Goal: Task Accomplishment & Management: Manage account settings

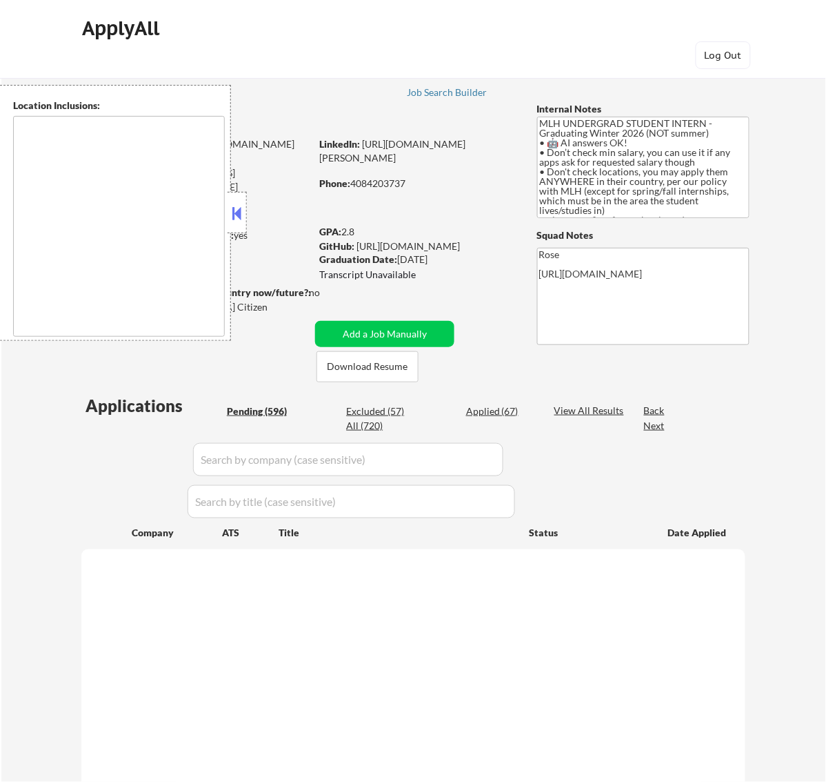
type textarea "country:[GEOGRAPHIC_DATA]"
select select ""pending""
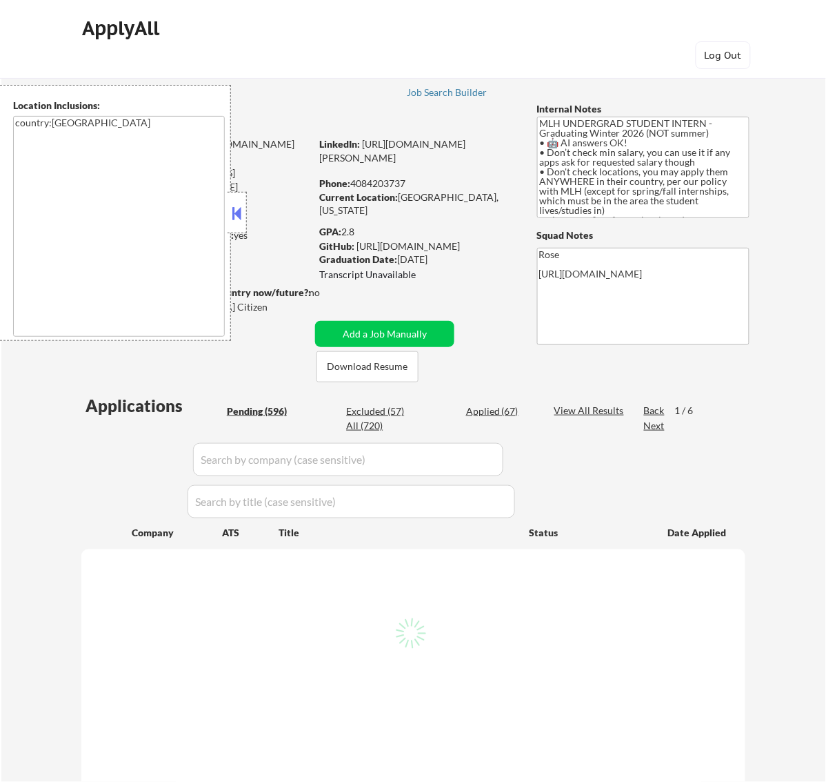
select select ""pending""
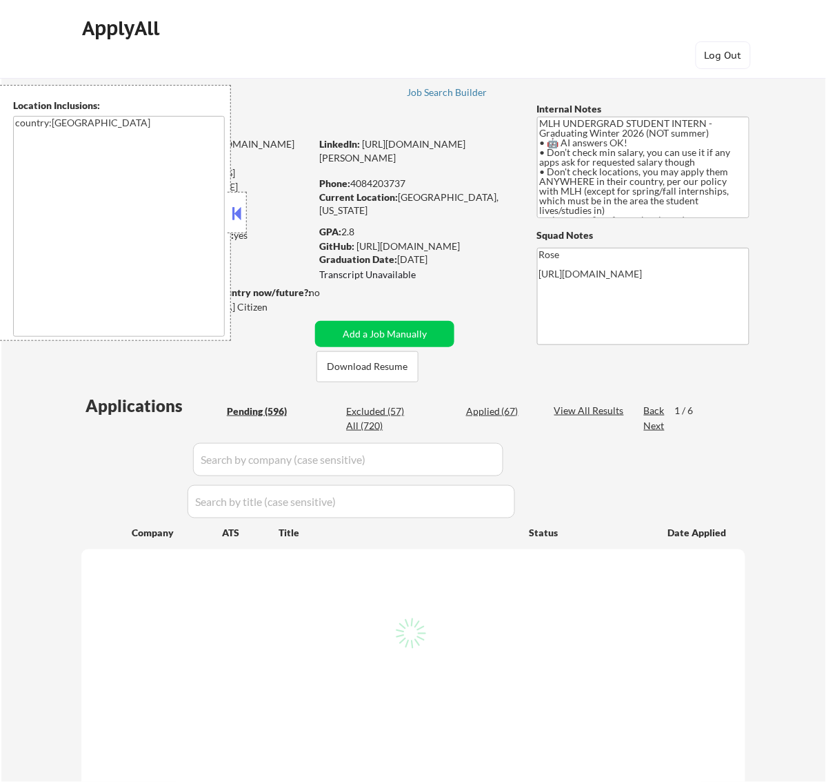
select select ""pending""
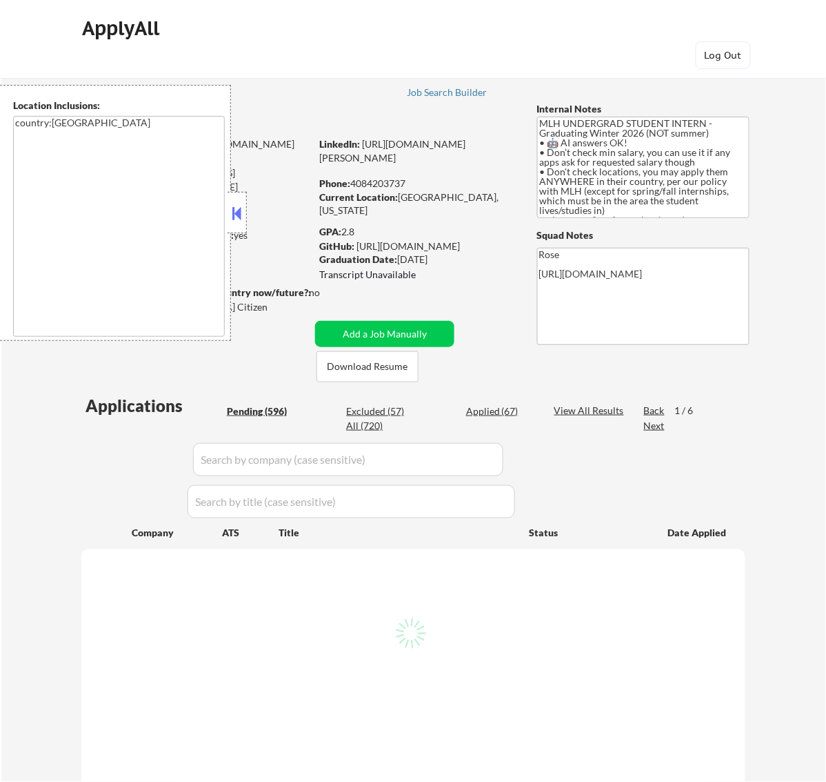
select select ""pending""
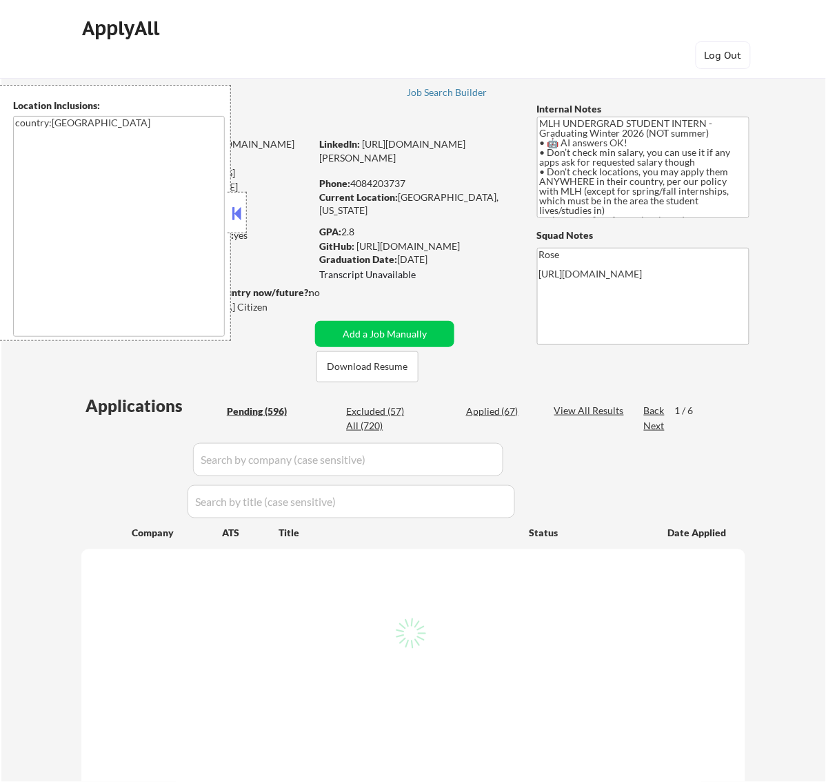
select select ""pending""
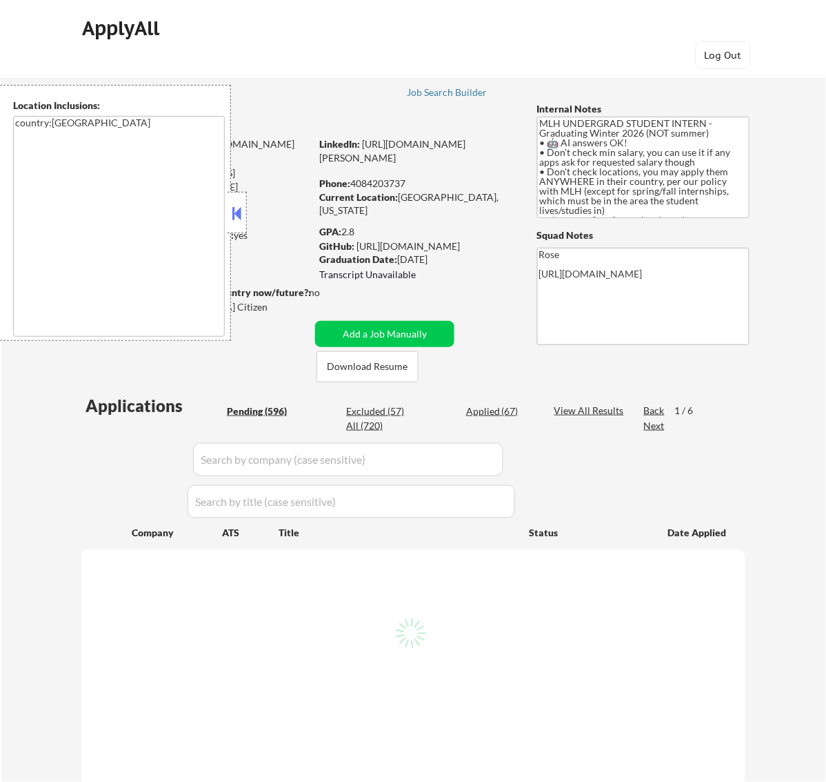
select select ""pending""
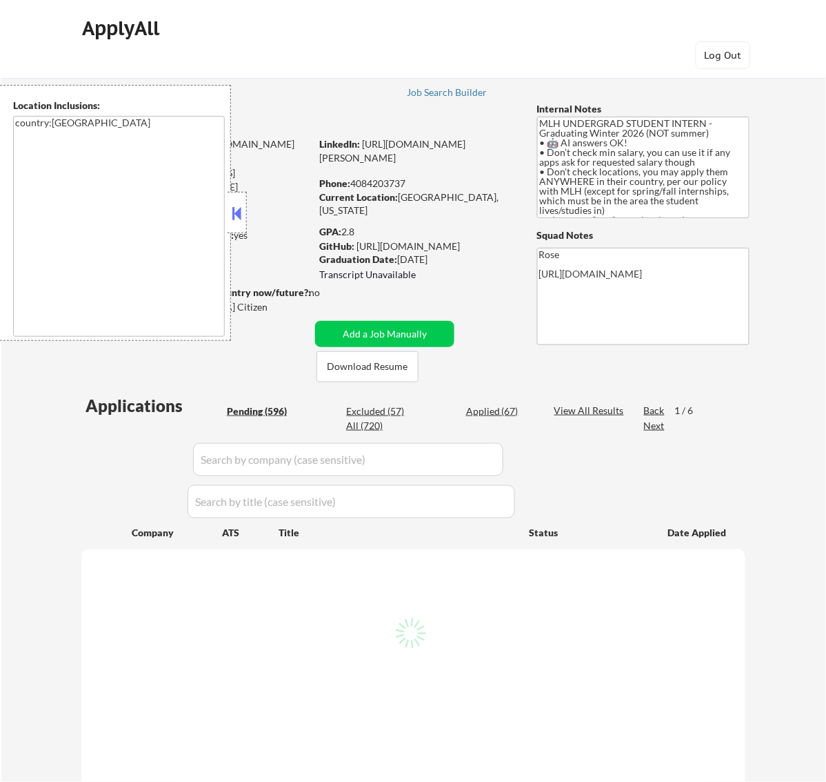
select select ""pending""
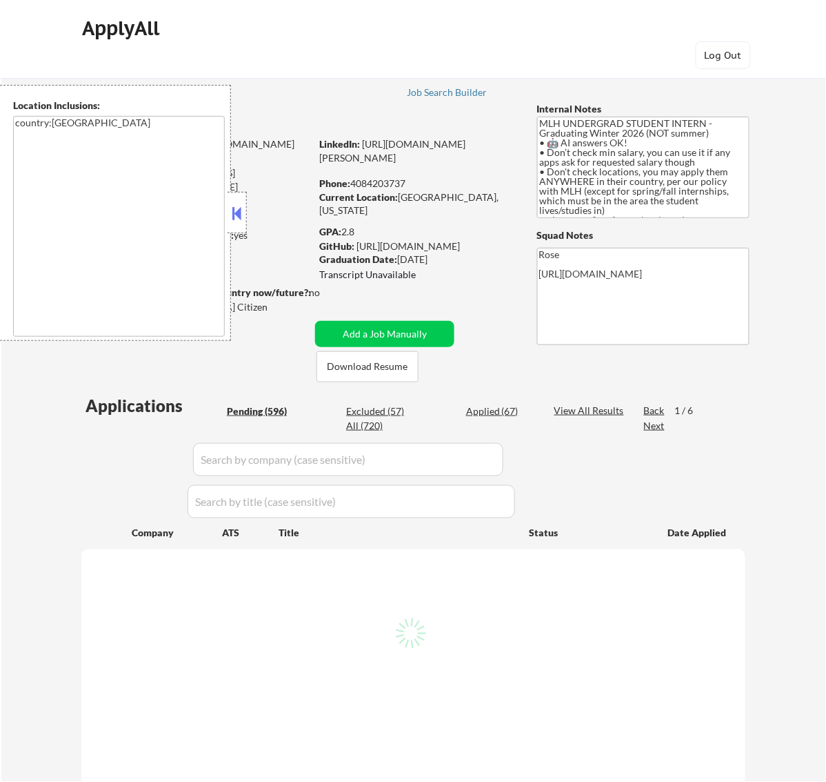
select select ""pending""
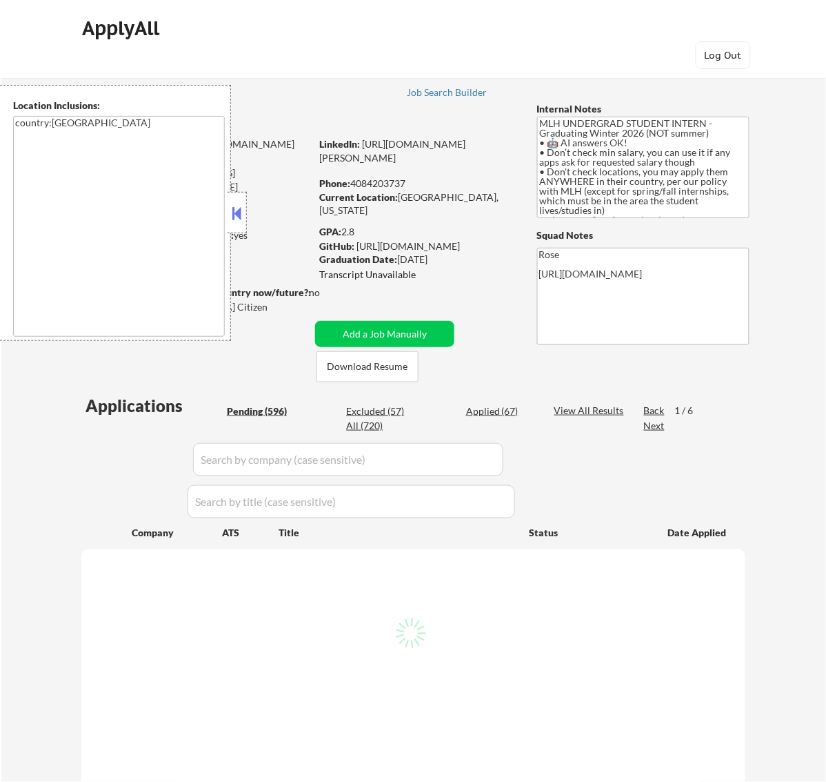
select select ""pending""
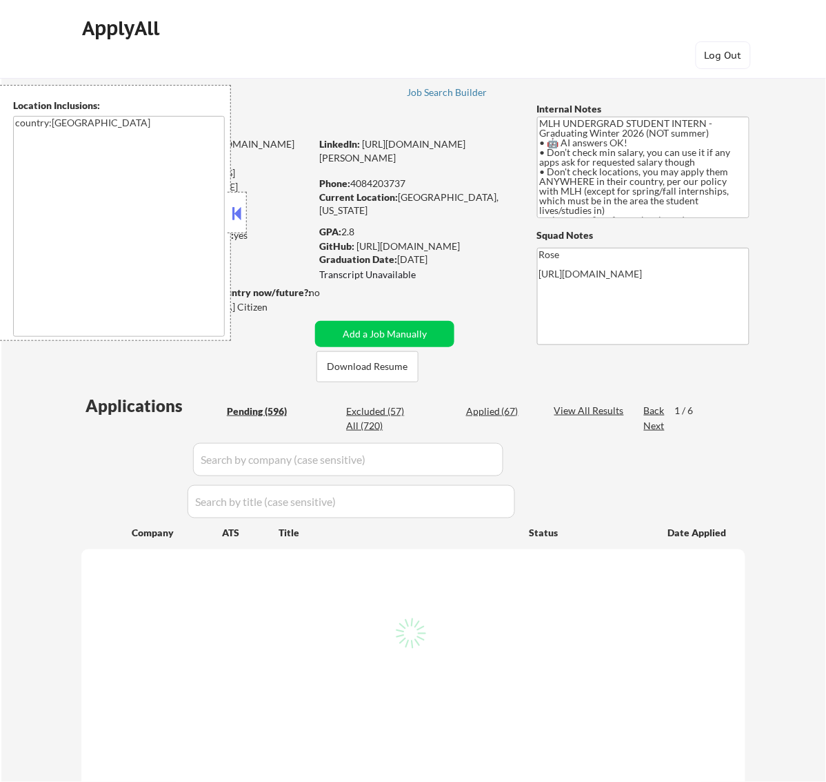
select select ""pending""
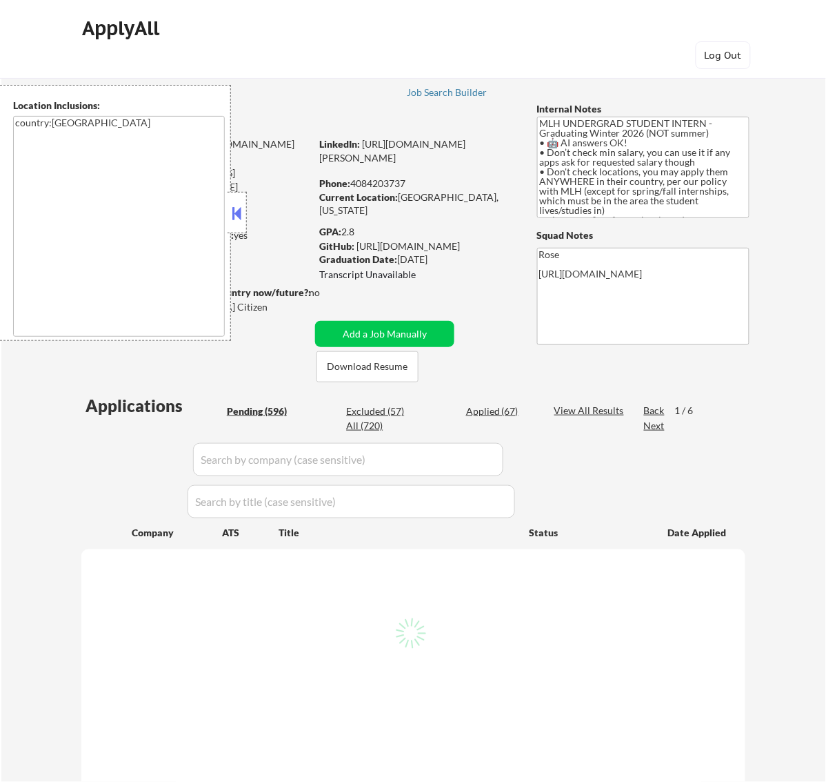
select select ""pending""
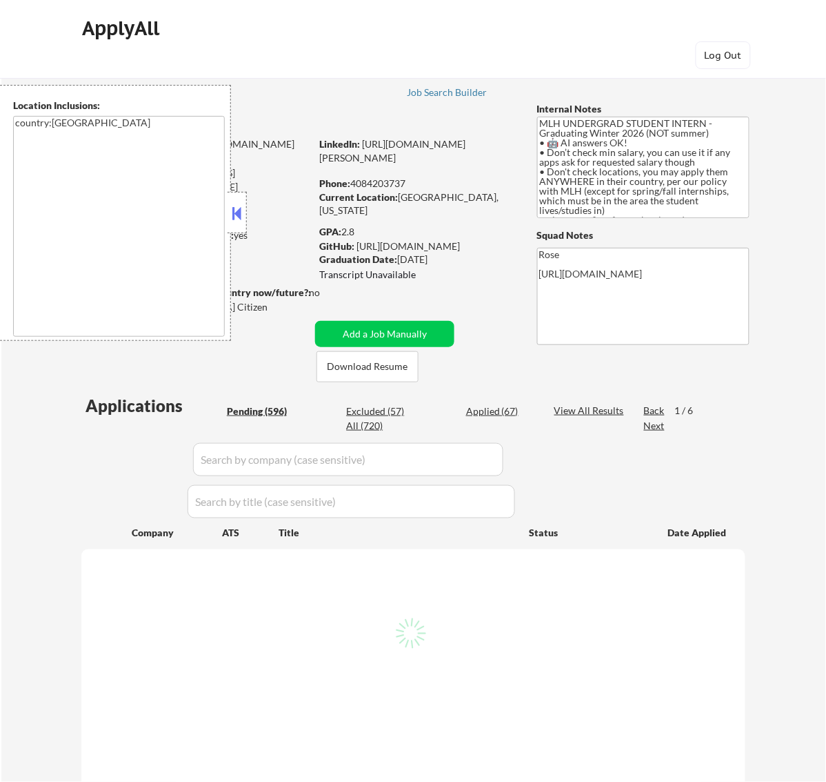
select select ""pending""
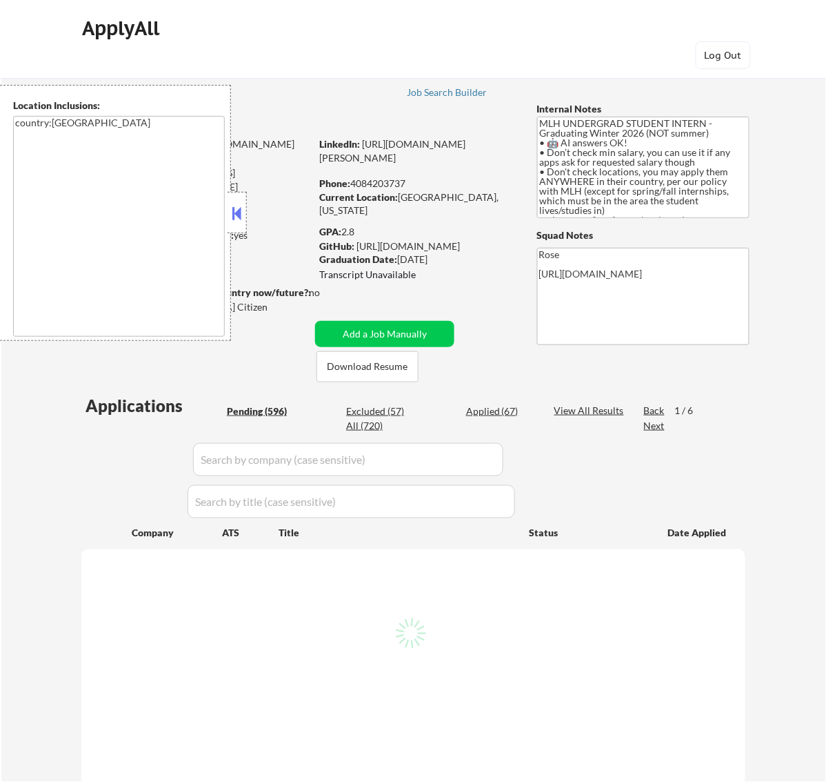
select select ""pending""
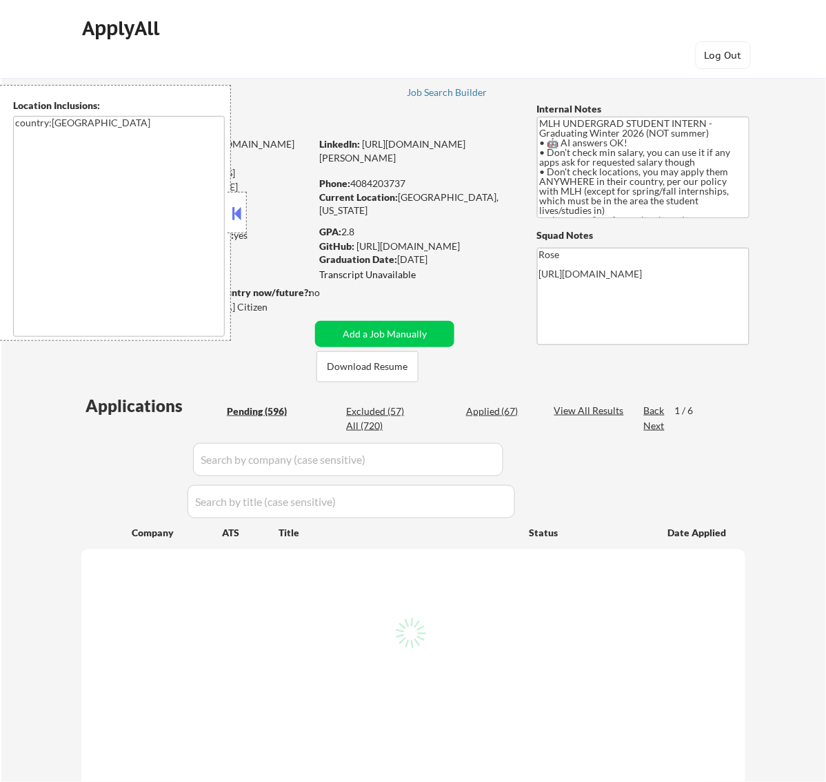
select select ""pending""
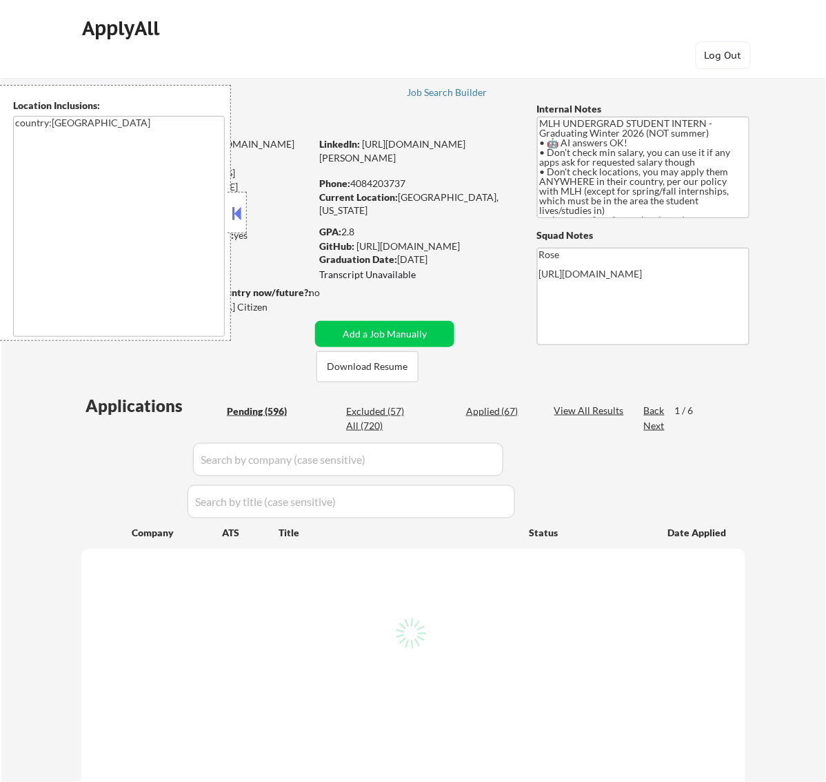
select select ""pending""
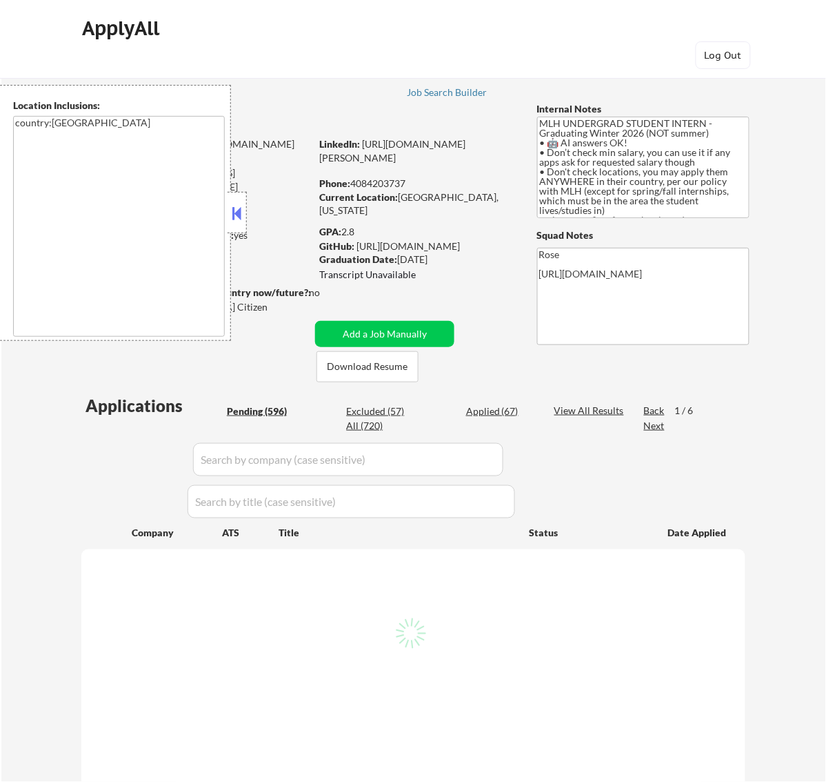
select select ""pending""
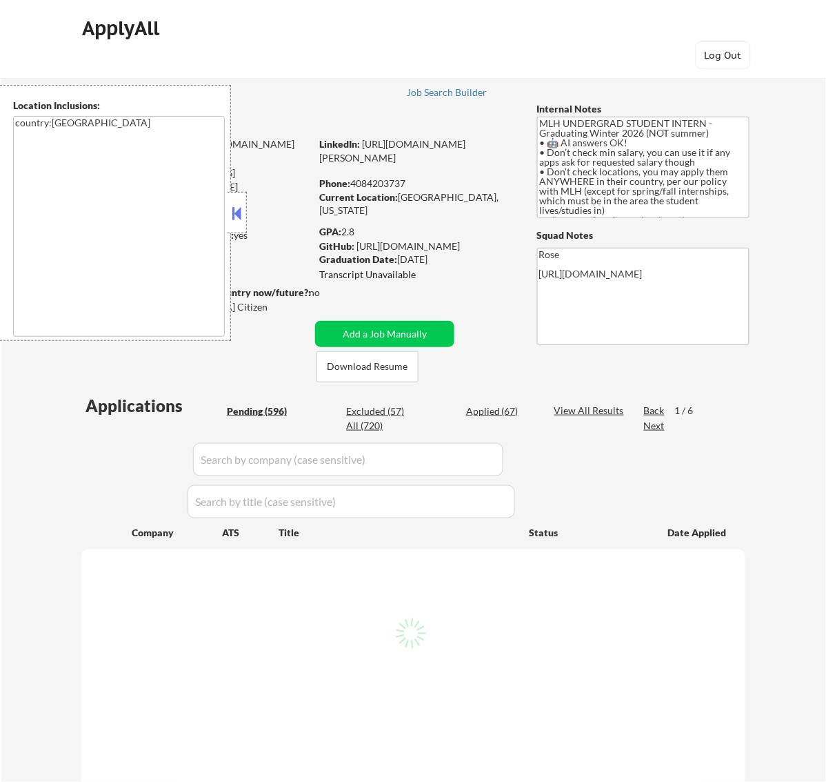
select select ""pending""
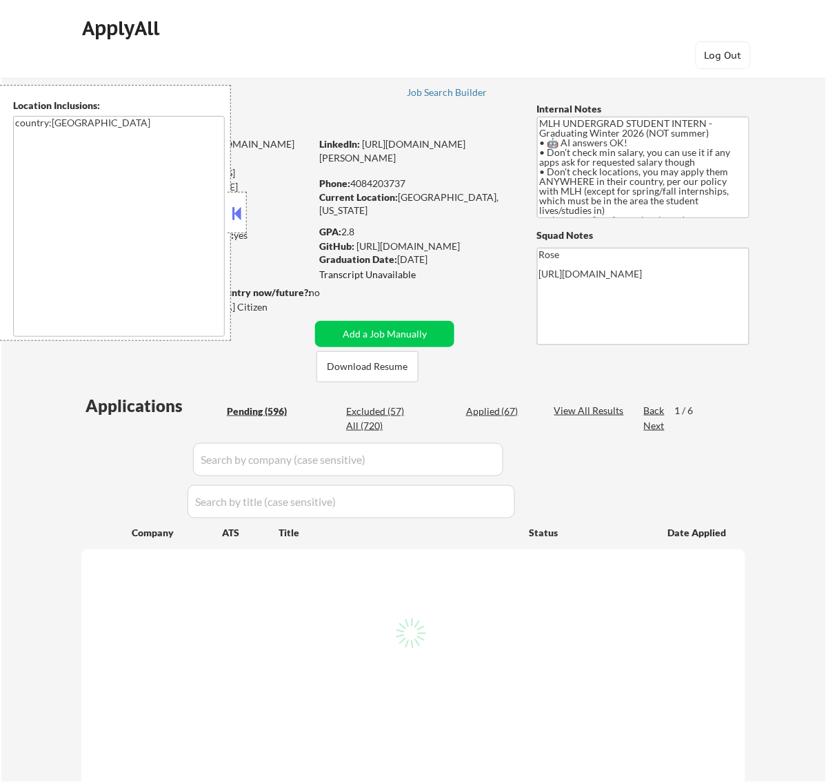
select select ""pending""
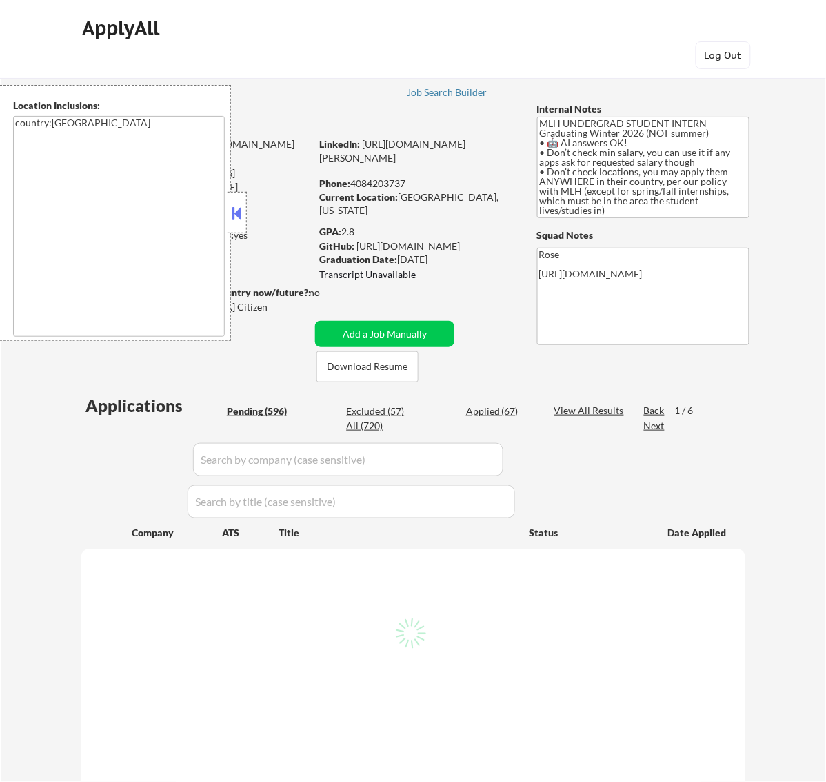
select select ""pending""
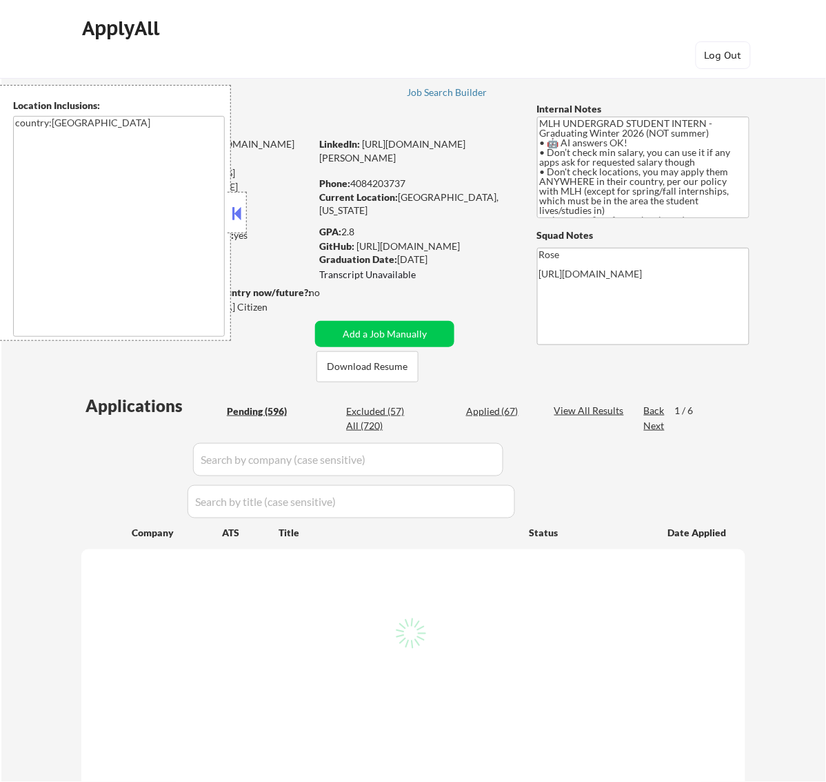
select select ""pending""
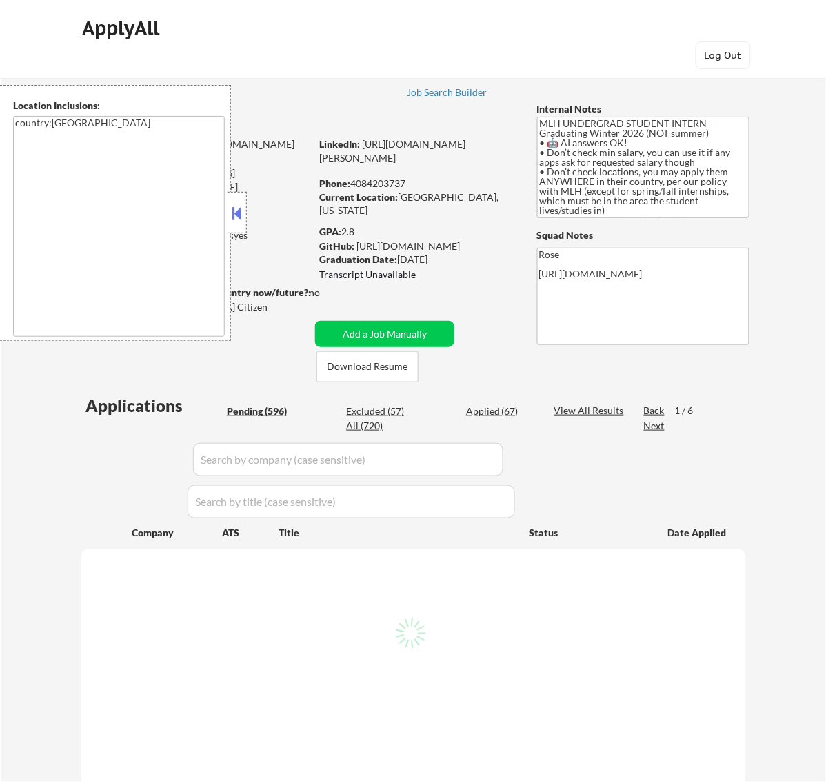
select select ""pending""
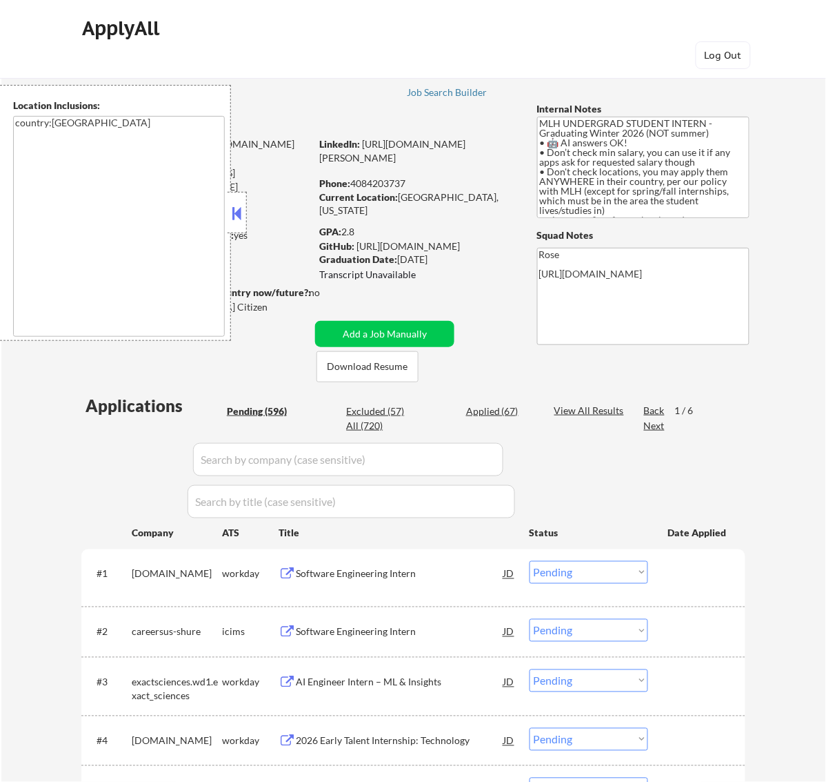
click at [241, 214] on button at bounding box center [236, 213] width 15 height 21
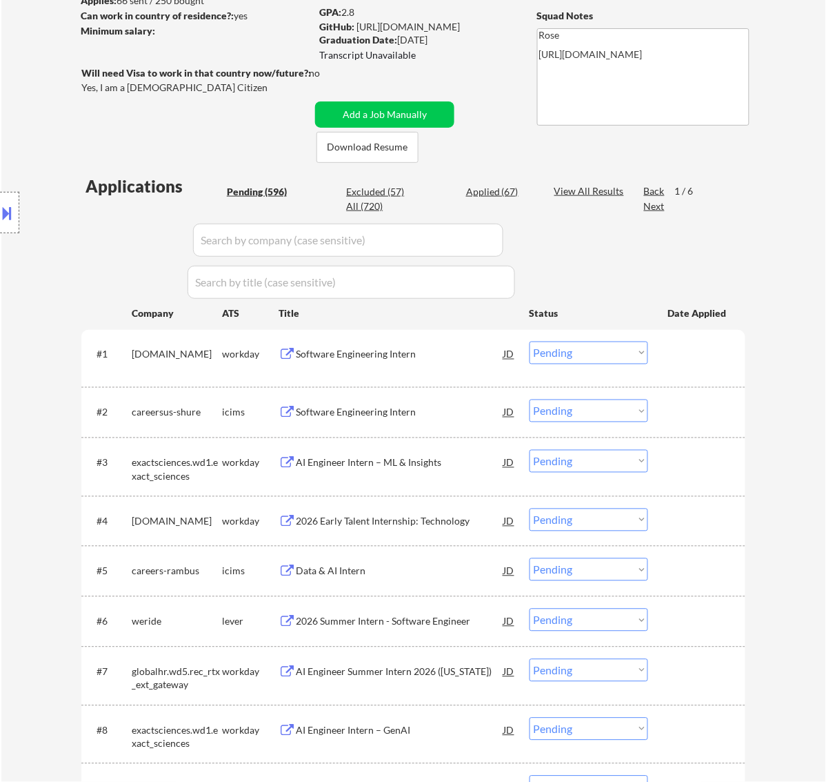
scroll to position [259, 0]
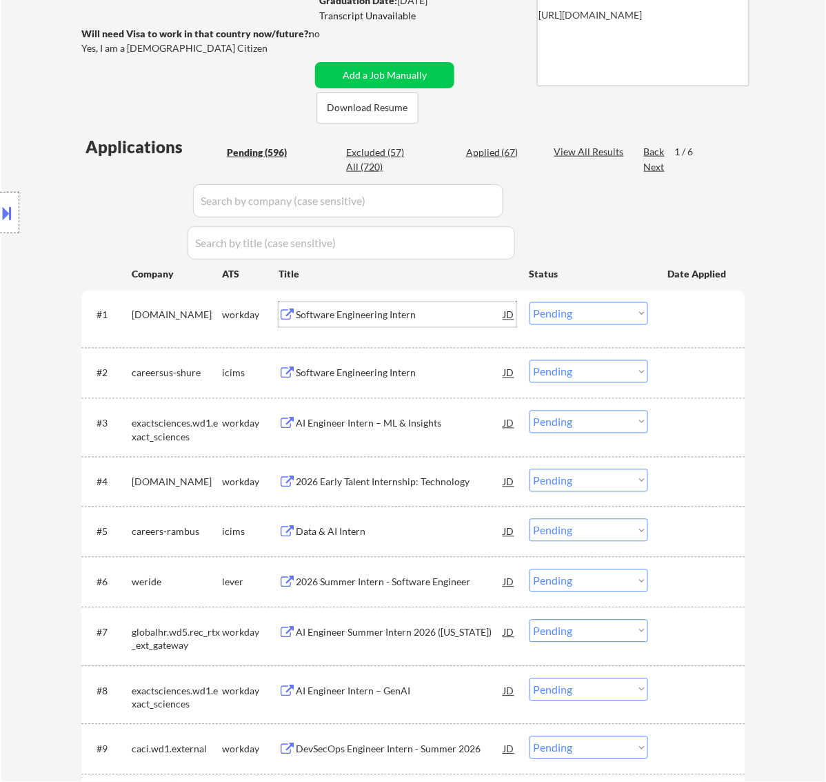
click at [446, 312] on div "Software Engineering Intern" at bounding box center [400, 315] width 208 height 14
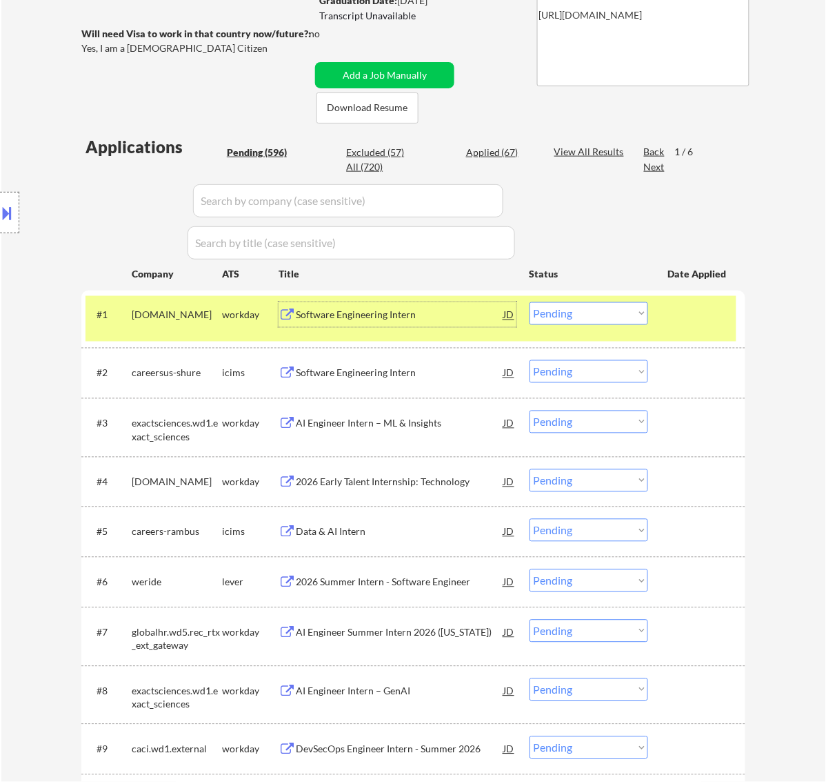
click at [633, 315] on select "Choose an option... Pending Applied Excluded (Questions) Excluded (Expired) Exc…" at bounding box center [589, 313] width 119 height 23
click at [530, 302] on select "Choose an option... Pending Applied Excluded (Questions) Excluded (Expired) Exc…" at bounding box center [589, 313] width 119 height 23
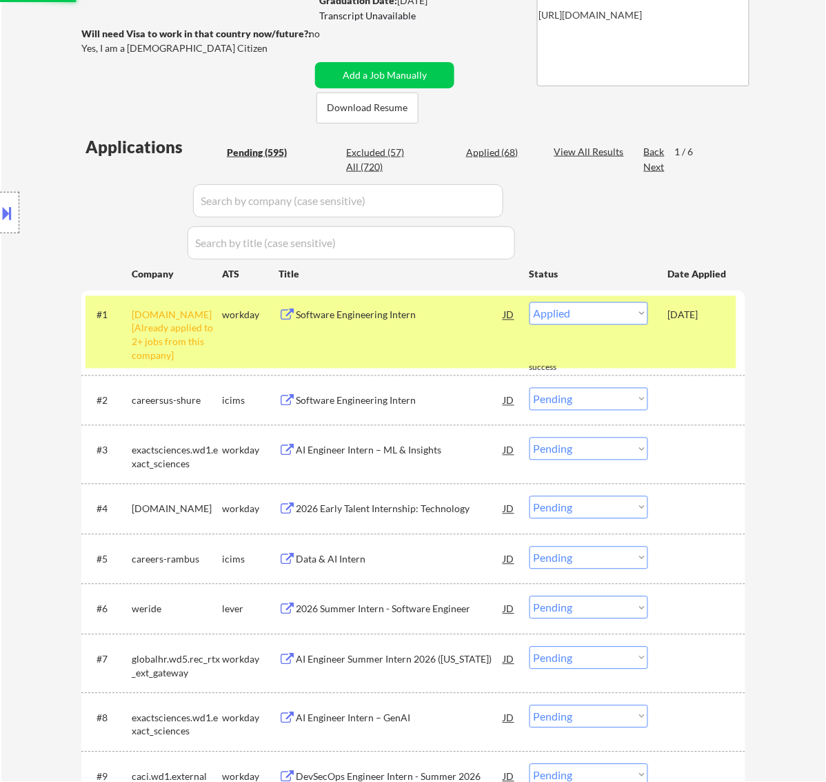
select select ""pending""
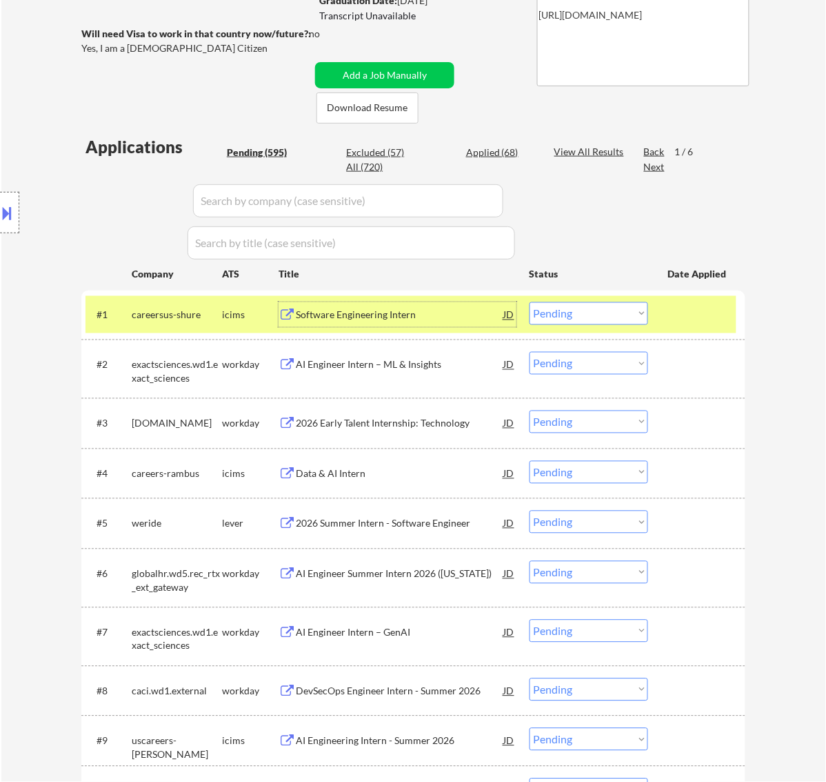
click at [431, 315] on div "Software Engineering Intern" at bounding box center [400, 315] width 208 height 14
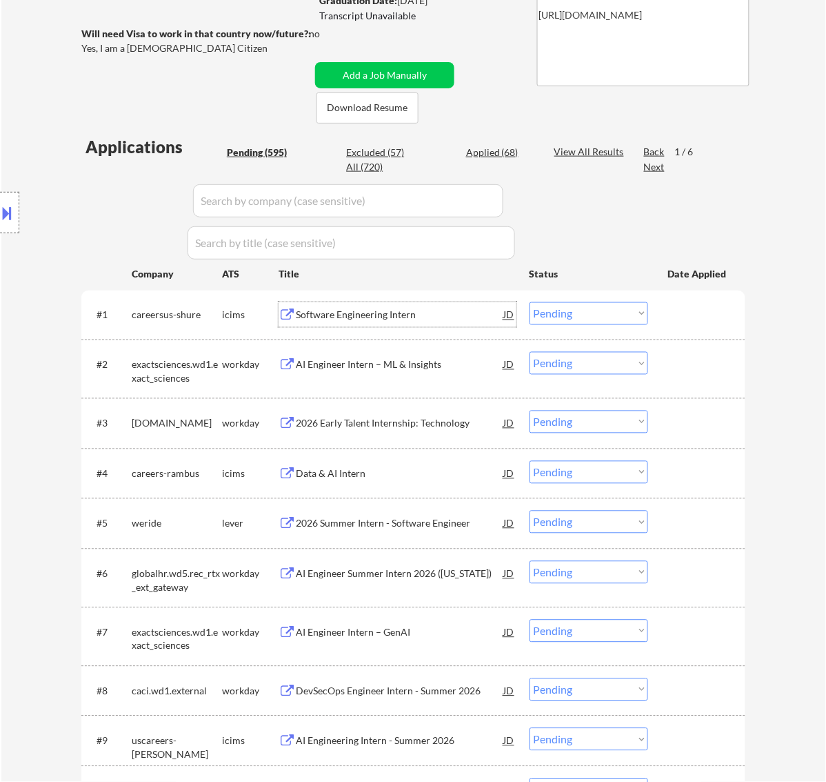
click at [433, 362] on div "AI Engineer Intern – ML & Insights" at bounding box center [400, 365] width 208 height 14
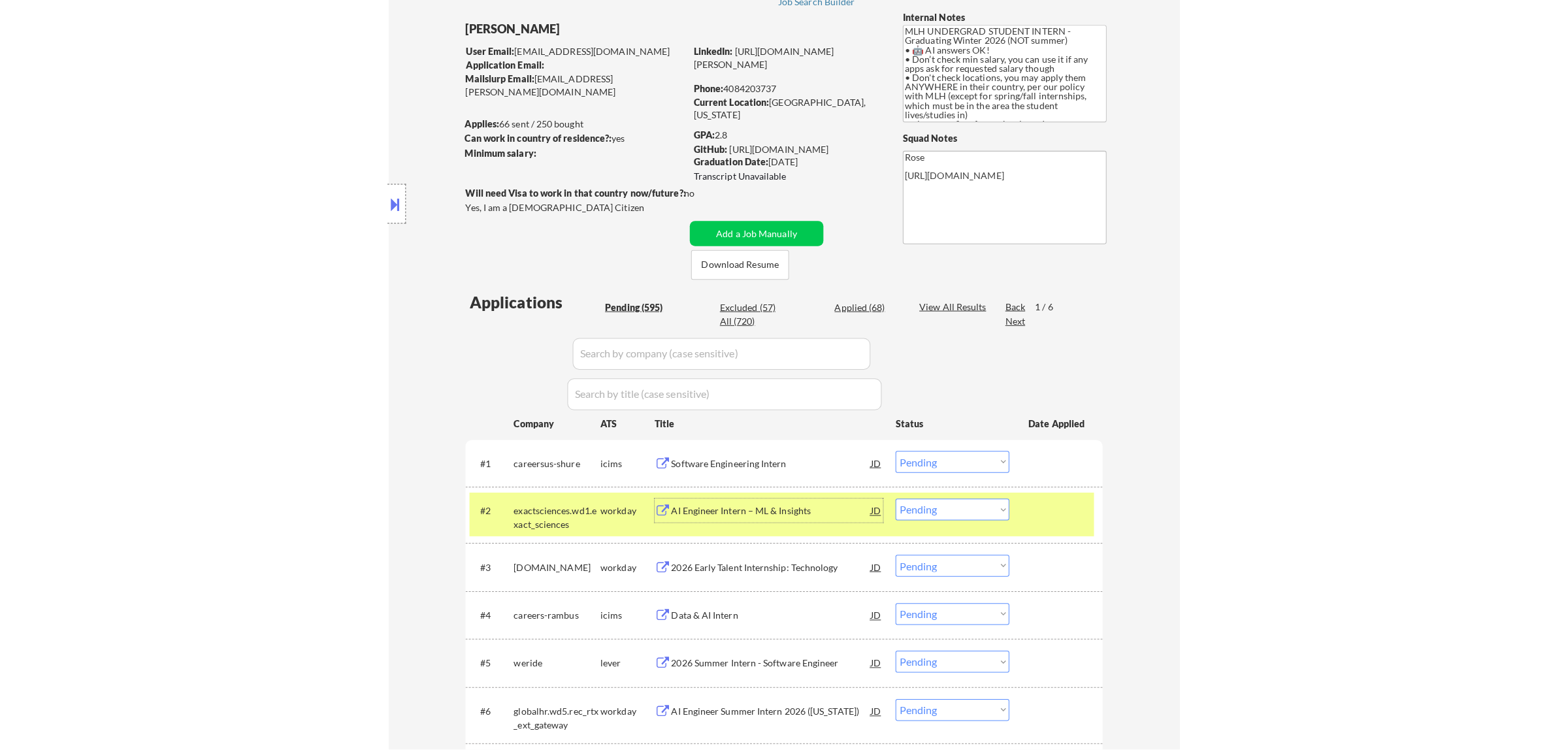
scroll to position [0, 0]
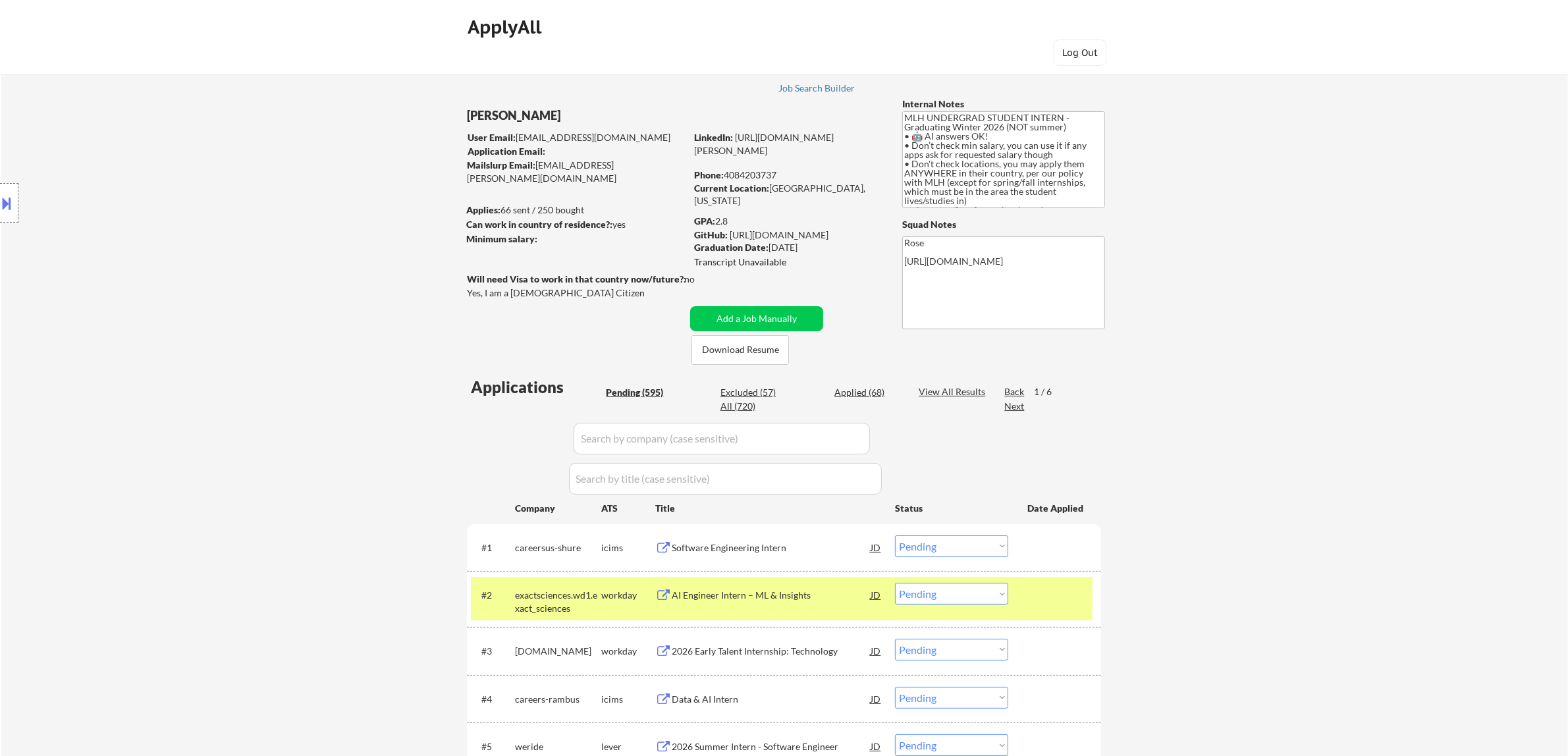
type textarea "Rose [URL][DOMAIN_NAME] [URL][DOMAIN_NAME]"
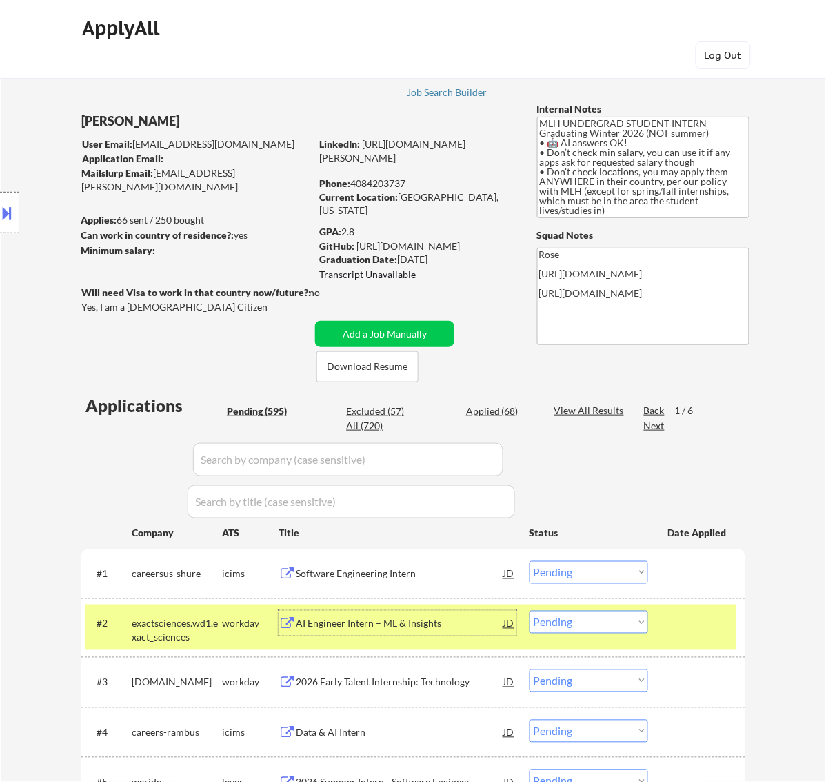
click at [630, 564] on select "Choose an option... Pending Applied Excluded (Questions) Excluded (Expired) Exc…" at bounding box center [589, 572] width 119 height 23
click at [530, 561] on select "Choose an option... Pending Applied Excluded (Questions) Excluded (Expired) Exc…" at bounding box center [589, 572] width 119 height 23
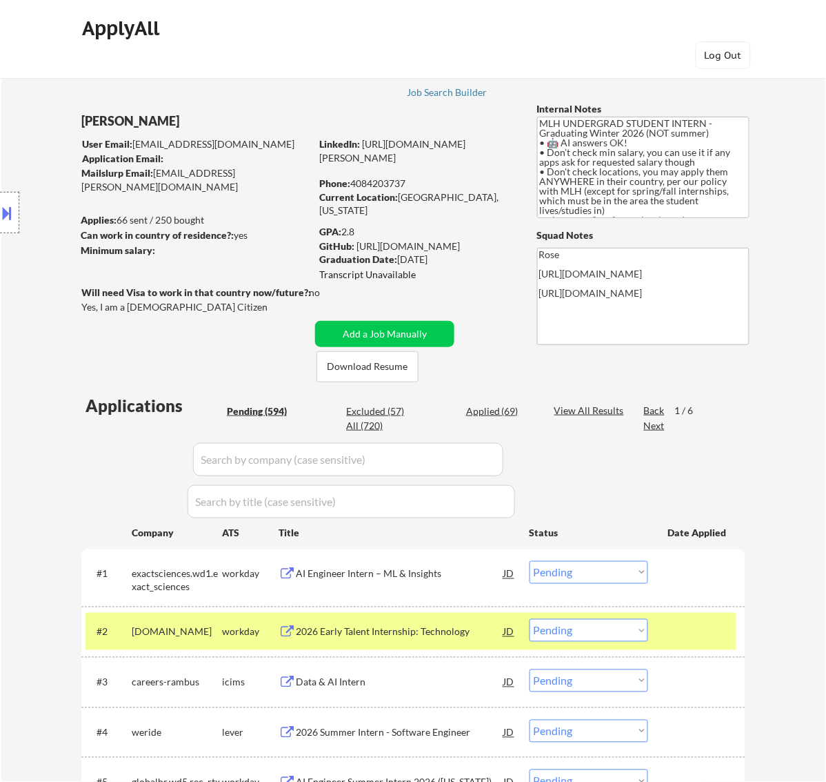
click at [720, 626] on div at bounding box center [698, 631] width 61 height 25
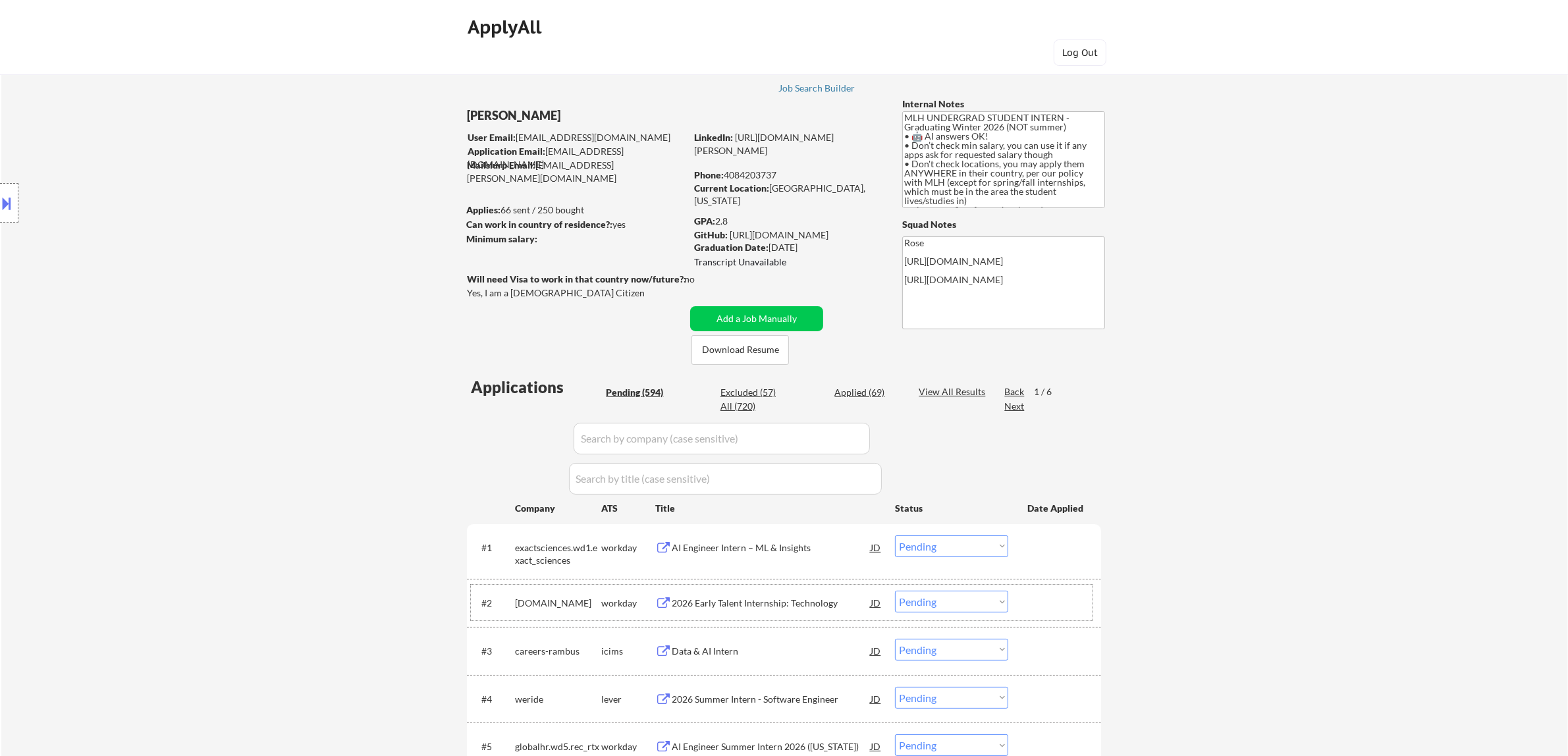
click at [788, 395] on div "Applied (69)" at bounding box center [867, 392] width 66 height 13
select select ""applied""
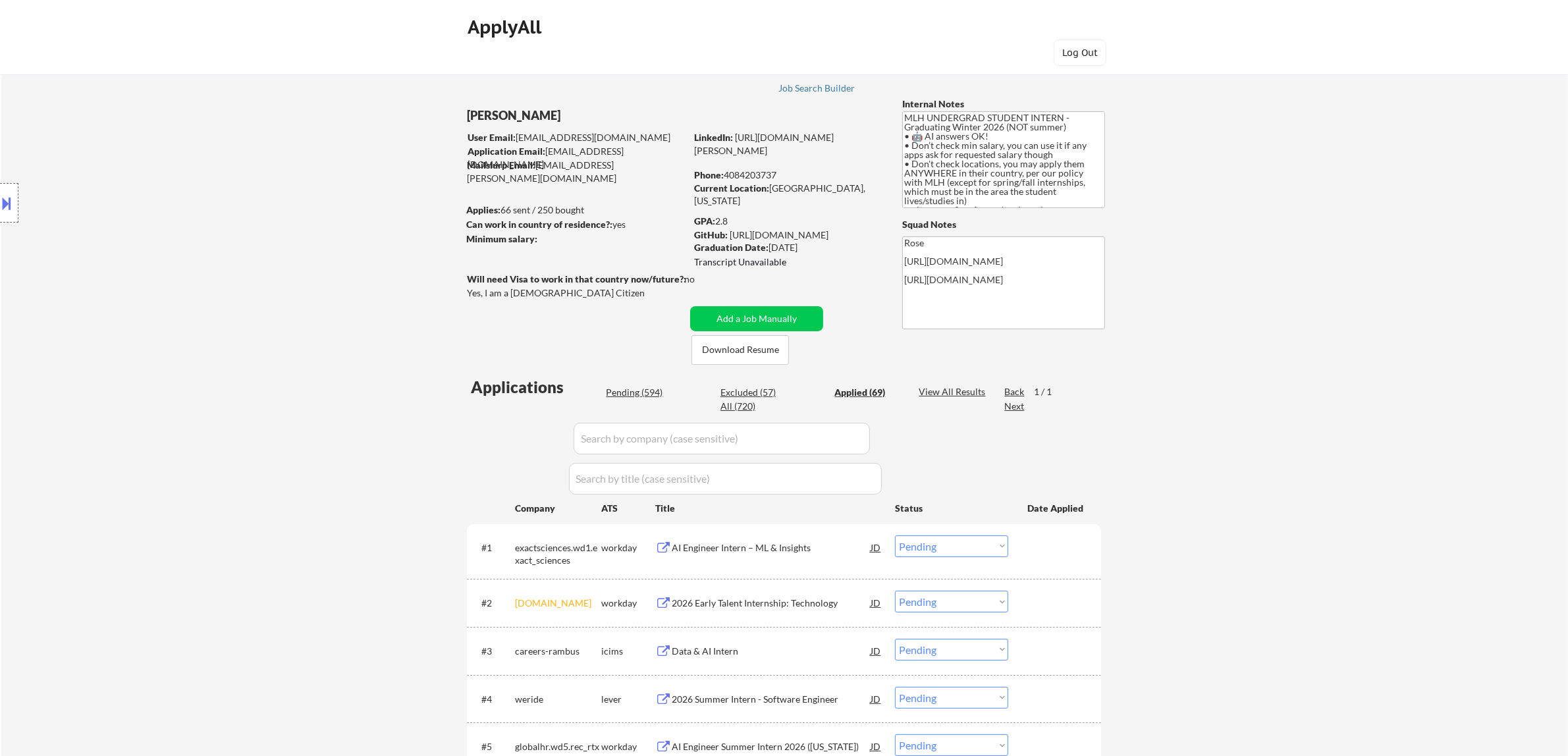
select select ""applied""
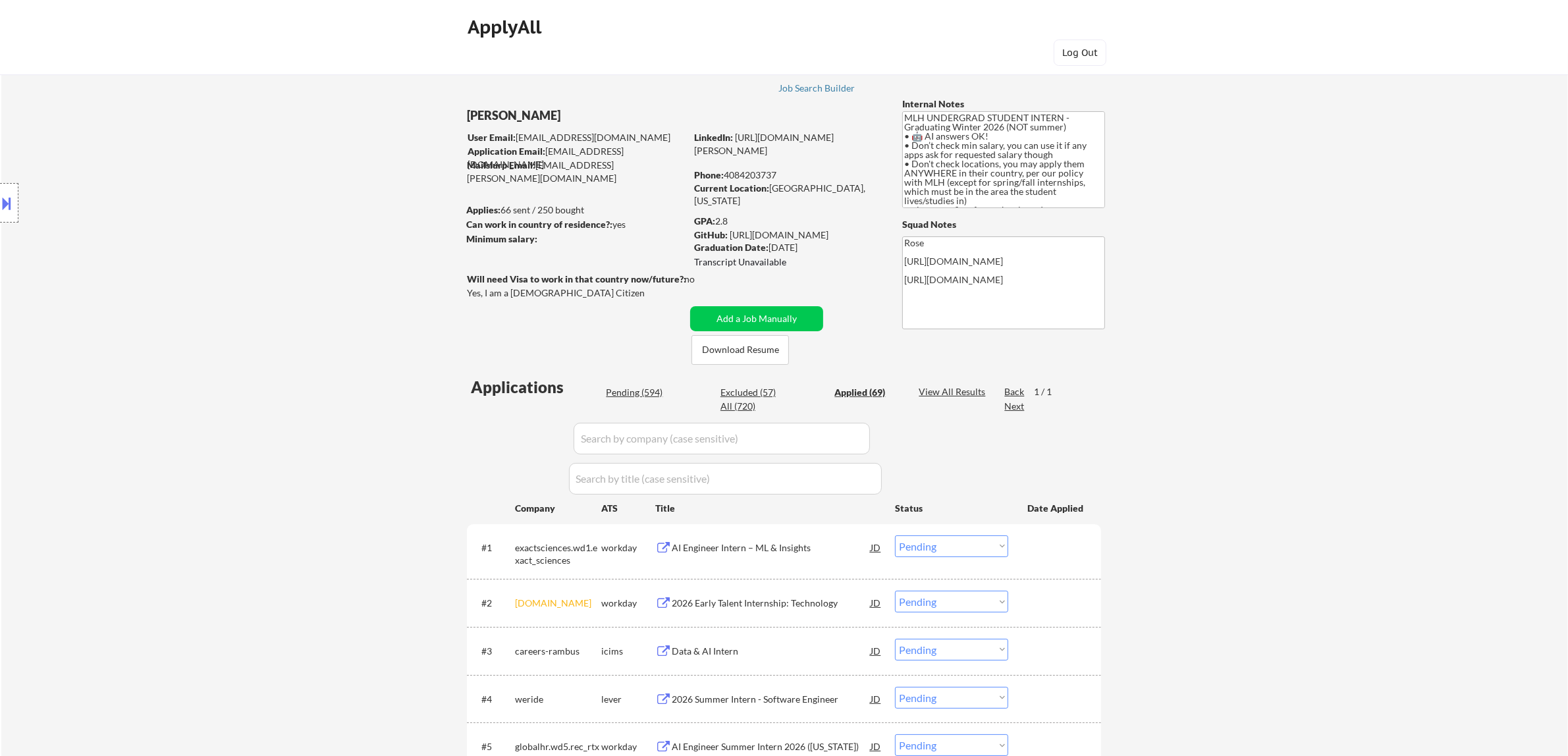
select select ""applied""
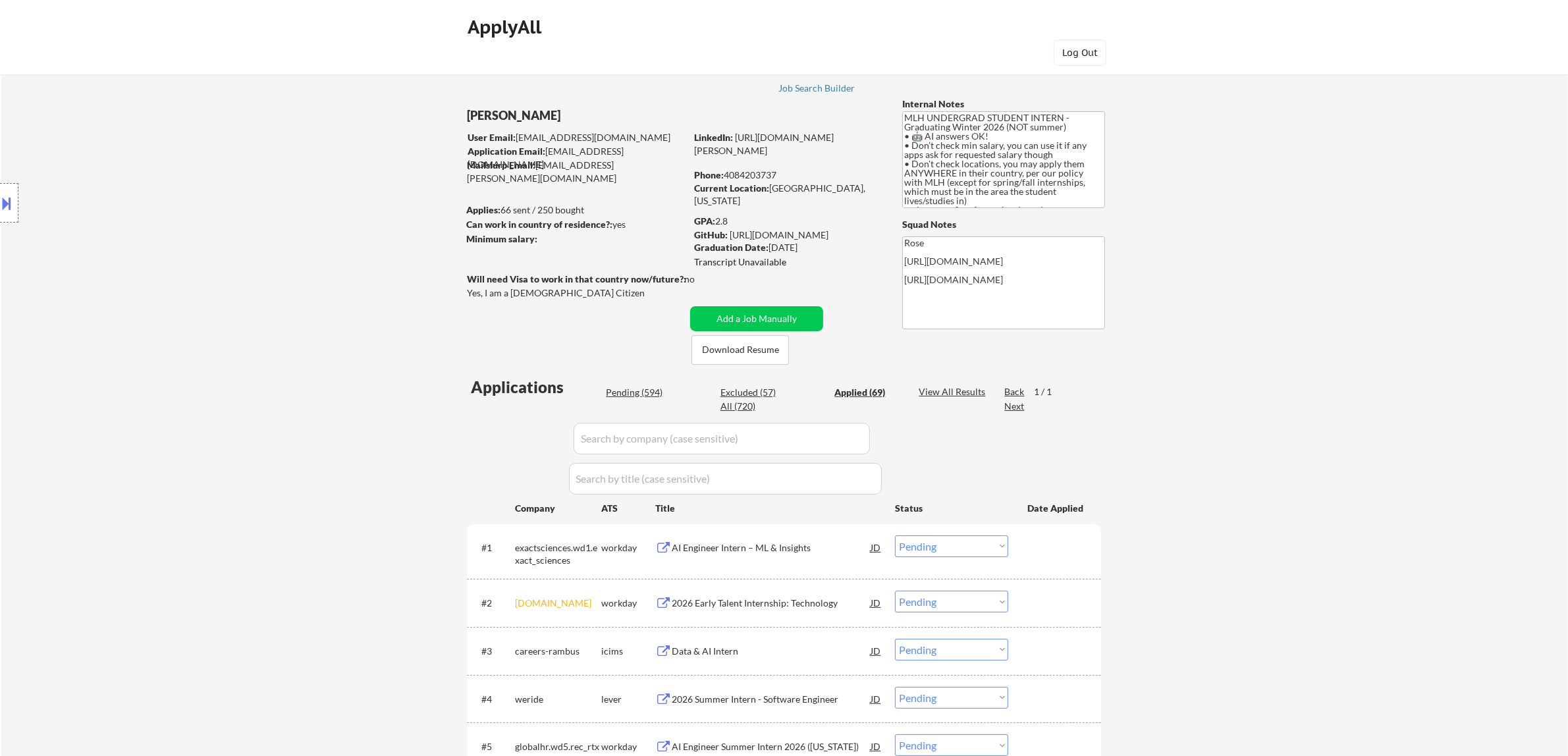
select select ""applied""
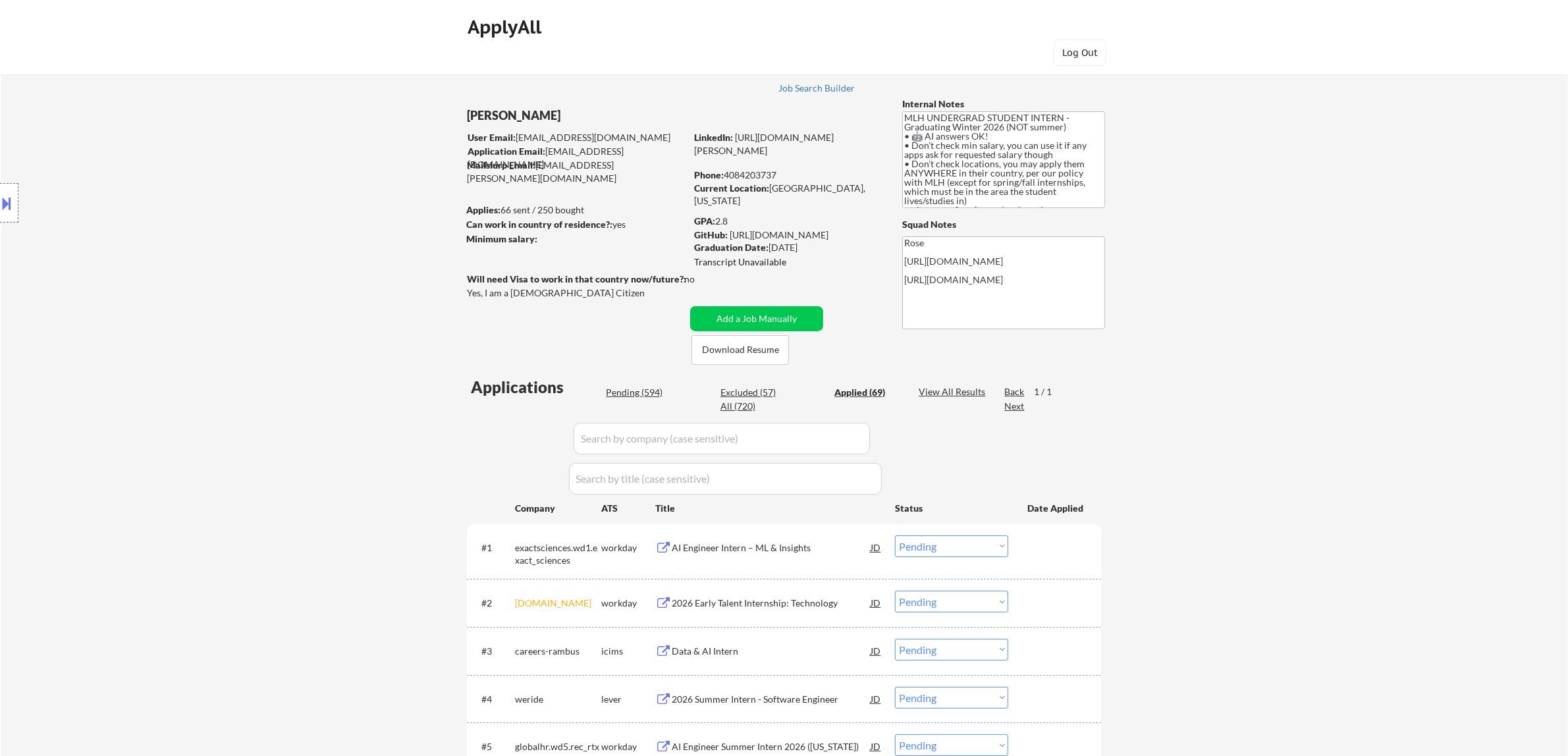
select select ""applied""
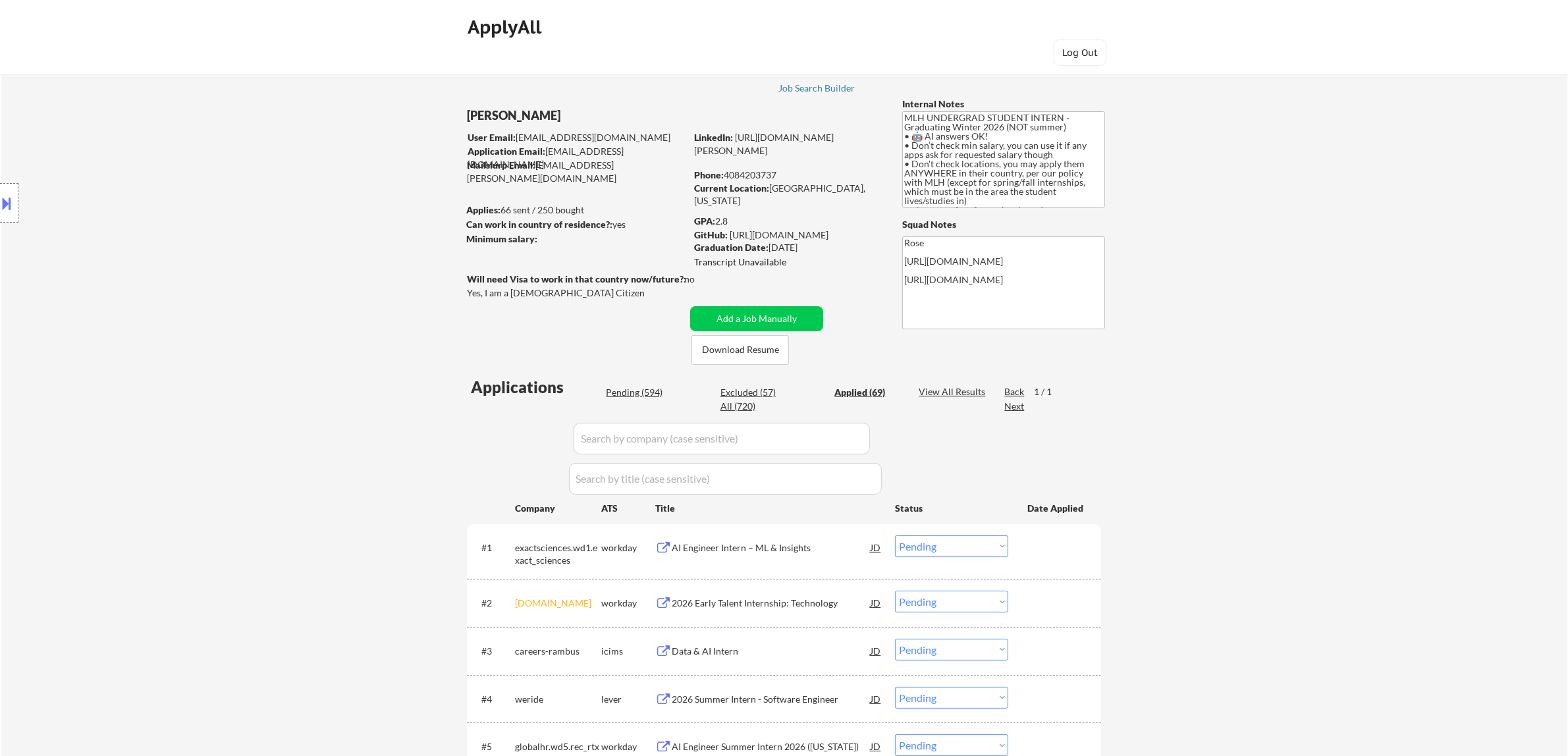
select select ""applied""
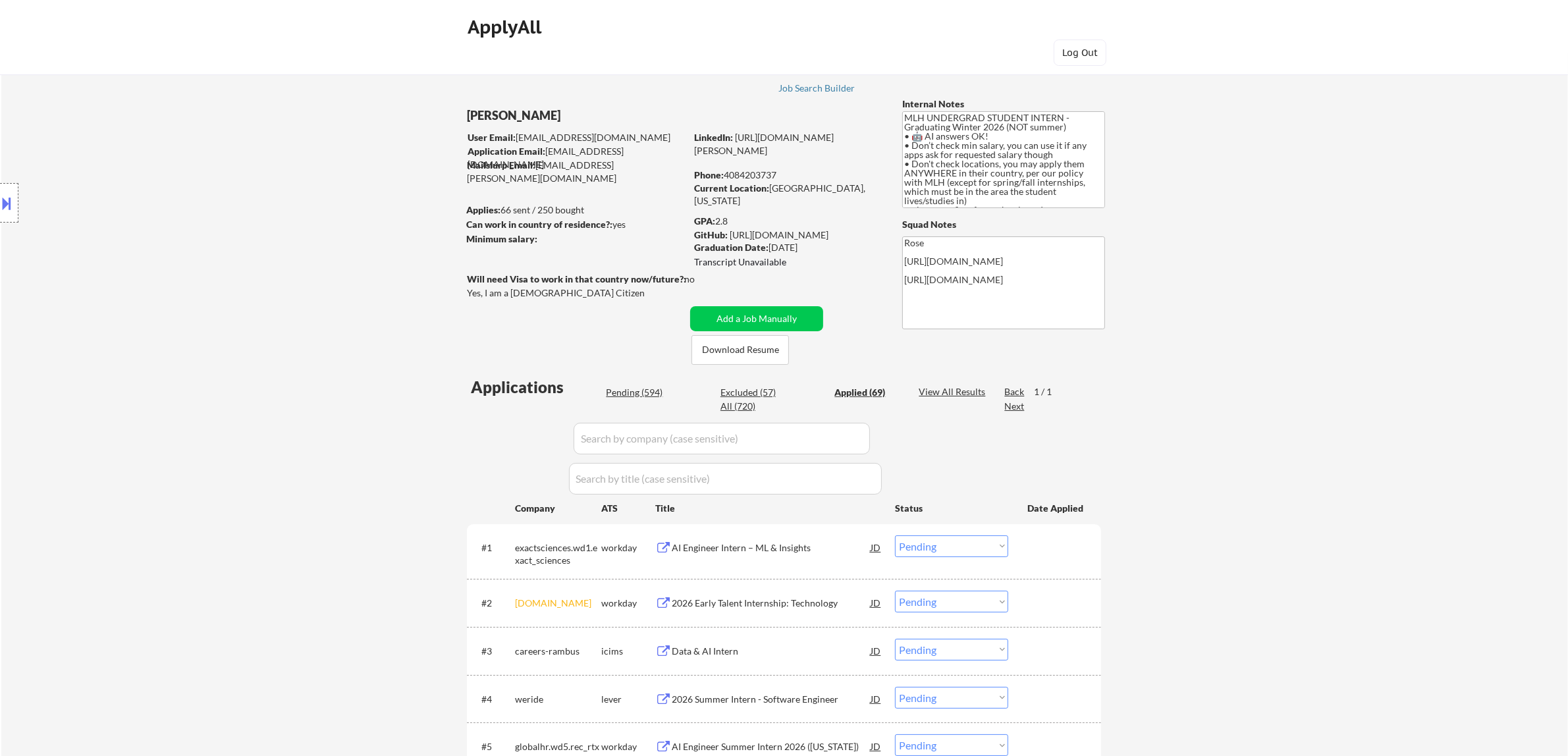
select select ""applied""
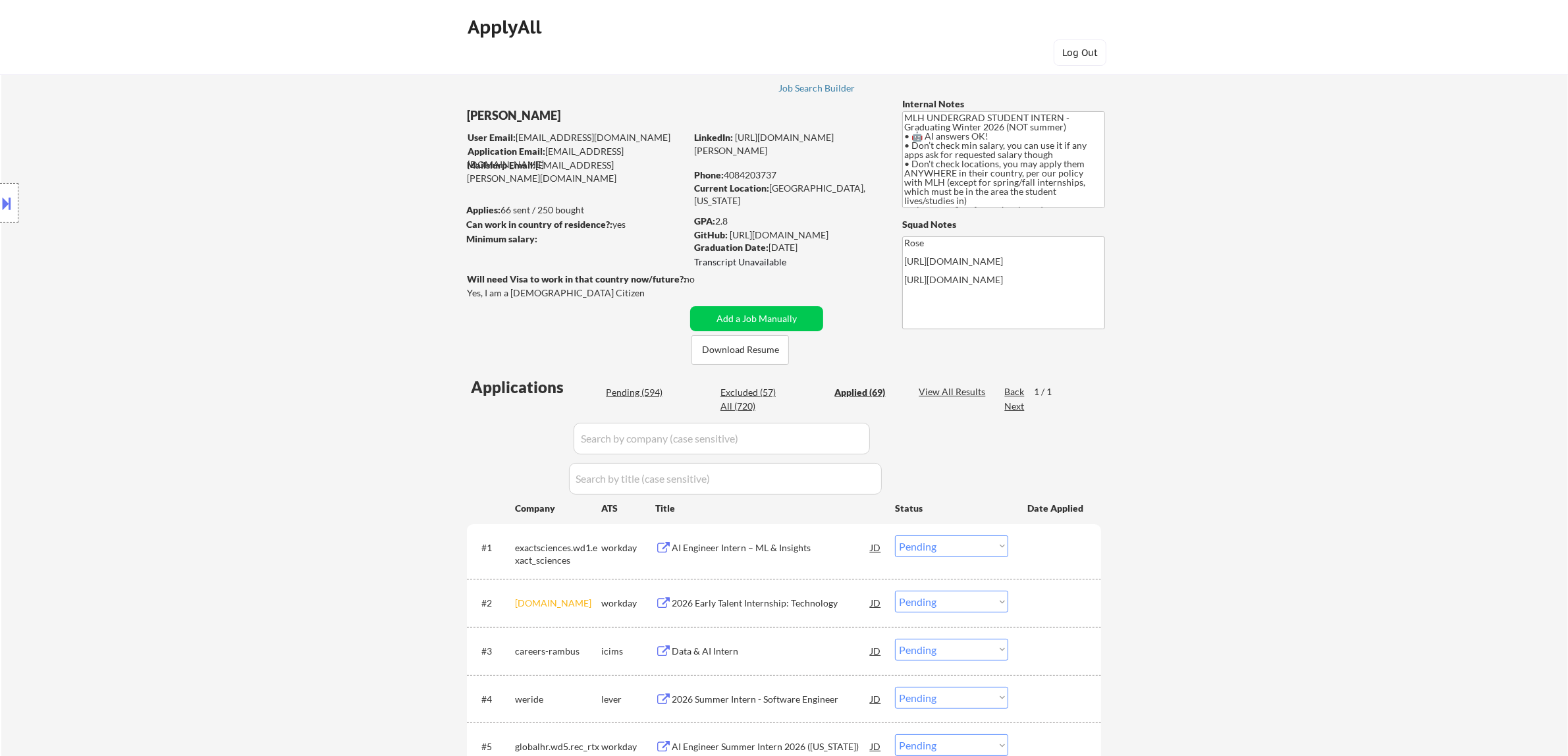
select select ""applied""
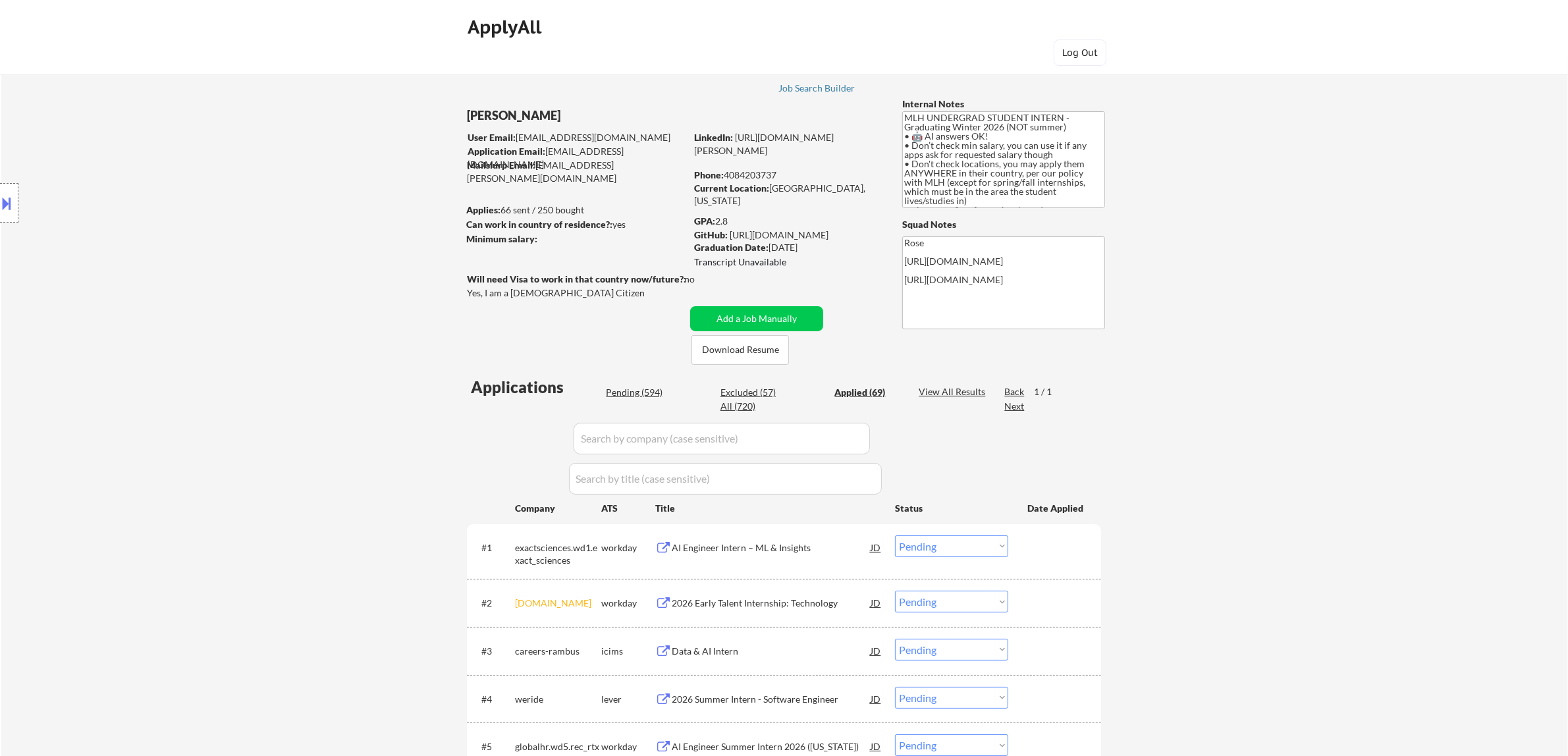
select select ""applied""
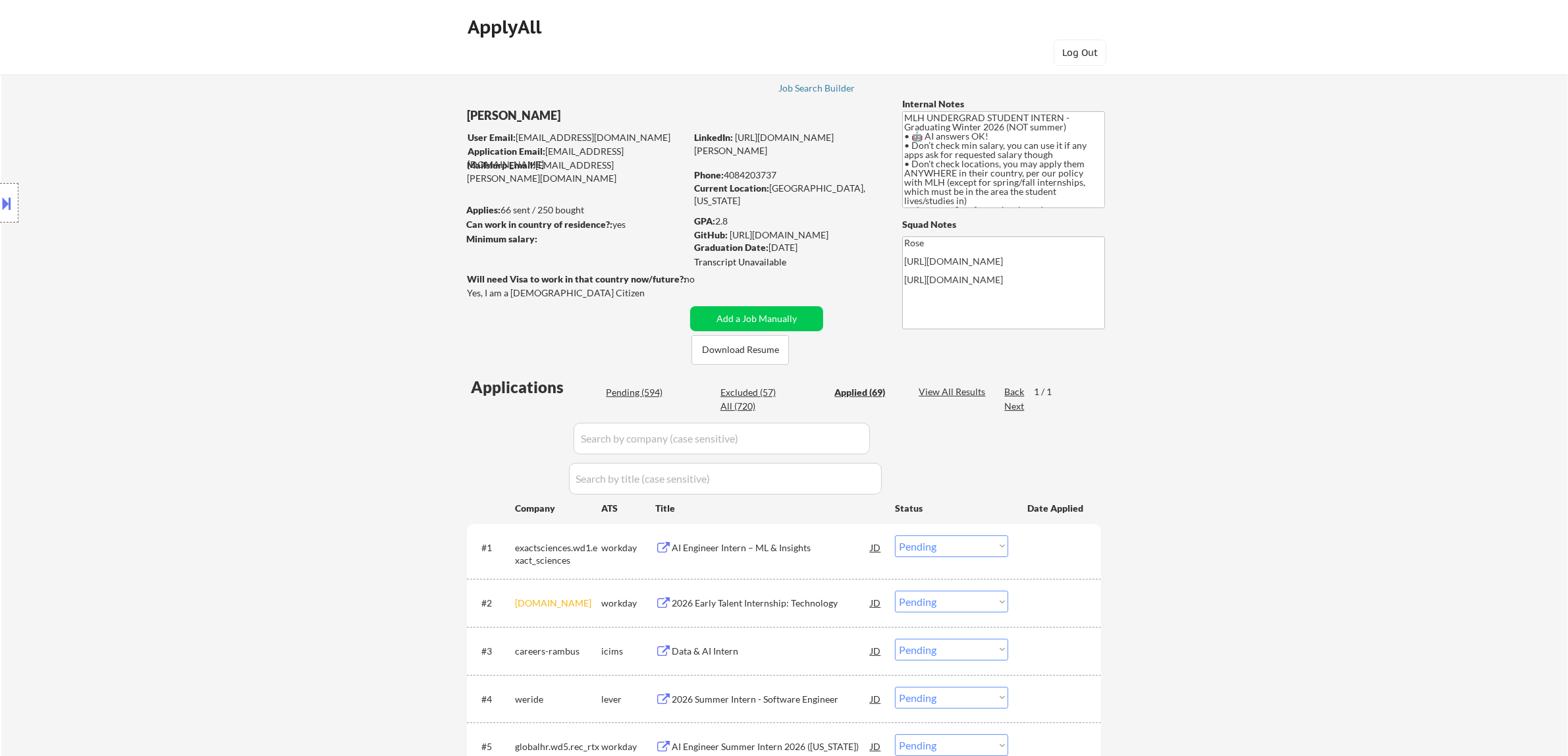
select select ""applied""
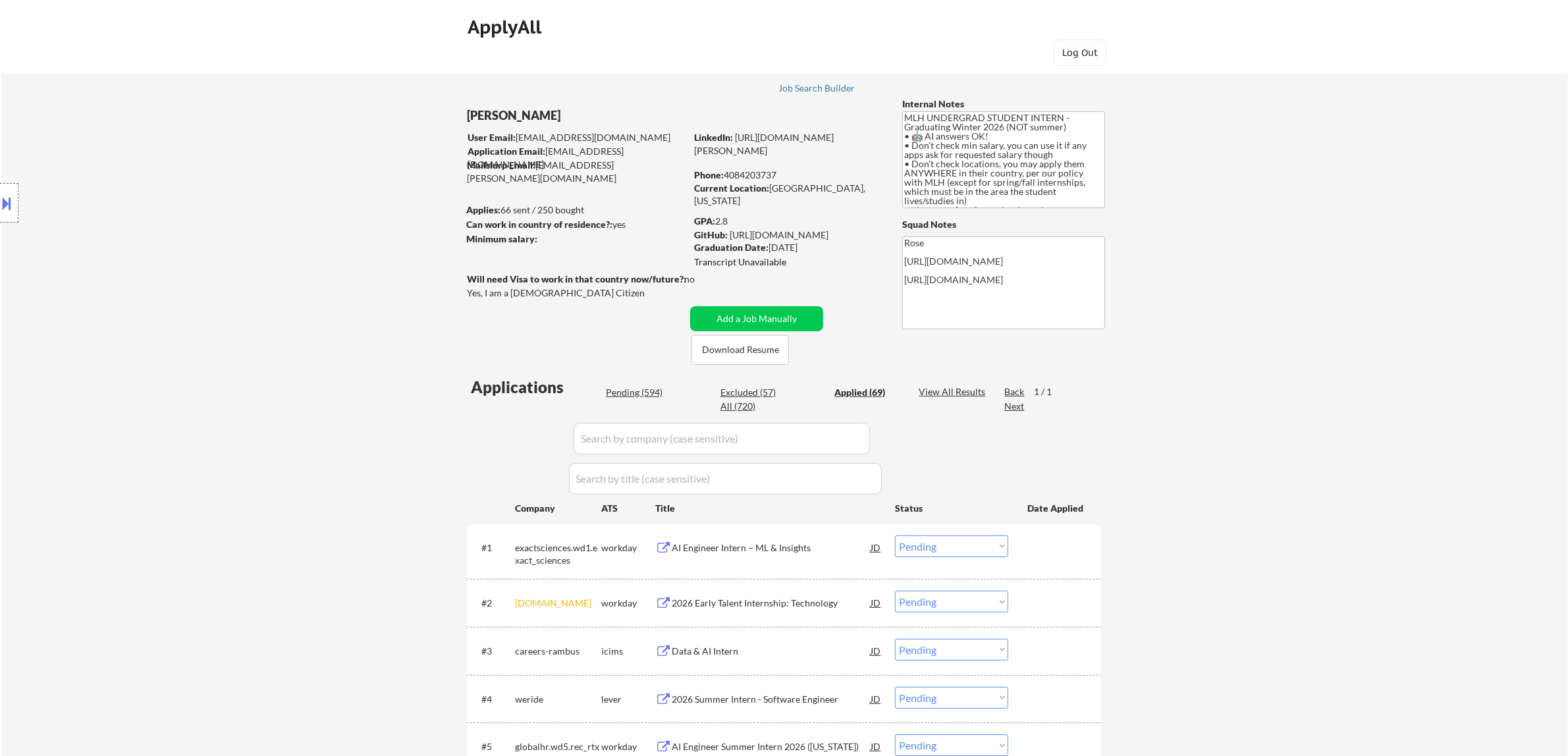
select select ""applied""
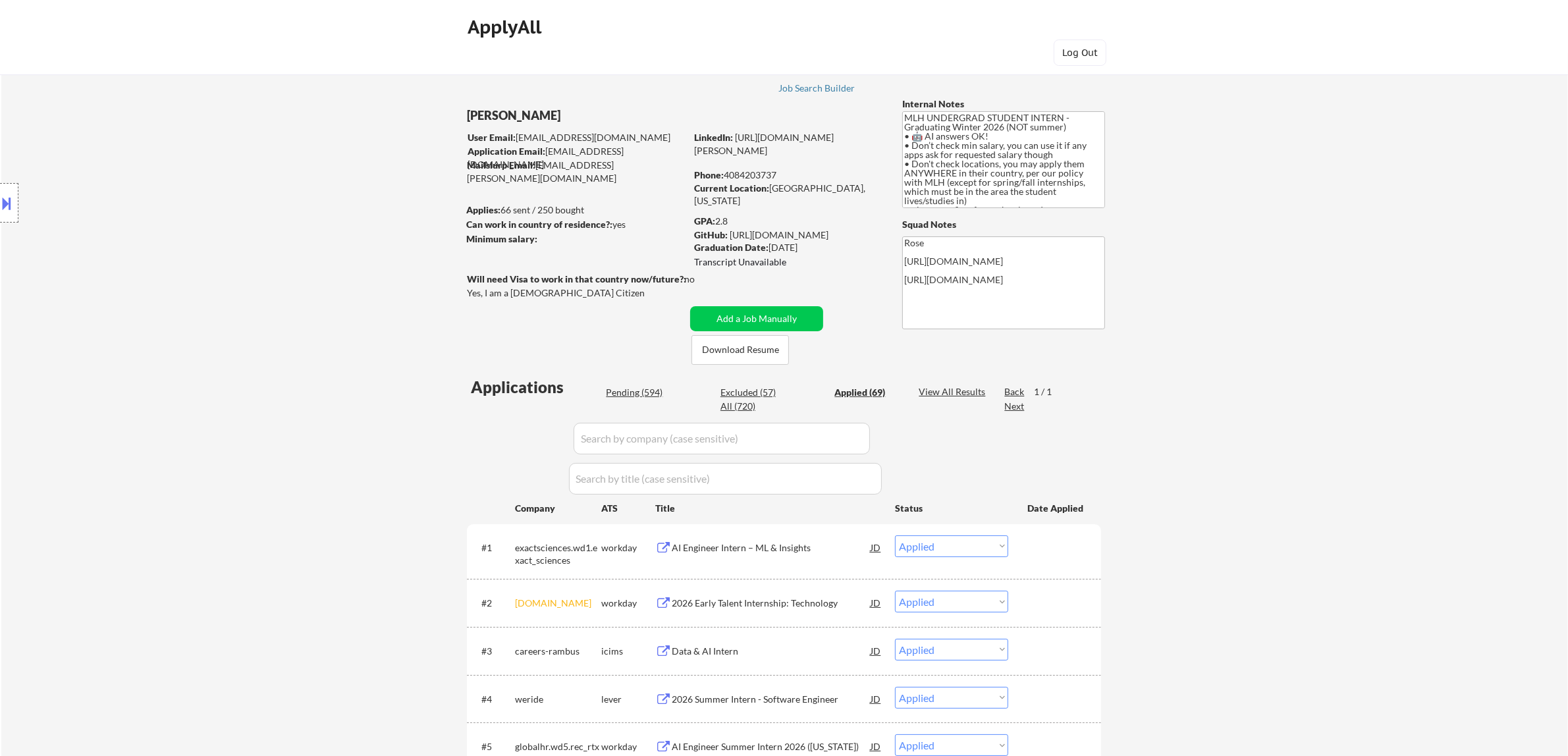
select select ""applied""
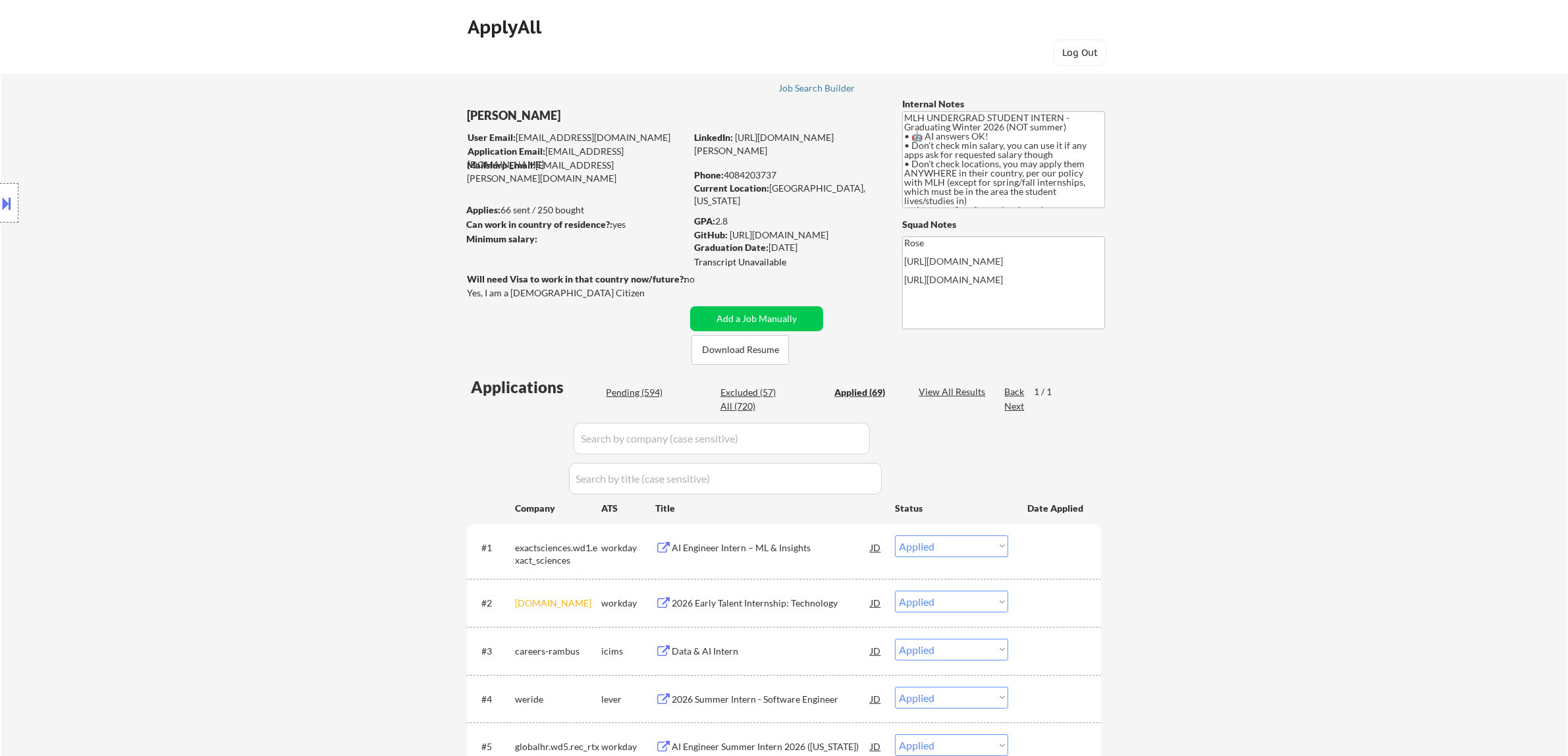
select select ""applied""
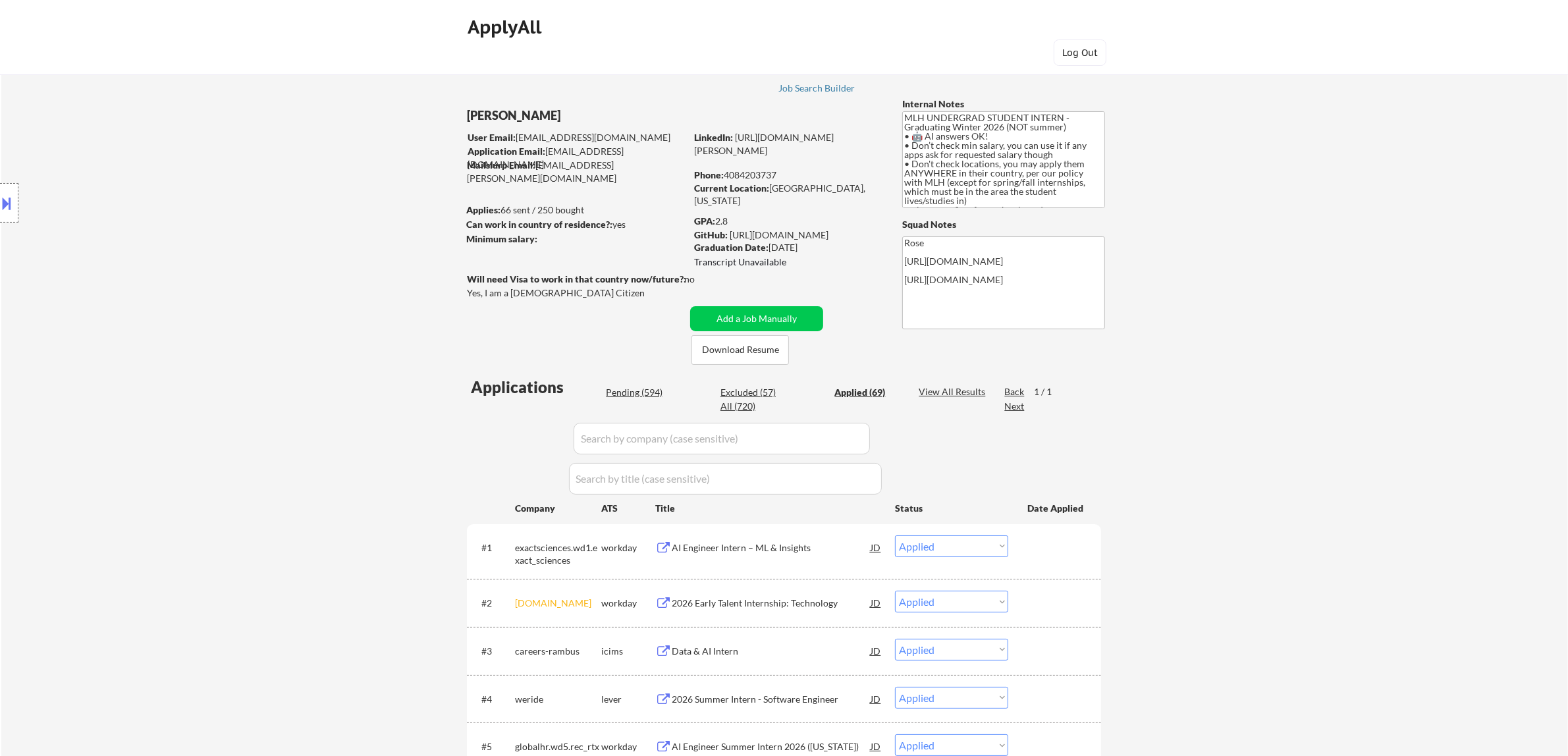
select select ""applied""
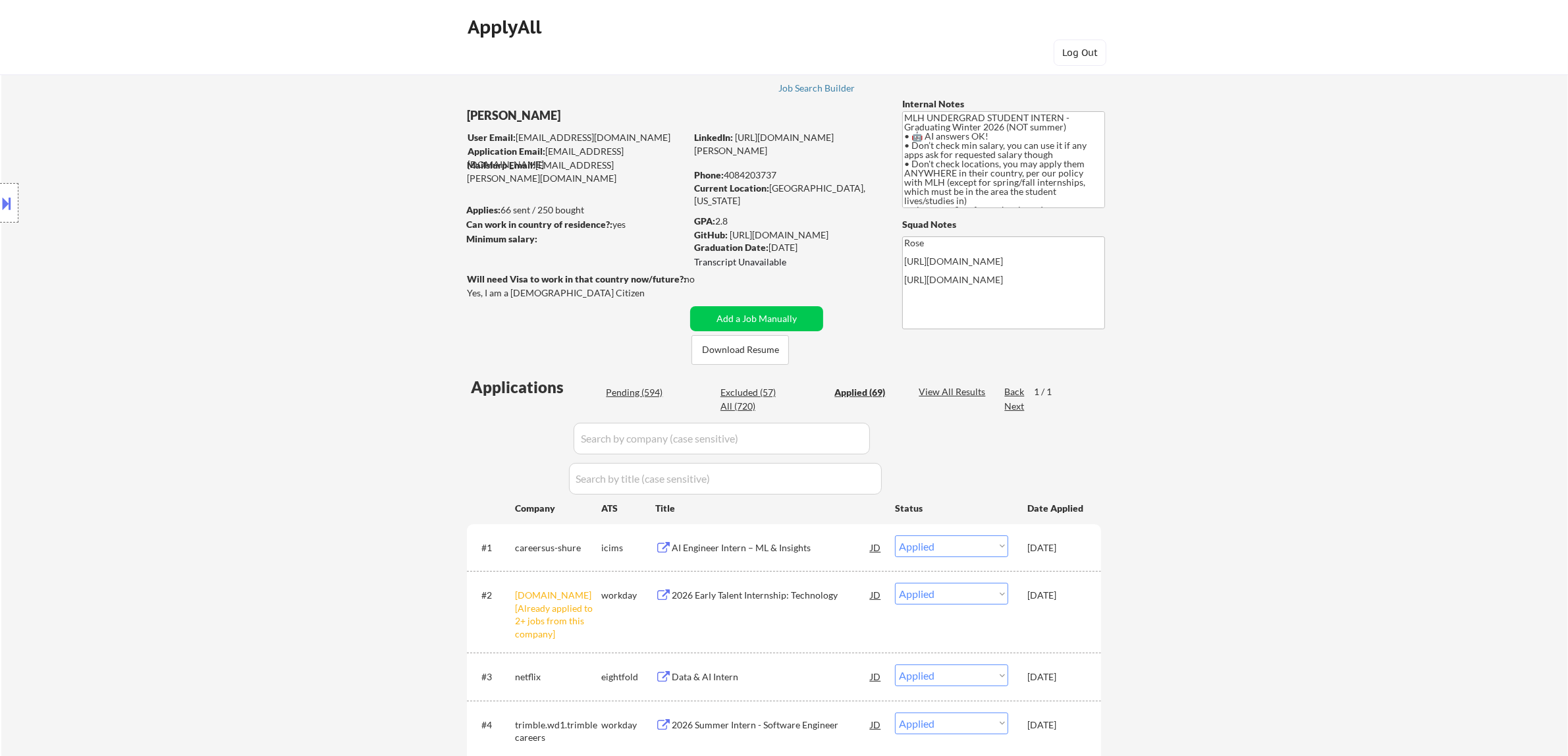
click at [788, 438] on input "input" at bounding box center [721, 438] width 296 height 32
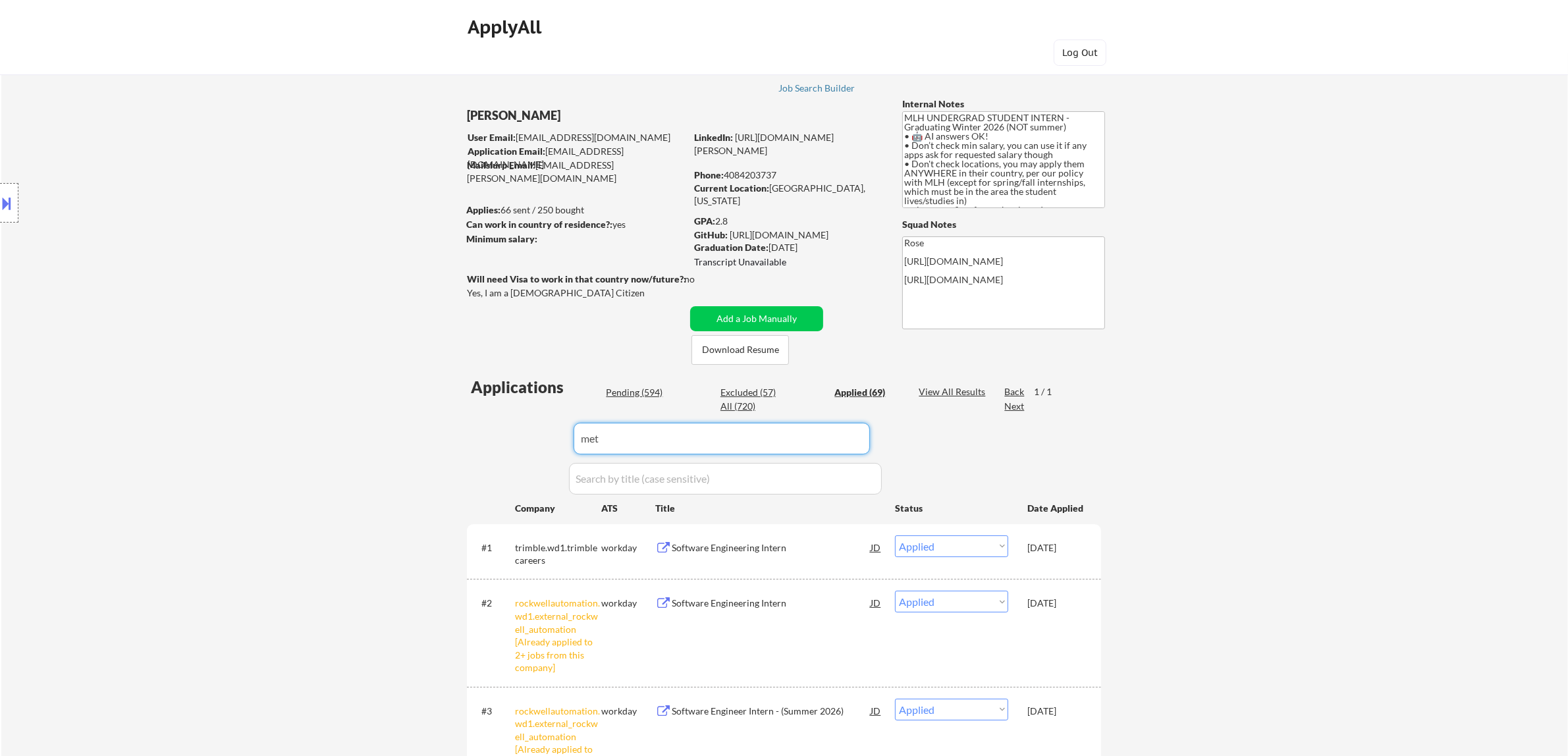
type input "meta"
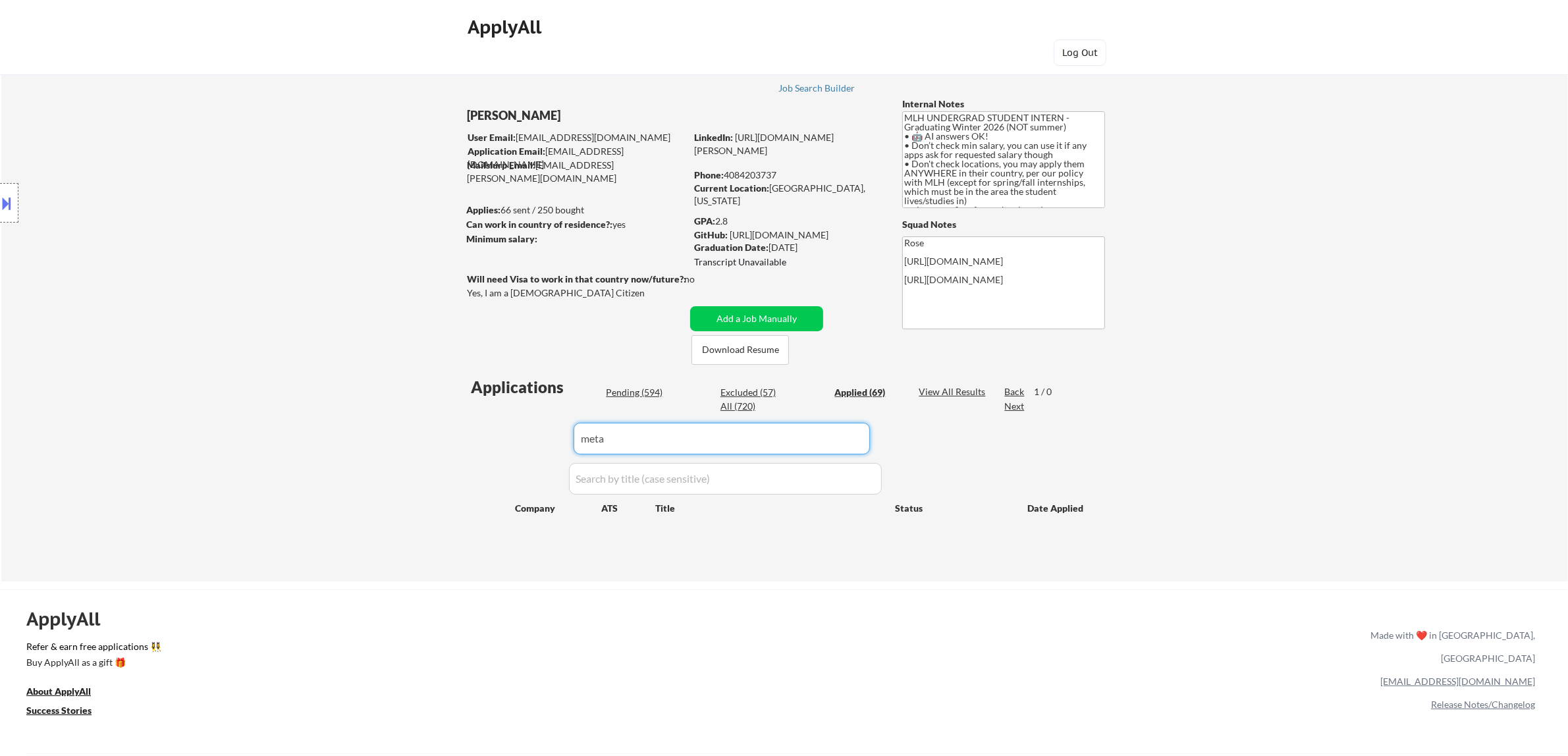
drag, startPoint x: 632, startPoint y: 442, endPoint x: 643, endPoint y: 430, distance: 16.3
click at [629, 442] on input "input" at bounding box center [721, 438] width 296 height 32
drag, startPoint x: 618, startPoint y: 436, endPoint x: 538, endPoint y: 429, distance: 80.3
click at [540, 429] on div "Applications Pending (594) Excluded (57) Applied (69) All (720) View All Result…" at bounding box center [784, 466] width 634 height 180
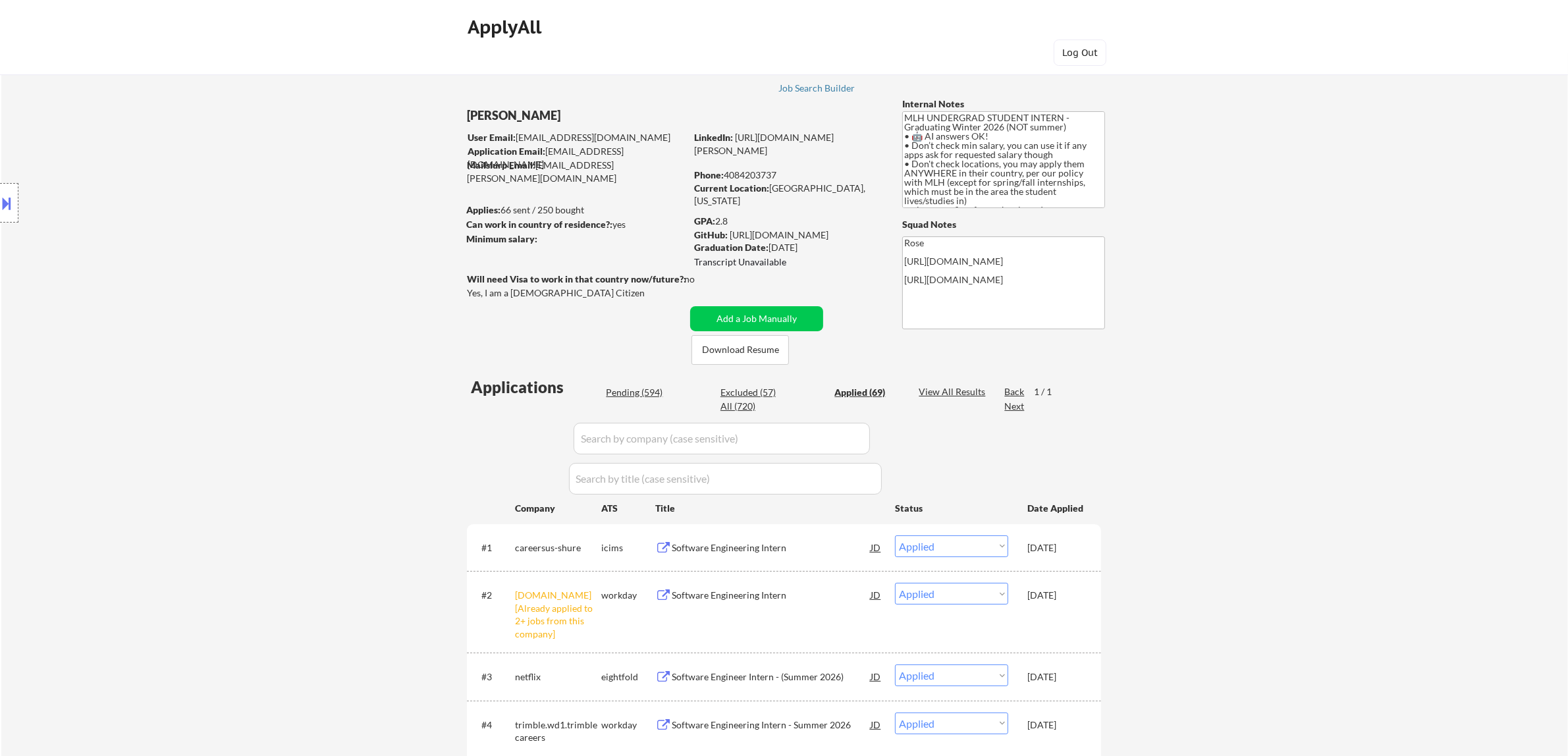
click at [788, 442] on input "input" at bounding box center [721, 438] width 296 height 32
paste input "[DOMAIN_NAME]"
type input "[DOMAIN_NAME]"
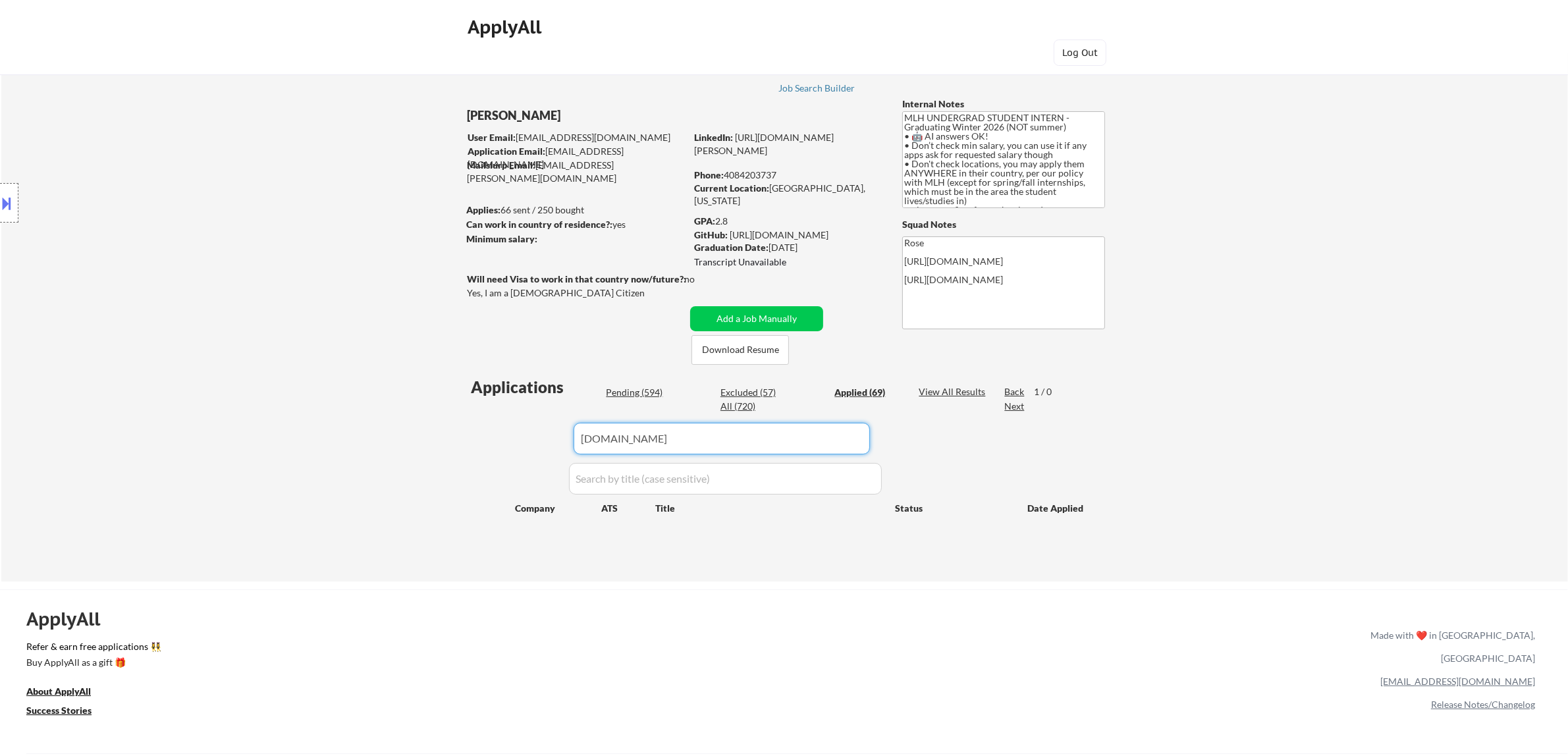
drag, startPoint x: 731, startPoint y: 430, endPoint x: 531, endPoint y: 435, distance: 200.1
click at [531, 435] on div "Applications Pending (594) Excluded (57) Applied (69) All (720) View All Result…" at bounding box center [784, 466] width 634 height 180
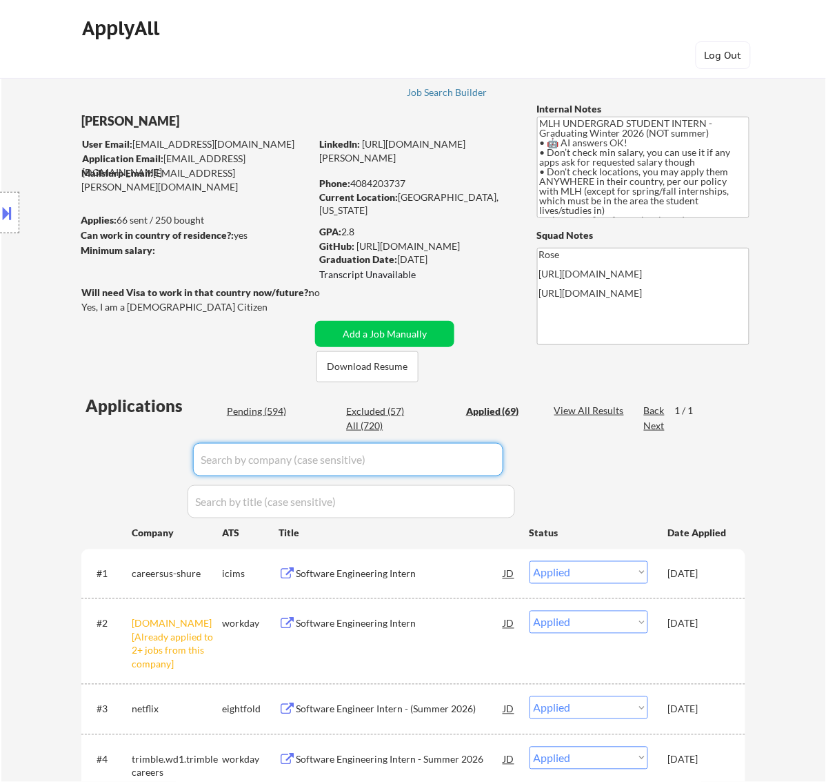
click at [261, 407] on div "Pending (594)" at bounding box center [261, 411] width 69 height 14
select select ""pending""
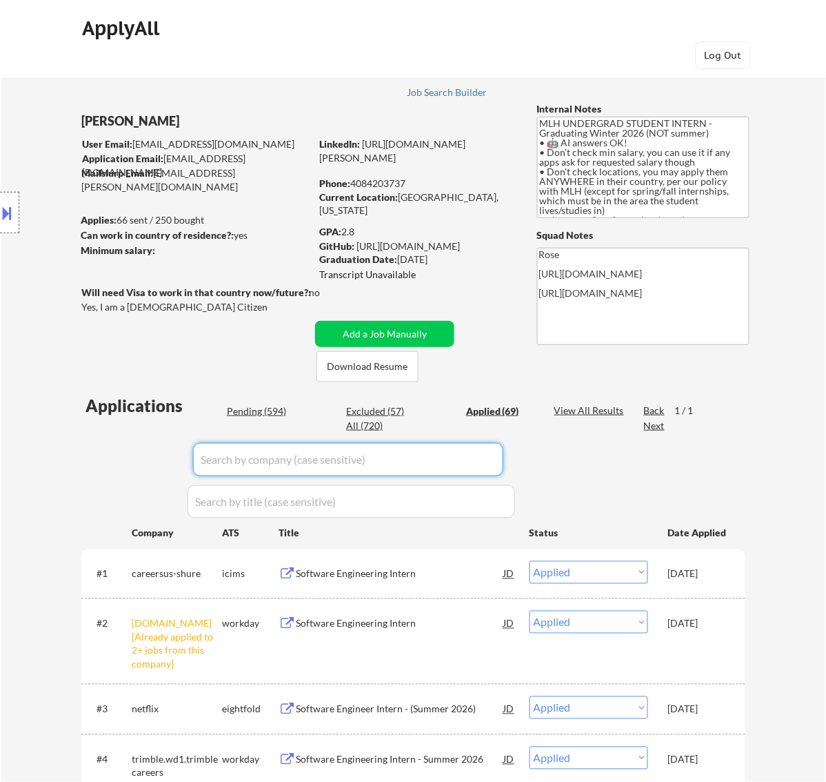
select select ""pending""
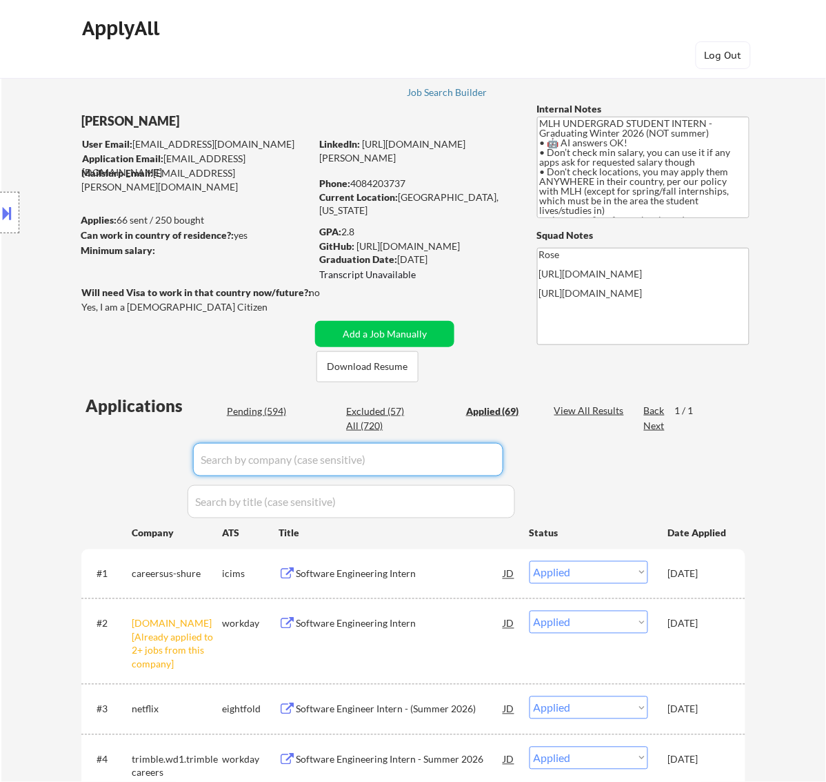
select select ""pending""
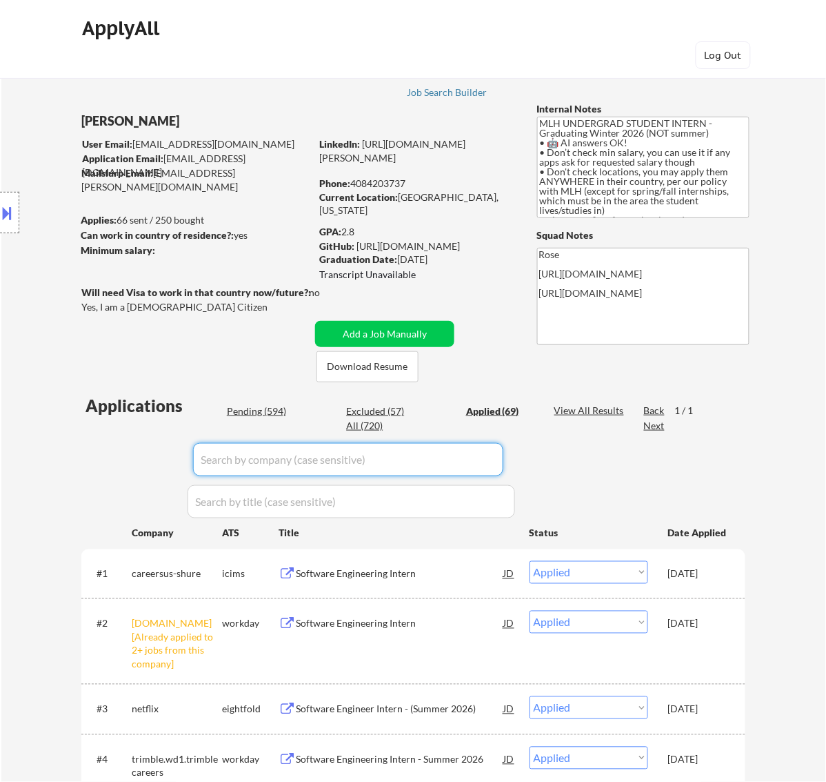
select select ""pending""
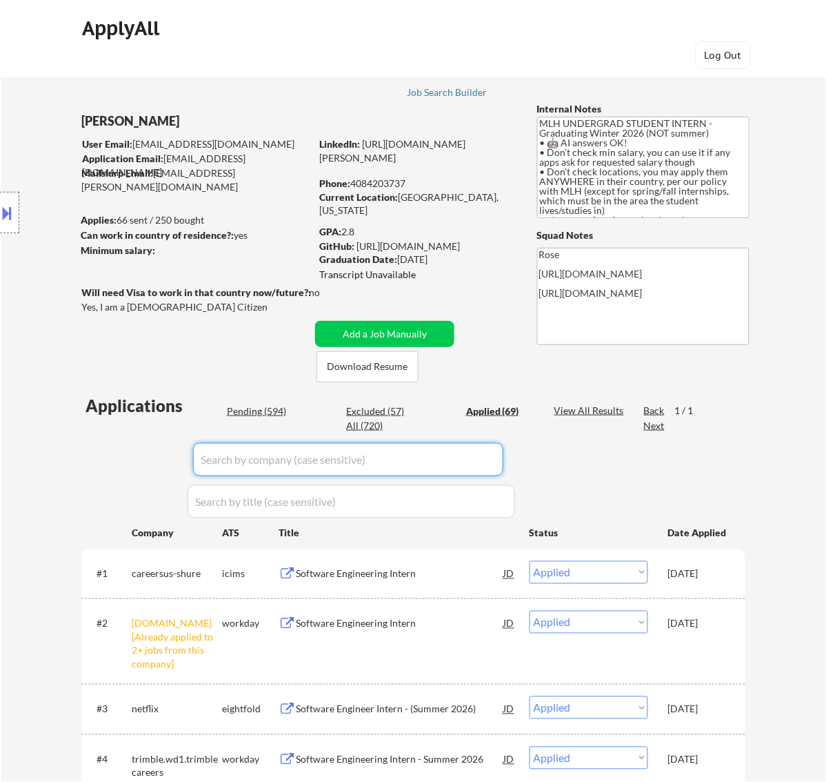
select select ""pending""
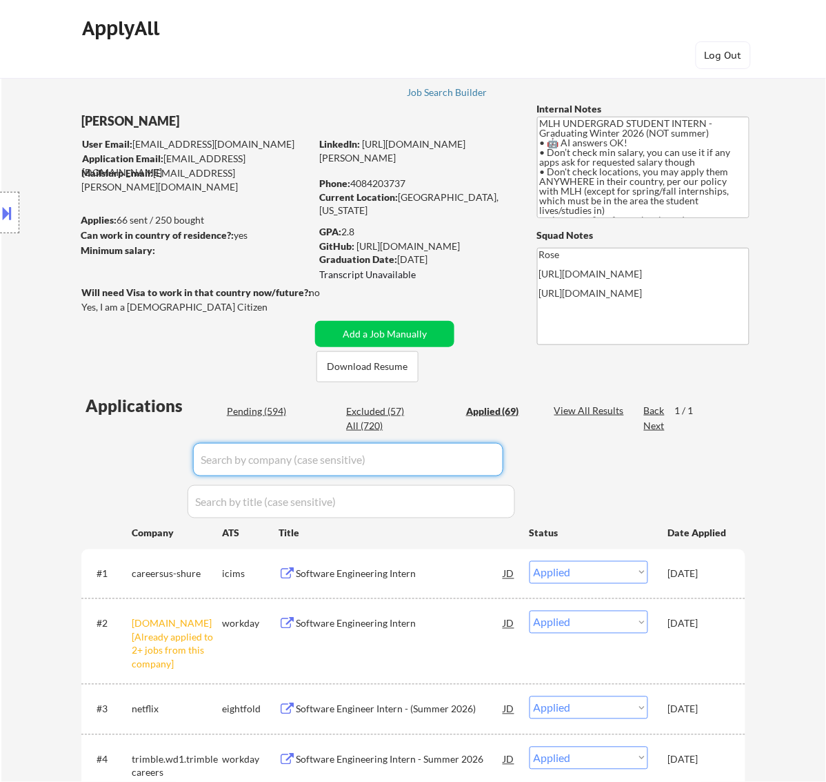
select select ""pending""
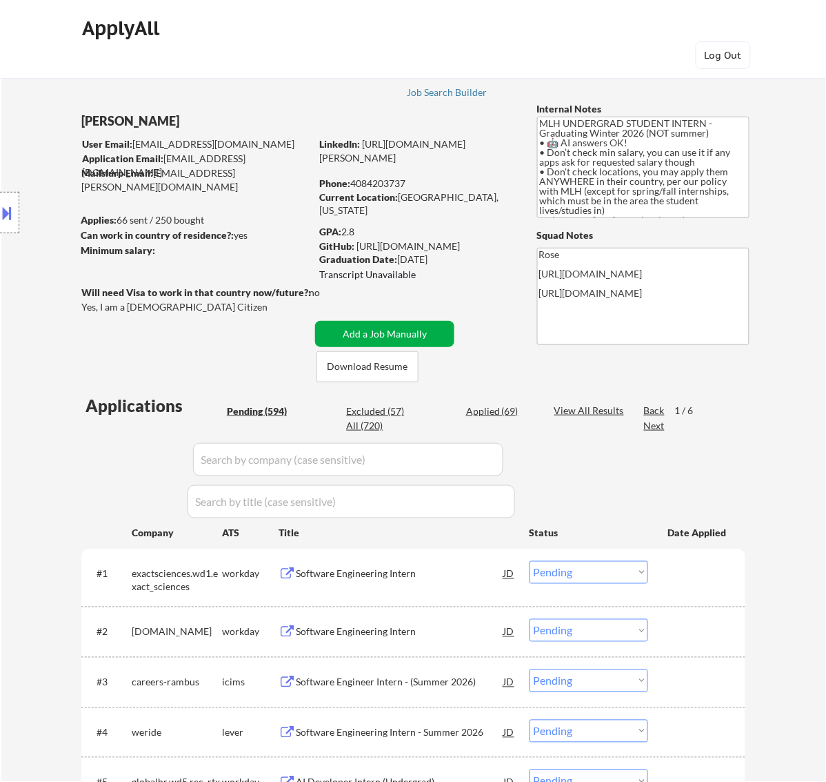
click at [422, 333] on button "Add a Job Manually" at bounding box center [384, 334] width 139 height 26
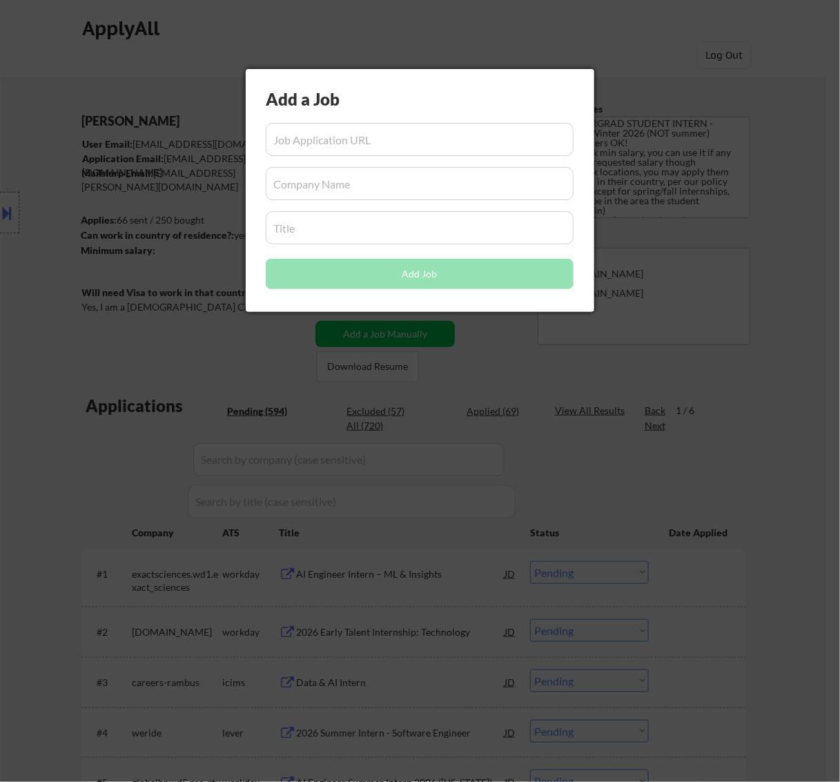
click at [464, 348] on div at bounding box center [420, 391] width 840 height 782
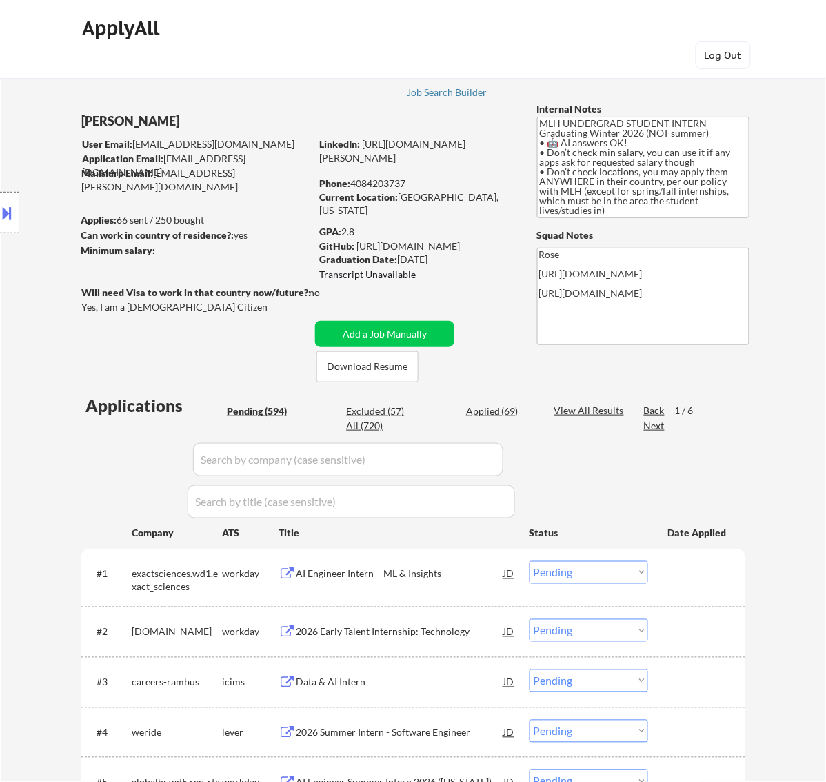
click at [388, 459] on input "input" at bounding box center [348, 459] width 310 height 33
paste input "metacareer"
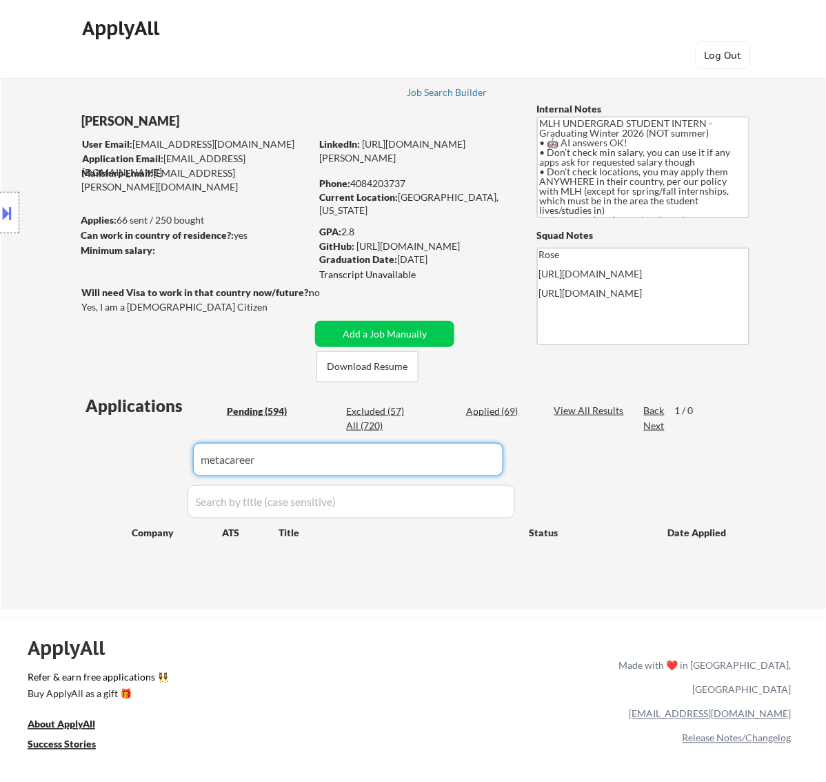
drag, startPoint x: 323, startPoint y: 453, endPoint x: 197, endPoint y: 461, distance: 125.8
click at [197, 461] on input "input" at bounding box center [348, 459] width 310 height 33
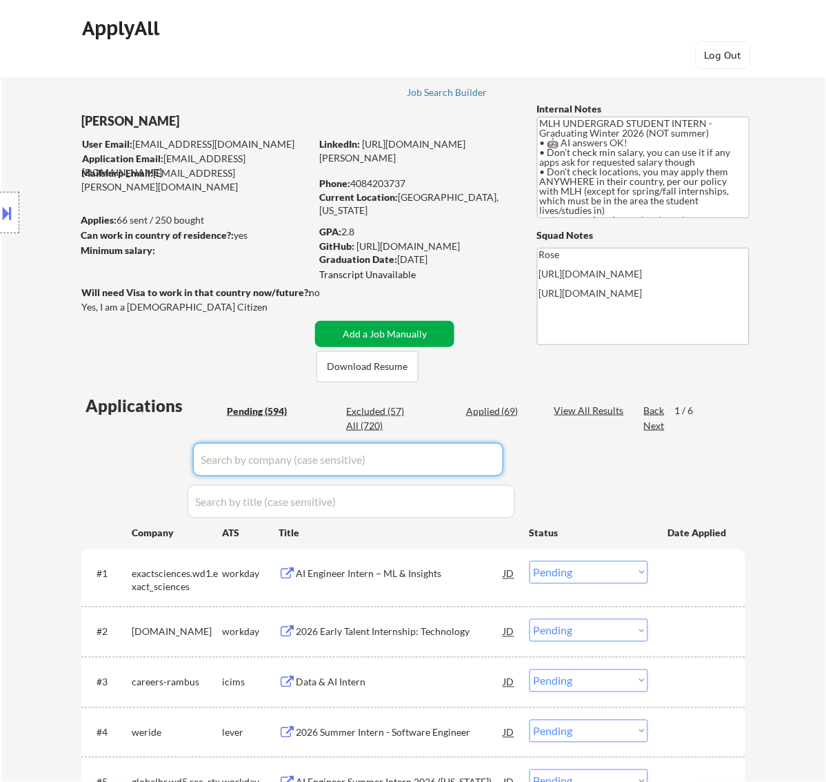
click at [397, 328] on button "Add a Job Manually" at bounding box center [384, 334] width 139 height 26
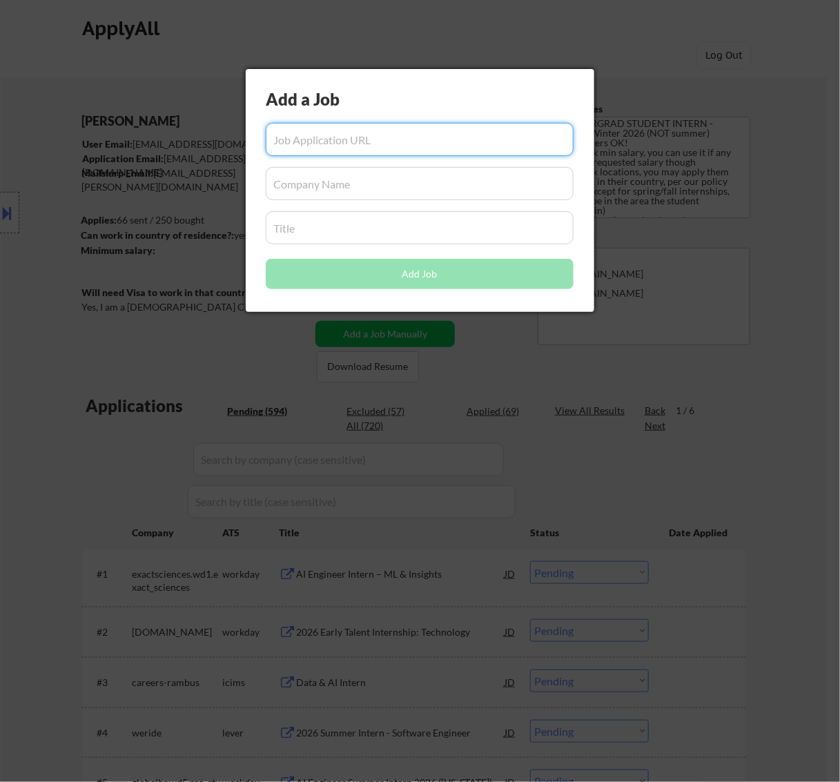
click at [433, 133] on input "input" at bounding box center [420, 139] width 308 height 33
paste input "metacareer"
drag, startPoint x: 385, startPoint y: 149, endPoint x: 194, endPoint y: 159, distance: 191.3
click at [194, 159] on body "← Return to /applysquad Mailslurp Inbox Job Search Builder [PERSON_NAME] User E…" at bounding box center [420, 391] width 840 height 782
click at [404, 139] on input "input" at bounding box center [420, 139] width 308 height 33
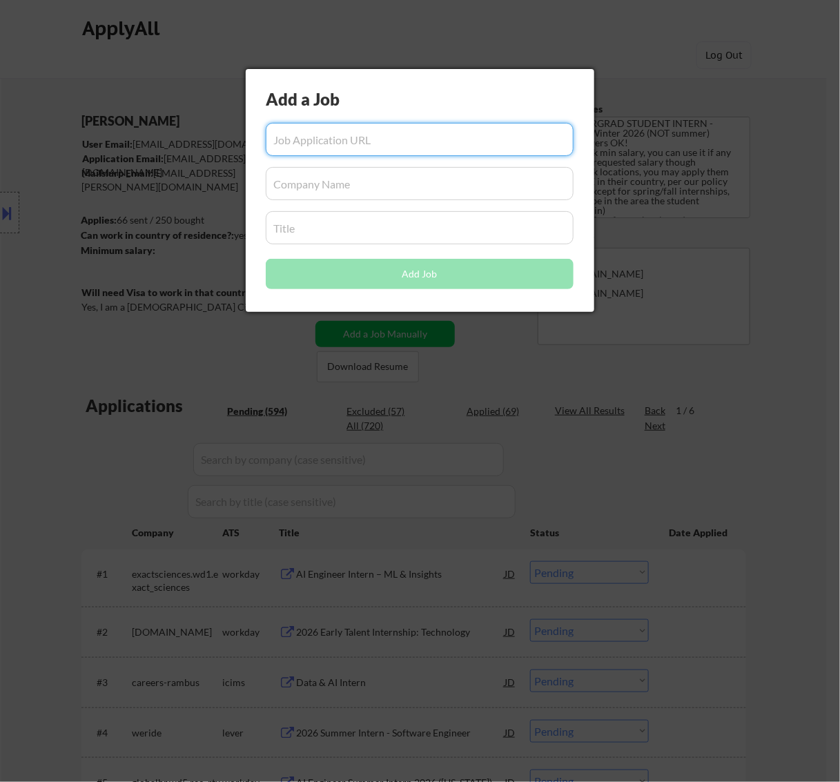
paste input "[URL][DOMAIN_NAME]"
click at [290, 192] on input "input" at bounding box center [420, 183] width 308 height 33
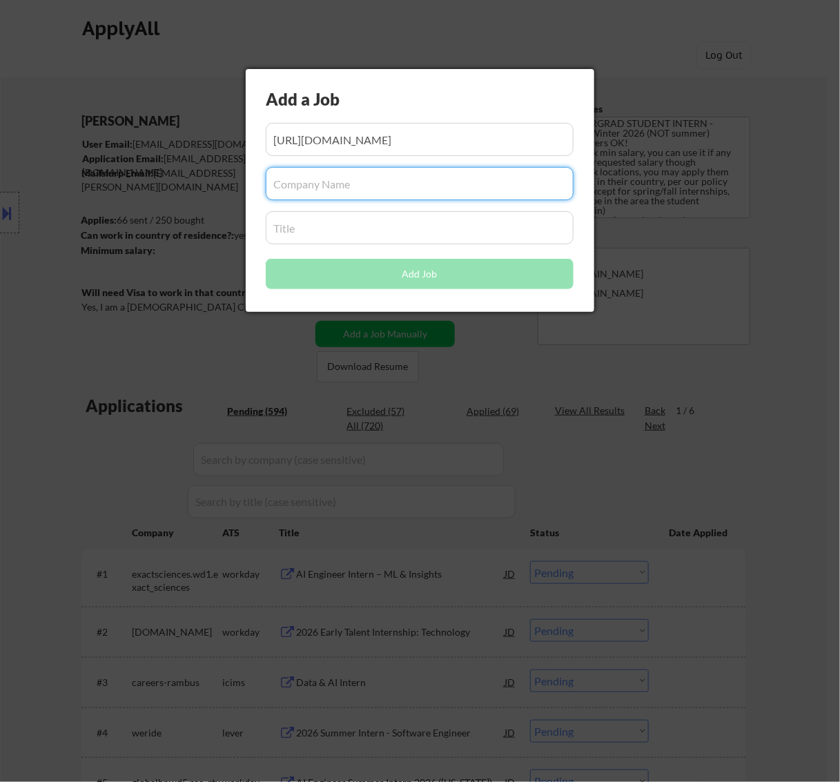
paste input "[DOMAIN_NAME]"
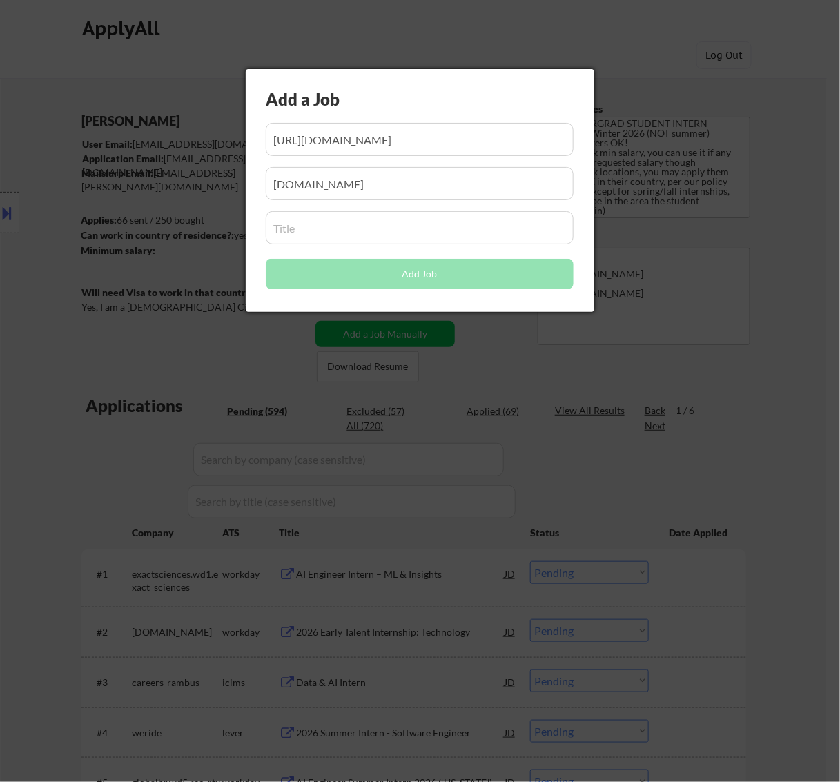
click at [388, 208] on div "Add a Job Add Job" at bounding box center [420, 190] width 348 height 243
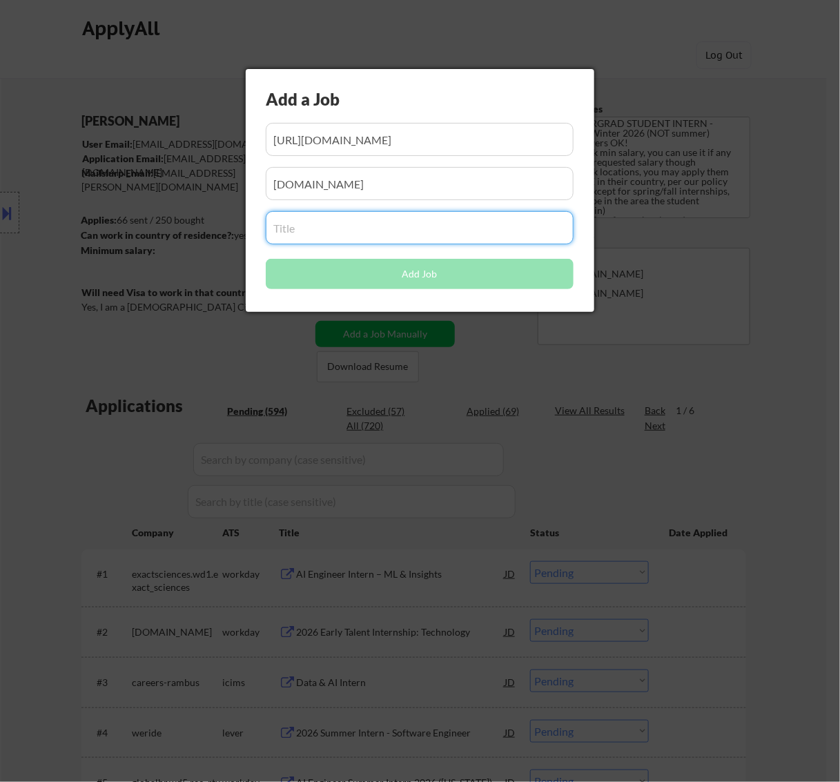
paste input "Software Engineer, Intern/Co-op"
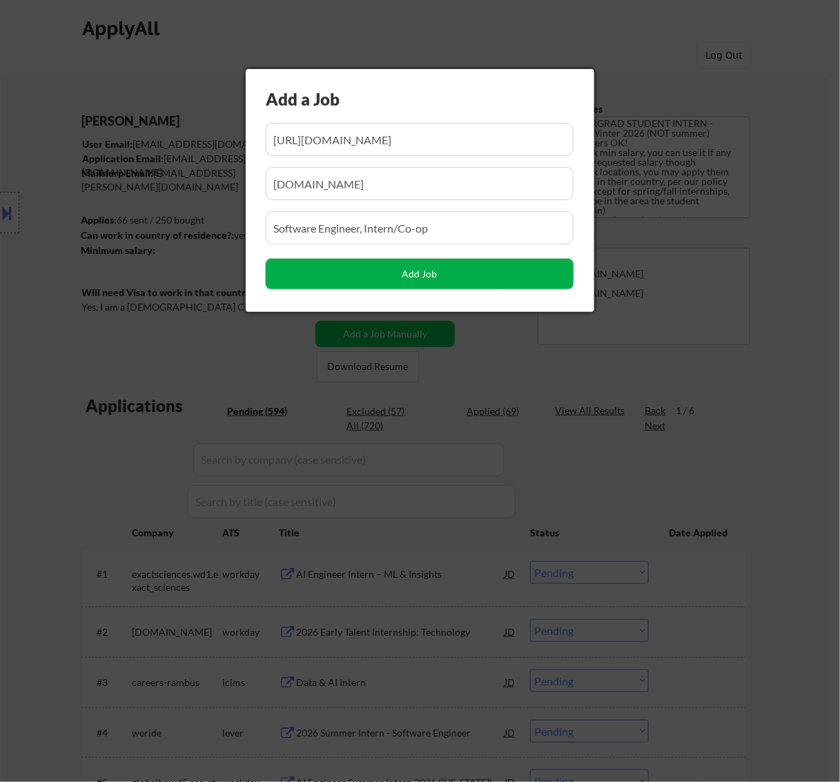
click at [433, 275] on button "Add Job" at bounding box center [420, 274] width 308 height 30
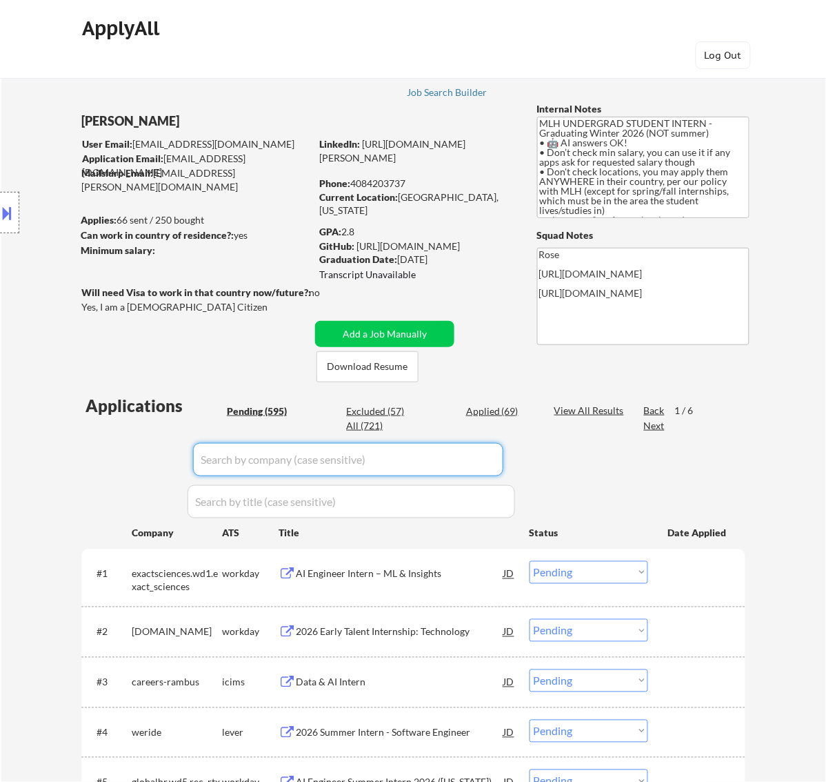
click at [466, 450] on input "input" at bounding box center [348, 459] width 310 height 33
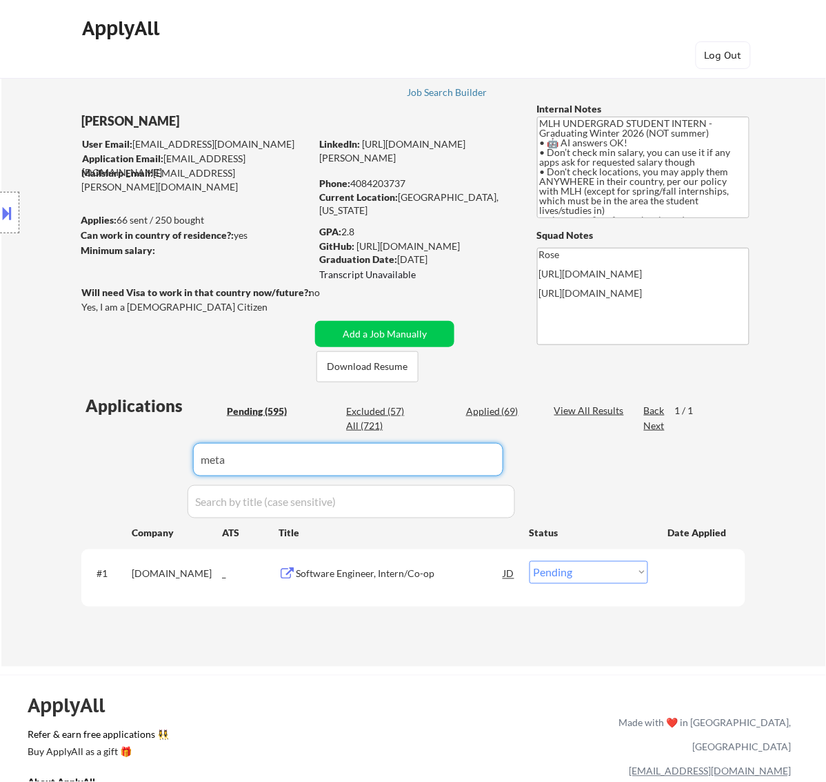
click at [557, 571] on select "Choose an option... Pending Applied Excluded (Questions) Excluded (Expired) Exc…" at bounding box center [589, 572] width 119 height 23
click at [530, 561] on select "Choose an option... Pending Applied Excluded (Questions) Excluded (Expired) Exc…" at bounding box center [589, 572] width 119 height 23
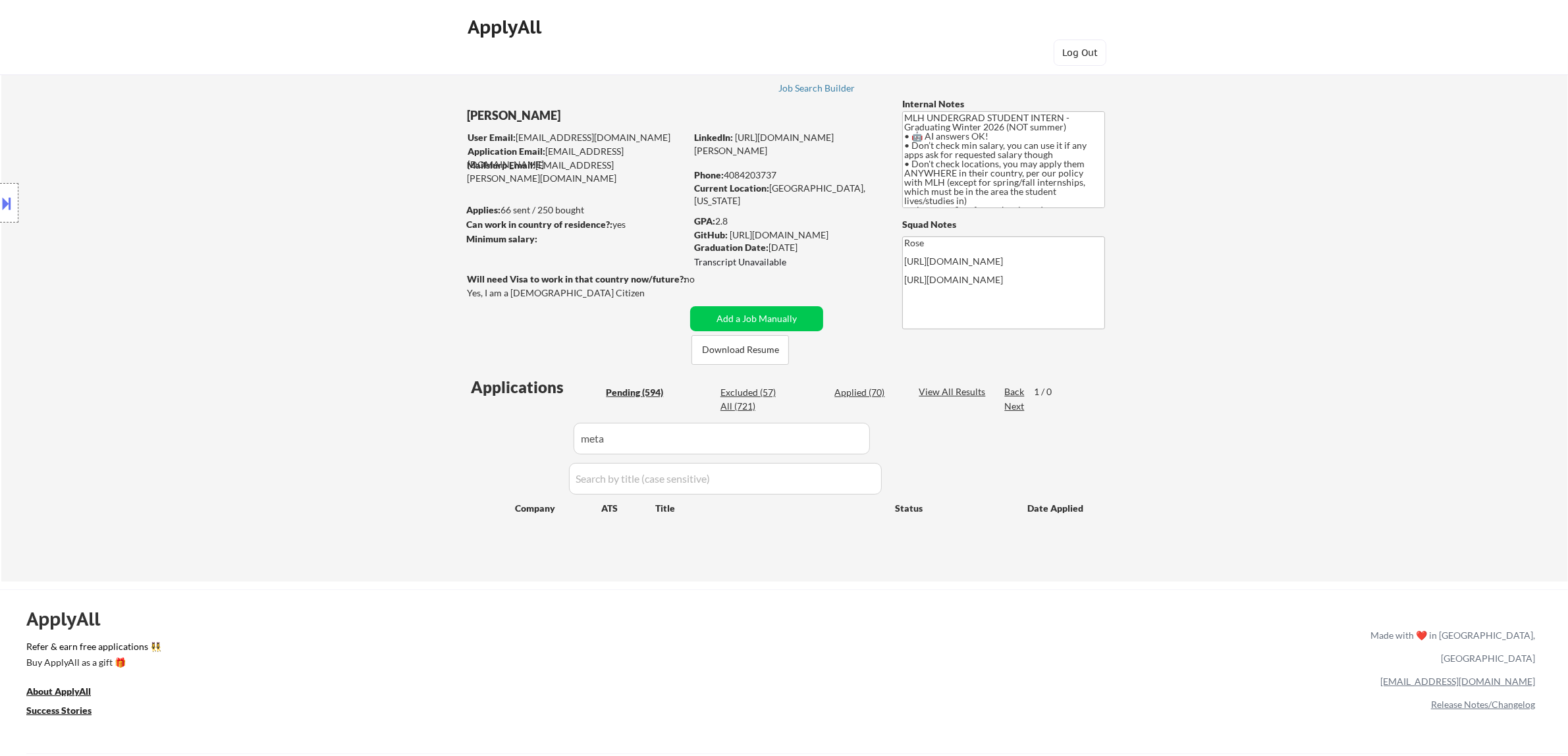
click at [7, 202] on button at bounding box center [7, 202] width 14 height 22
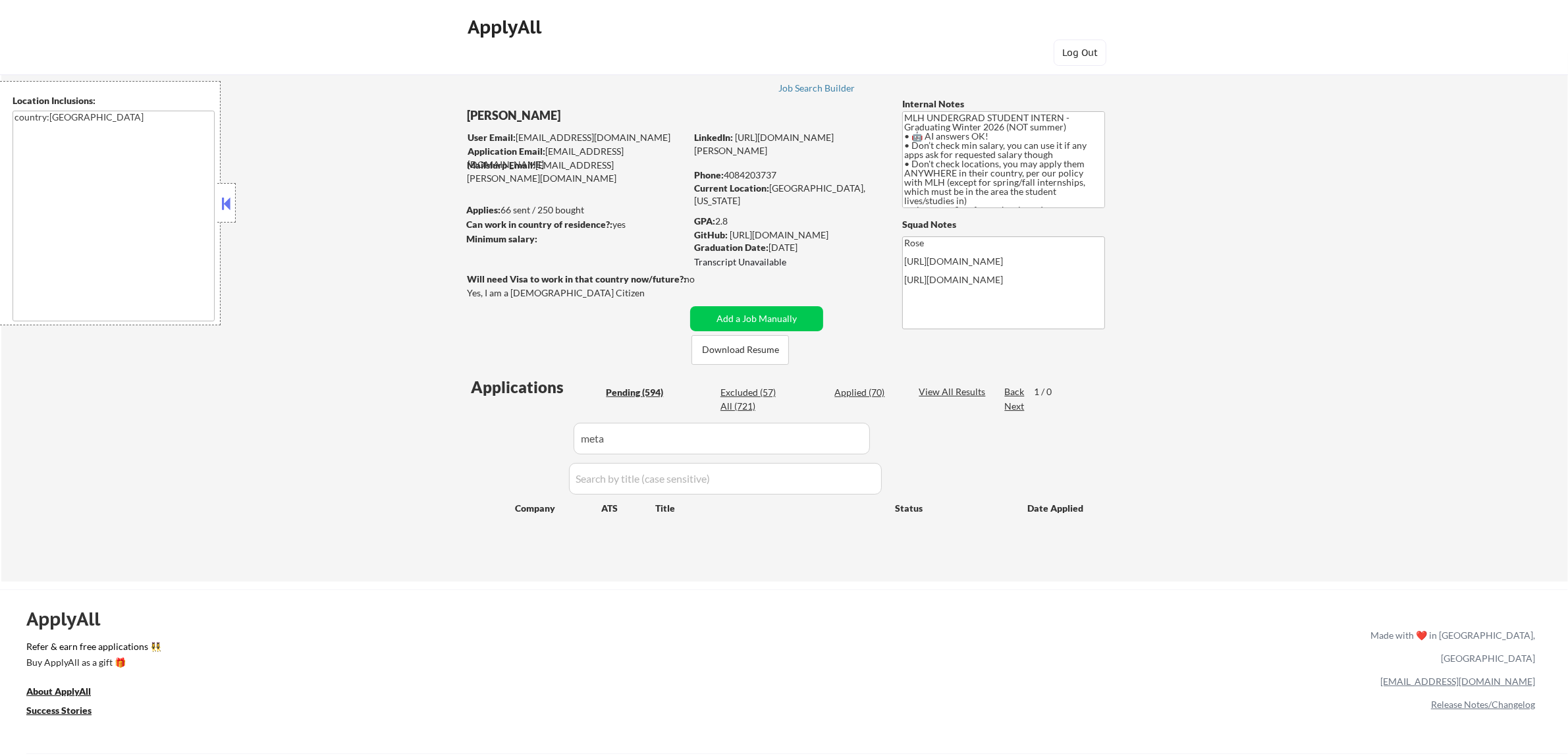
drag, startPoint x: 228, startPoint y: 205, endPoint x: 270, endPoint y: 140, distance: 77.4
click at [227, 202] on button at bounding box center [225, 203] width 14 height 20
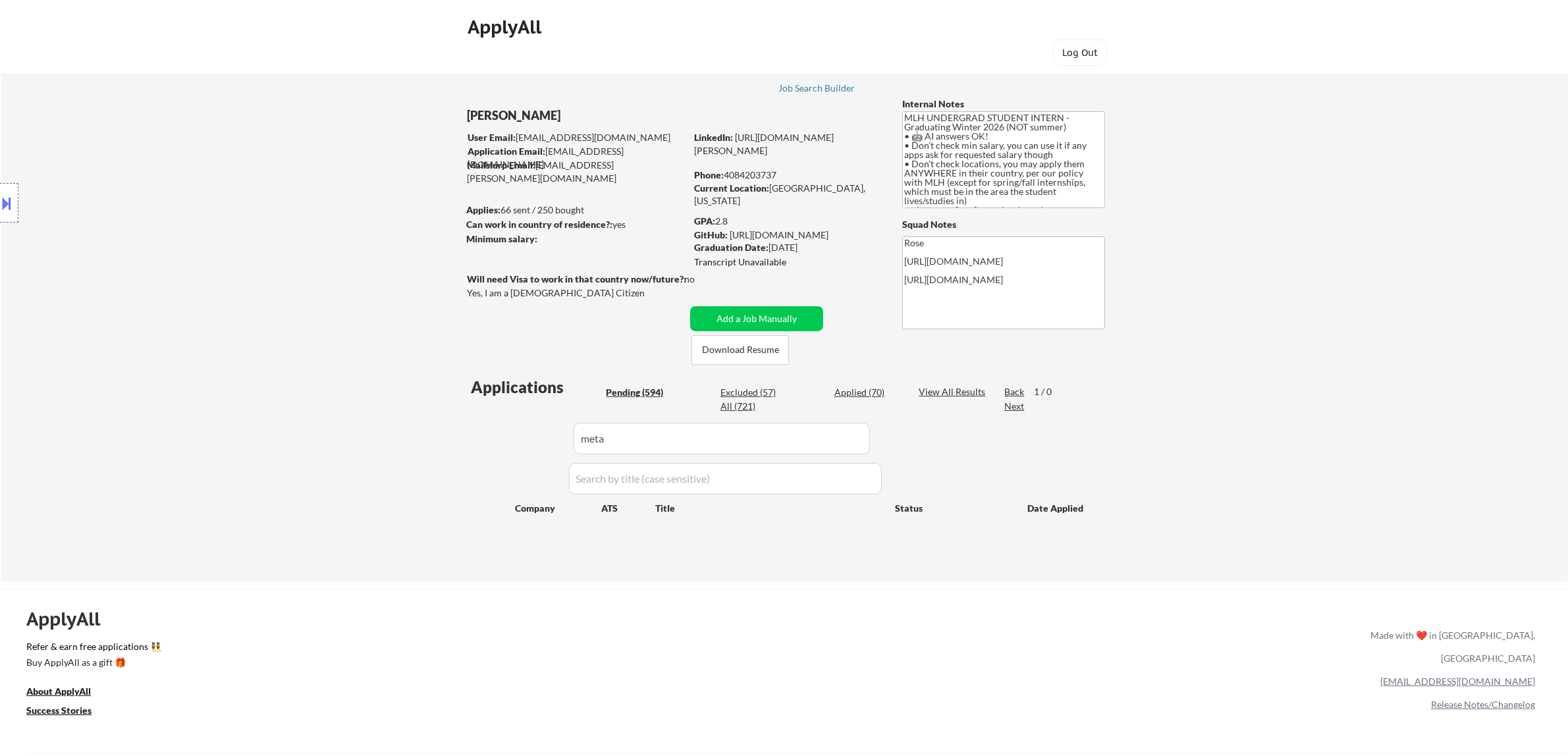
click at [788, 436] on input "input" at bounding box center [721, 438] width 296 height 32
click at [788, 391] on div "Applied (70)" at bounding box center [867, 392] width 66 height 13
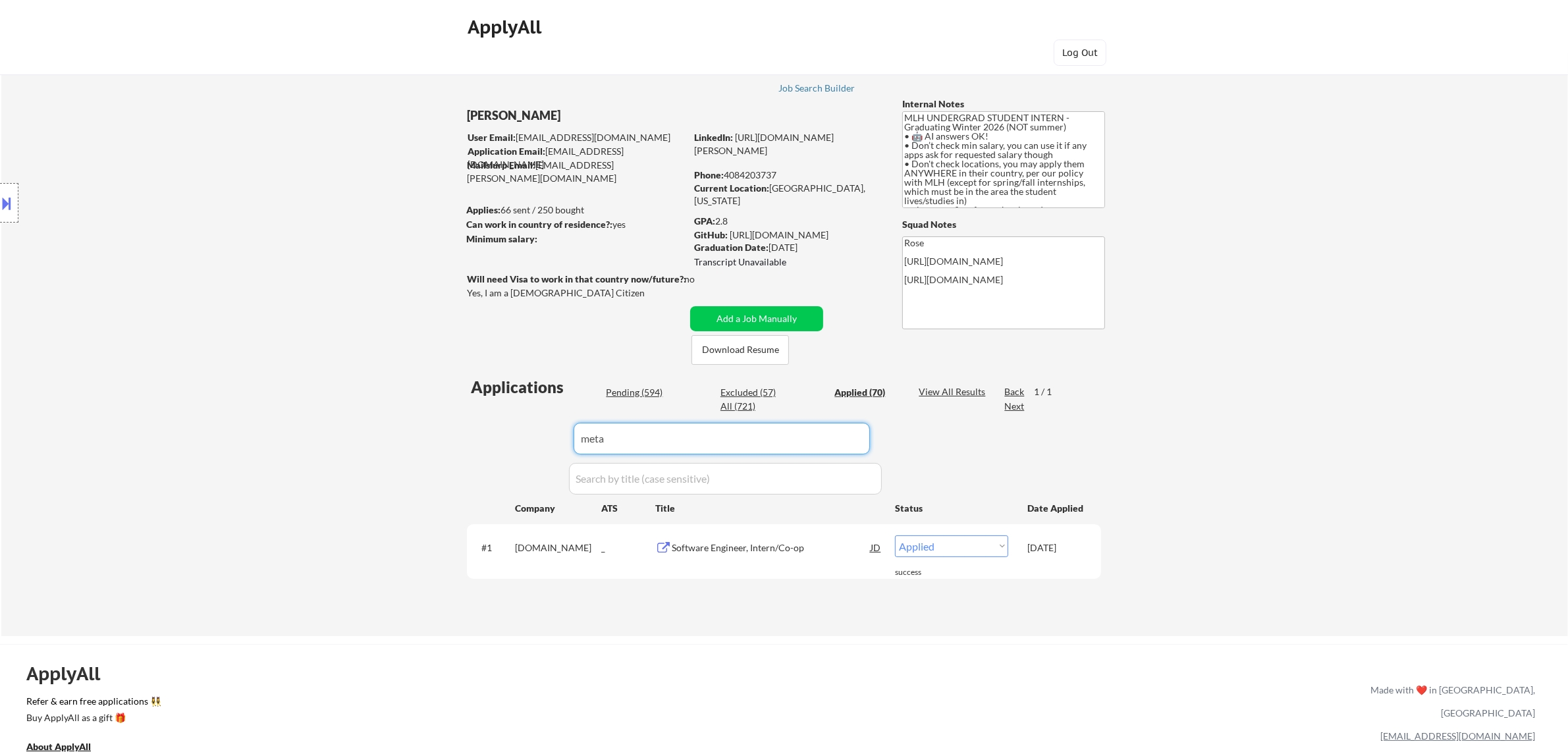
drag, startPoint x: 831, startPoint y: 432, endPoint x: 553, endPoint y: 439, distance: 278.1
click at [554, 442] on div "Applications Pending (594) Excluded (57) Applied (70) All (721) View All Result…" at bounding box center [784, 494] width 634 height 236
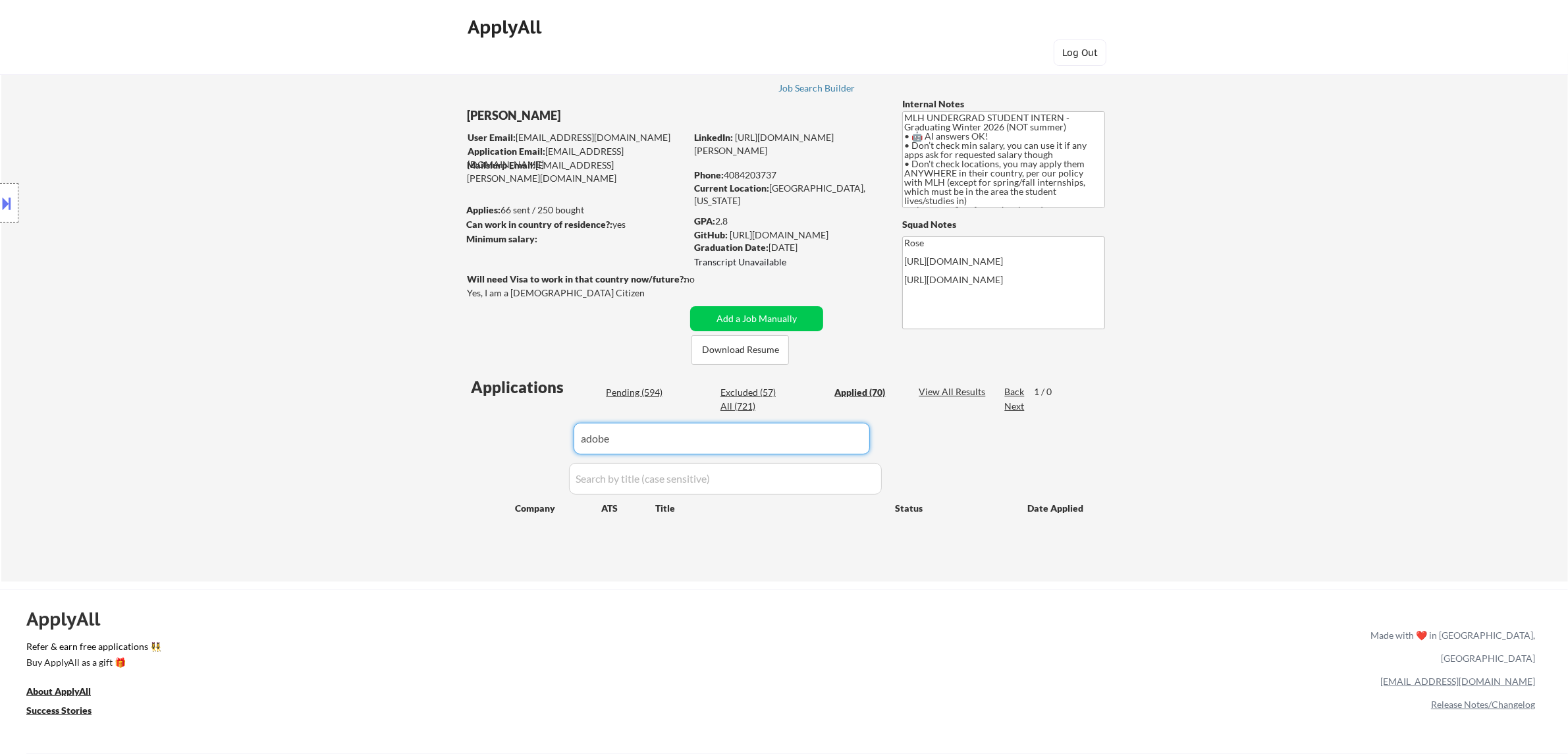
drag, startPoint x: 650, startPoint y: 443, endPoint x: 497, endPoint y: 466, distance: 154.7
click at [497, 466] on div "Applications Pending (594) Excluded (57) Applied (70) All (721) View All Result…" at bounding box center [784, 466] width 634 height 180
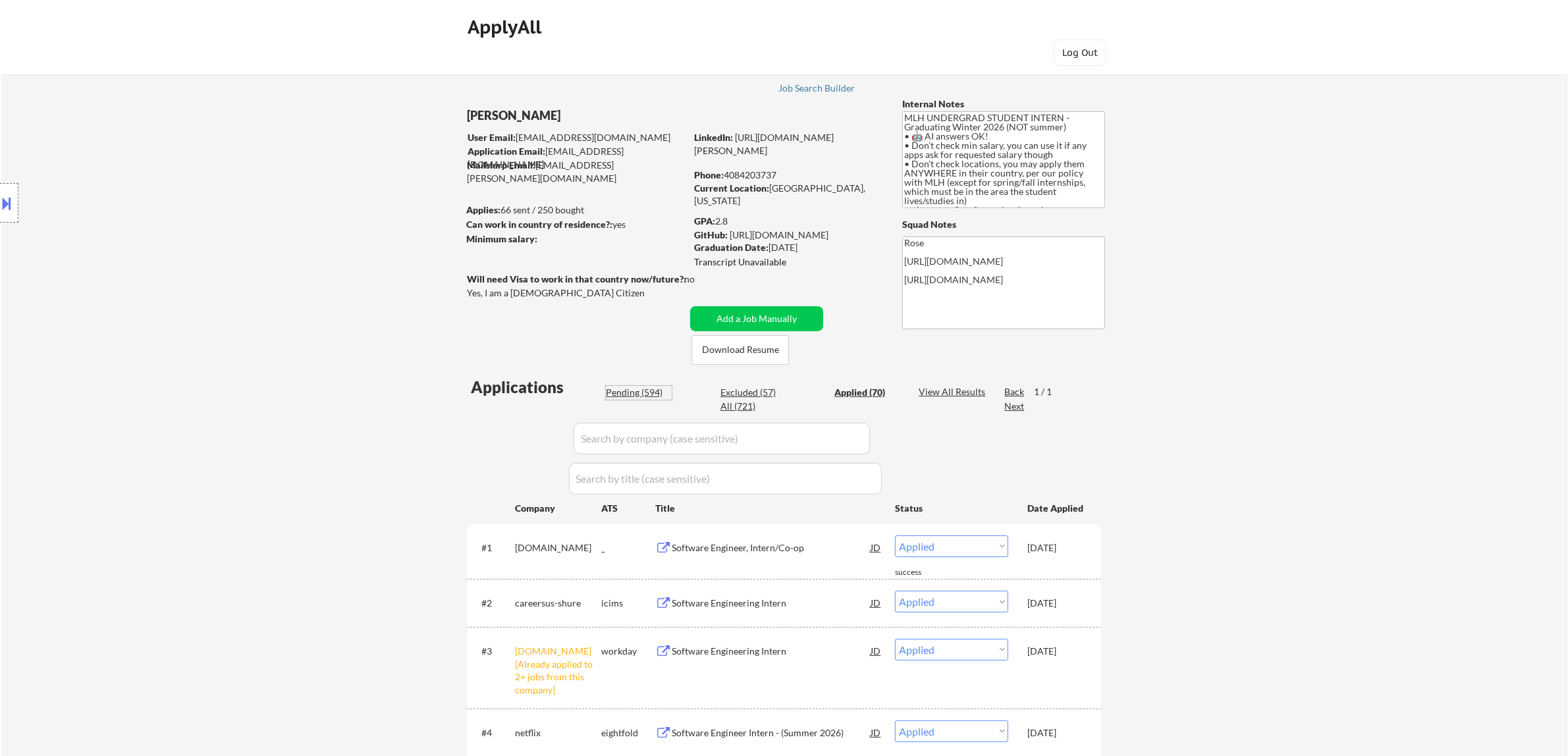
click at [627, 392] on div "Pending (594)" at bounding box center [638, 392] width 66 height 13
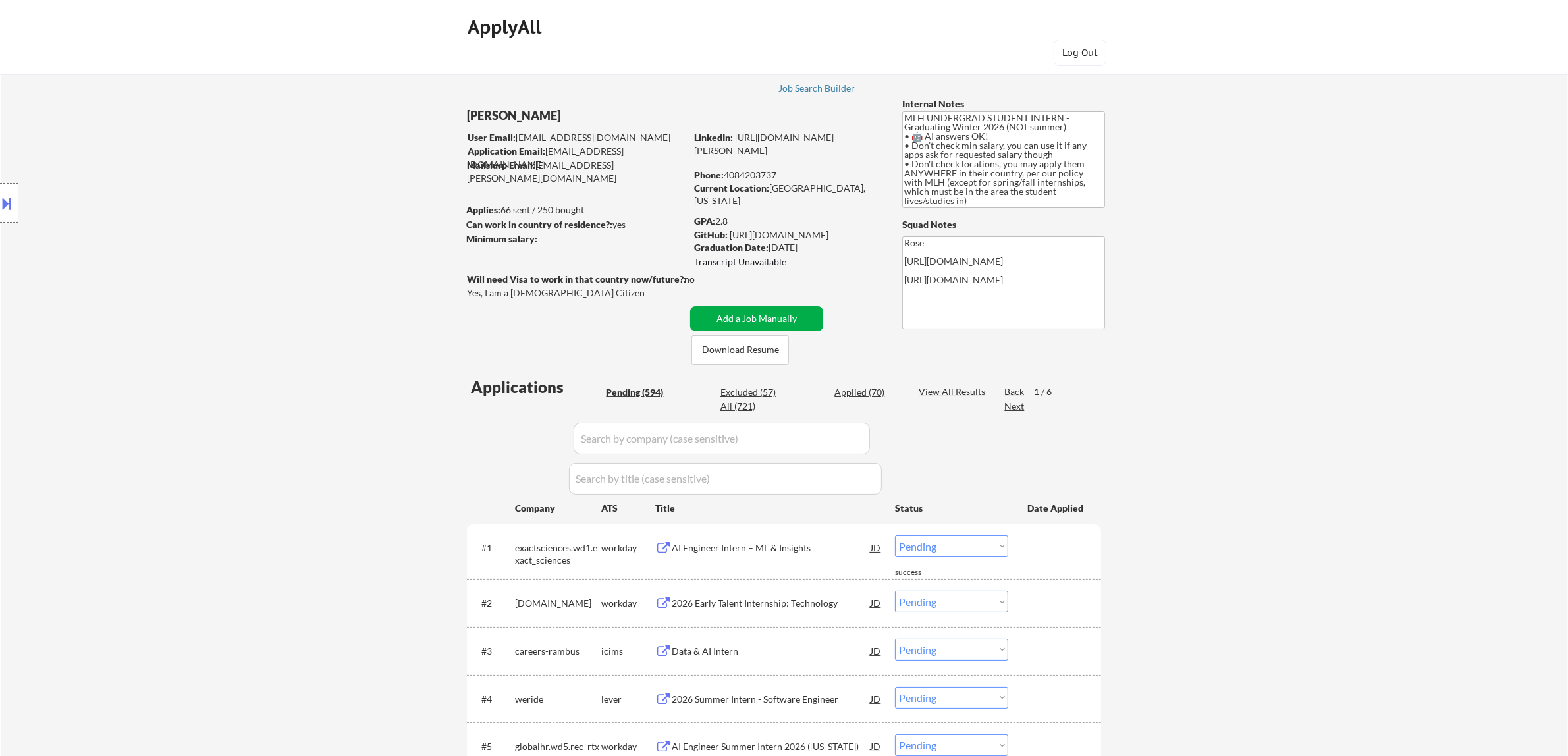
click at [755, 313] on button "Add a Job Manually" at bounding box center [756, 319] width 133 height 25
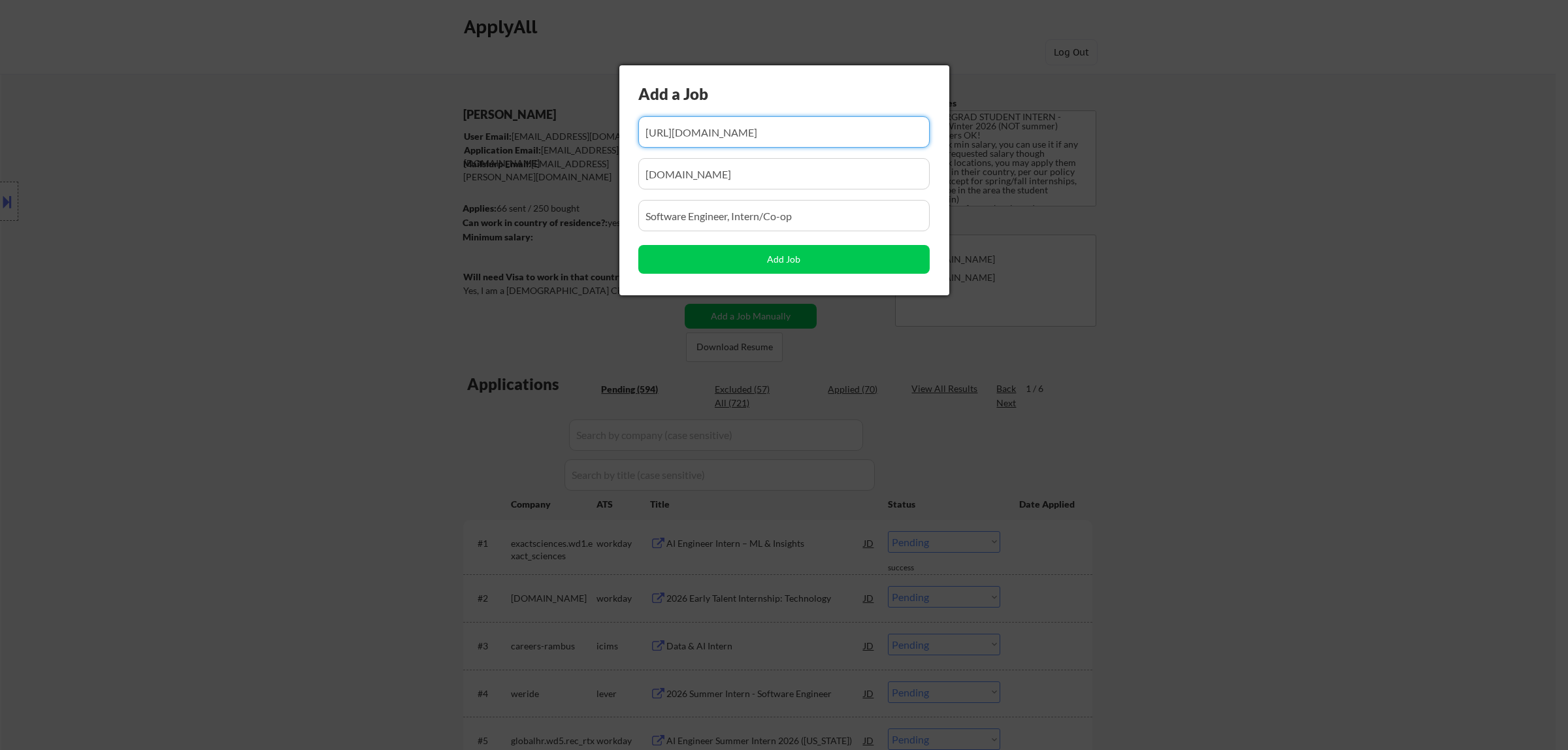
drag, startPoint x: 780, startPoint y: 140, endPoint x: 715, endPoint y: 141, distance: 65.0
click at [715, 141] on input "input" at bounding box center [784, 132] width 292 height 31
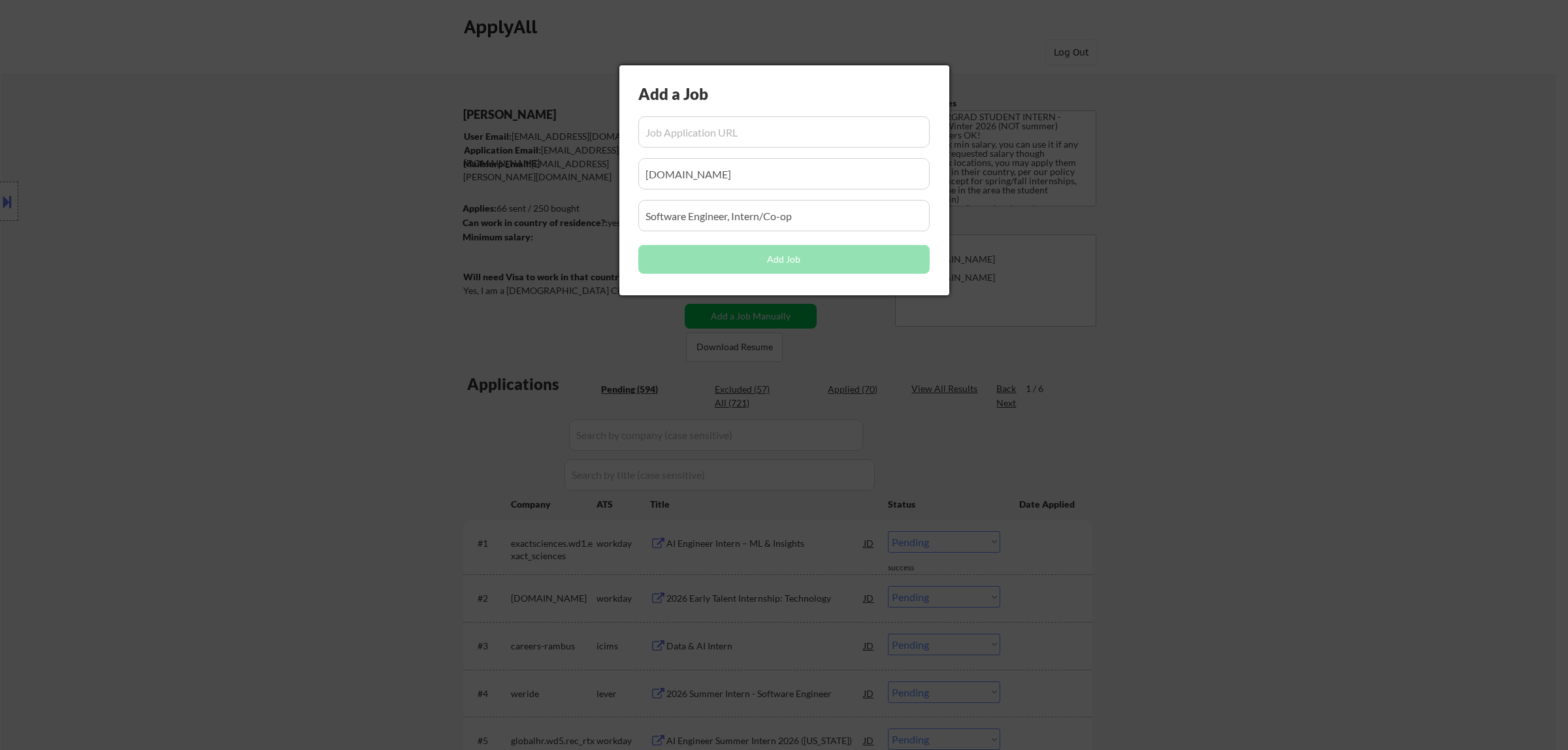
click at [723, 129] on input "input" at bounding box center [784, 132] width 292 height 31
paste input "[URL][DOMAIN_NAME][DEMOGRAPHIC_DATA]"
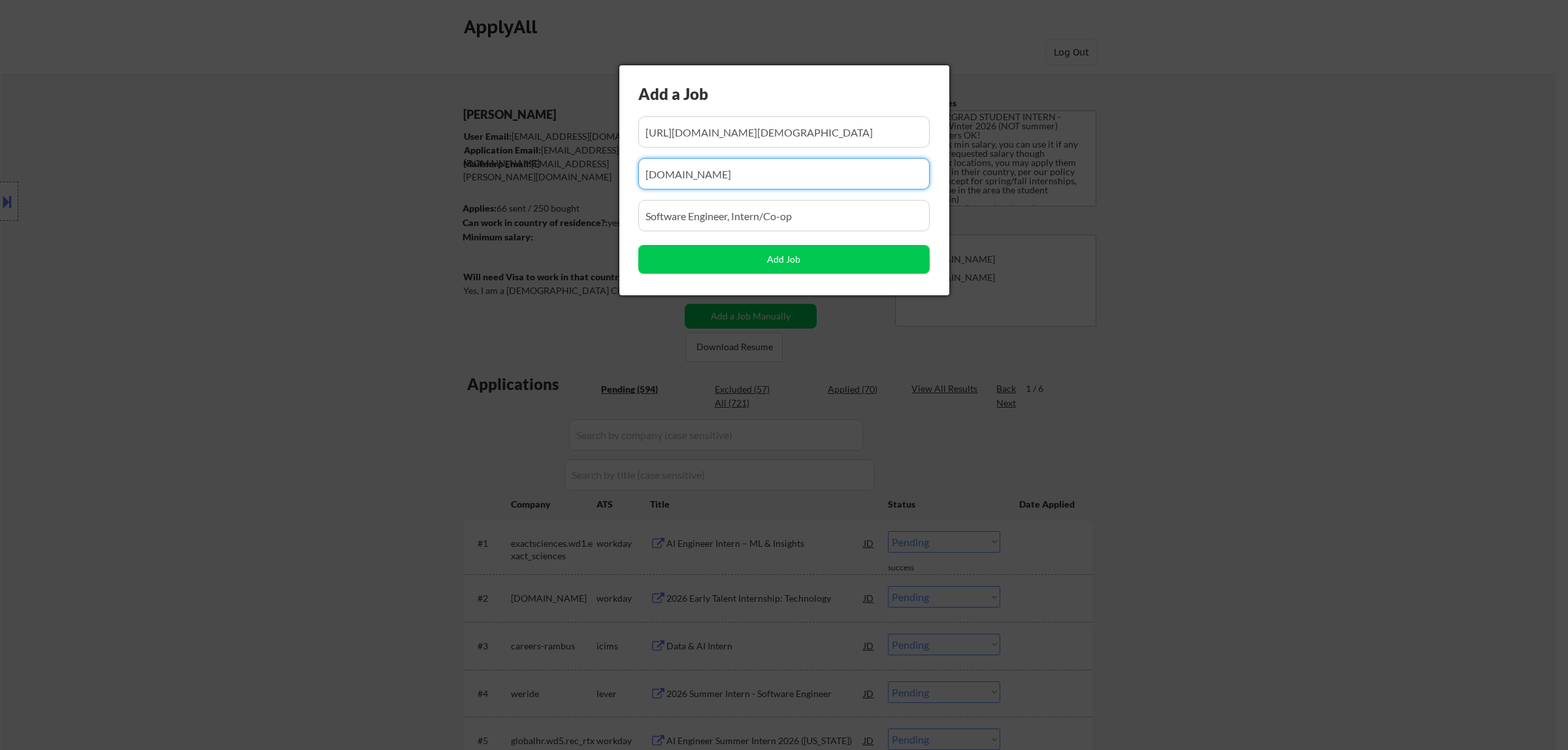
drag, startPoint x: 684, startPoint y: 180, endPoint x: 543, endPoint y: 191, distance: 141.4
click at [543, 191] on body "← Return to /applysquad Mailslurp Inbox Job Search Builder [PERSON_NAME] User E…" at bounding box center [784, 375] width 1568 height 750
click at [713, 180] on input "input" at bounding box center [784, 173] width 292 height 31
paste input "[DOMAIN_NAME]"
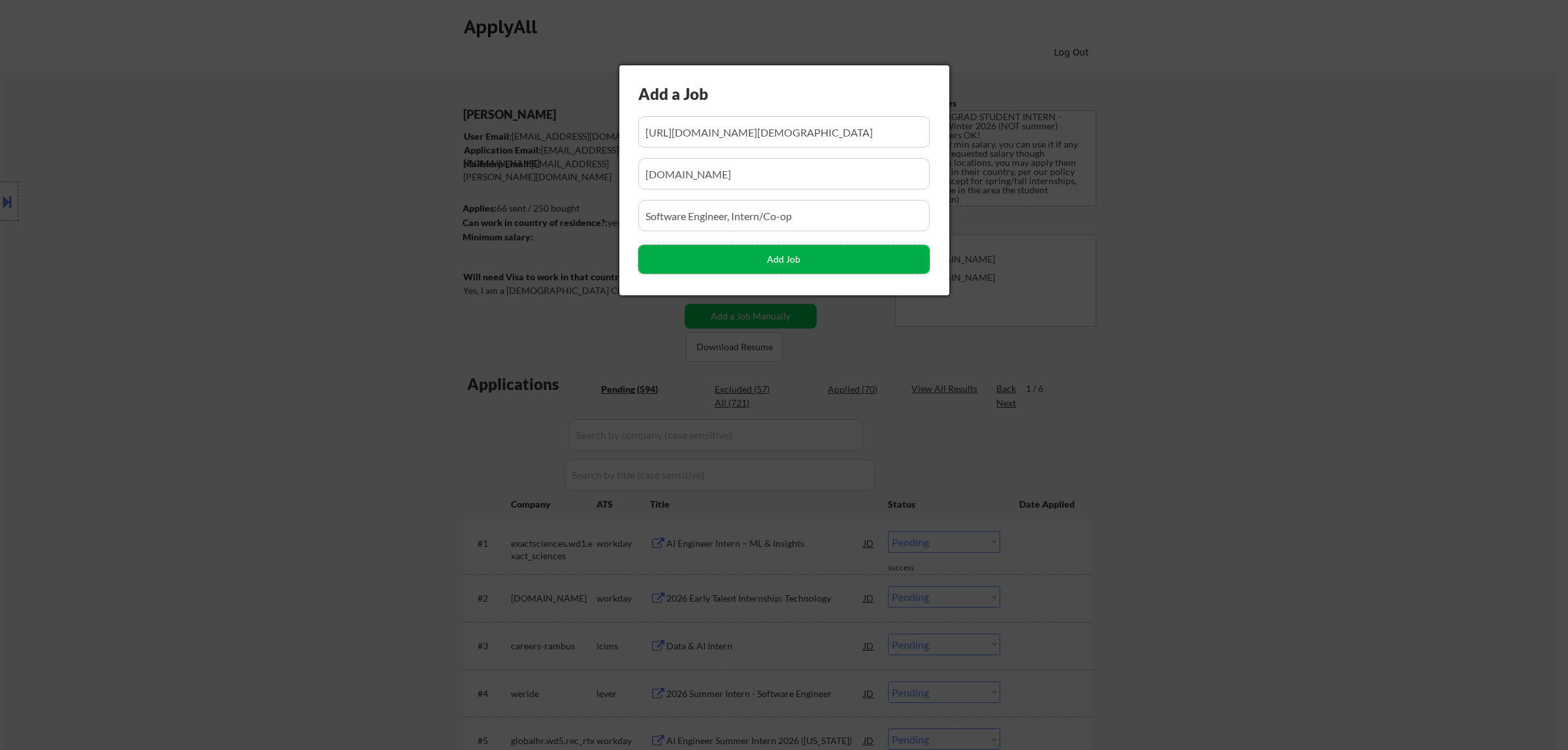
click at [764, 259] on button "Add Job" at bounding box center [784, 259] width 292 height 28
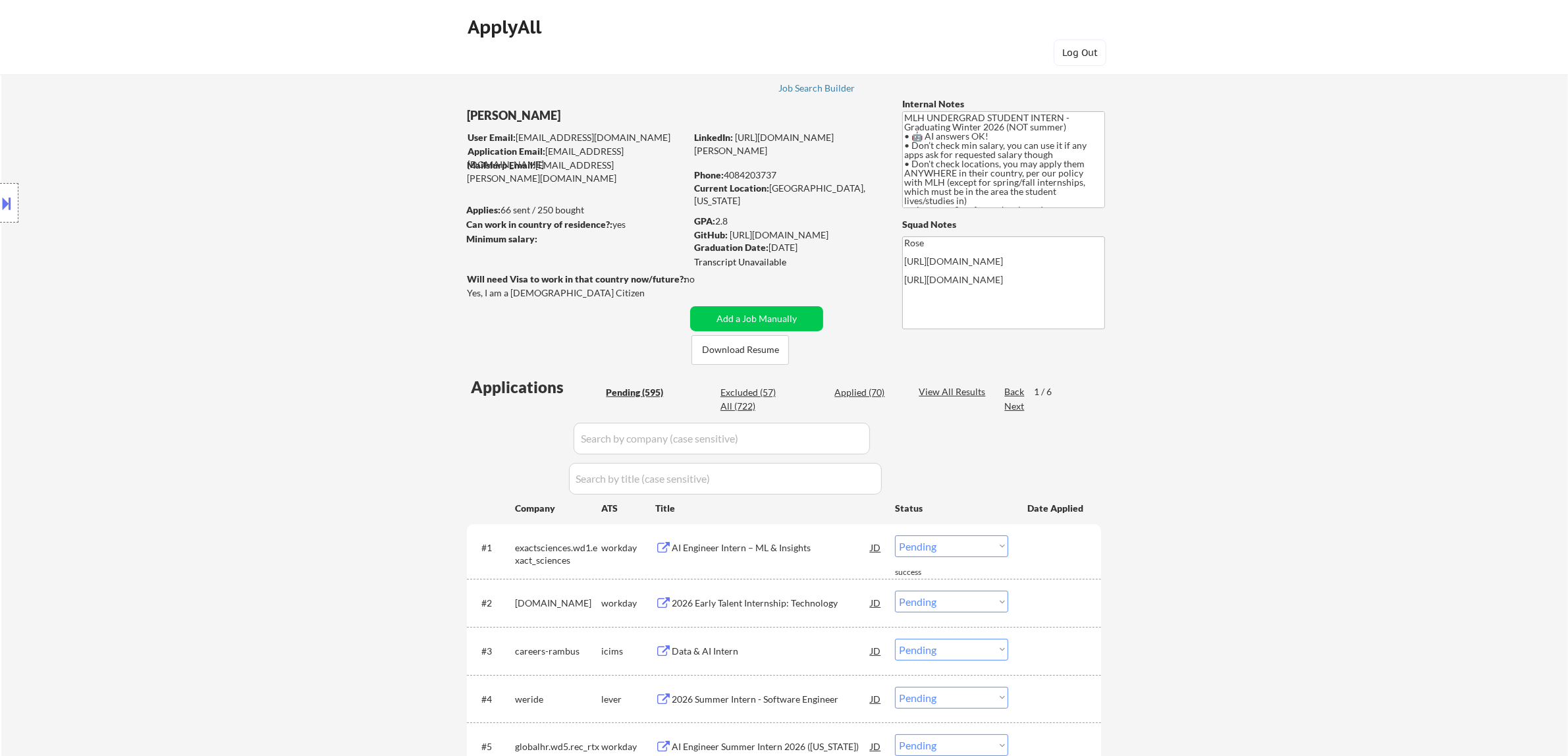
click at [788, 438] on input "input" at bounding box center [721, 438] width 296 height 32
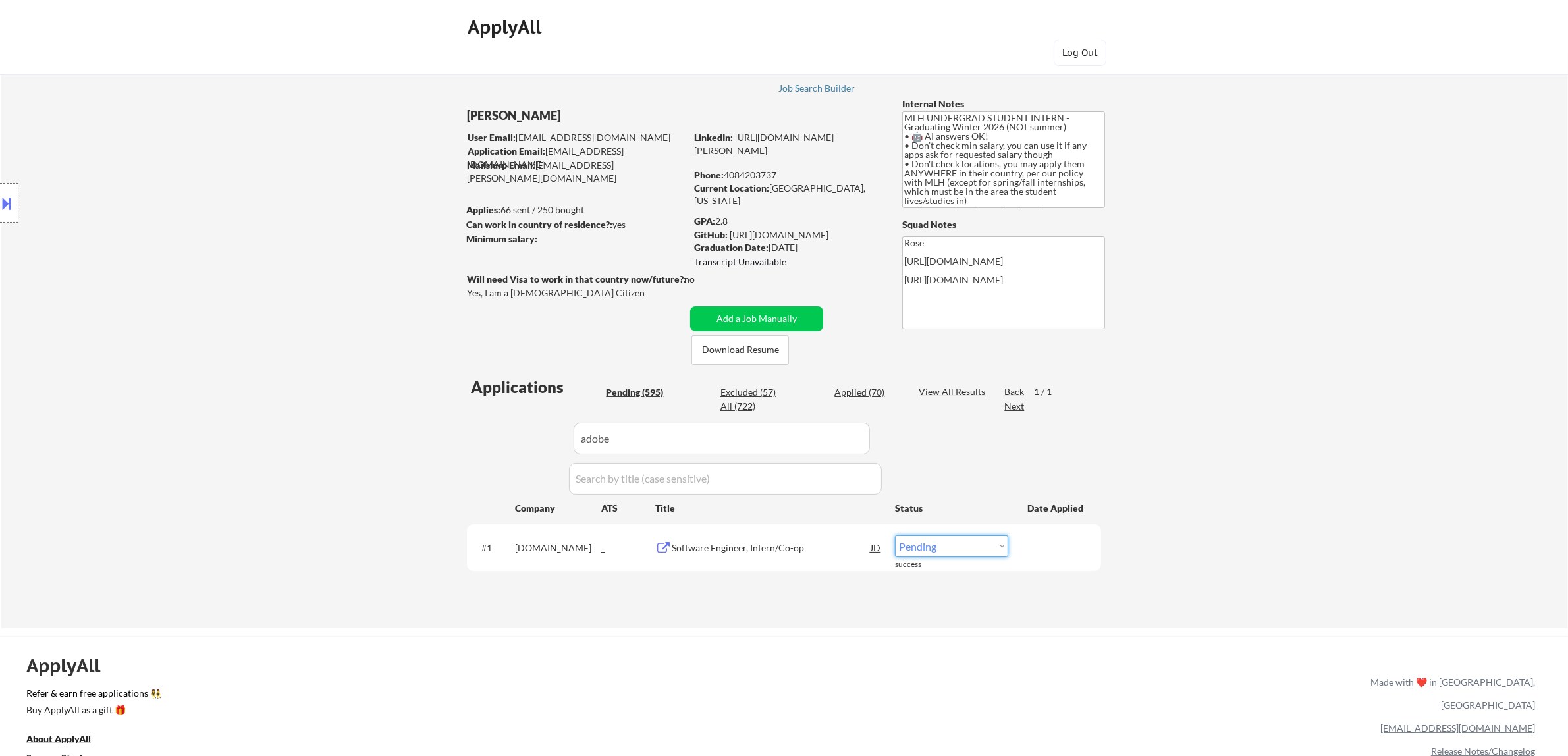
click at [788, 541] on select "Choose an option... Pending Applied Excluded (Questions) Excluded (Expired) Exc…" at bounding box center [951, 546] width 114 height 22
click at [788, 536] on select "Choose an option... Pending Applied Excluded (Questions) Excluded (Expired) Exc…" at bounding box center [951, 546] width 114 height 22
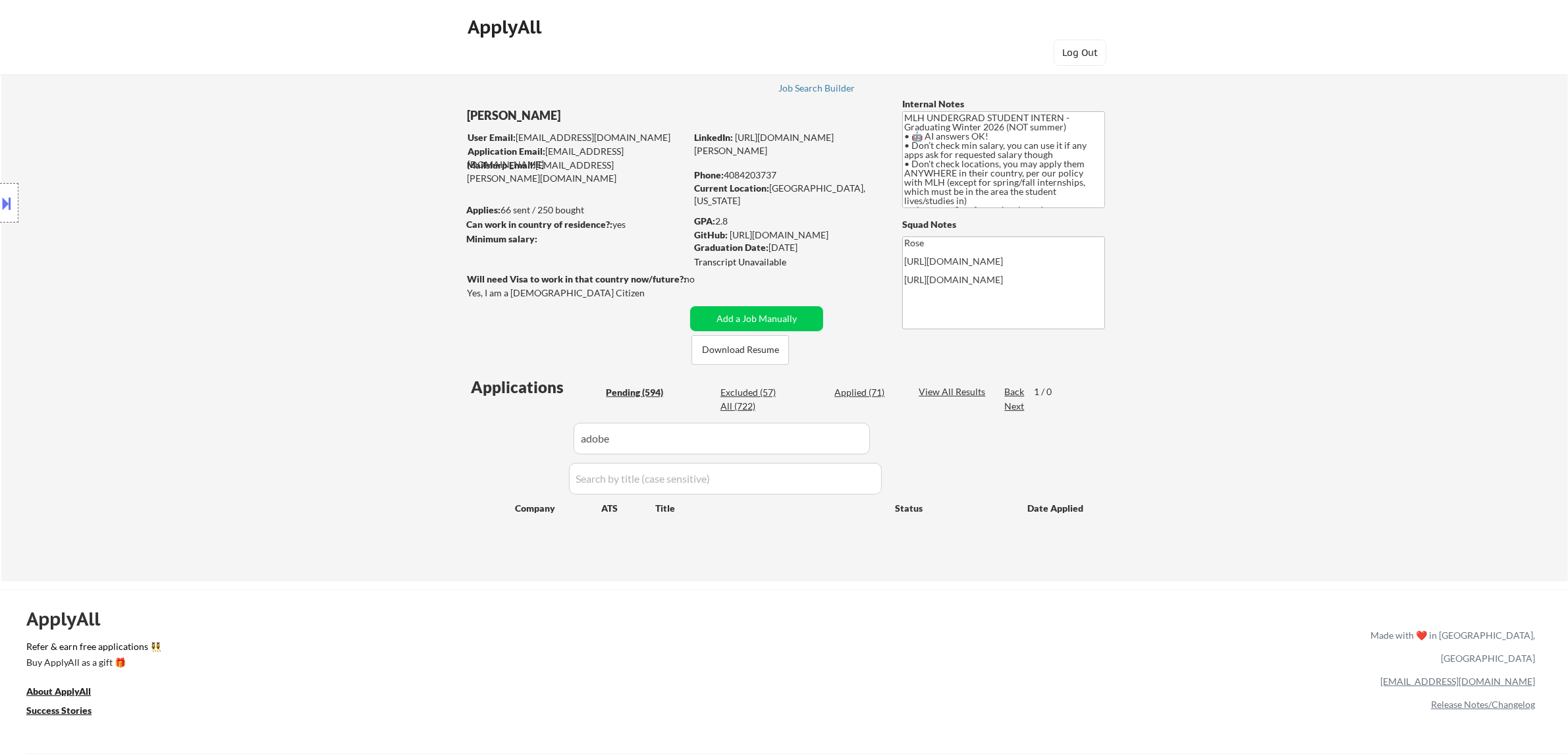
click at [788, 390] on div "Applied (71)" at bounding box center [867, 392] width 66 height 13
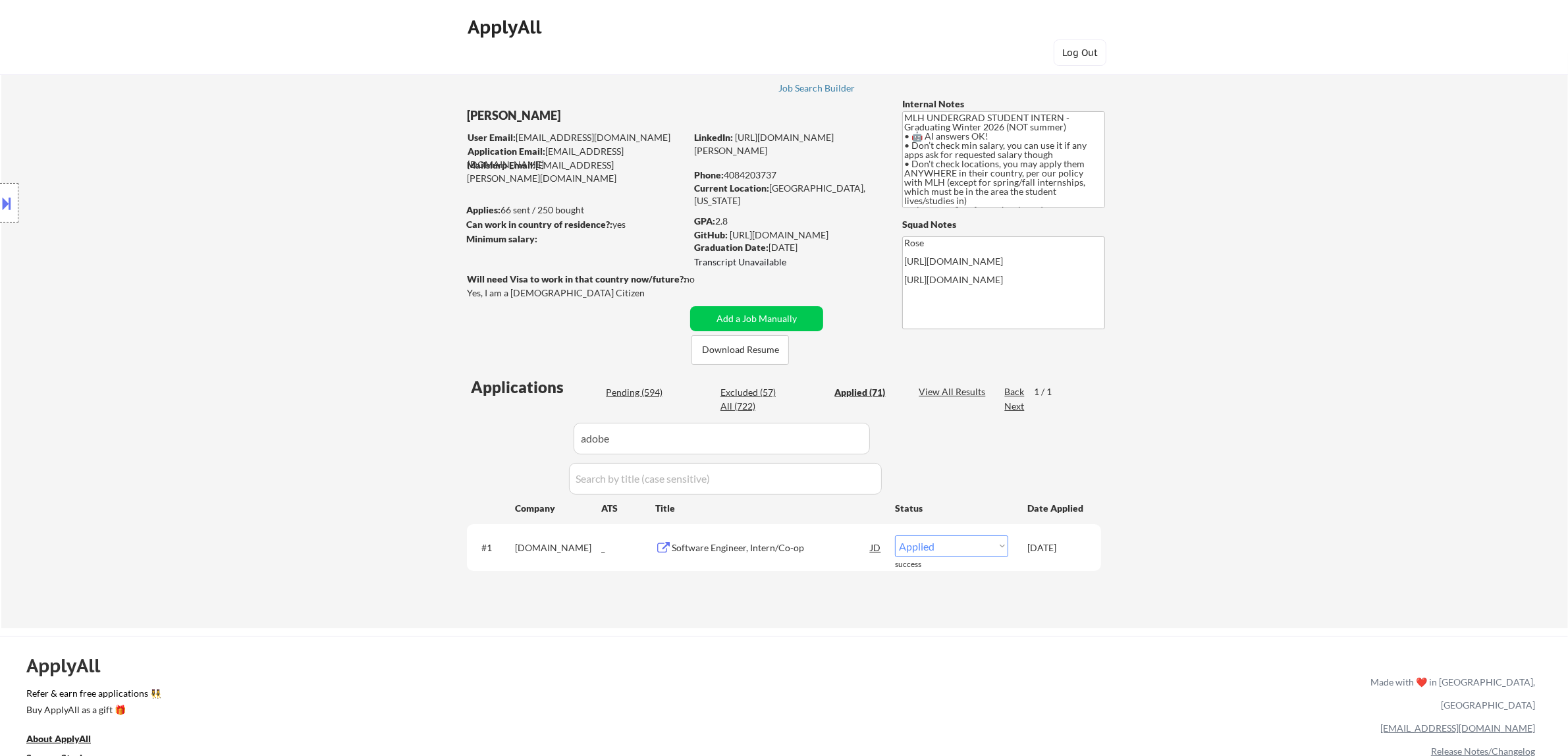
click at [788, 440] on input "input" at bounding box center [721, 438] width 296 height 32
drag, startPoint x: 768, startPoint y: 452, endPoint x: 568, endPoint y: 466, distance: 200.5
click at [568, 466] on div "Applications Pending (594) Excluded (57) Applied (71) All (722) View All Result…" at bounding box center [784, 490] width 634 height 227
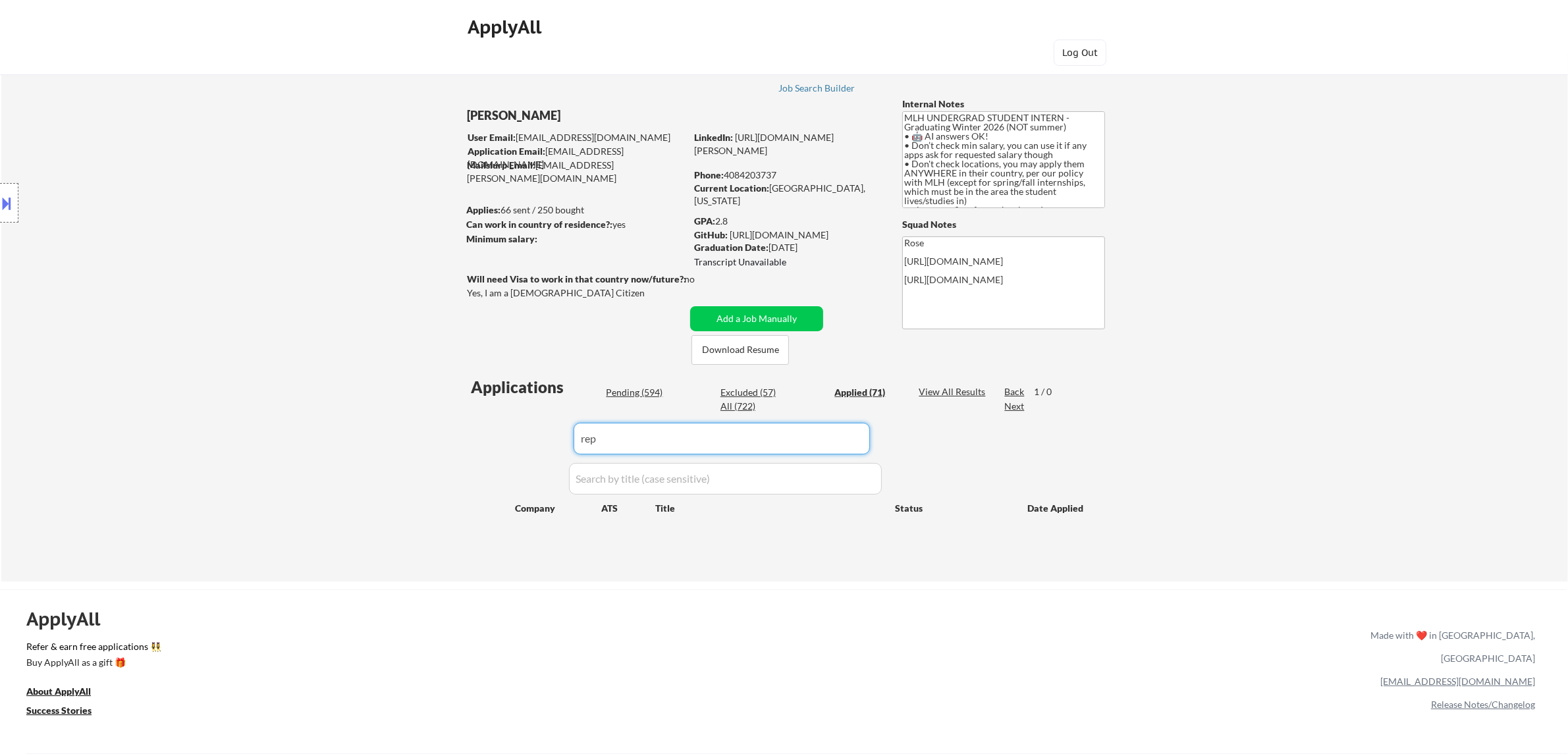
drag, startPoint x: 783, startPoint y: 436, endPoint x: 481, endPoint y: 436, distance: 302.0
click at [475, 443] on div "Applications Pending (594) Excluded (57) Applied (71) All (722) View All Result…" at bounding box center [784, 466] width 634 height 180
paste input "replit"
drag, startPoint x: 831, startPoint y: 431, endPoint x: 577, endPoint y: 436, distance: 254.0
click at [578, 436] on input "input" at bounding box center [721, 438] width 296 height 32
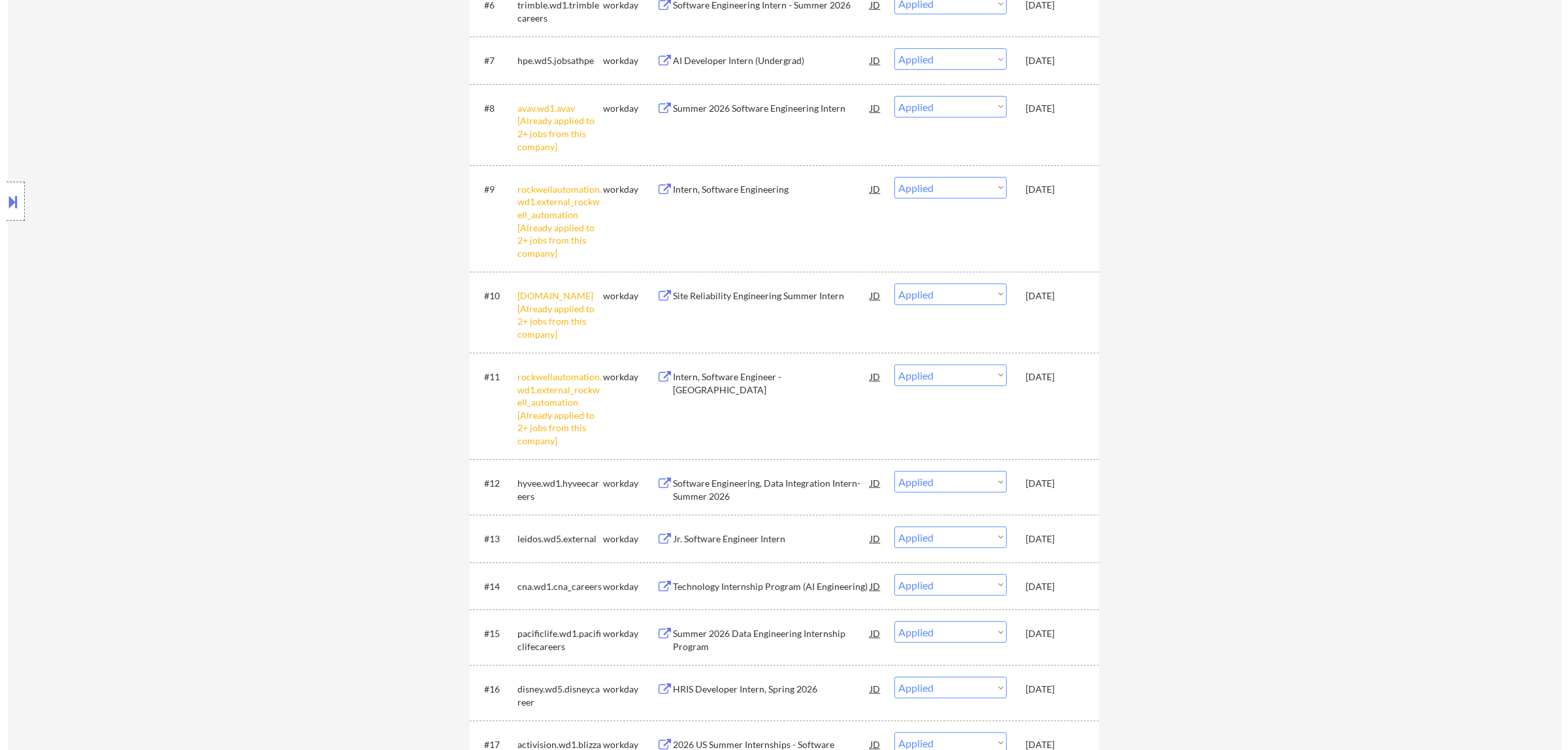
scroll to position [168, 0]
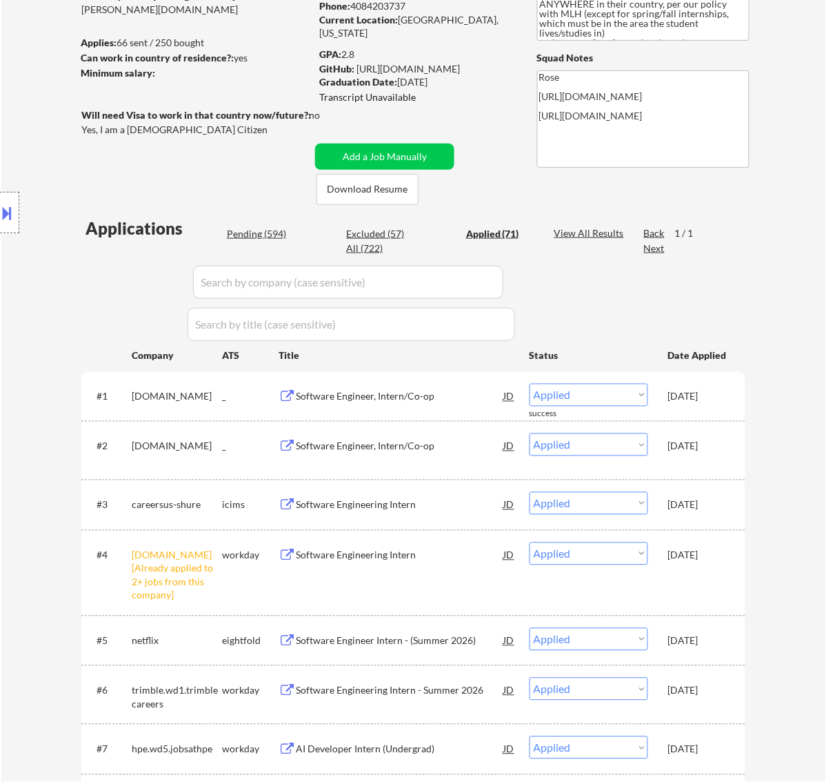
click at [471, 277] on input "input" at bounding box center [348, 282] width 310 height 33
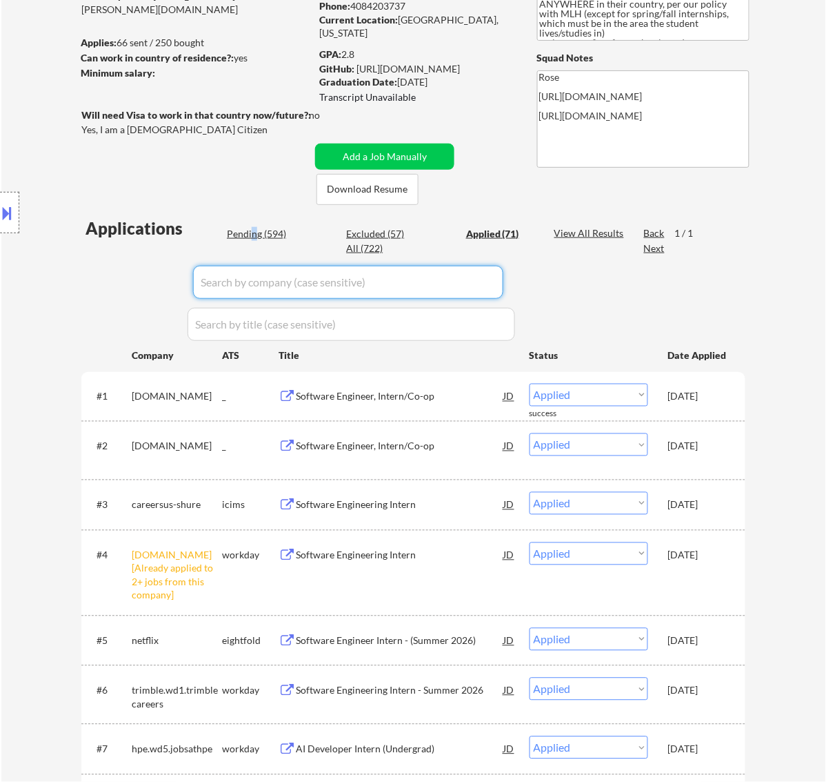
drag, startPoint x: 253, startPoint y: 235, endPoint x: 269, endPoint y: 235, distance: 15.9
click at [254, 235] on div "Pending (594)" at bounding box center [261, 234] width 69 height 14
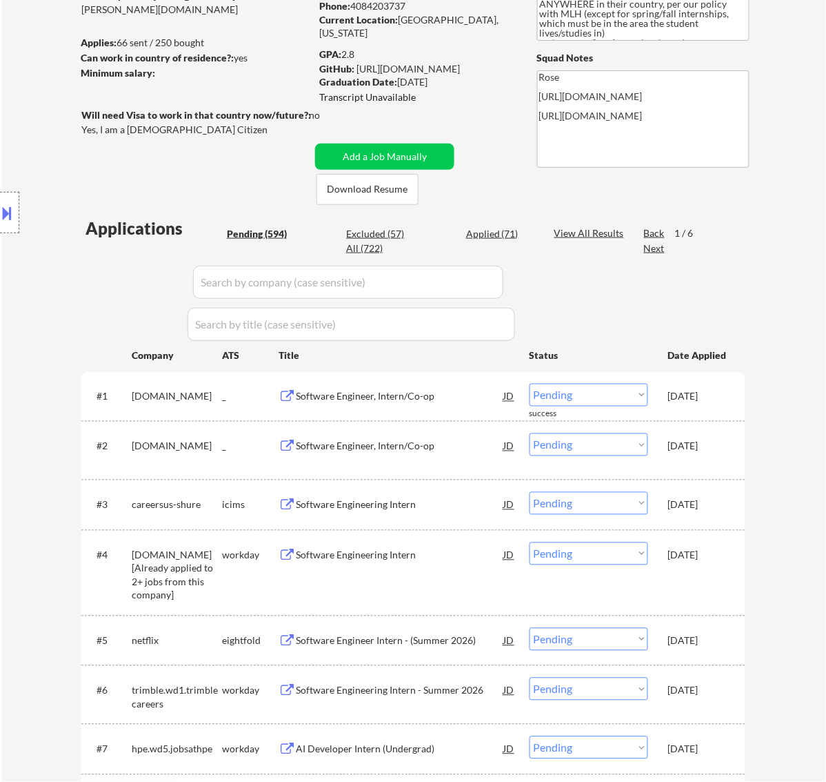
click at [269, 235] on div "Pending (594)" at bounding box center [261, 234] width 69 height 14
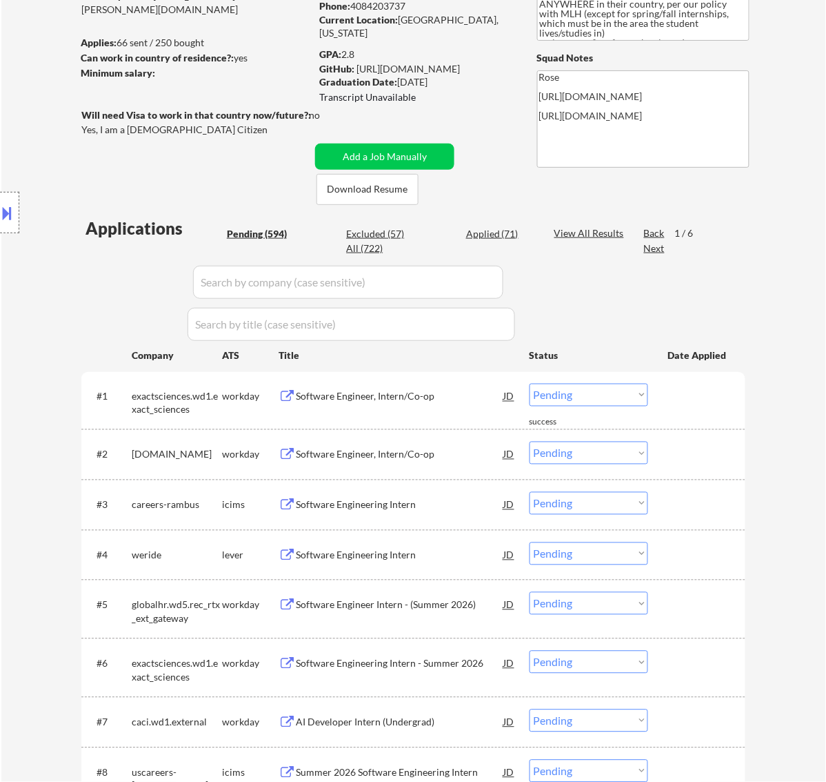
click at [463, 284] on input "input" at bounding box center [348, 282] width 310 height 33
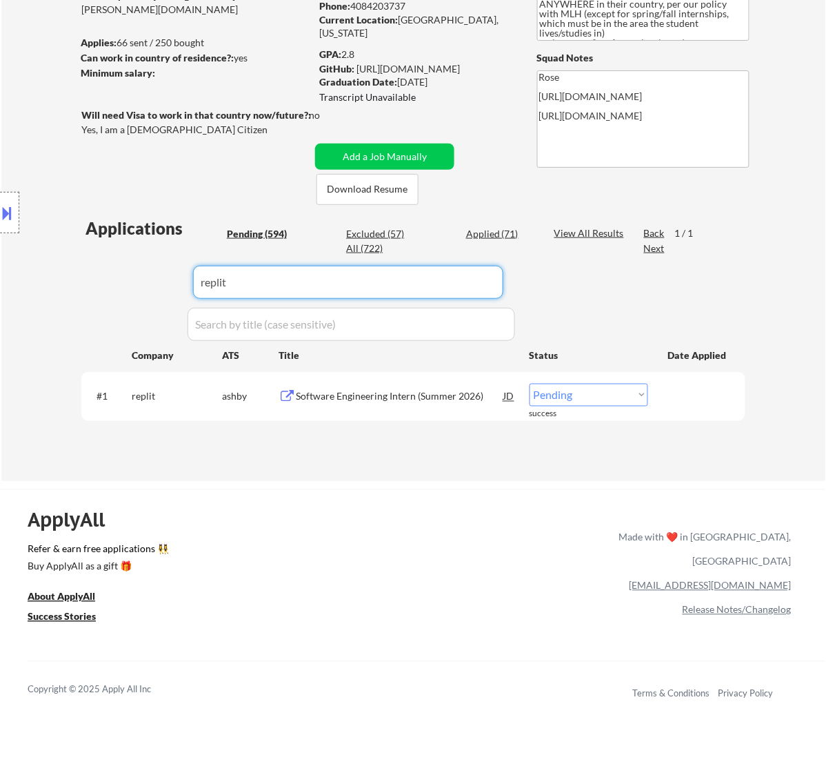
click at [586, 394] on select "Choose an option... Pending Applied Excluded (Questions) Excluded (Expired) Exc…" at bounding box center [589, 395] width 119 height 23
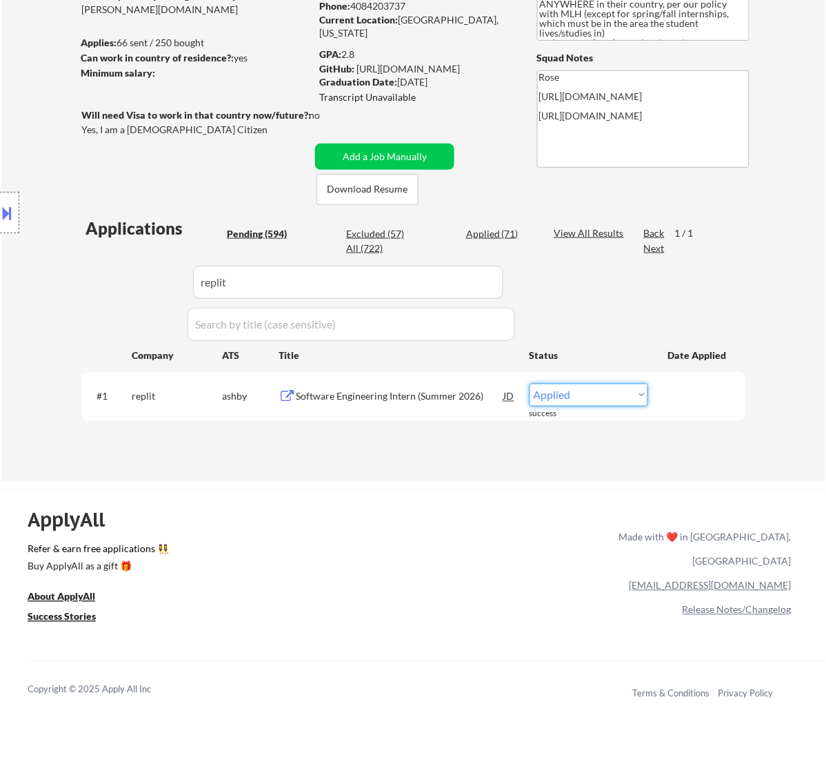
click at [530, 384] on select "Choose an option... Pending Applied Excluded (Questions) Excluded (Expired) Exc…" at bounding box center [589, 395] width 119 height 23
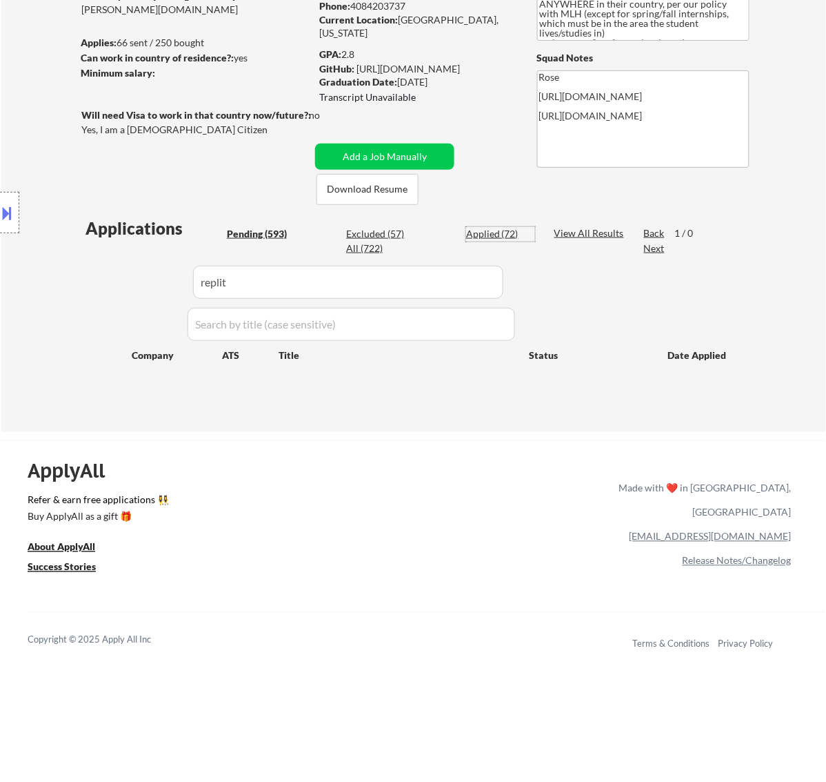
click at [502, 230] on div "Applied (72)" at bounding box center [500, 234] width 69 height 14
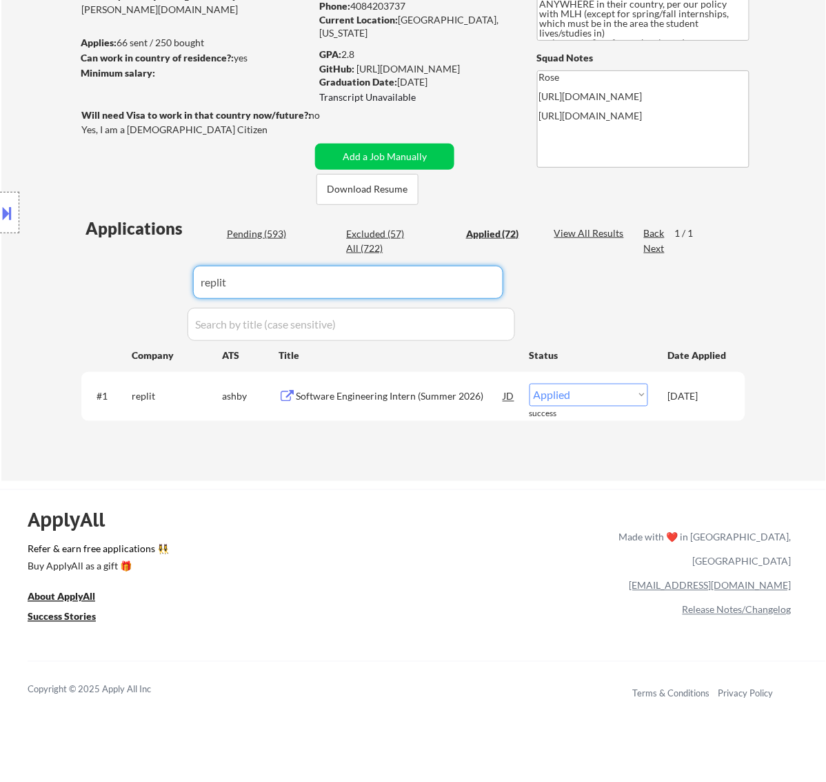
drag, startPoint x: 388, startPoint y: 274, endPoint x: 287, endPoint y: 259, distance: 102.5
click at [156, 283] on body "← Return to /applysquad Mailslurp Inbox Job Search Builder [PERSON_NAME] User E…" at bounding box center [413, 214] width 826 height 782
paste input "GPTZero"
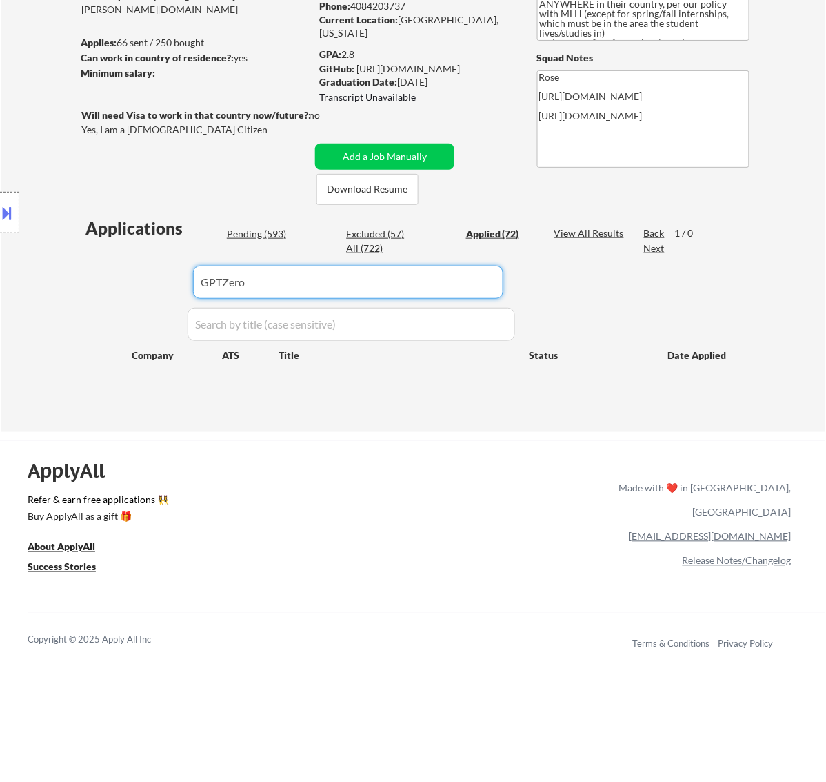
drag, startPoint x: 312, startPoint y: 284, endPoint x: 168, endPoint y: 281, distance: 144.9
click at [169, 281] on body "← Return to /applysquad Mailslurp Inbox Job Search Builder [PERSON_NAME] User E…" at bounding box center [413, 214] width 826 height 782
click at [264, 237] on div "Pending (593)" at bounding box center [261, 234] width 69 height 14
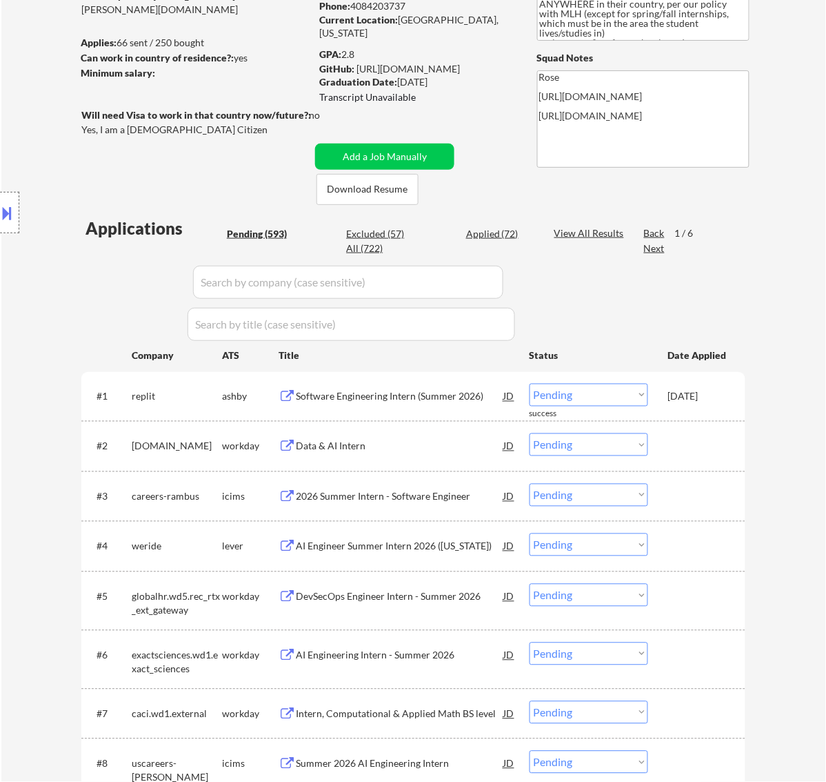
click at [360, 283] on input "input" at bounding box center [348, 282] width 310 height 33
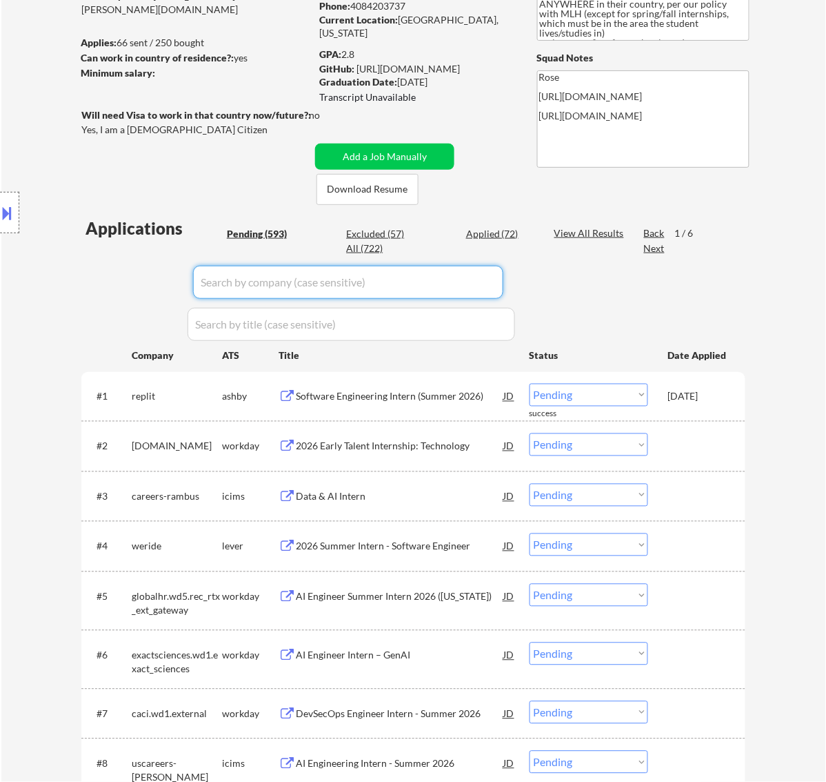
paste input "GPTZero"
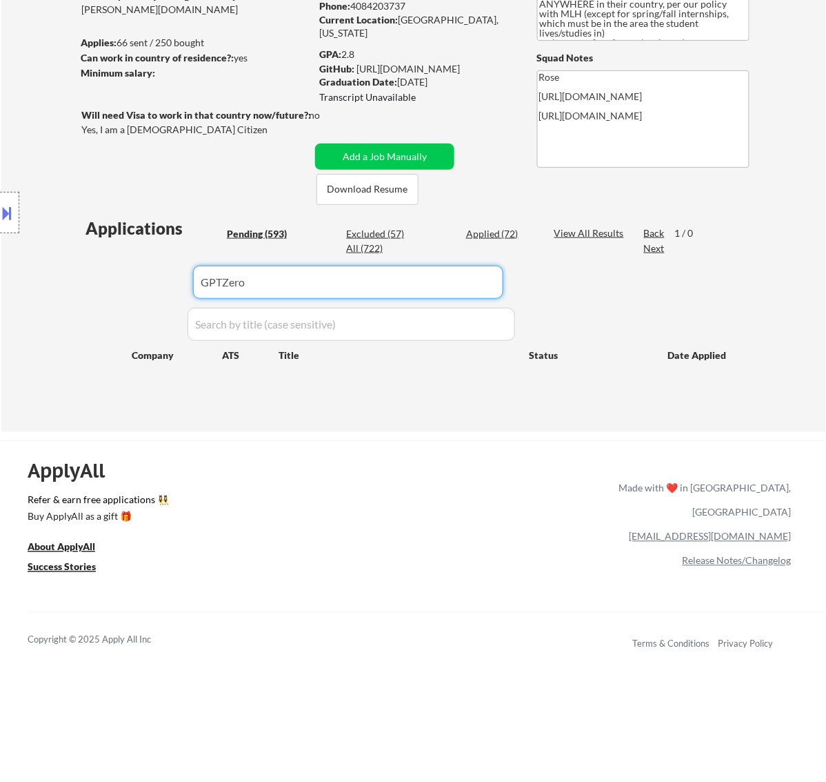
drag, startPoint x: 304, startPoint y: 281, endPoint x: 194, endPoint y: 288, distance: 110.5
click at [180, 288] on body "← Return to /applysquad Mailslurp Inbox Job Search Builder [PERSON_NAME] User E…" at bounding box center [413, 214] width 826 height 782
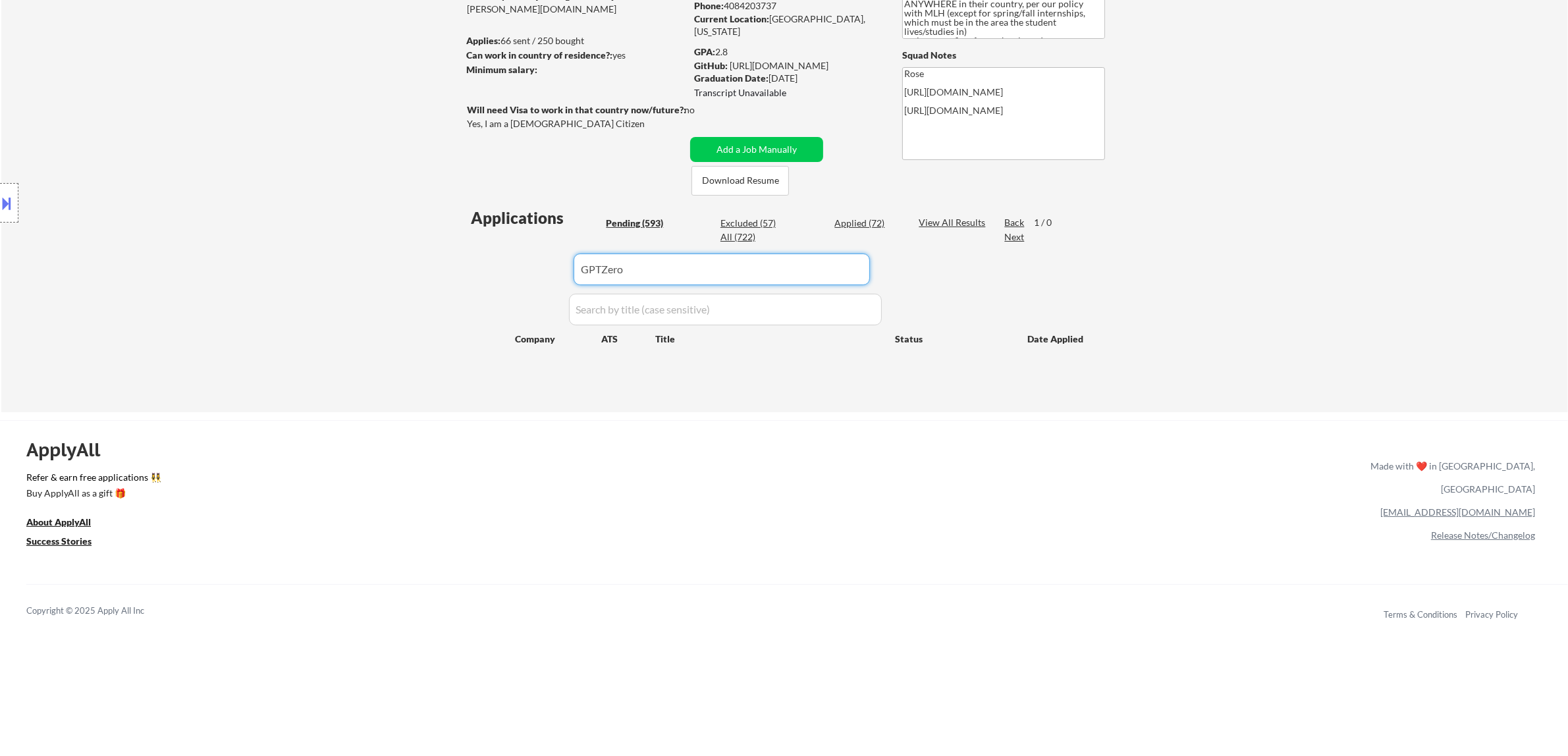
drag, startPoint x: 695, startPoint y: 270, endPoint x: 540, endPoint y: 270, distance: 155.0
click at [540, 270] on div "Applications Pending (593) Excluded (57) Applied (72) All (722) View All Result…" at bounding box center [784, 297] width 634 height 180
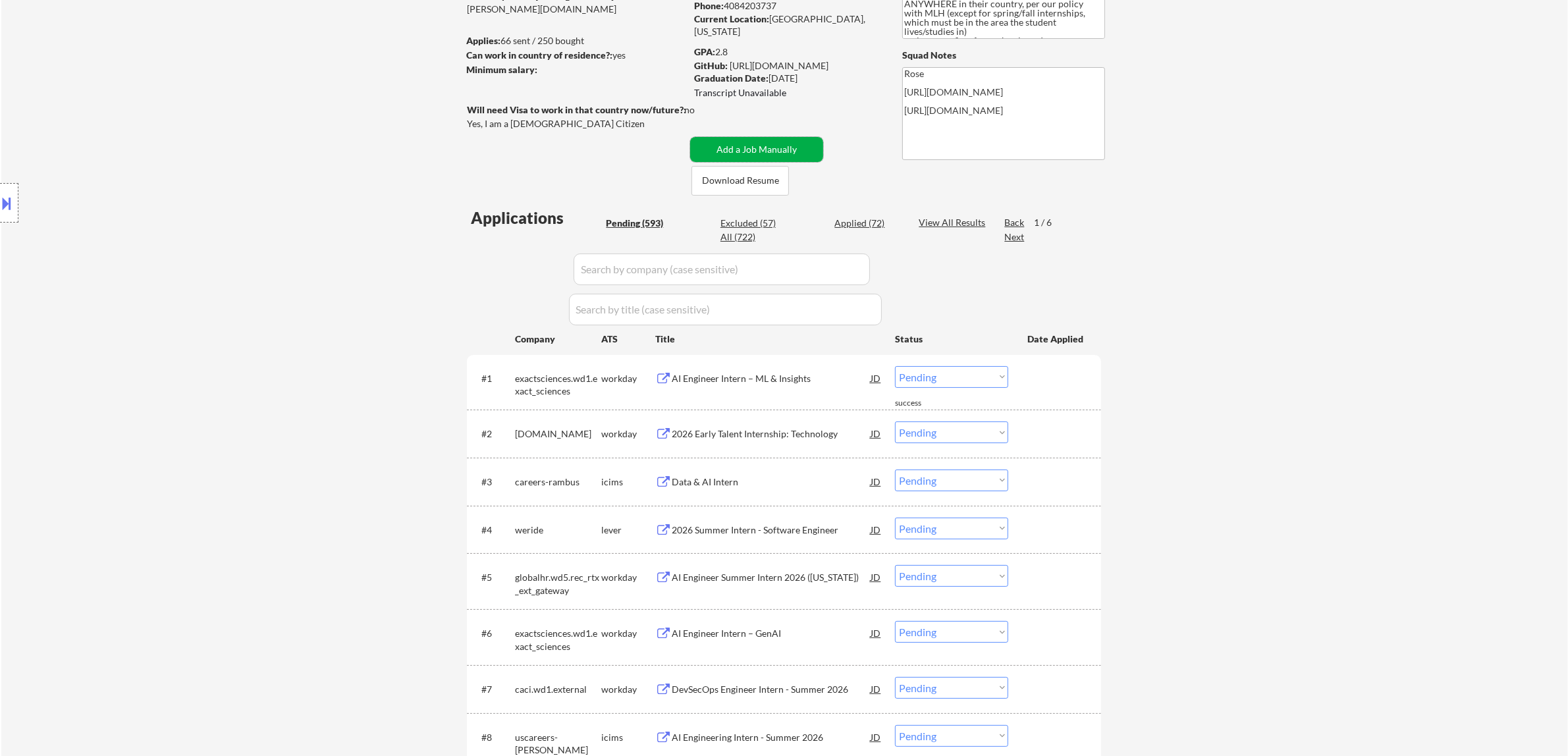
click at [749, 147] on button "Add a Job Manually" at bounding box center [756, 149] width 133 height 25
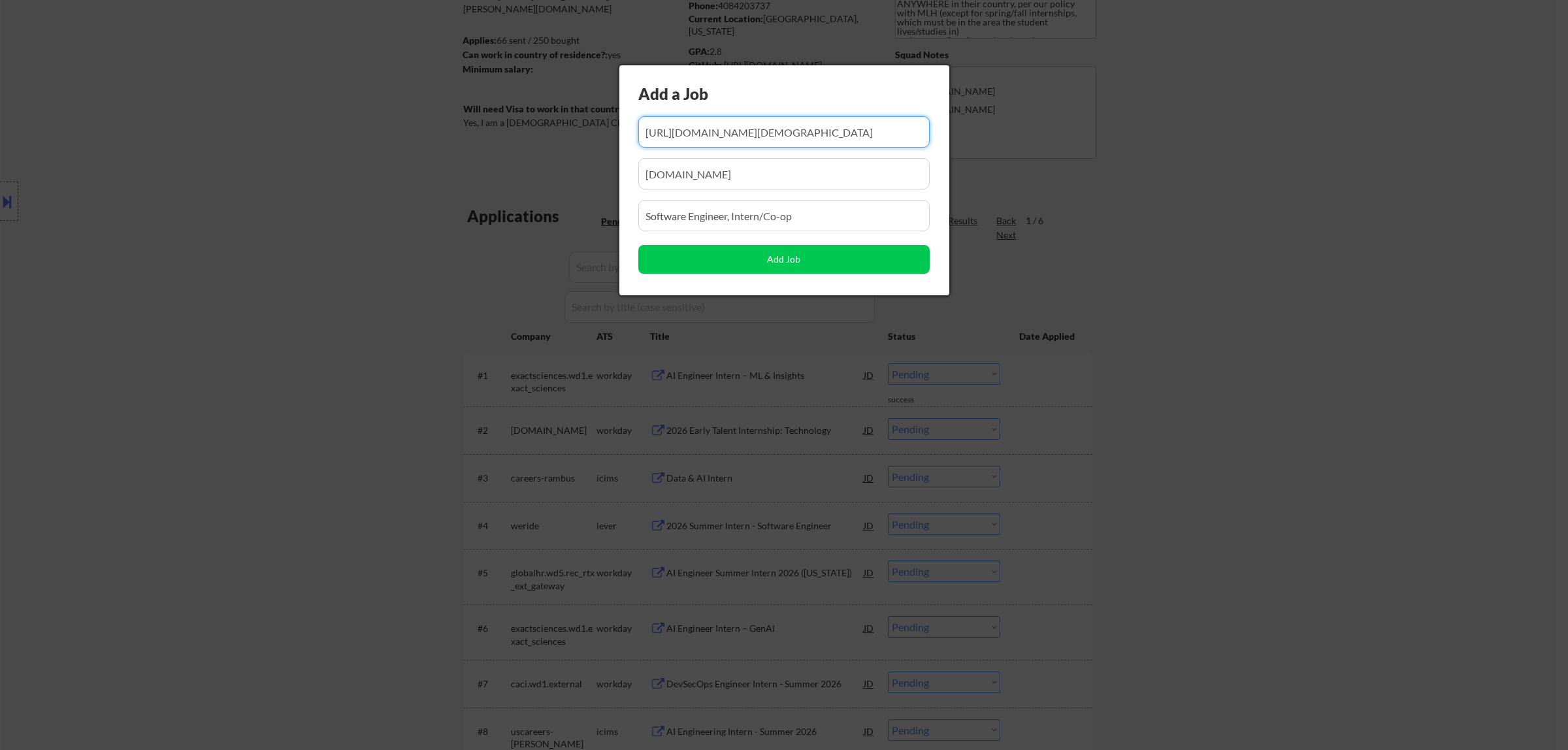
scroll to position [0, 85]
drag, startPoint x: 791, startPoint y: 129, endPoint x: 690, endPoint y: 132, distance: 101.0
click at [690, 132] on input "input" at bounding box center [784, 132] width 292 height 31
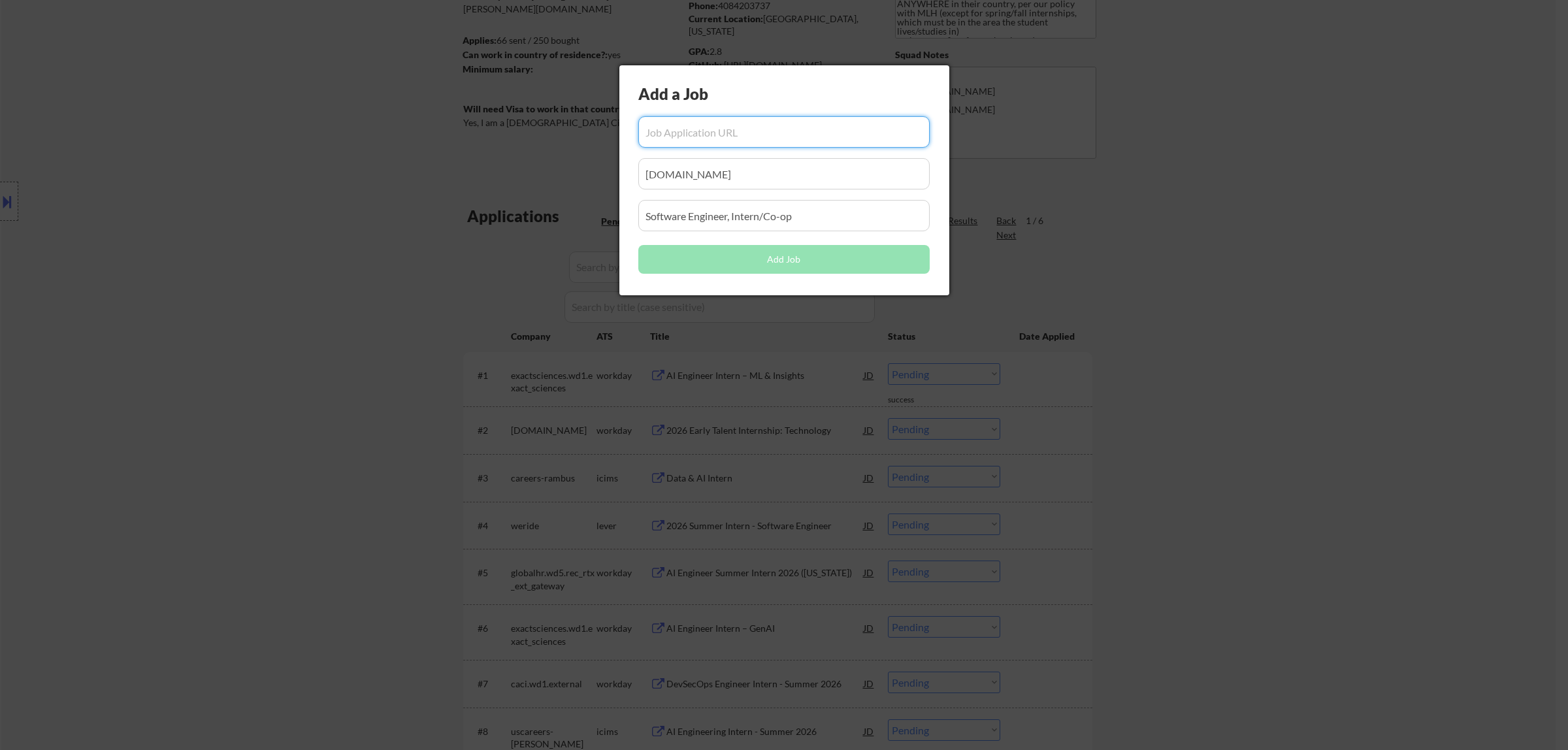
scroll to position [0, 0]
click at [742, 134] on input "input" at bounding box center [784, 132] width 292 height 31
paste input "[URL][DOMAIN_NAME]"
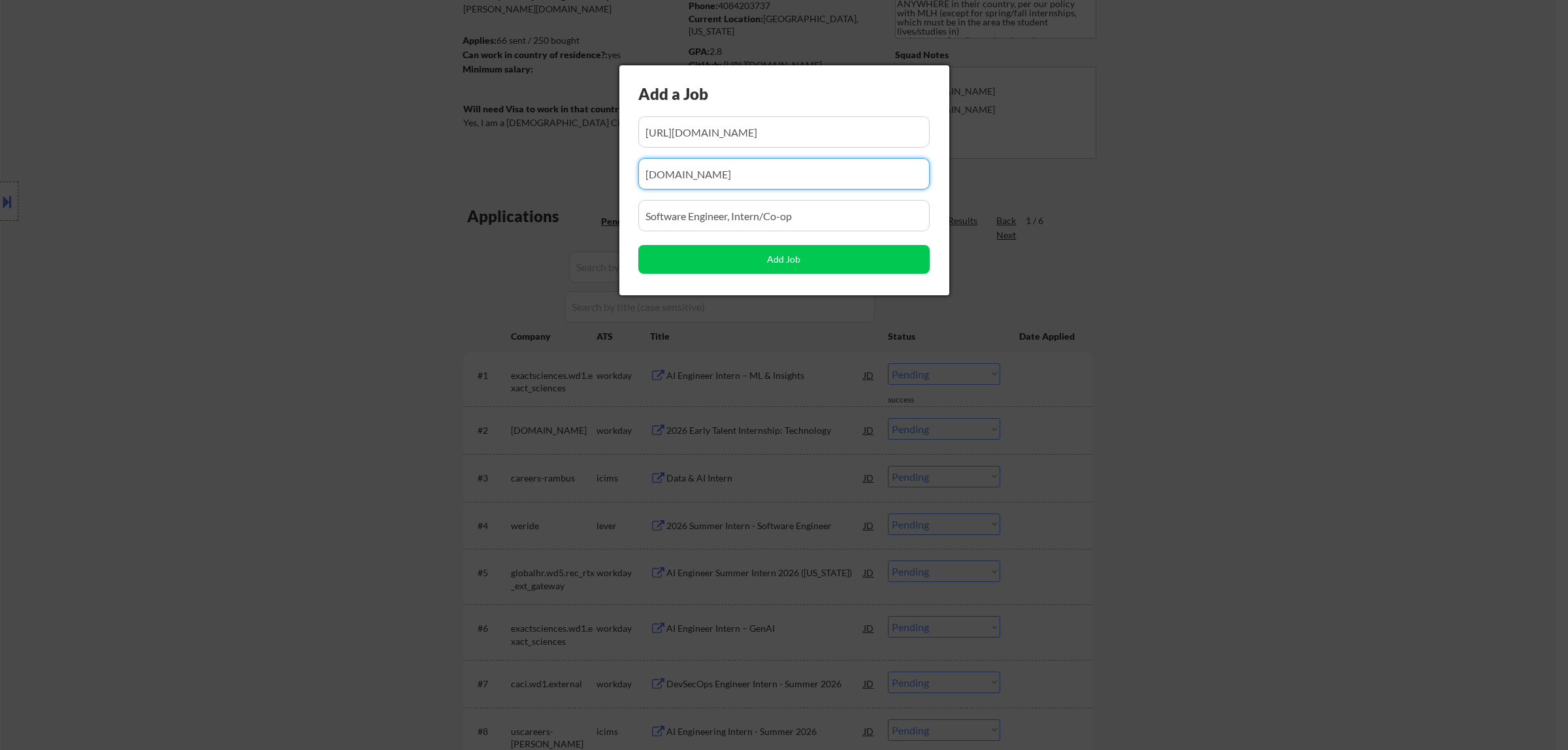
drag, startPoint x: 750, startPoint y: 173, endPoint x: 508, endPoint y: 187, distance: 242.4
click at [508, 188] on body "← Return to /applysquad Mailslurp Inbox Job Search Builder [PERSON_NAME] User E…" at bounding box center [784, 207] width 1568 height 750
click at [759, 174] on input "input" at bounding box center [784, 173] width 292 height 31
paste input "GPTZero"
drag, startPoint x: 736, startPoint y: 216, endPoint x: 586, endPoint y: 212, distance: 150.1
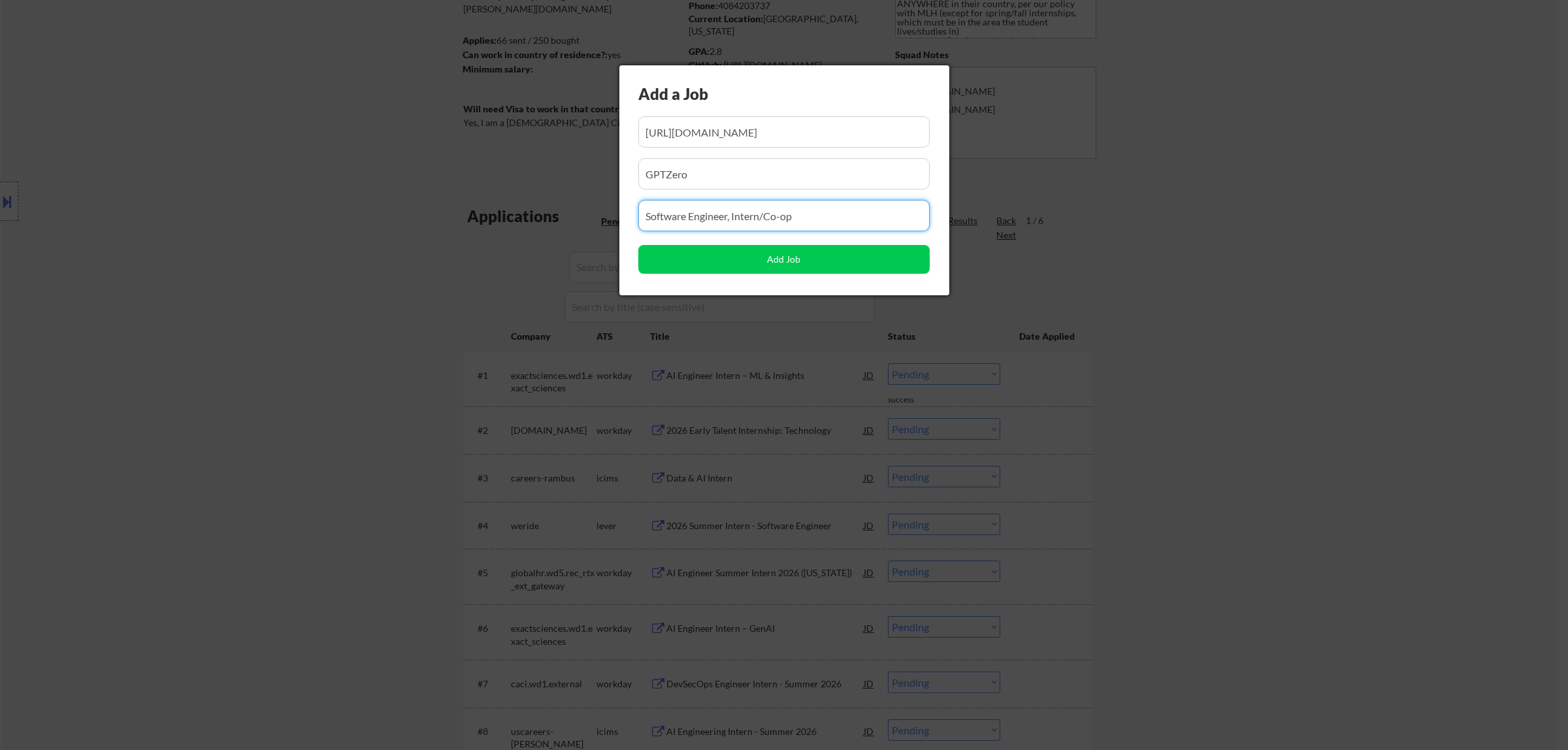
click at [586, 216] on body "← Return to /applysquad Mailslurp Inbox Job Search Builder [PERSON_NAME] User E…" at bounding box center [784, 207] width 1568 height 750
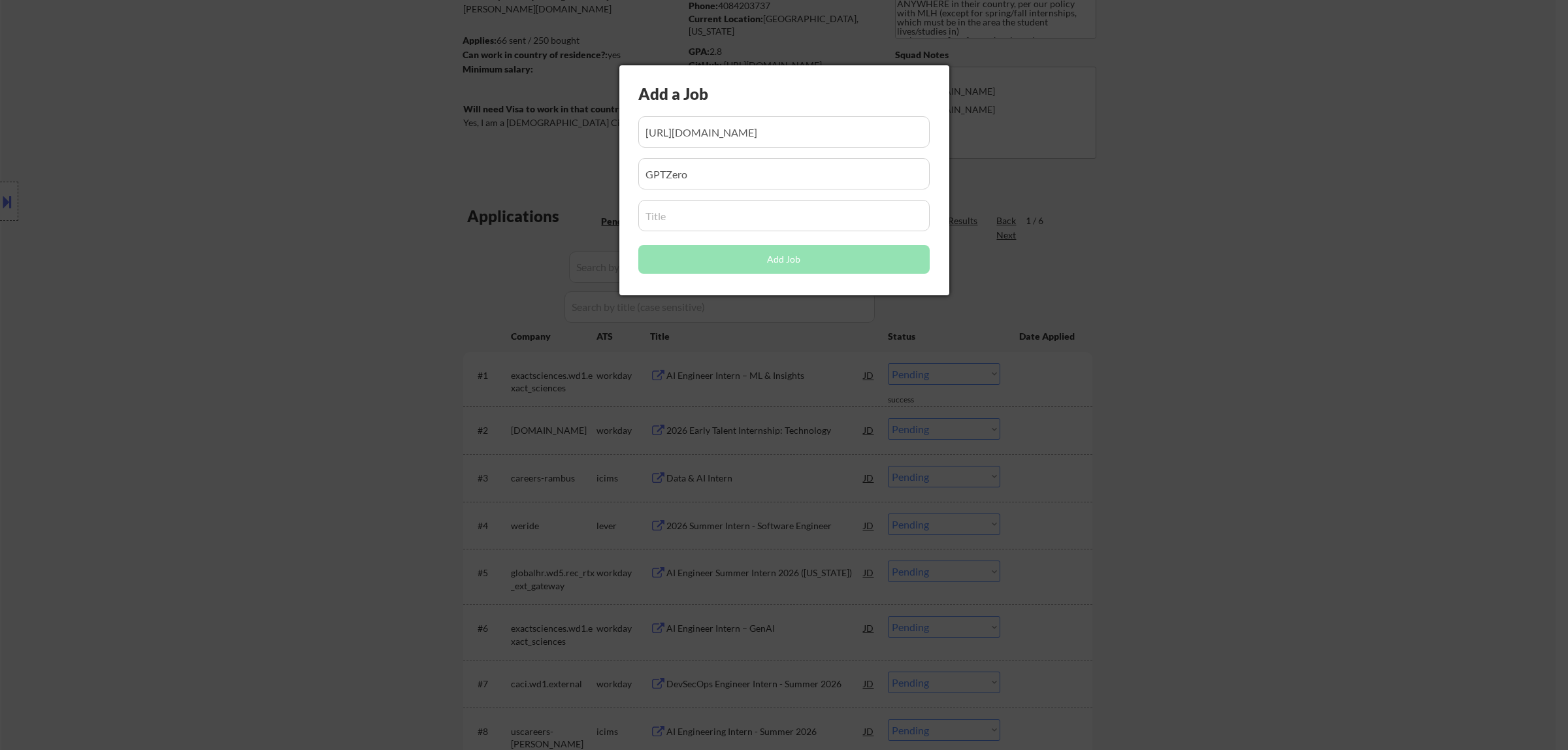
click at [707, 216] on input "input" at bounding box center [784, 215] width 292 height 31
paste input "Software Engineering Intern"
click at [782, 252] on button "Add Job" at bounding box center [784, 259] width 292 height 28
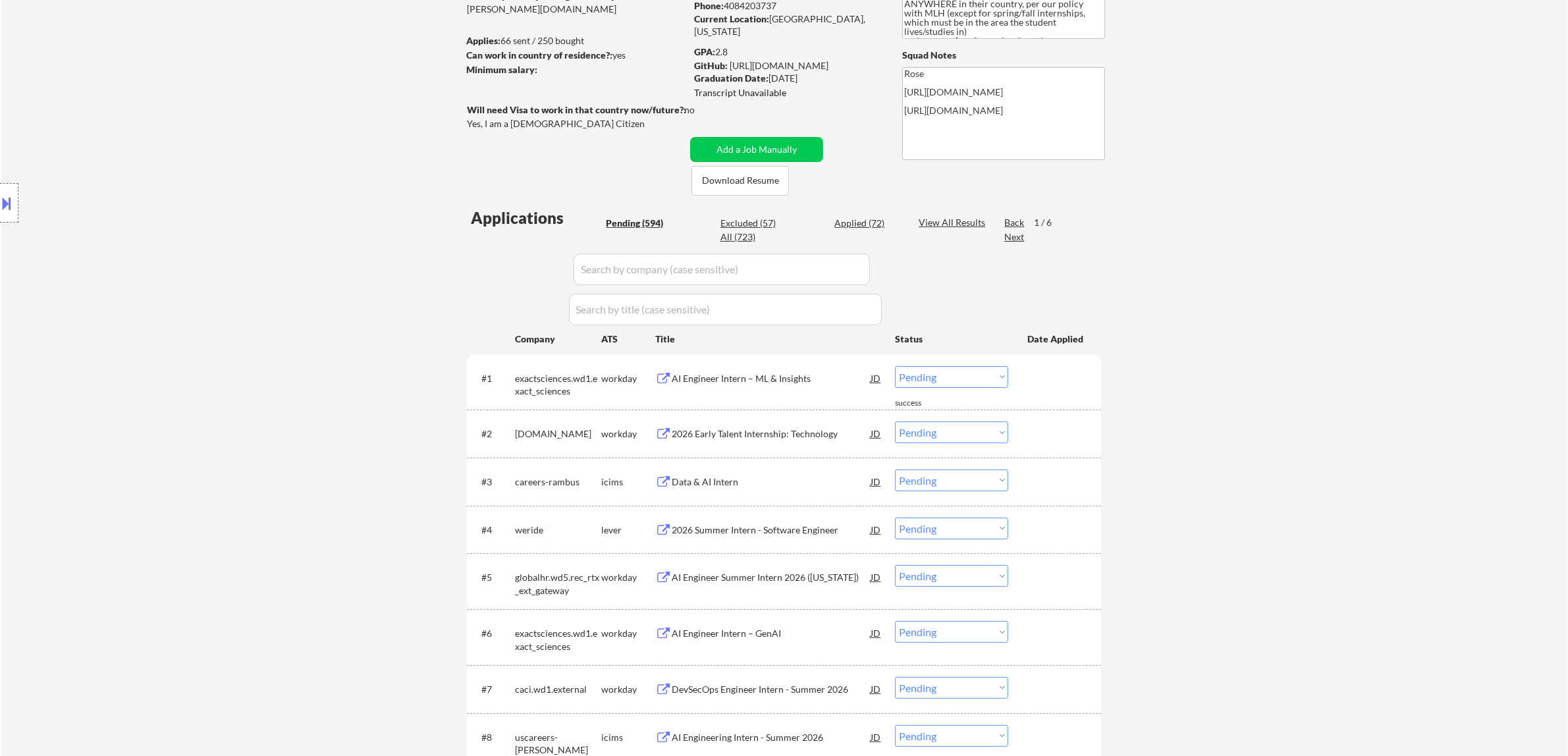
click at [788, 265] on input "input" at bounding box center [721, 269] width 296 height 32
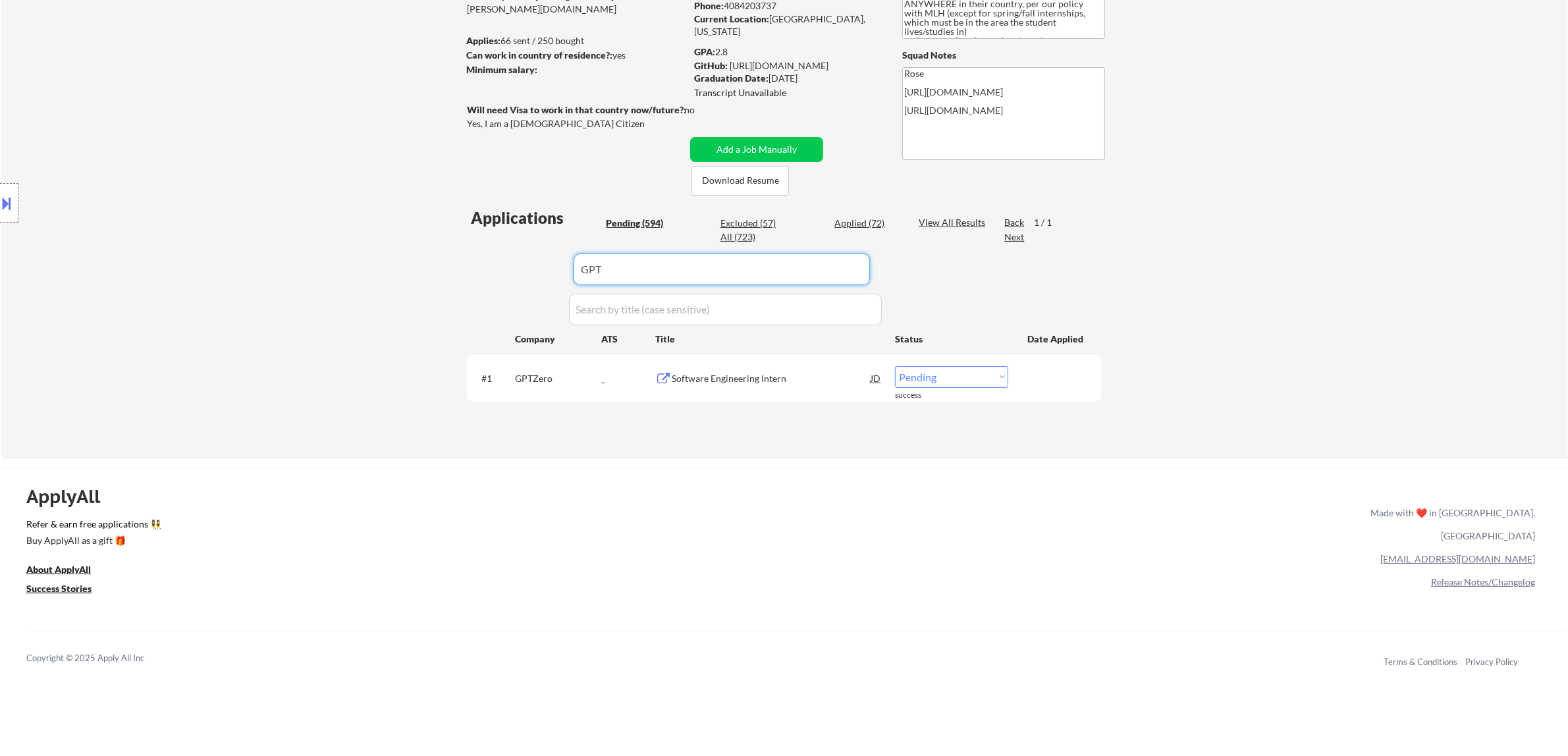
click at [788, 379] on select "Choose an option... Pending Applied Excluded (Questions) Excluded (Expired) Exc…" at bounding box center [951, 377] width 114 height 22
click at [788, 367] on select "Choose an option... Pending Applied Excluded (Questions) Excluded (Expired) Exc…" at bounding box center [951, 377] width 114 height 22
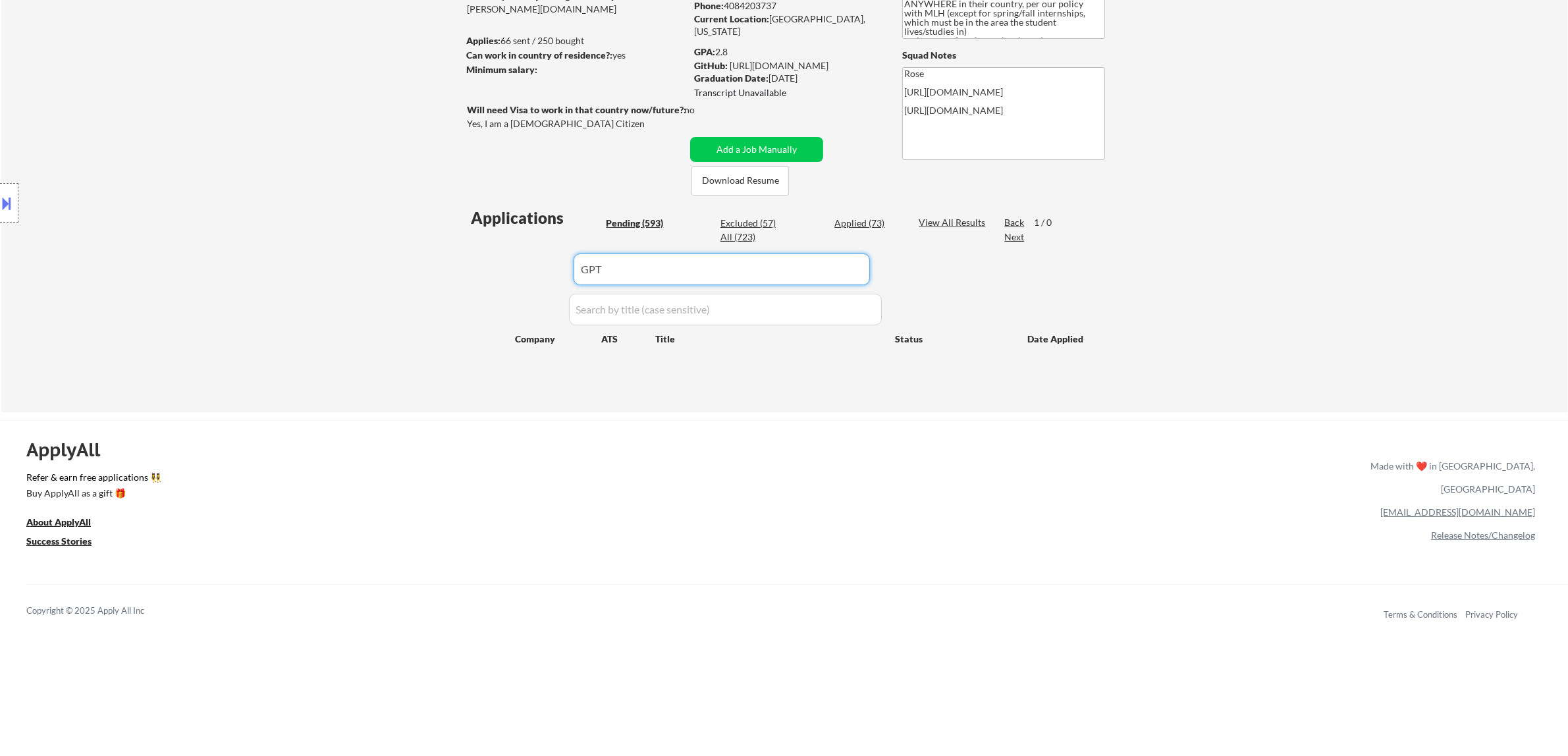
drag, startPoint x: 606, startPoint y: 268, endPoint x: 517, endPoint y: 271, distance: 89.1
click at [518, 274] on div "Applications Pending (593) Excluded (57) Applied (73) All (723) View All Result…" at bounding box center [784, 297] width 634 height 180
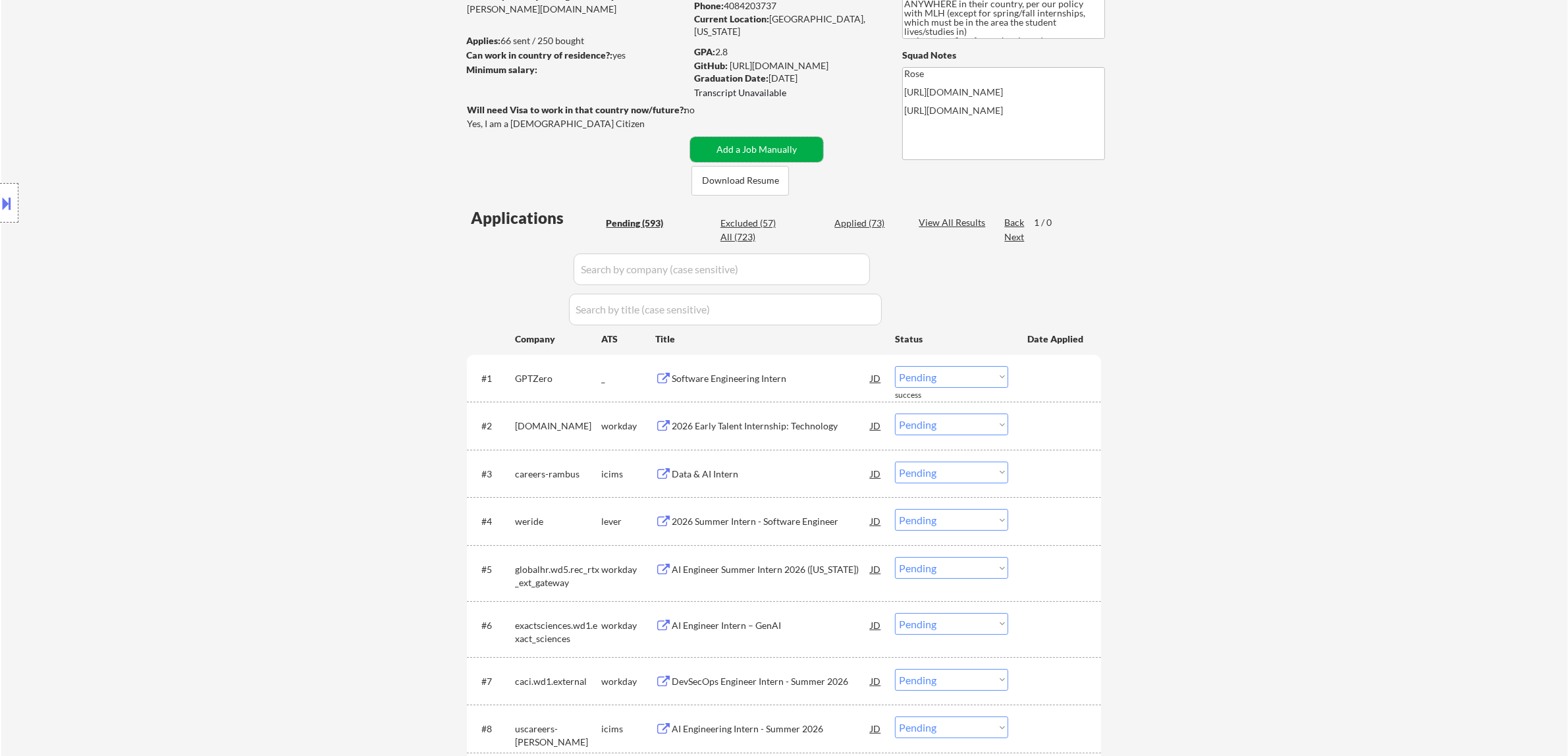
click at [762, 147] on button "Add a Job Manually" at bounding box center [756, 149] width 133 height 25
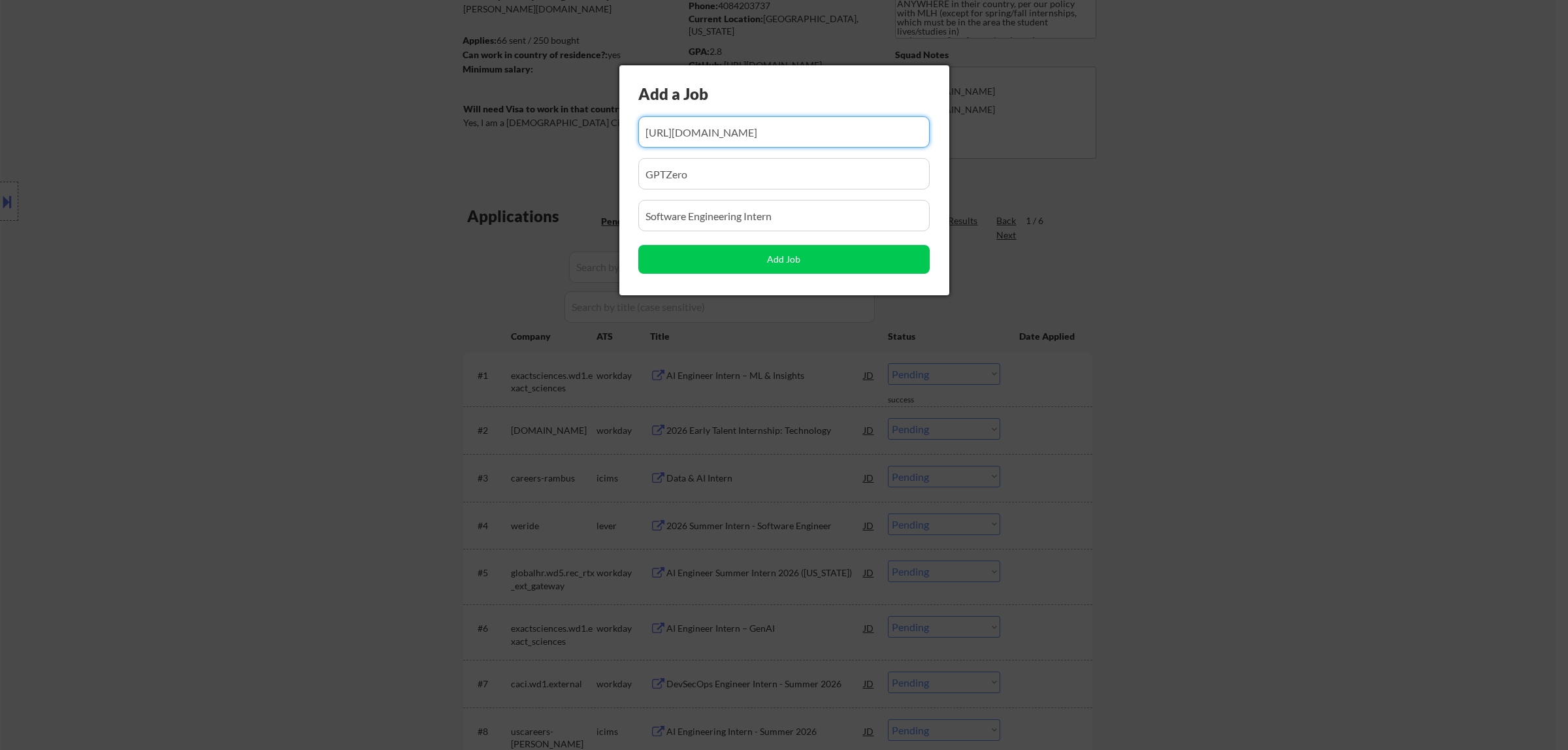
scroll to position [0, 79]
drag, startPoint x: 765, startPoint y: 133, endPoint x: 696, endPoint y: 133, distance: 69.0
click at [696, 133] on input "input" at bounding box center [784, 132] width 292 height 31
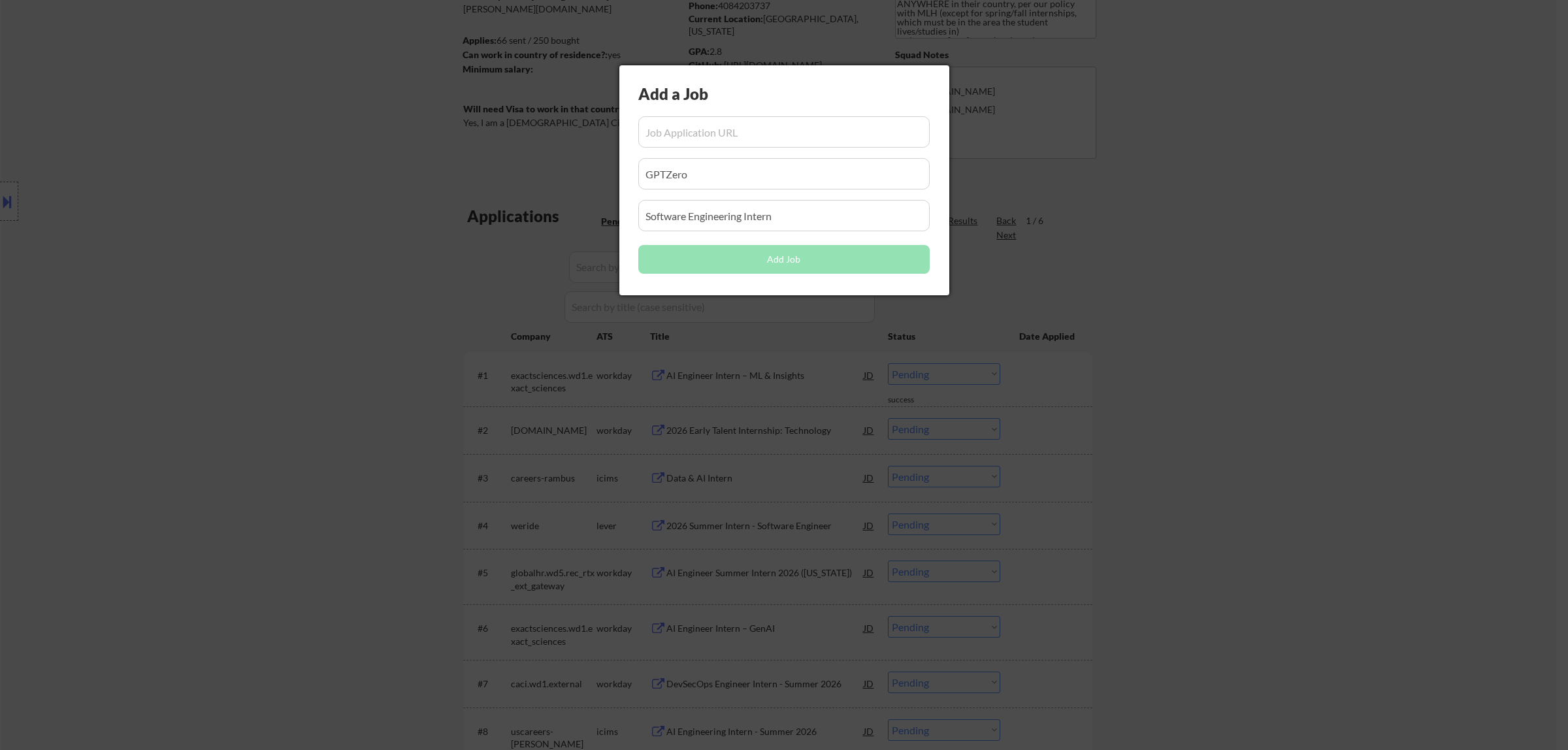
click at [782, 129] on input "input" at bounding box center [784, 132] width 292 height 31
paste input "[URL][DOMAIN_NAME]"
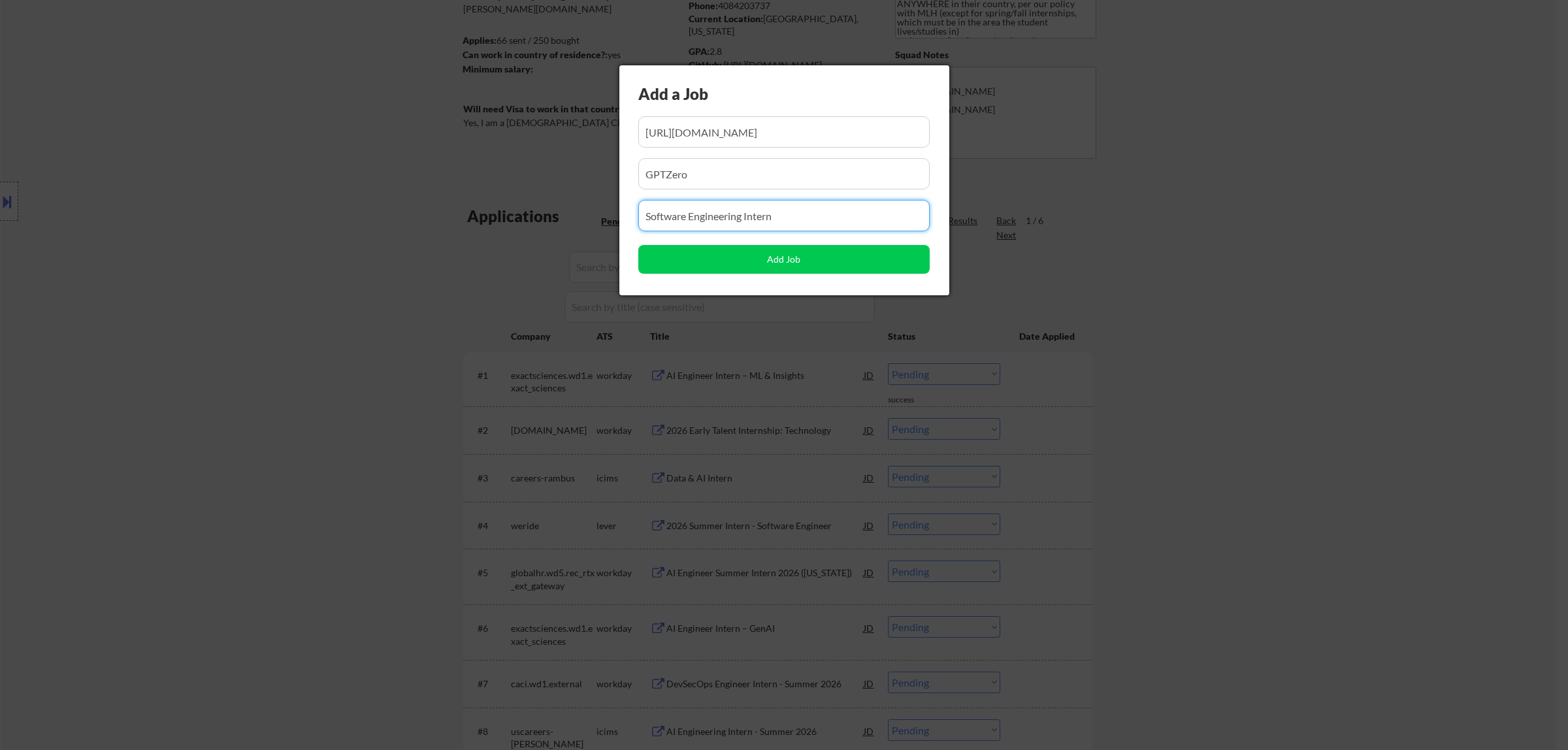
drag, startPoint x: 797, startPoint y: 220, endPoint x: 590, endPoint y: 224, distance: 207.0
click at [589, 226] on body "← Return to /applysquad Mailslurp Inbox Job Search Builder [PERSON_NAME] User E…" at bounding box center [784, 207] width 1568 height 750
click at [735, 213] on input "input" at bounding box center [784, 215] width 292 height 31
paste input "Machine Learning Intern"
click at [782, 261] on button "Add Job" at bounding box center [784, 259] width 292 height 28
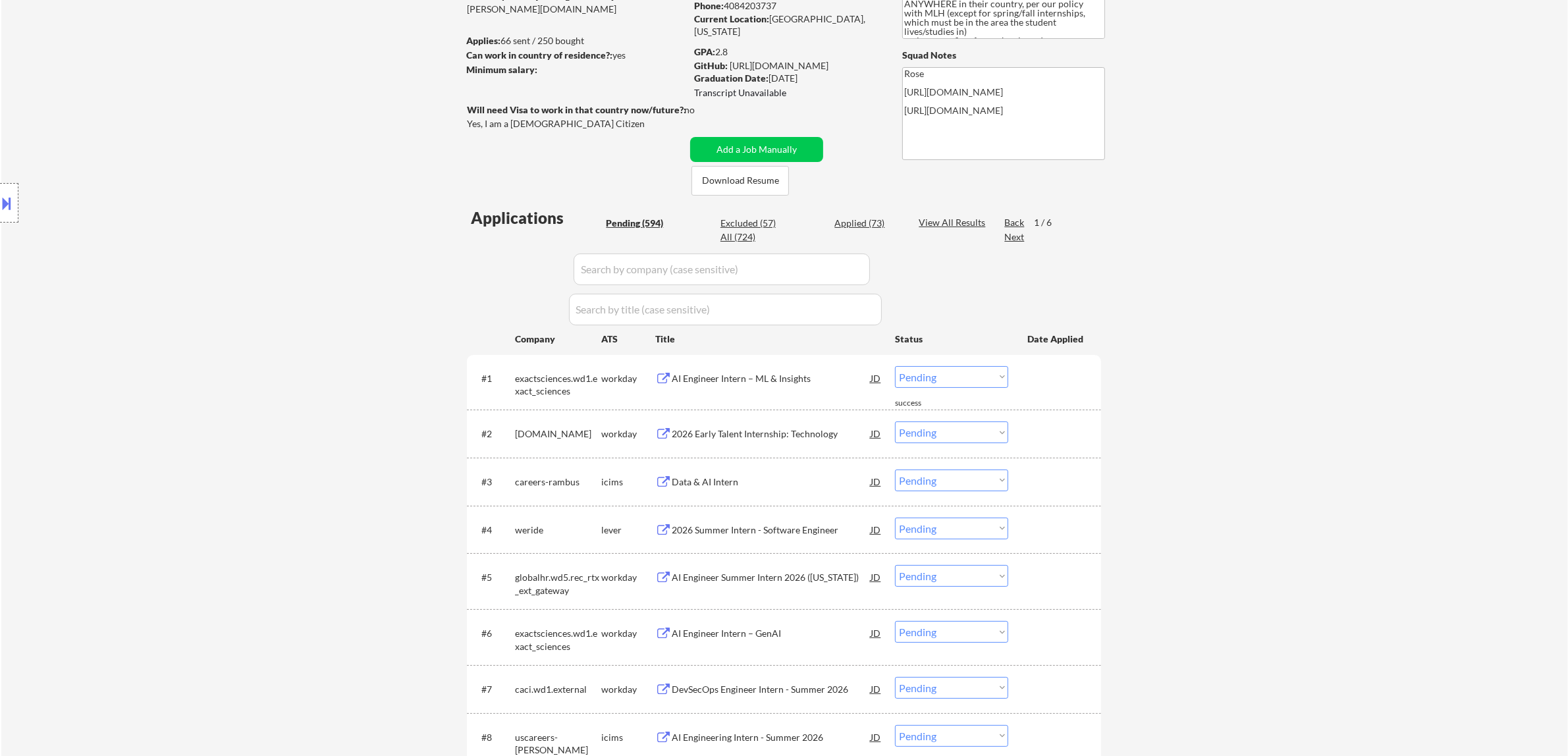
click at [788, 268] on input "input" at bounding box center [721, 269] width 296 height 32
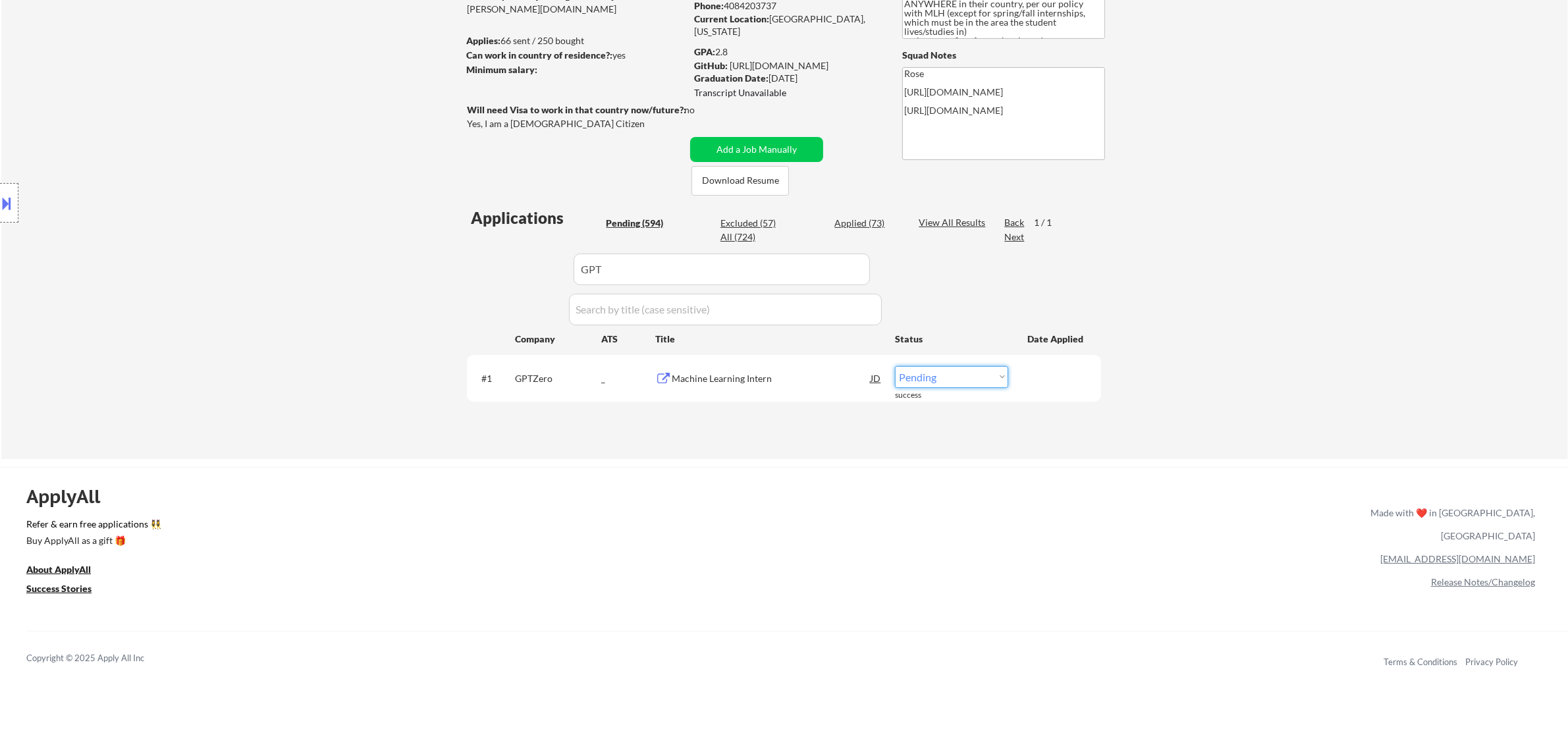
click at [788, 377] on select "Choose an option... Pending Applied Excluded (Questions) Excluded (Expired) Exc…" at bounding box center [951, 377] width 114 height 22
click at [788, 367] on select "Choose an option... Pending Applied Excluded (Questions) Excluded (Expired) Exc…" at bounding box center [951, 377] width 114 height 22
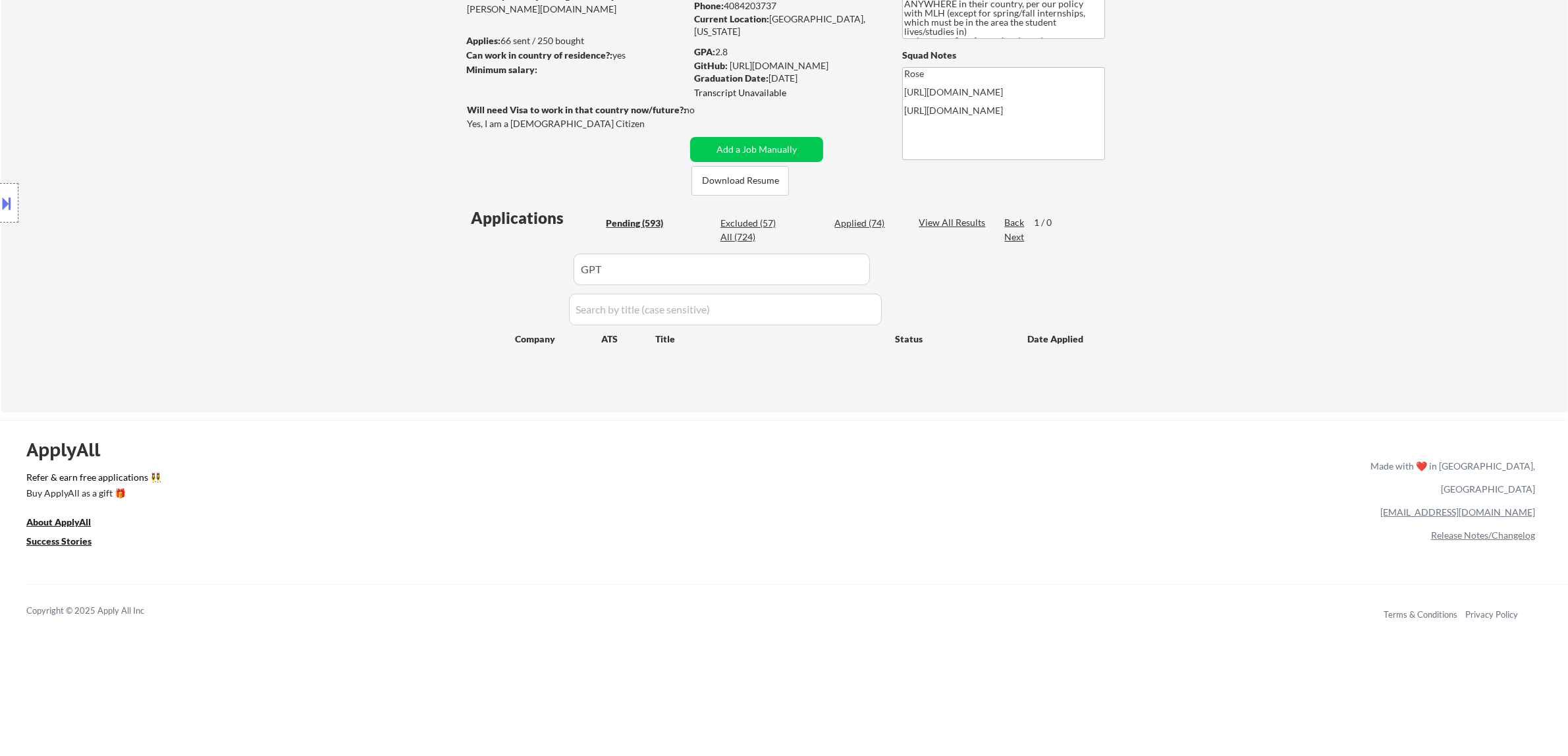
click at [788, 224] on div "Applied (74)" at bounding box center [867, 223] width 66 height 13
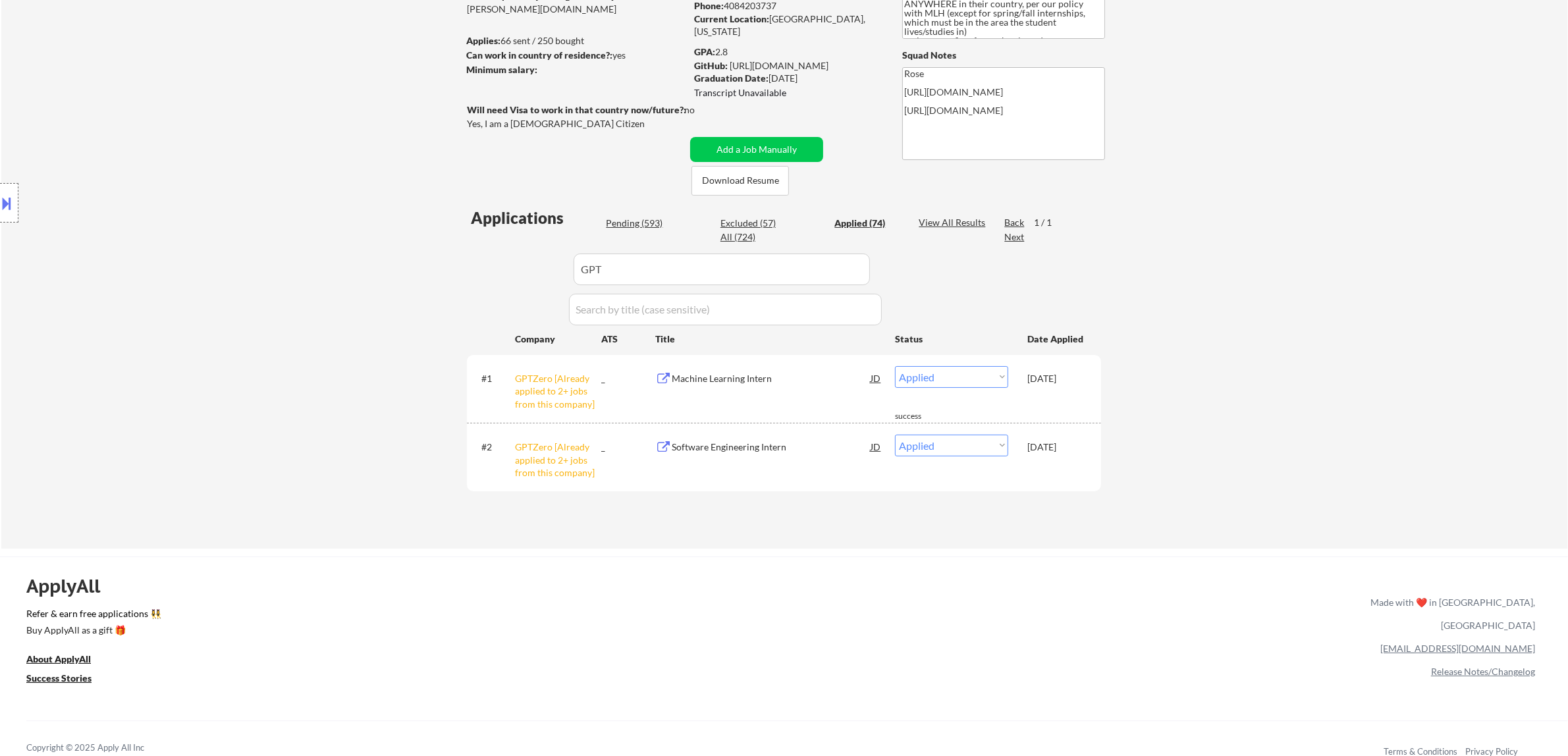
click at [788, 262] on input "input" at bounding box center [721, 269] width 296 height 32
drag, startPoint x: 627, startPoint y: 271, endPoint x: 506, endPoint y: 265, distance: 121.1
click at [506, 266] on div "Applications Pending (593) Excluded (57) Applied (74) All (724) View All Result…" at bounding box center [784, 366] width 634 height 317
paste input "[DOMAIN_NAME][URL]"
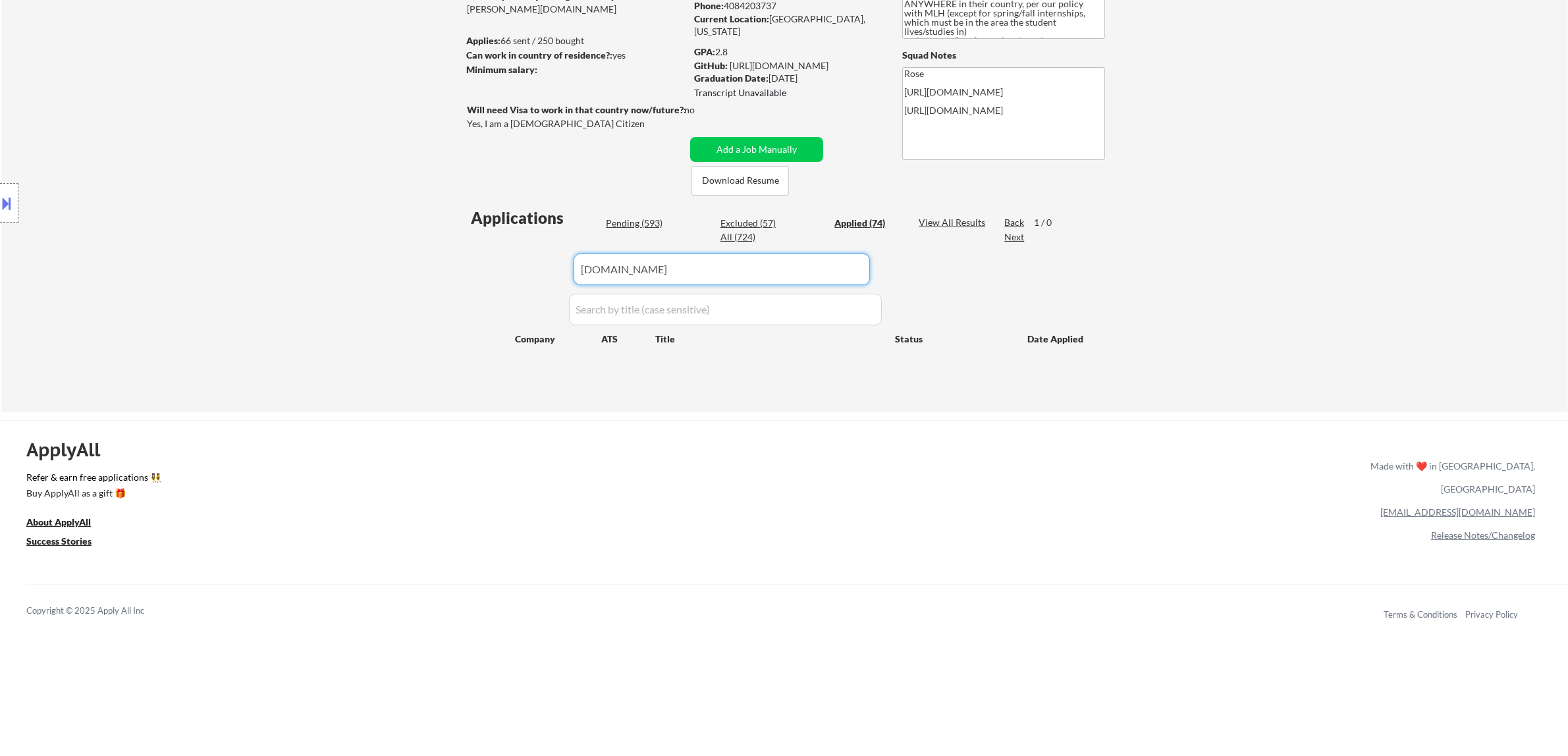
drag, startPoint x: 657, startPoint y: 270, endPoint x: 550, endPoint y: 282, distance: 107.7
click at [550, 282] on div "Applications Pending (593) Excluded (57) Applied (74) All (724) View All Result…" at bounding box center [784, 297] width 634 height 180
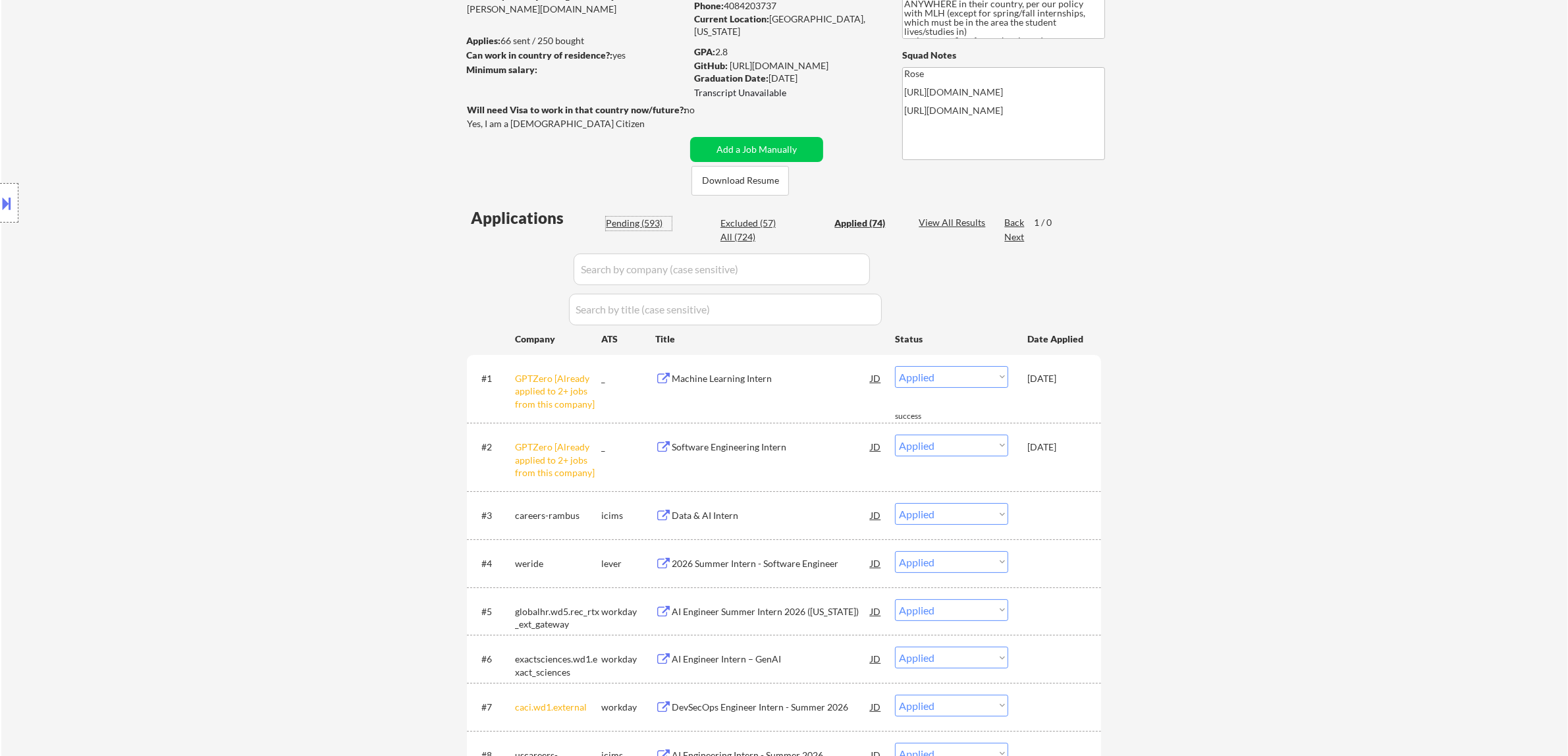
click at [644, 221] on div "Pending (593)" at bounding box center [638, 223] width 66 height 13
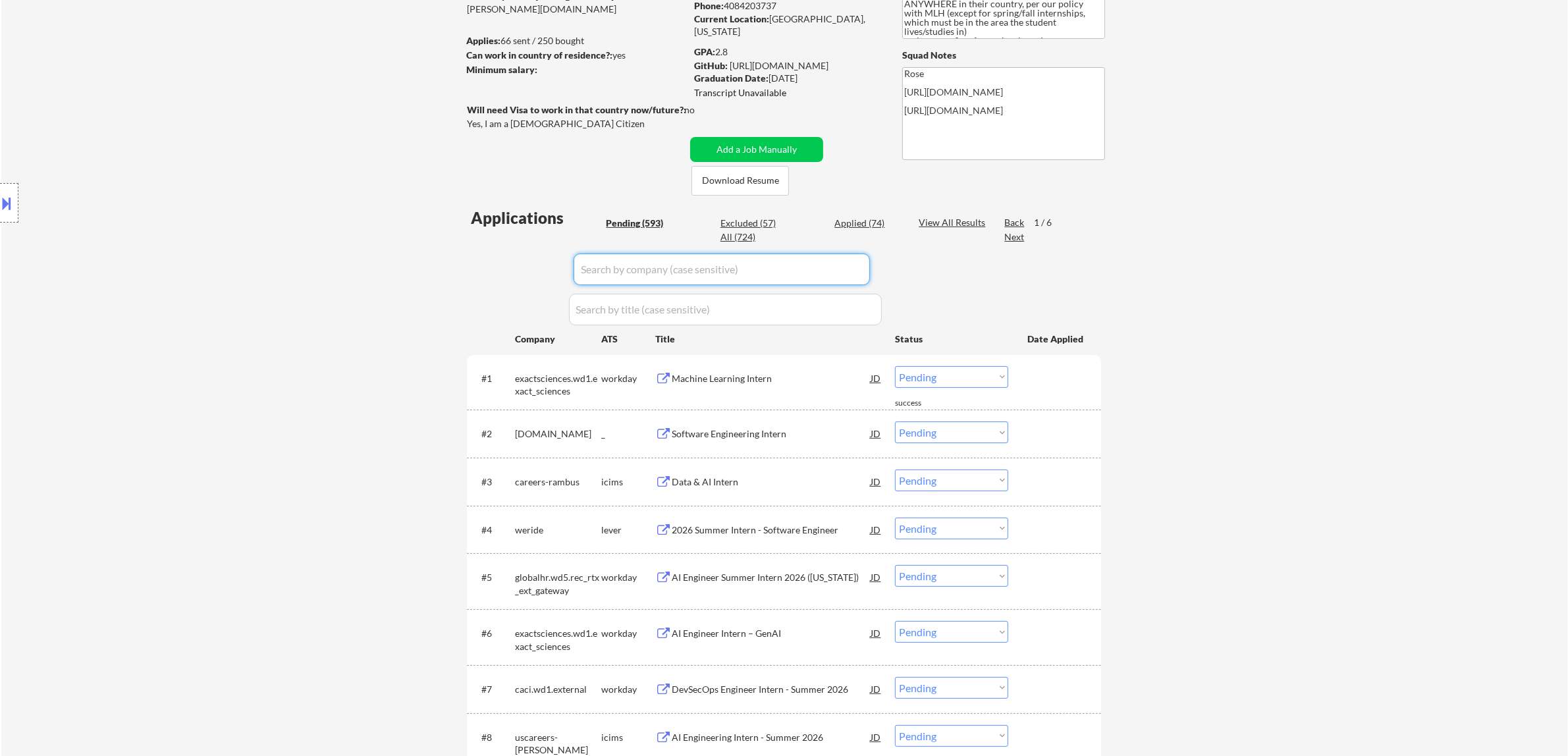
click at [757, 273] on input "input" at bounding box center [721, 269] width 296 height 32
paste input "[DOMAIN_NAME][URL]"
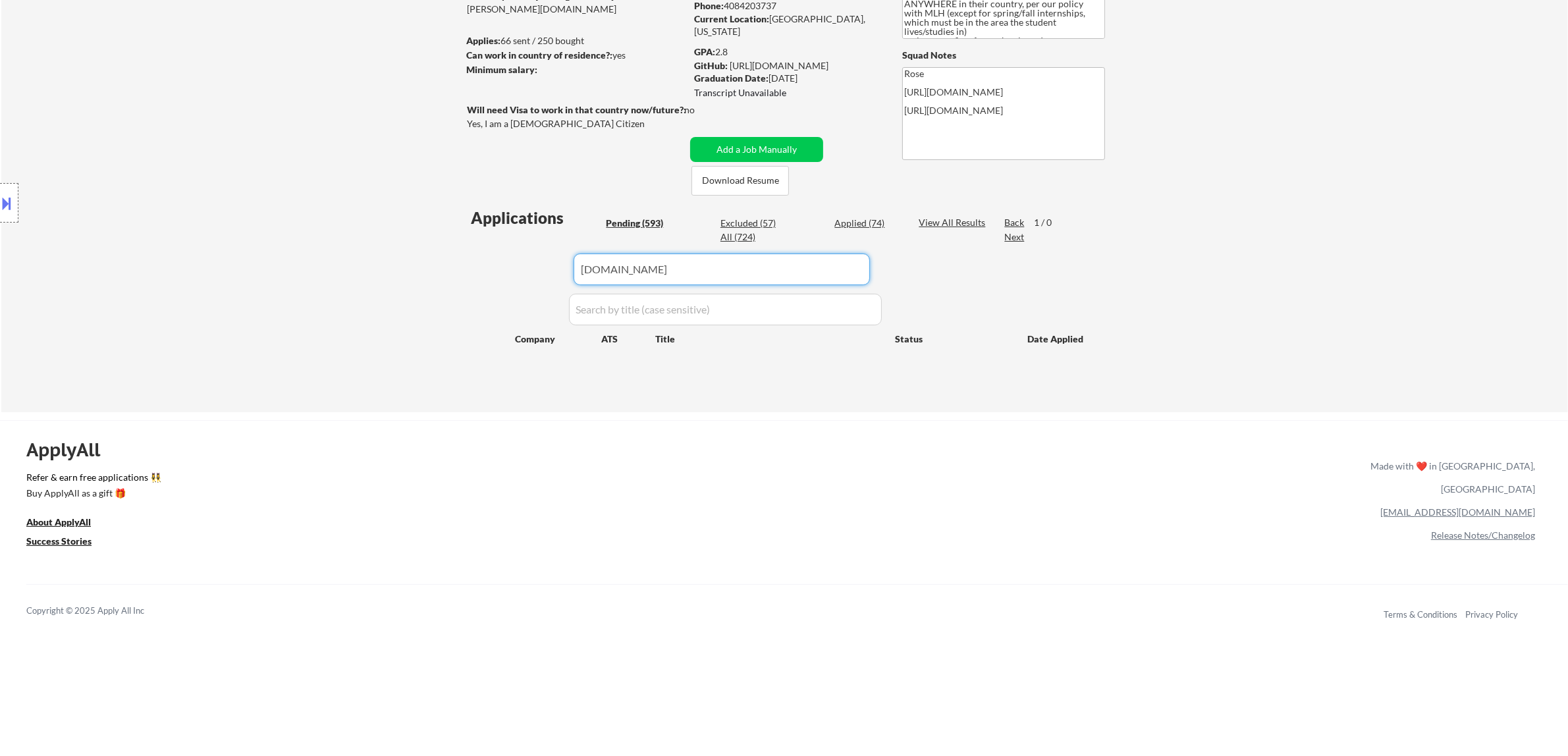
drag, startPoint x: 655, startPoint y: 274, endPoint x: 571, endPoint y: 292, distance: 85.9
click at [572, 292] on div "Applications Pending (593) Excluded (57) Applied (74) All (724) View All Result…" at bounding box center [784, 297] width 634 height 180
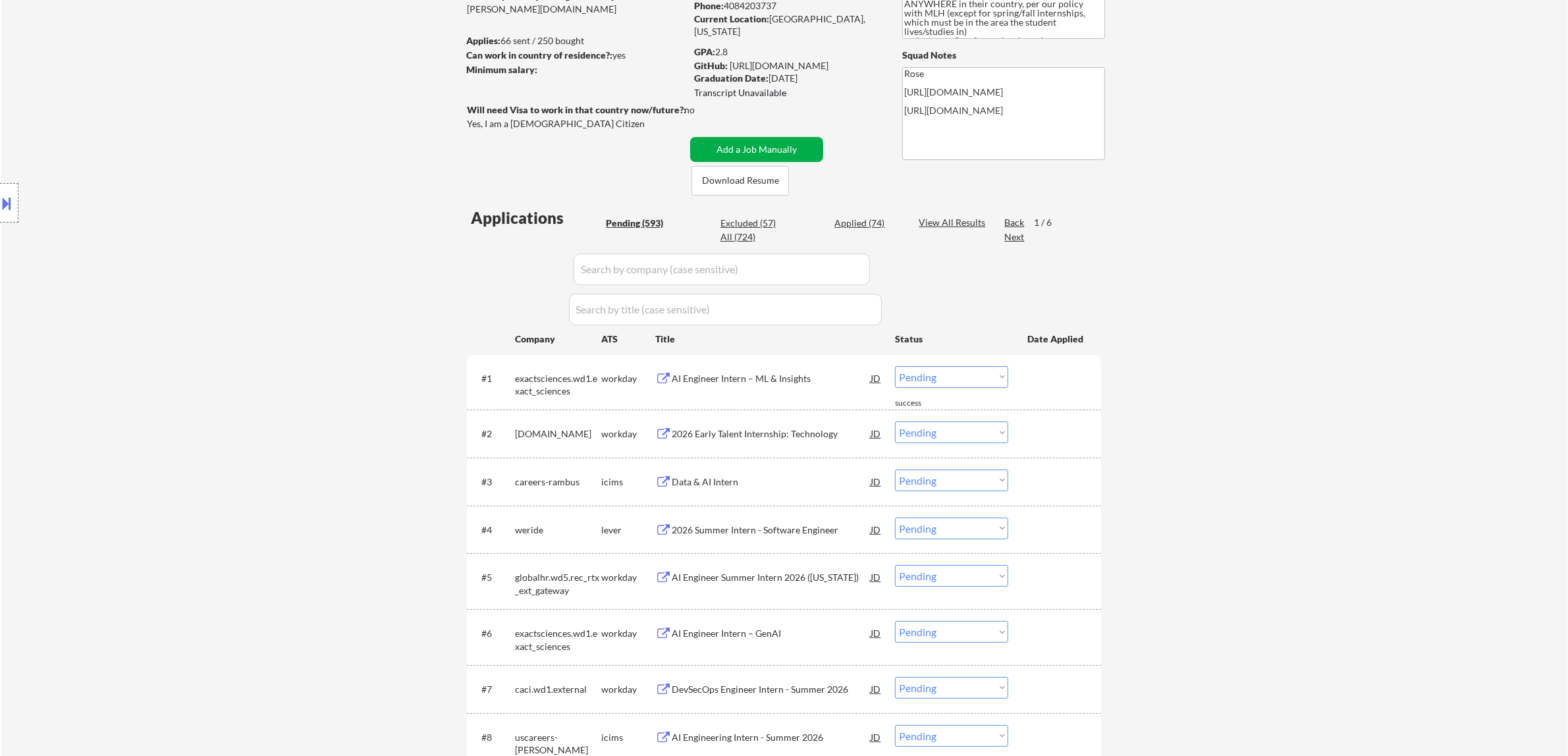
click at [744, 147] on button "Add a Job Manually" at bounding box center [756, 149] width 133 height 25
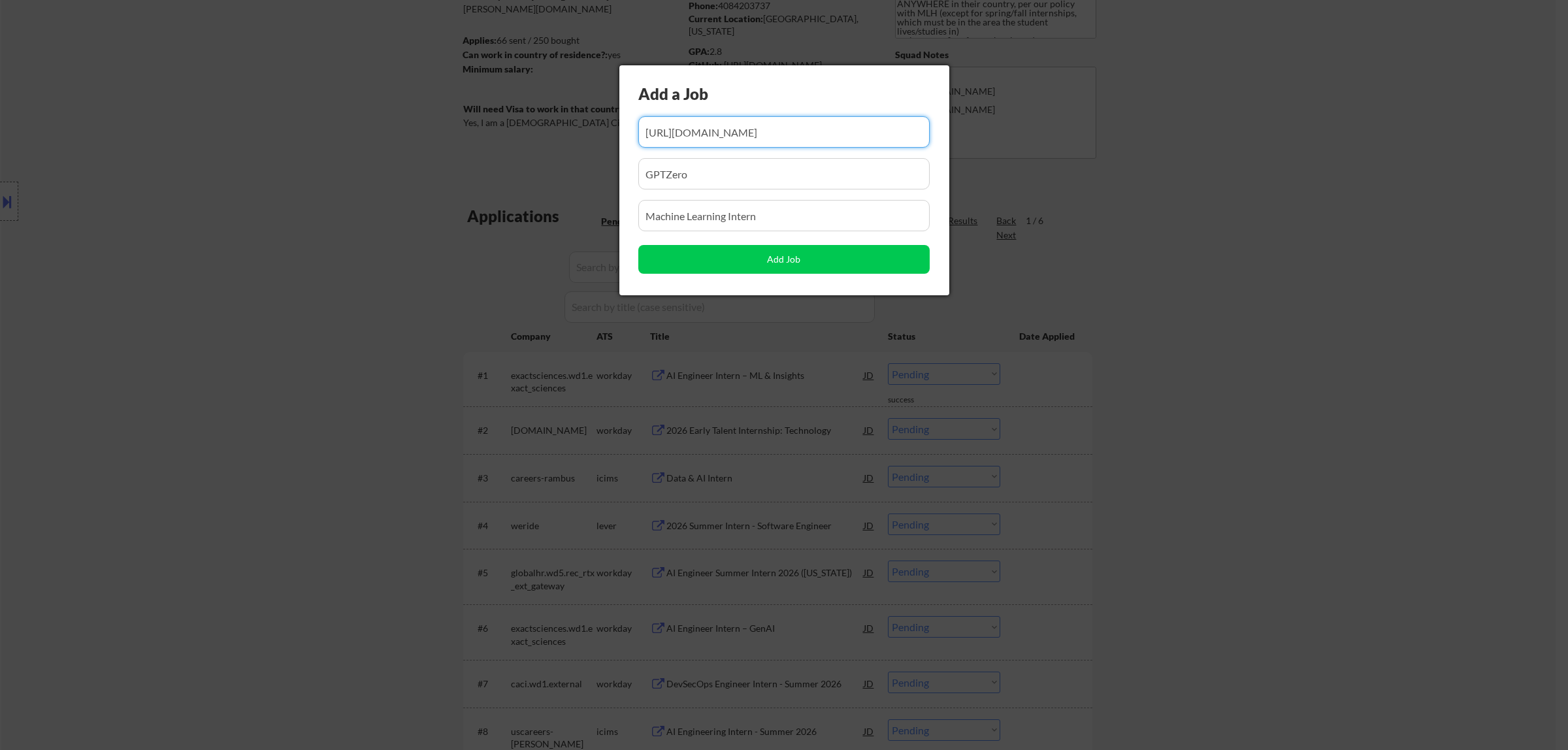
scroll to position [0, 82]
drag, startPoint x: 817, startPoint y: 138, endPoint x: 746, endPoint y: 149, distance: 71.8
click at [746, 149] on div "Add a Job Add Job" at bounding box center [784, 180] width 330 height 230
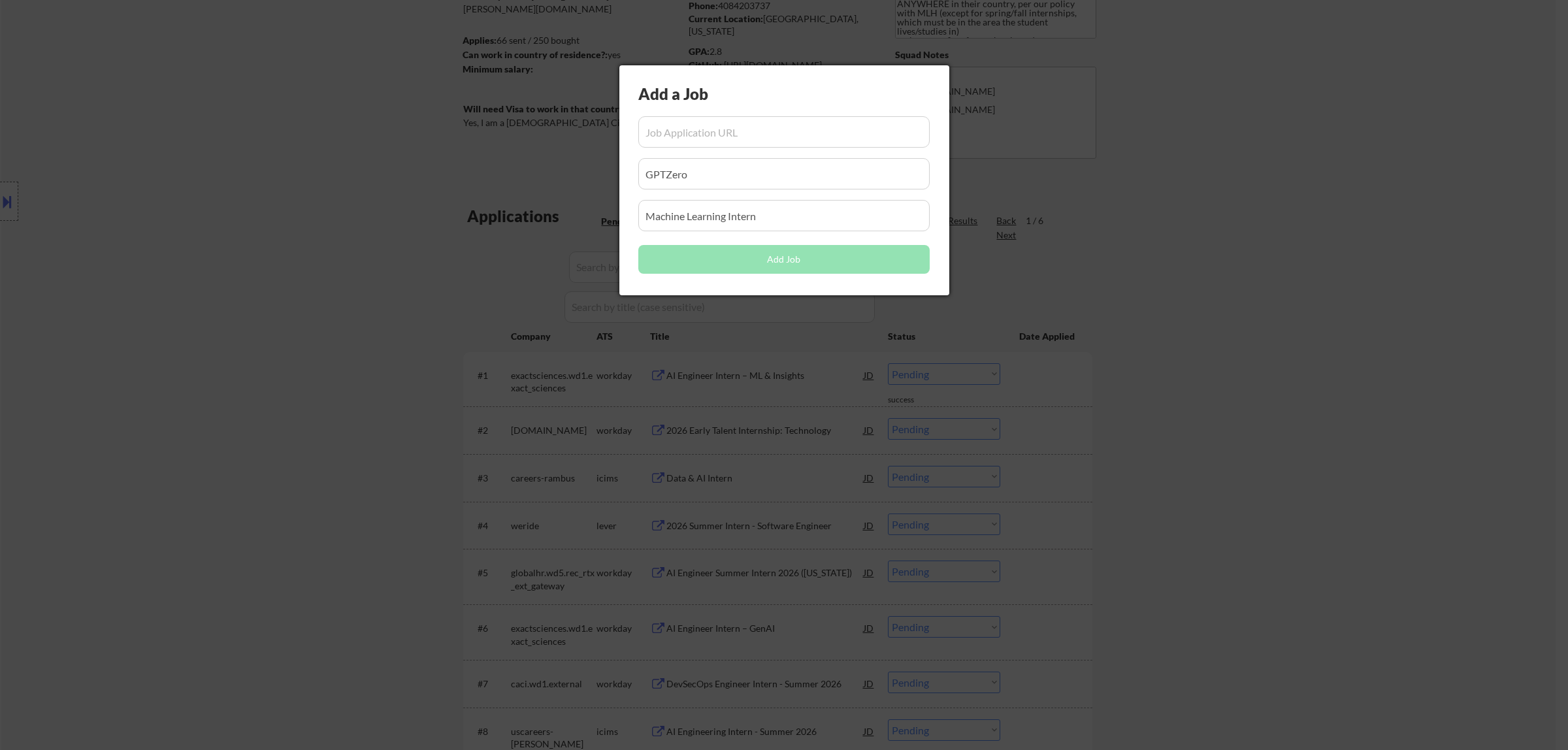
click at [709, 132] on input "input" at bounding box center [784, 132] width 292 height 31
paste input "[URL][DOMAIN_NAME]"
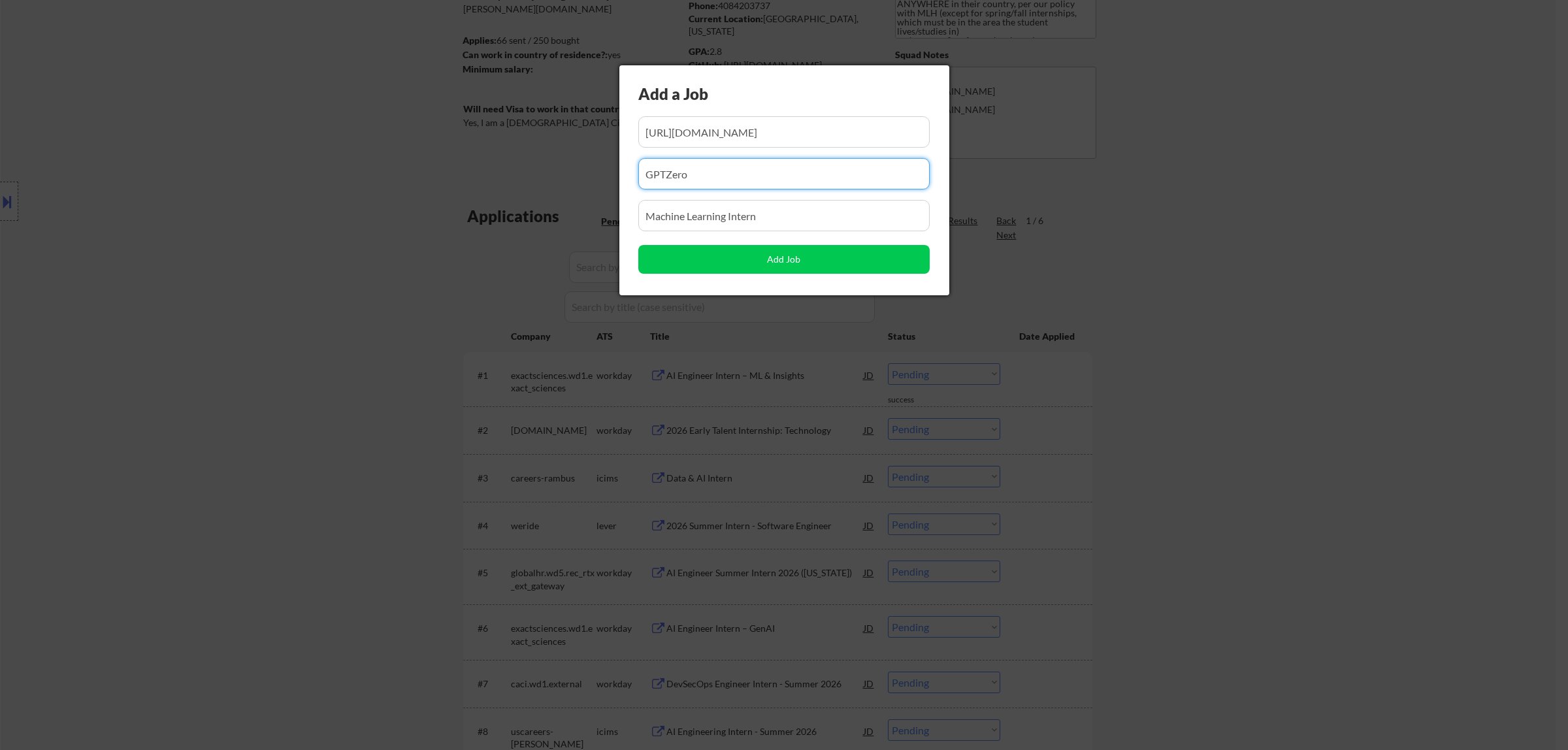
drag, startPoint x: 635, startPoint y: 187, endPoint x: 527, endPoint y: 201, distance: 108.9
click at [527, 201] on body "← Return to /applysquad Mailslurp Inbox Job Search Builder [PERSON_NAME] User E…" at bounding box center [784, 207] width 1568 height 750
click at [730, 170] on input "input" at bounding box center [784, 173] width 292 height 31
paste input "[DOMAIN_NAME]"
drag, startPoint x: 765, startPoint y: 216, endPoint x: 462, endPoint y: 218, distance: 303.0
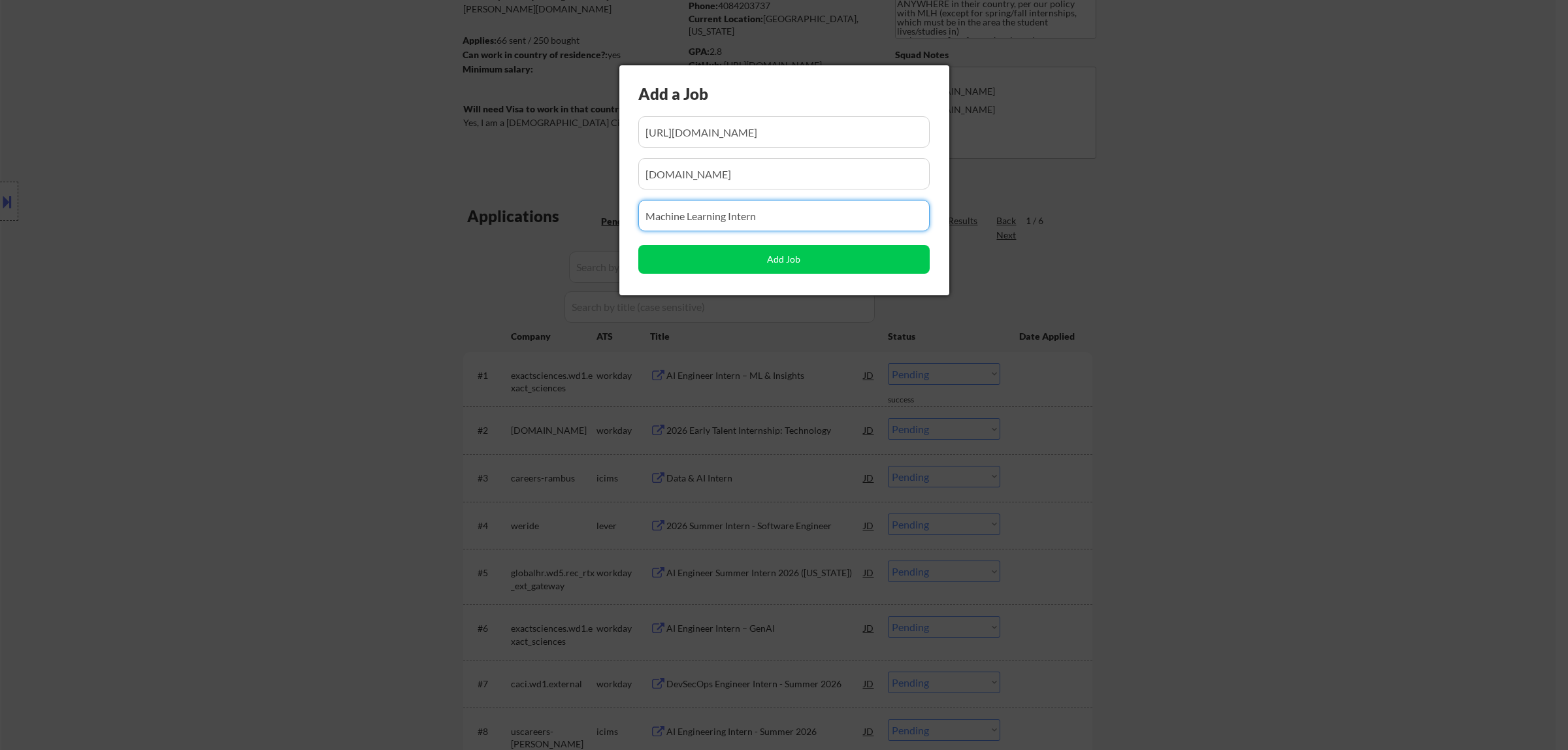
click at [464, 218] on body "← Return to /applysquad Mailslurp Inbox Job Search Builder [PERSON_NAME] User E…" at bounding box center [784, 207] width 1568 height 750
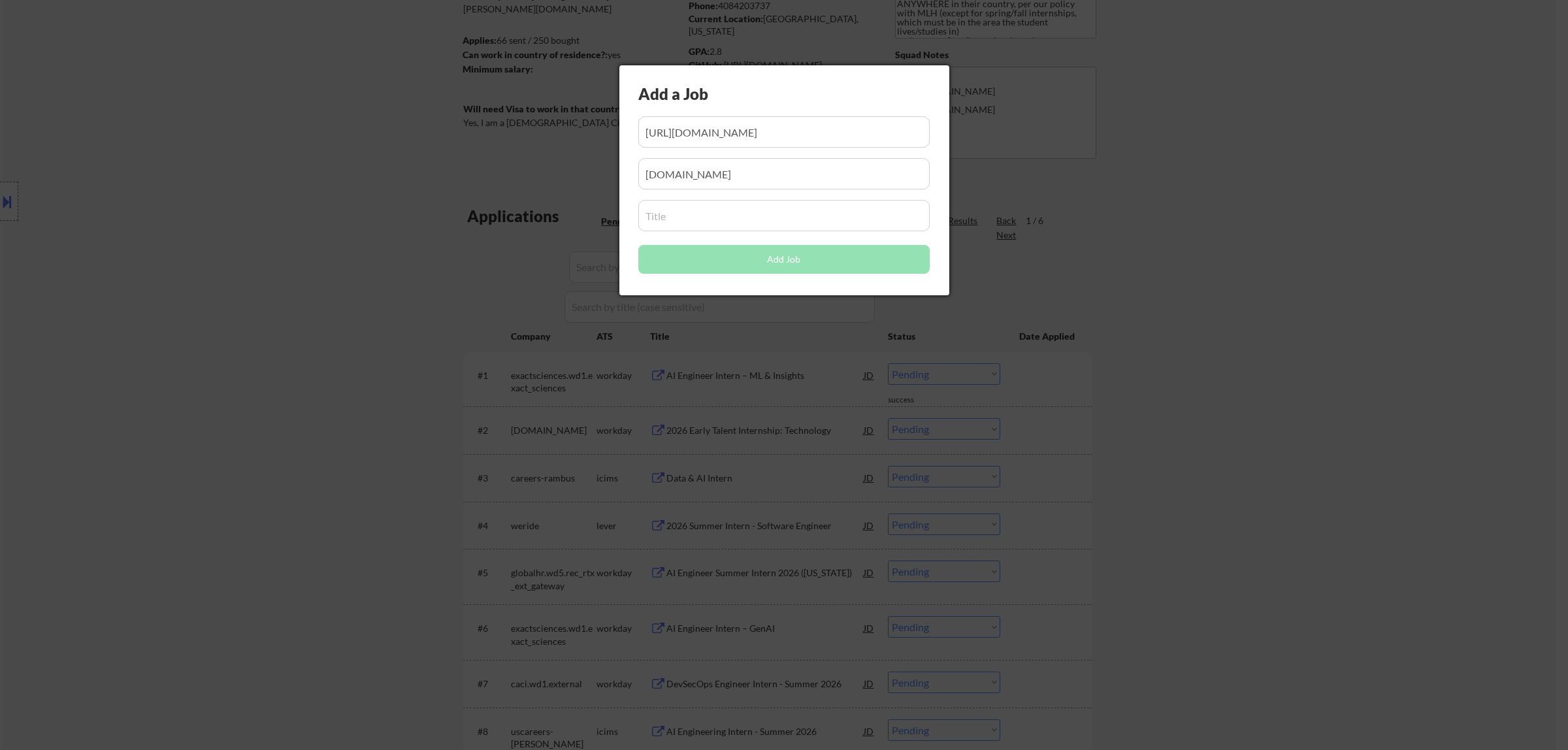
click at [710, 226] on input "input" at bounding box center [784, 215] width 292 height 31
paste input "Software Engineer Intern (Winter 2026) at WorkWhile"
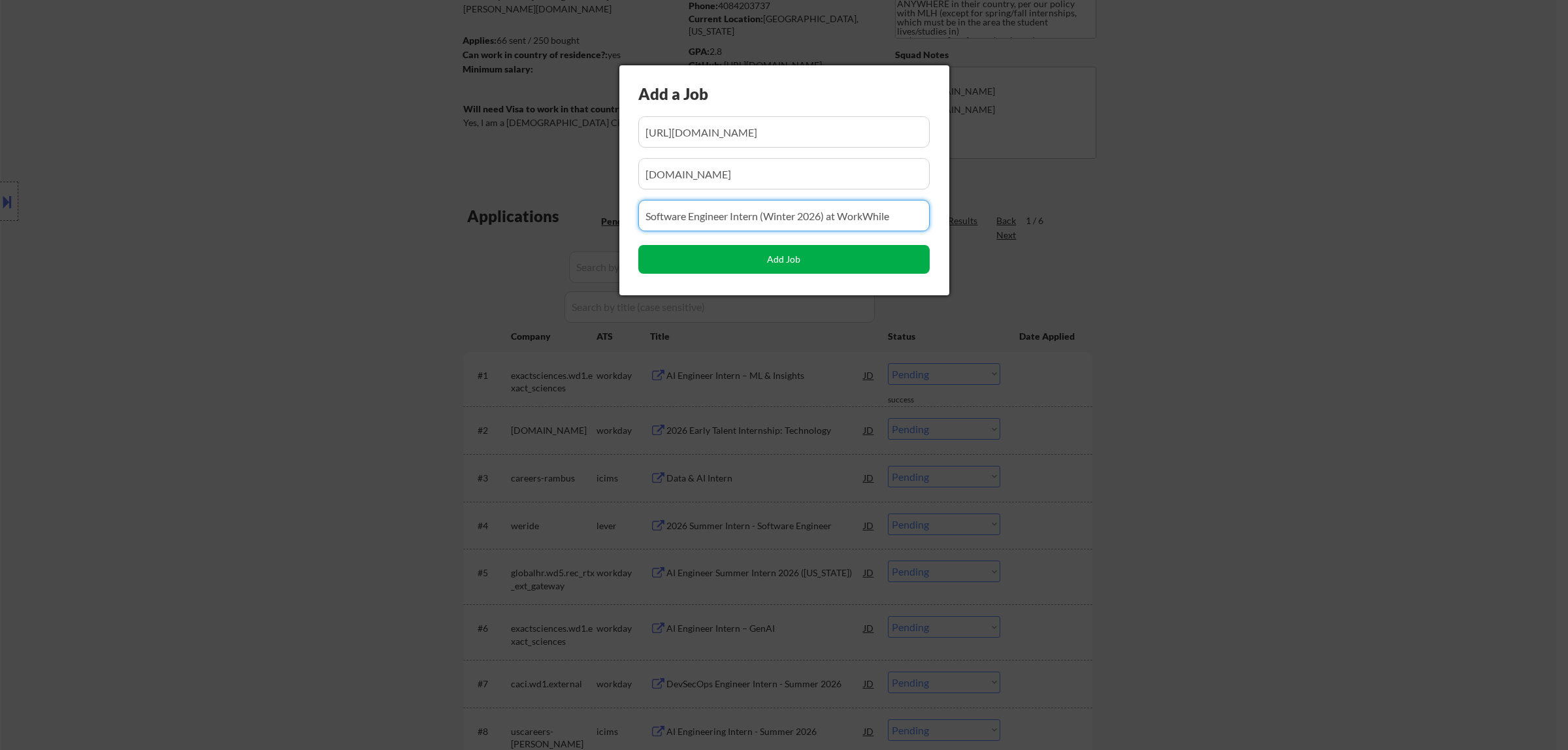
click at [779, 263] on button "Add Job" at bounding box center [784, 259] width 292 height 28
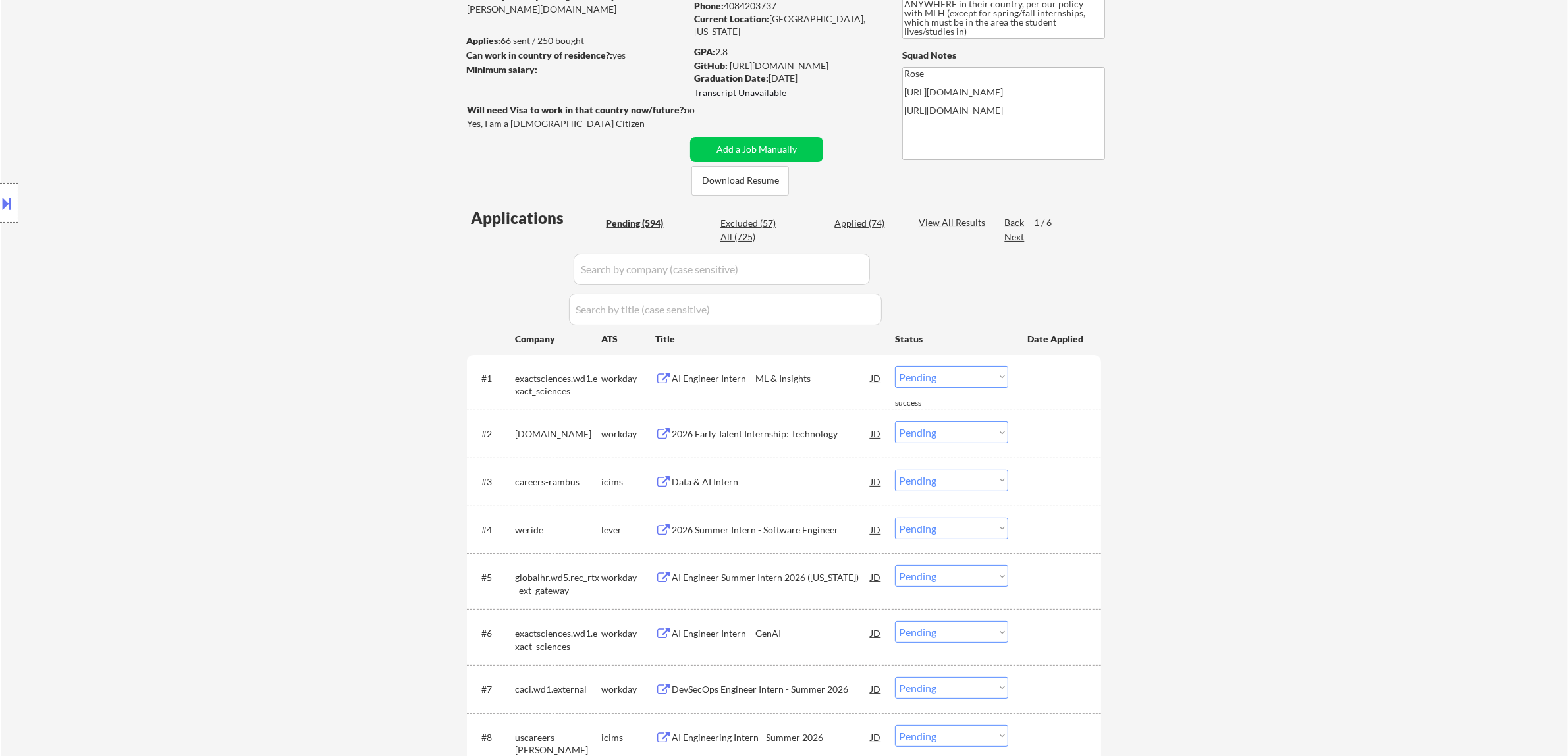
click at [788, 268] on input "input" at bounding box center [721, 269] width 296 height 32
click at [759, 271] on input "input" at bounding box center [721, 269] width 296 height 32
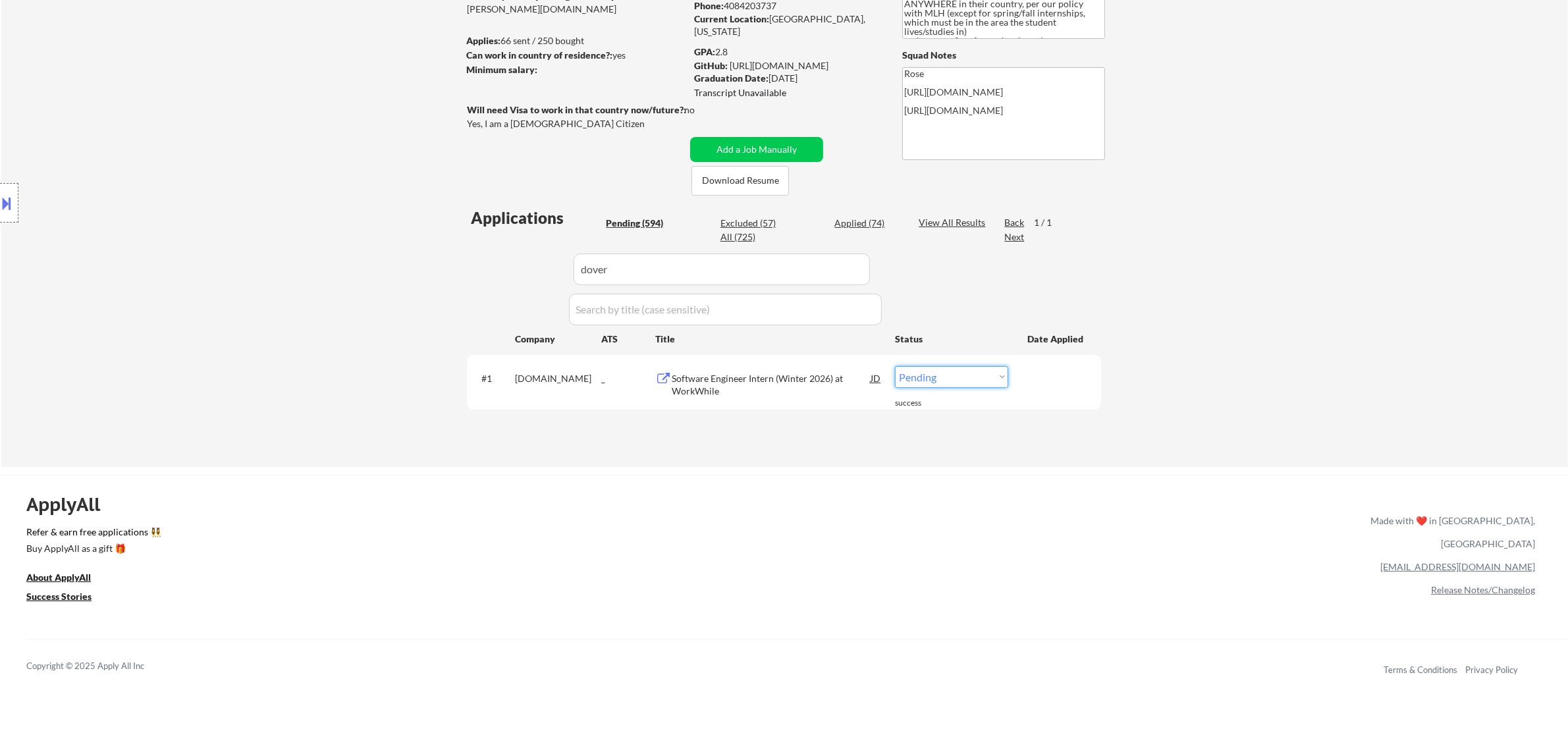
click at [788, 375] on select "Choose an option... Pending Applied Excluded (Questions) Excluded (Expired) Exc…" at bounding box center [951, 377] width 114 height 22
click at [788, 367] on select "Choose an option... Pending Applied Excluded (Questions) Excluded (Expired) Exc…" at bounding box center [951, 377] width 114 height 22
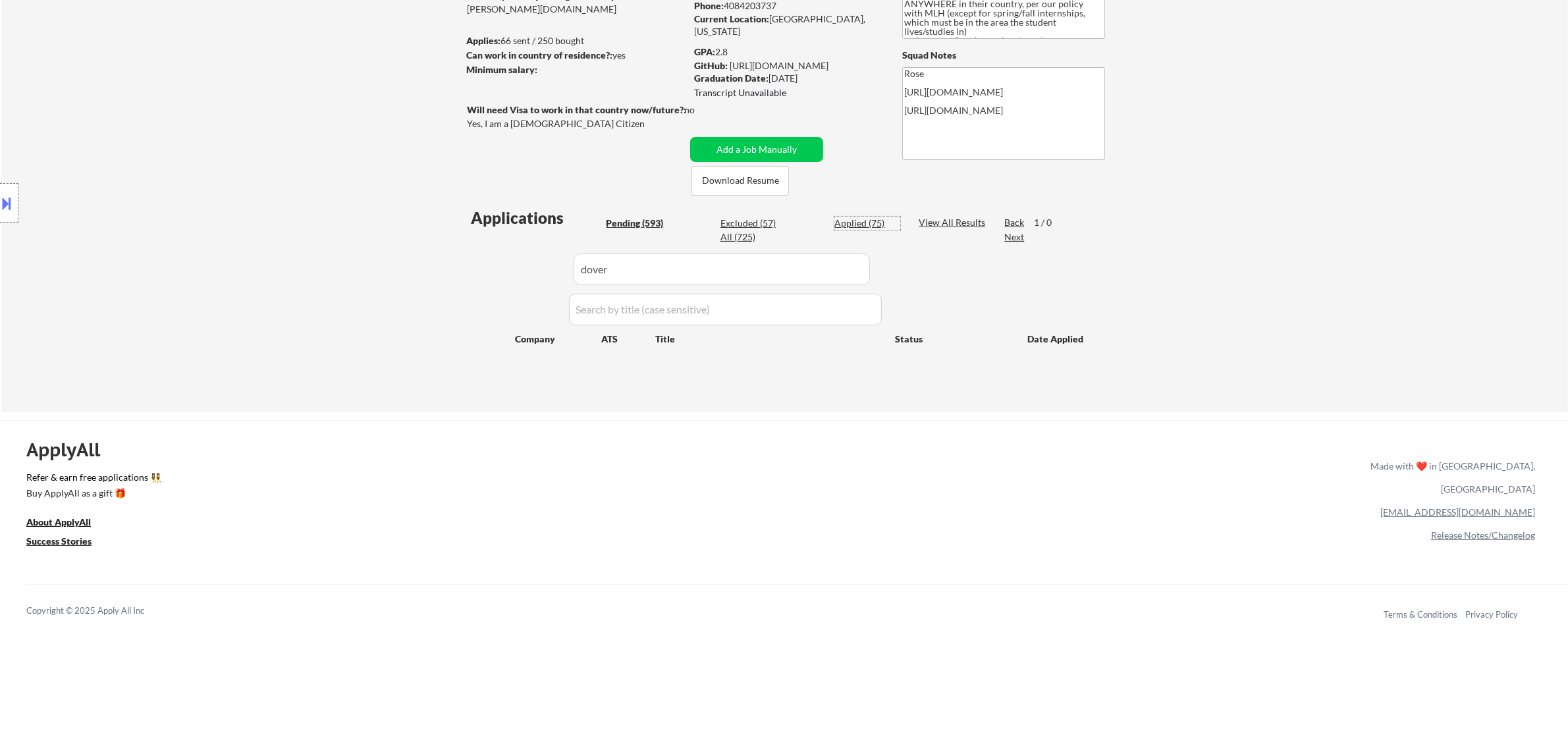
click at [788, 221] on div "Applied (75)" at bounding box center [867, 223] width 66 height 13
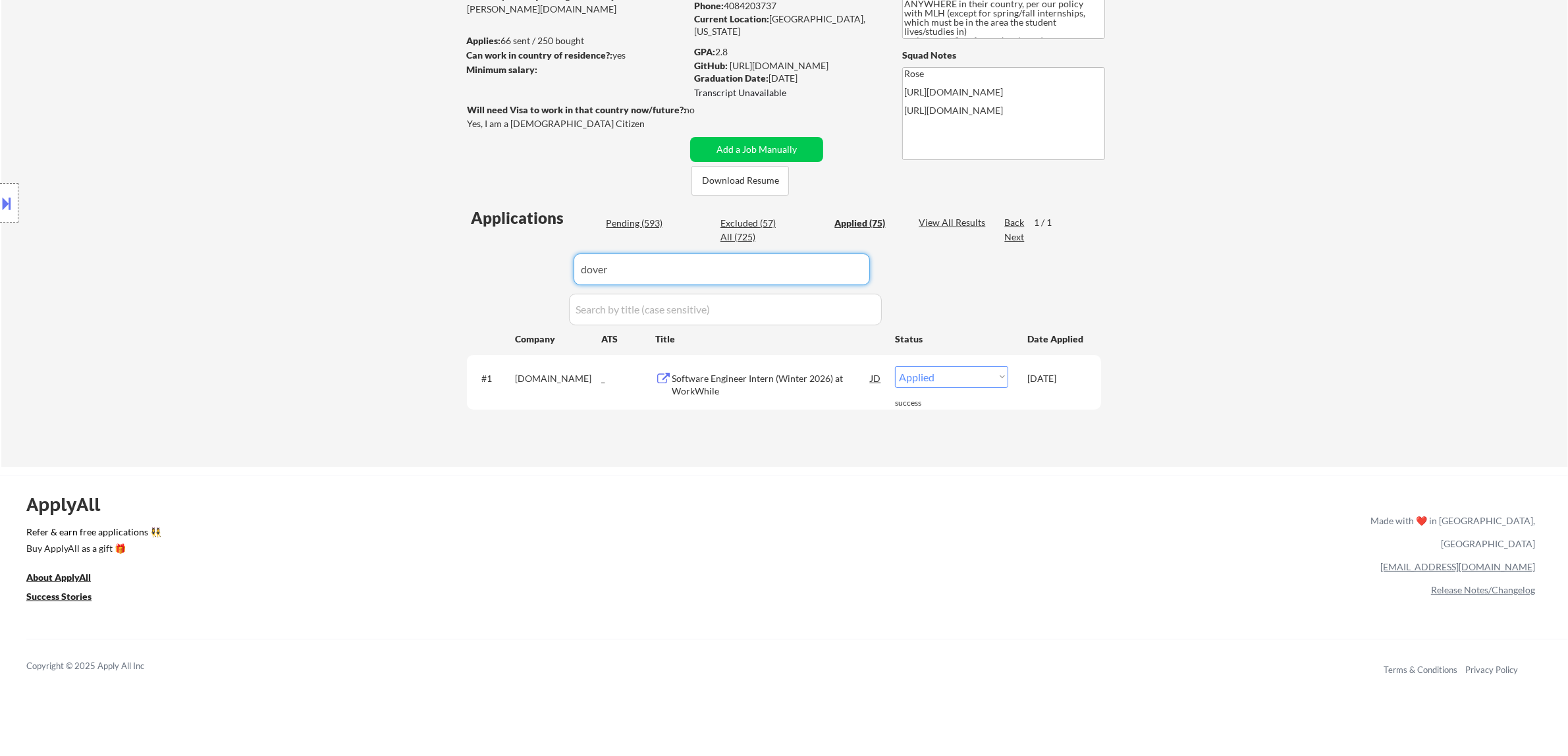
drag, startPoint x: 843, startPoint y: 268, endPoint x: 617, endPoint y: 262, distance: 226.1
click at [522, 266] on div "Applications Pending (593) Excluded (57) Applied (75) All (725) View All Result…" at bounding box center [784, 325] width 634 height 236
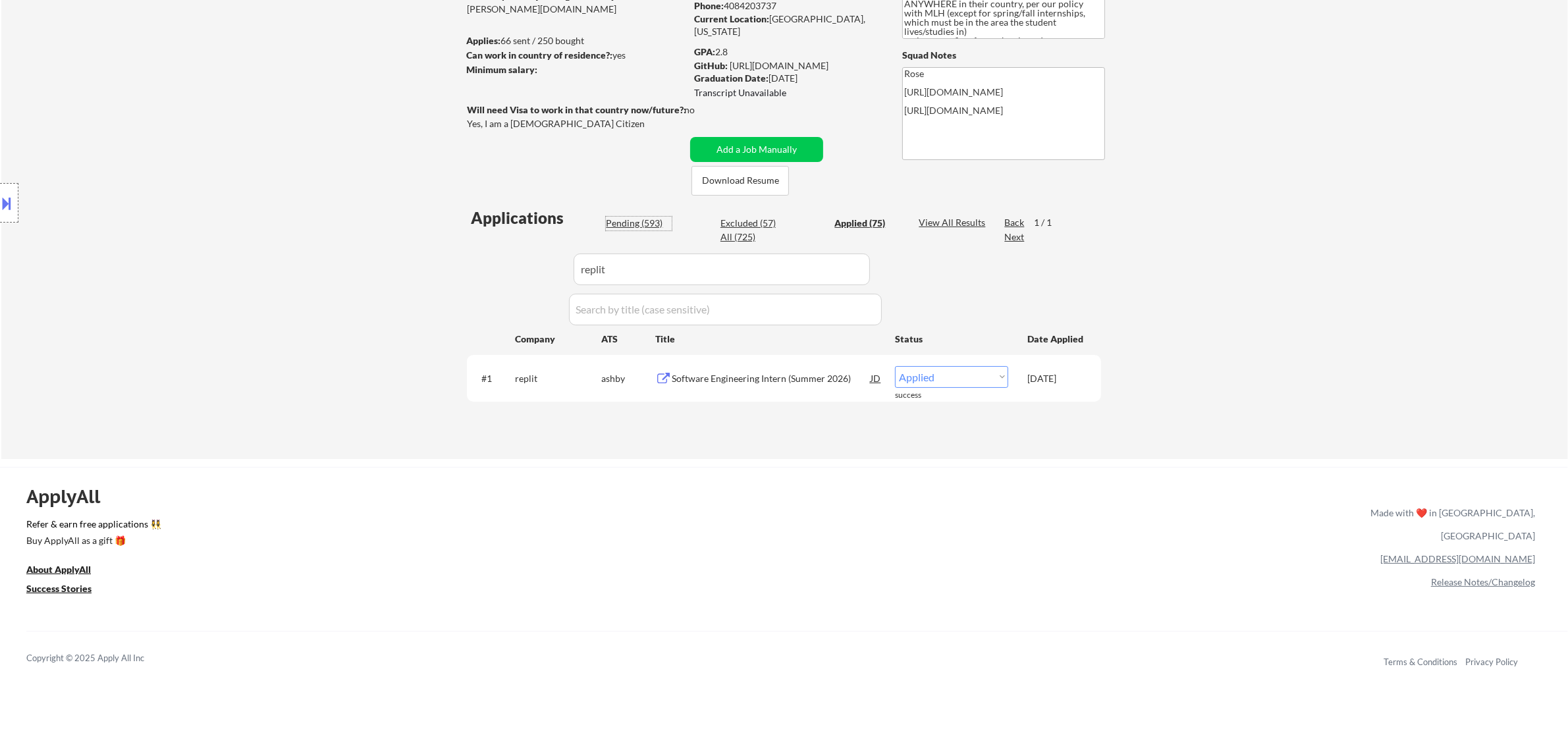
click at [639, 221] on div "Pending (593)" at bounding box center [638, 223] width 66 height 13
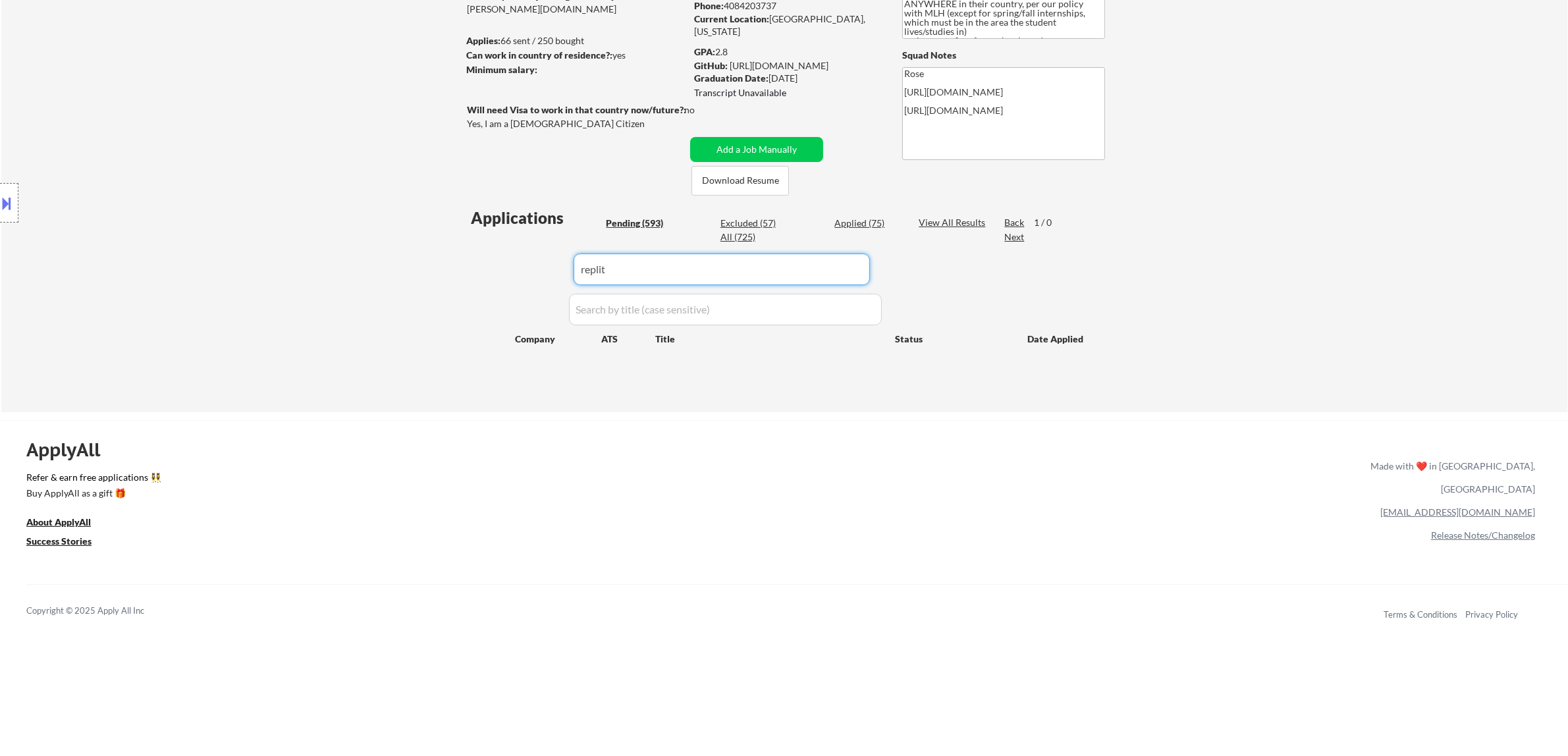
click at [657, 275] on input "input" at bounding box center [721, 269] width 296 height 32
drag, startPoint x: 594, startPoint y: 278, endPoint x: 540, endPoint y: 286, distance: 54.6
click at [545, 291] on div "Applications Pending (593) Excluded (57) Applied (75) All (725) View All Result…" at bounding box center [784, 297] width 634 height 180
click at [777, 148] on button "Add a Job Manually" at bounding box center [756, 149] width 133 height 25
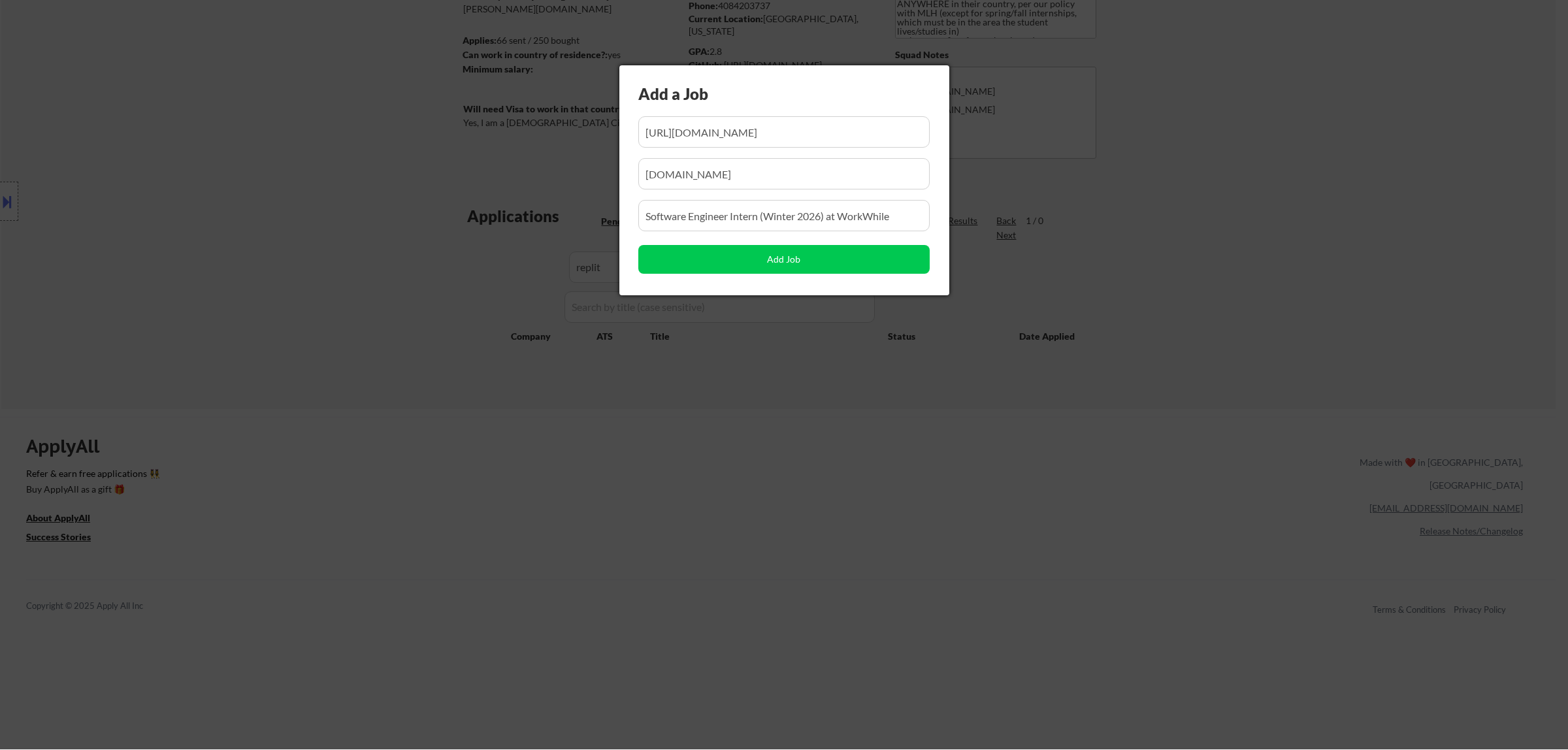
scroll to position [0, 258]
drag, startPoint x: 802, startPoint y: 132, endPoint x: 690, endPoint y: 135, distance: 112.0
click at [690, 135] on input "input" at bounding box center [784, 132] width 292 height 31
click at [748, 132] on input "input" at bounding box center [784, 132] width 292 height 31
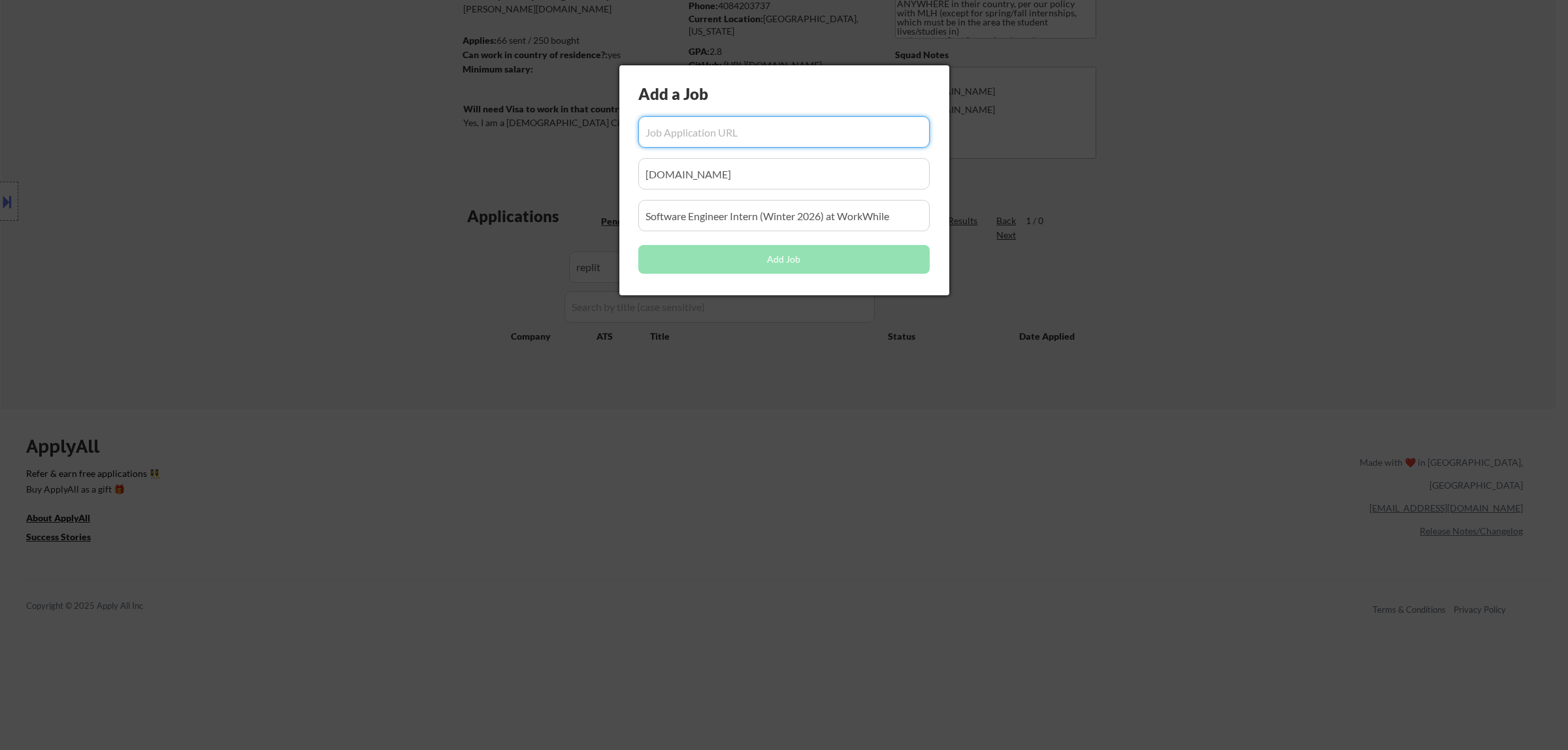
paste input "[URL][DOMAIN_NAME]"
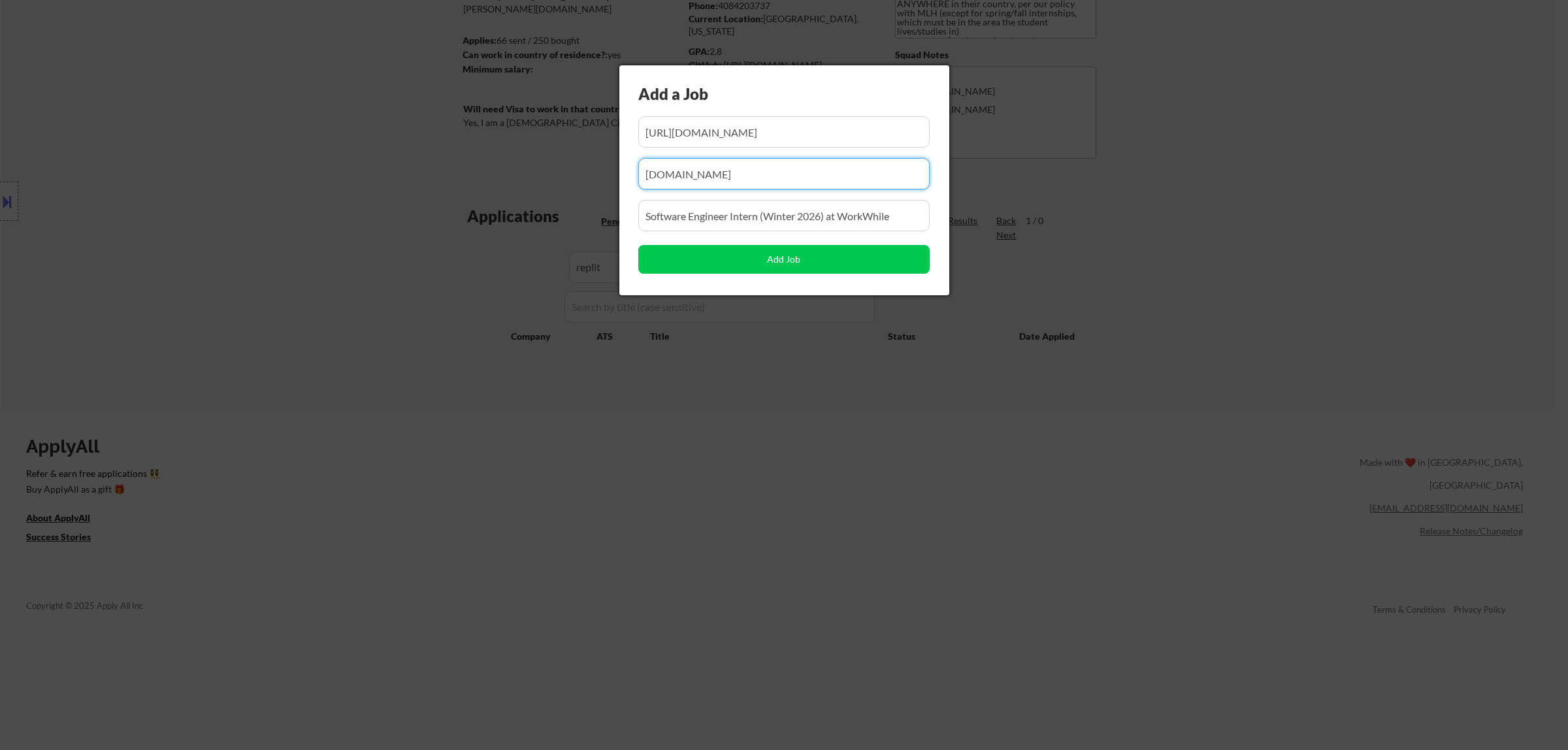
drag, startPoint x: 719, startPoint y: 177, endPoint x: 536, endPoint y: 187, distance: 183.3
click at [537, 188] on body "← Return to /applysquad Mailslurp Inbox Job Search Builder [PERSON_NAME] User E…" at bounding box center [784, 207] width 1568 height 750
drag, startPoint x: 751, startPoint y: 182, endPoint x: 753, endPoint y: 171, distance: 11.2
click at [751, 181] on input "input" at bounding box center [784, 173] width 292 height 31
paste input "replit"
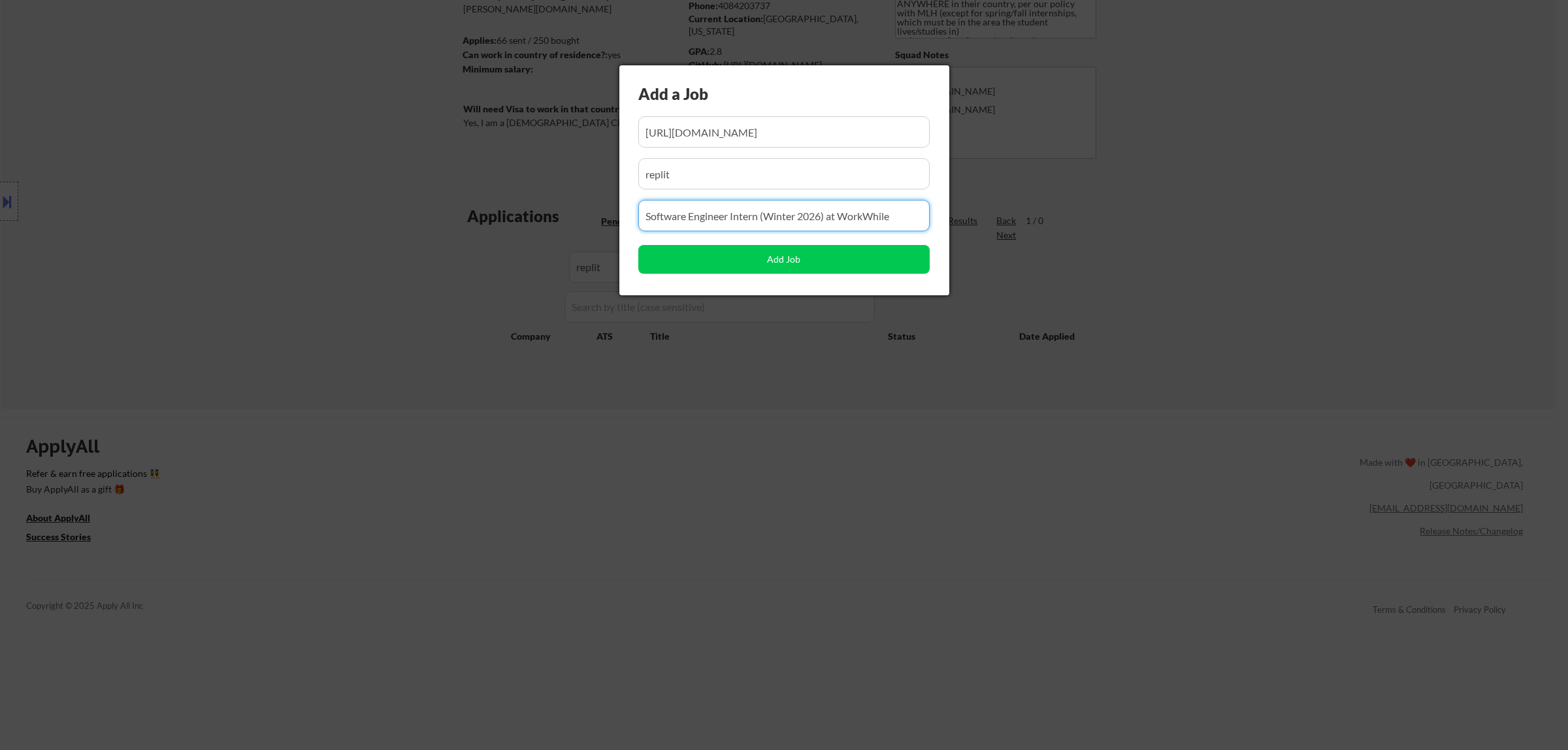
drag, startPoint x: 893, startPoint y: 216, endPoint x: 565, endPoint y: 220, distance: 328.0
click at [565, 221] on body "← Return to /applysquad Mailslurp Inbox Job Search Builder [PERSON_NAME] User E…" at bounding box center [784, 207] width 1568 height 750
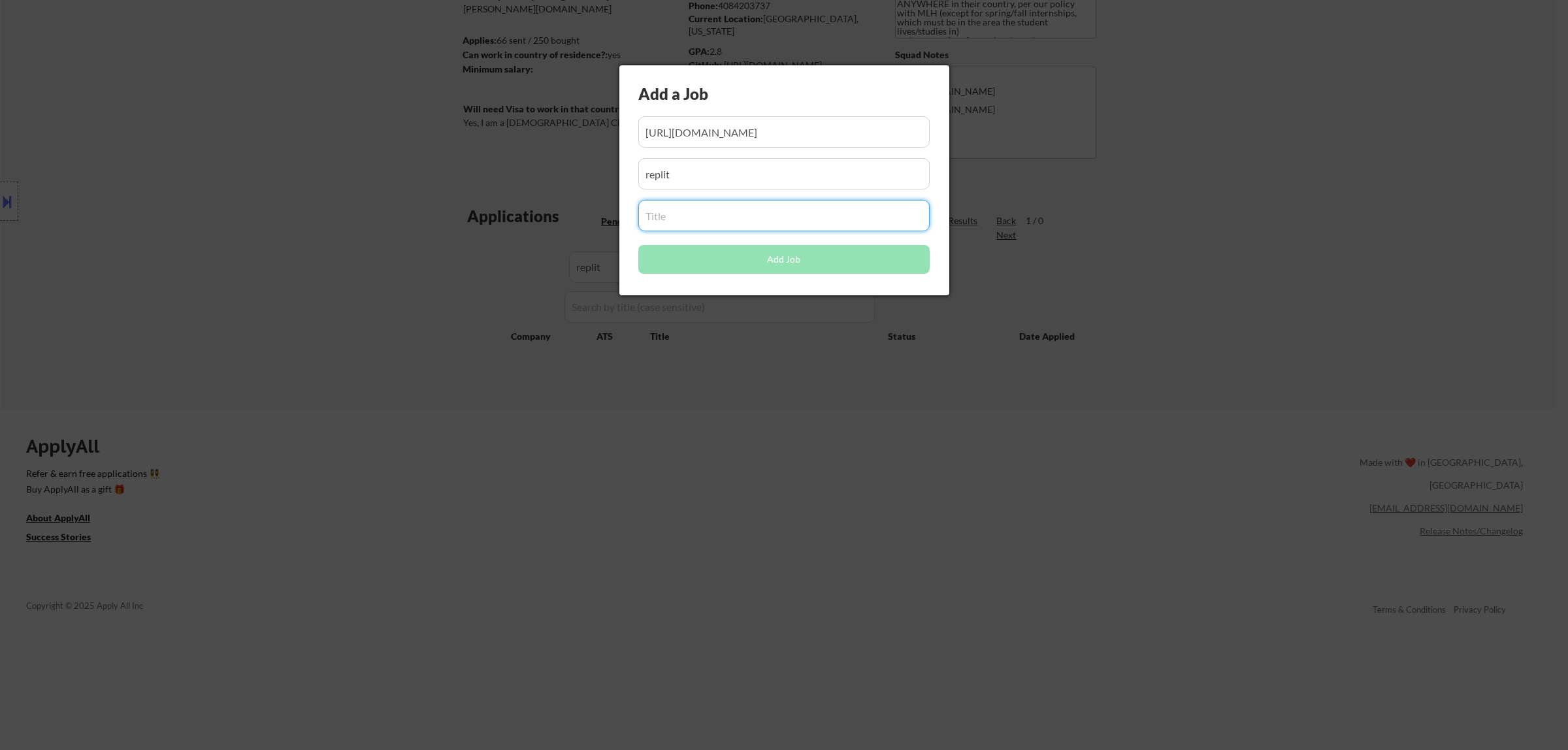
click at [743, 220] on input "input" at bounding box center [784, 215] width 292 height 31
paste input "Software Engineer - New Grad (Summer 2026)"
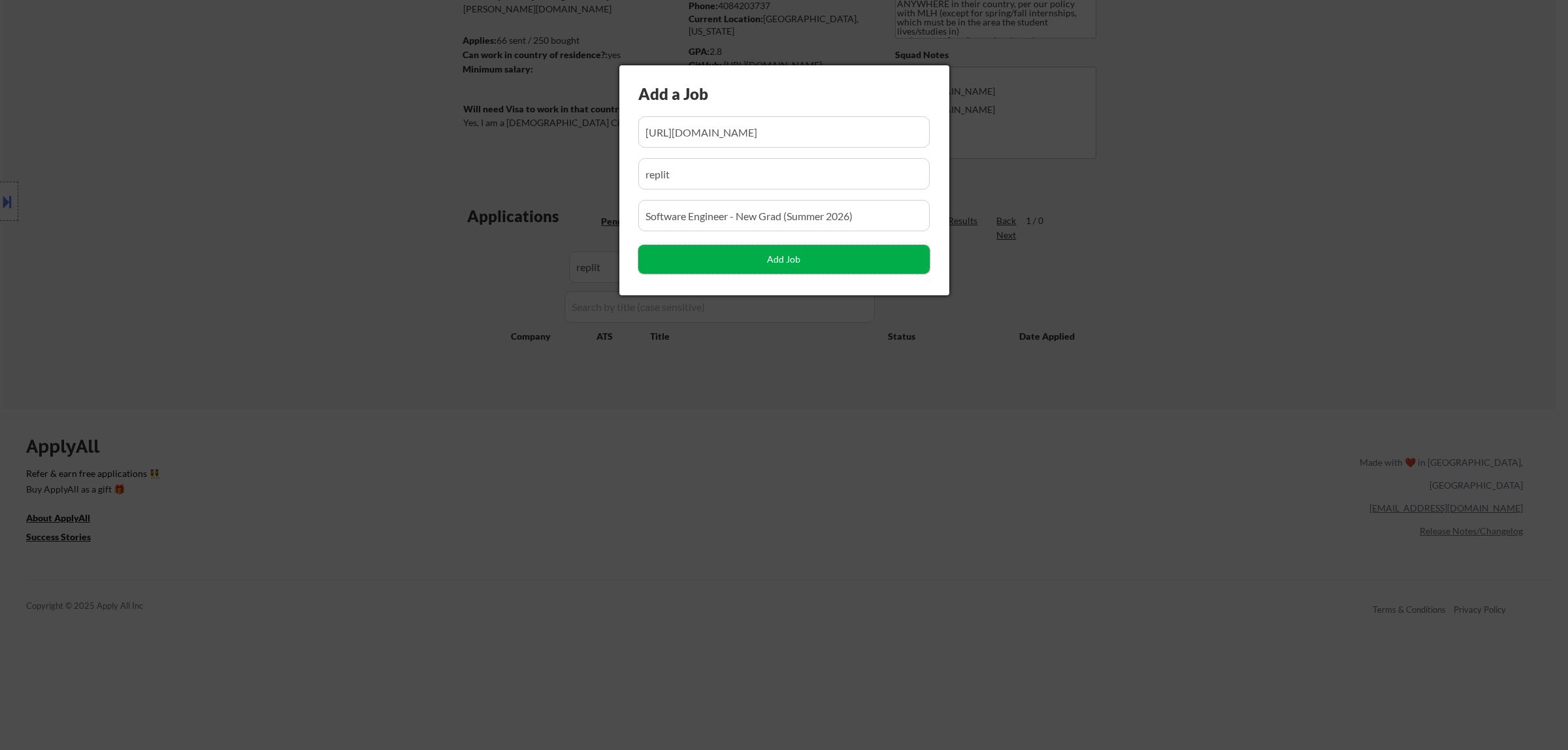
drag, startPoint x: 775, startPoint y: 262, endPoint x: 772, endPoint y: 268, distance: 6.7
click at [775, 262] on button "Add Job" at bounding box center [784, 259] width 292 height 28
click at [782, 471] on div at bounding box center [784, 375] width 1568 height 750
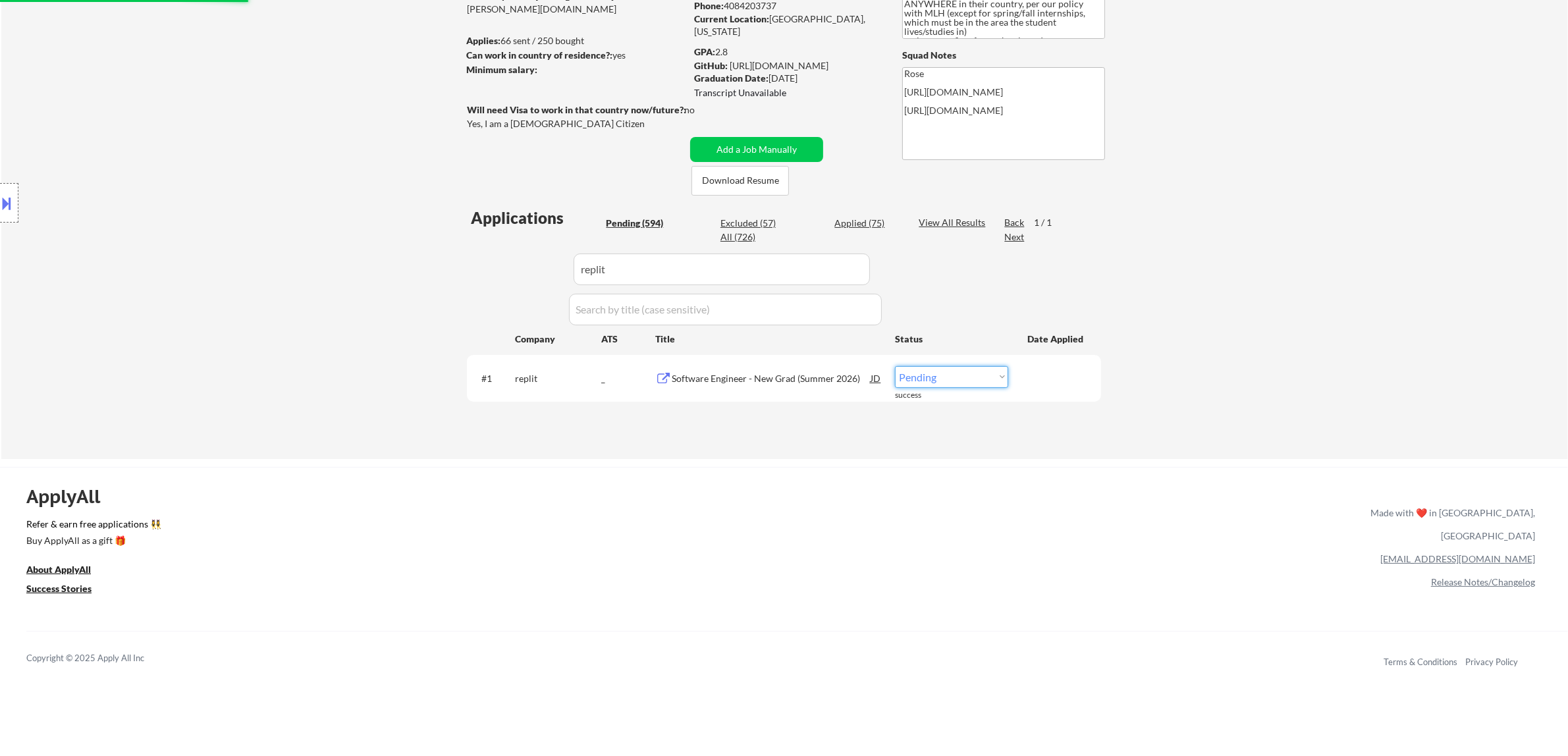
click at [788, 374] on select "Choose an option... Pending Applied Excluded (Questions) Excluded (Expired) Exc…" at bounding box center [951, 377] width 114 height 22
click at [788, 367] on select "Choose an option... Pending Applied Excluded (Questions) Excluded (Expired) Exc…" at bounding box center [951, 377] width 114 height 22
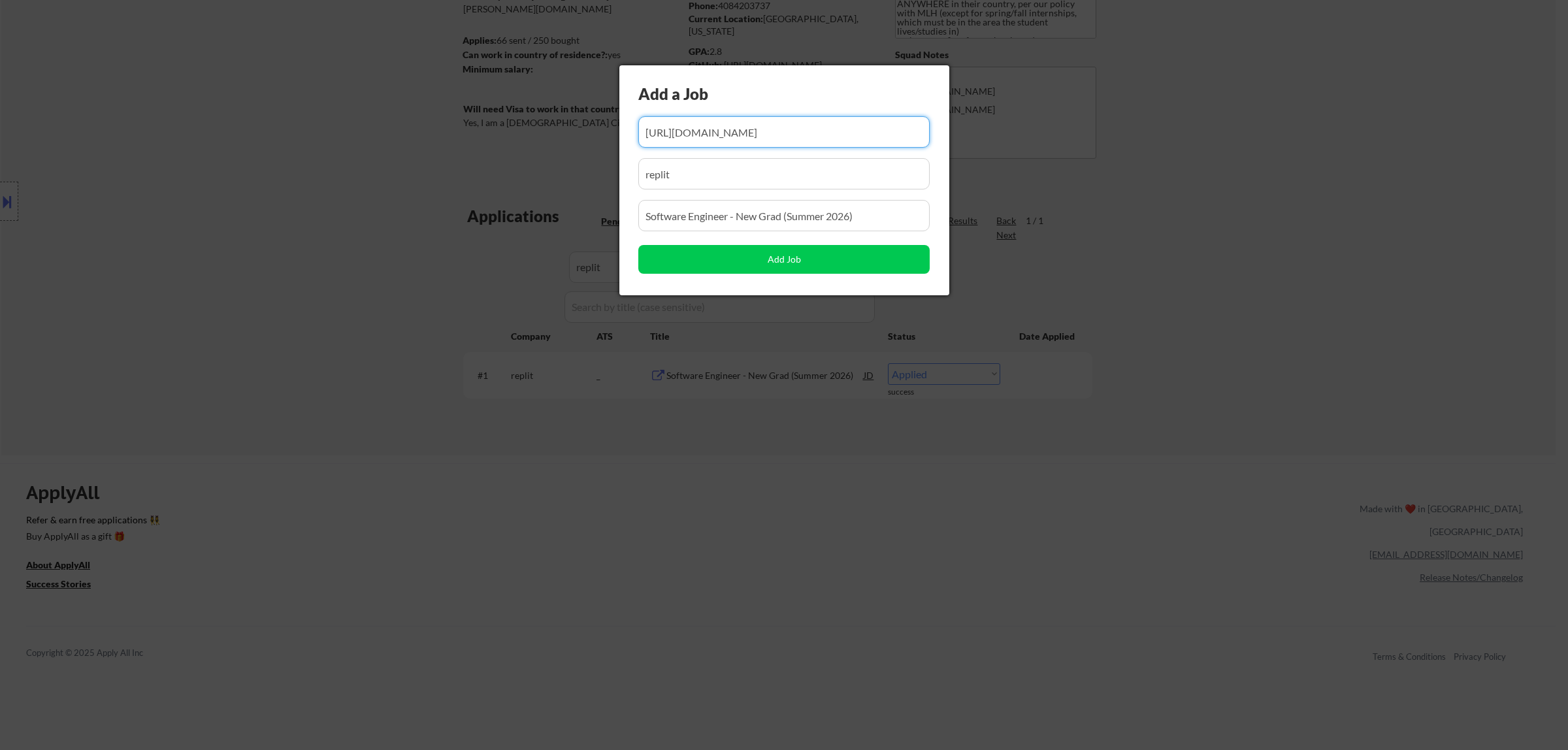
scroll to position [0, 343]
click at [782, 484] on div at bounding box center [784, 375] width 1568 height 750
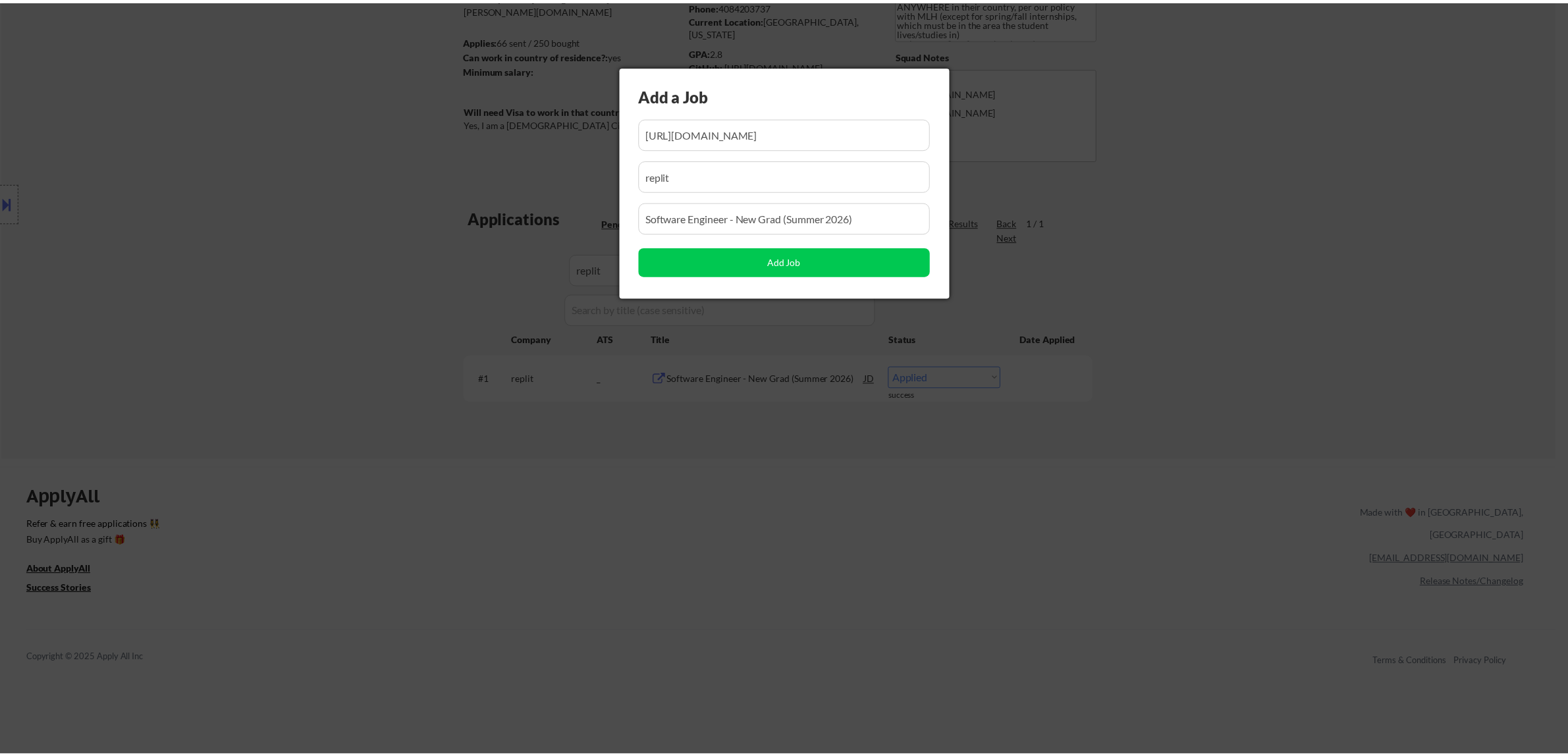
scroll to position [0, 0]
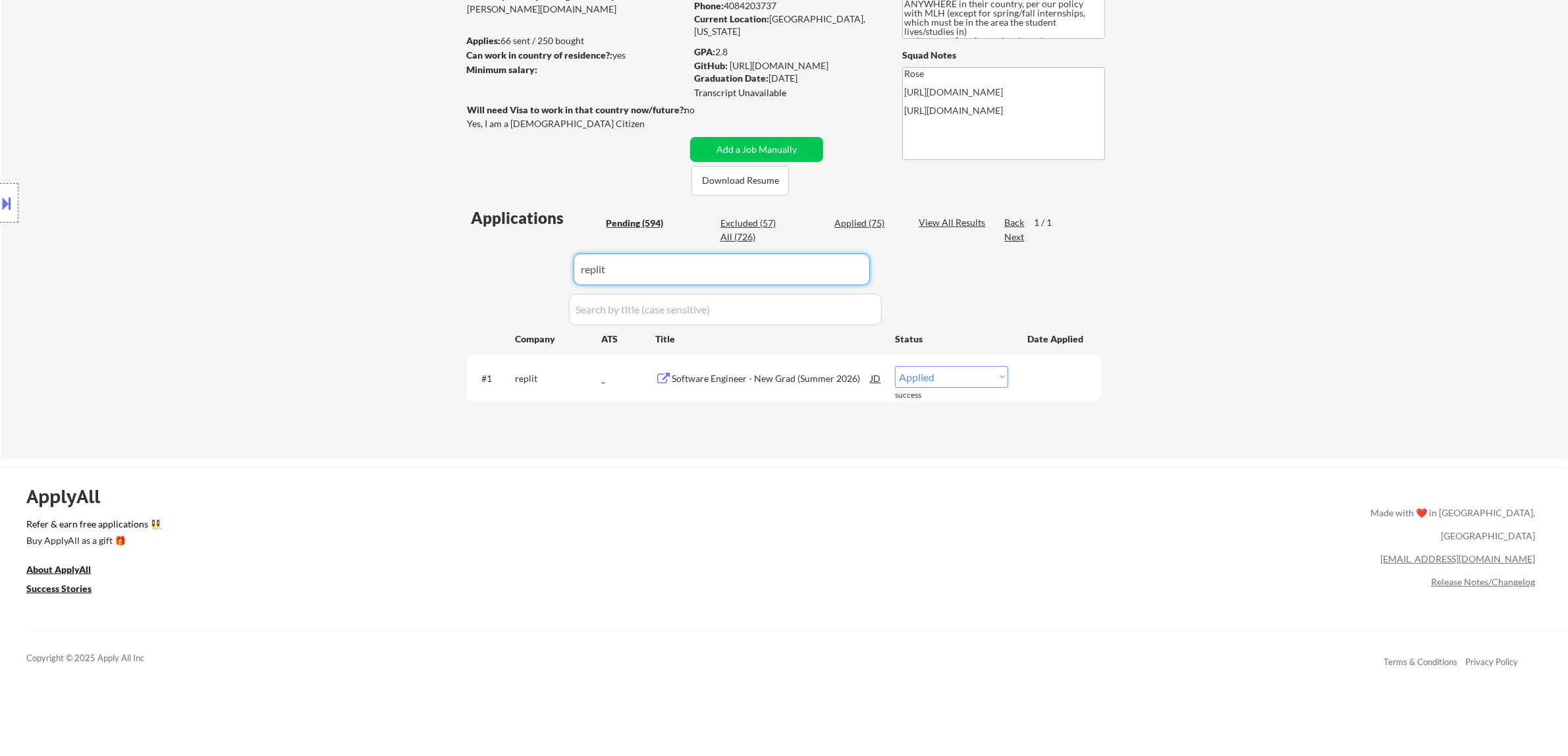
click at [780, 277] on input "input" at bounding box center [721, 269] width 296 height 32
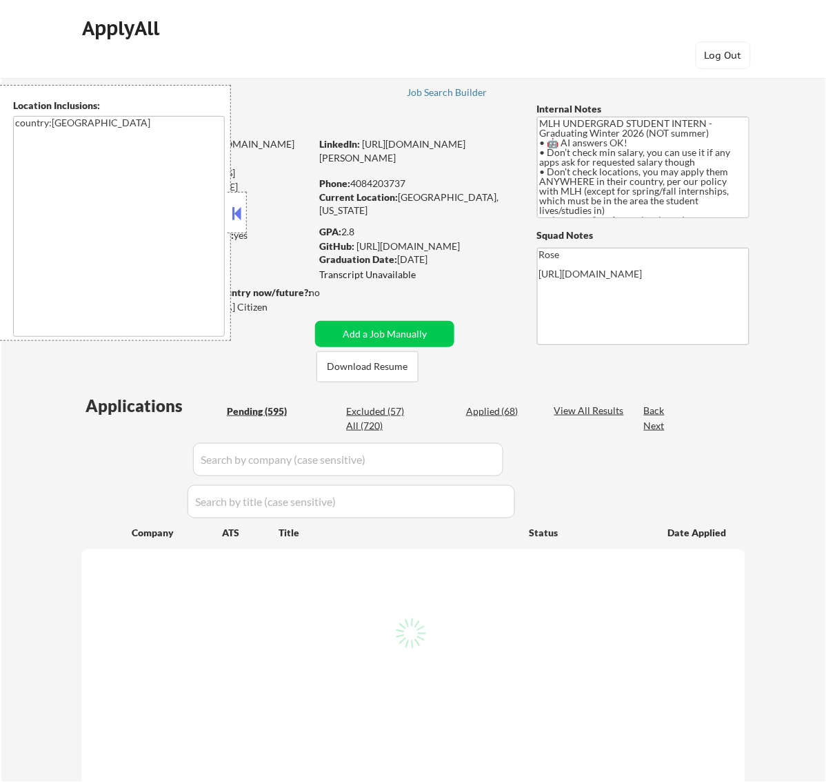
click at [236, 193] on div at bounding box center [237, 212] width 19 height 41
click at [239, 214] on button at bounding box center [236, 213] width 15 height 21
select select ""pending""
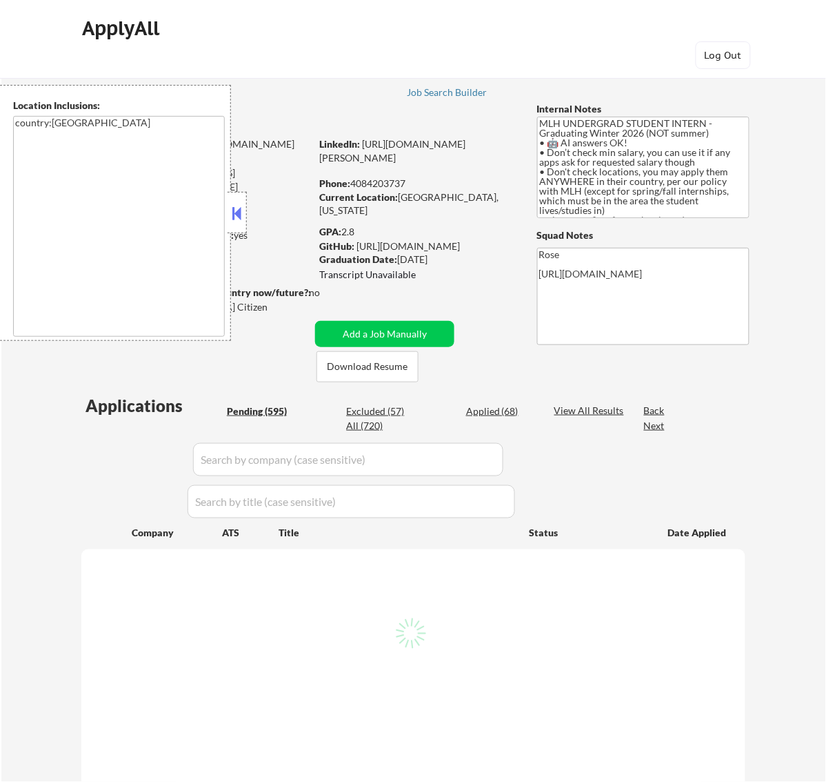
select select ""pending""
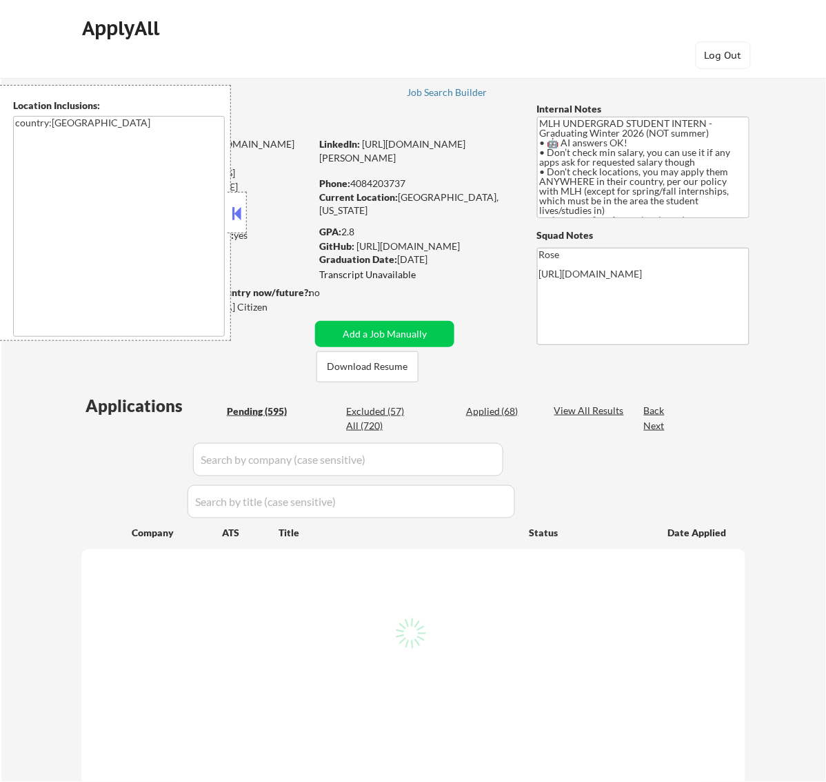
select select ""pending""
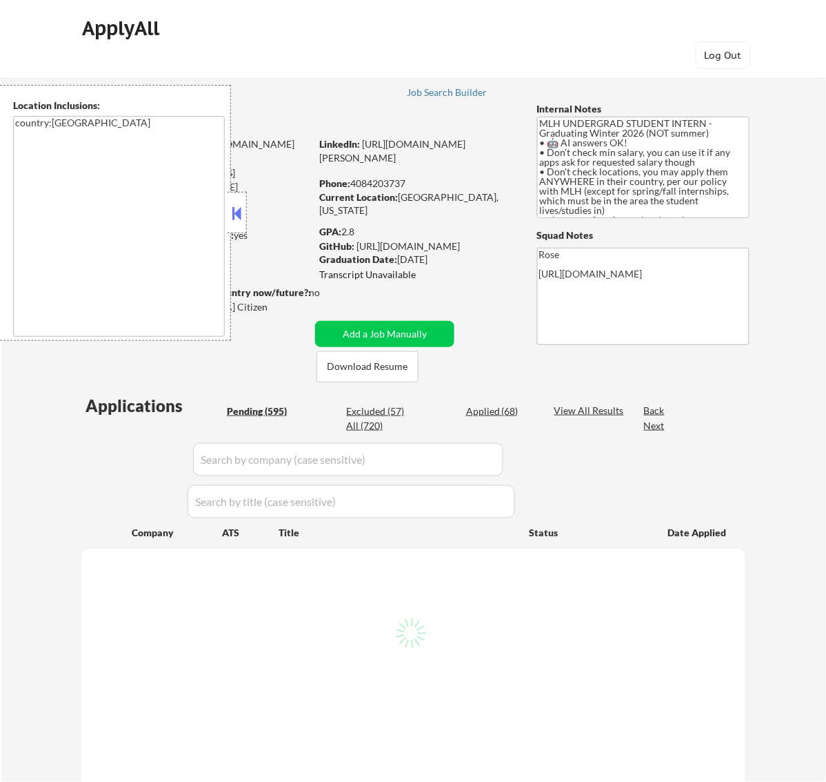
select select ""pending""
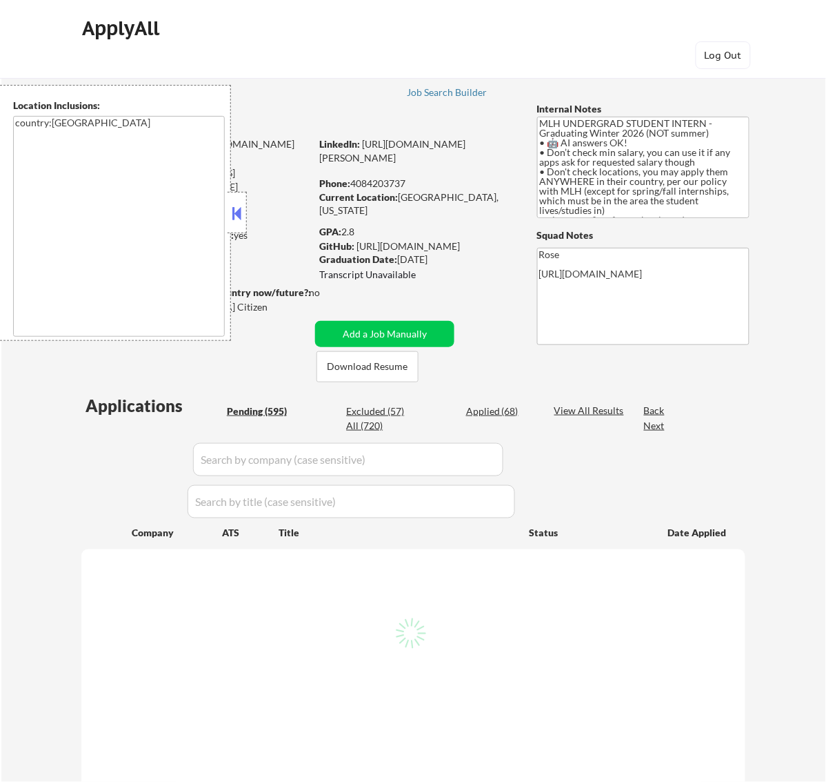
select select ""pending""
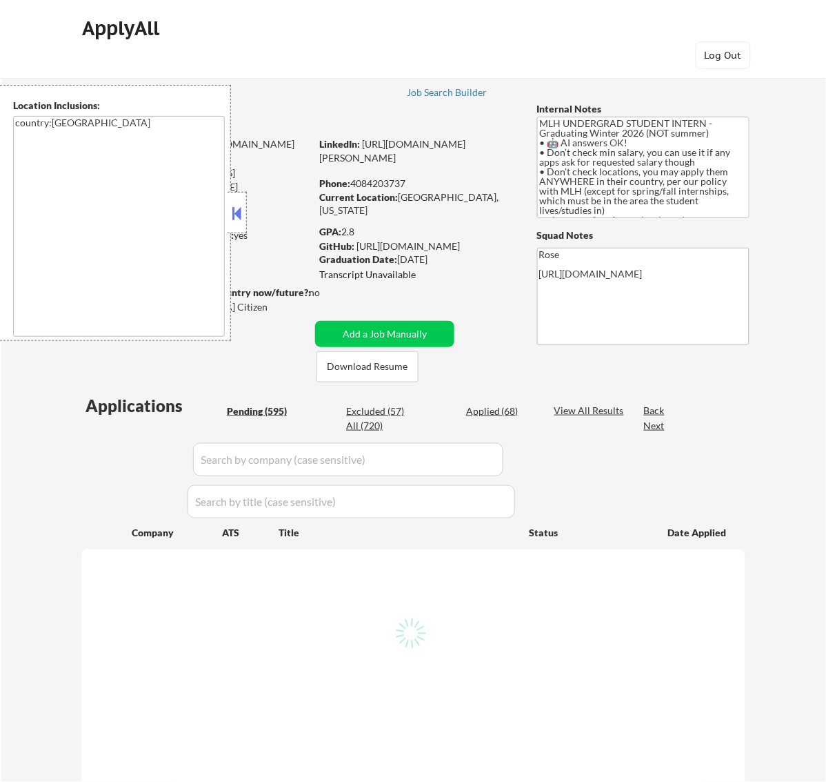
select select ""pending""
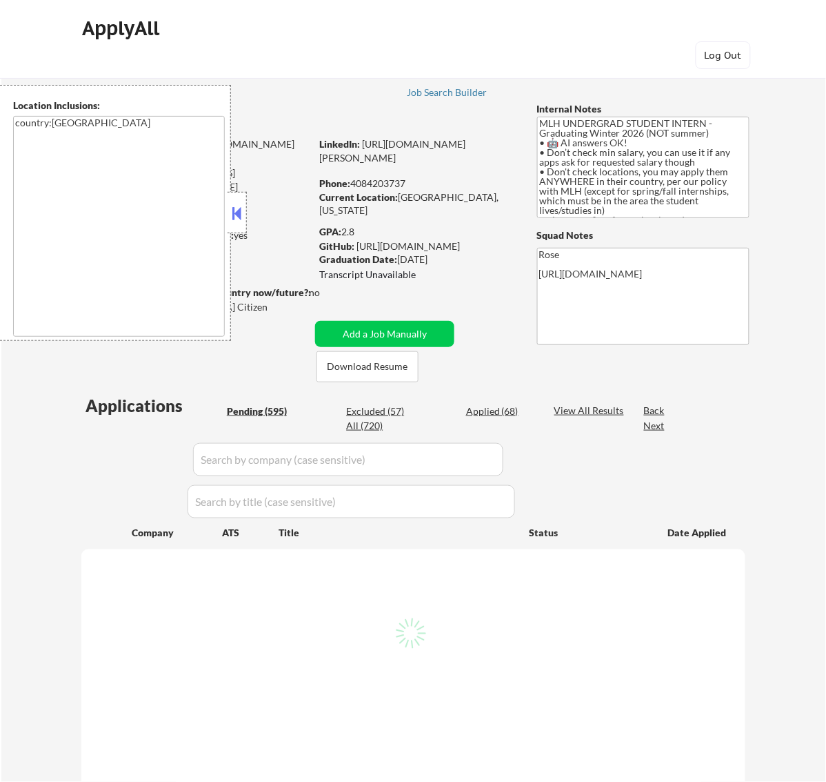
select select ""pending""
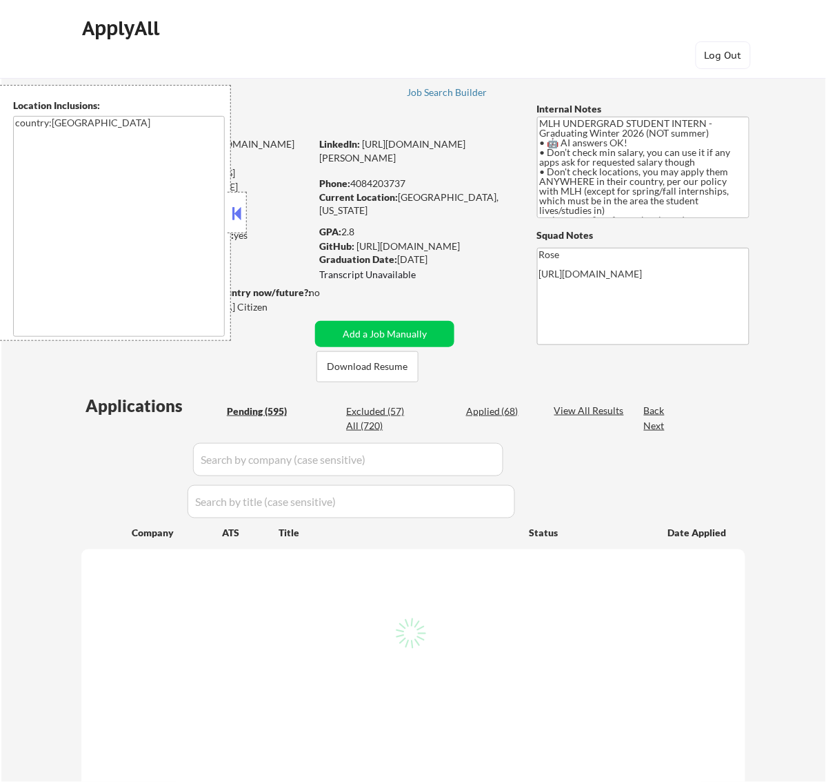
select select ""pending""
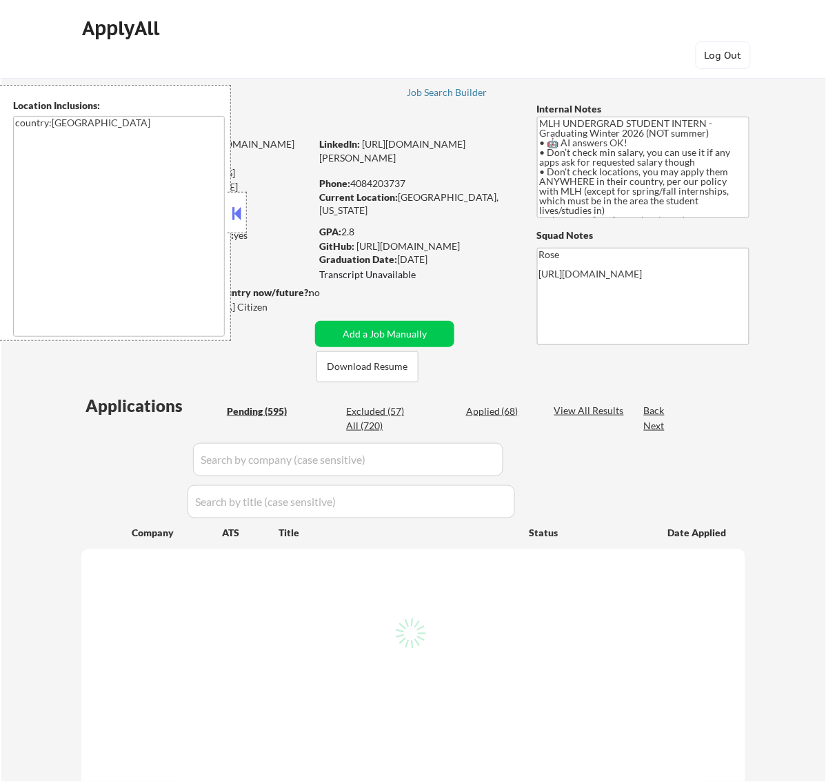
select select ""pending""
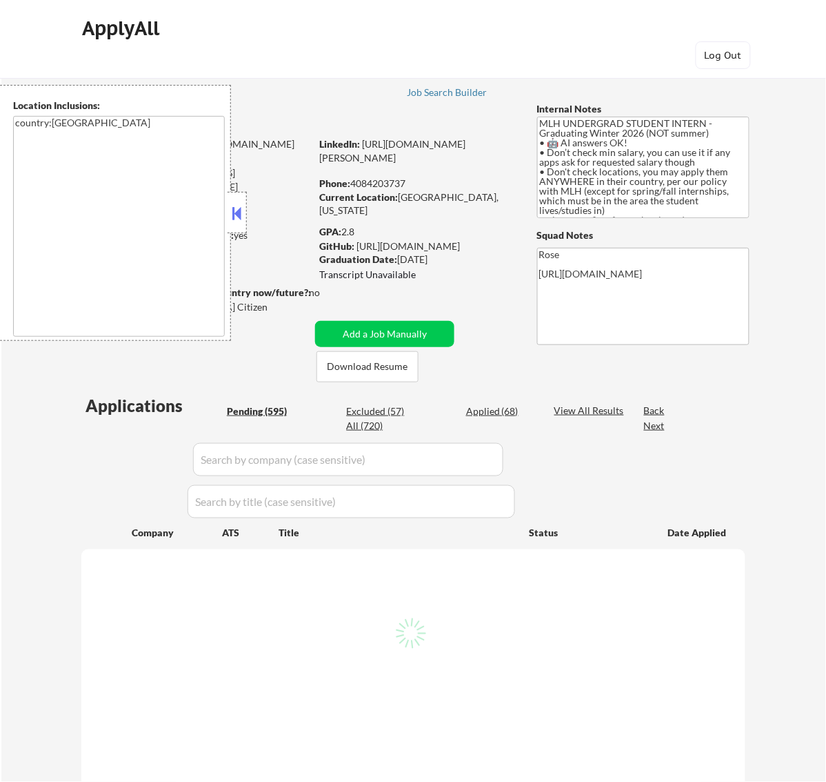
select select ""pending""
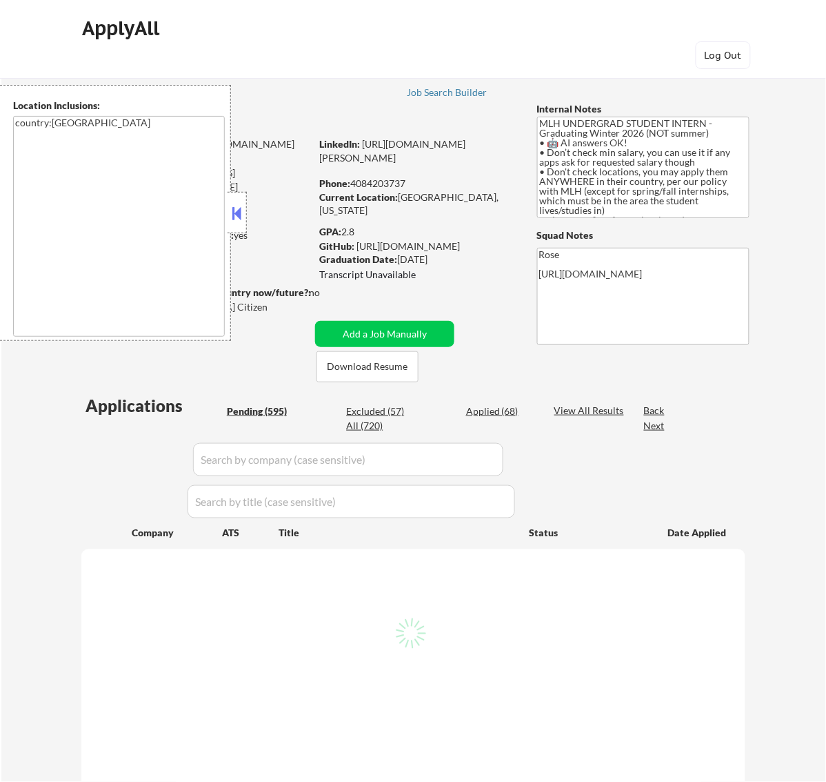
select select ""pending""
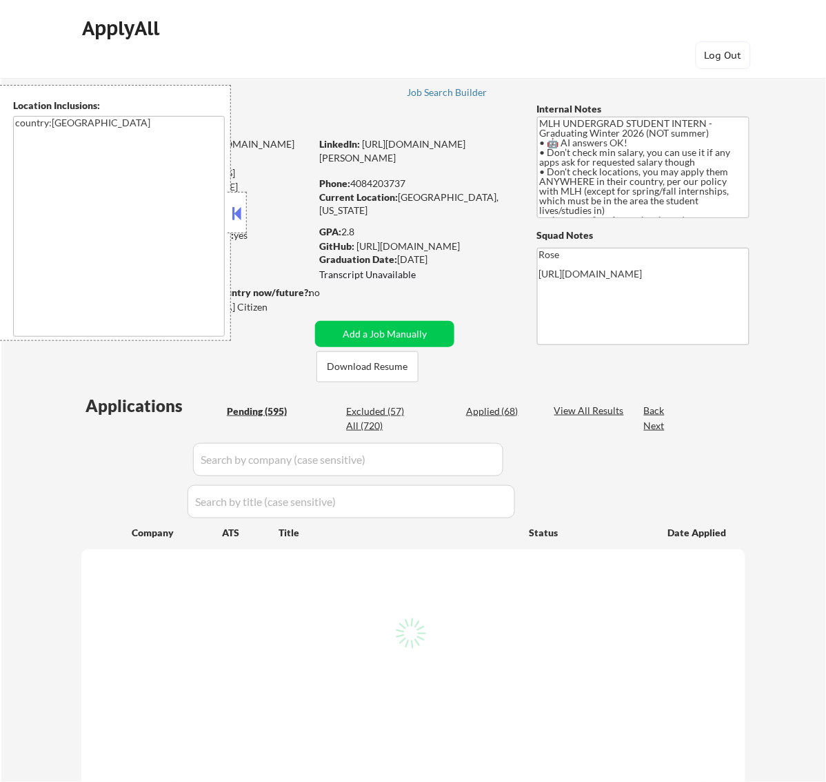
select select ""pending""
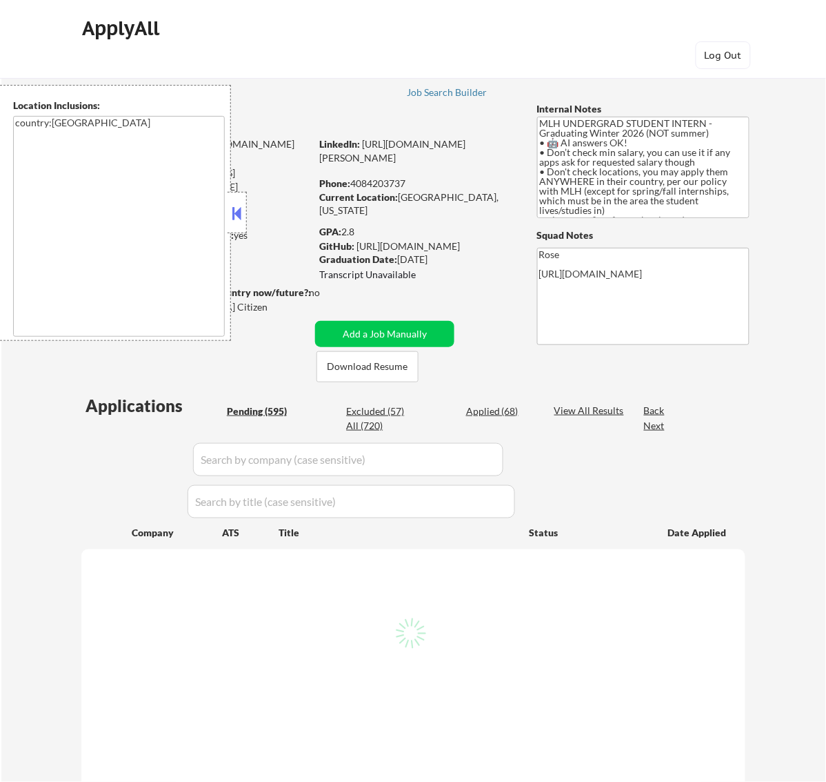
select select ""pending""
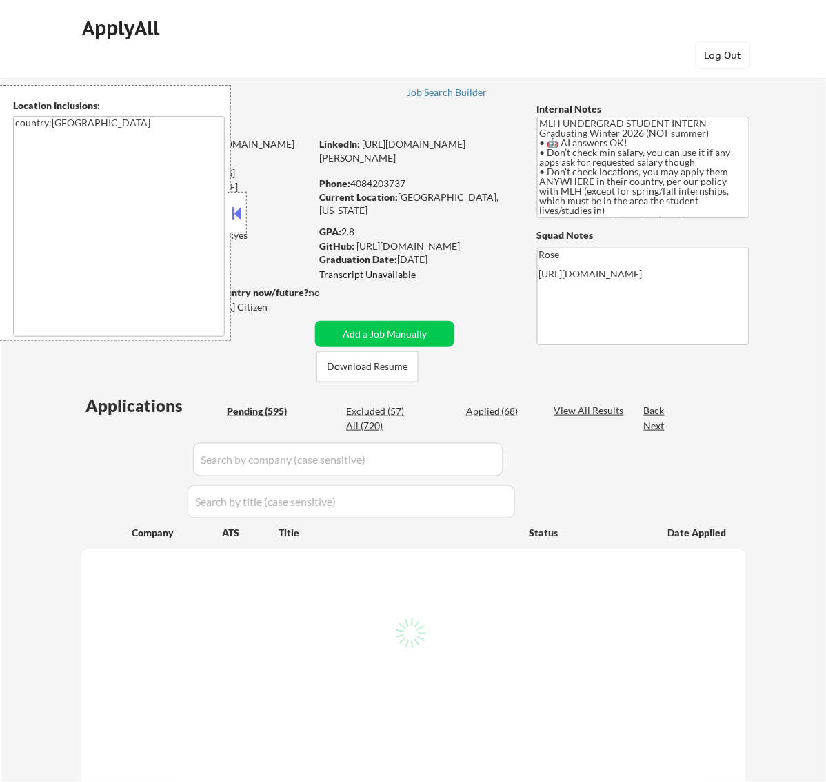
select select ""pending""
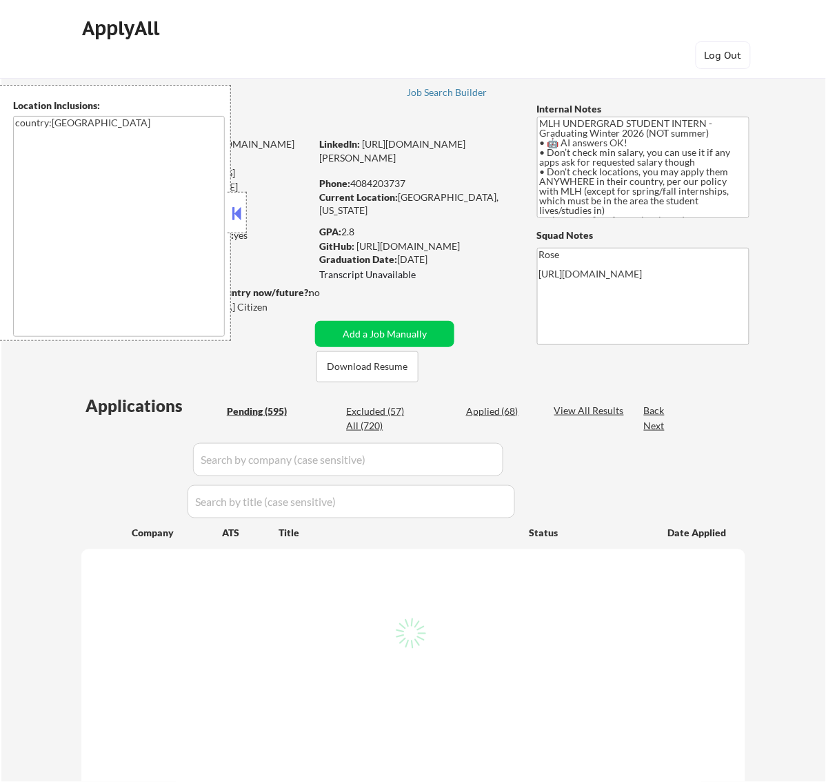
select select ""pending""
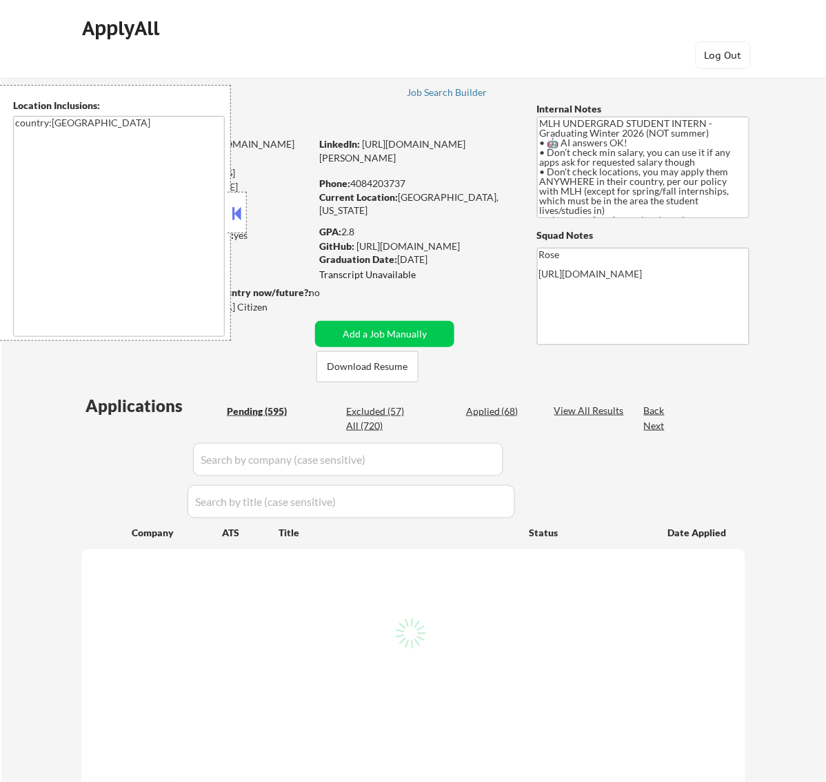
select select ""pending""
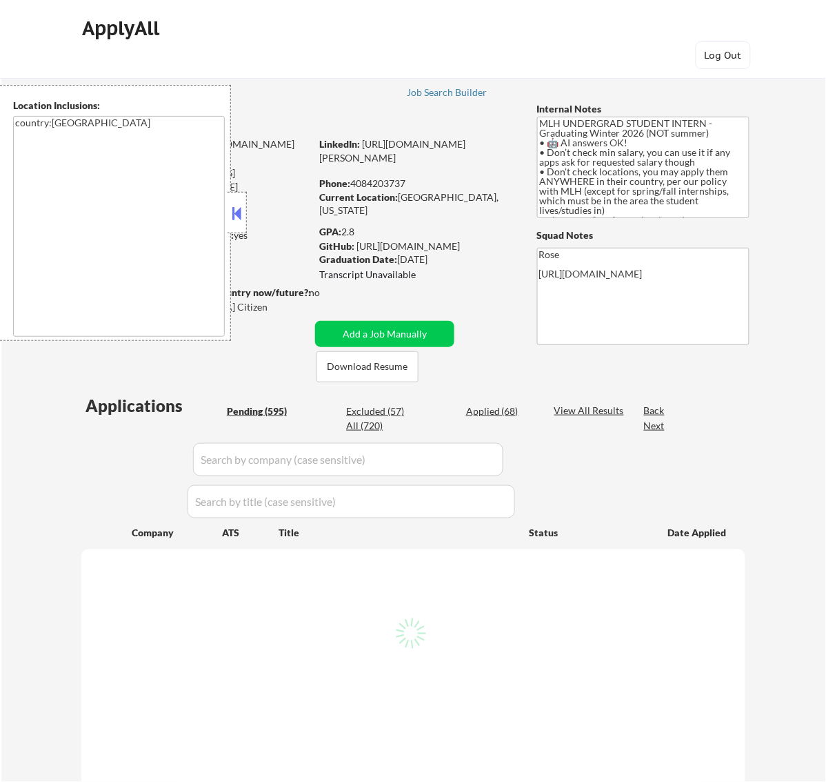
select select ""pending""
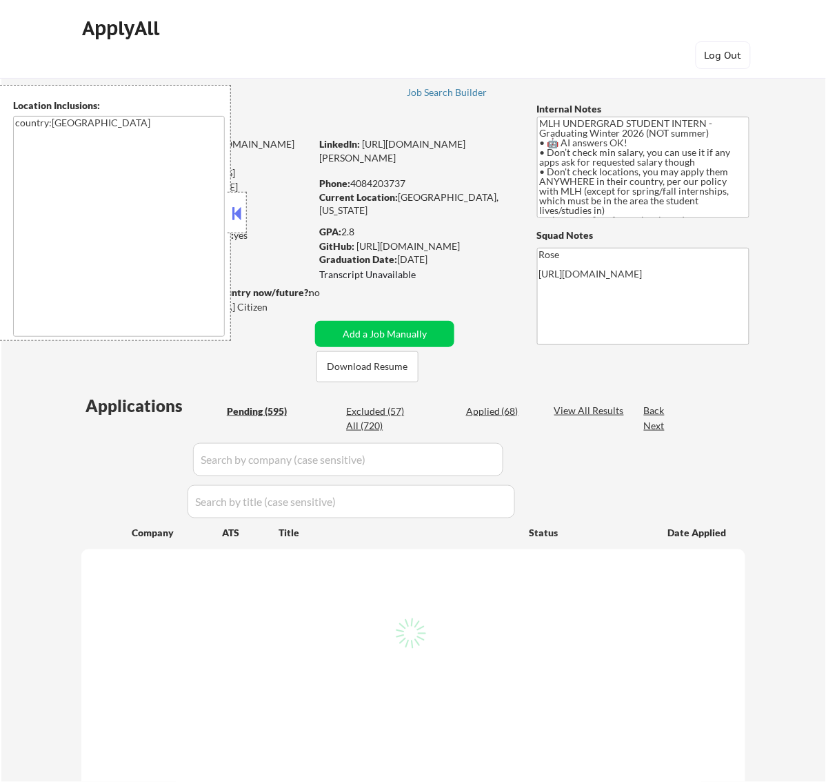
select select ""pending""
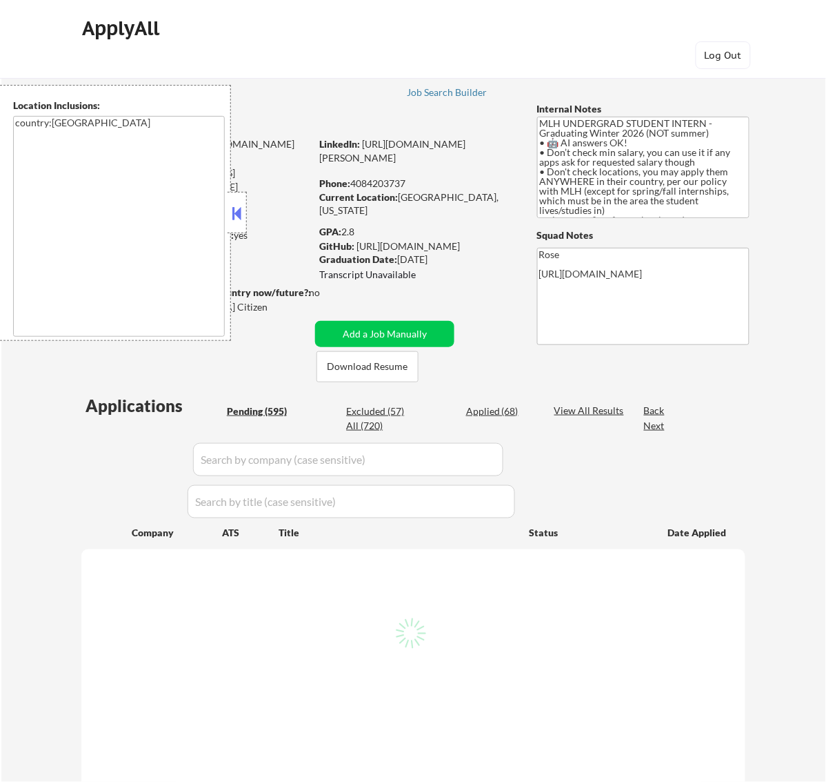
select select ""pending""
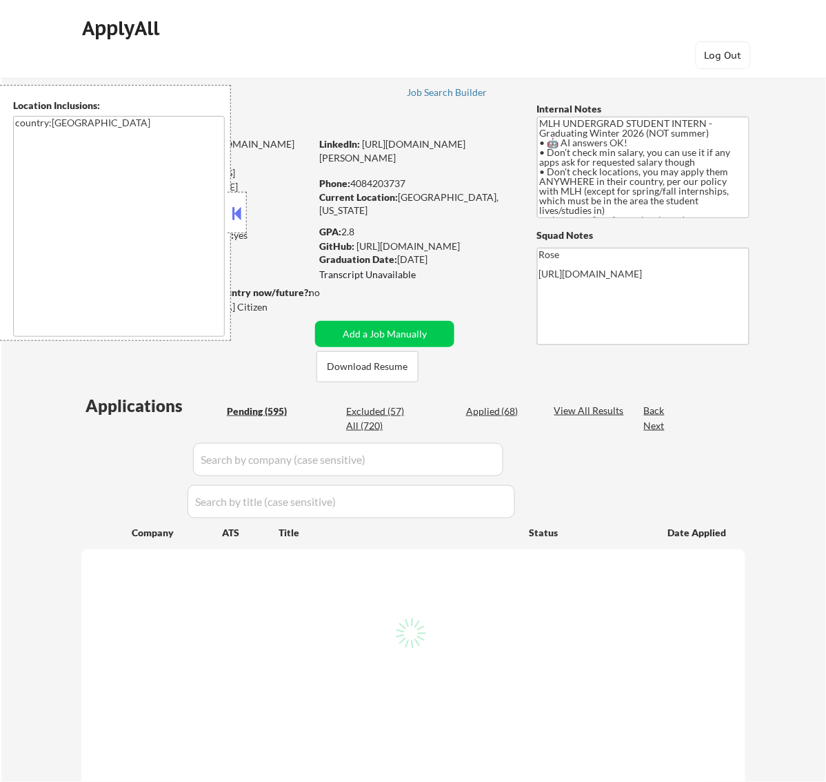
select select ""pending""
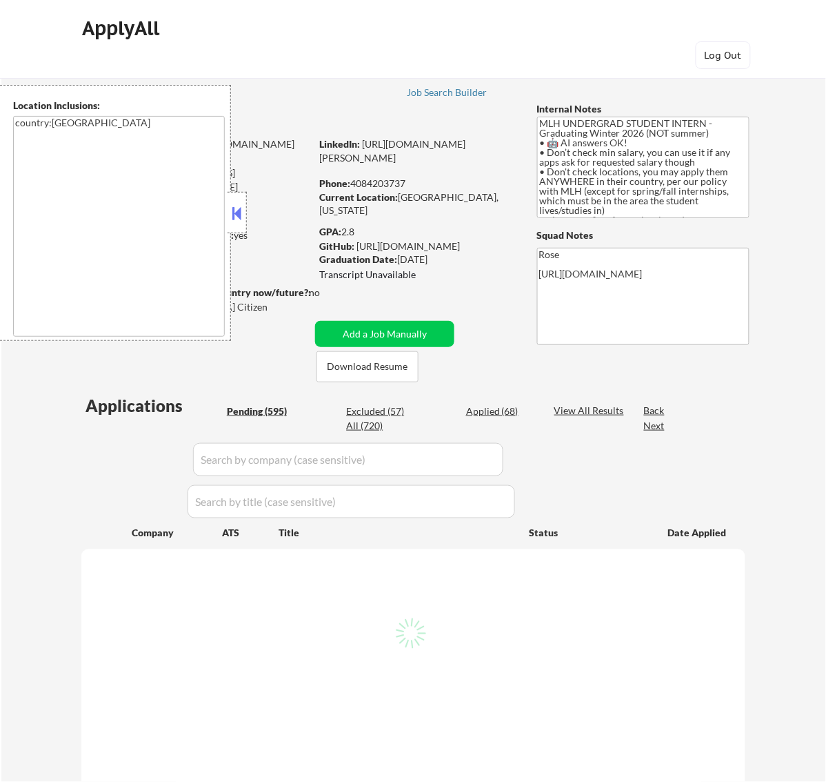
select select ""pending""
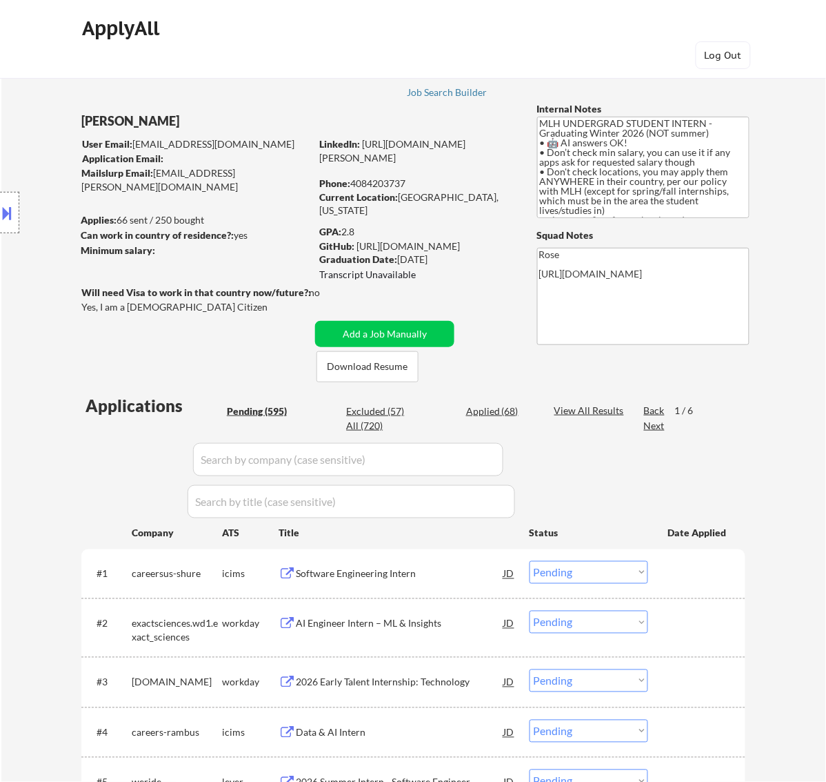
click at [152, 146] on div "Location Inclusions: country:US" at bounding box center [123, 213] width 247 height 256
drag, startPoint x: 152, startPoint y: 146, endPoint x: 201, endPoint y: 145, distance: 49.0
click at [201, 145] on div "Location Inclusions: country:US" at bounding box center [123, 213] width 247 height 256
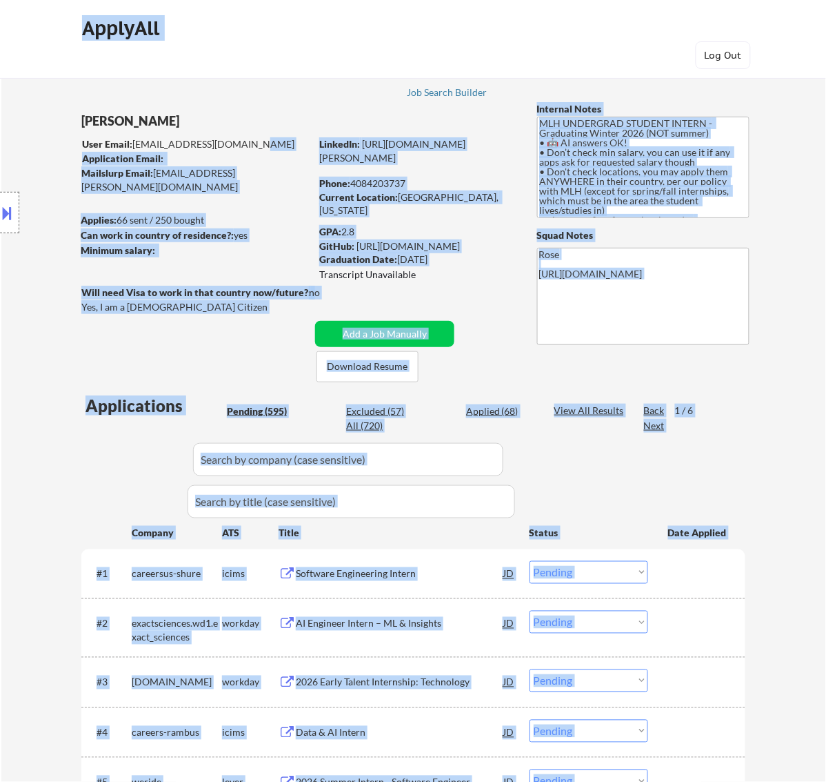
drag, startPoint x: 250, startPoint y: 143, endPoint x: 221, endPoint y: 143, distance: 28.3
click at [221, 143] on body "← Return to /applysquad Mailslurp Inbox Job Search Builder Atharva Berde User E…" at bounding box center [413, 391] width 826 height 782
click at [164, 133] on div "Location Inclusions: country:US" at bounding box center [123, 213] width 247 height 256
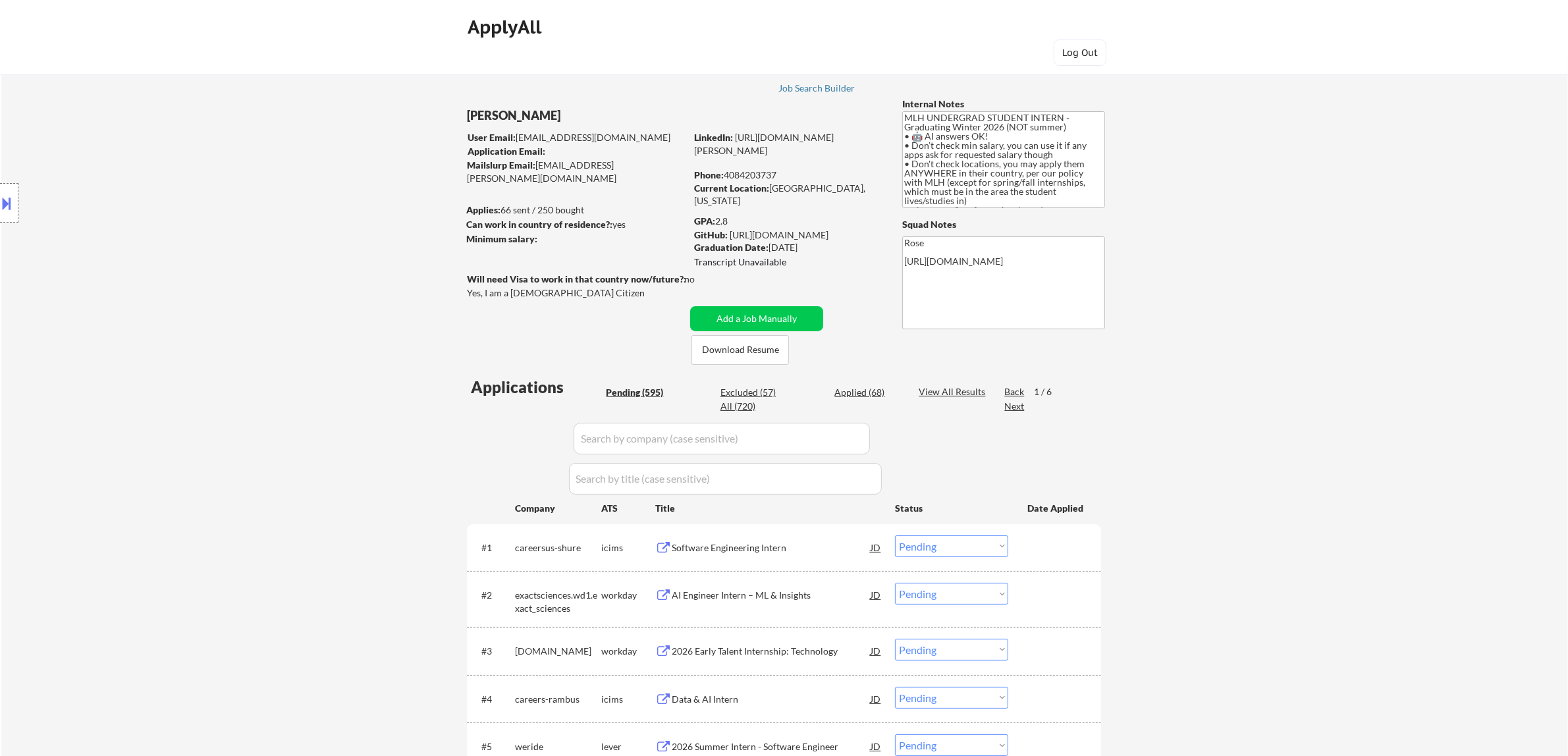
click at [521, 136] on div "User Email: atharvaberde5@gmail.com" at bounding box center [576, 137] width 218 height 13
click at [615, 136] on div "User Email: atharvaberde5@gmail.com" at bounding box center [576, 137] width 218 height 13
drag, startPoint x: 615, startPoint y: 136, endPoint x: 557, endPoint y: 136, distance: 58.0
click at [557, 136] on div "User Email: atharvaberde5@gmail.com" at bounding box center [576, 137] width 218 height 13
copy div "[EMAIL_ADDRESS][DOMAIN_NAME]"
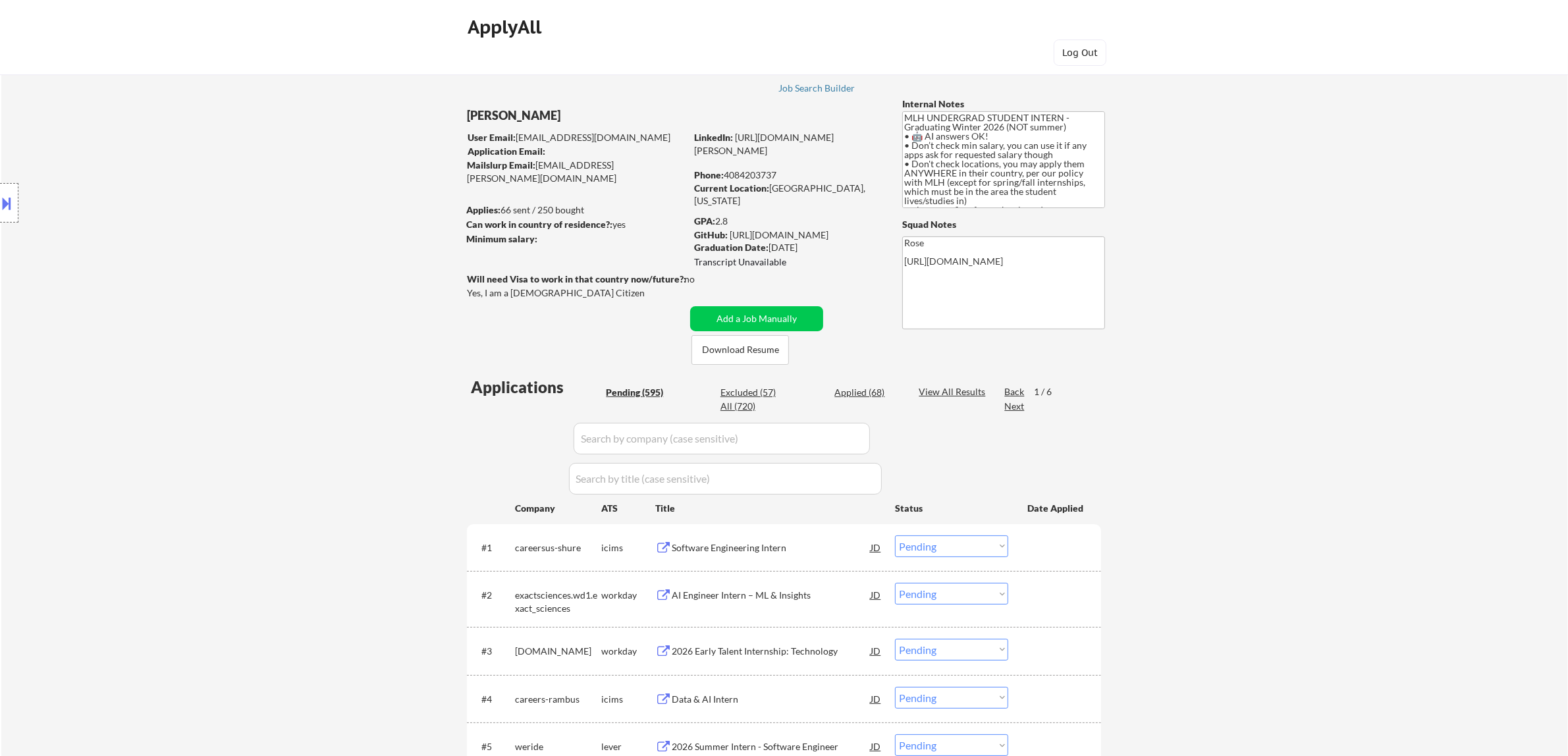
click at [472, 116] on div "[PERSON_NAME]" at bounding box center [602, 115] width 271 height 16
drag, startPoint x: 474, startPoint y: 114, endPoint x: 540, endPoint y: 98, distance: 67.9
click at [532, 112] on div "[PERSON_NAME]" at bounding box center [602, 115] width 271 height 16
copy div "[PERSON_NAME]"
type textarea "Rose [URL][DOMAIN_NAME] [URL][DOMAIN_NAME]"
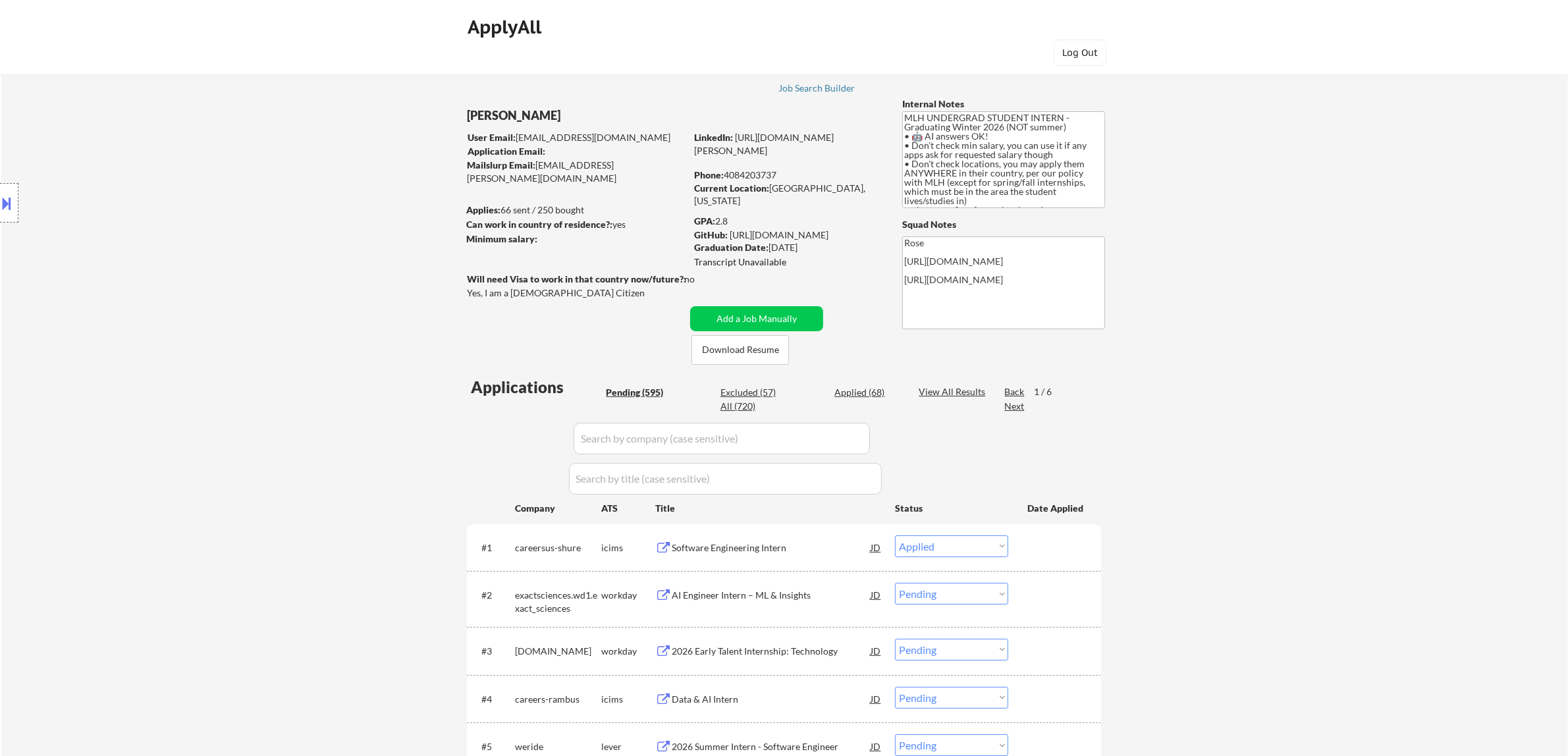
select select ""pending""
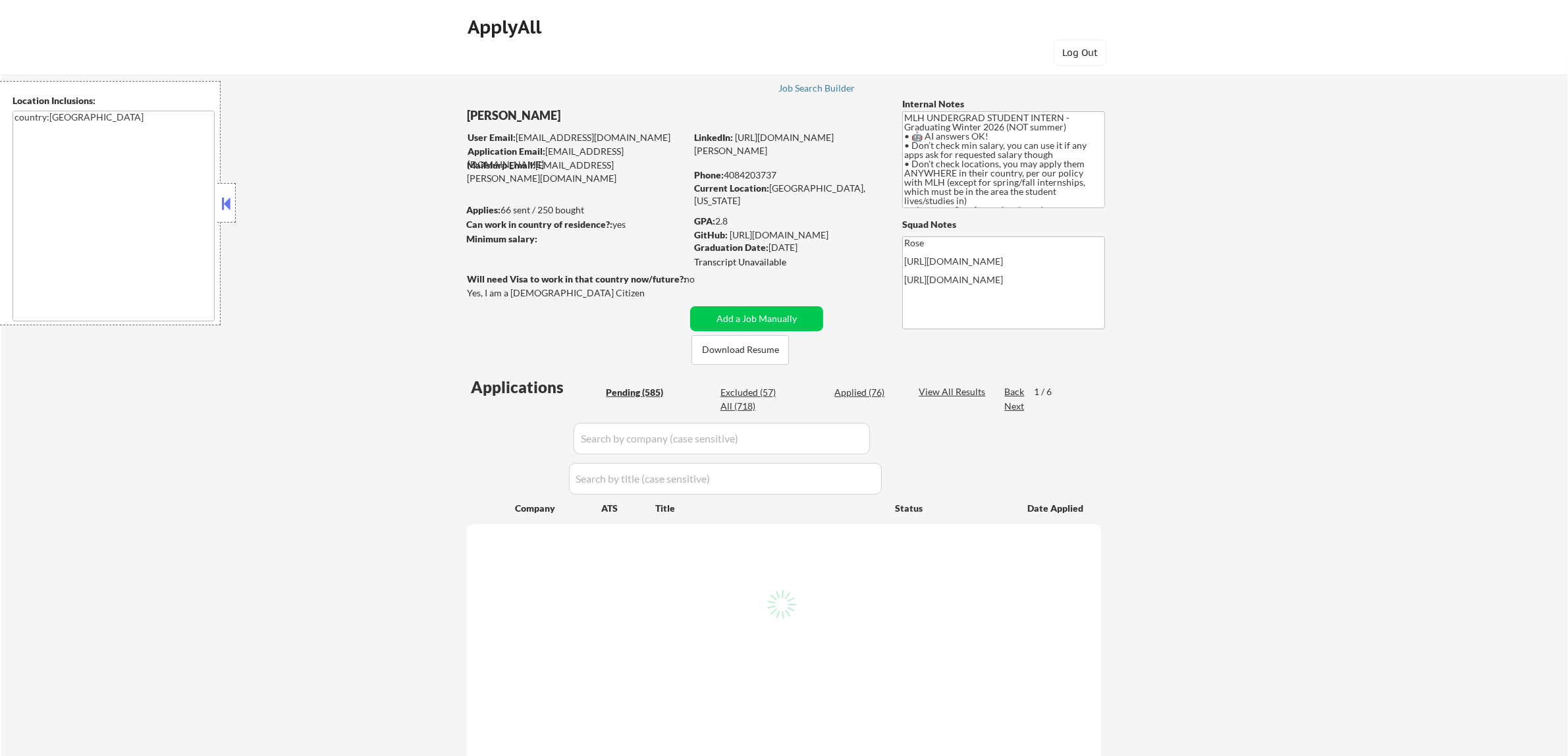
click at [863, 390] on div "Applied (76)" at bounding box center [867, 392] width 66 height 13
click at [848, 435] on input "input" at bounding box center [721, 438] width 296 height 32
select select ""applied""
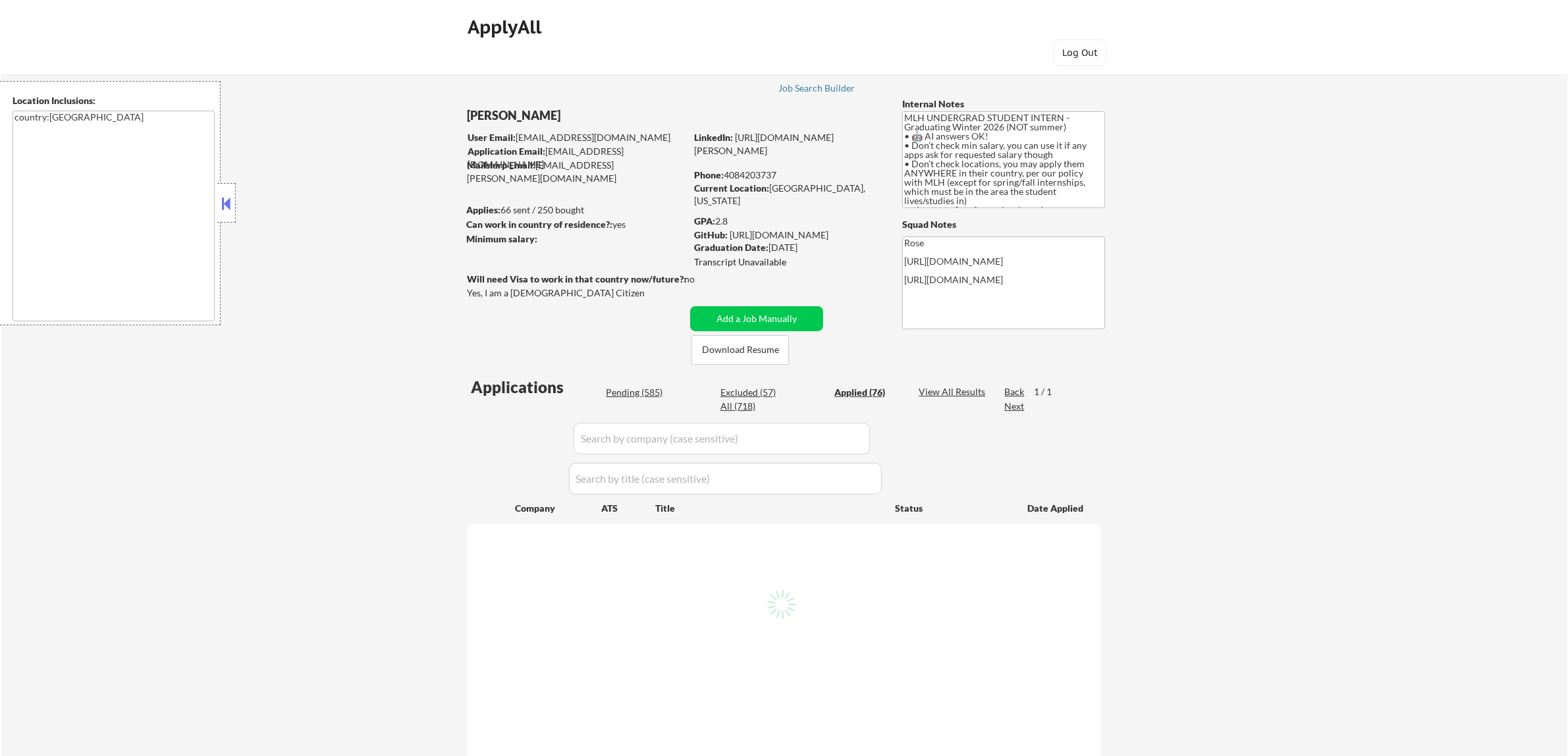
select select ""applied""
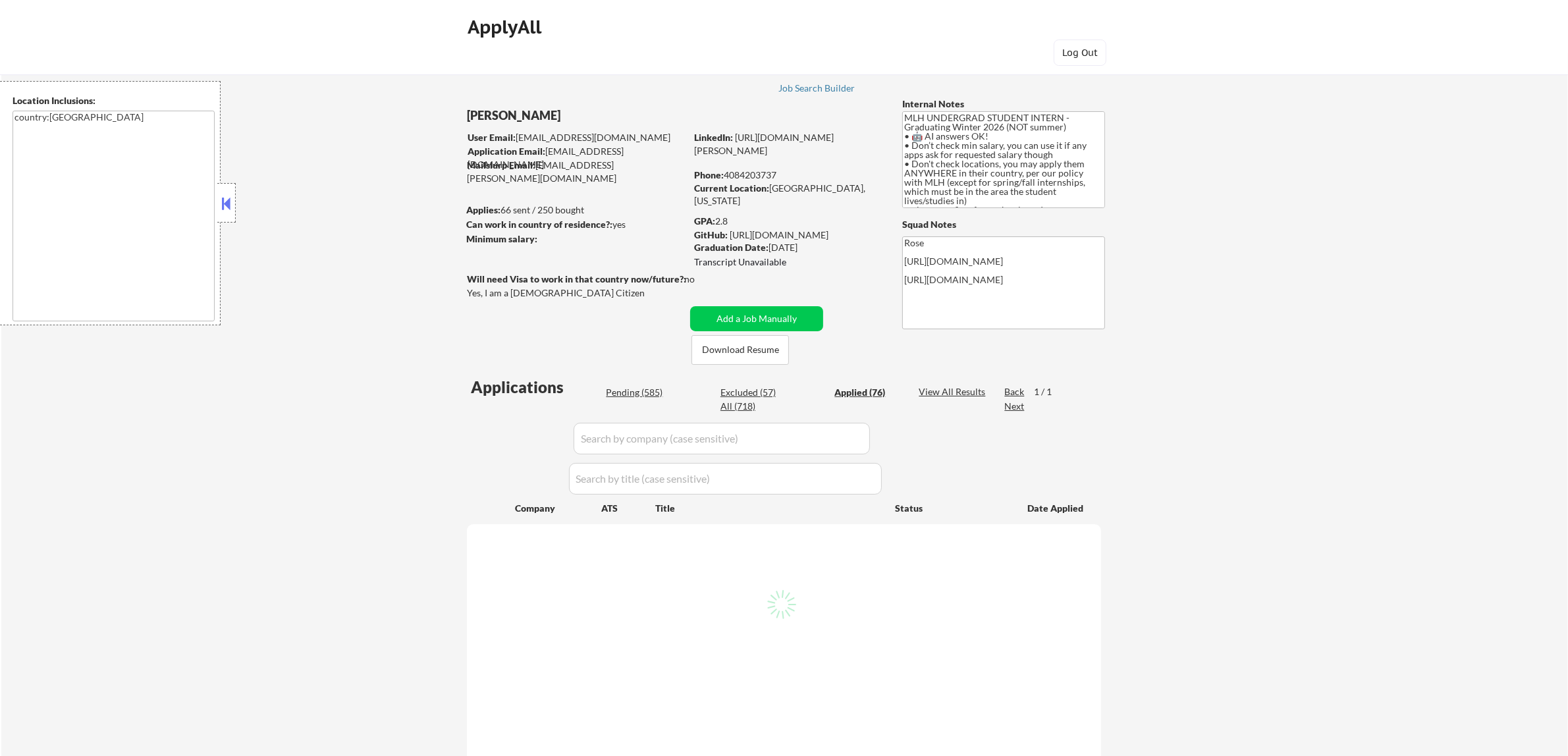
select select ""applied""
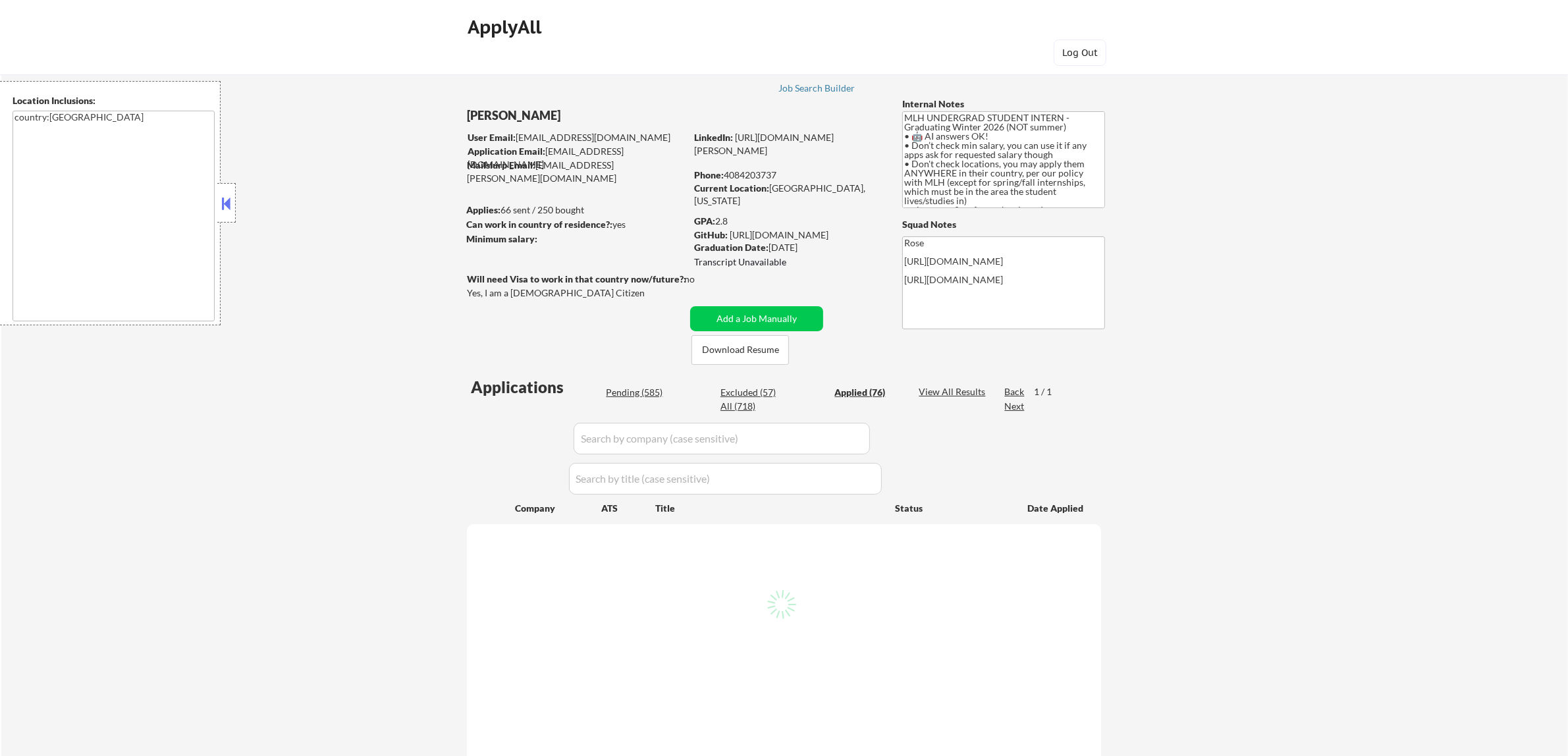
select select ""applied""
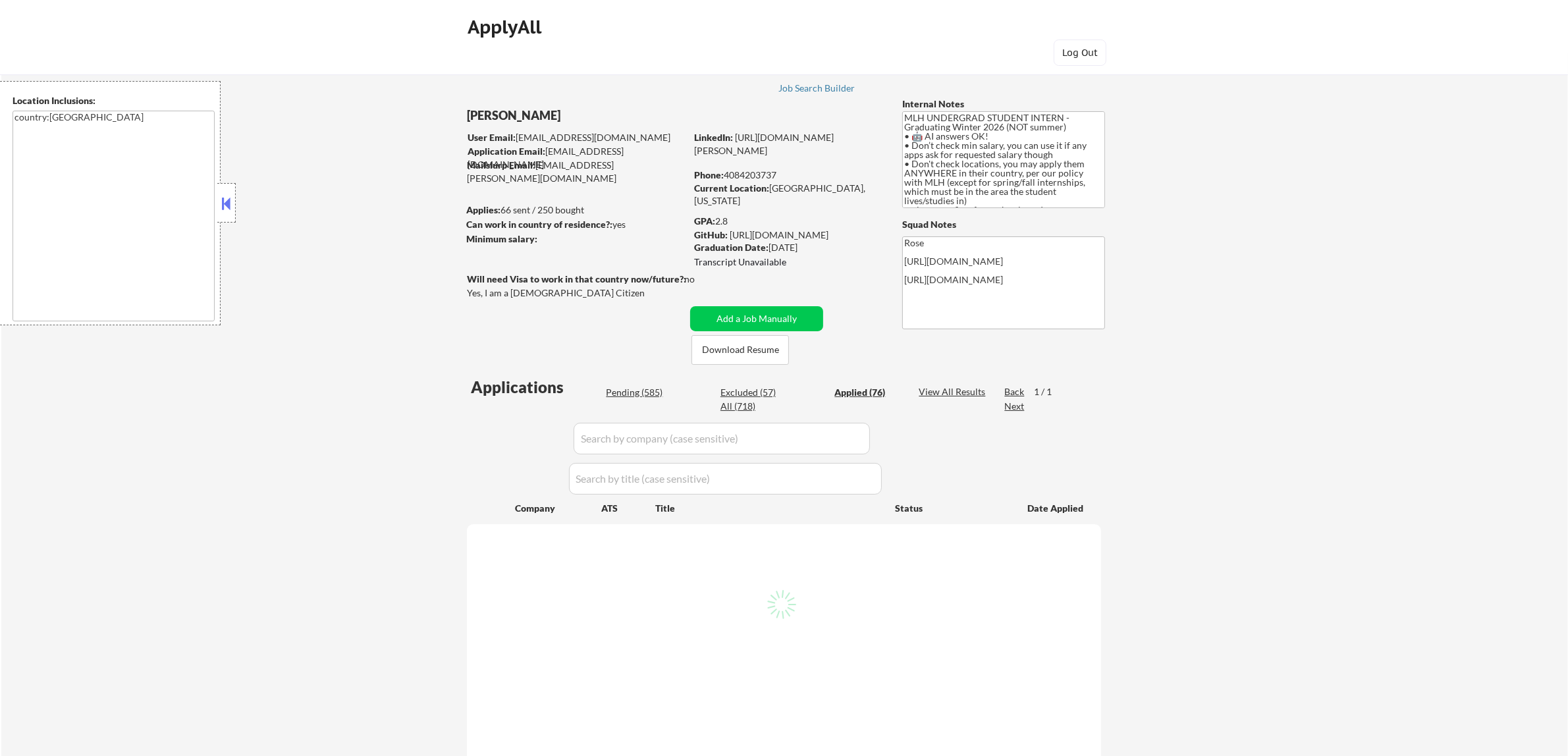
select select ""applied""
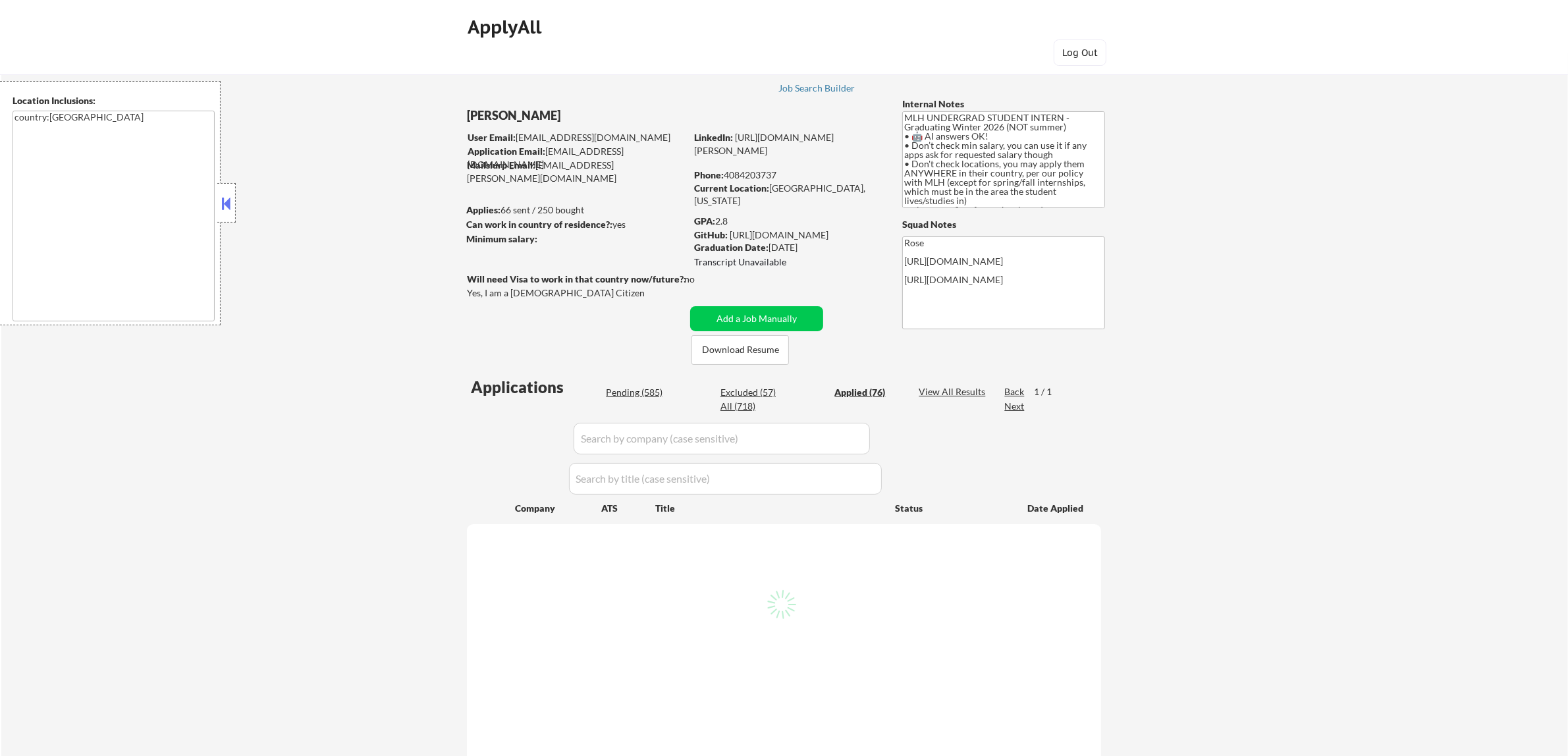
select select ""applied""
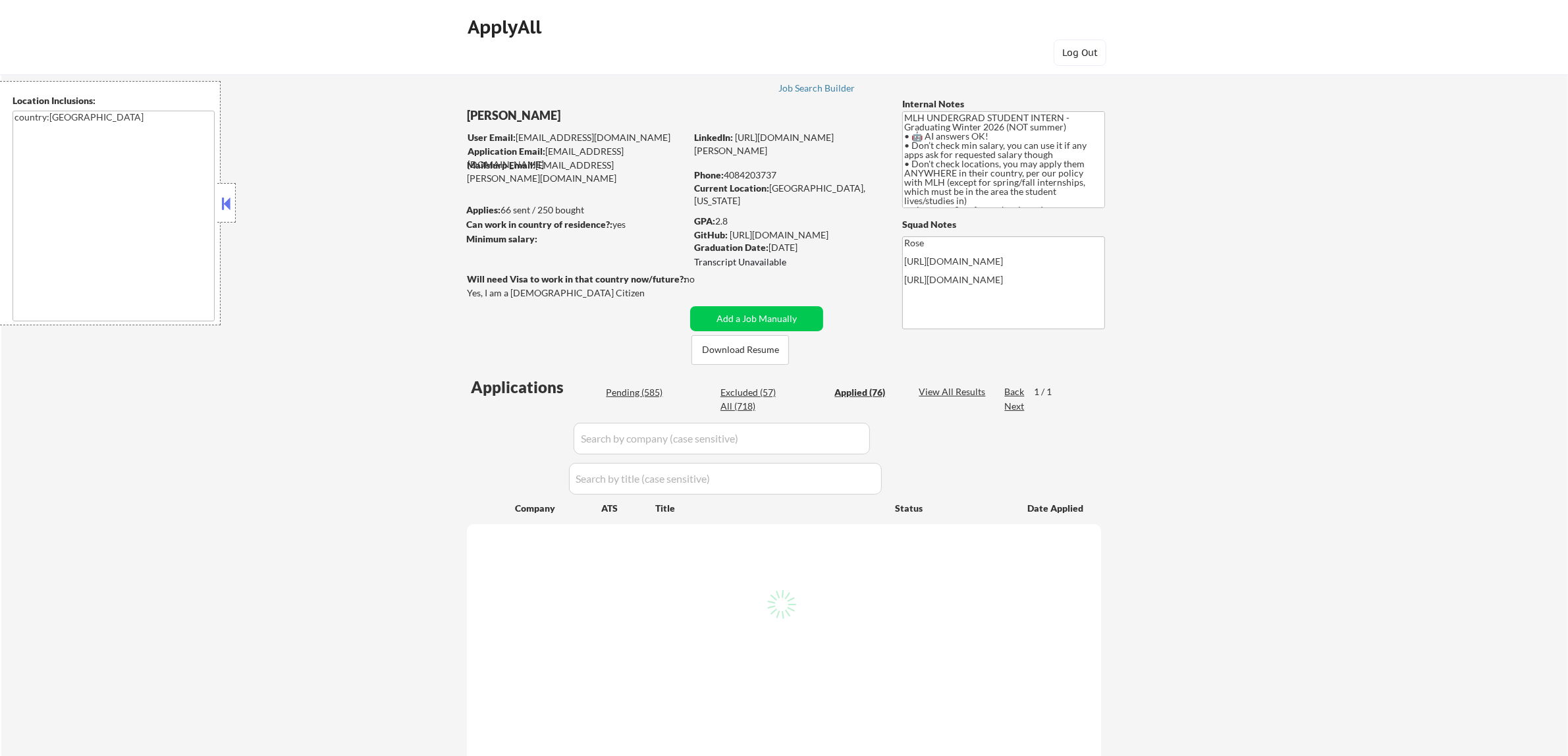
select select ""applied""
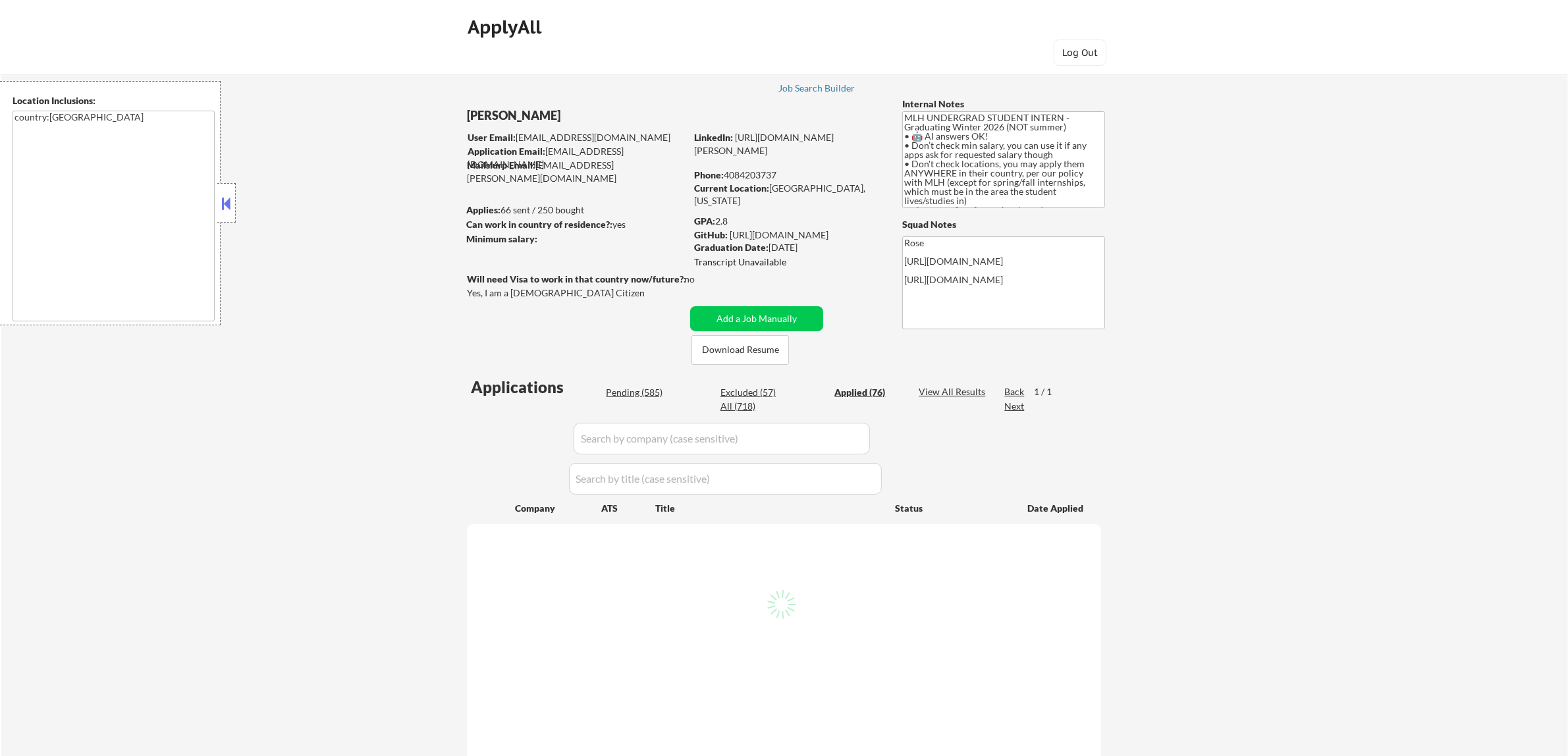
select select ""applied""
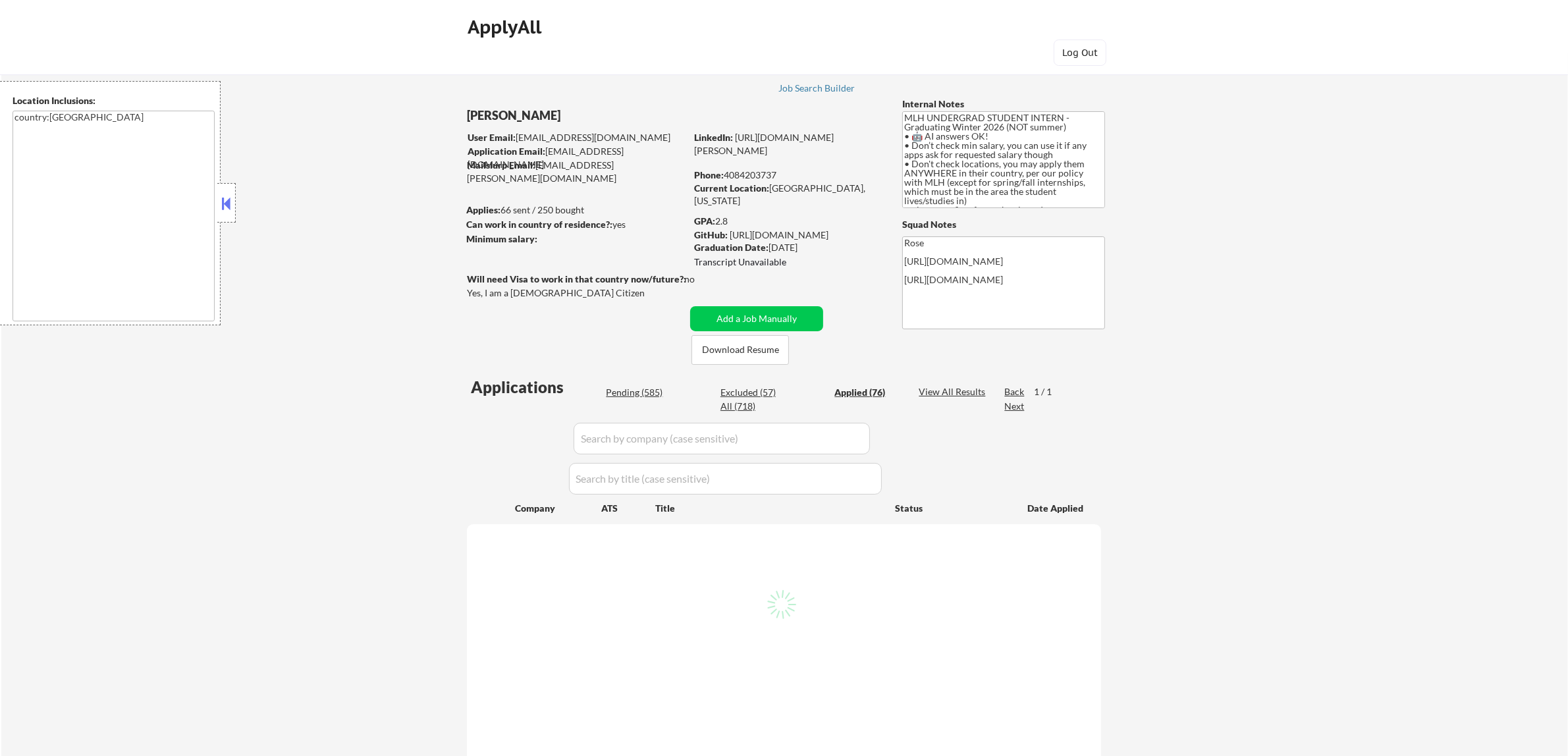
select select ""applied""
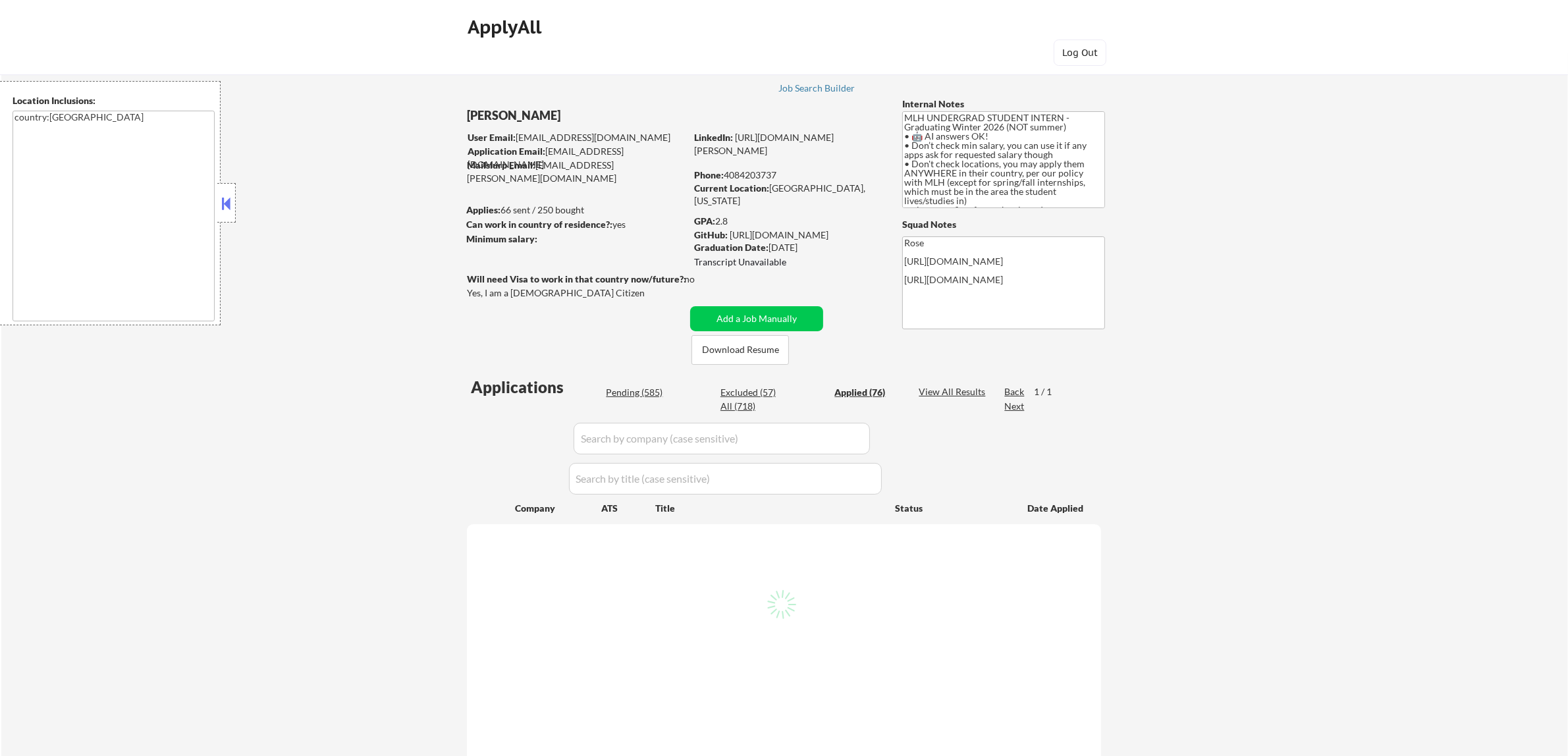
select select ""applied""
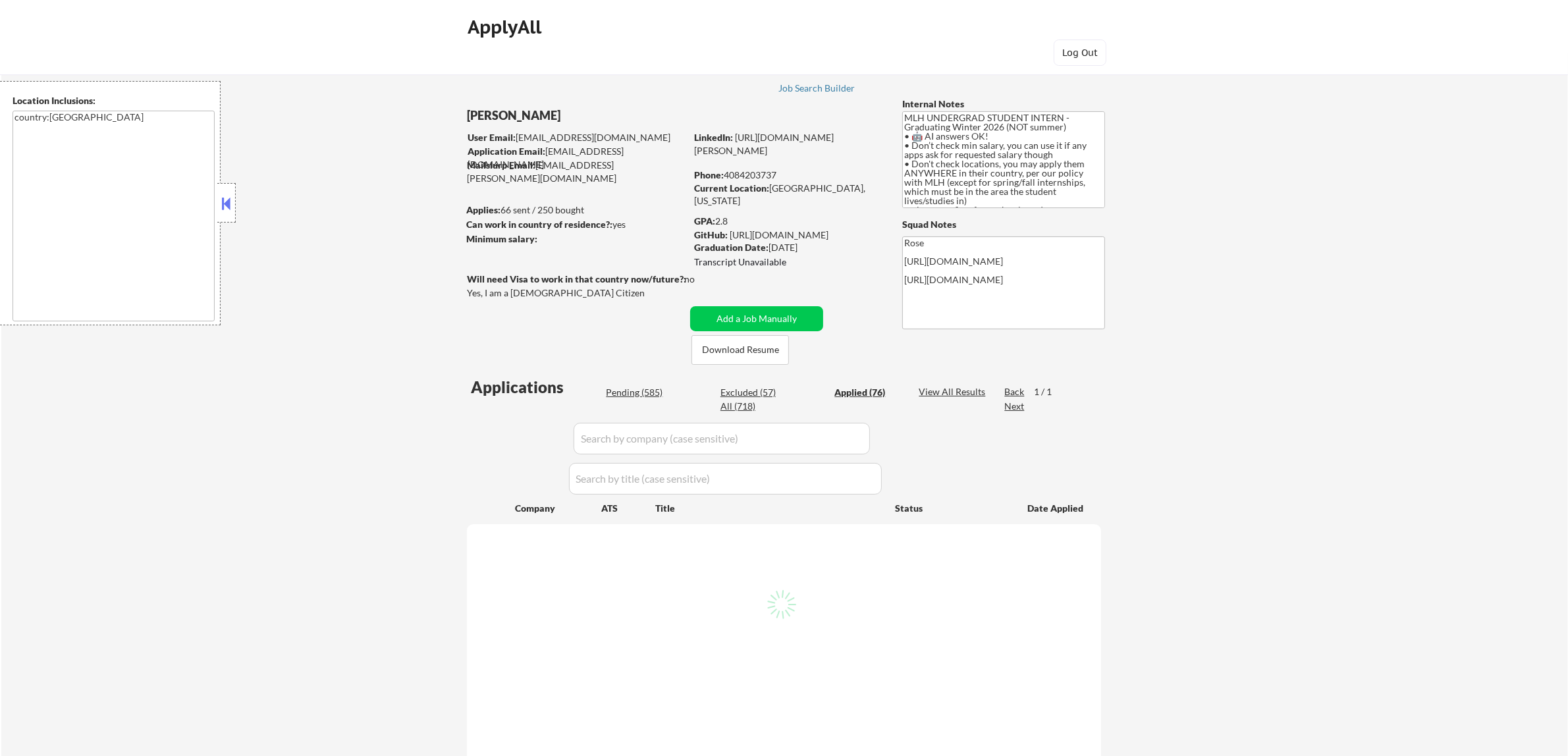
select select ""applied""
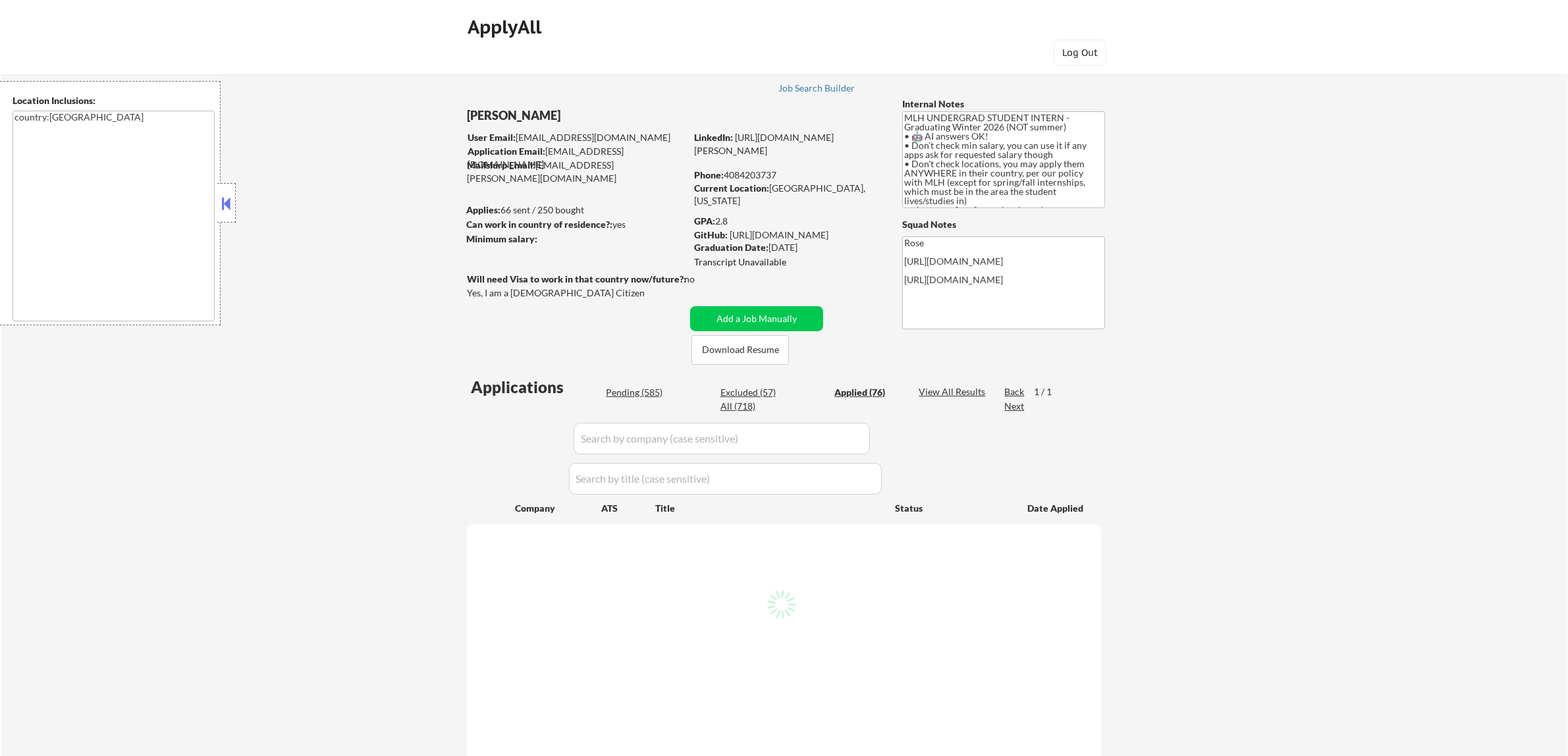
select select ""applied""
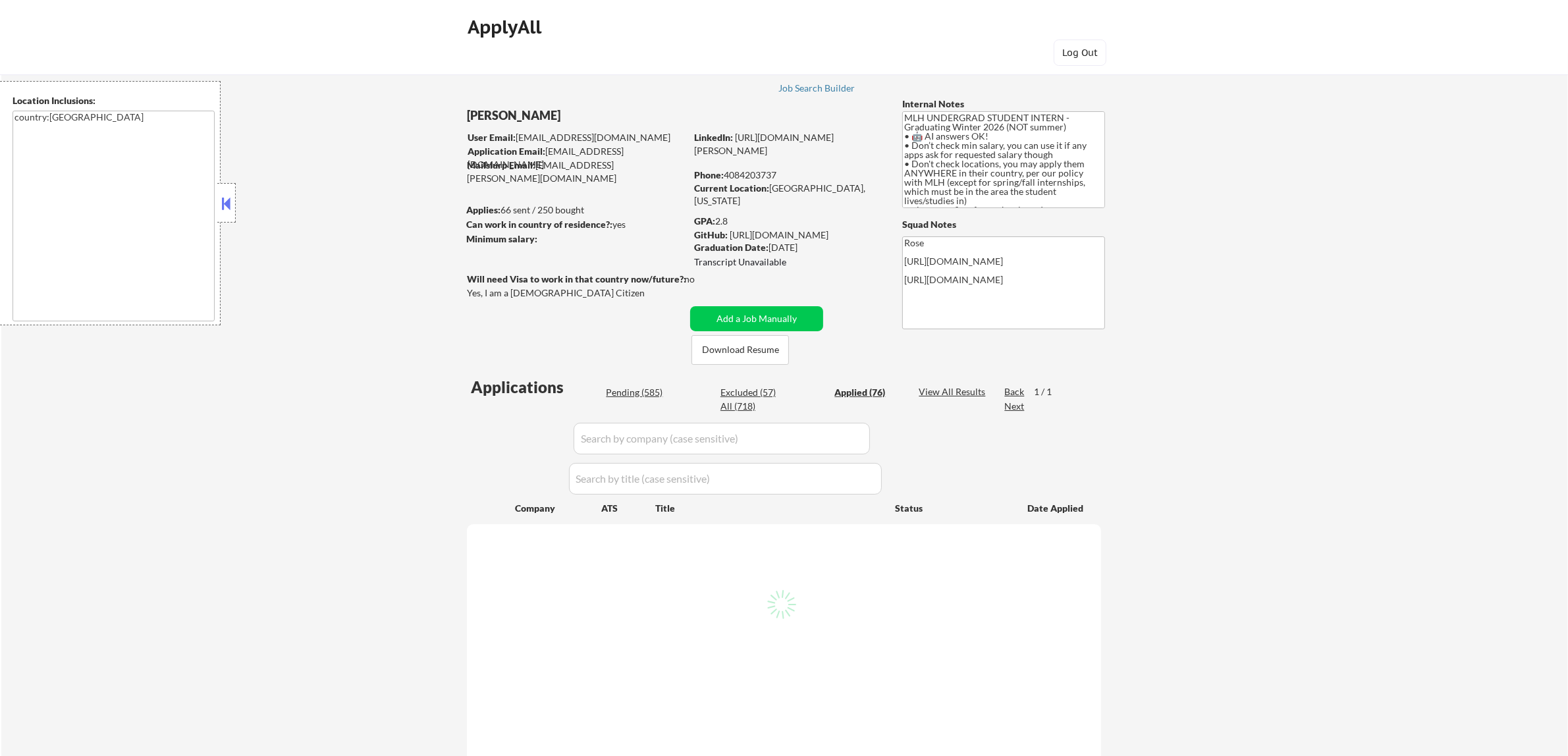
select select ""applied""
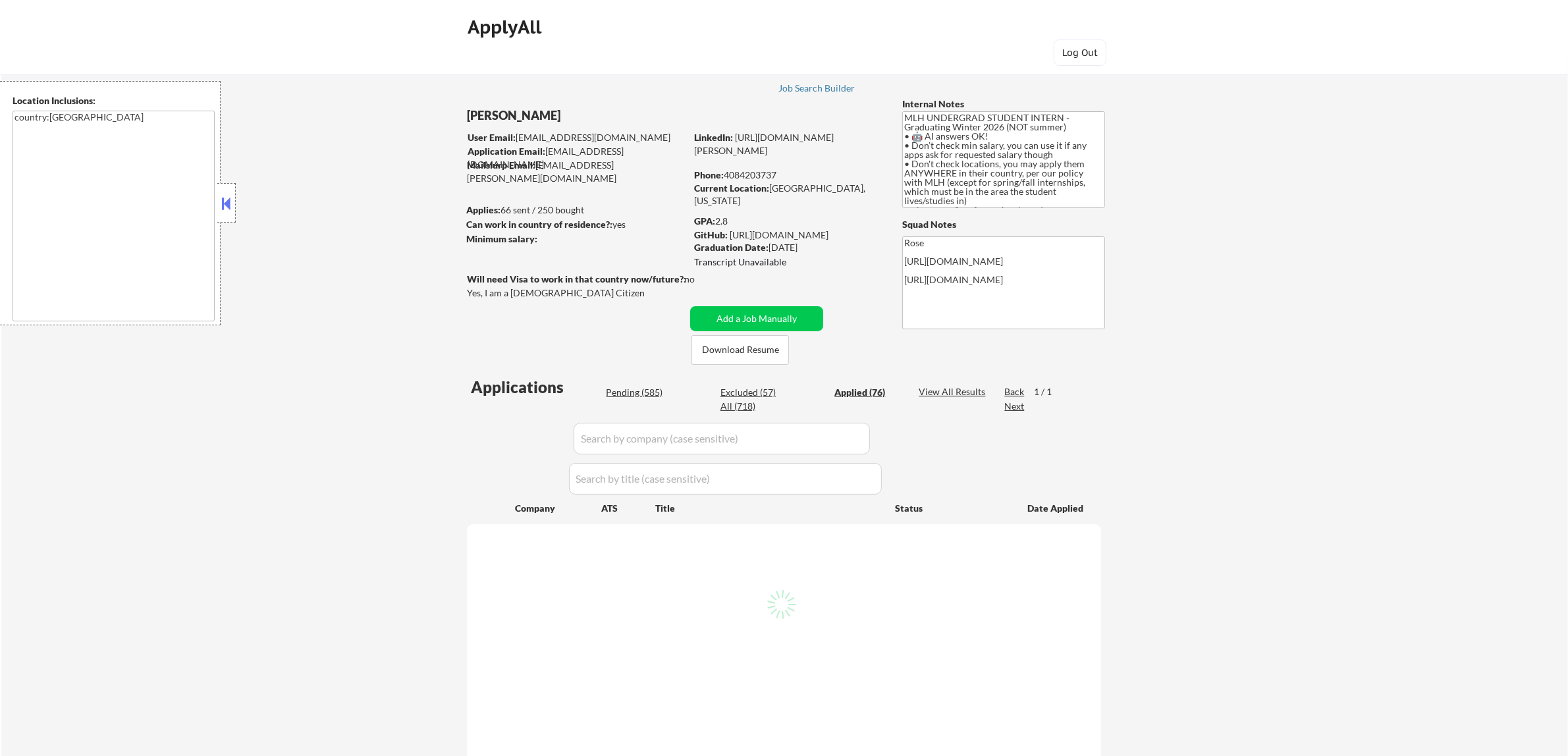
select select ""applied""
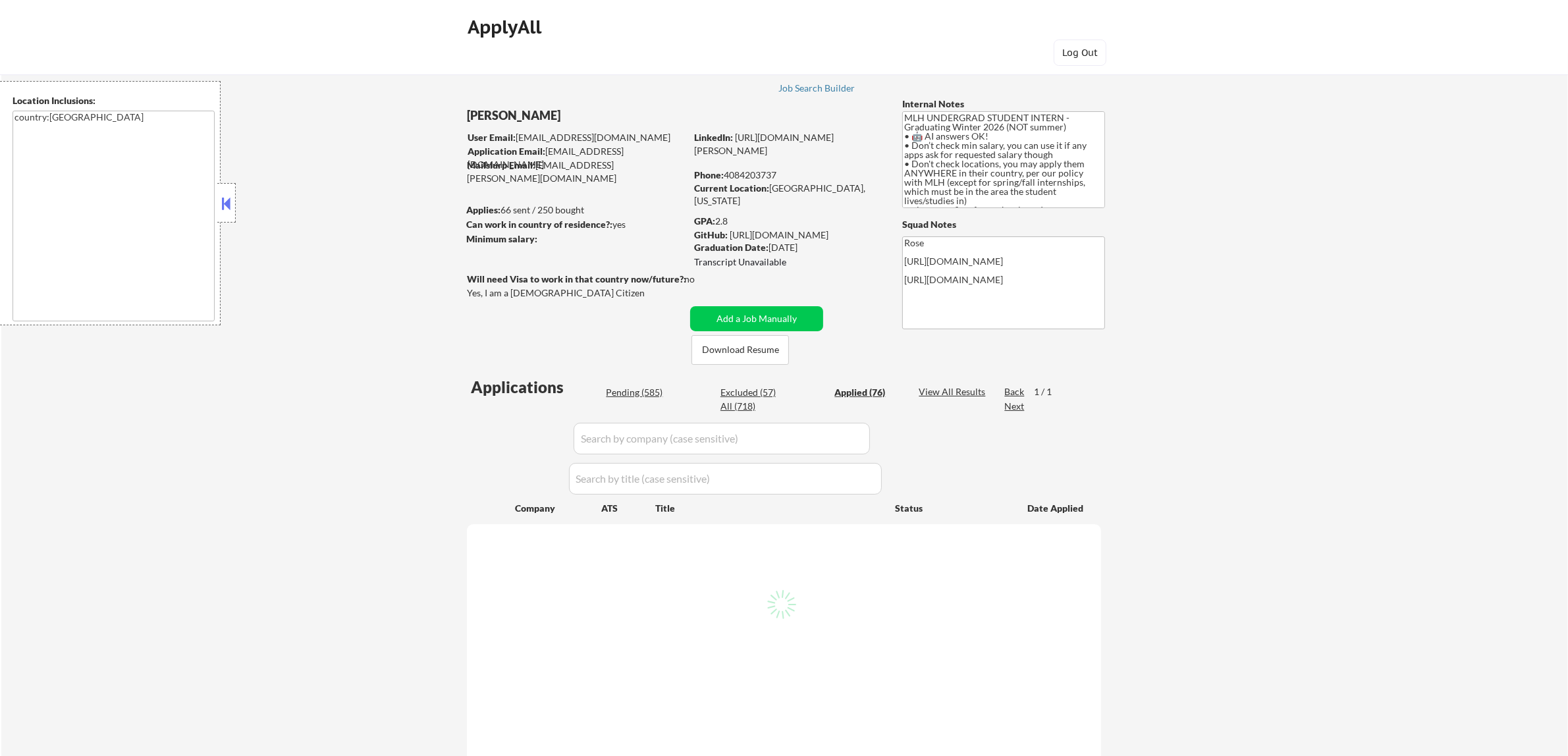
select select ""applied""
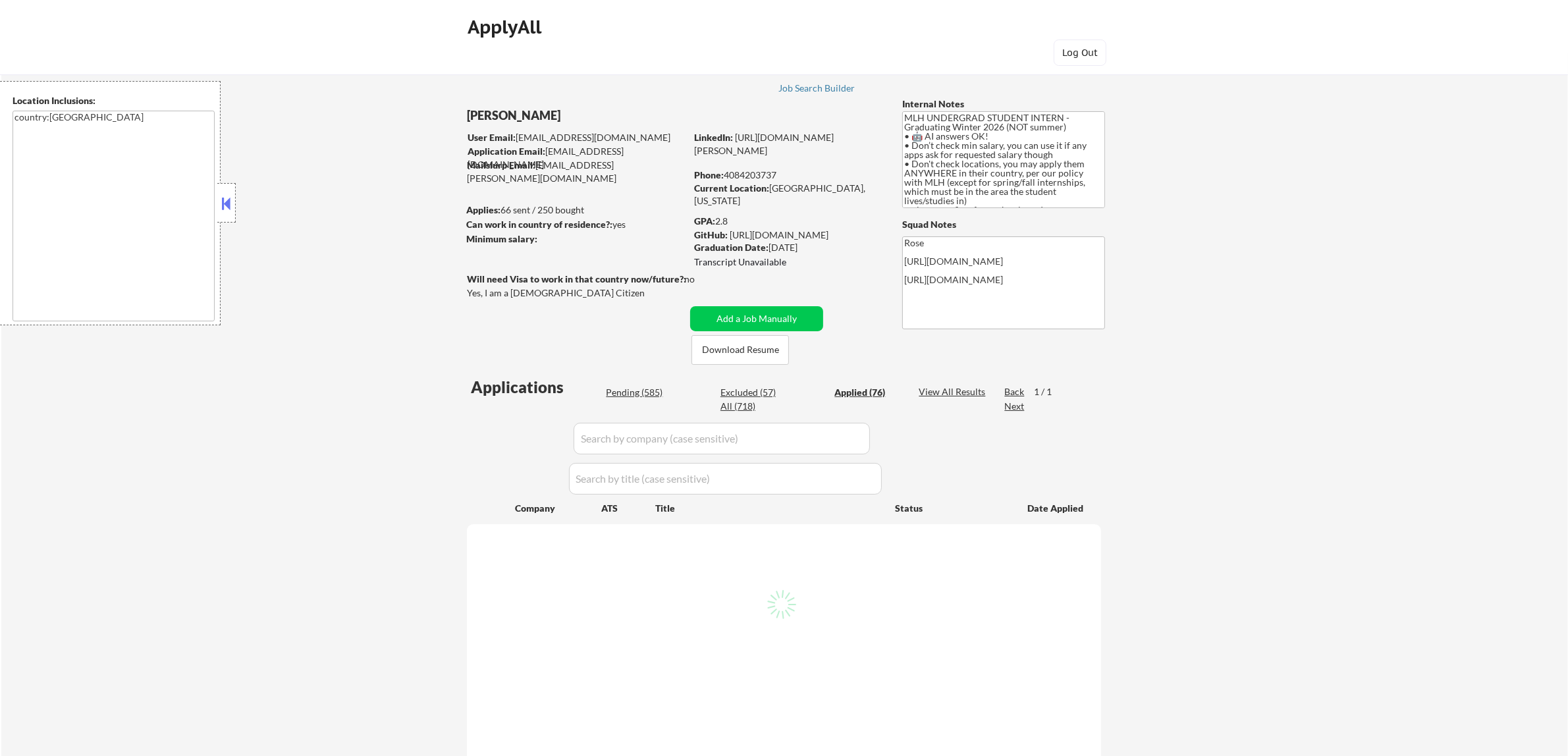
select select ""applied""
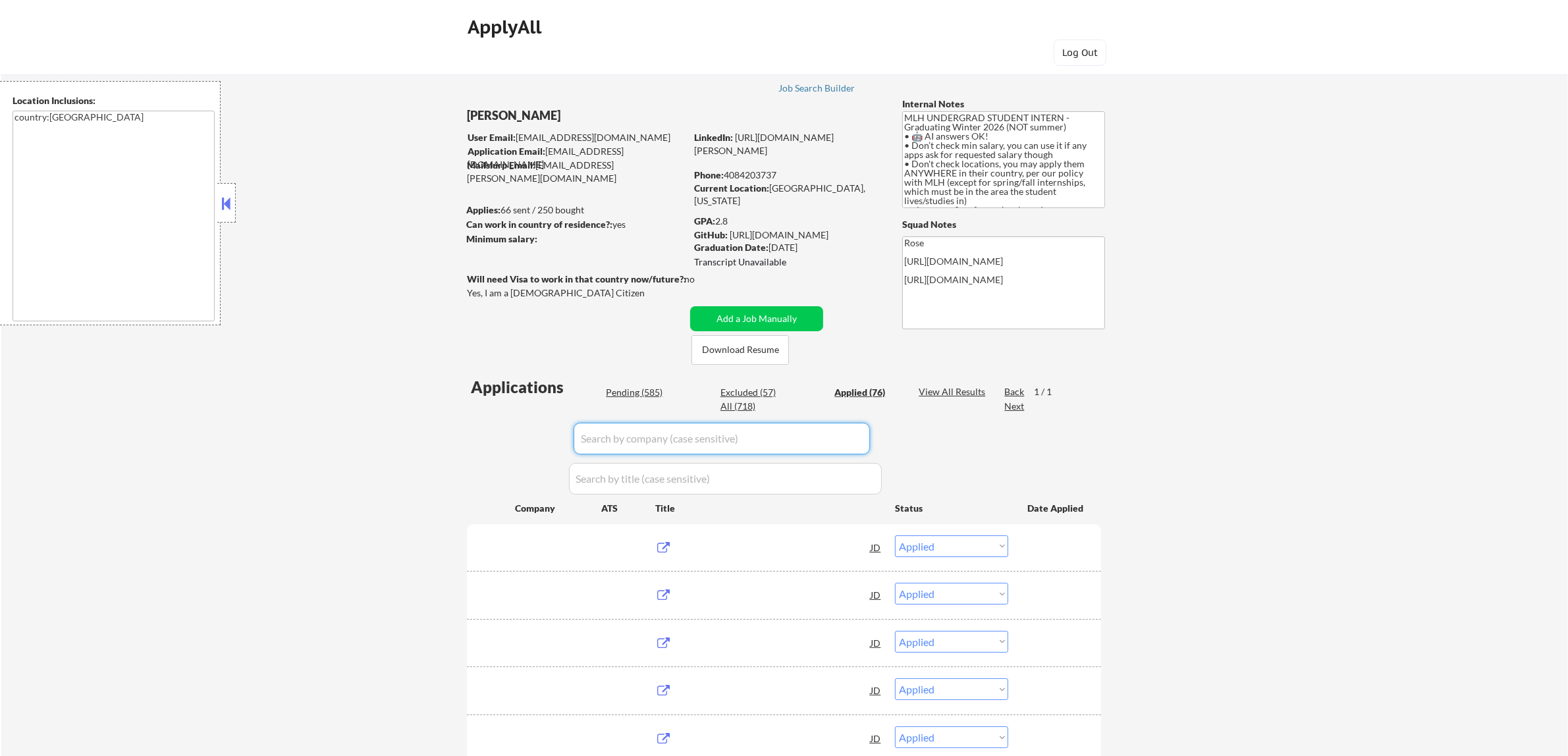
click at [857, 436] on input "input" at bounding box center [721, 438] width 296 height 32
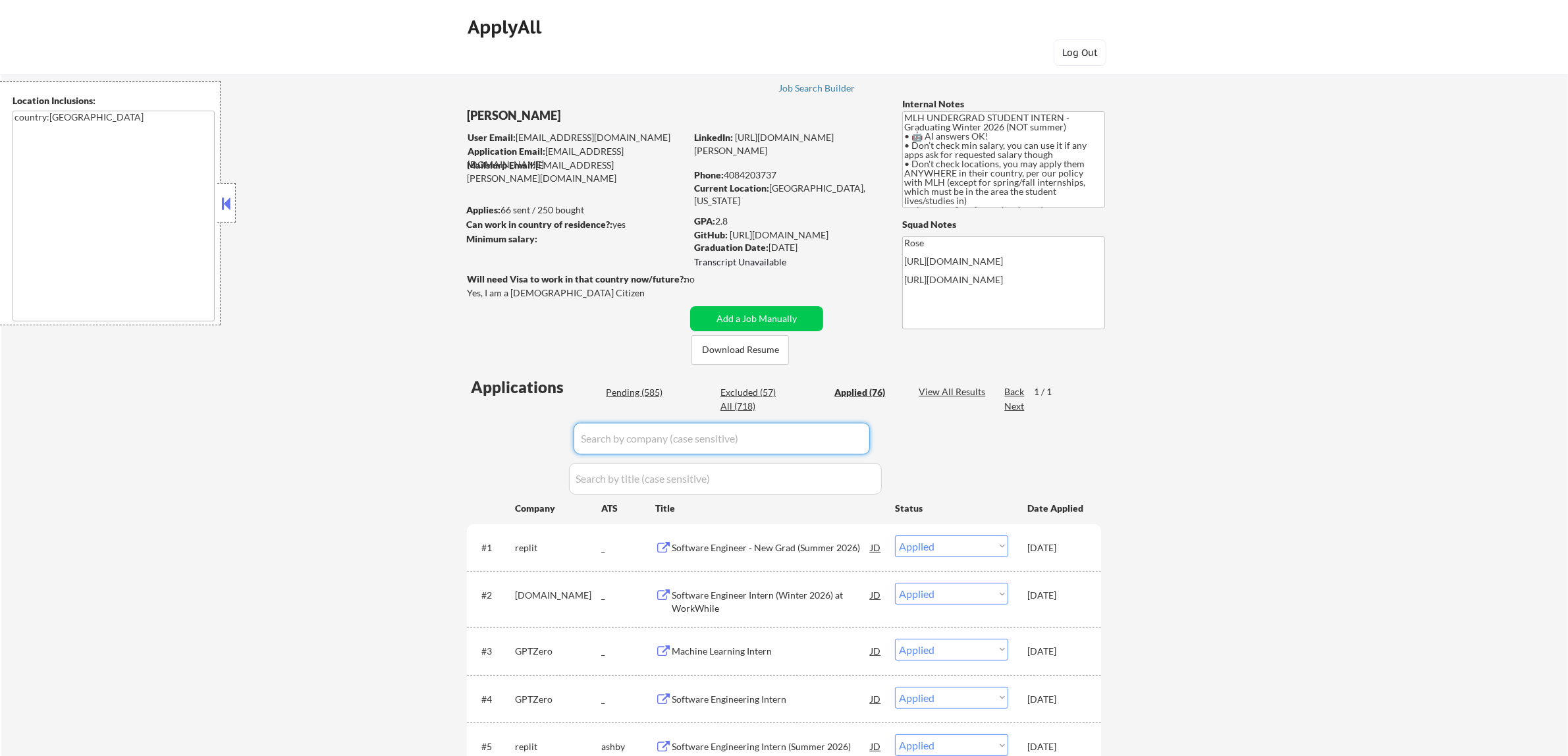
paste input "https://app.dover.com/"
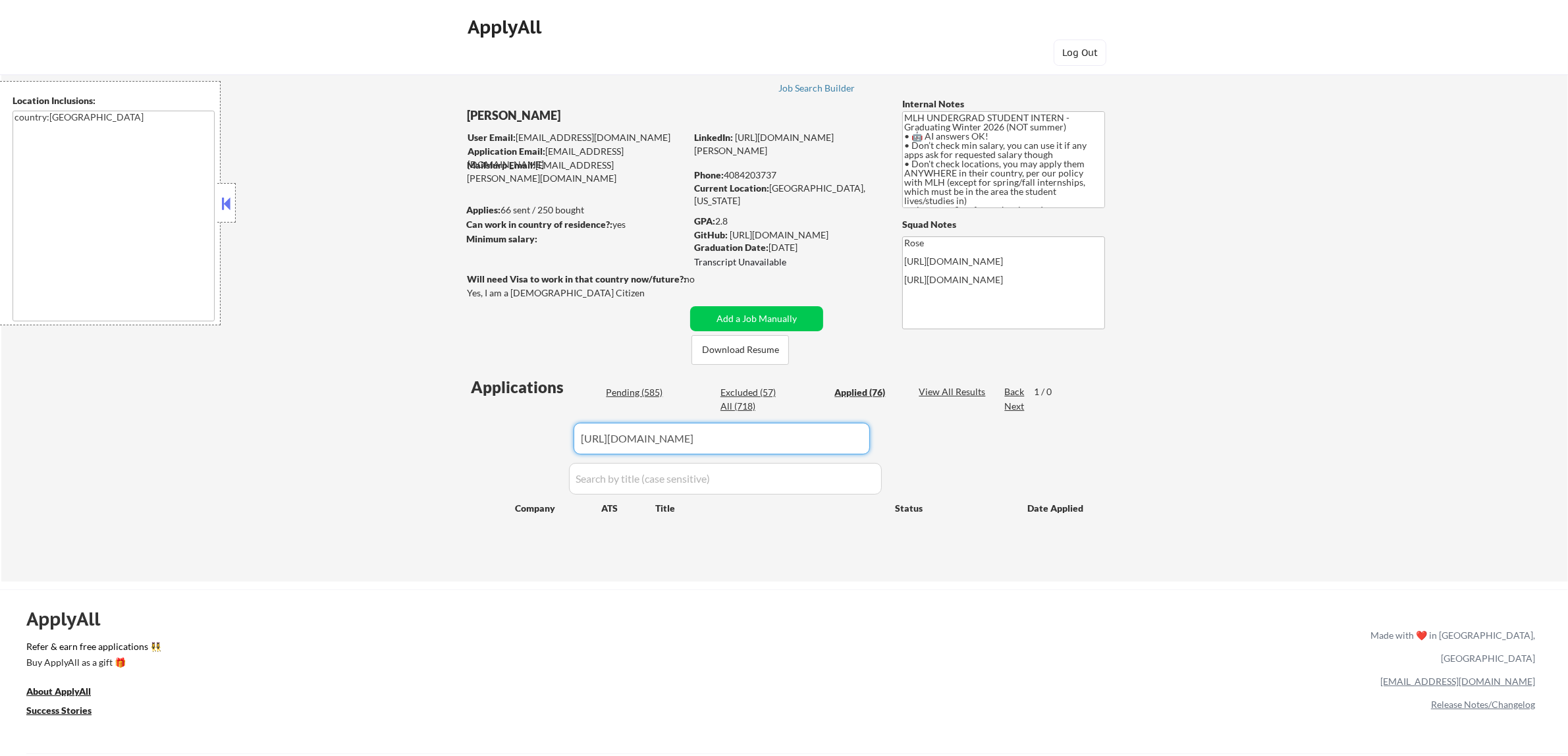
drag, startPoint x: 619, startPoint y: 436, endPoint x: 535, endPoint y: 438, distance: 84.0
click at [535, 438] on div "Applications Pending (585) Excluded (57) Applied (76) All (718) View All Result…" at bounding box center [784, 466] width 634 height 180
click at [731, 439] on input "input" at bounding box center [721, 438] width 296 height 32
drag, startPoint x: 610, startPoint y: 436, endPoint x: 533, endPoint y: 436, distance: 77.0
click at [533, 436] on div "Applications Pending (585) Excluded (57) Applied (76) All (718) View All Result…" at bounding box center [784, 466] width 634 height 180
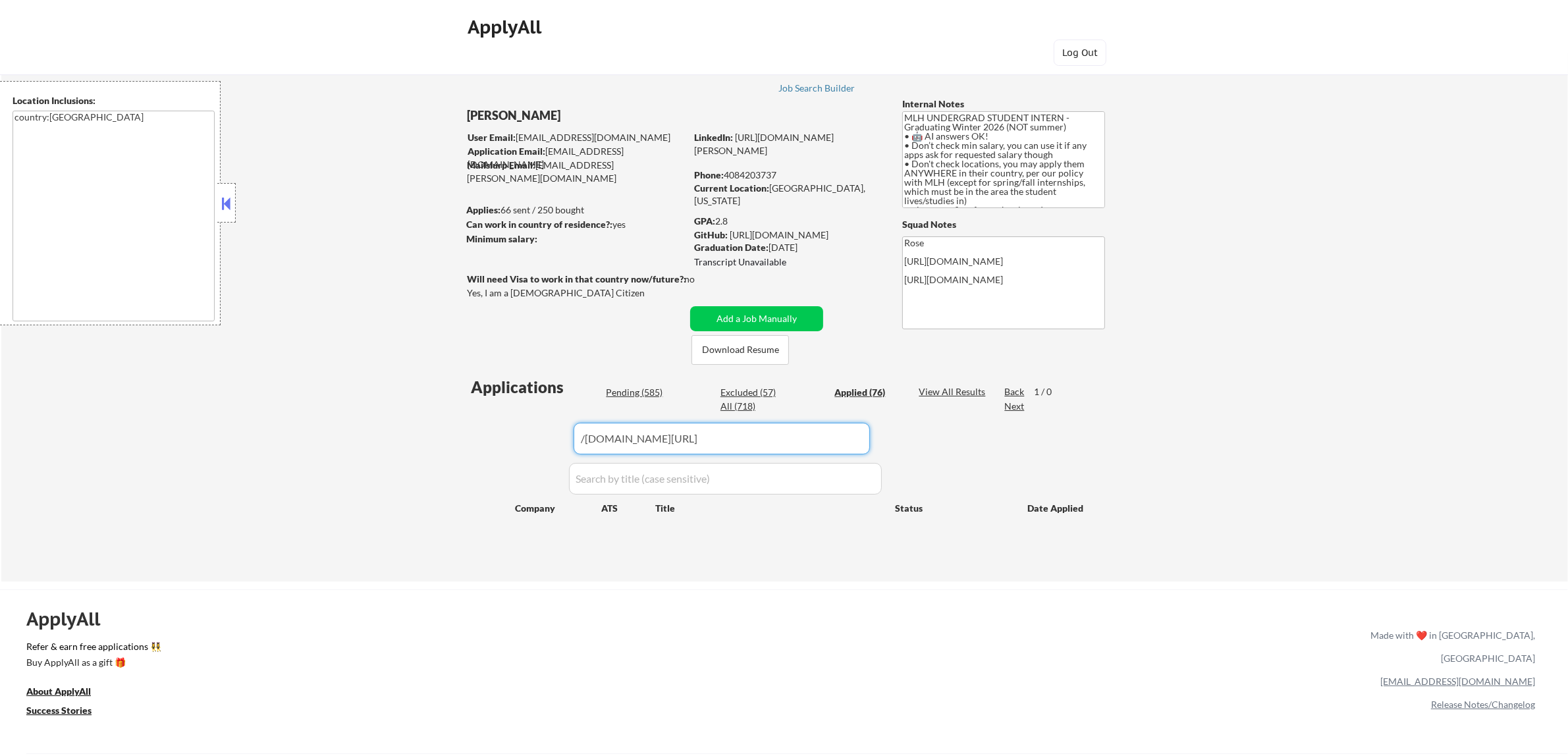
click at [583, 436] on input "input" at bounding box center [721, 438] width 296 height 32
click at [659, 443] on input "input" at bounding box center [721, 438] width 296 height 32
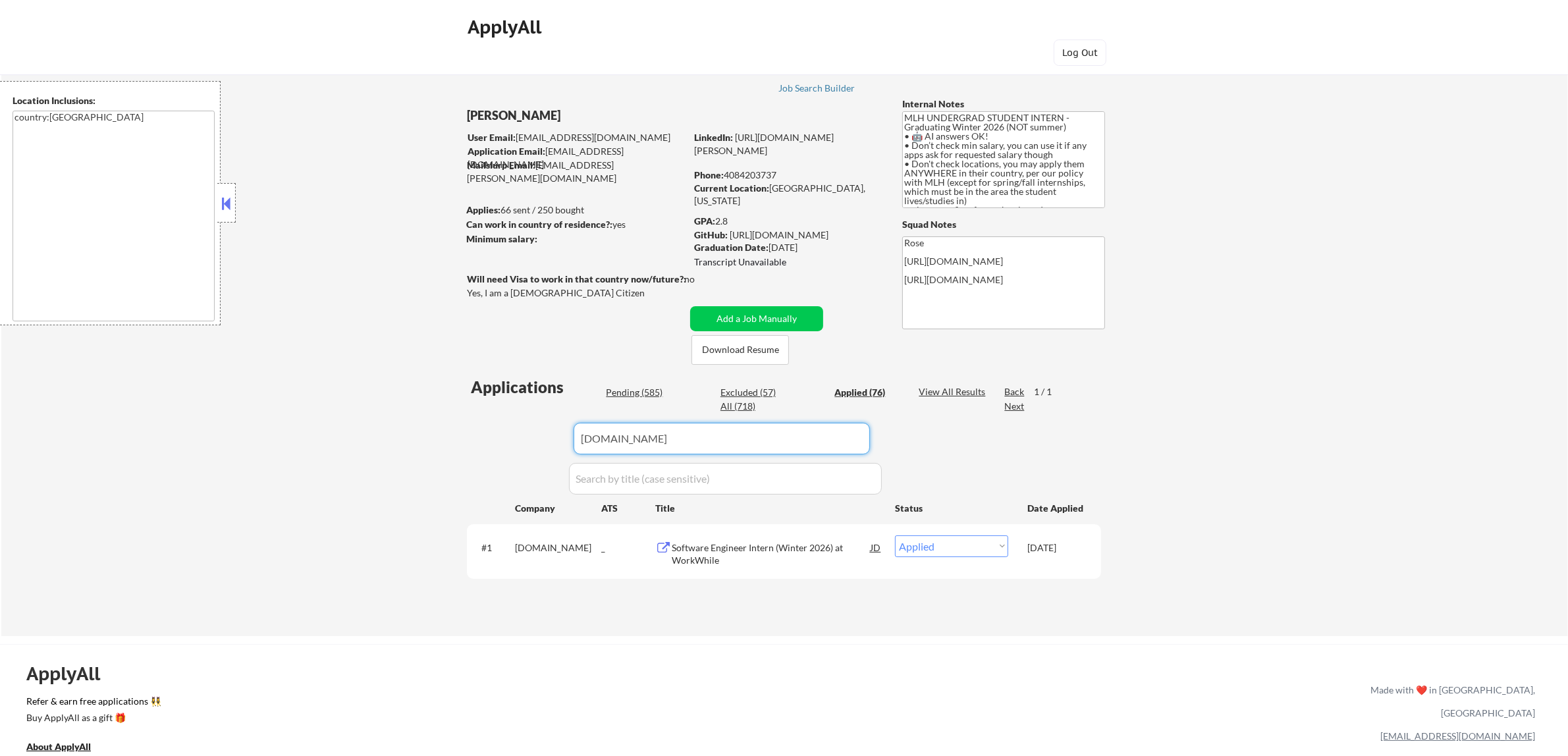
type input "[DOMAIN_NAME]"
click at [648, 389] on div "Pending (585)" at bounding box center [638, 392] width 66 height 13
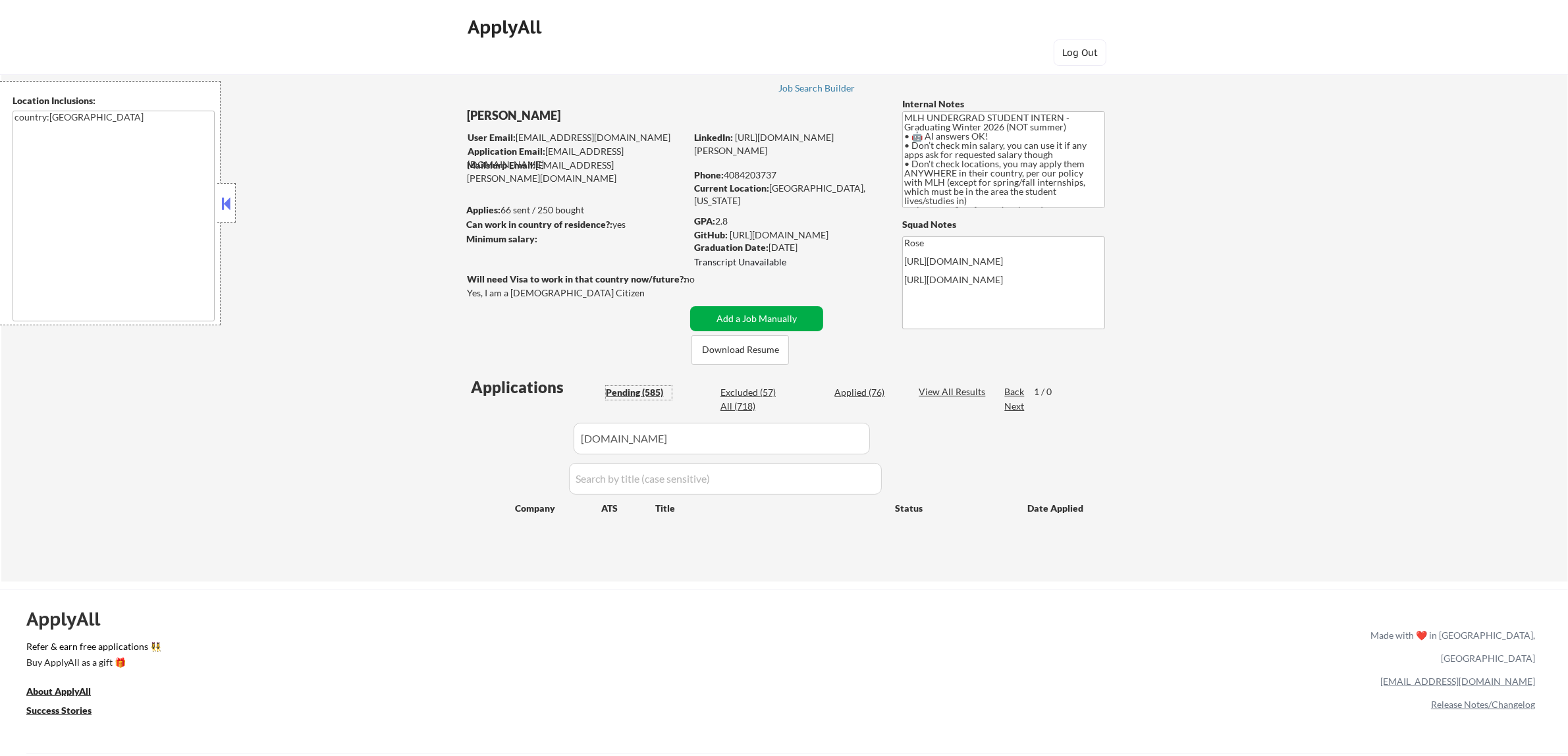
click at [771, 320] on button "Add a Job Manually" at bounding box center [756, 319] width 133 height 25
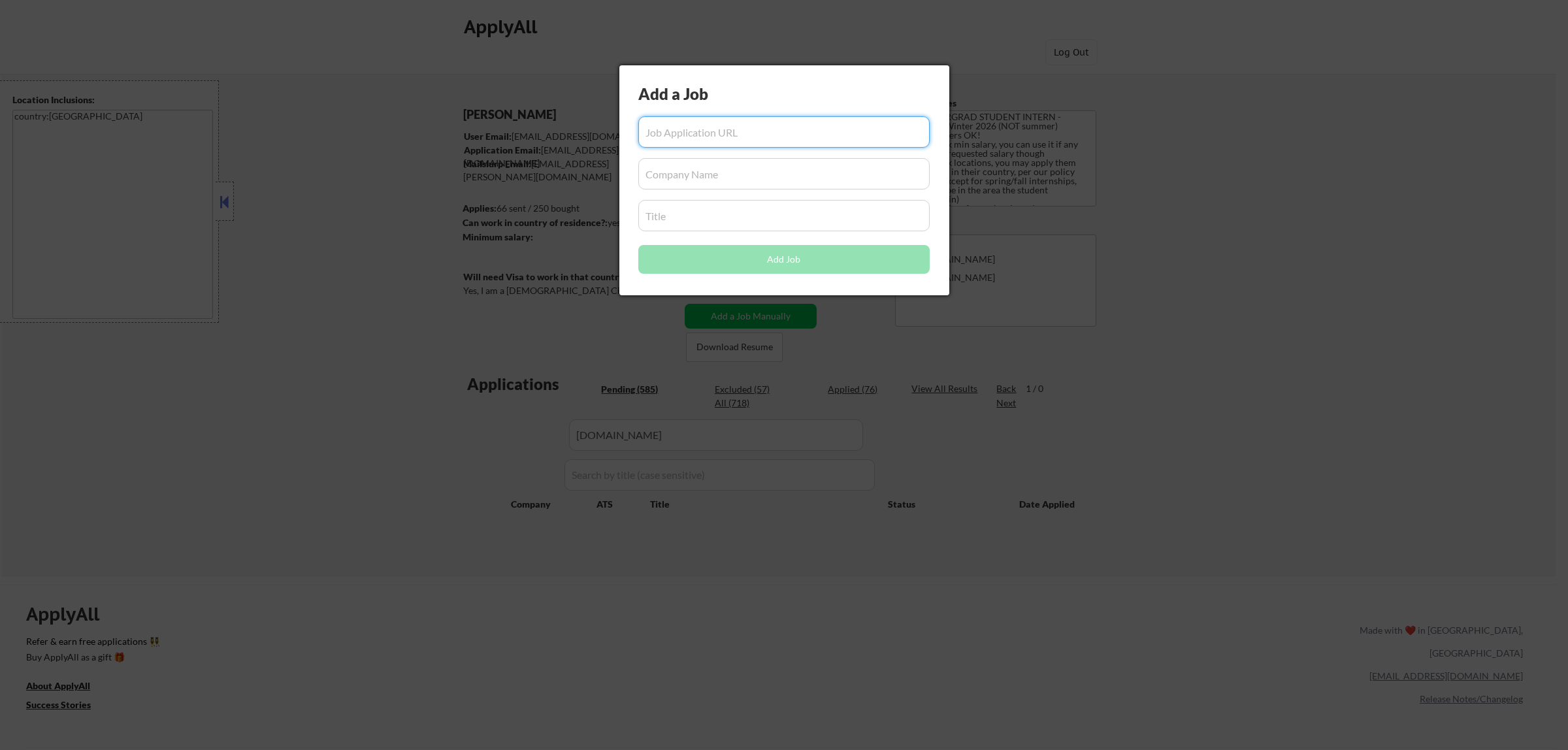
paste input "https://app.dover.com/apply/e33be195-1074-4f64-88a0-615d0d8de760/434eaf2d-d6de-…"
type input "https://app.dover.com/apply/e33be195-1074-4f64-88a0-615d0d8de760/434eaf2d-d6de-…"
click at [736, 176] on input "input" at bounding box center [784, 173] width 292 height 31
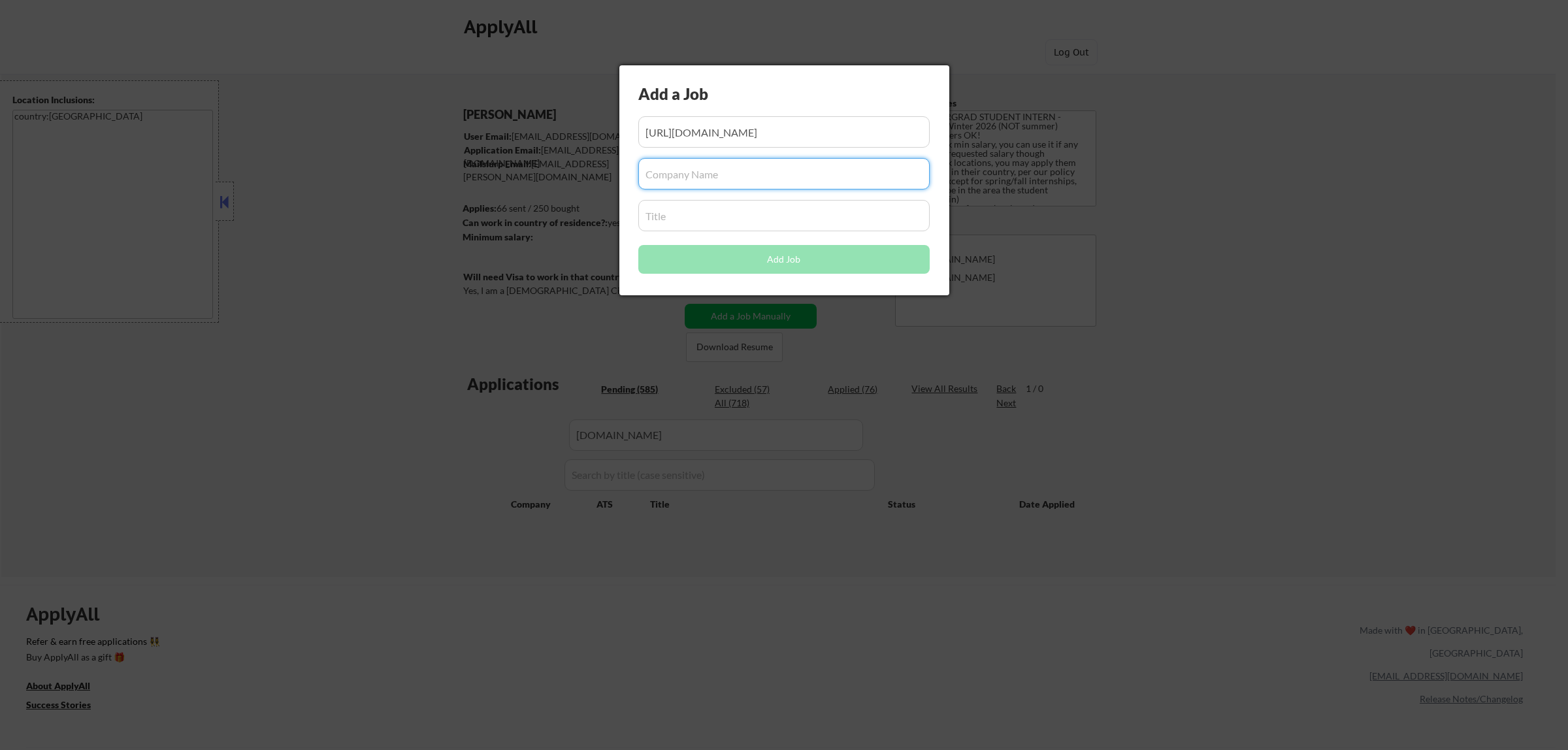
paste input "[DOMAIN_NAME]"
type input "[DOMAIN_NAME]"
click at [693, 220] on input "input" at bounding box center [784, 215] width 292 height 31
paste input "Software Engineer, Fullstack at WorkWhile"
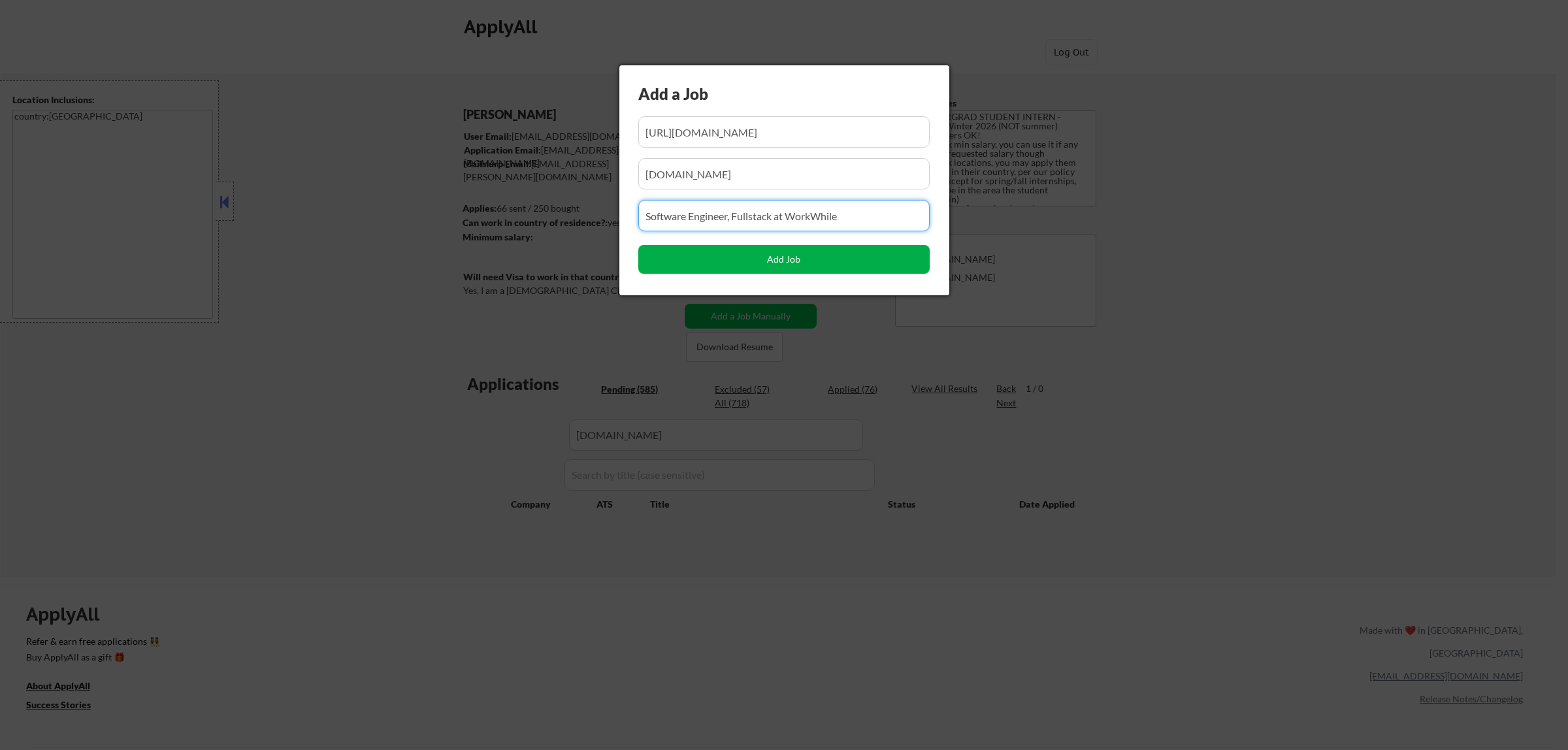
type input "Software Engineer, Fullstack at WorkWhile"
click at [792, 257] on button "Add Job" at bounding box center [784, 259] width 292 height 28
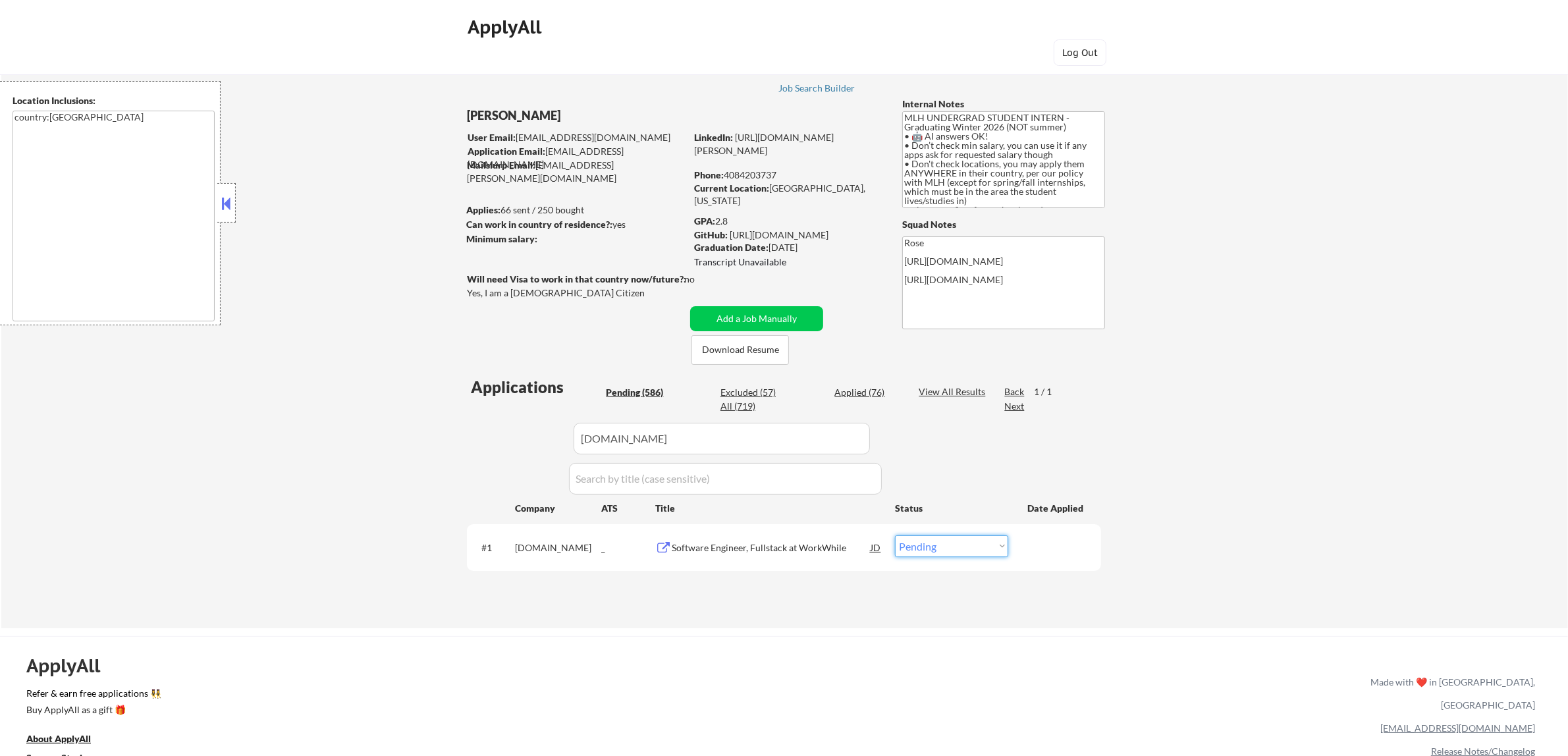
click at [994, 547] on select "Choose an option... Pending Applied Excluded (Questions) Excluded (Expired) Exc…" at bounding box center [951, 546] width 114 height 22
select select ""applied""
click at [894, 536] on select "Choose an option... Pending Applied Excluded (Questions) Excluded (Expired) Exc…" at bounding box center [951, 546] width 114 height 22
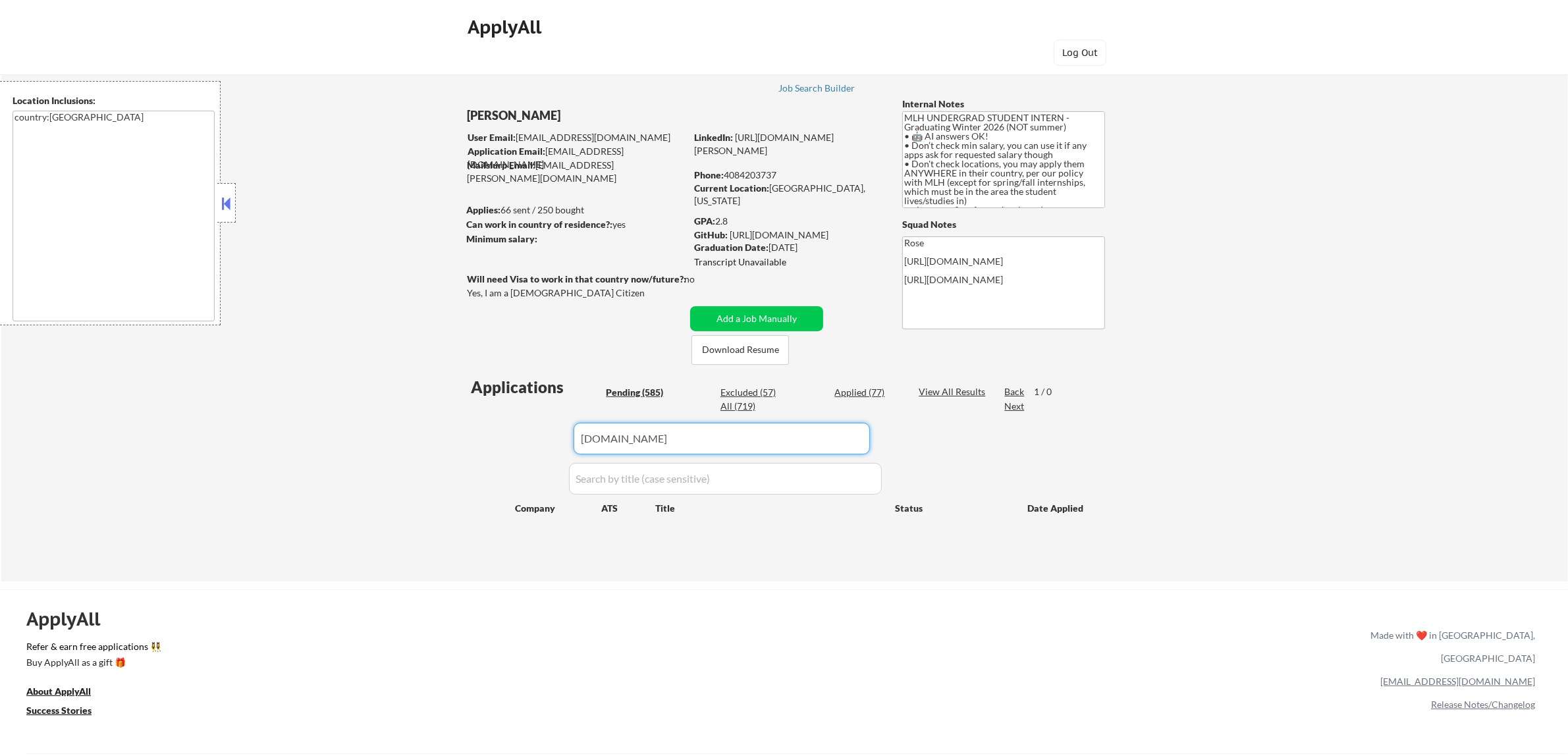
drag, startPoint x: 674, startPoint y: 436, endPoint x: 506, endPoint y: 436, distance: 168.0
click at [506, 436] on div "Applications Pending (585) Excluded (57) Applied (77) All (719) View All Result…" at bounding box center [784, 466] width 634 height 180
select select ""pending""
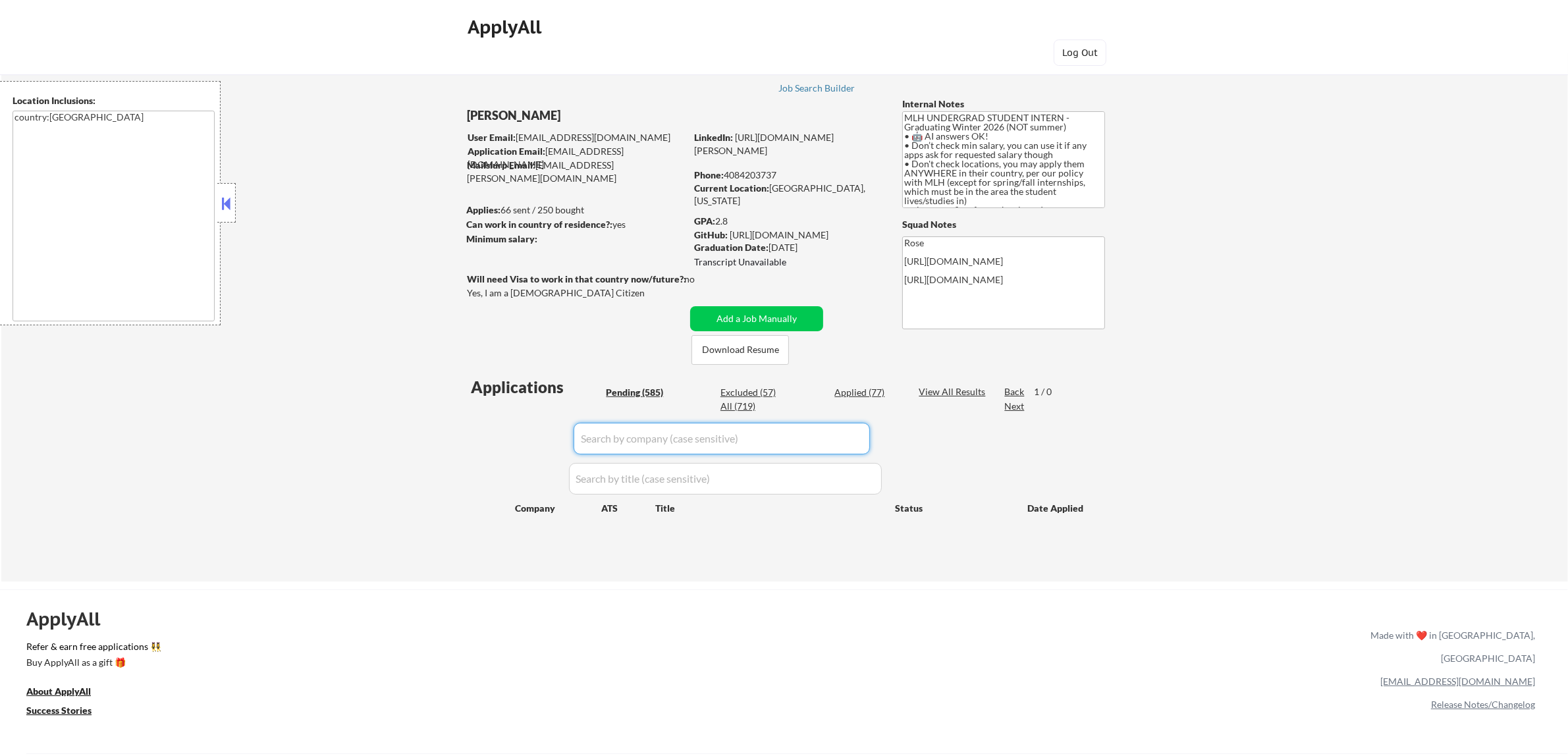
select select ""pending""
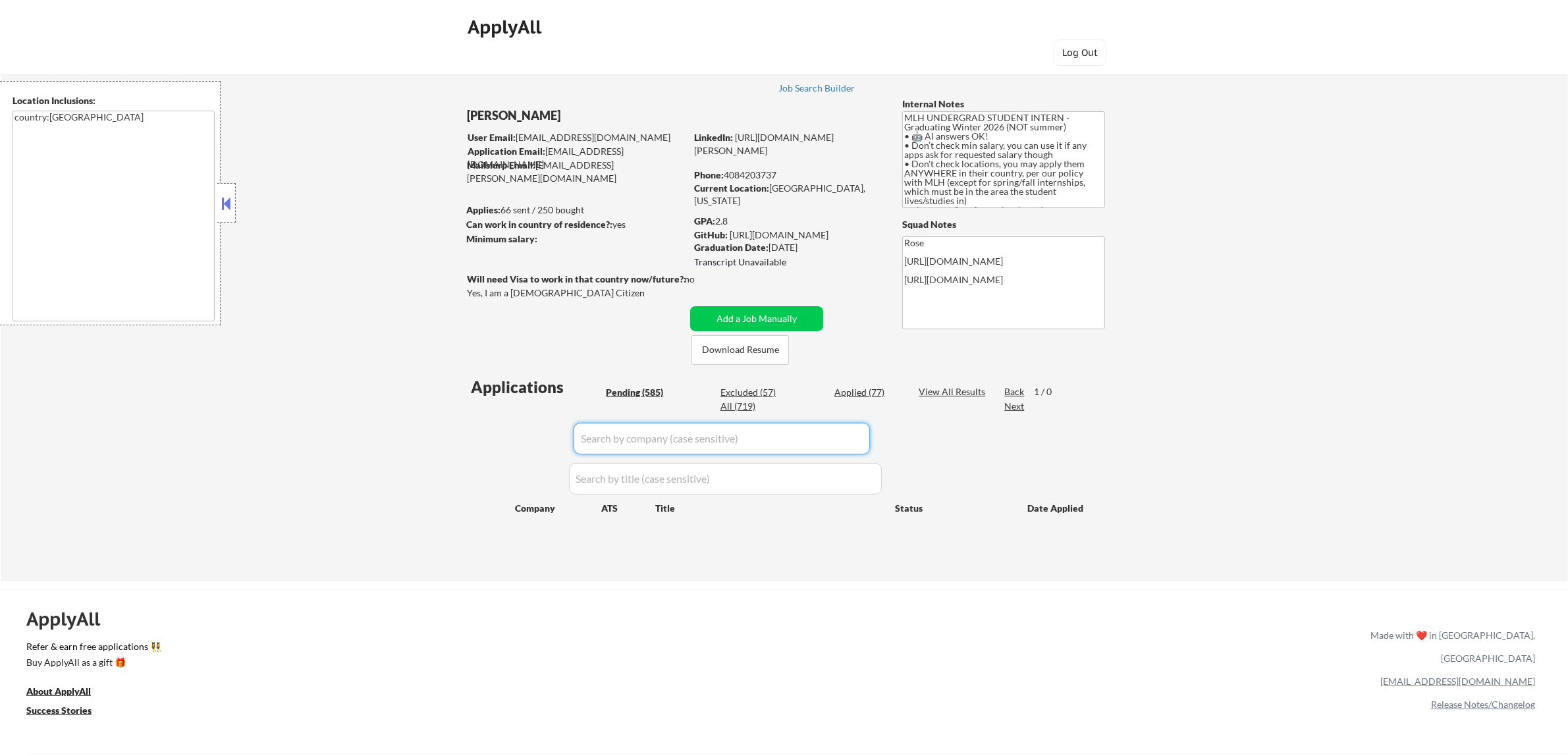
select select ""pending""
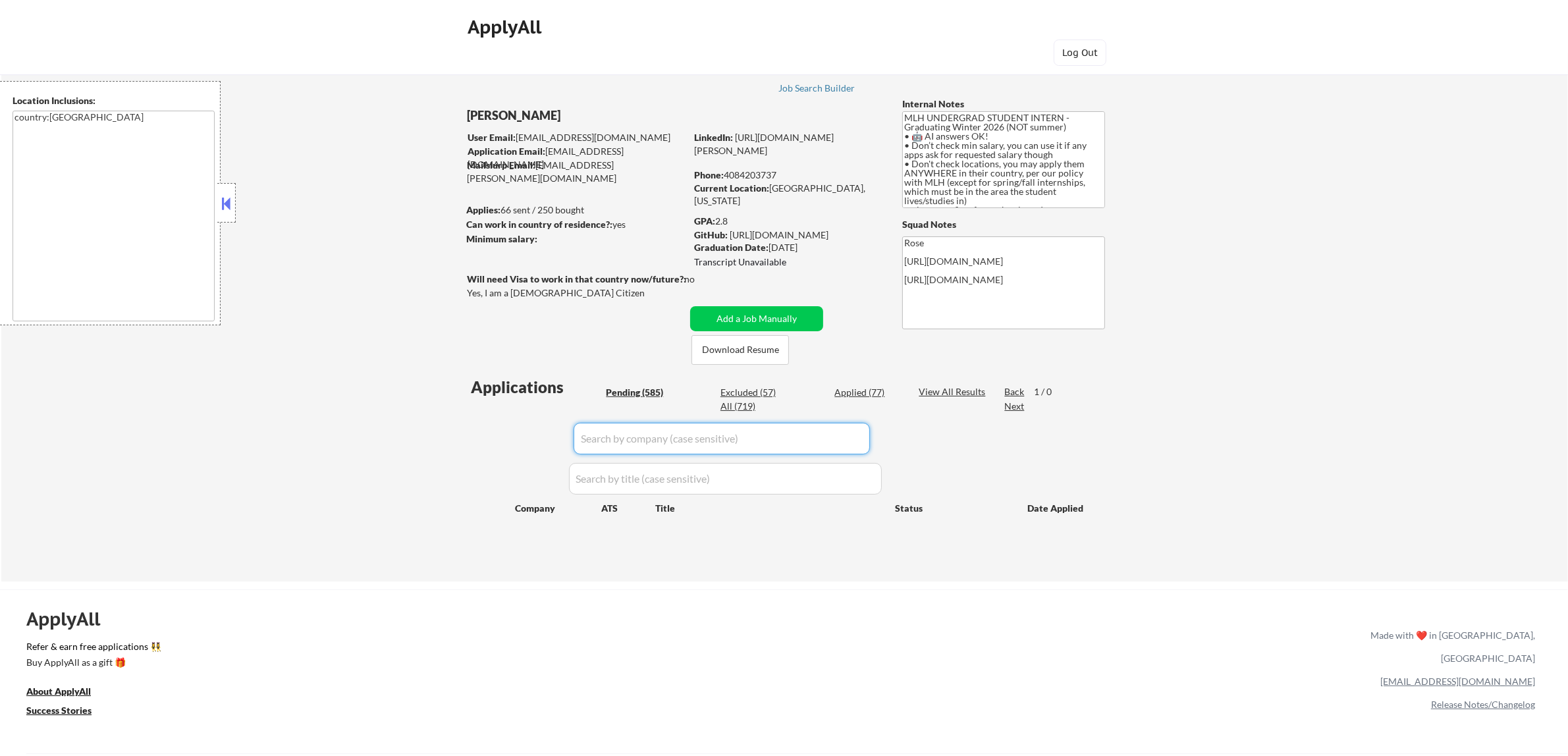
select select ""pending""
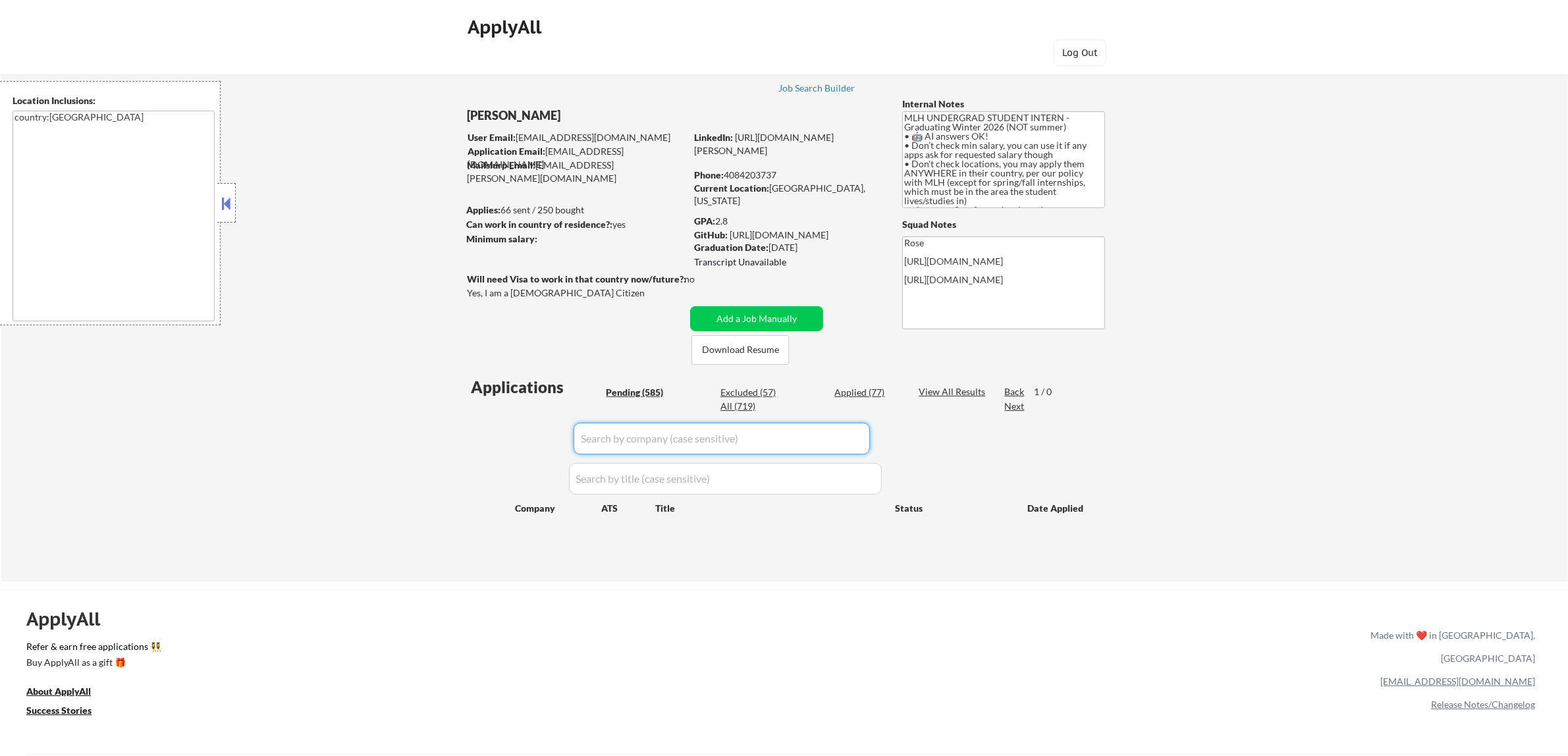
select select ""pending""
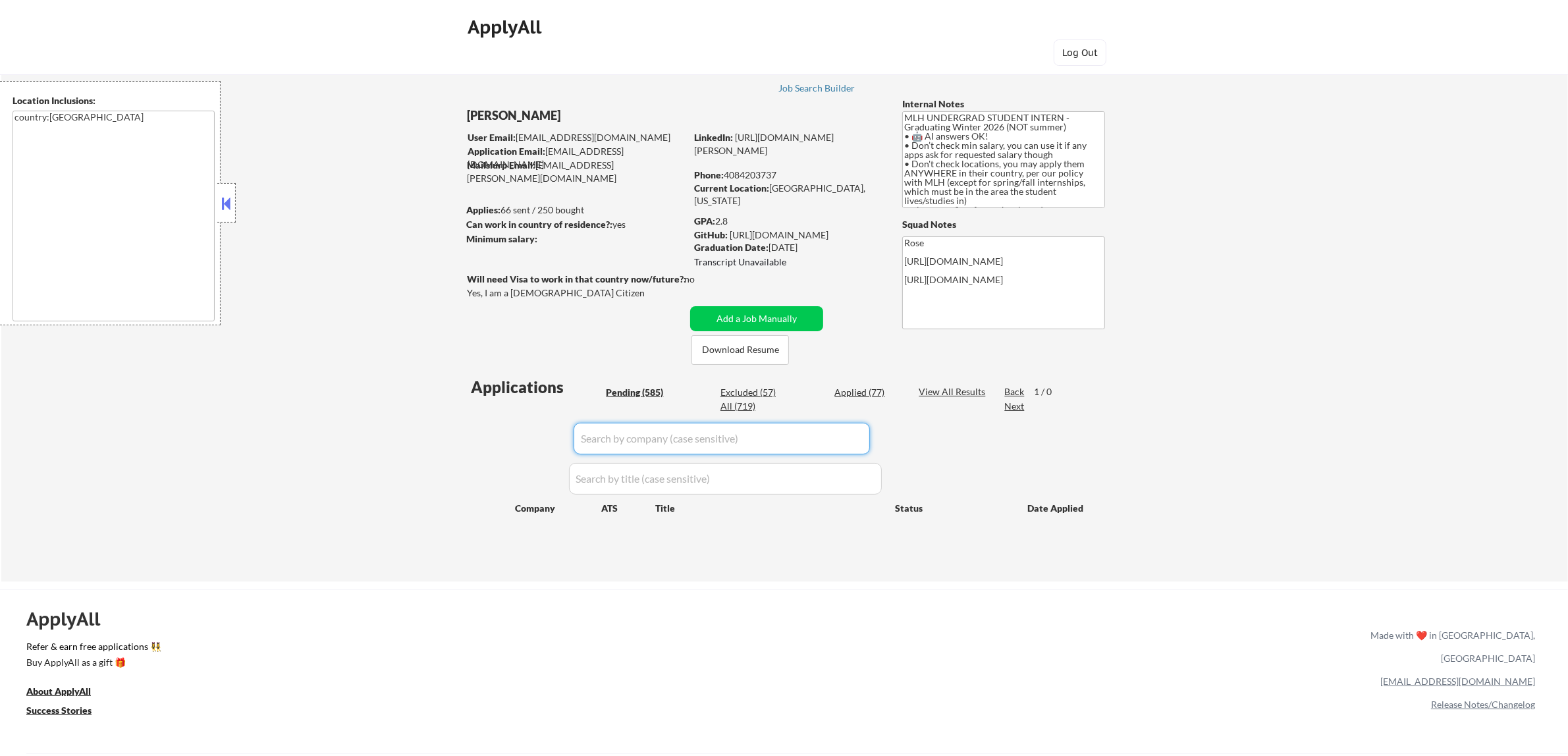
select select ""pending""
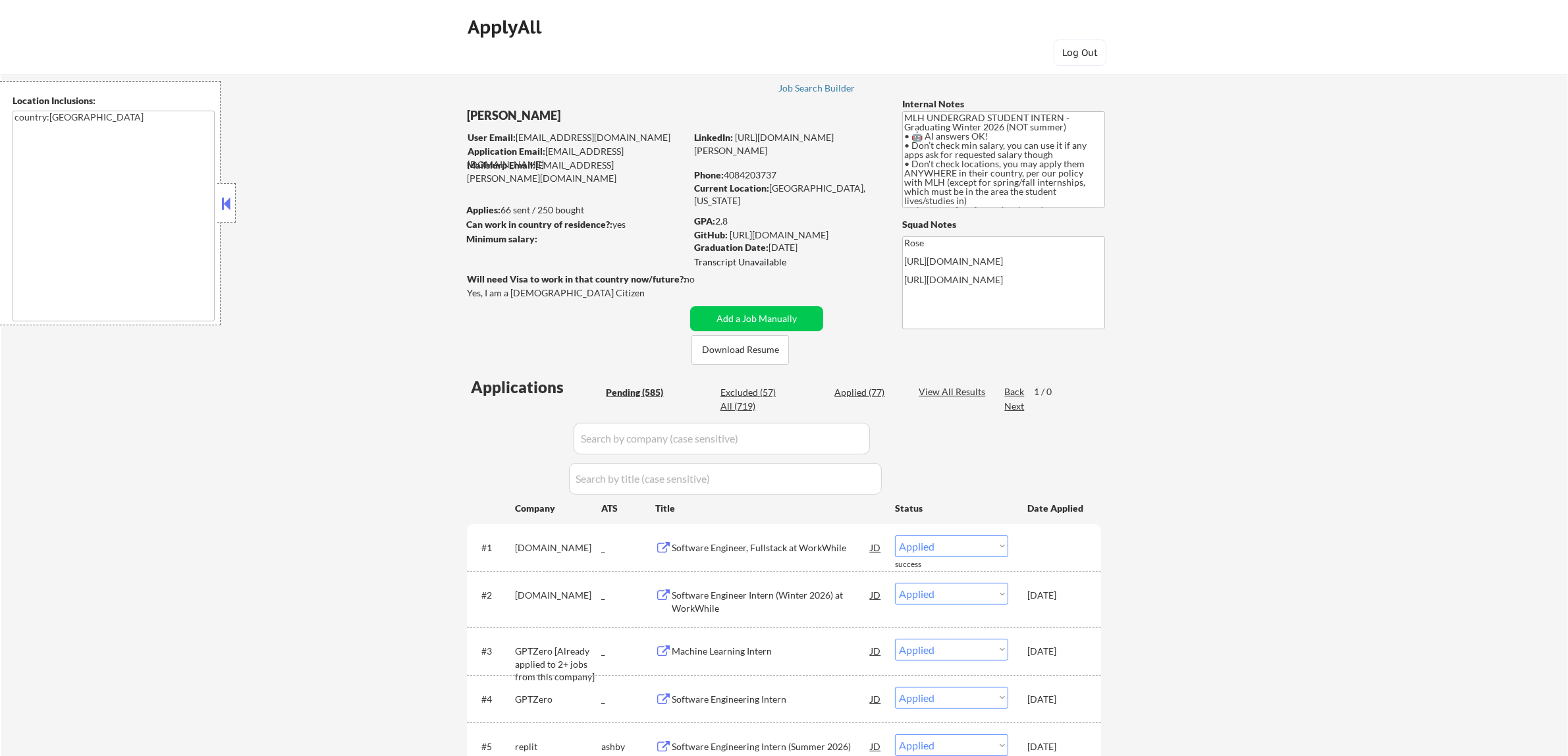
select select ""pending""
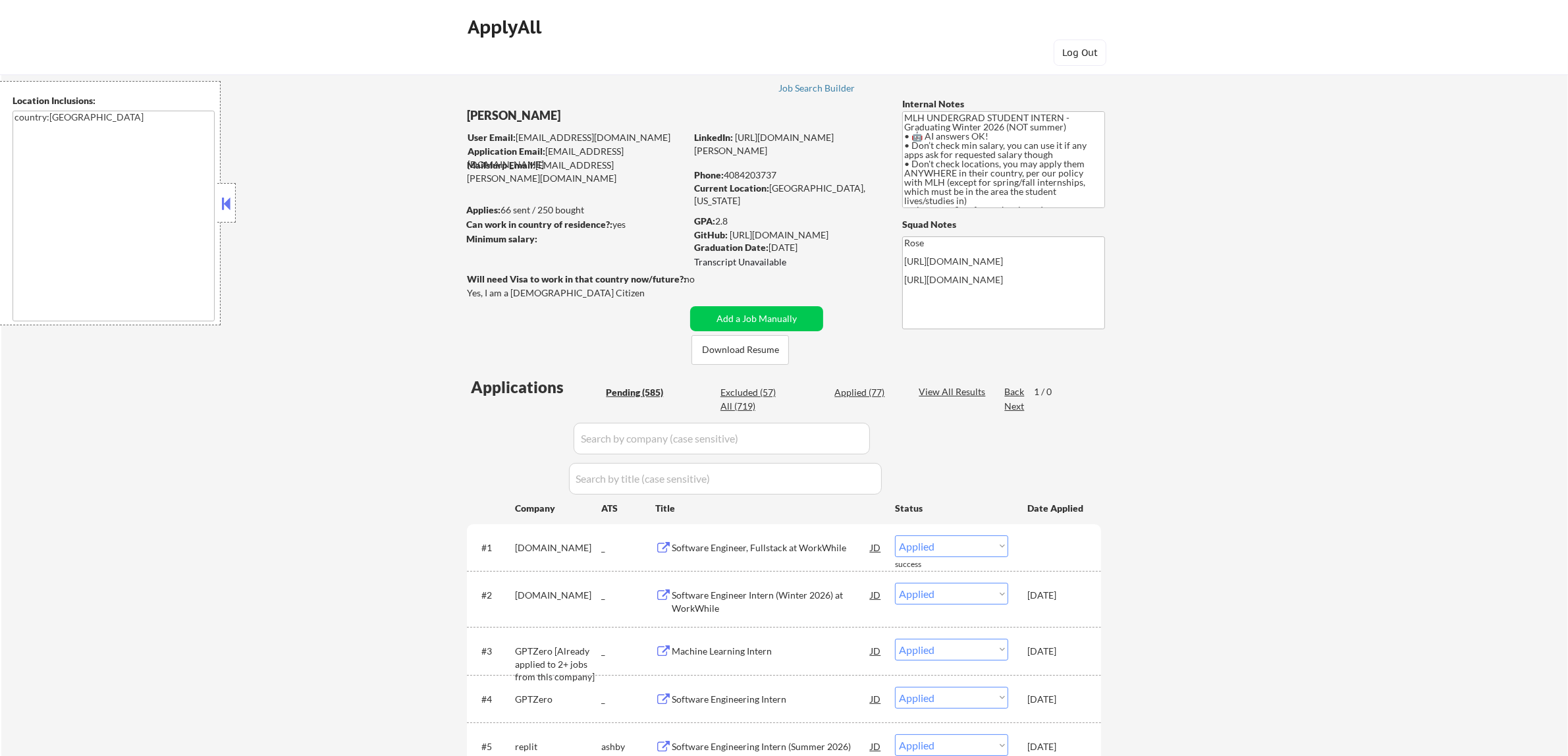
select select ""pending""
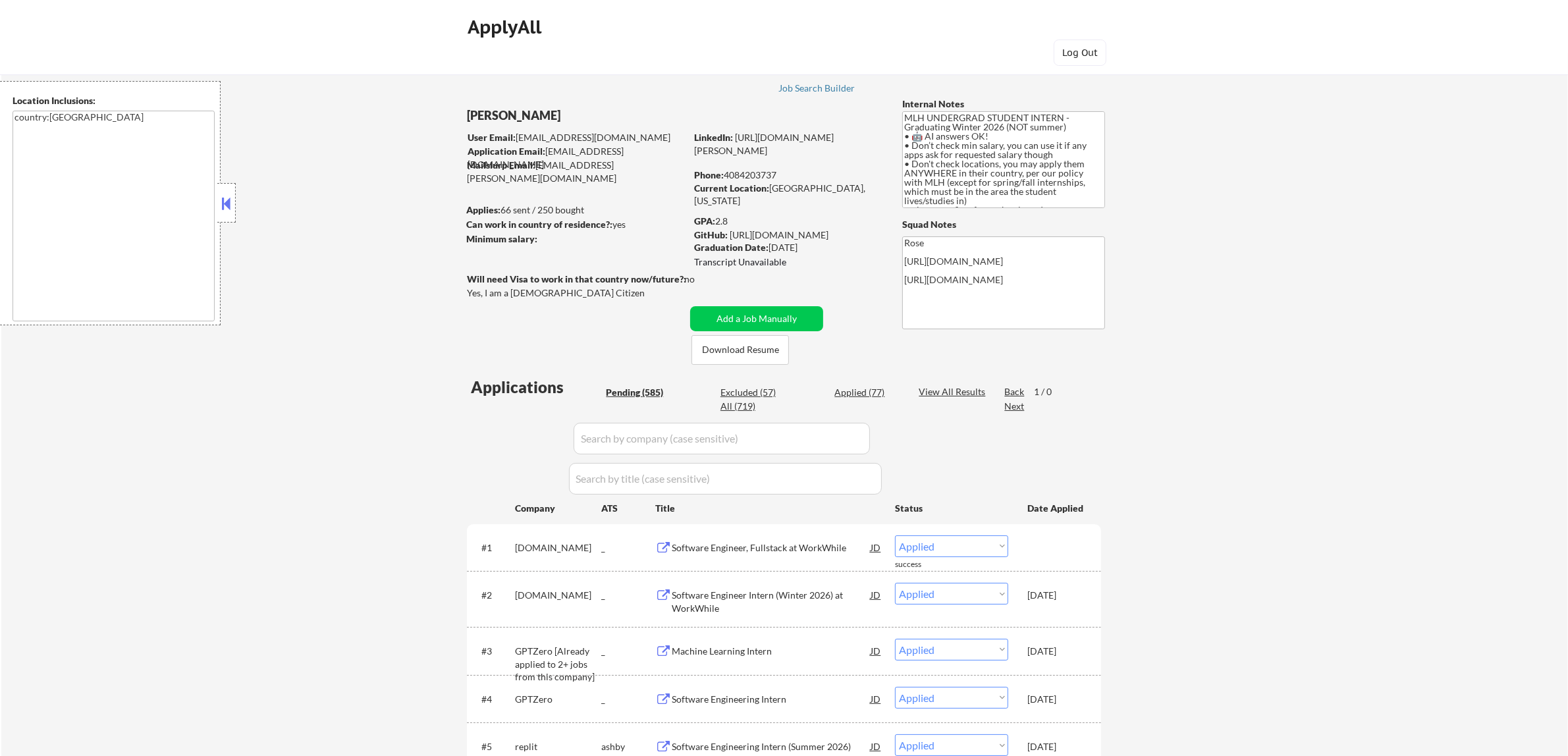
select select ""pending""
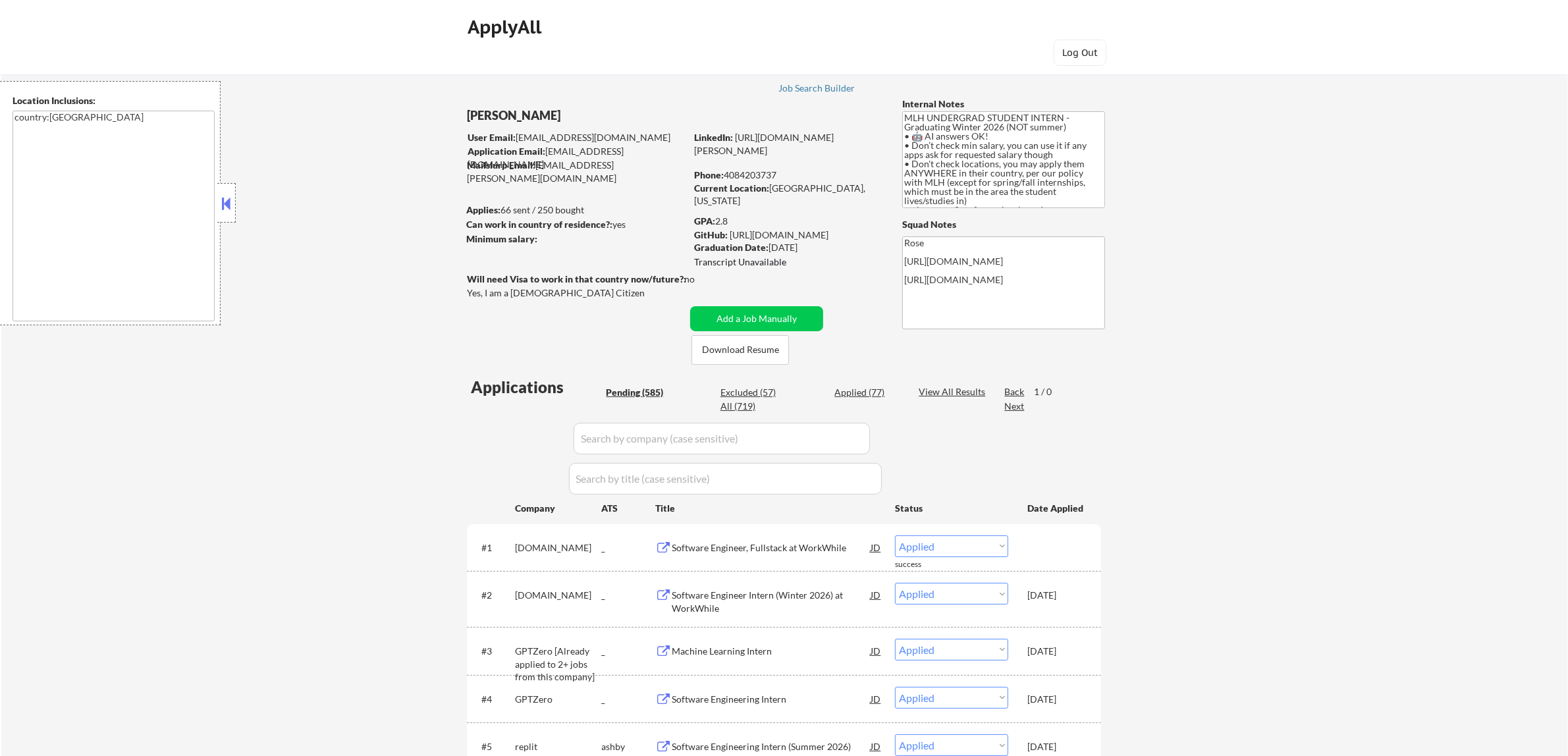
select select ""pending""
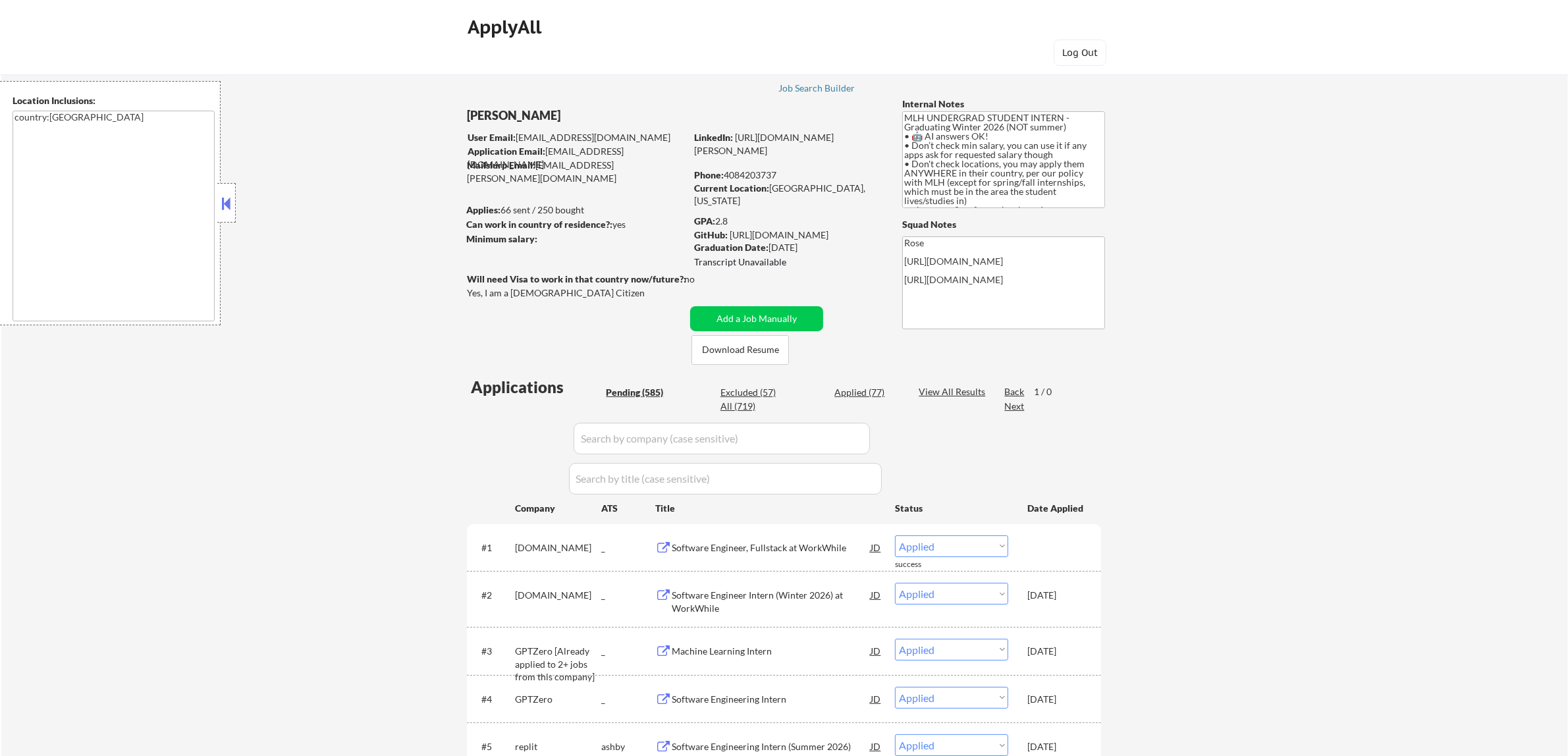
select select ""pending""
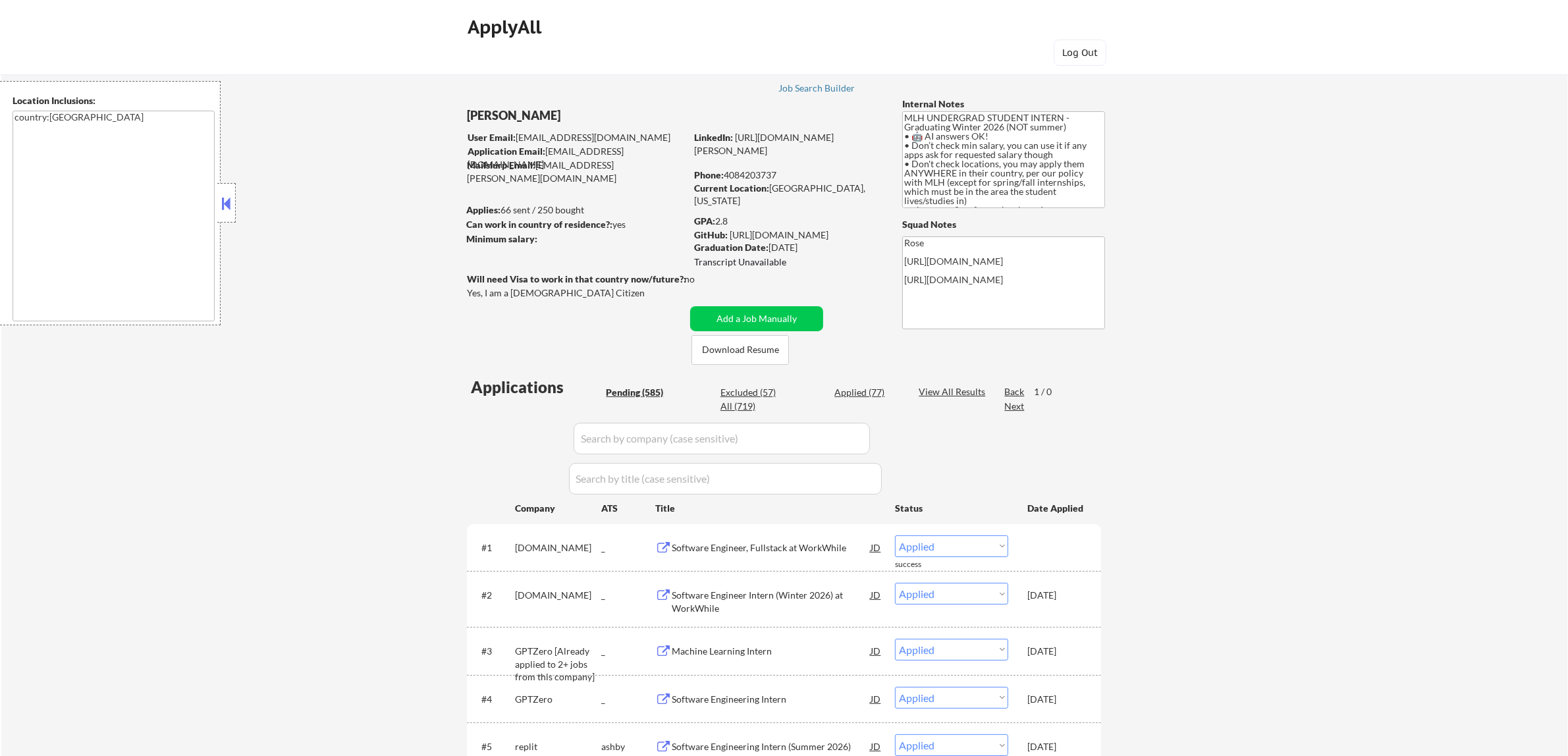
select select ""pending""
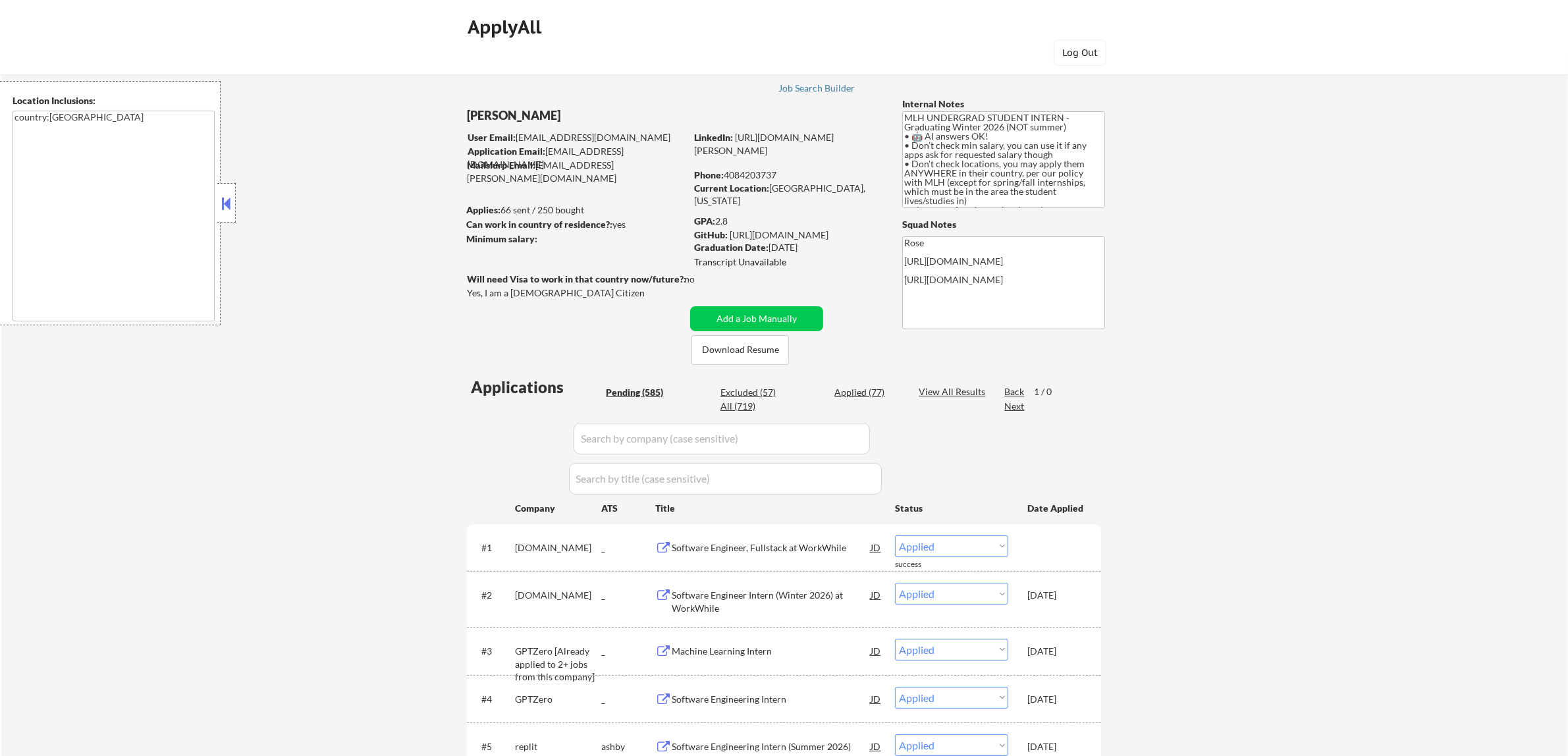
select select ""pending""
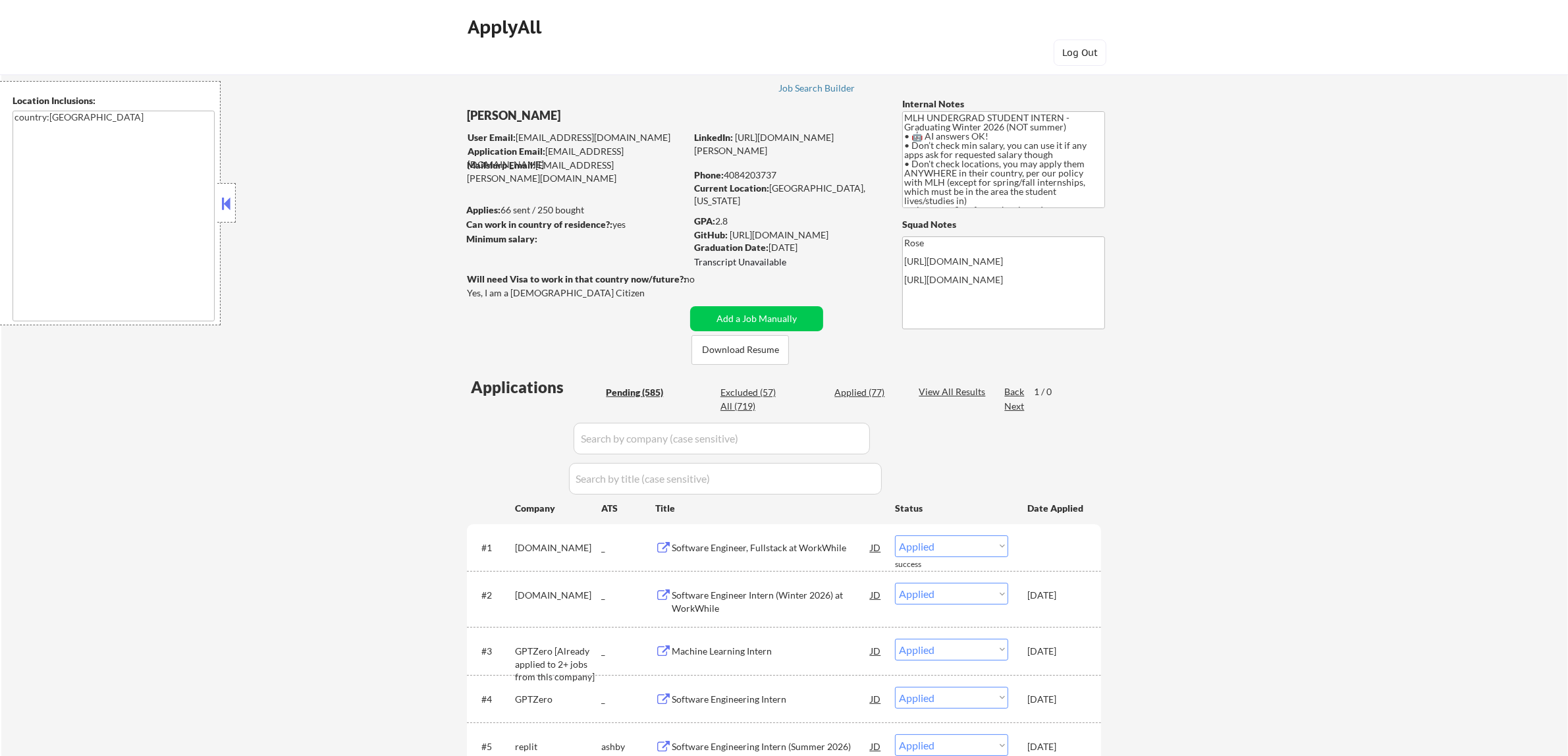
select select ""pending""
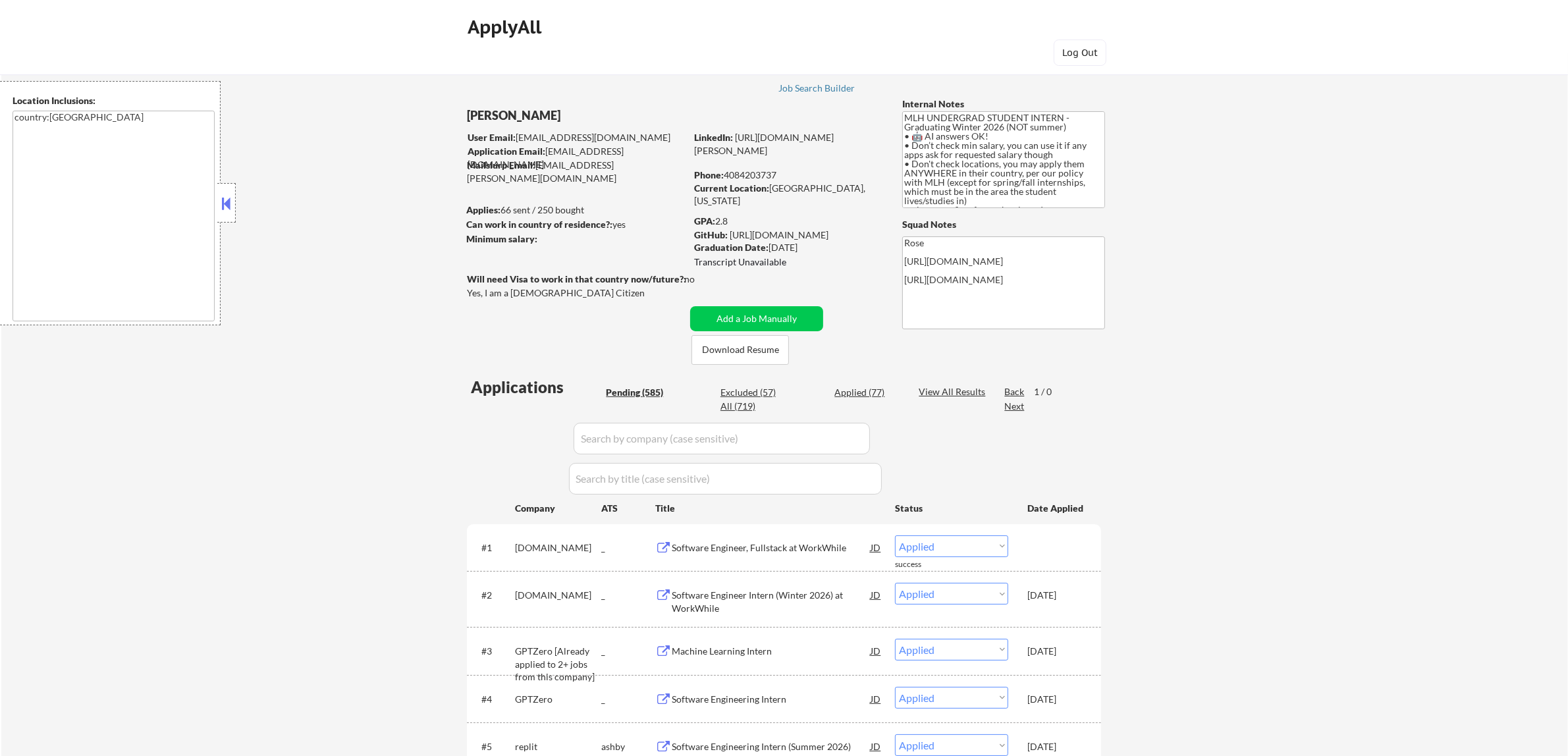
select select ""pending""
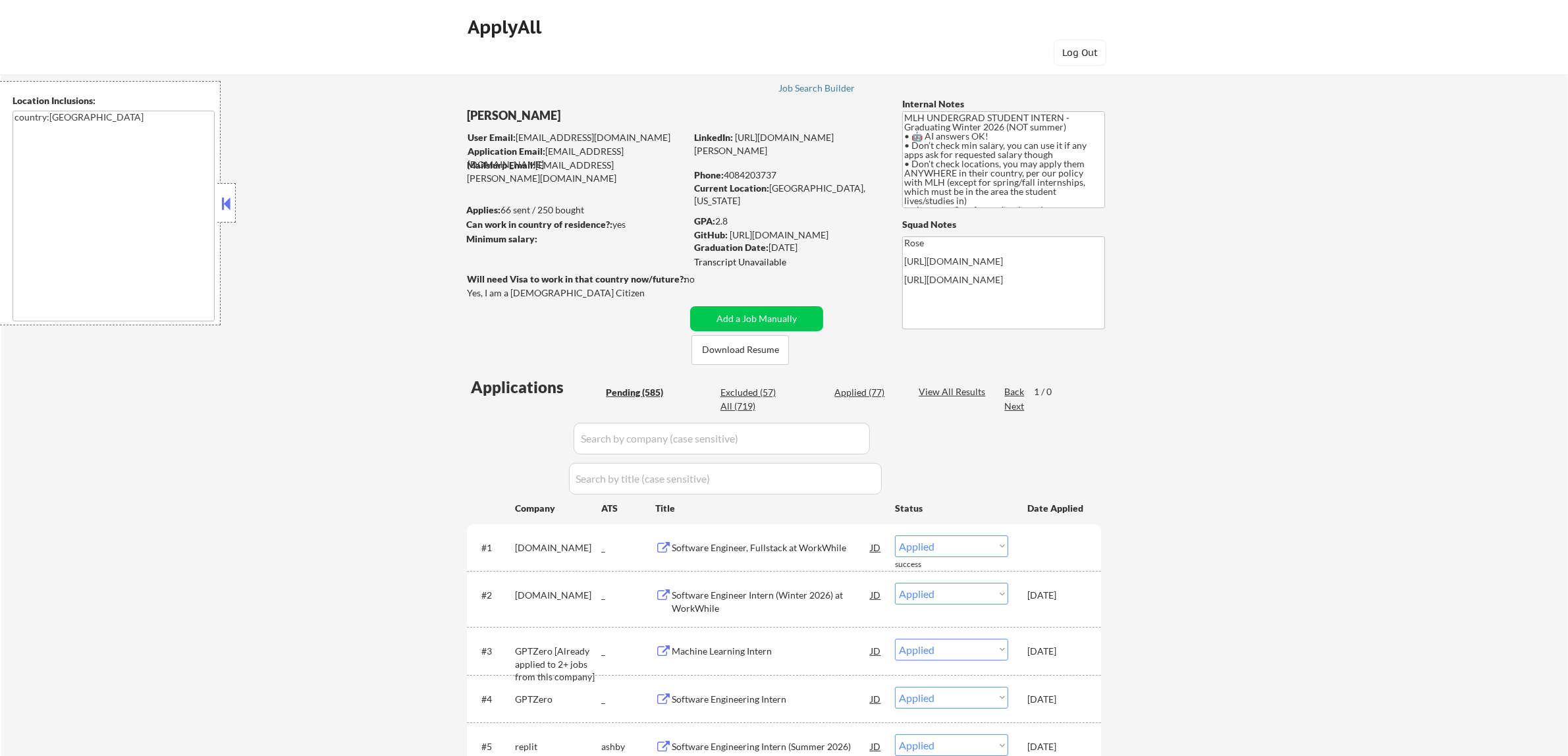
select select ""pending""
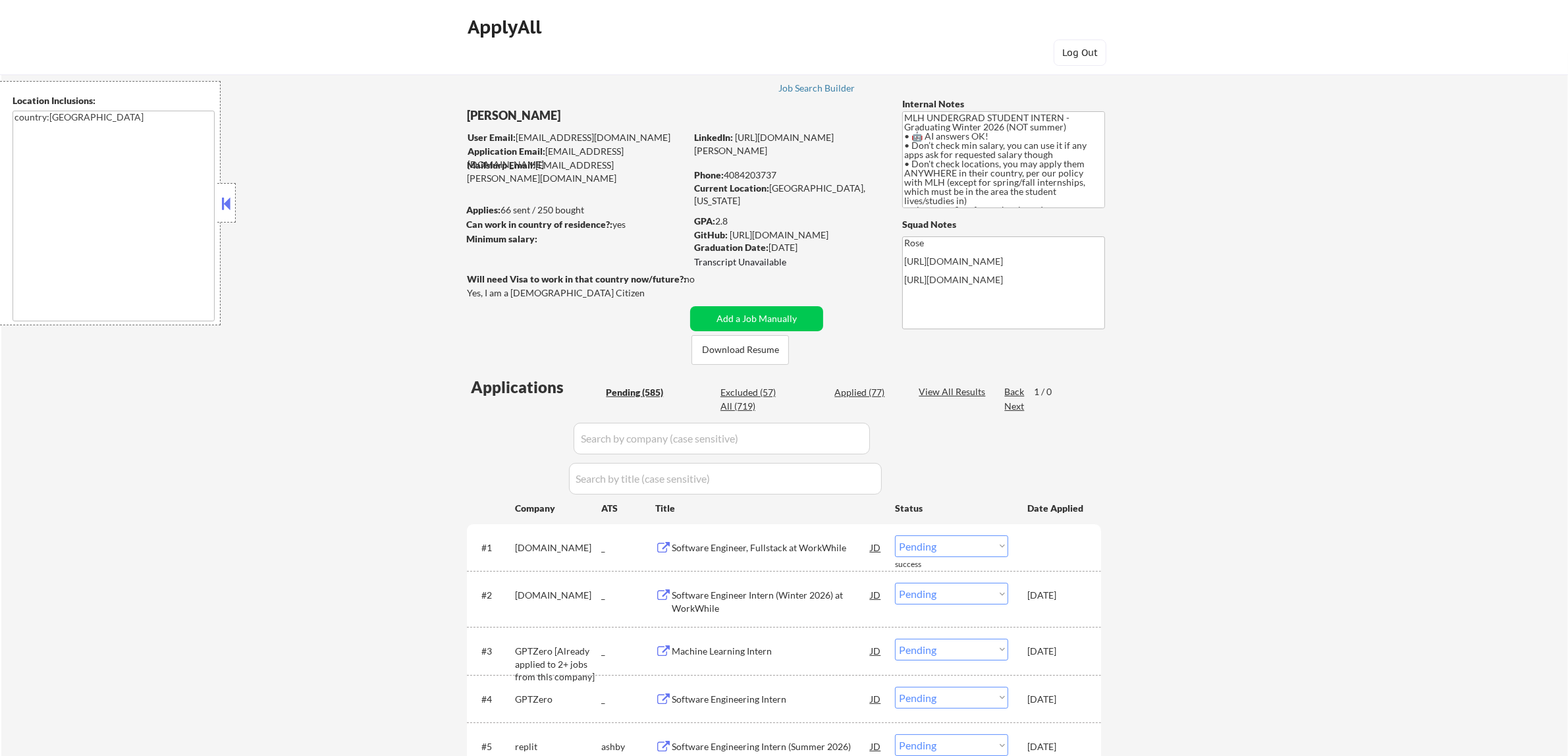
select select ""pending""
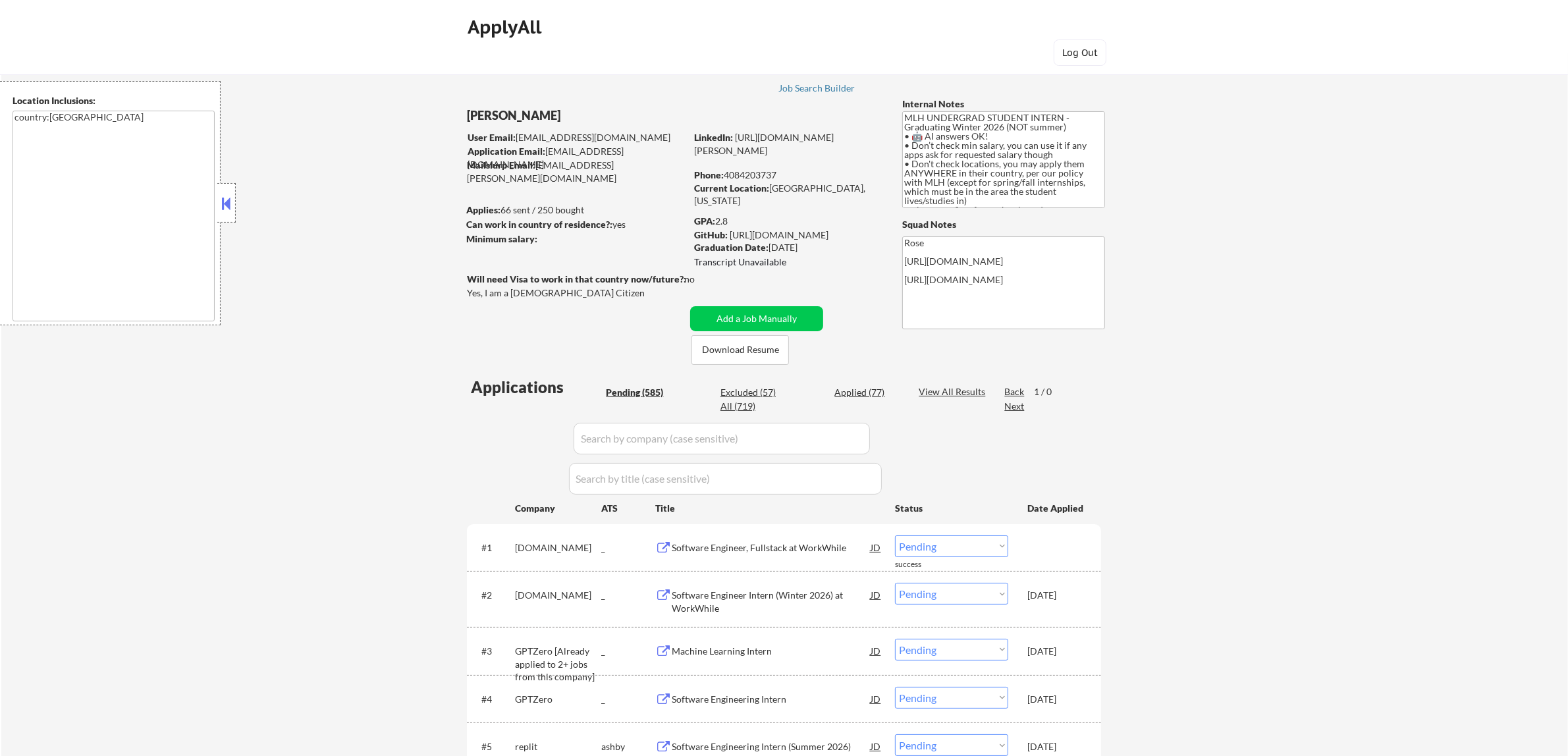
select select ""pending""
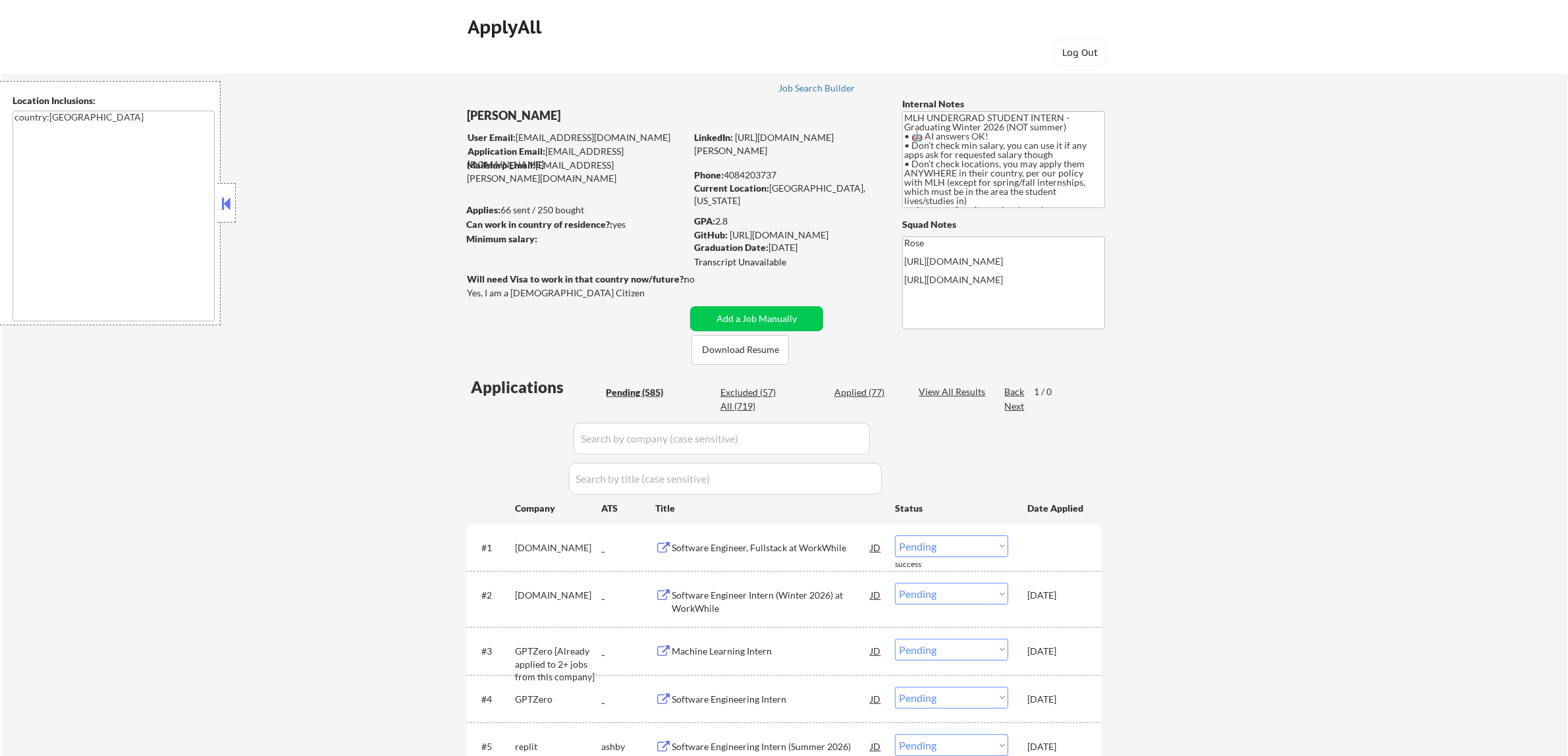
select select ""pending""
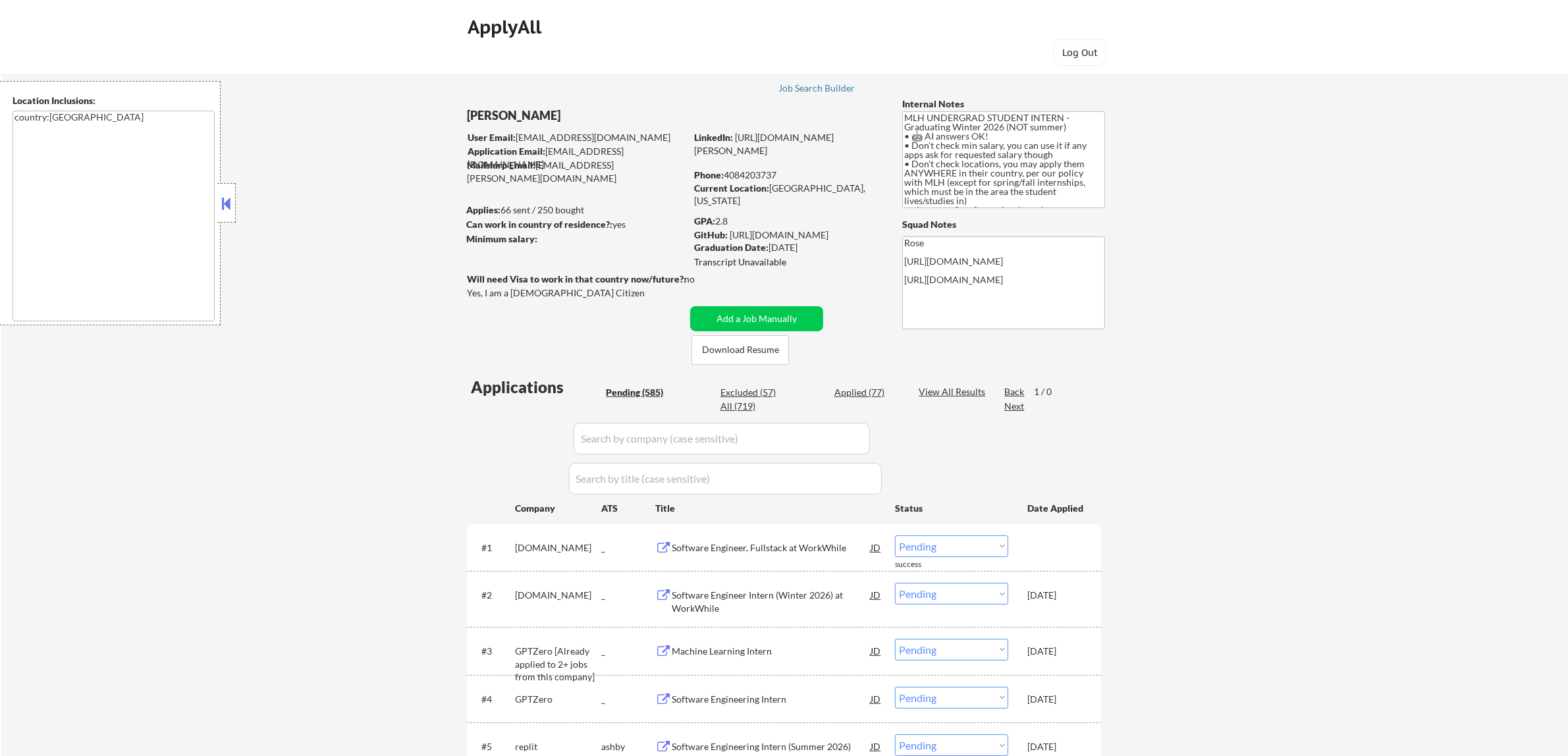
select select ""pending""
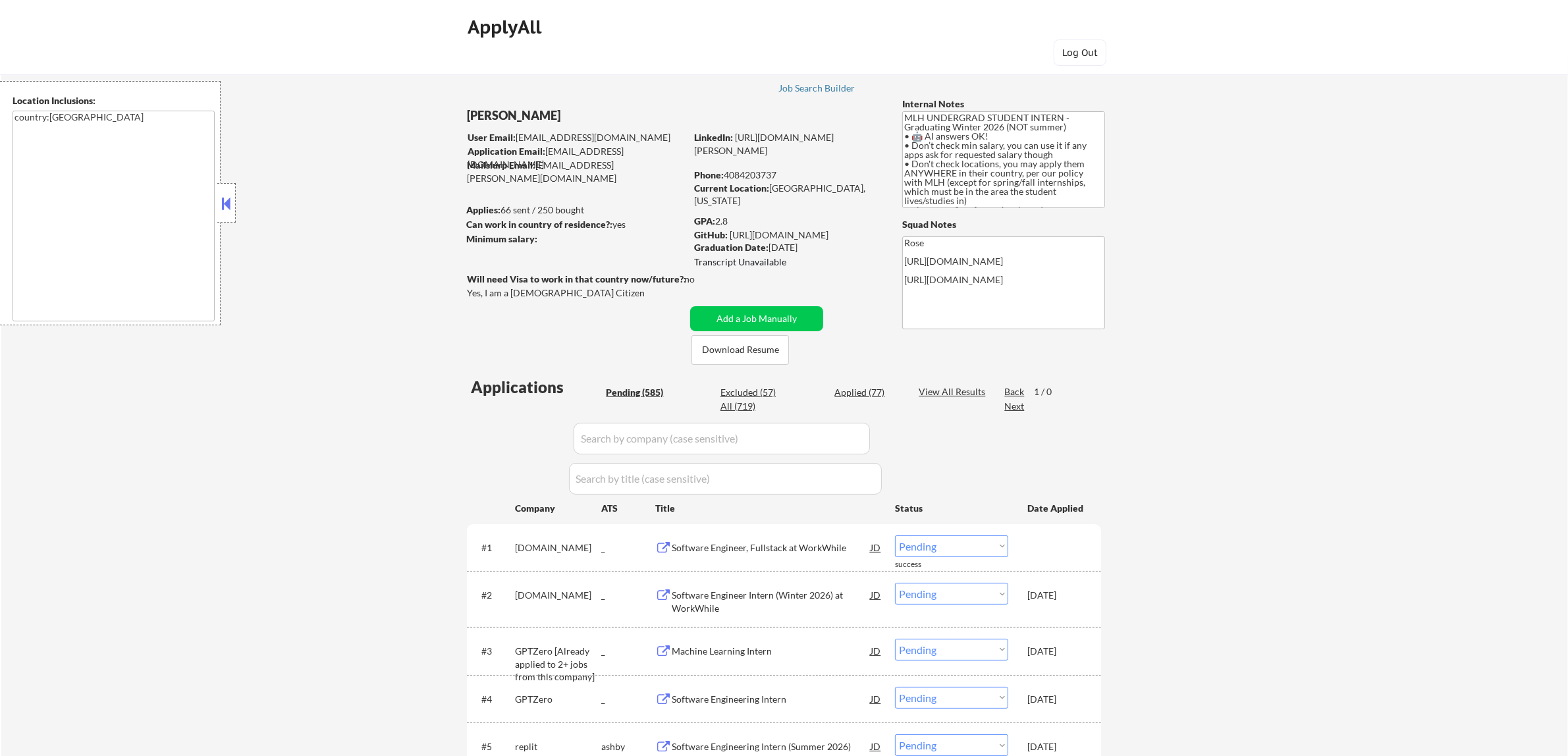
select select ""pending""
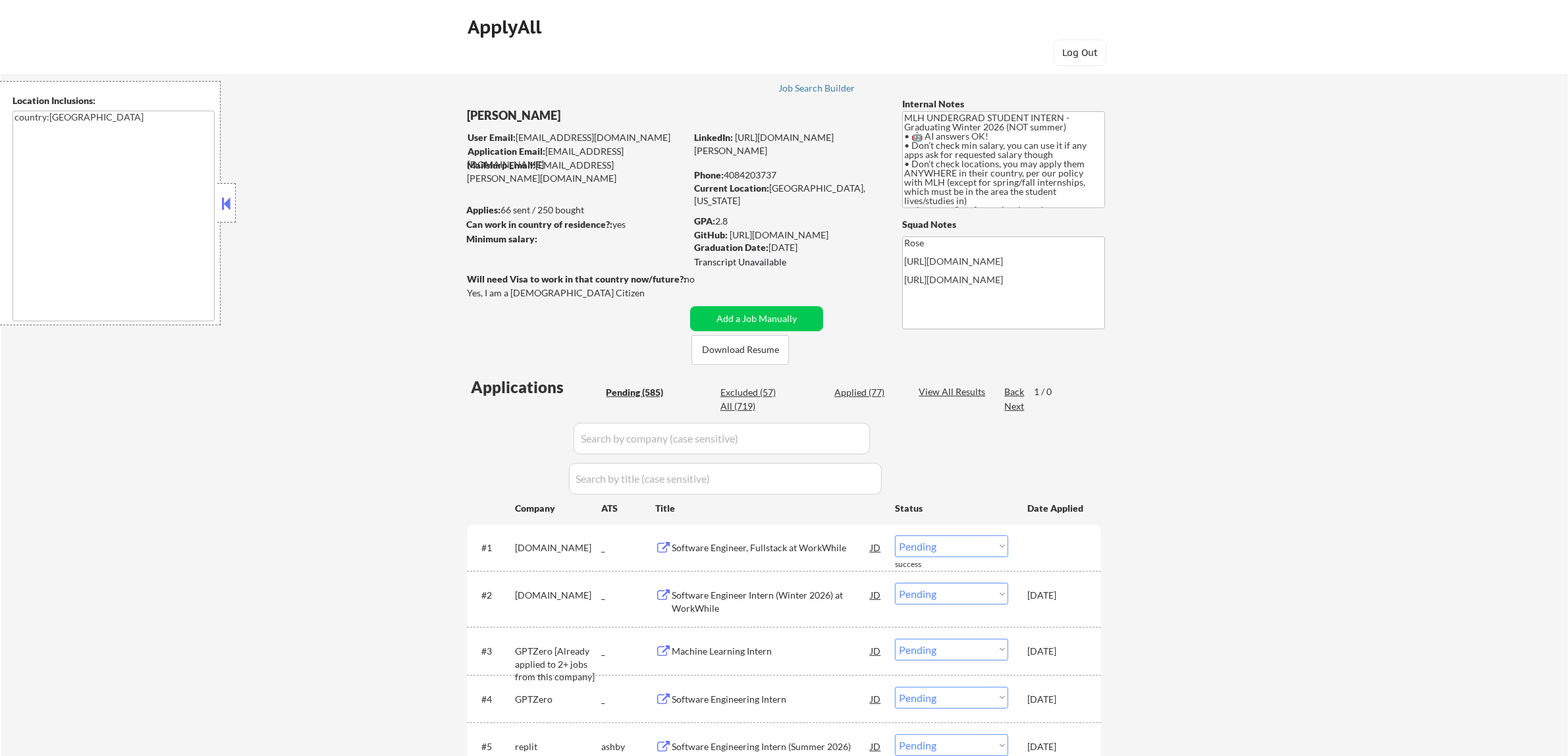
select select ""pending""
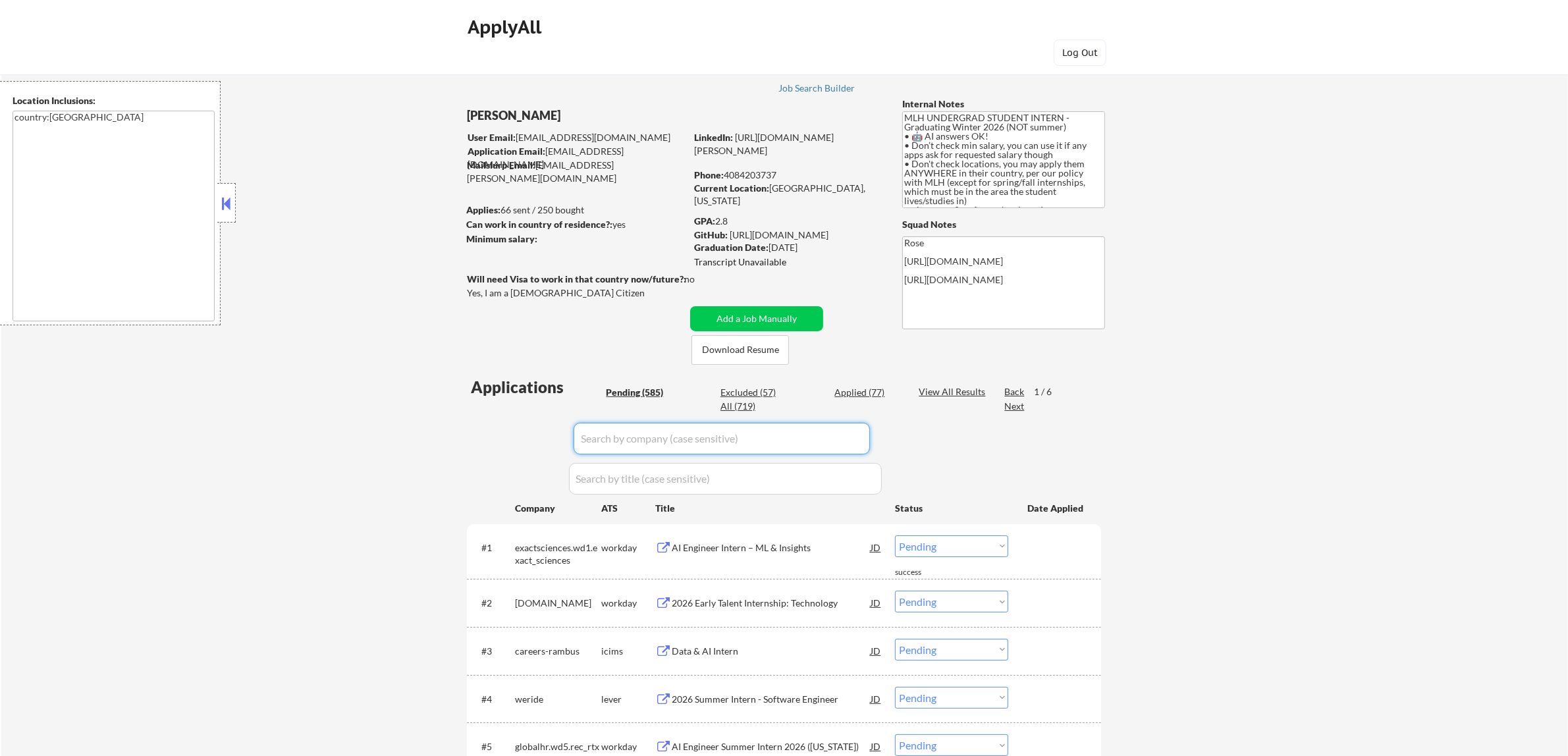
click at [861, 393] on div "Applied (77)" at bounding box center [867, 392] width 66 height 13
select select ""applied""
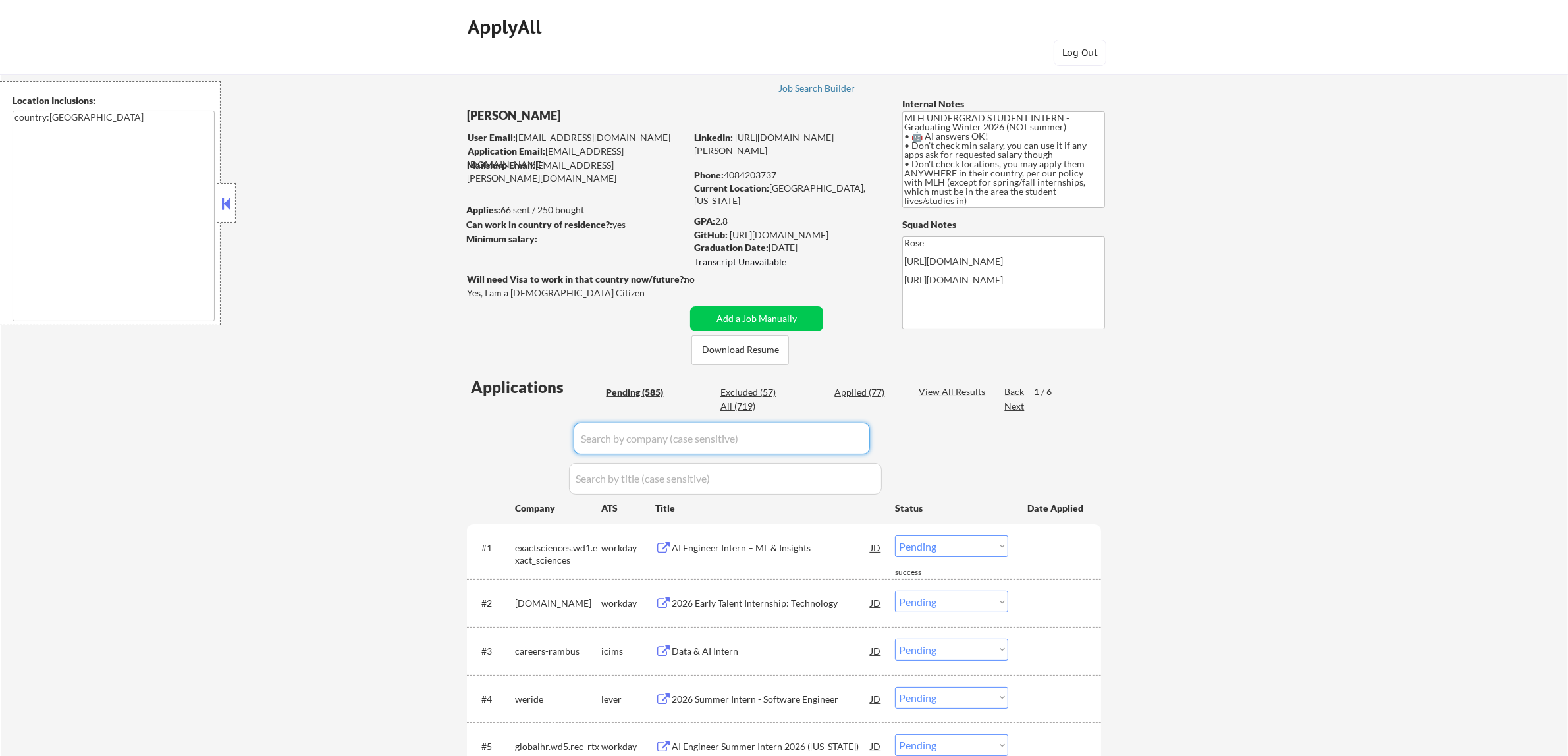
select select ""applied""
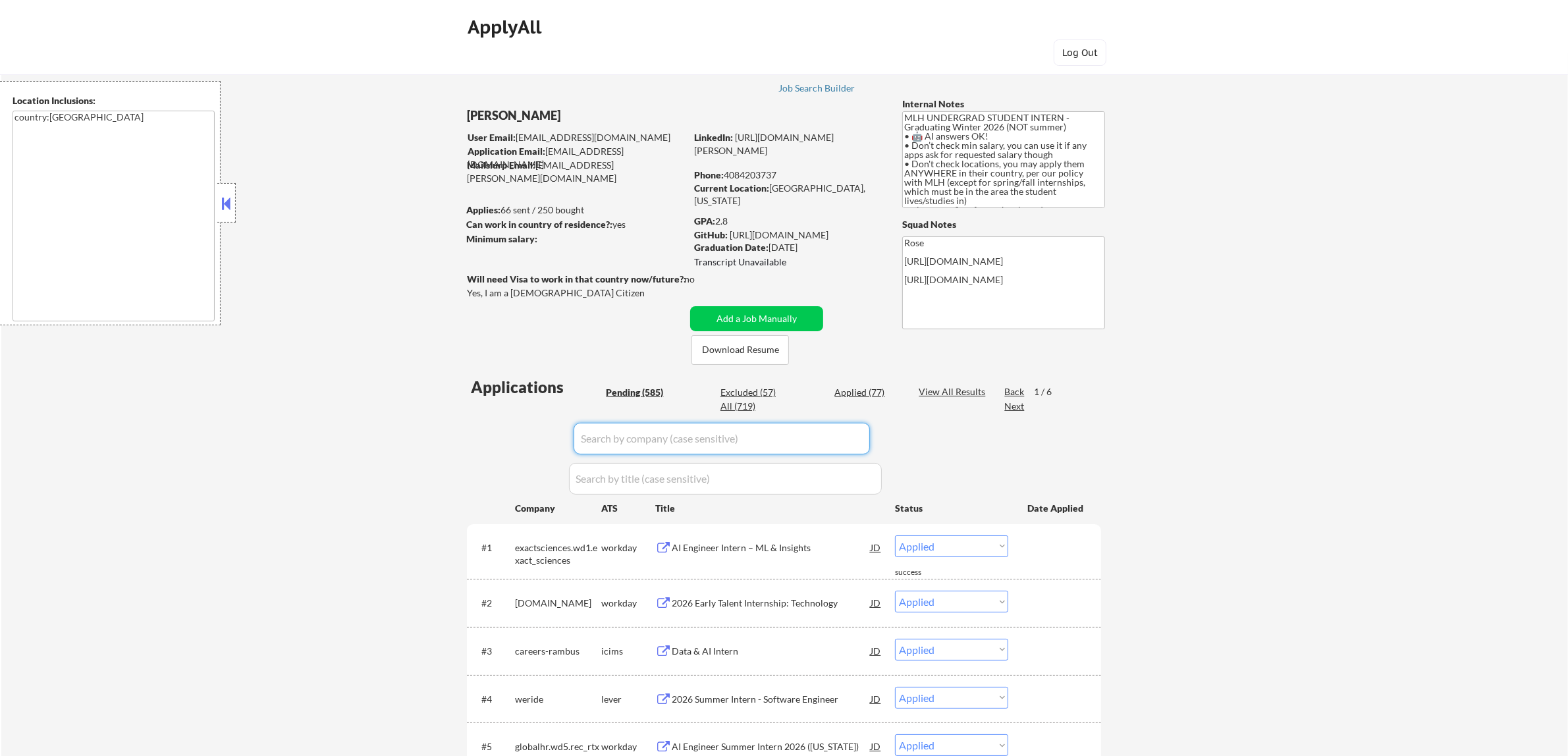
select select ""applied""
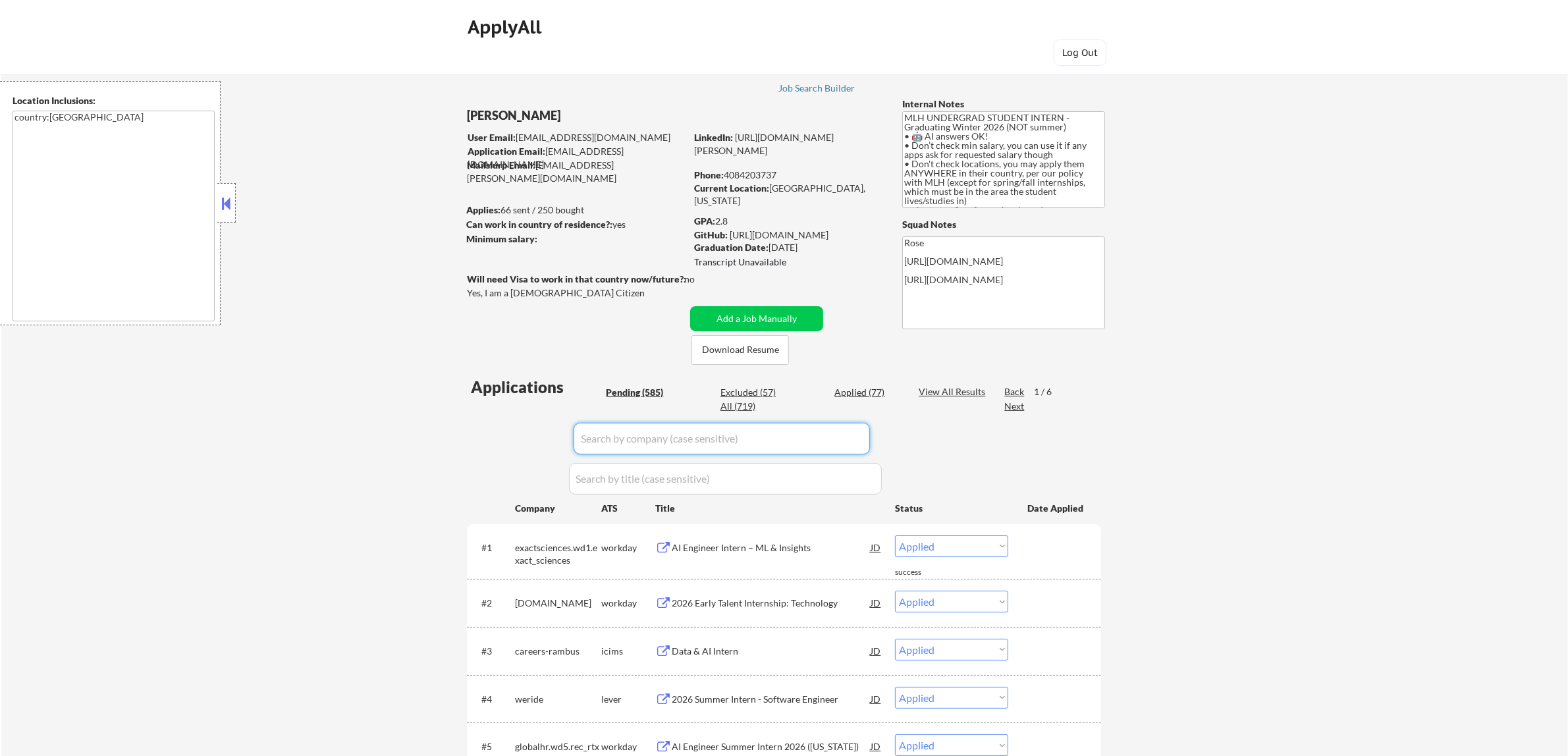
select select ""applied""
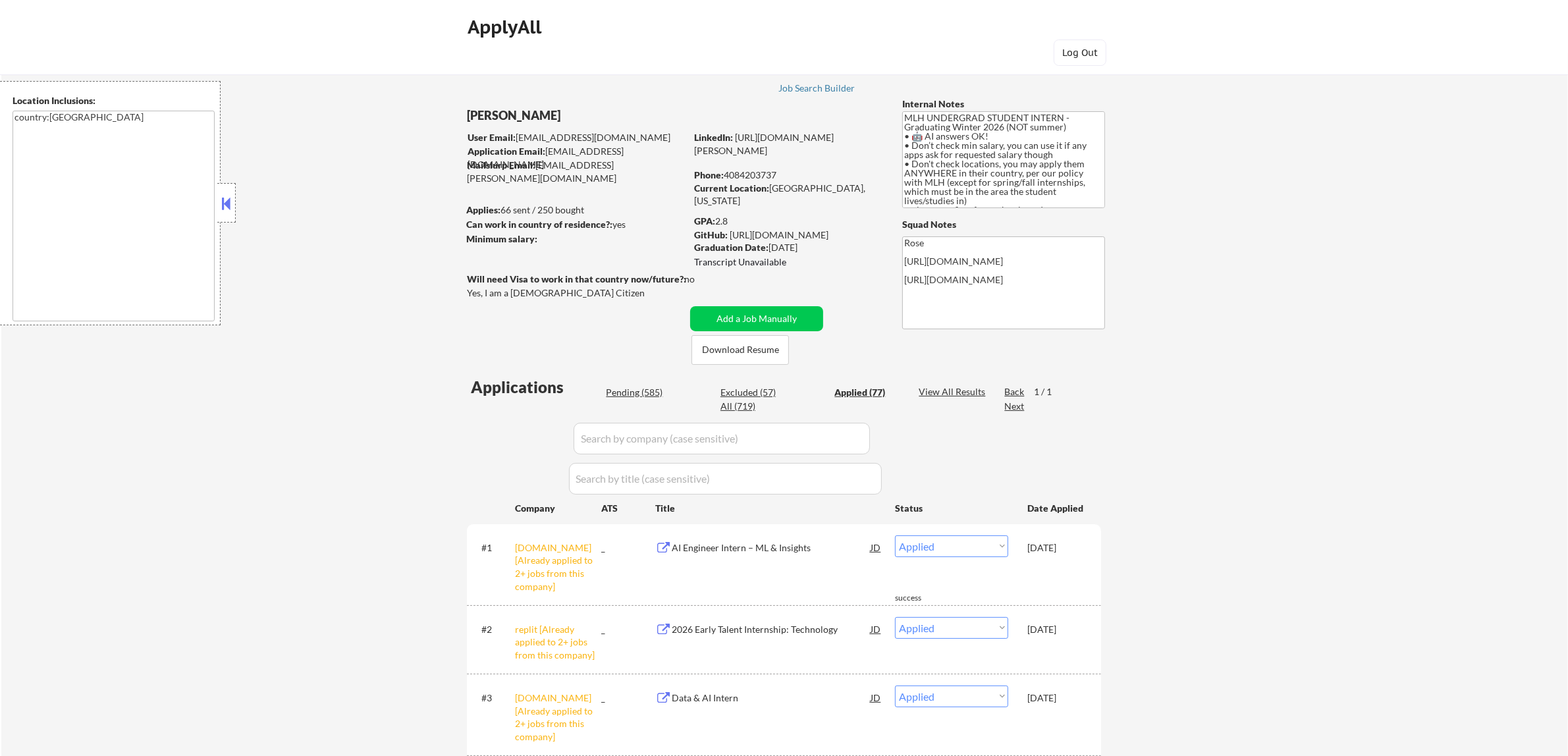
click at [842, 438] on input "input" at bounding box center [721, 438] width 296 height 32
paste input "app.ripplematch.com"
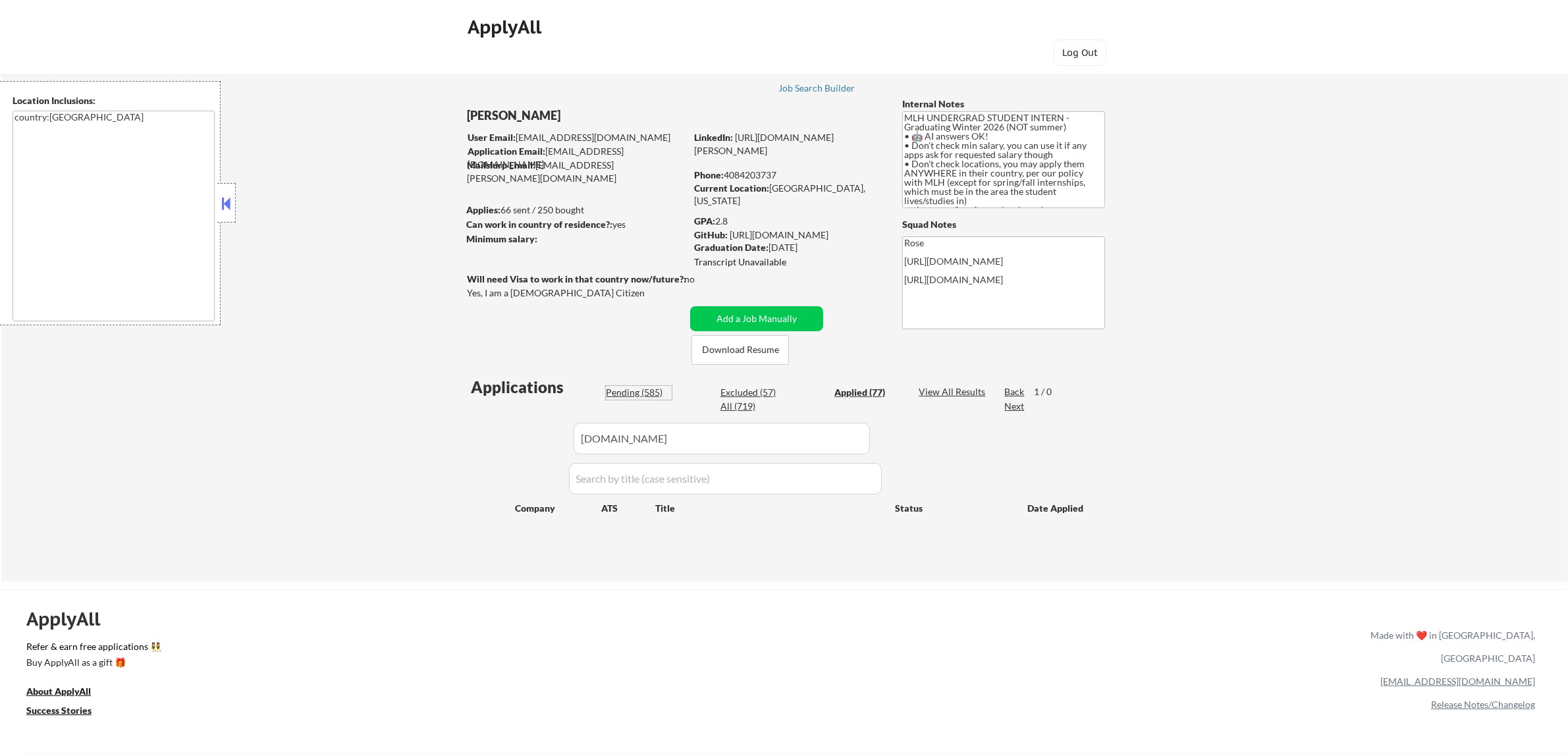
click at [636, 396] on div "Pending (585)" at bounding box center [638, 392] width 66 height 13
click at [771, 321] on button "Add a Job Manually" at bounding box center [756, 319] width 133 height 25
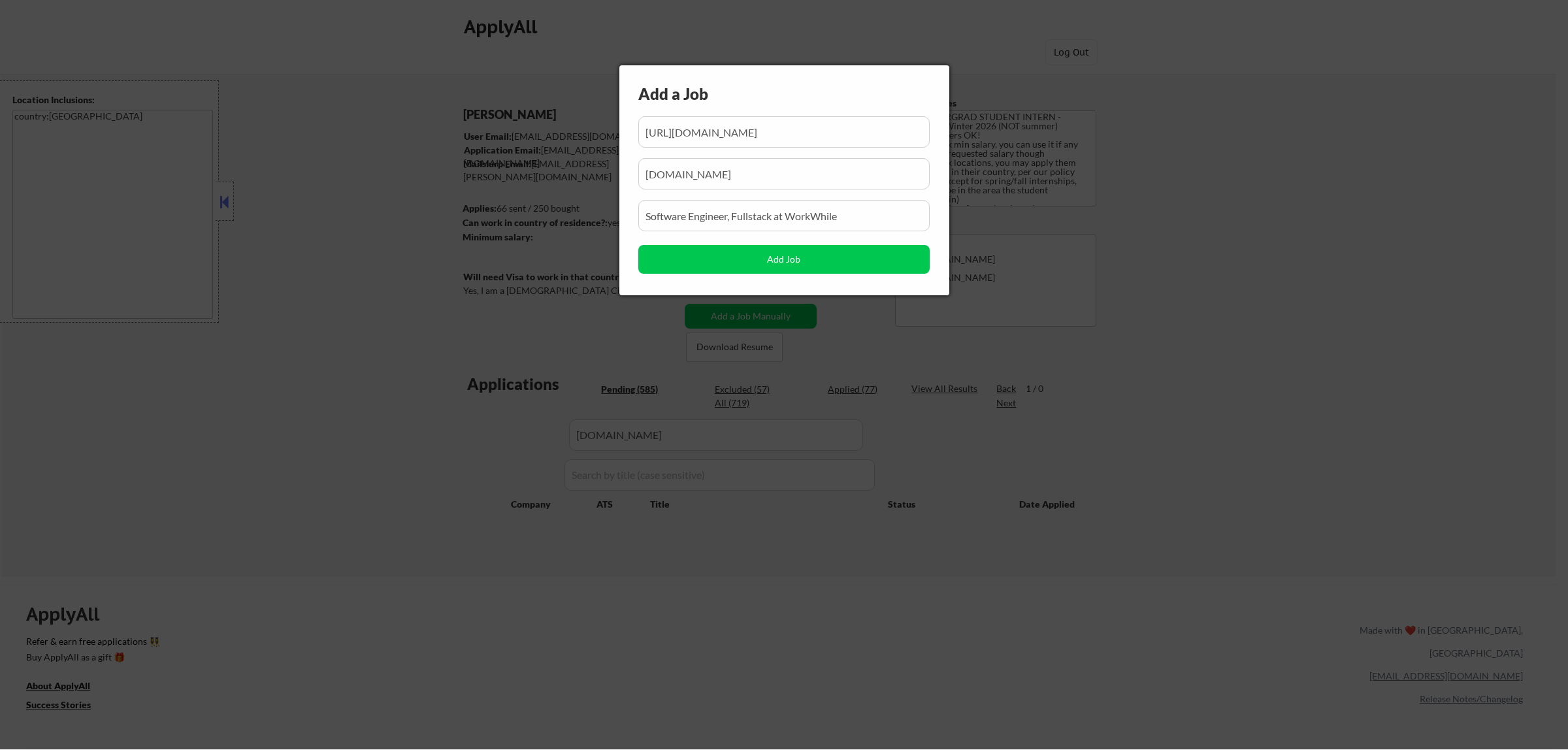
scroll to position [0, 330]
drag, startPoint x: 755, startPoint y: 135, endPoint x: 742, endPoint y: 138, distance: 13.3
click at [742, 138] on input "input" at bounding box center [784, 132] width 292 height 31
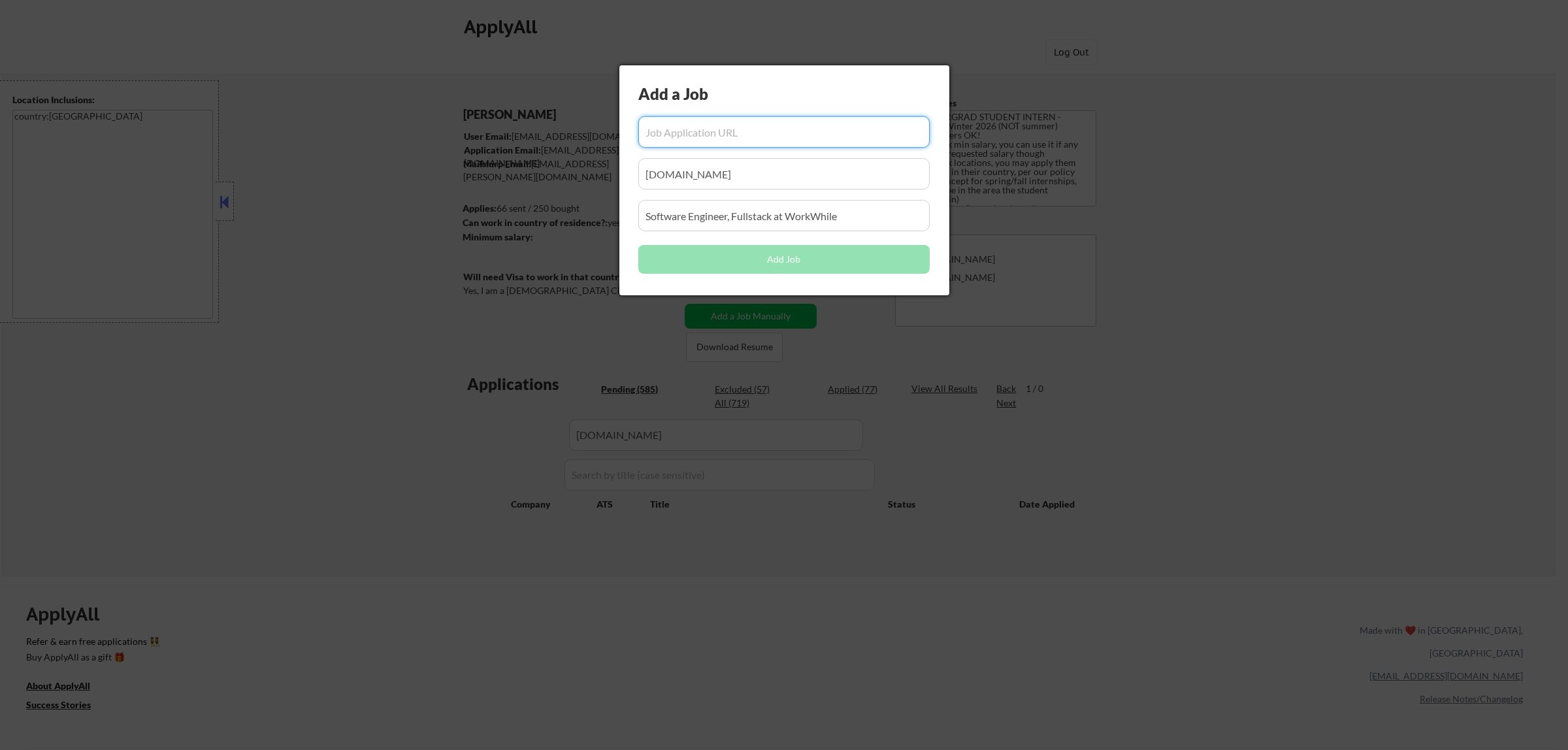
scroll to position [0, 0]
paste input "https://app.ripplematch.com/v2/public/job/efb58490?from_page=company_branded_pa…"
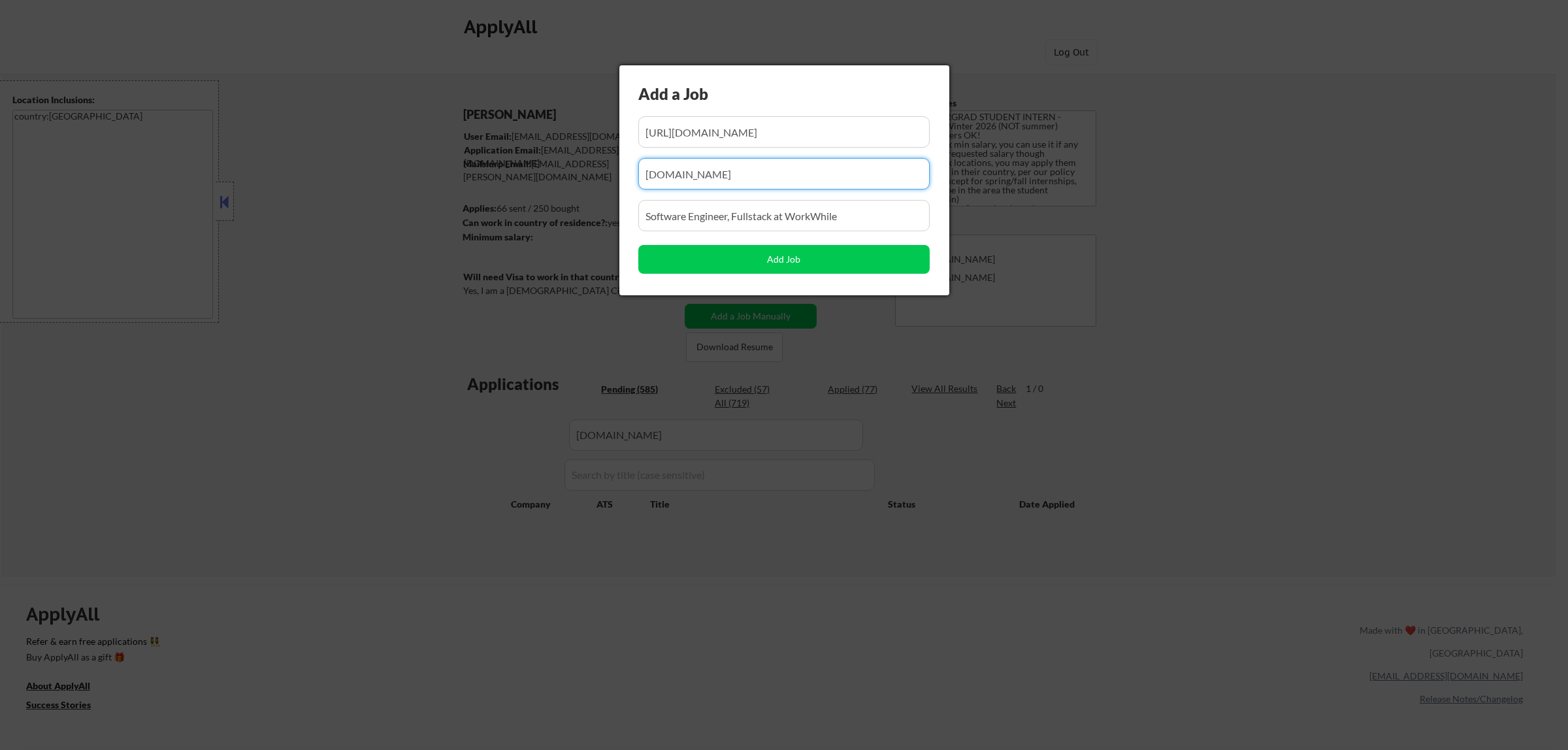
drag, startPoint x: 722, startPoint y: 180, endPoint x: 484, endPoint y: 176, distance: 238.0
click at [480, 180] on body "← Return to /applysquad Mailslurp Inbox Job Search Builder Atharva Berde User E…" at bounding box center [784, 375] width 1568 height 750
click at [740, 173] on input "input" at bounding box center [784, 173] width 292 height 31
paste input "app.ripplematch.com"
drag, startPoint x: 845, startPoint y: 213, endPoint x: 590, endPoint y: 213, distance: 255.0
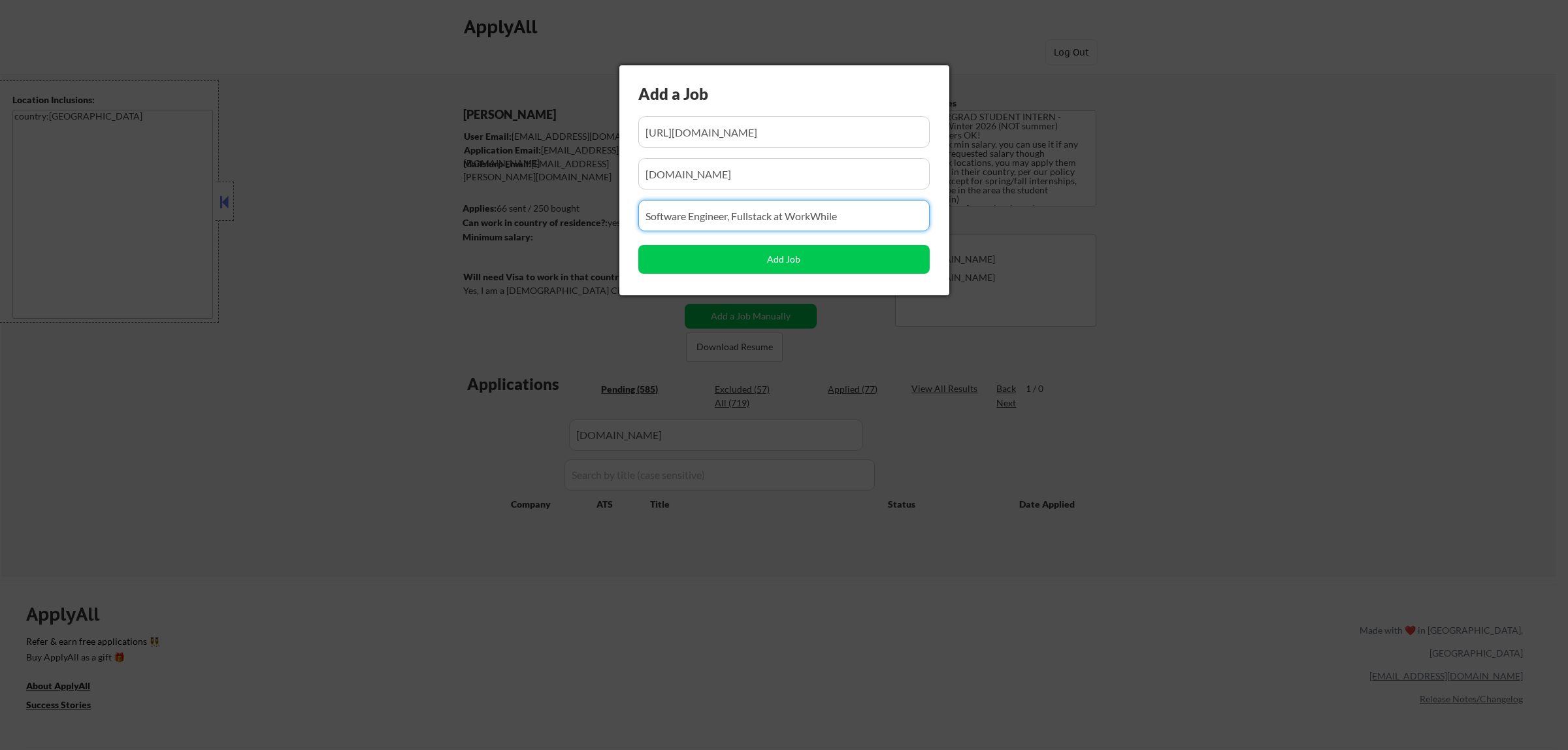
click at [590, 213] on body "← Return to /applysquad Mailslurp Inbox Job Search Builder Atharva Berde User E…" at bounding box center [784, 375] width 1568 height 750
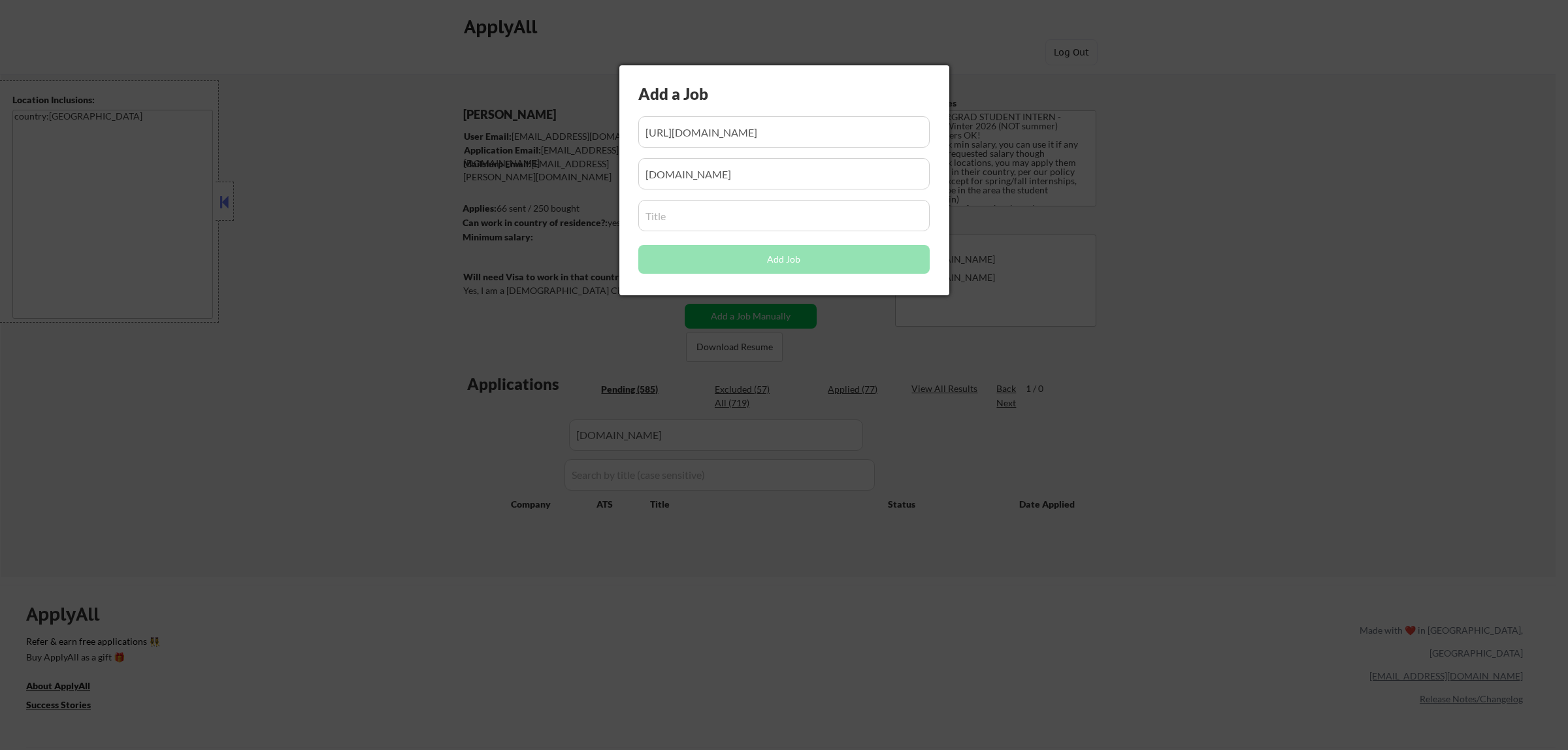
click at [746, 223] on input "input" at bounding box center [784, 215] width 292 height 31
paste input "Site Reliability Engineer Intern (2026)"
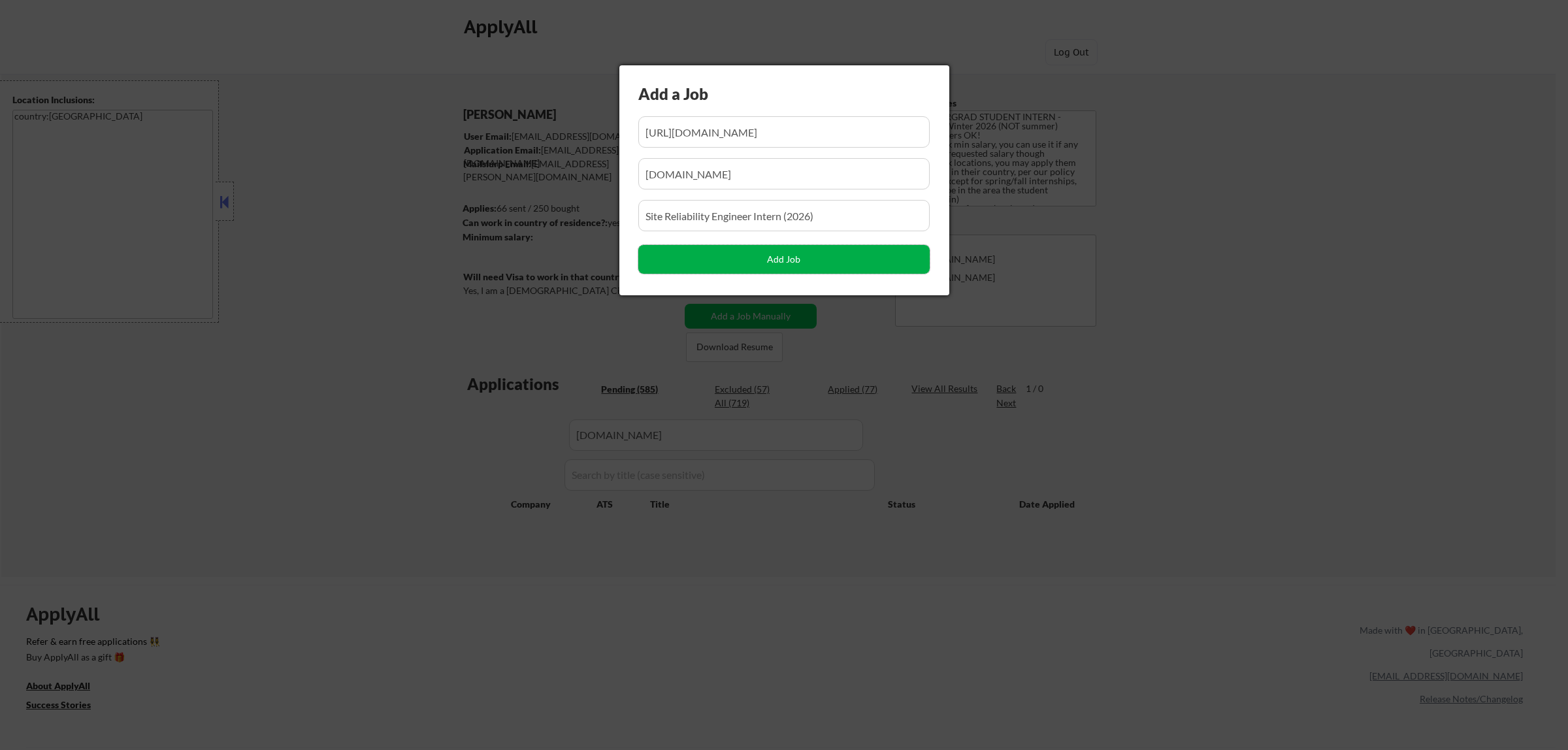
drag, startPoint x: 809, startPoint y: 260, endPoint x: 792, endPoint y: 272, distance: 20.8
click at [808, 260] on button "Add Job" at bounding box center [784, 259] width 292 height 28
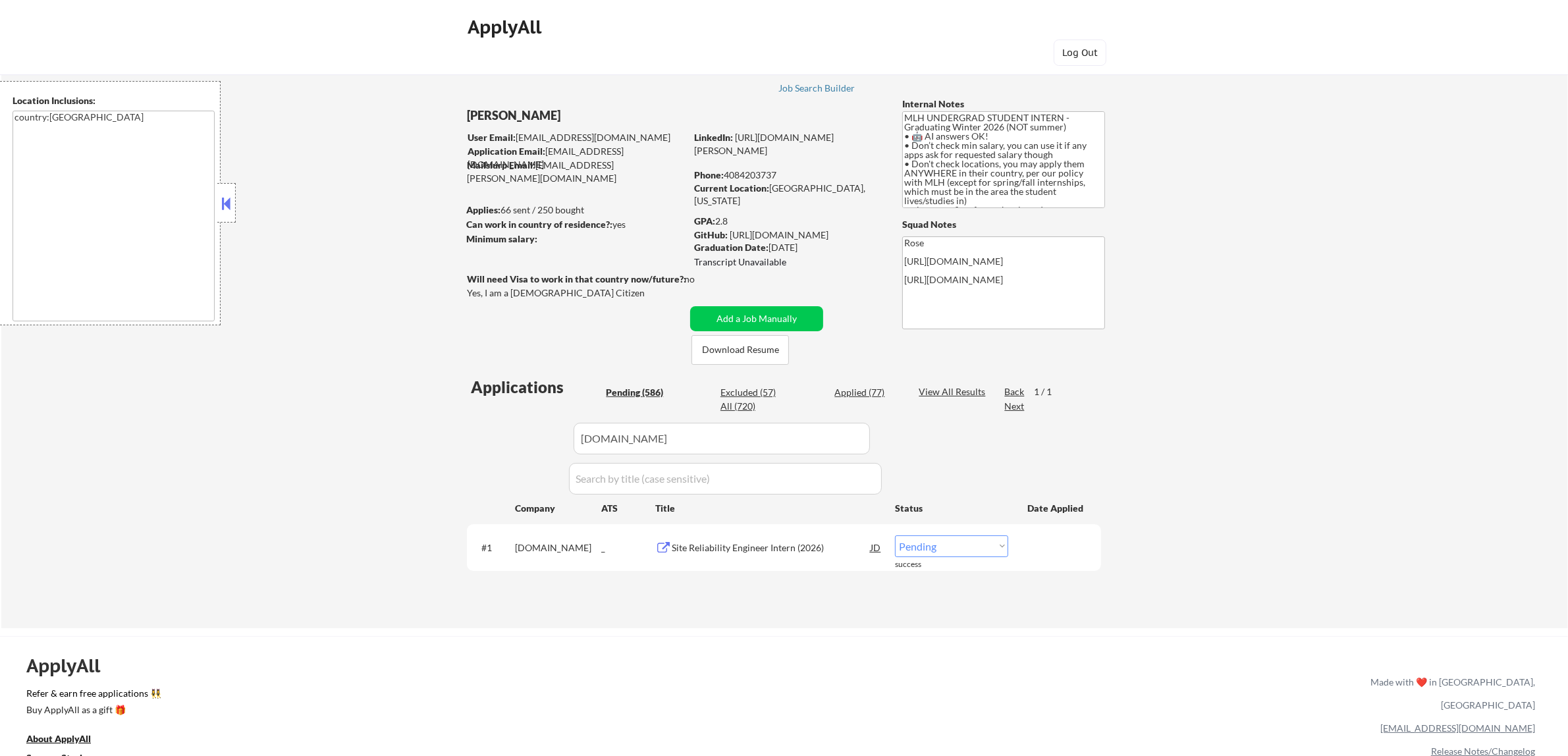
drag, startPoint x: 970, startPoint y: 541, endPoint x: 956, endPoint y: 553, distance: 18.4
click at [970, 541] on select "Choose an option... Pending Applied Excluded (Questions) Excluded (Expired) Exc…" at bounding box center [951, 546] width 114 height 22
click at [894, 536] on select "Choose an option... Pending Applied Excluded (Questions) Excluded (Expired) Exc…" at bounding box center [951, 546] width 114 height 22
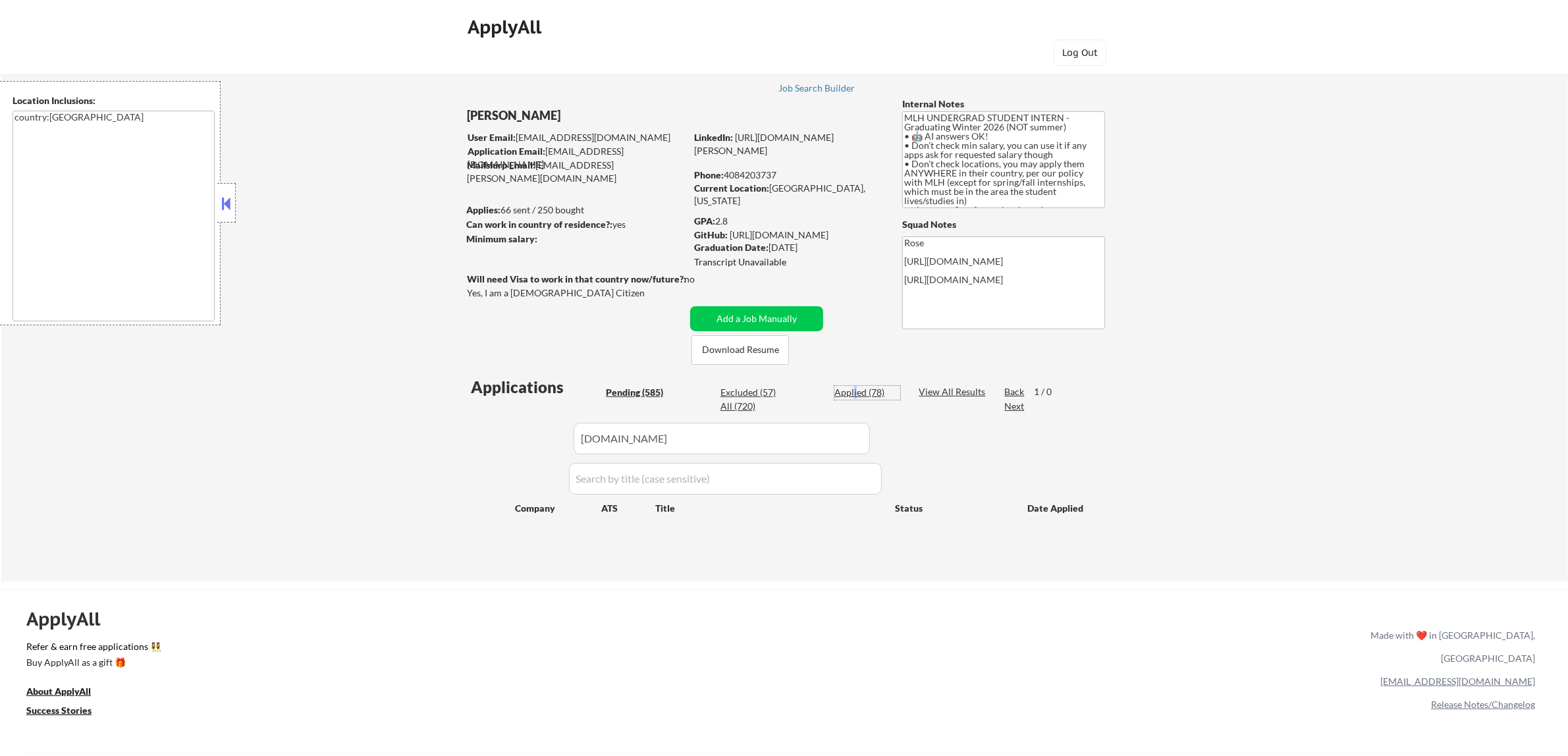
click at [854, 393] on div "Applied (78)" at bounding box center [867, 392] width 66 height 13
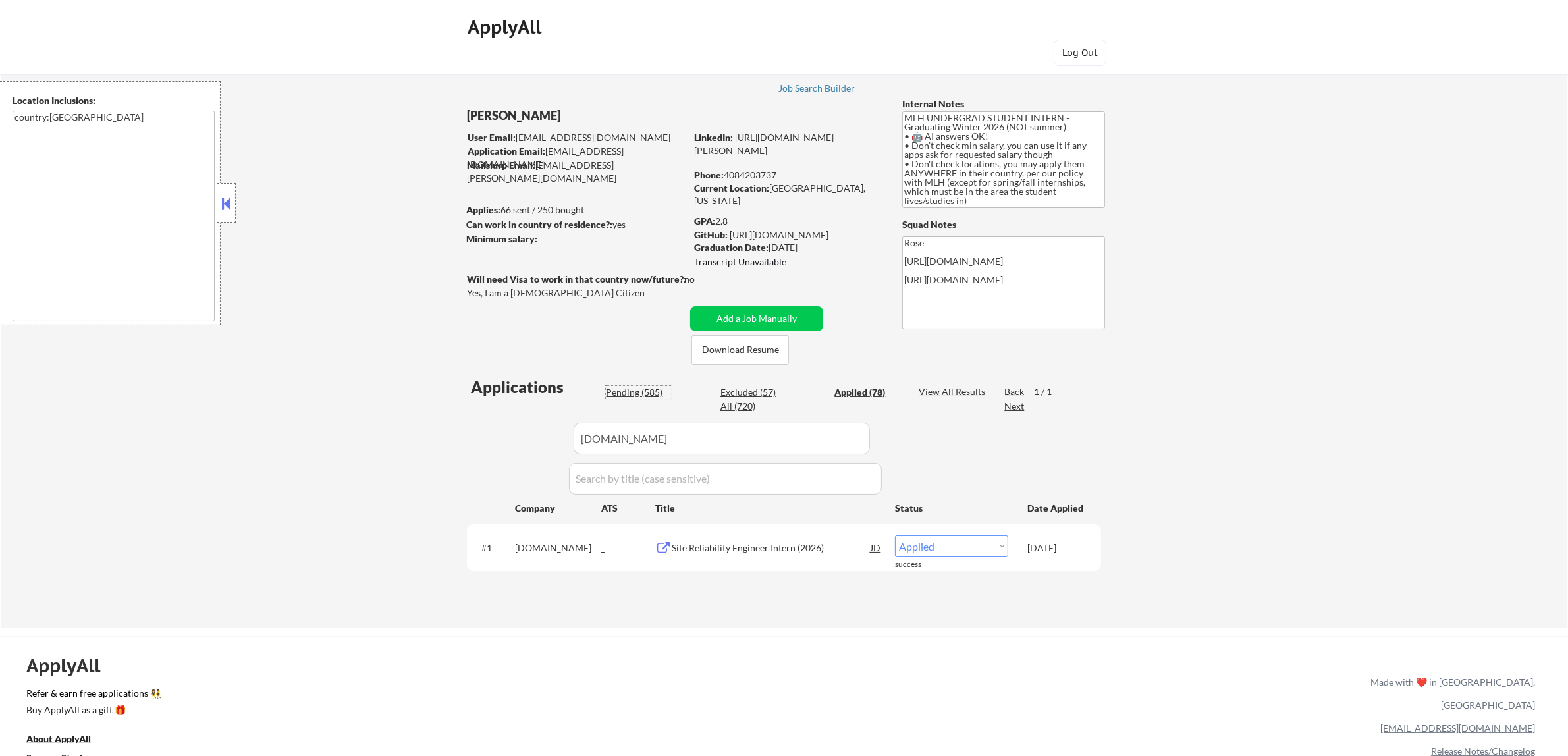
click at [639, 394] on div "Pending (585)" at bounding box center [638, 392] width 66 height 13
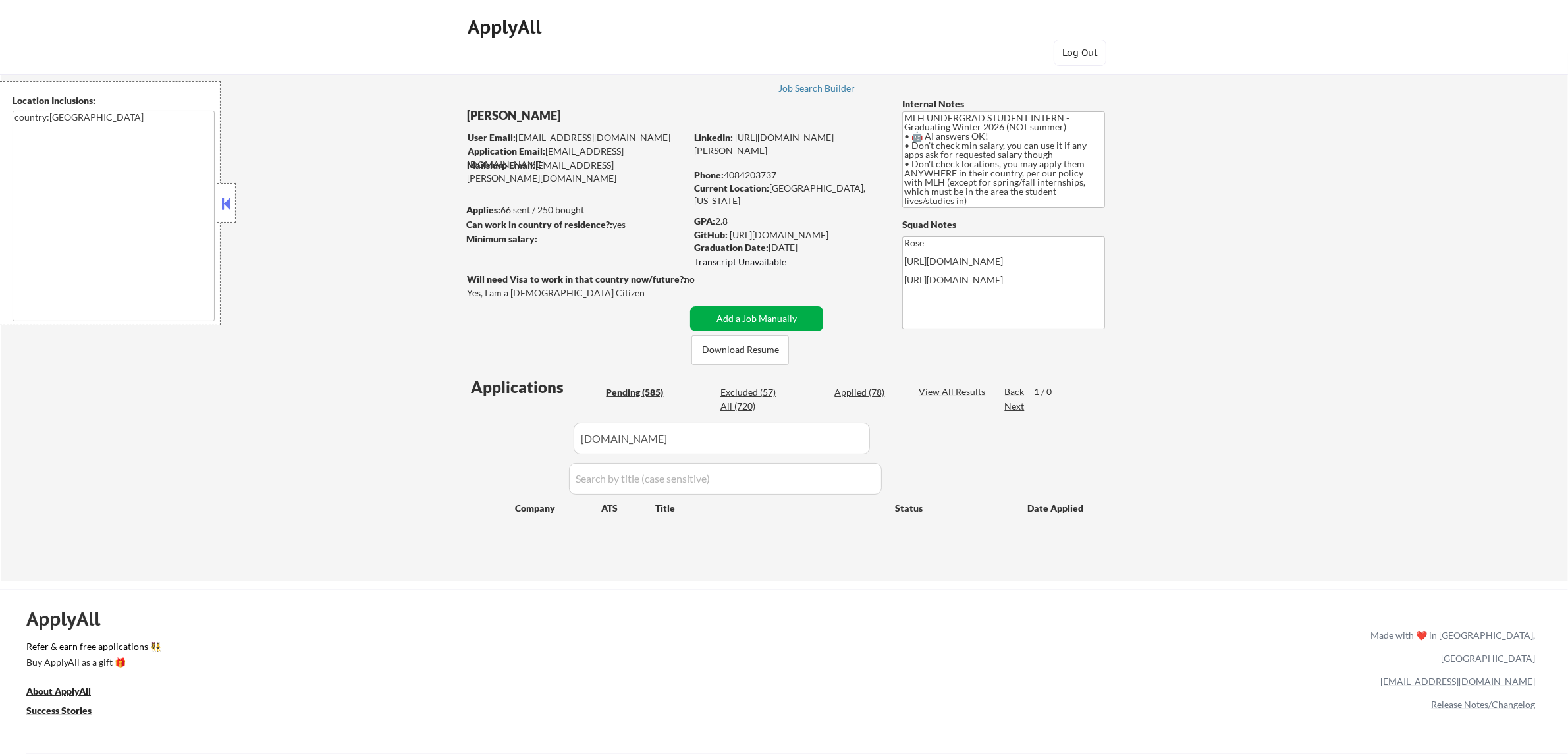
click at [759, 315] on button "Add a Job Manually" at bounding box center [756, 319] width 133 height 25
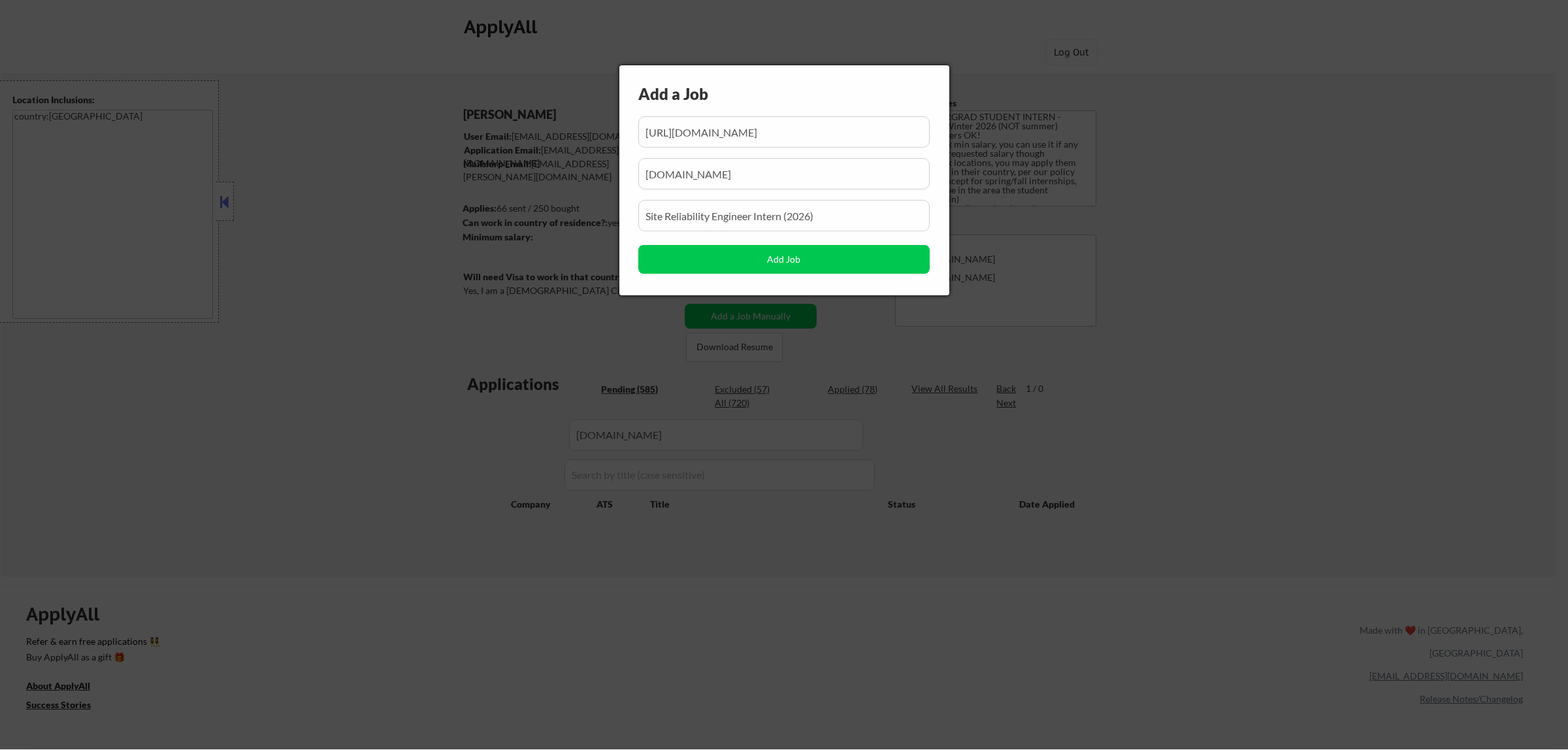
scroll to position [0, 132]
drag, startPoint x: 722, startPoint y: 129, endPoint x: 696, endPoint y: 129, distance: 26.0
click at [696, 129] on input "input" at bounding box center [784, 132] width 292 height 31
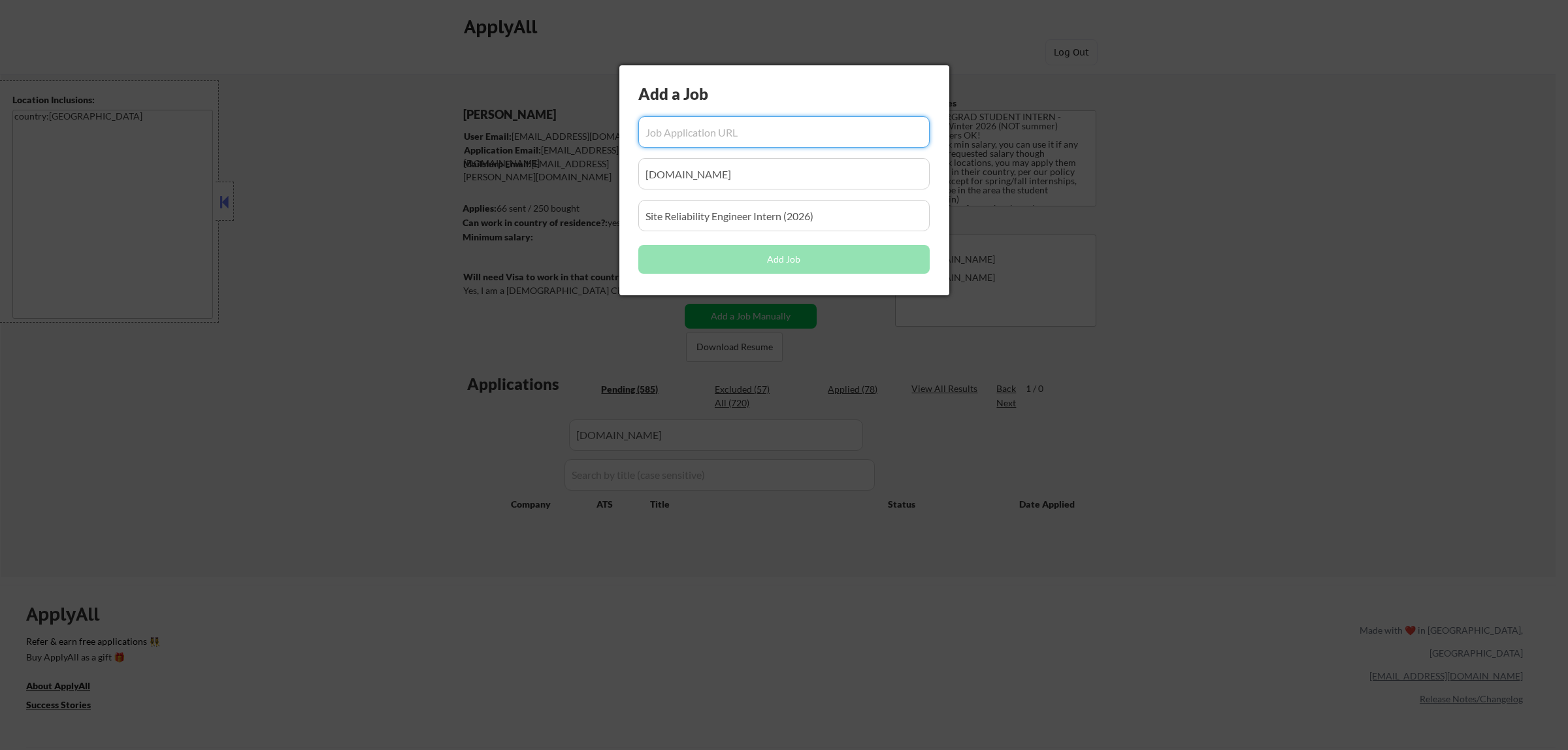
click at [759, 135] on input "input" at bounding box center [784, 132] width 292 height 31
paste input "https://app.ripplematch.com/v2/public/job/74006246?from_page=company_branded_pa…"
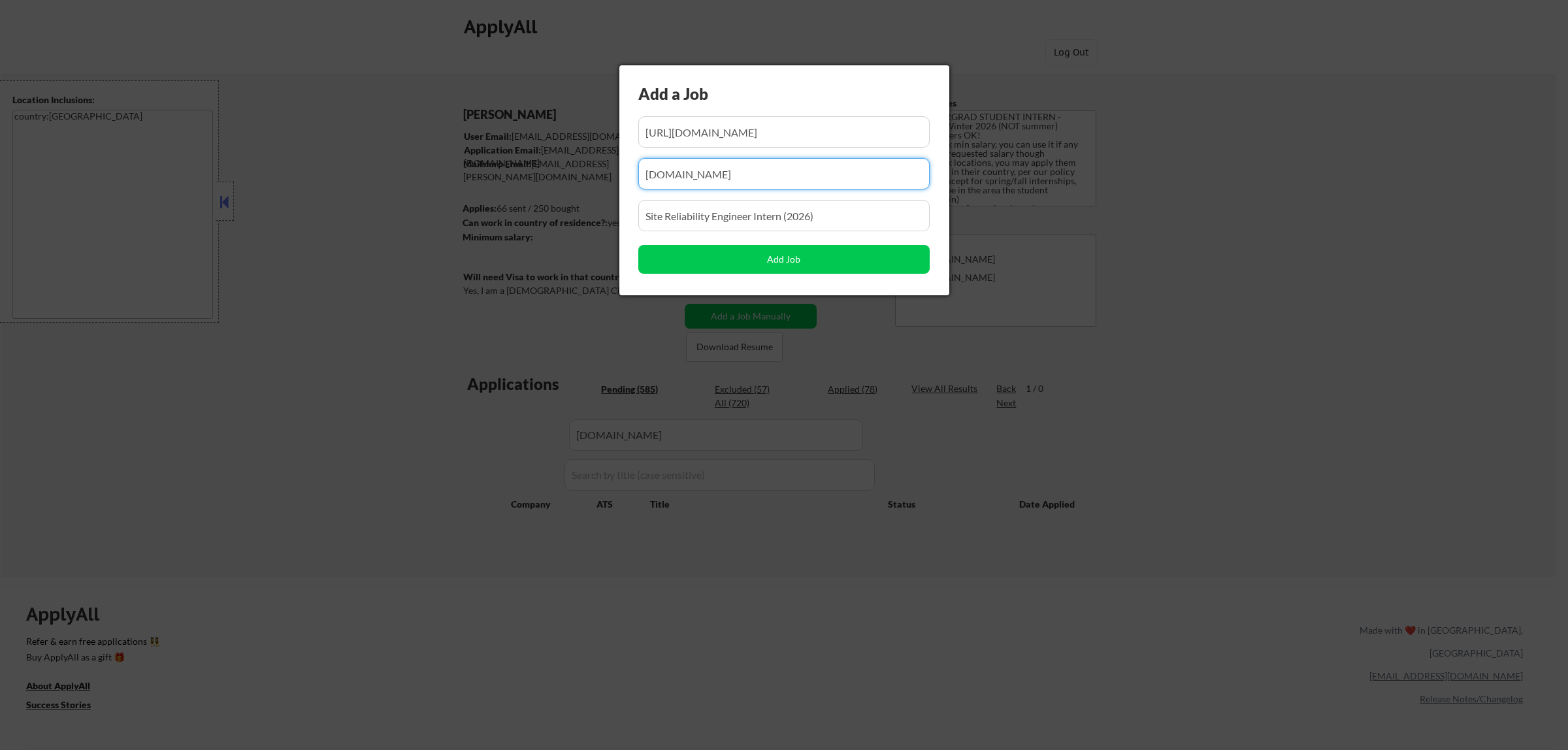
drag, startPoint x: 757, startPoint y: 173, endPoint x: 568, endPoint y: 188, distance: 189.6
click at [565, 190] on body "← Return to /applysquad Mailslurp Inbox Job Search Builder Atharva Berde User E…" at bounding box center [784, 375] width 1568 height 750
click at [782, 168] on input "input" at bounding box center [784, 173] width 292 height 31
drag, startPoint x: 744, startPoint y: 219, endPoint x: 527, endPoint y: 221, distance: 217.0
click at [527, 223] on body "← Return to /applysquad Mailslurp Inbox Job Search Builder Atharva Berde User E…" at bounding box center [784, 375] width 1568 height 750
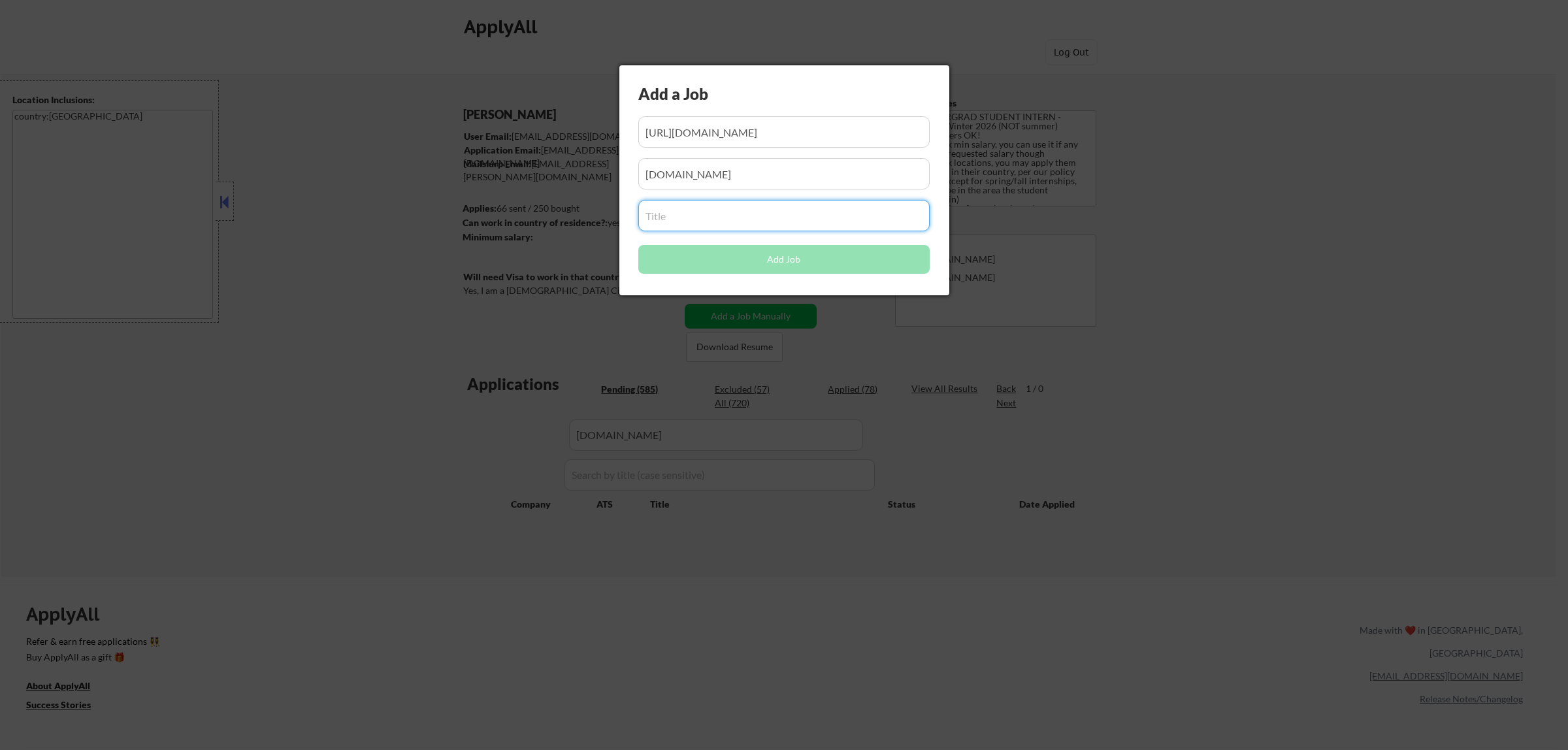
click at [691, 216] on input "input" at bounding box center [784, 215] width 292 height 31
paste input "Software Engineer Intern (2026)"
click at [799, 259] on button "Add Job" at bounding box center [784, 259] width 292 height 28
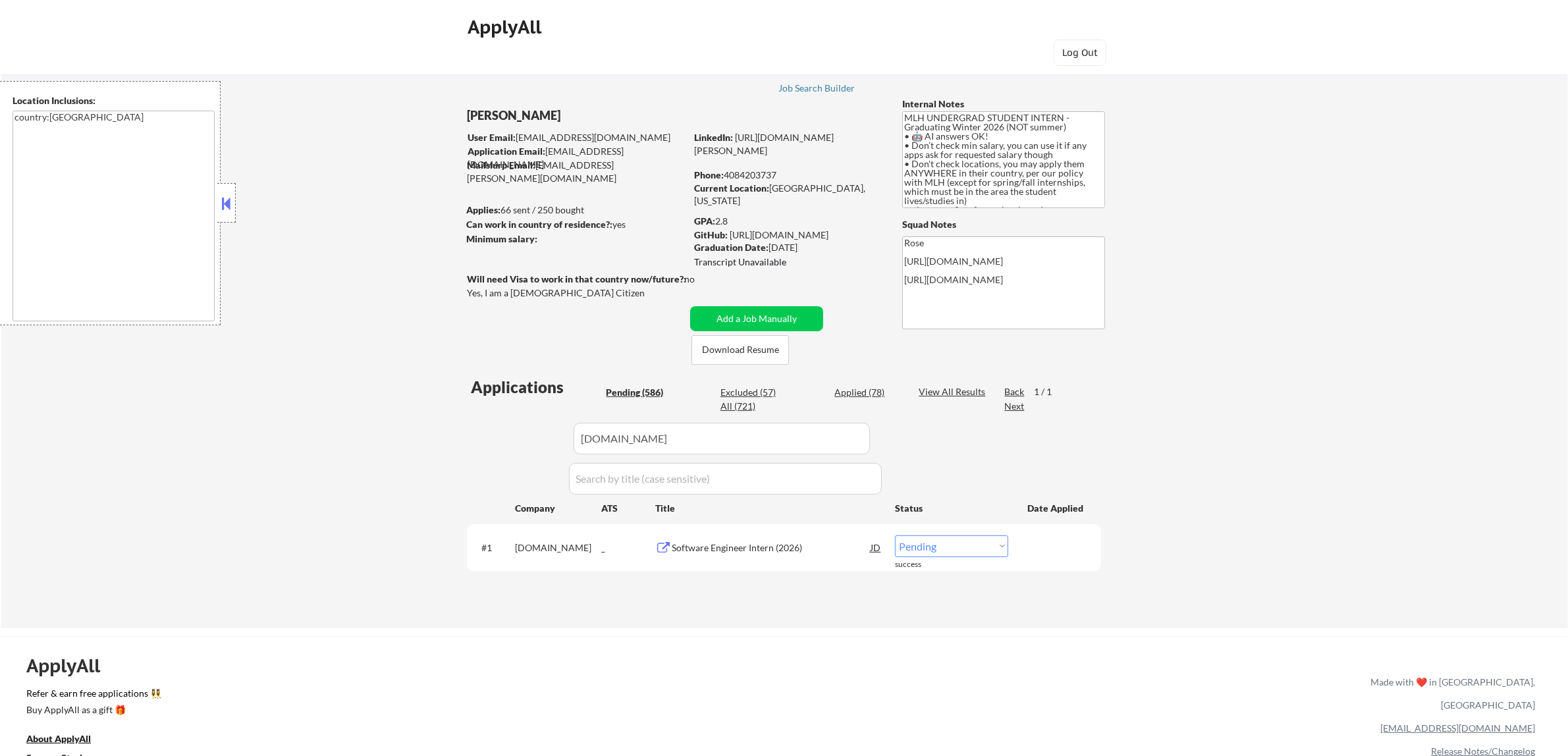
click at [995, 545] on select "Choose an option... Pending Applied Excluded (Questions) Excluded (Expired) Exc…" at bounding box center [951, 546] width 114 height 22
click at [894, 536] on select "Choose an option... Pending Applied Excluded (Questions) Excluded (Expired) Exc…" at bounding box center [951, 546] width 114 height 22
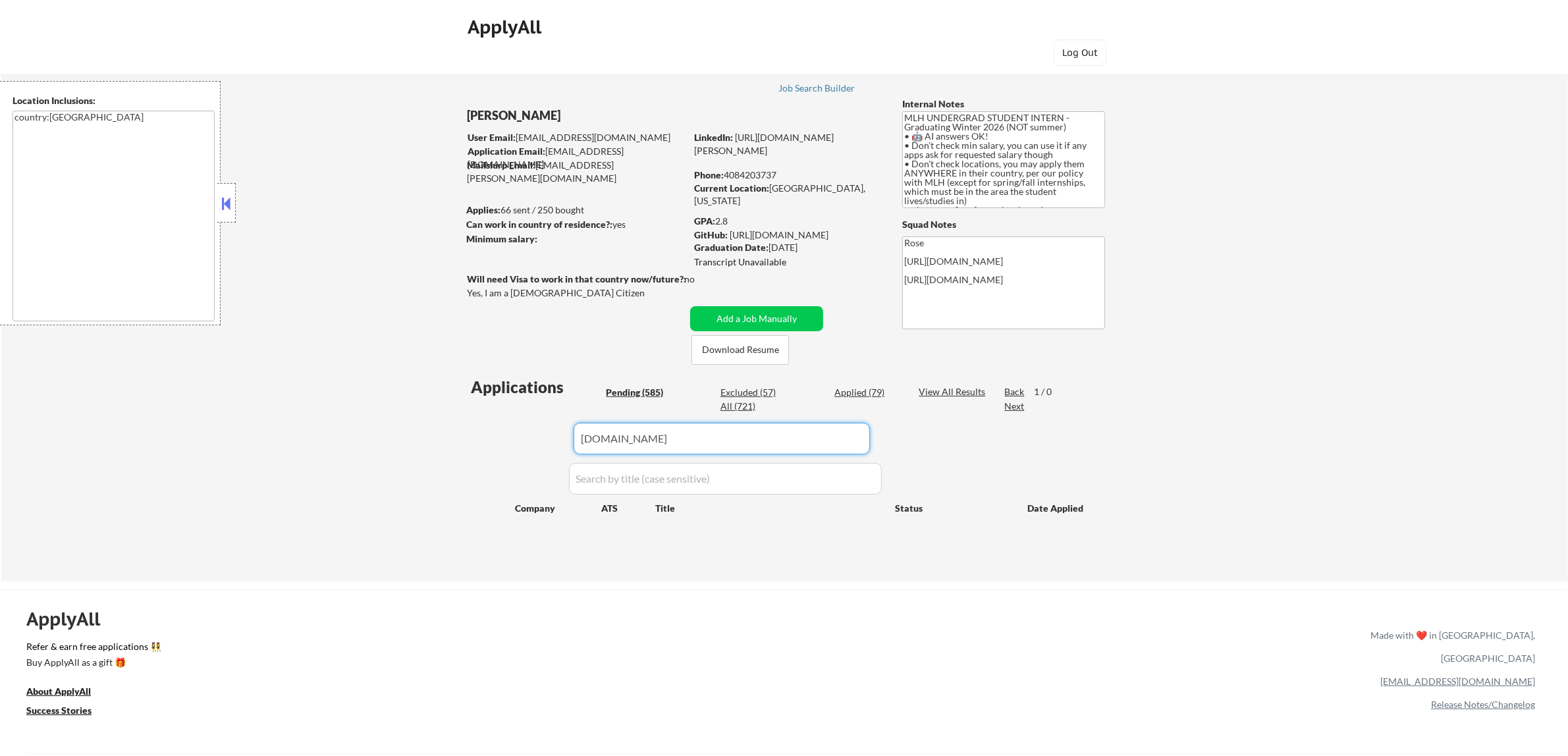
drag, startPoint x: 735, startPoint y: 443, endPoint x: 691, endPoint y: 415, distance: 52.2
click at [541, 441] on div "Applications Pending (585) Excluded (57) Applied (79) All (721) View All Result…" at bounding box center [784, 466] width 634 height 180
click at [850, 395] on div "Applied (79)" at bounding box center [867, 392] width 66 height 13
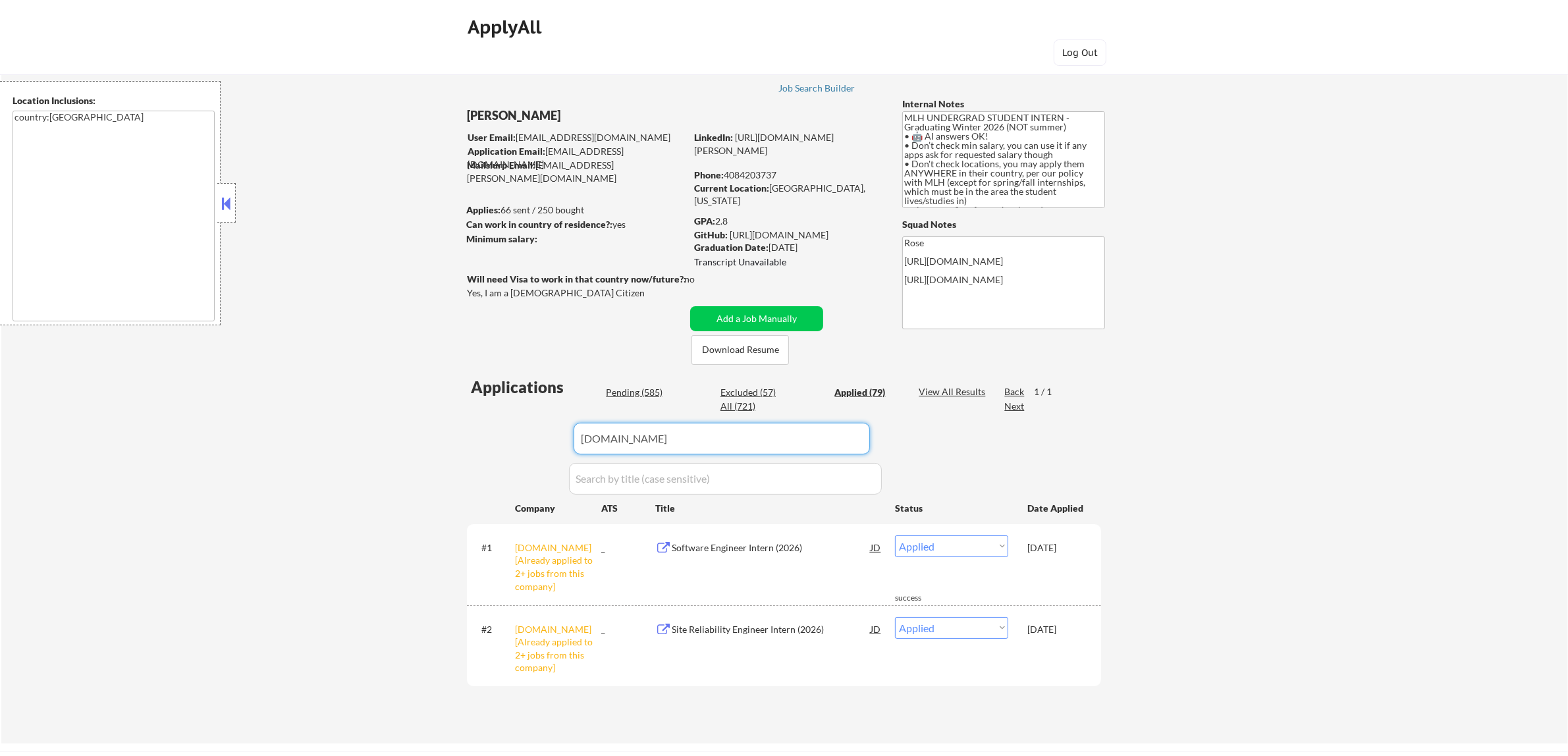
click at [837, 431] on input "input" at bounding box center [721, 438] width 296 height 32
drag, startPoint x: 715, startPoint y: 436, endPoint x: 470, endPoint y: 445, distance: 245.2
click at [472, 445] on div "Applications Pending (585) Excluded (57) Applied (79) All (721) View All Result…" at bounding box center [784, 547] width 634 height 343
paste input "www.okta.com"
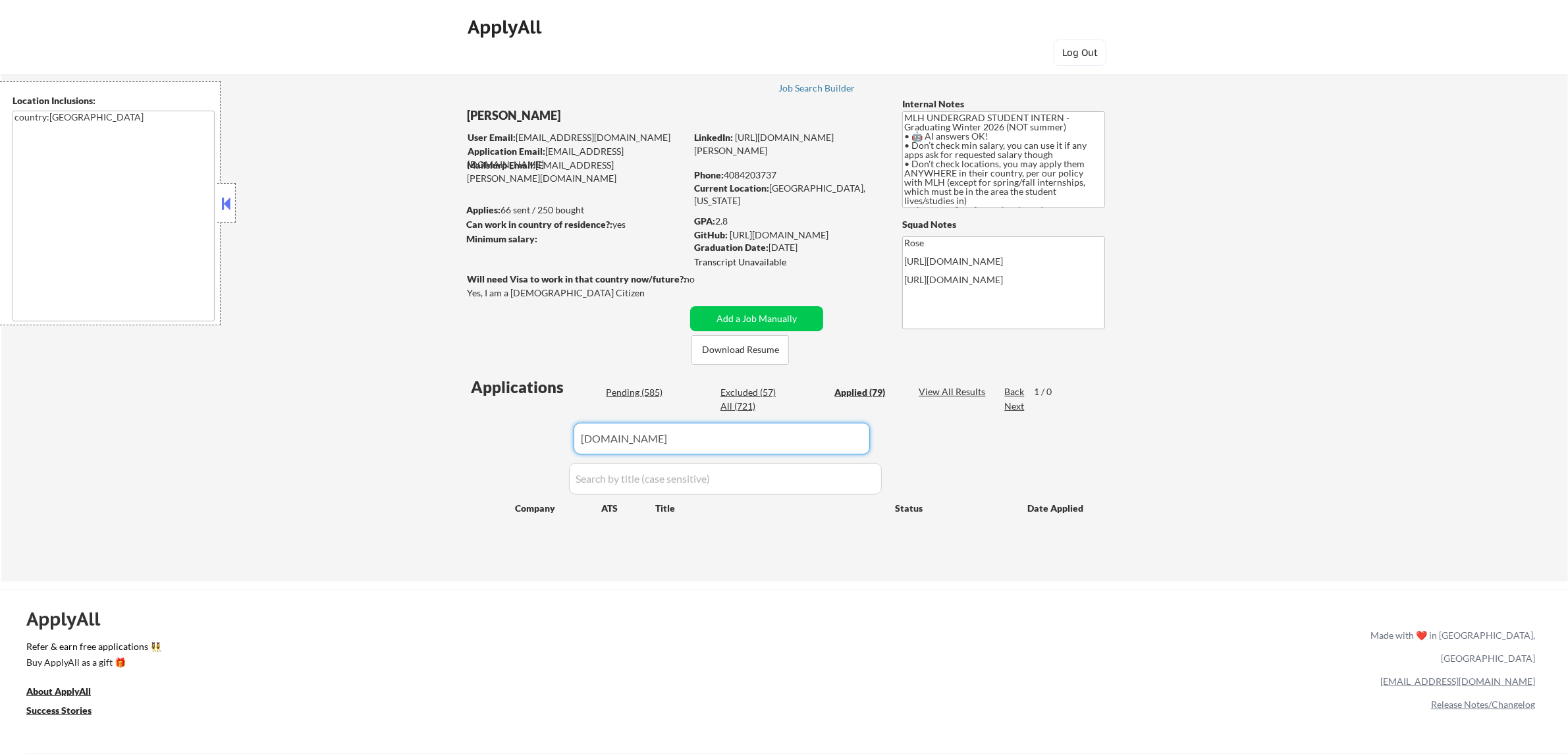
click at [647, 389] on div "Pending (585)" at bounding box center [638, 392] width 66 height 13
click at [774, 313] on button "Add a Job Manually" at bounding box center [756, 319] width 133 height 25
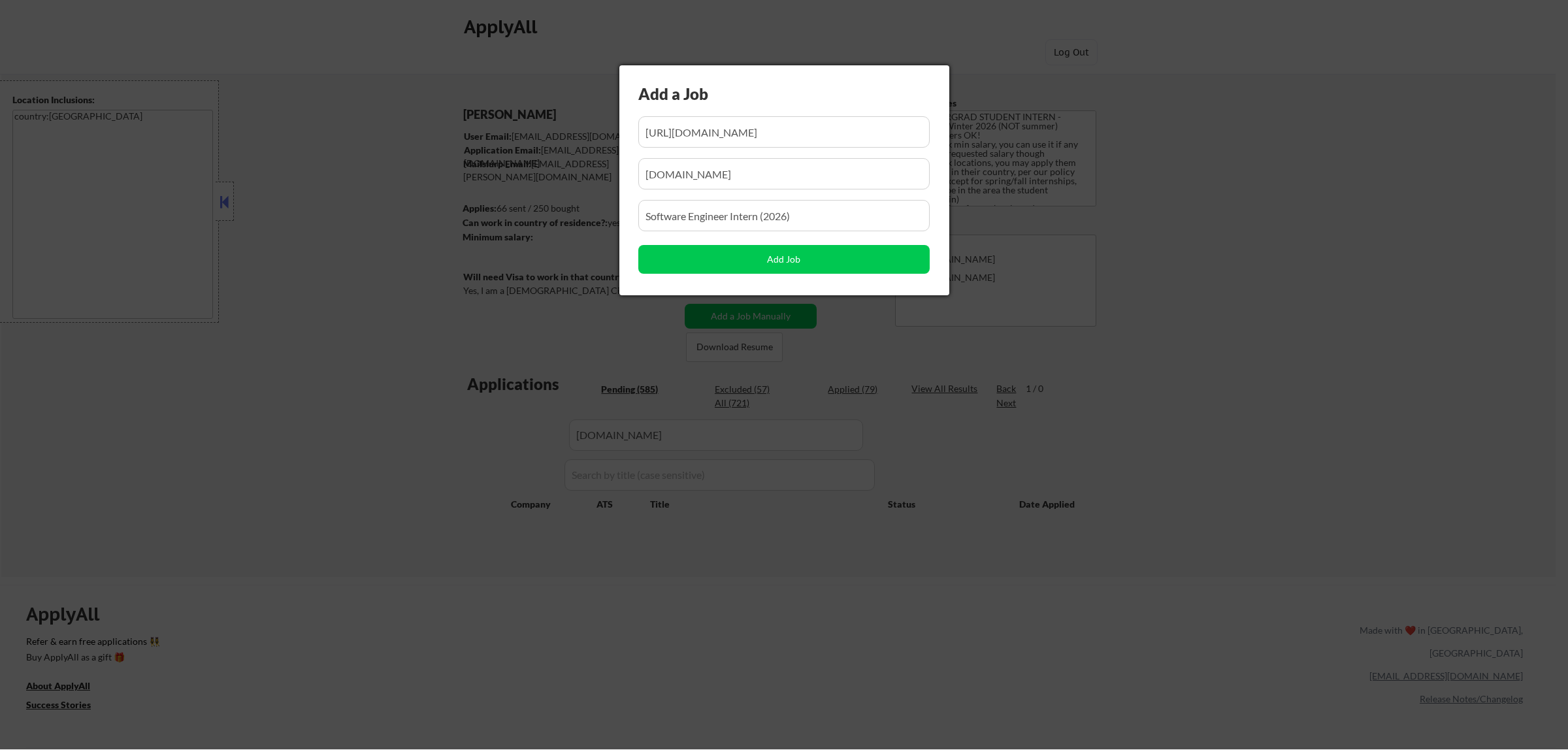
scroll to position [0, 135]
drag, startPoint x: 778, startPoint y: 133, endPoint x: 712, endPoint y: 140, distance: 66.4
click at [712, 140] on input "input" at bounding box center [784, 132] width 292 height 31
click at [741, 140] on input "input" at bounding box center [784, 132] width 292 height 31
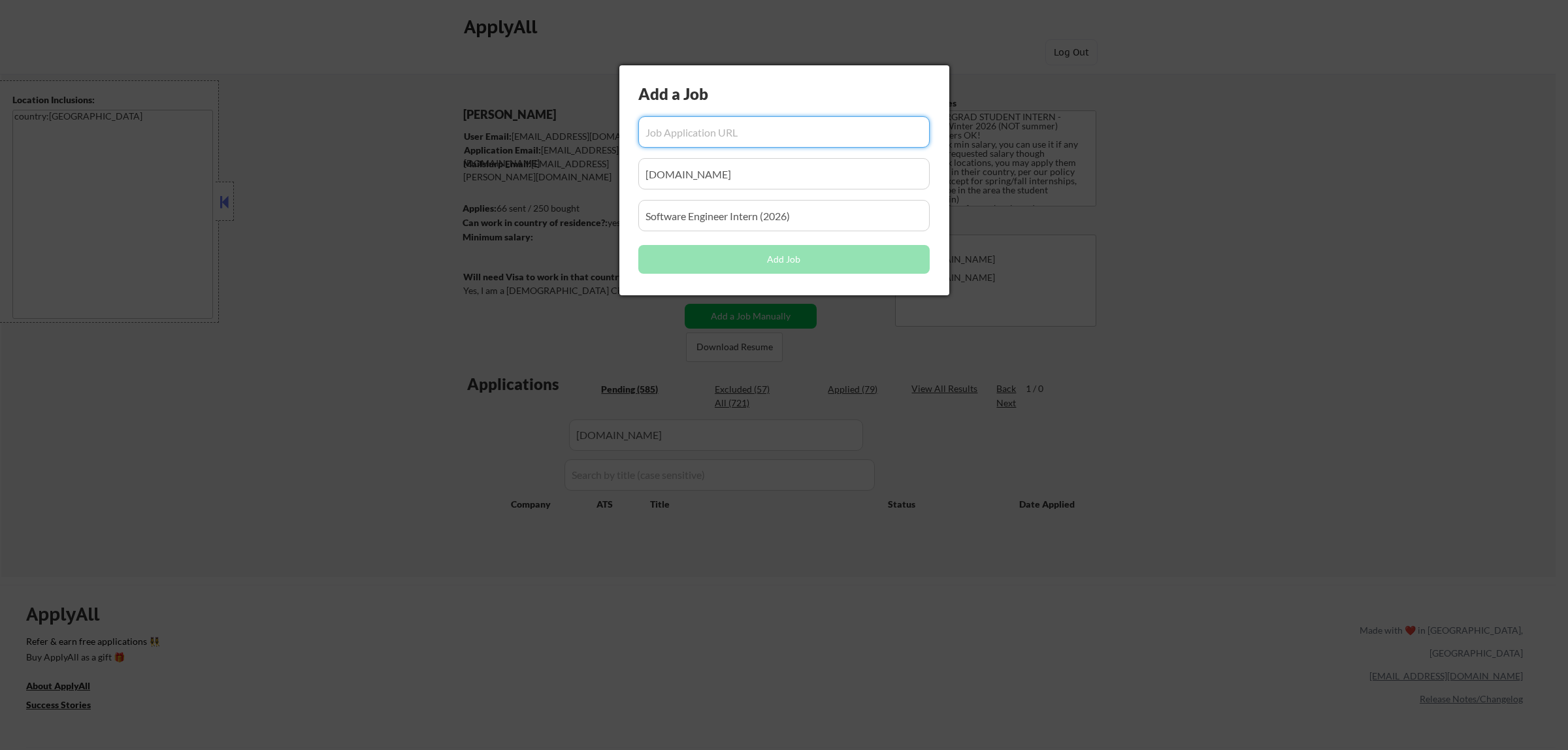
paste input "https://www.okta.com/company/careers/engineering/associate-site-reliability-eng…"
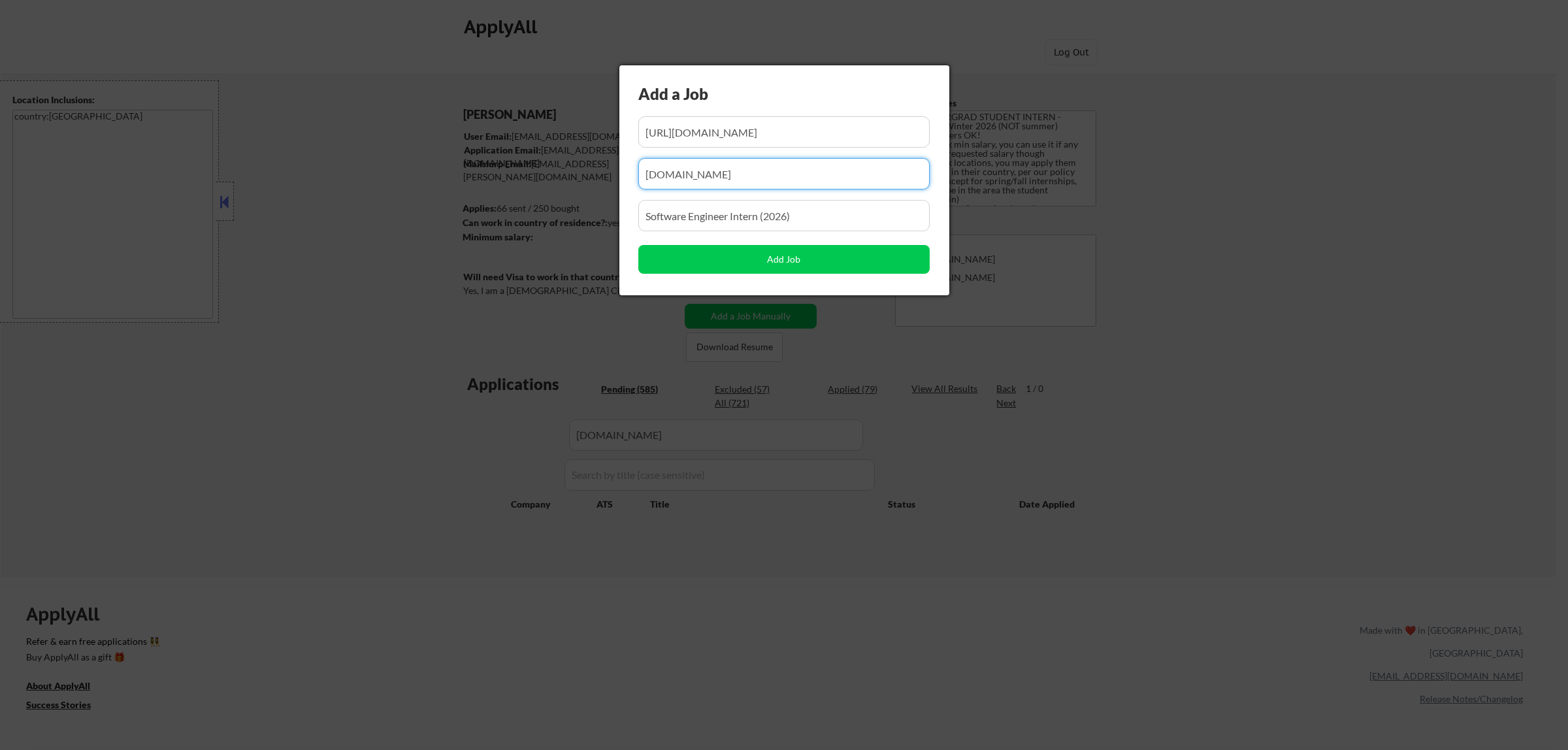
drag, startPoint x: 728, startPoint y: 178, endPoint x: 498, endPoint y: 185, distance: 230.1
click at [498, 185] on body "← Return to /applysquad Mailslurp Inbox Job Search Builder Atharva Berde User E…" at bounding box center [784, 375] width 1568 height 750
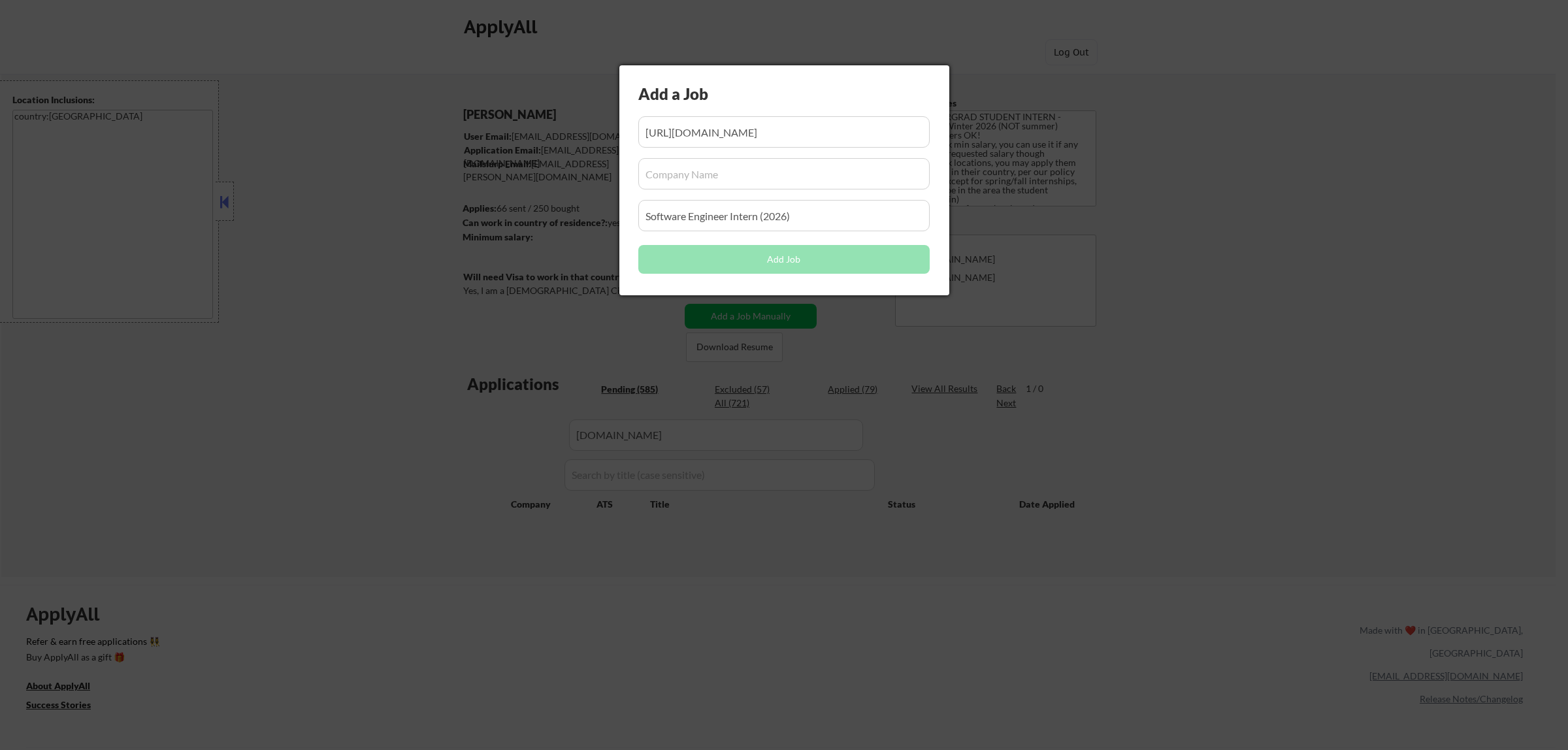
click at [746, 180] on input "input" at bounding box center [784, 173] width 292 height 31
paste input "www.okta.com"
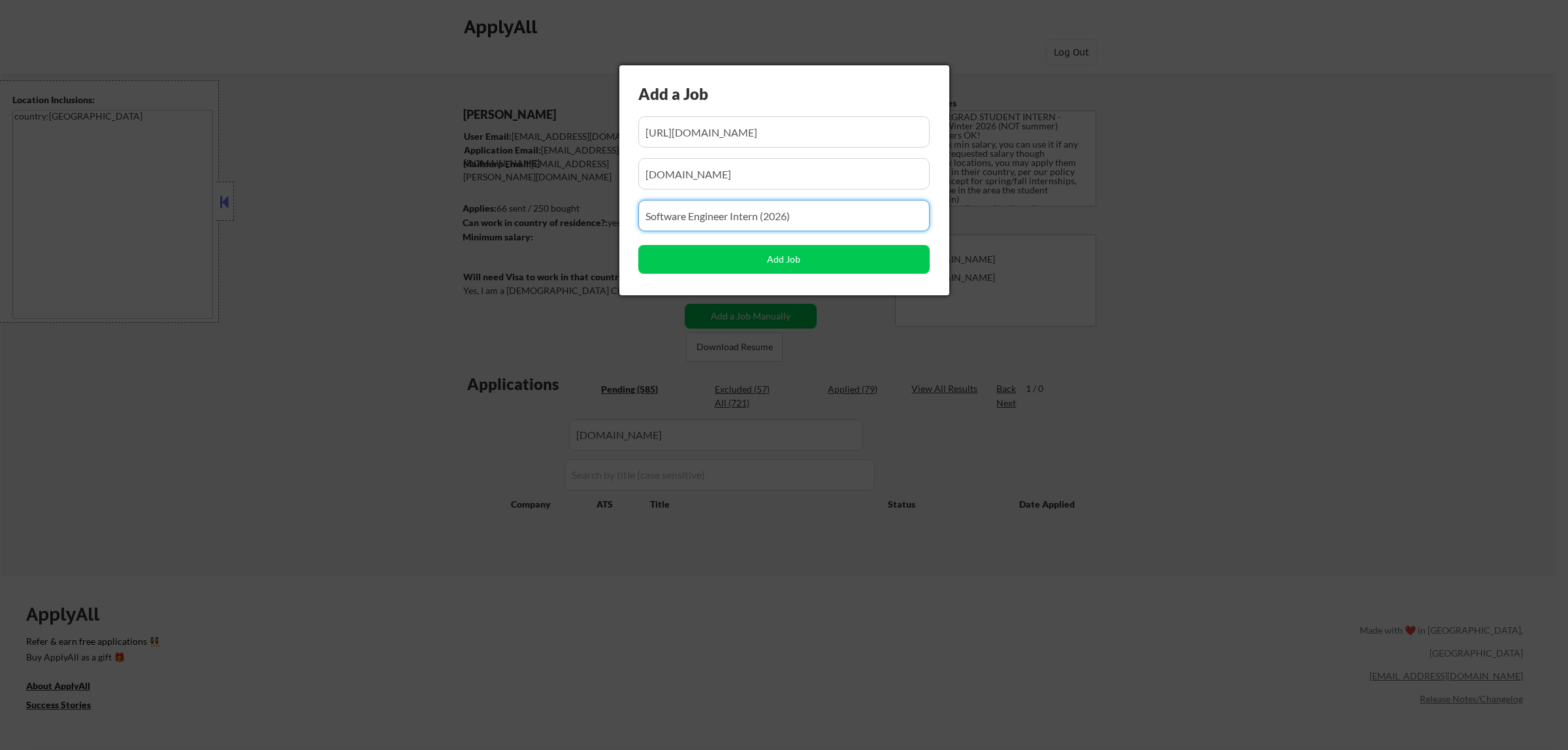
drag, startPoint x: 811, startPoint y: 214, endPoint x: 543, endPoint y: 217, distance: 268.0
click at [543, 217] on body "← Return to /applysquad Mailslurp Inbox Job Search Builder Atharva Berde User E…" at bounding box center [784, 375] width 1568 height 750
click at [686, 220] on input "input" at bounding box center [784, 215] width 292 height 31
paste input "Associate Site Reliability Engineer"
click at [777, 261] on button "Add Job" at bounding box center [784, 259] width 292 height 28
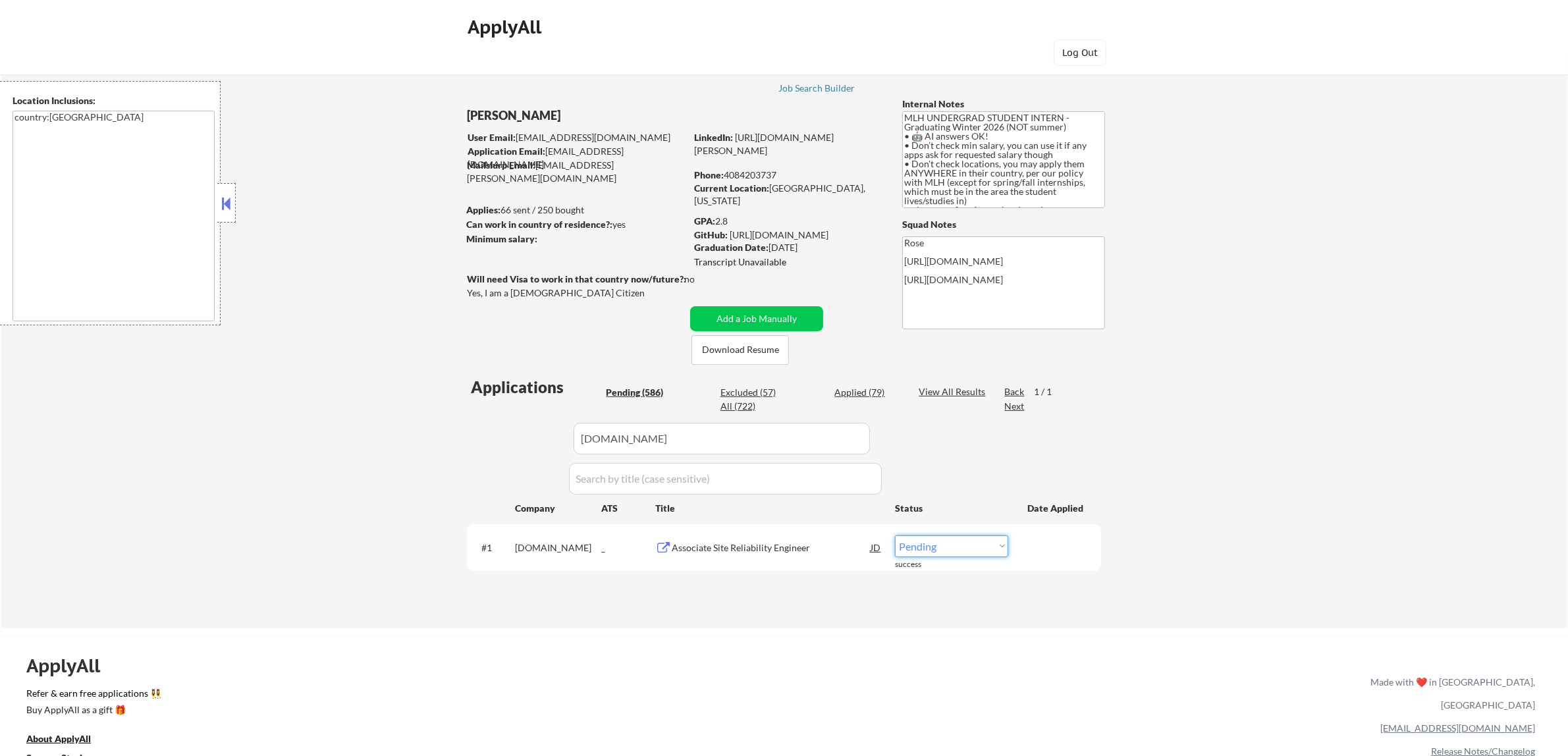
click at [992, 544] on select "Choose an option... Pending Applied Excluded (Questions) Excluded (Expired) Exc…" at bounding box center [951, 546] width 114 height 22
click at [894, 536] on select "Choose an option... Pending Applied Excluded (Questions) Excluded (Expired) Exc…" at bounding box center [951, 546] width 114 height 22
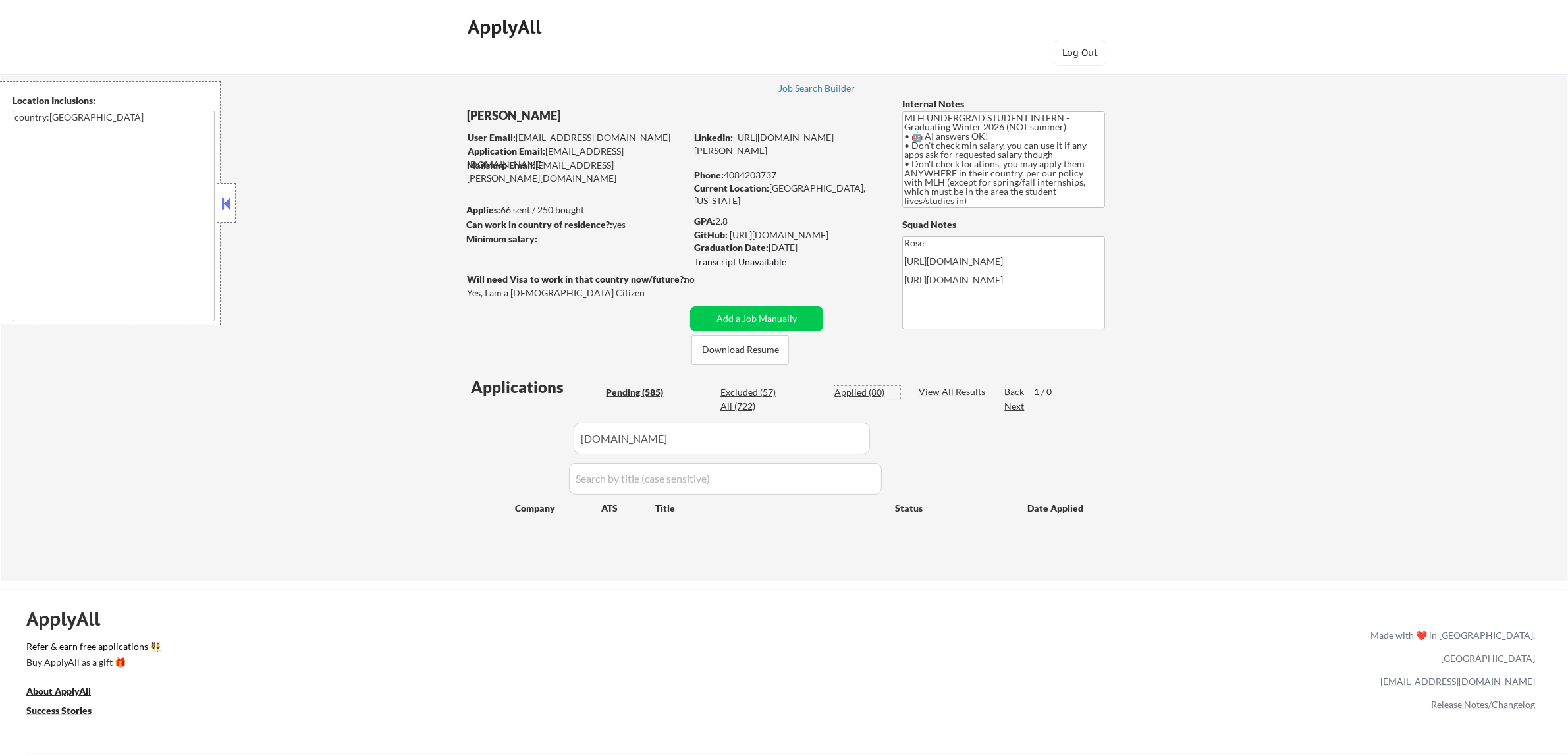
click at [870, 393] on div "Applied (80)" at bounding box center [867, 392] width 66 height 13
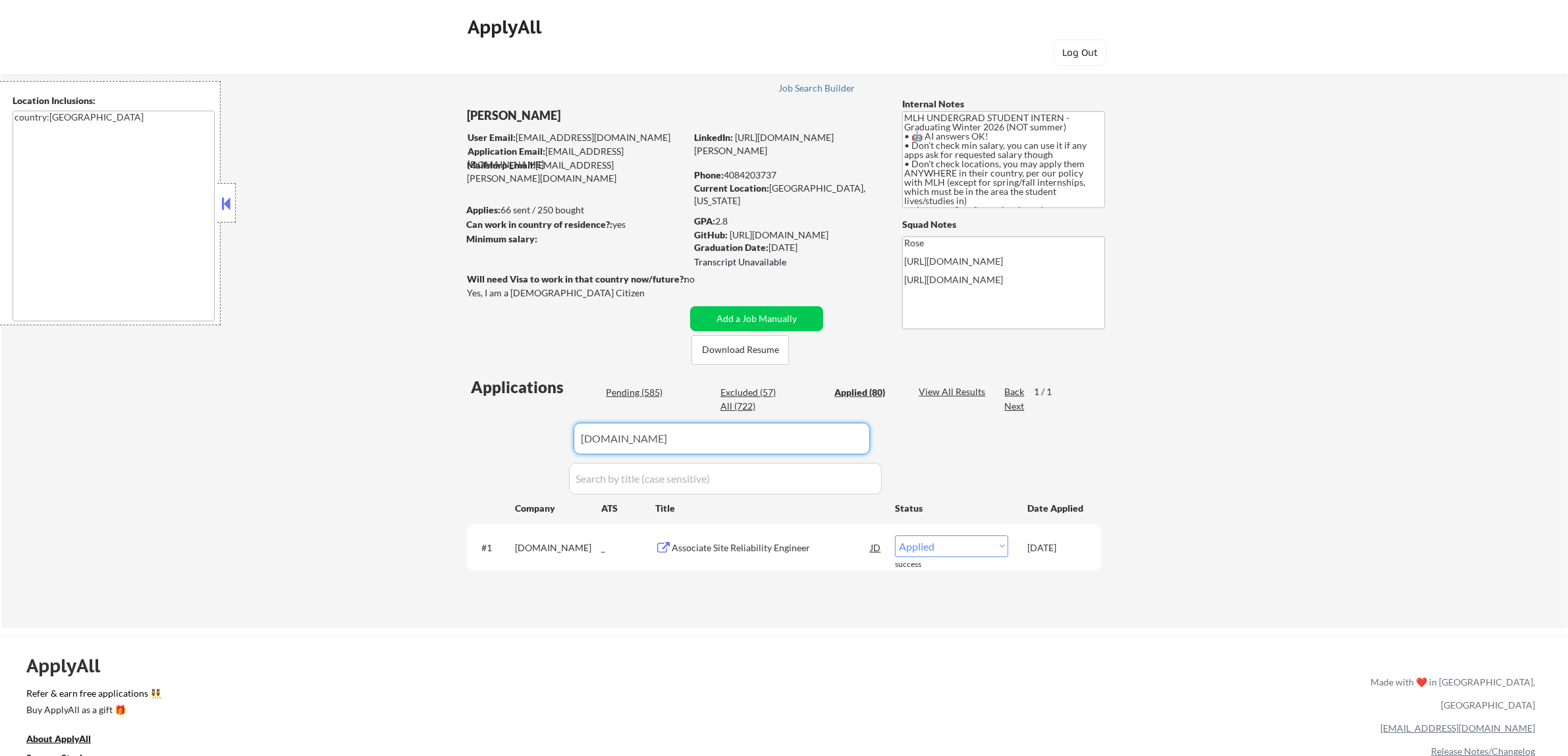
drag, startPoint x: 778, startPoint y: 435, endPoint x: 559, endPoint y: 428, distance: 219.1
click at [557, 432] on div "Applications Pending (585) Excluded (57) Applied (80) All (722) View All Result…" at bounding box center [784, 490] width 634 height 227
paste input "cloudflare"
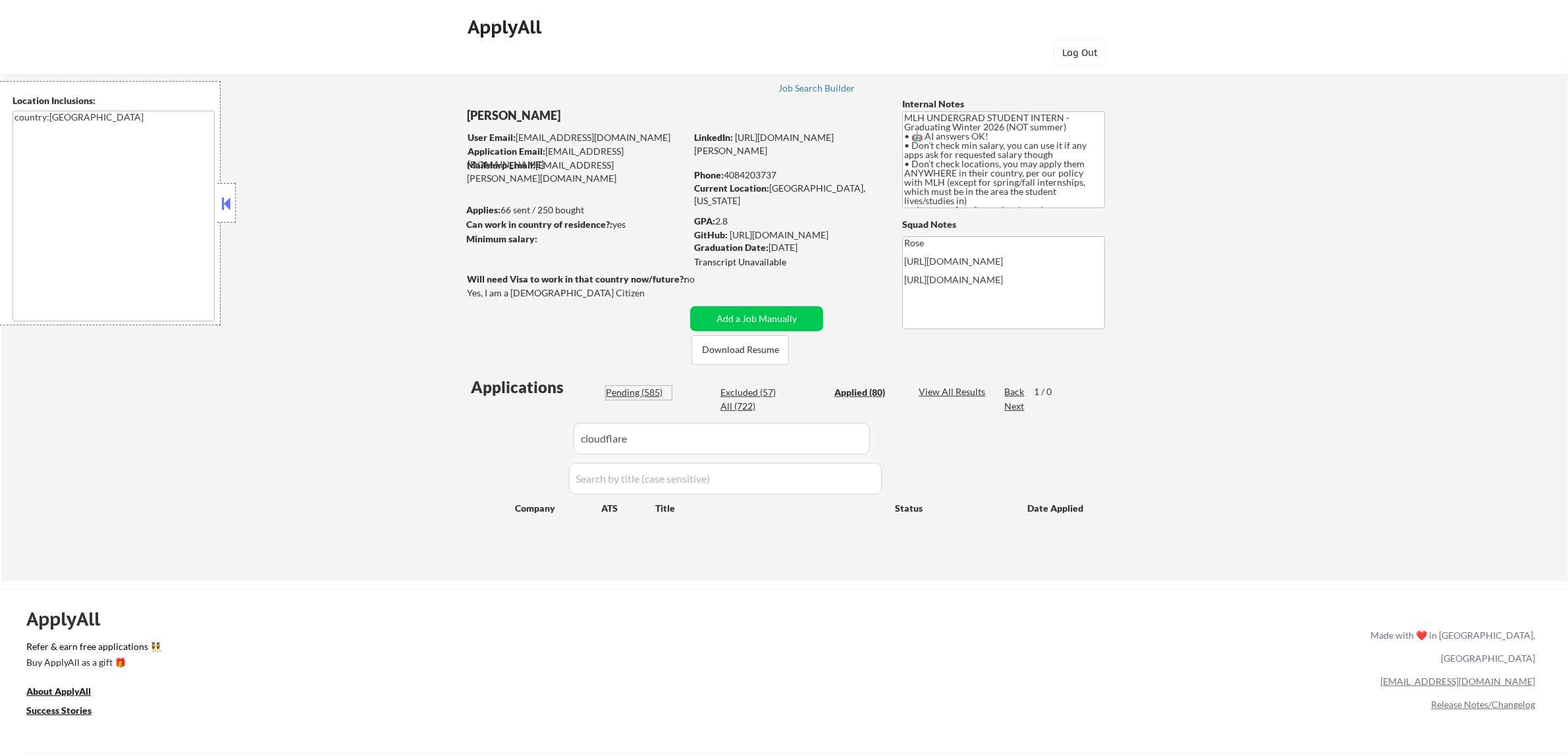
click at [646, 392] on div "Pending (585)" at bounding box center [638, 392] width 66 height 13
click at [748, 310] on button "Add a Job Manually" at bounding box center [756, 319] width 133 height 25
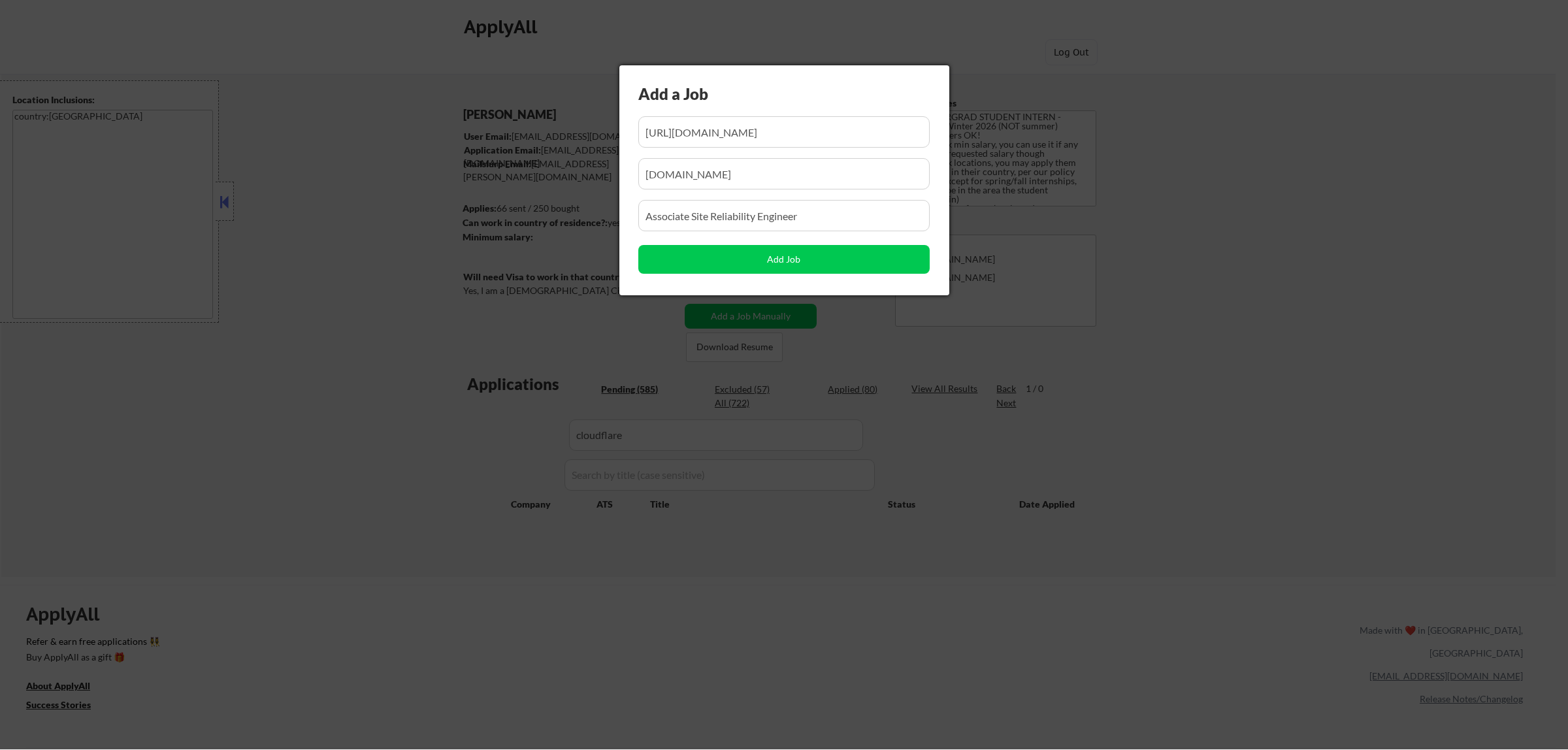
scroll to position [0, 170]
drag, startPoint x: 698, startPoint y: 158, endPoint x: 682, endPoint y: 161, distance: 16.3
click at [682, 161] on div "Add a Job Add Job" at bounding box center [784, 180] width 330 height 230
click at [736, 134] on input "input" at bounding box center [784, 132] width 292 height 31
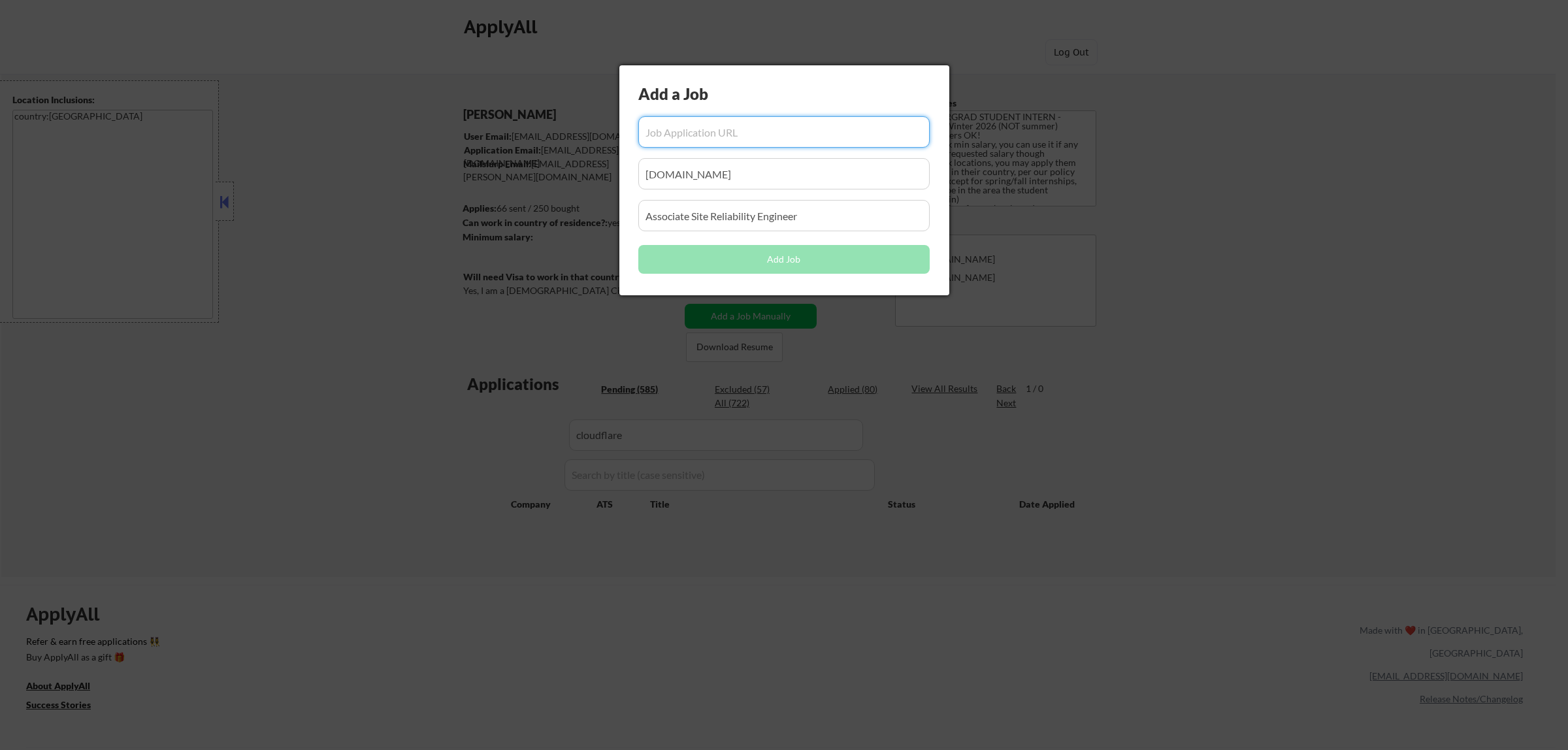
paste input "https://job-boards.greenhouse.io/cloudflare/jobs/7206269?gh_jid=7206269"
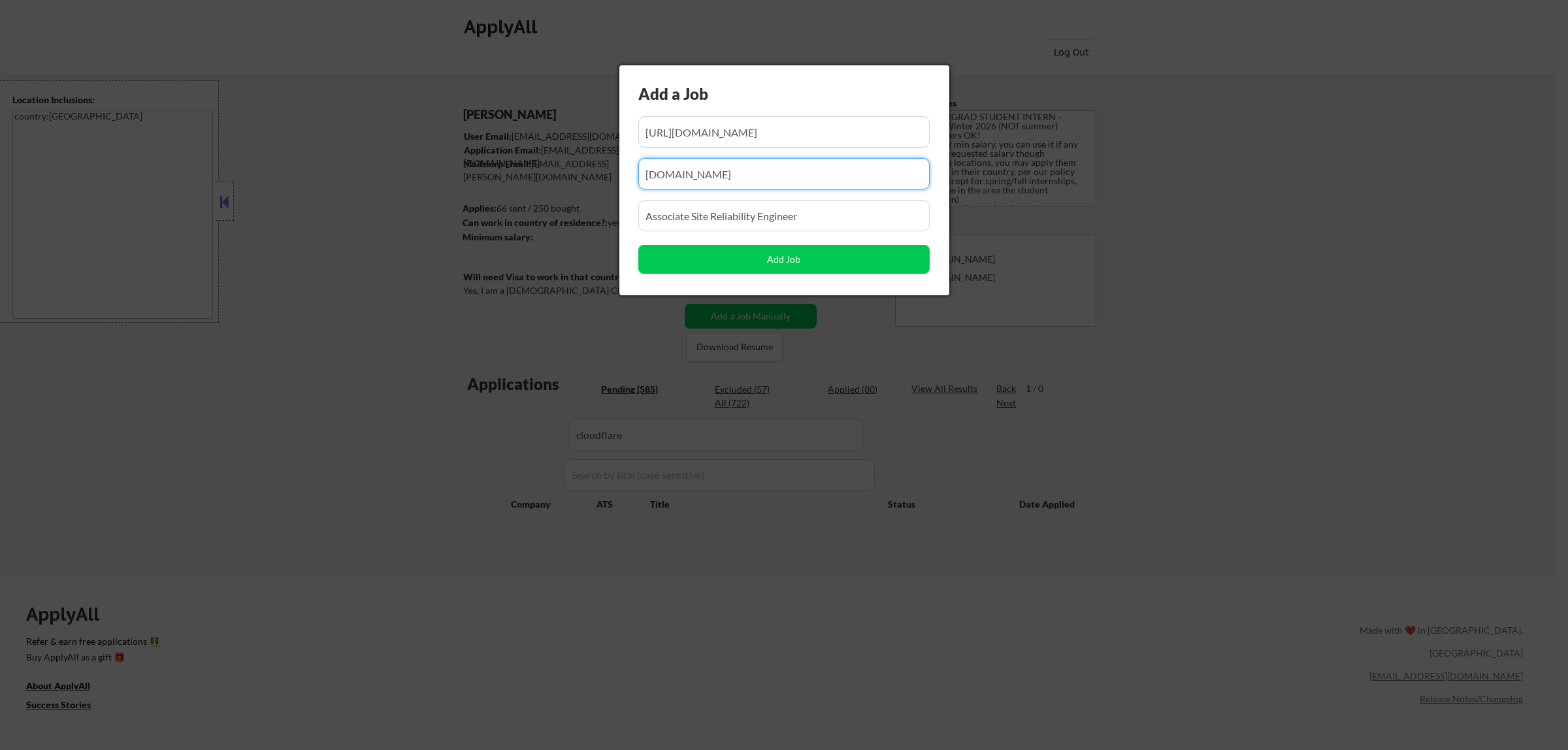
drag, startPoint x: 715, startPoint y: 180, endPoint x: 552, endPoint y: 178, distance: 163.0
click at [553, 178] on body "← Return to /applysquad Mailslurp Inbox Job Search Builder Atharva Berde User E…" at bounding box center [784, 375] width 1568 height 750
click at [758, 171] on input "input" at bounding box center [784, 173] width 292 height 31
paste input "cloudflare"
drag, startPoint x: 831, startPoint y: 220, endPoint x: 536, endPoint y: 231, distance: 295.2
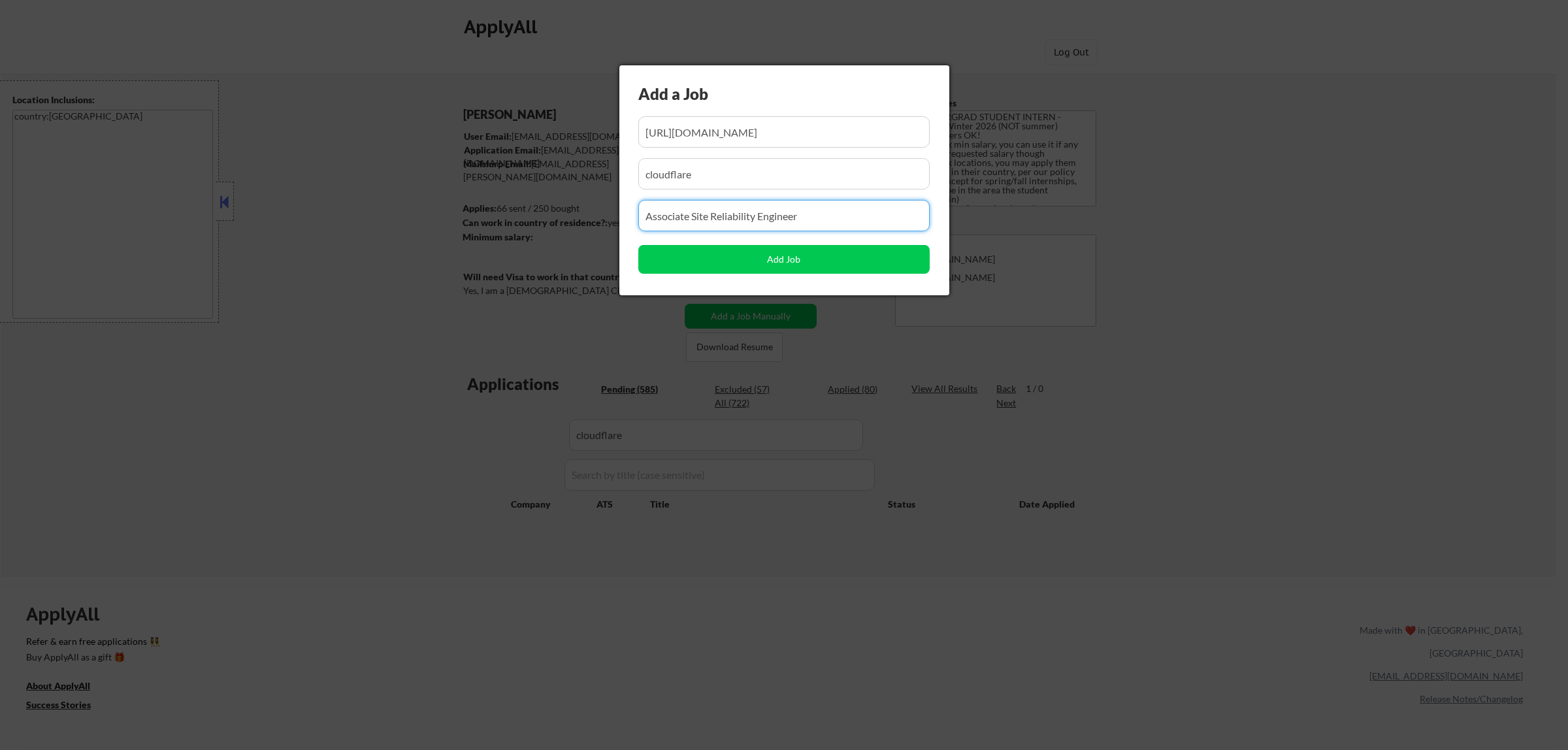
click at [536, 231] on body "← Return to /applysquad Mailslurp Inbox Job Search Builder Atharva Berde User E…" at bounding box center [784, 375] width 1568 height 750
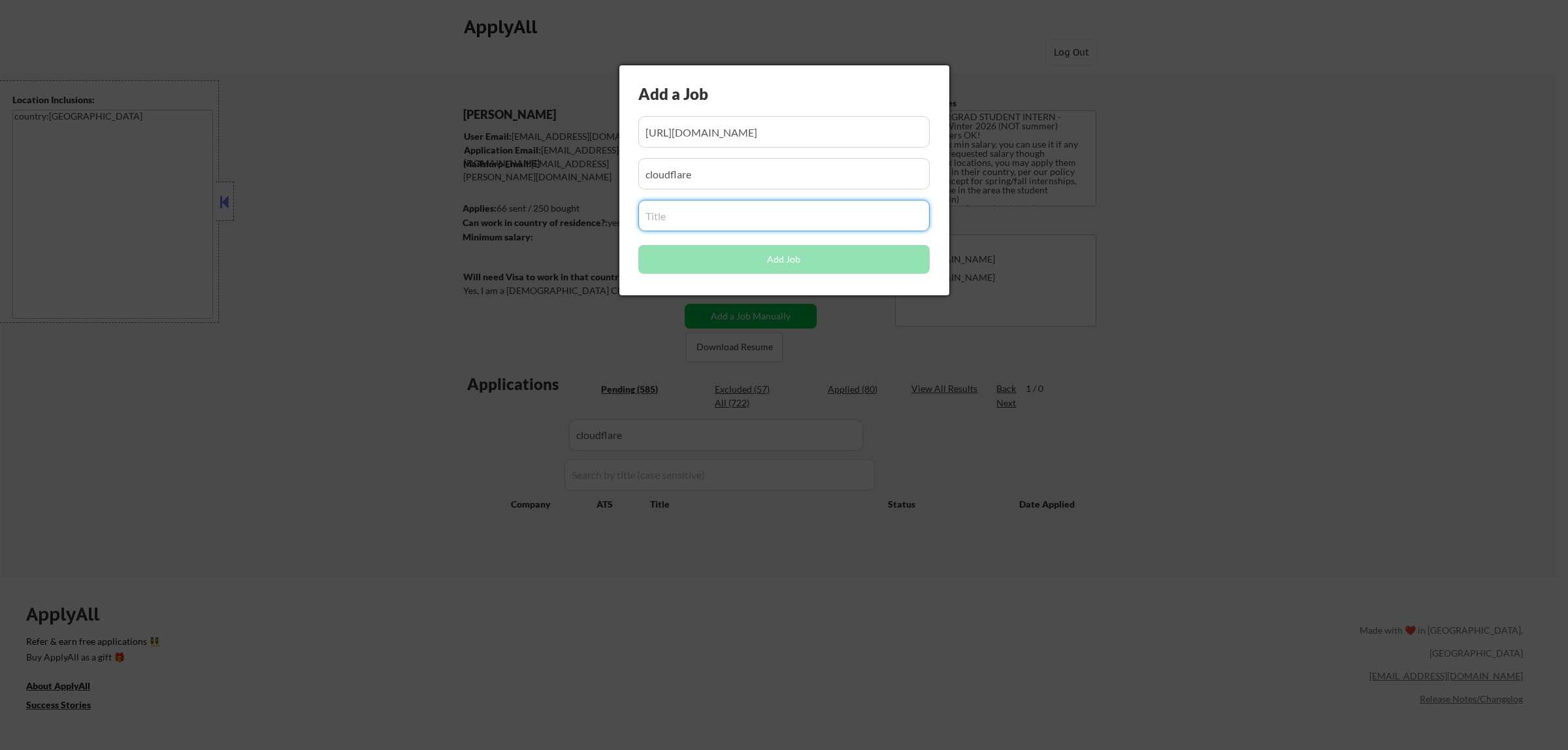
click at [707, 219] on input "input" at bounding box center [784, 215] width 292 height 31
paste input "Software Engineer Intern (Summer 2026) - Austin"
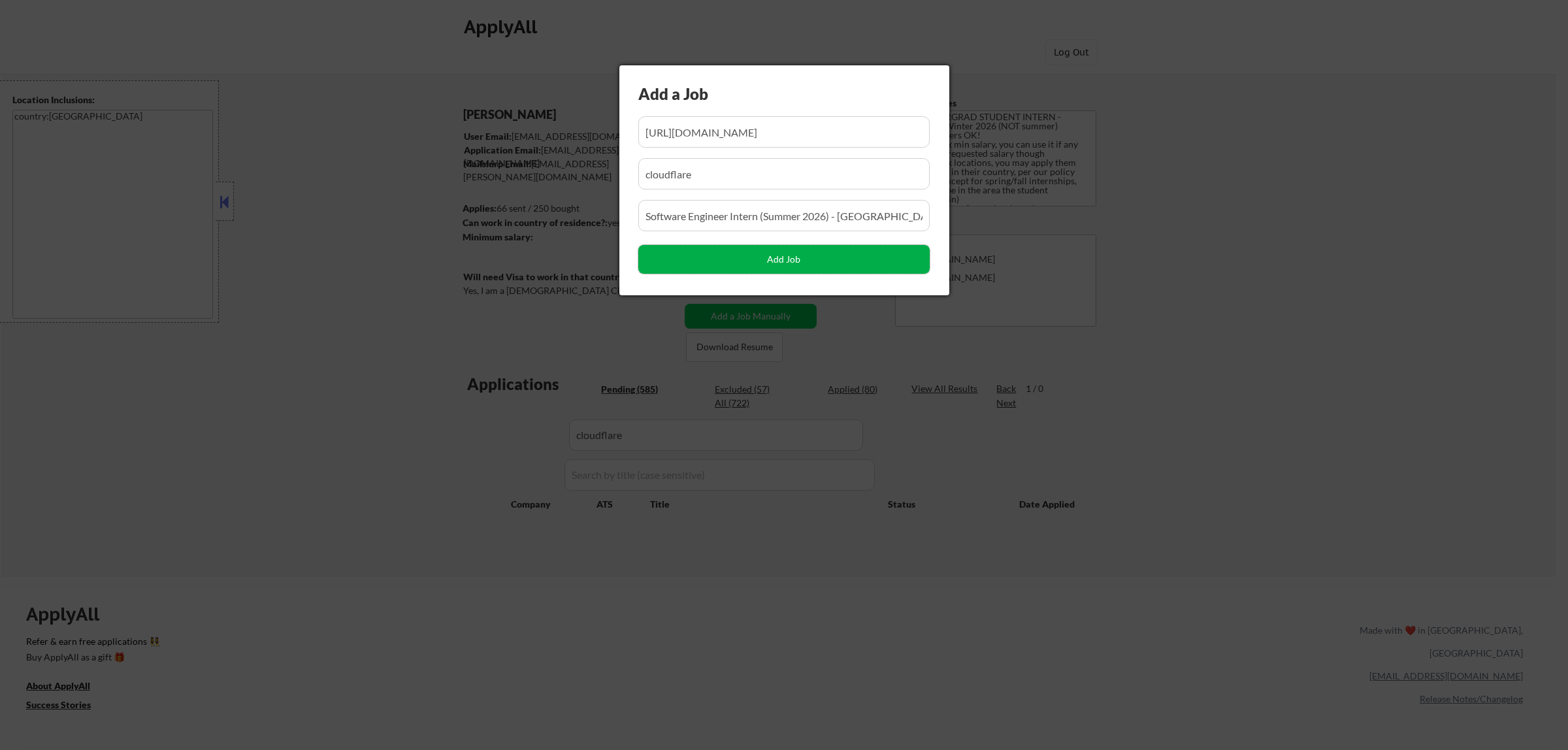
click at [788, 261] on button "Add Job" at bounding box center [784, 259] width 292 height 28
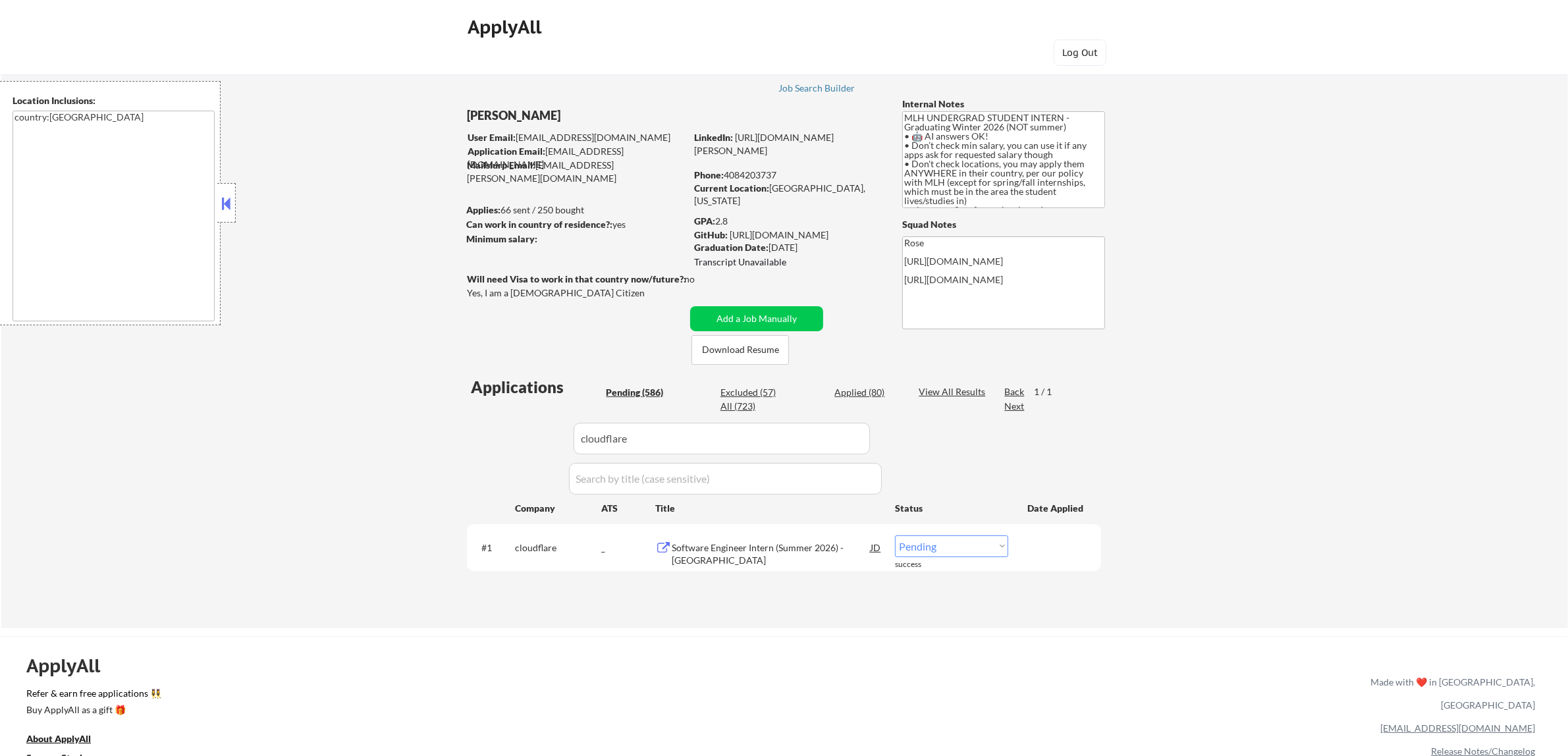
click at [988, 543] on select "Choose an option... Pending Applied Excluded (Questions) Excluded (Expired) Exc…" at bounding box center [951, 546] width 114 height 22
click at [894, 536] on select "Choose an option... Pending Applied Excluded (Questions) Excluded (Expired) Exc…" at bounding box center [951, 546] width 114 height 22
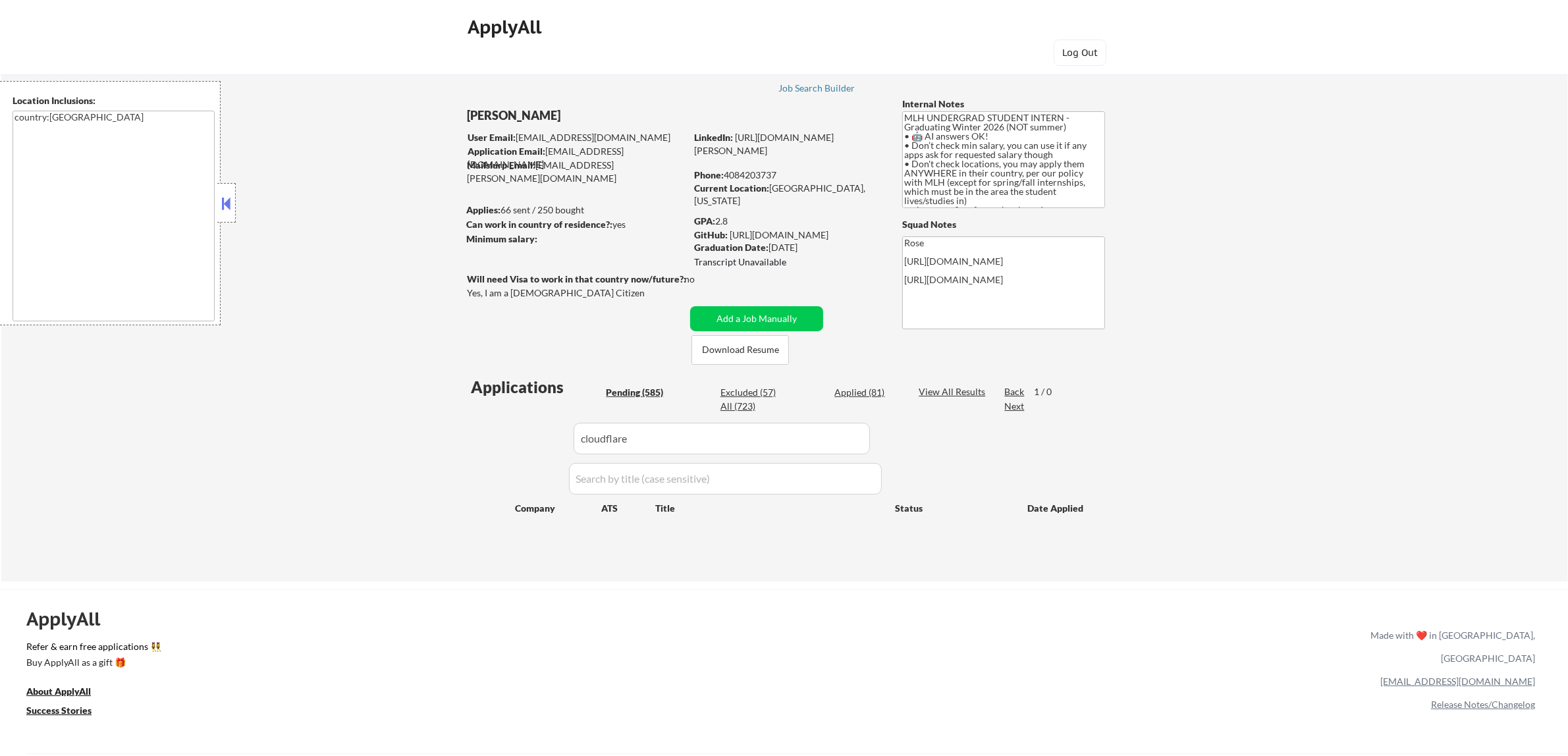
click at [861, 389] on div "Applied (81)" at bounding box center [867, 392] width 66 height 13
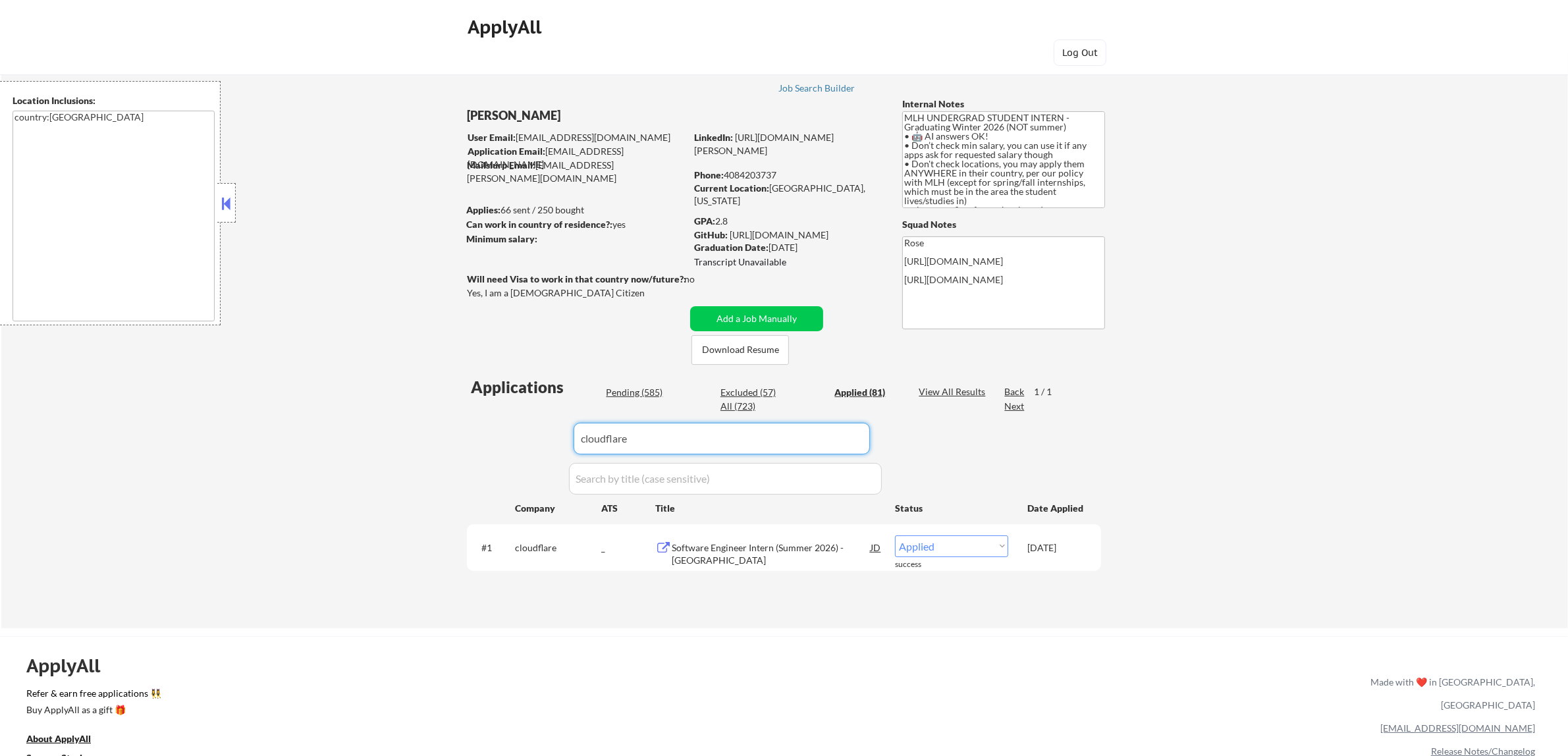
drag, startPoint x: 823, startPoint y: 442, endPoint x: 551, endPoint y: 415, distance: 273.3
click at [533, 426] on div "Applications Pending (585) Excluded (57) Applied (81) All (723) View All Result…" at bounding box center [784, 490] width 634 height 227
paste input "www.mongodb.com"
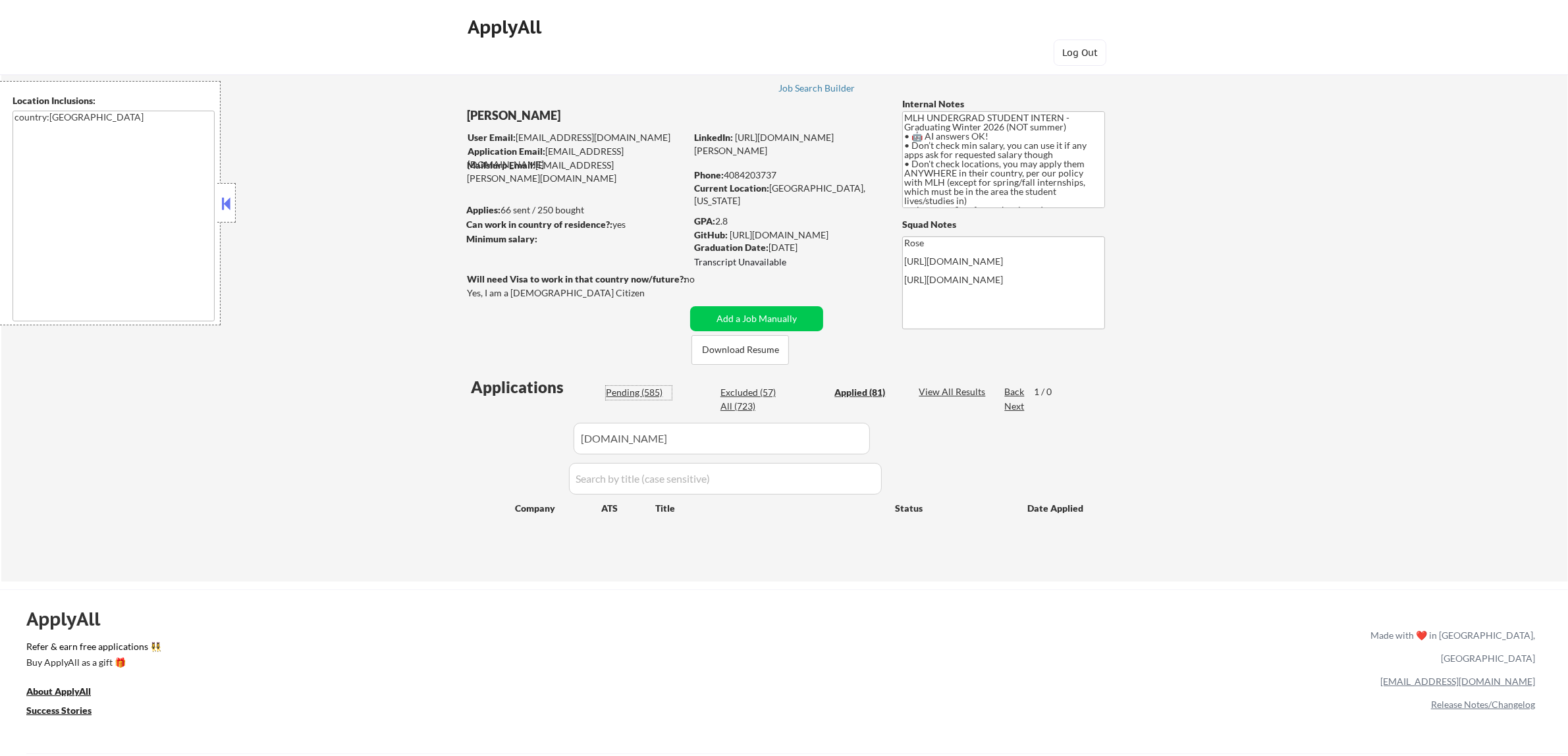
click at [639, 389] on div "Pending (585)" at bounding box center [638, 392] width 66 height 13
click at [765, 311] on button "Add a Job Manually" at bounding box center [756, 319] width 133 height 25
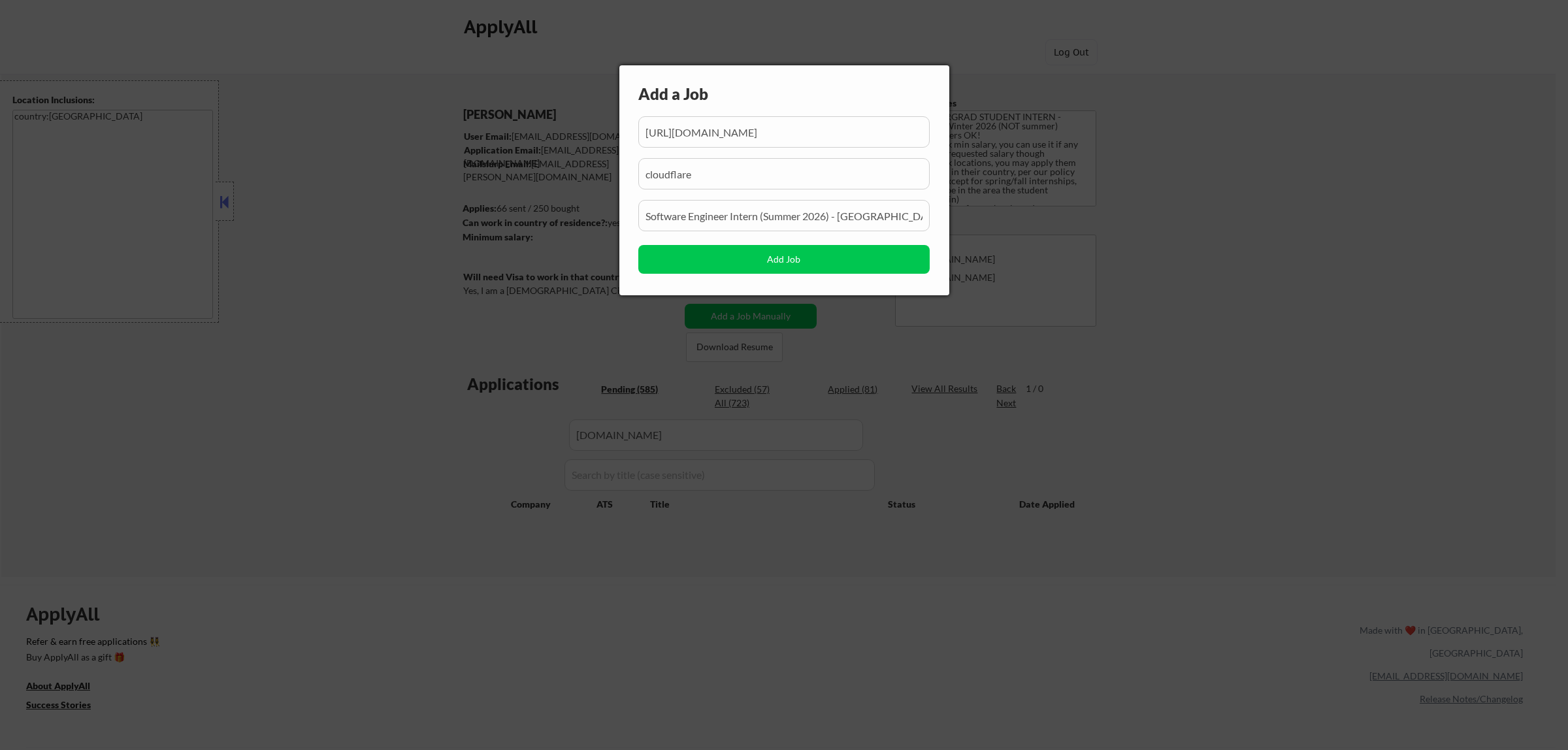
scroll to position [0, 71]
drag, startPoint x: 850, startPoint y: 134, endPoint x: 730, endPoint y: 140, distance: 120.1
click at [730, 140] on input "input" at bounding box center [784, 132] width 292 height 31
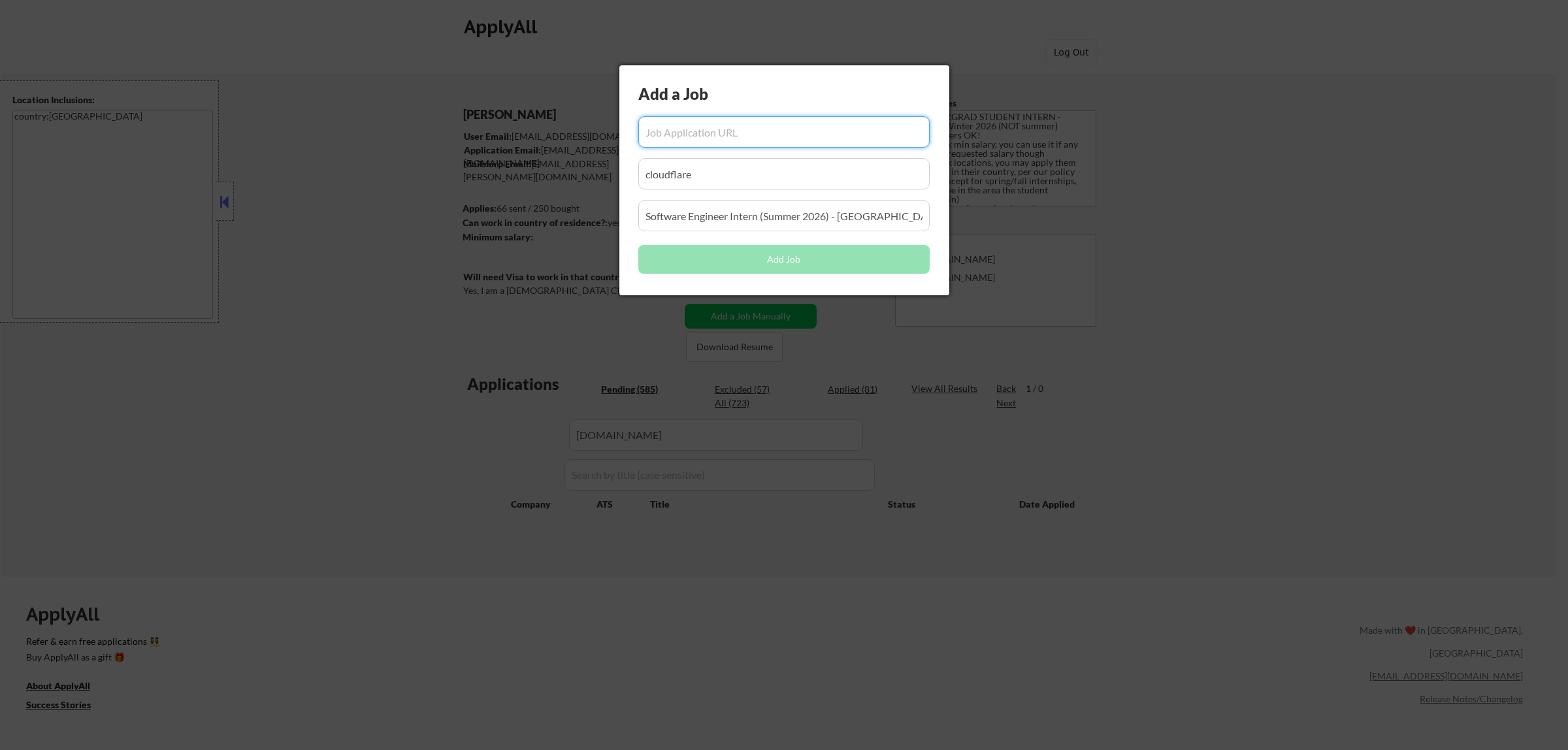
scroll to position [0, 0]
click at [722, 135] on input "input" at bounding box center [784, 132] width 292 height 31
paste input "https://www.mongodb.com/careers/jobs/7239454"
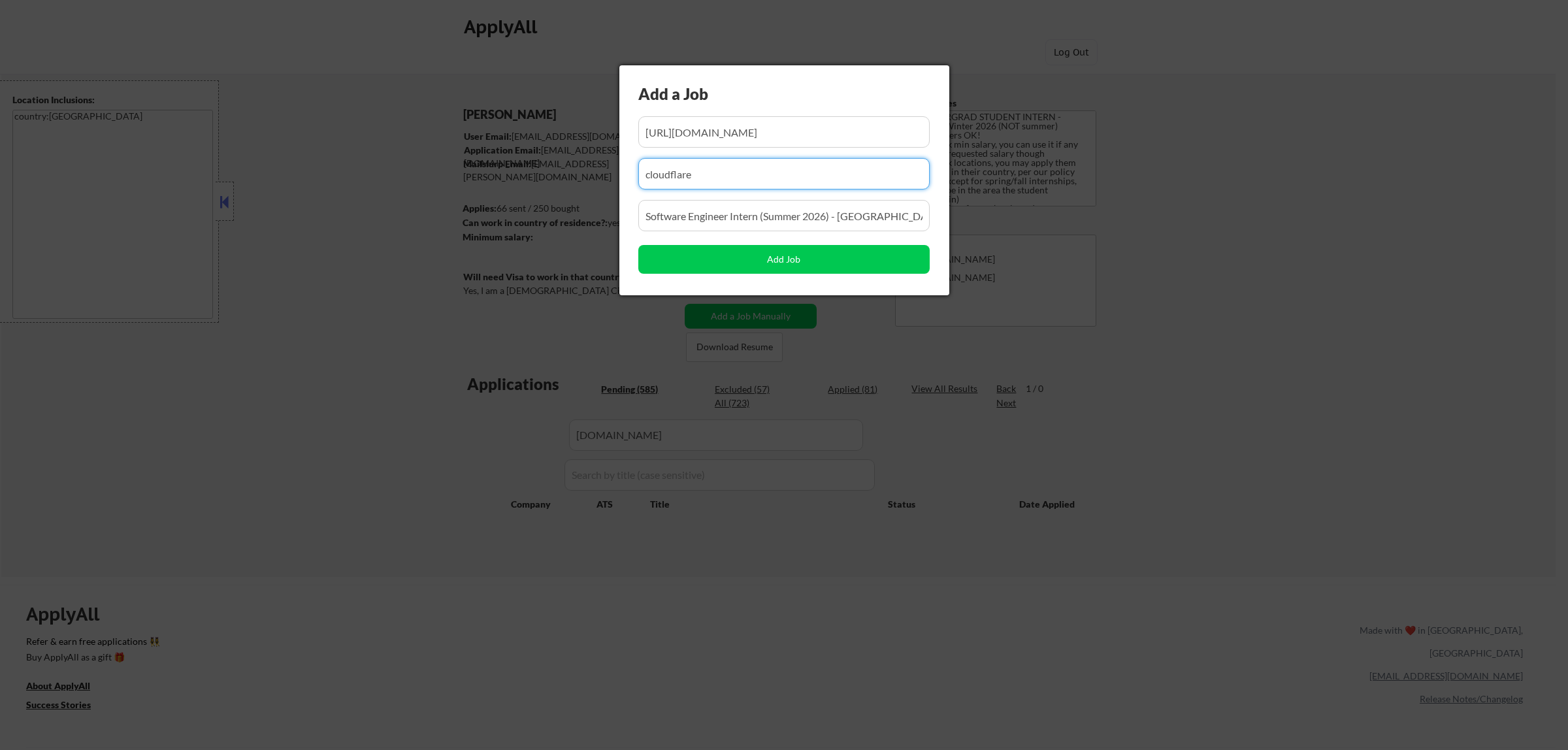
drag, startPoint x: 707, startPoint y: 174, endPoint x: 544, endPoint y: 188, distance: 163.6
click at [544, 188] on body "← Return to /applysquad Mailslurp Inbox Job Search Builder Atharva Berde User E…" at bounding box center [784, 375] width 1568 height 750
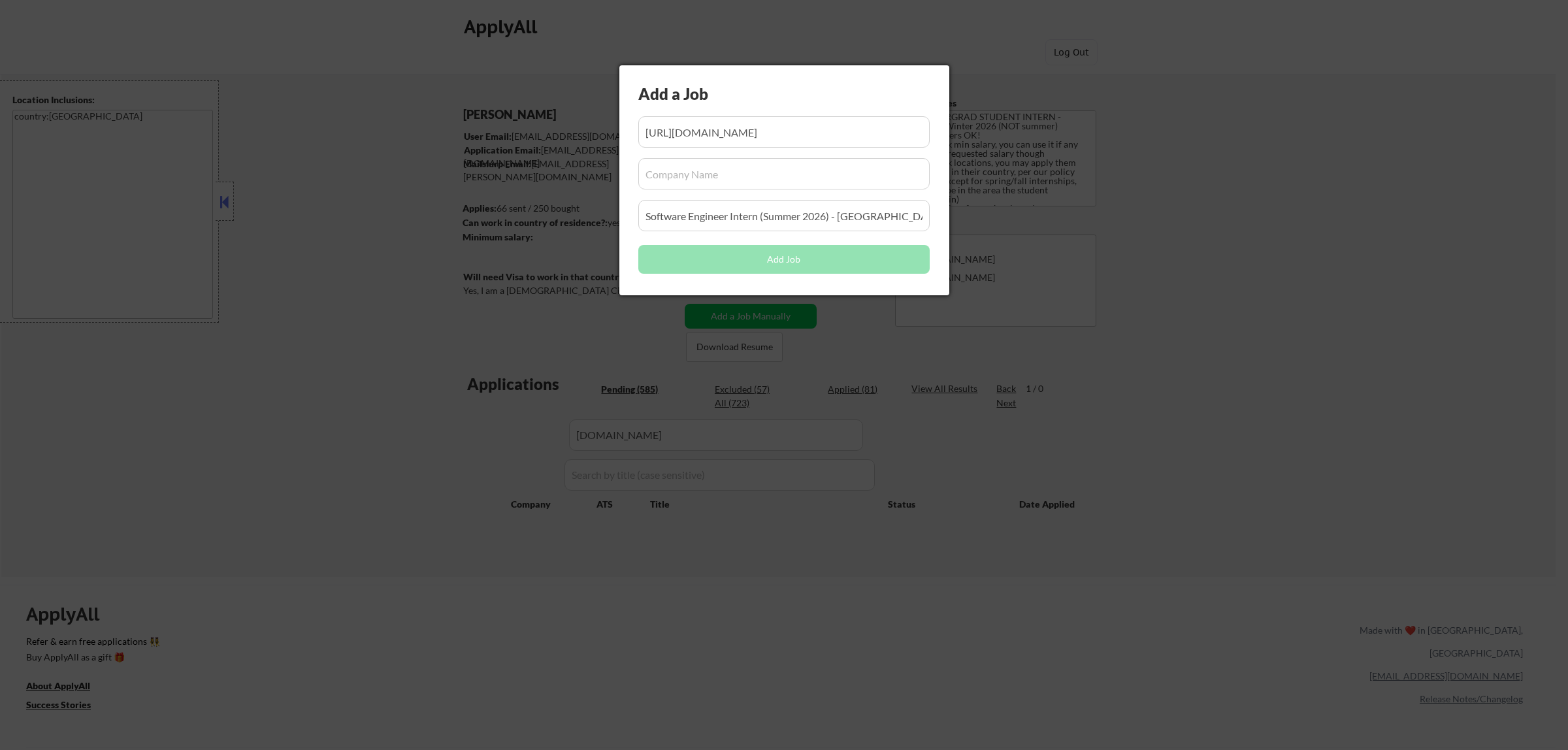
click at [751, 171] on input "input" at bounding box center [784, 173] width 292 height 31
paste input "www.mongodb.com"
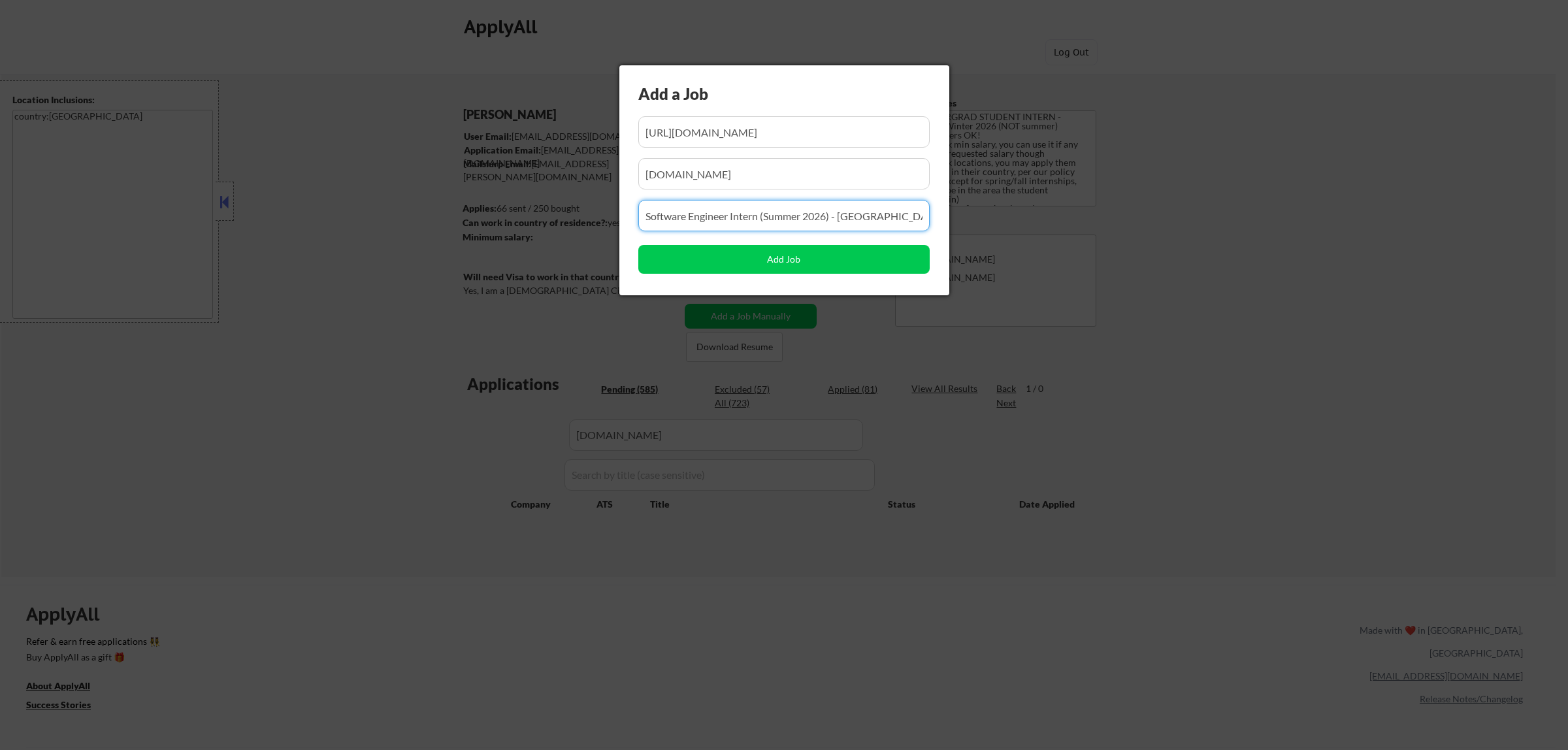
drag, startPoint x: 882, startPoint y: 216, endPoint x: 527, endPoint y: 223, distance: 355.1
click at [521, 226] on body "← Return to /applysquad Mailslurp Inbox Job Search Builder Atharva Berde User E…" at bounding box center [784, 375] width 1568 height 750
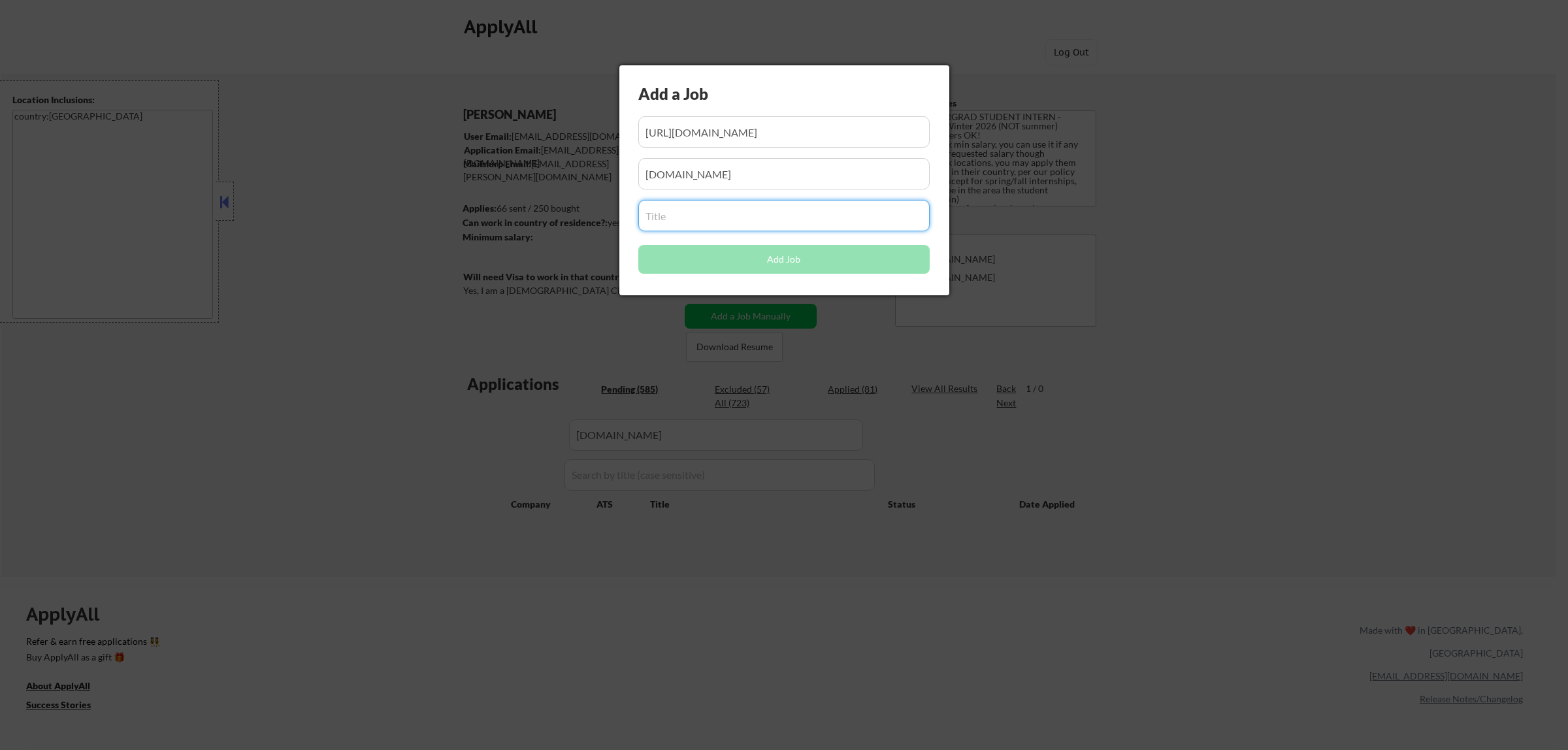
click at [733, 213] on input "input" at bounding box center [784, 215] width 292 height 31
paste input "2026 - Software Engineering Intern, AMER"
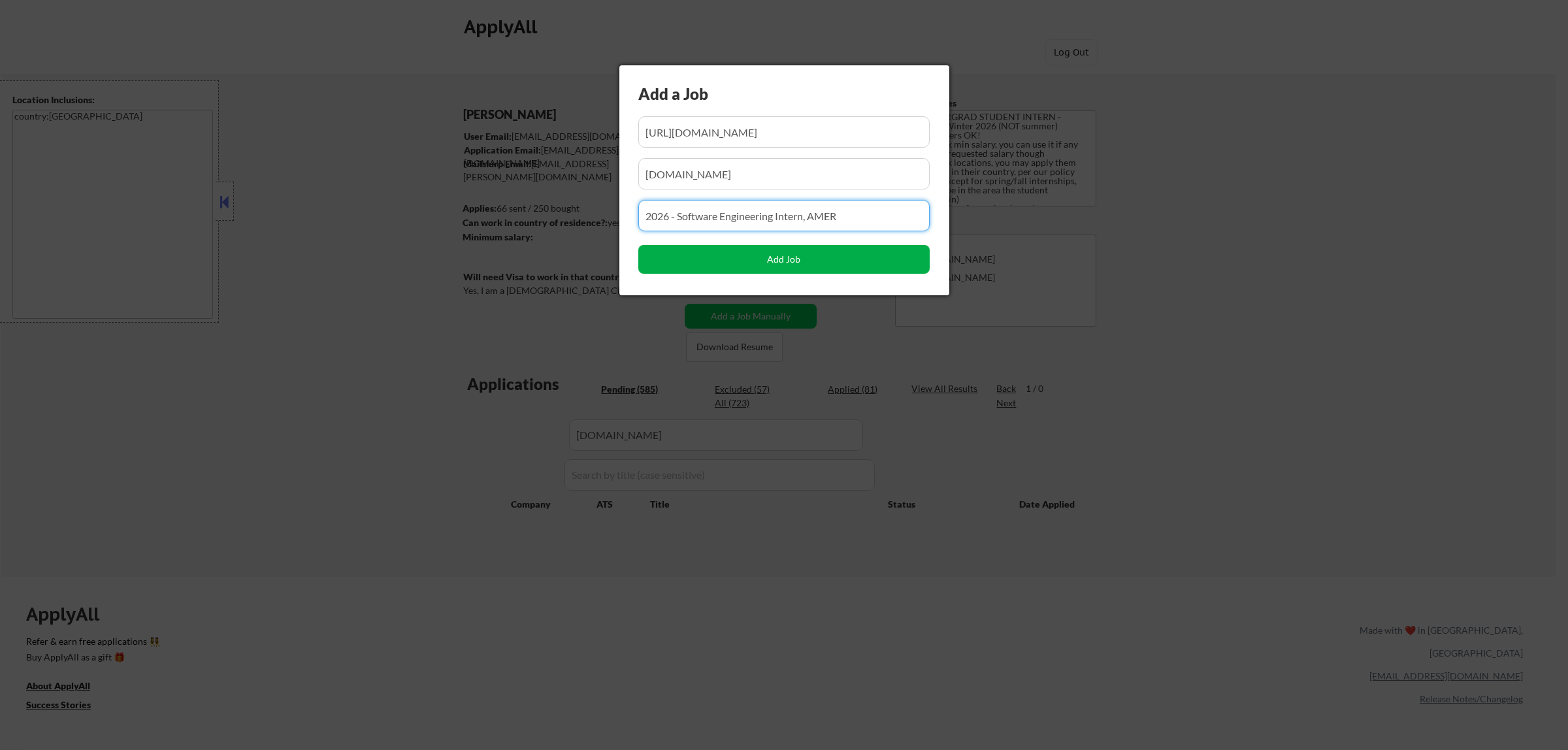
click at [792, 259] on button "Add Job" at bounding box center [784, 259] width 292 height 28
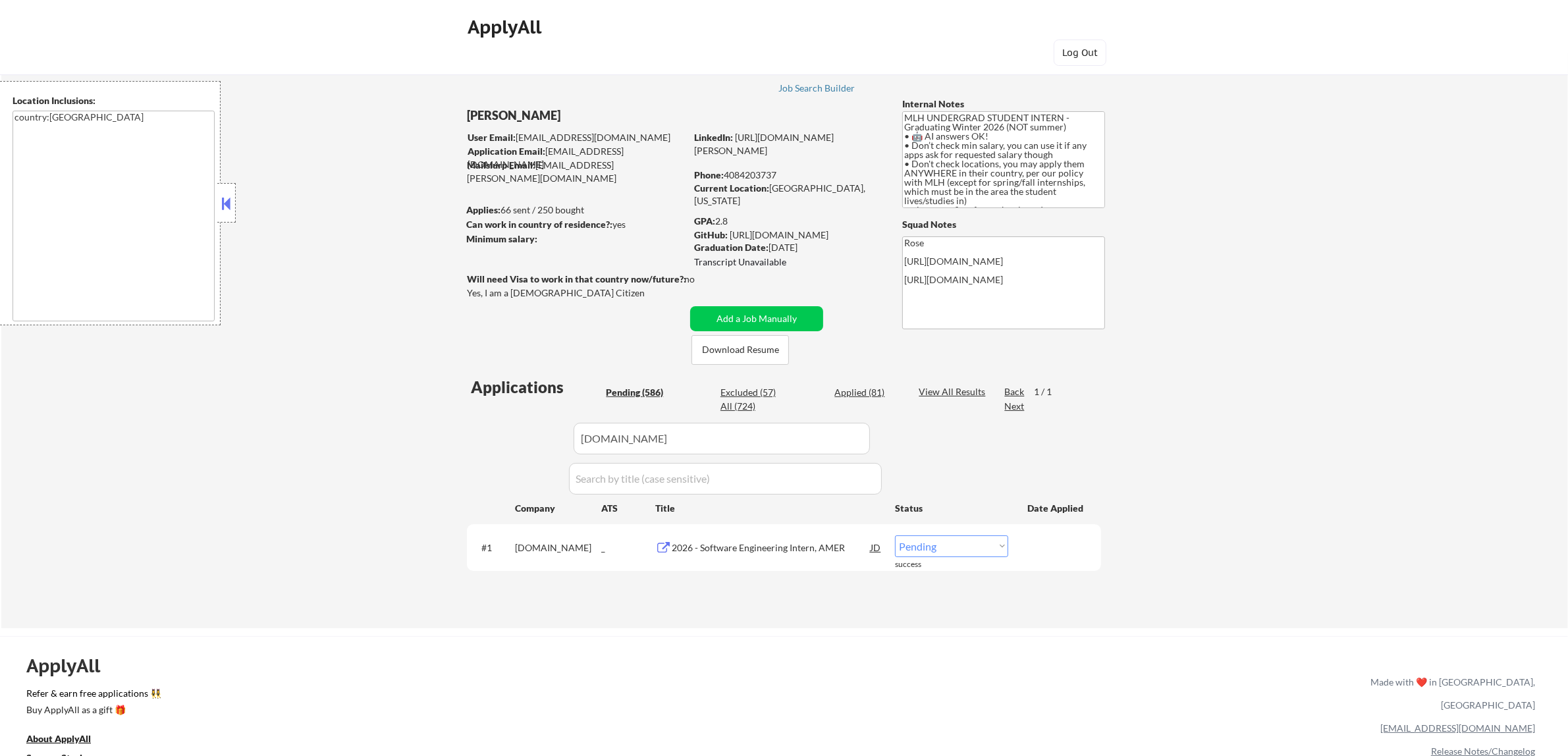
click at [959, 547] on select "Choose an option... Pending Applied Excluded (Questions) Excluded (Expired) Exc…" at bounding box center [951, 546] width 114 height 22
click at [894, 536] on select "Choose an option... Pending Applied Excluded (Questions) Excluded (Expired) Exc…" at bounding box center [951, 546] width 114 height 22
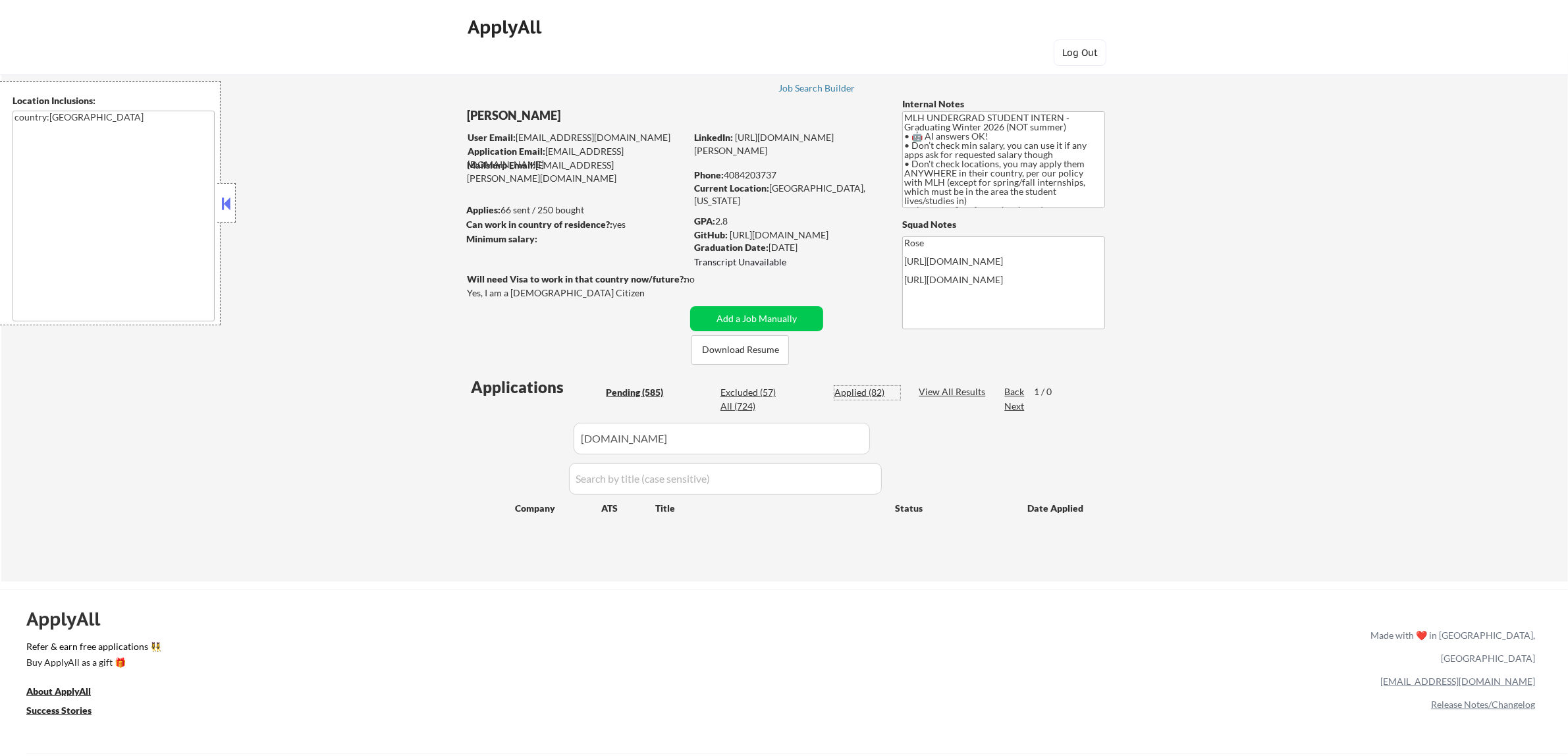
click at [854, 393] on div "Applied (82)" at bounding box center [867, 392] width 66 height 13
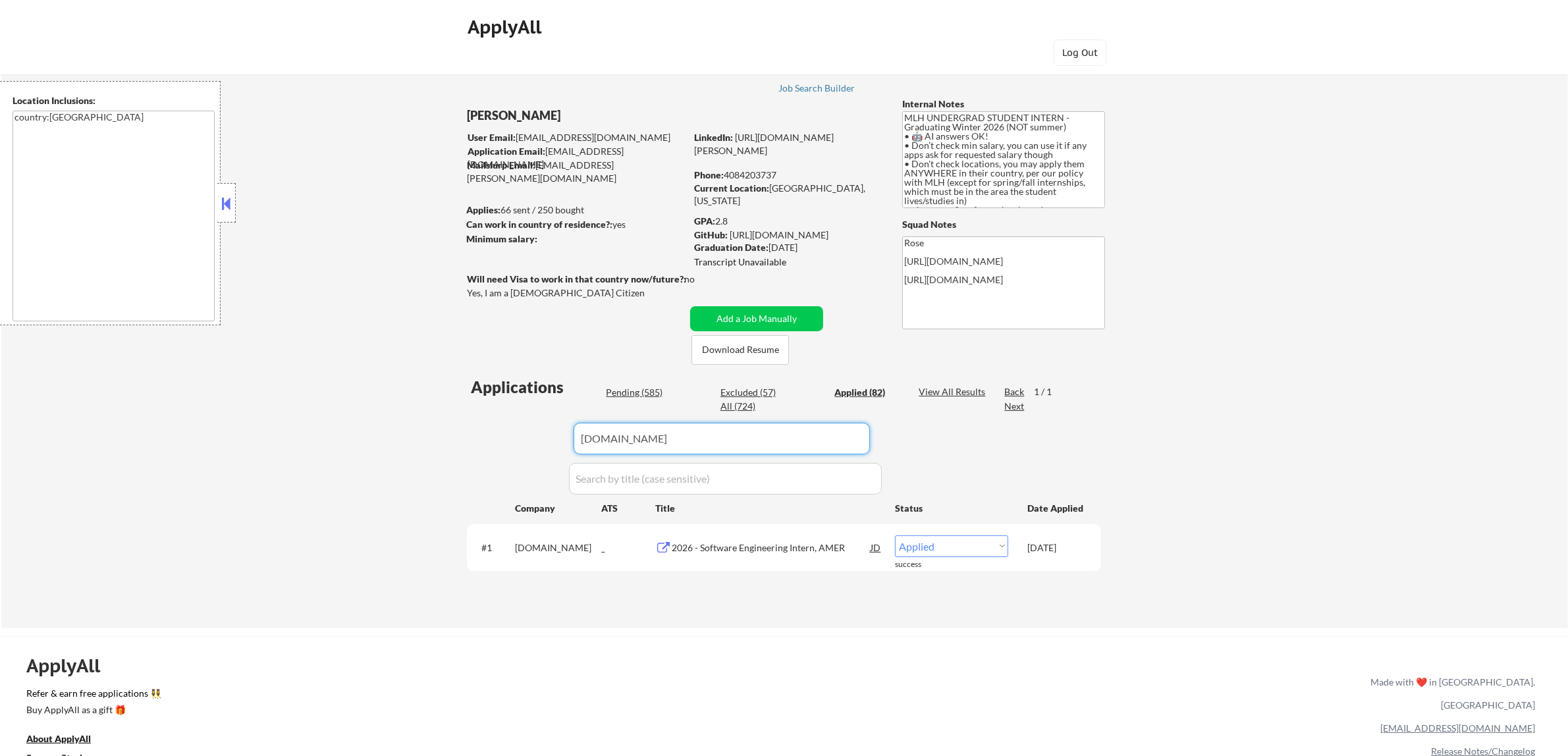
drag, startPoint x: 784, startPoint y: 438, endPoint x: 576, endPoint y: 436, distance: 208.0
click at [578, 436] on input "input" at bounding box center [721, 438] width 296 height 32
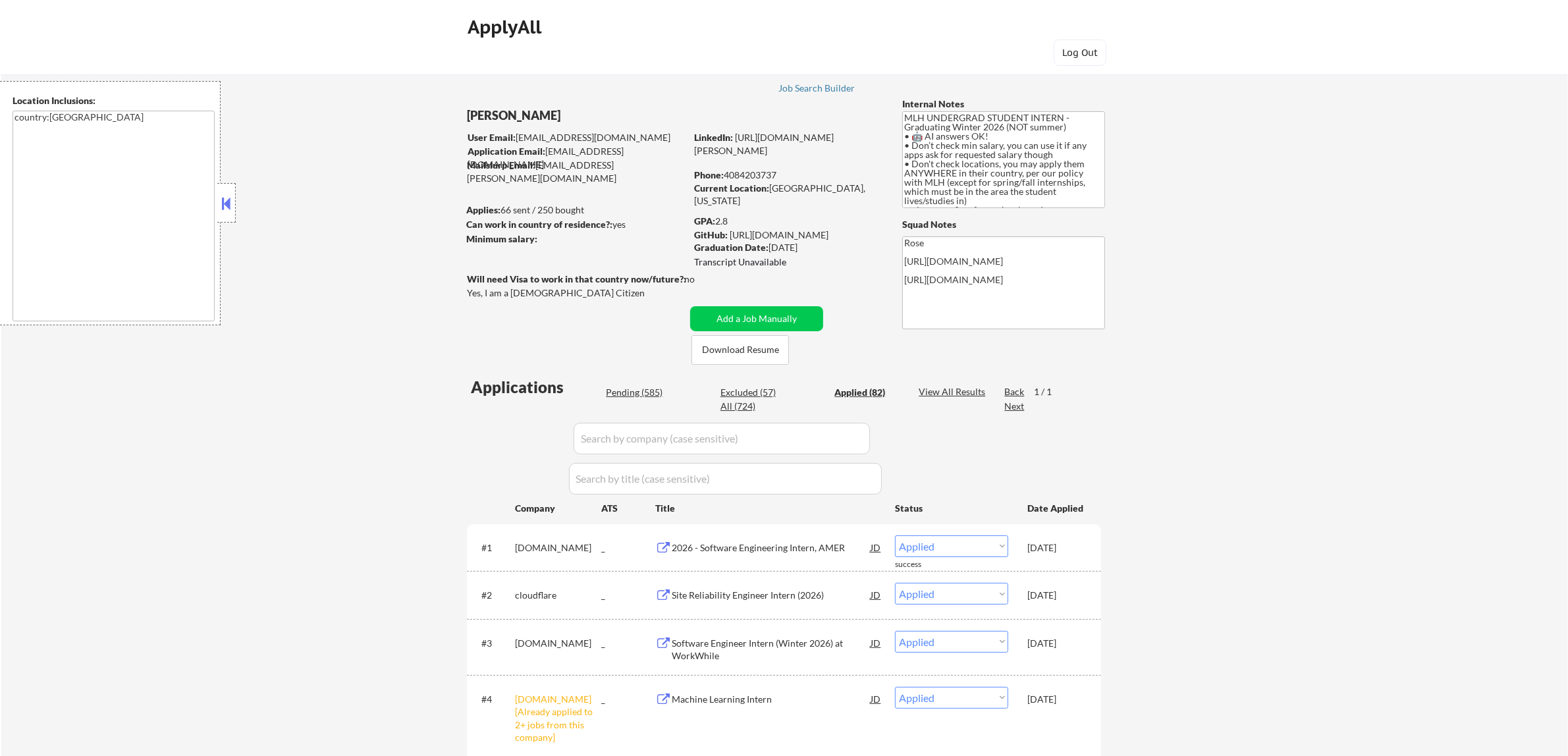
click at [844, 436] on input "input" at bounding box center [721, 438] width 296 height 32
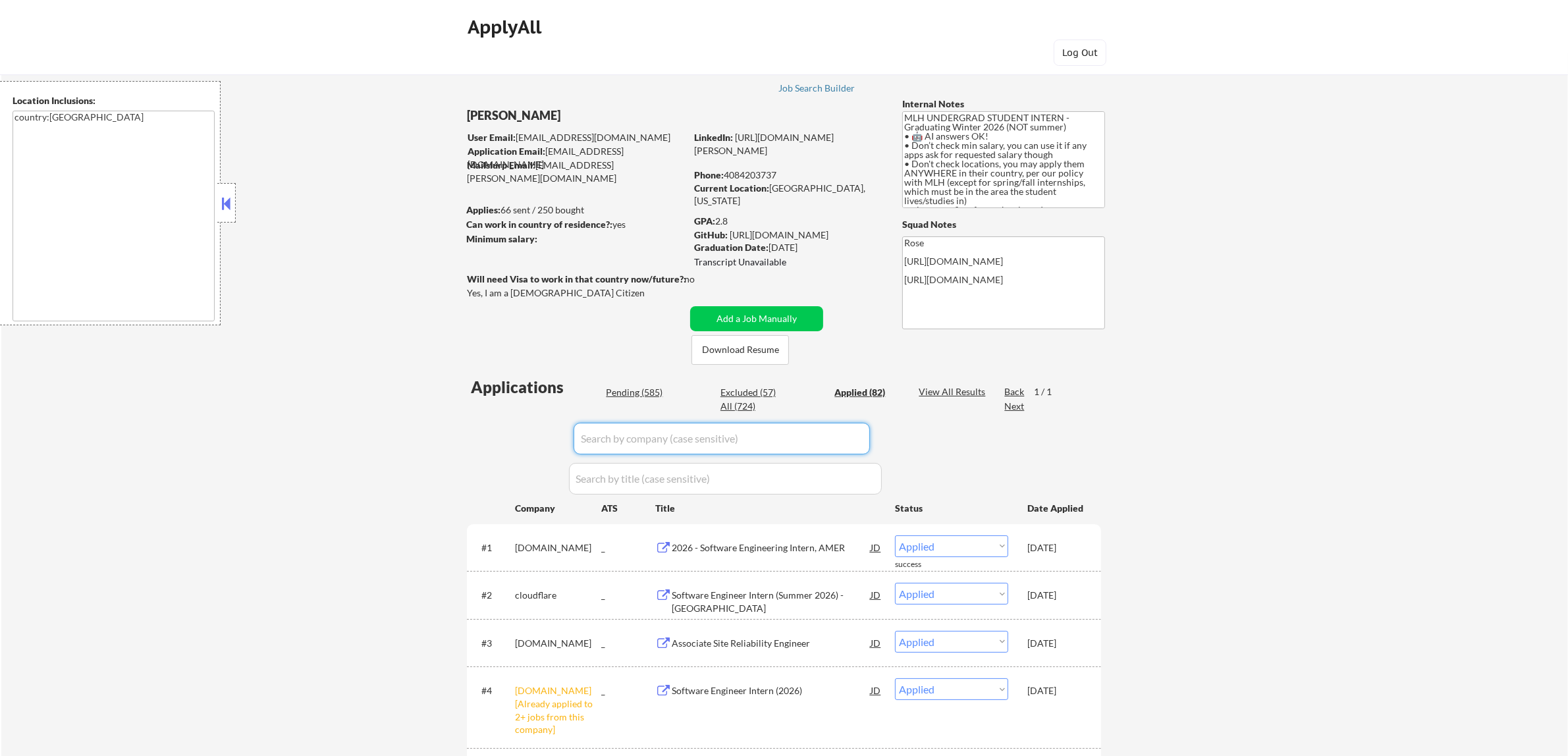
paste input "jobs.rbc.com"
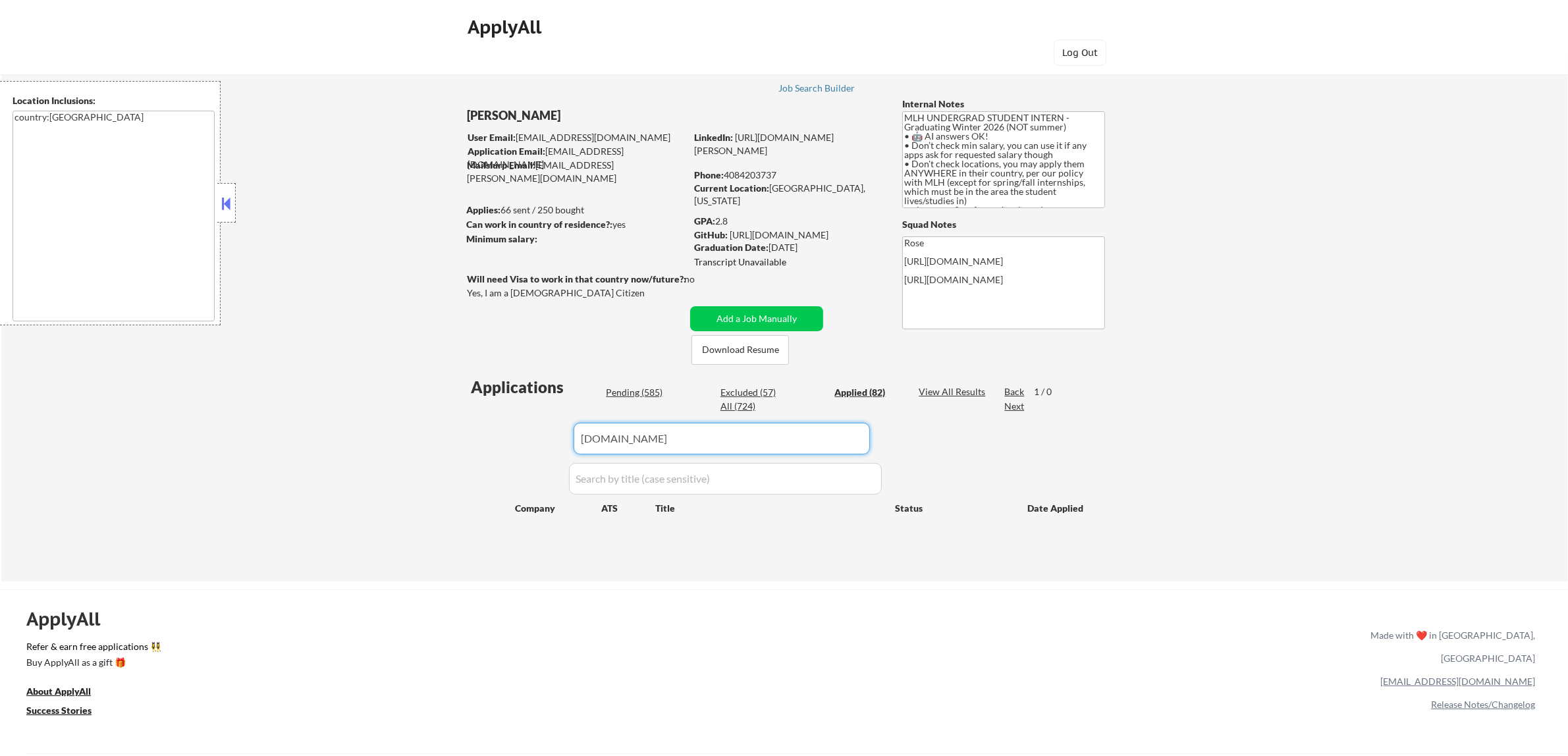
click at [633, 389] on div "Pending (585)" at bounding box center [638, 392] width 66 height 13
click at [757, 315] on button "Add a Job Manually" at bounding box center [756, 319] width 133 height 25
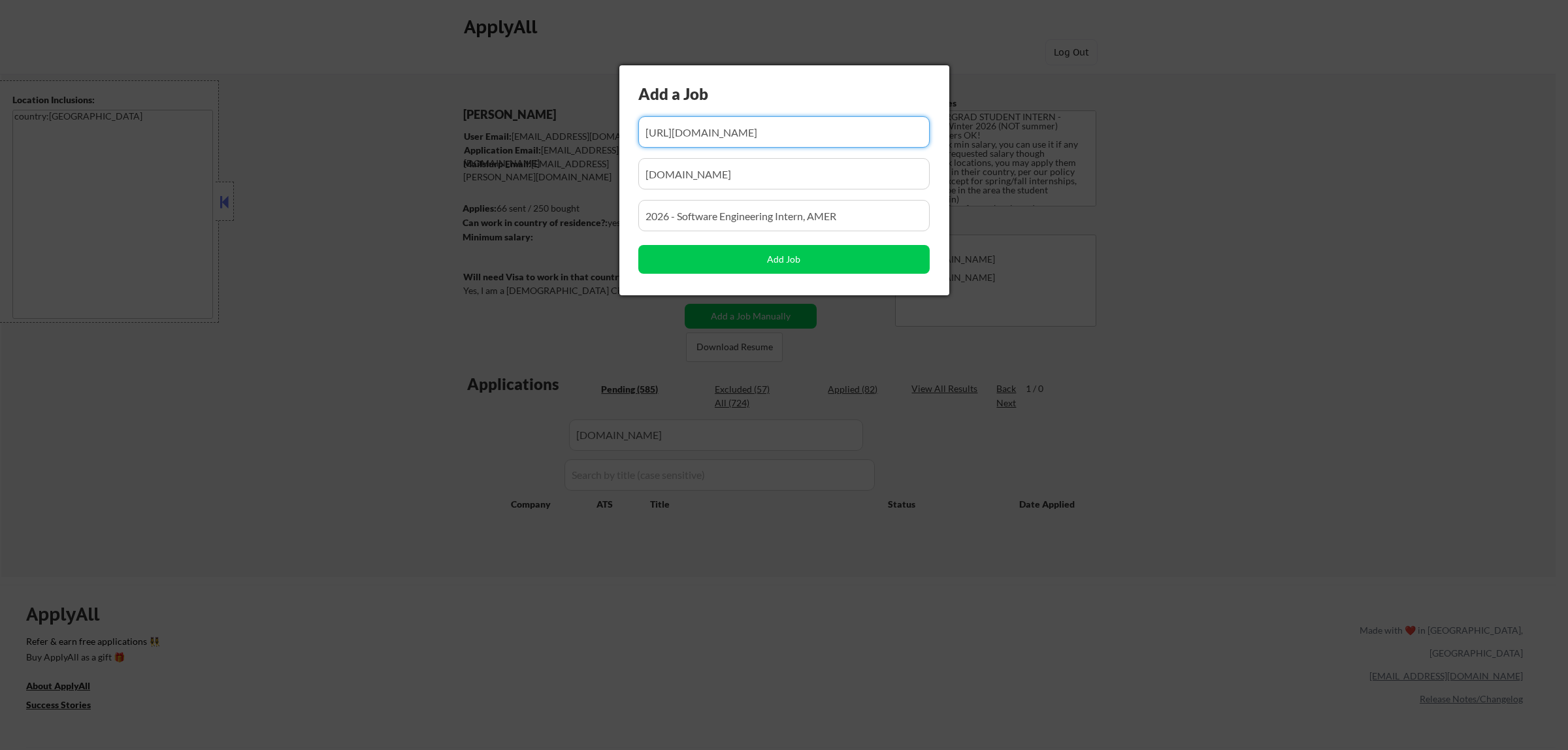
drag, startPoint x: 827, startPoint y: 139, endPoint x: 756, endPoint y: 146, distance: 71.3
click at [756, 146] on input "input" at bounding box center [784, 132] width 292 height 31
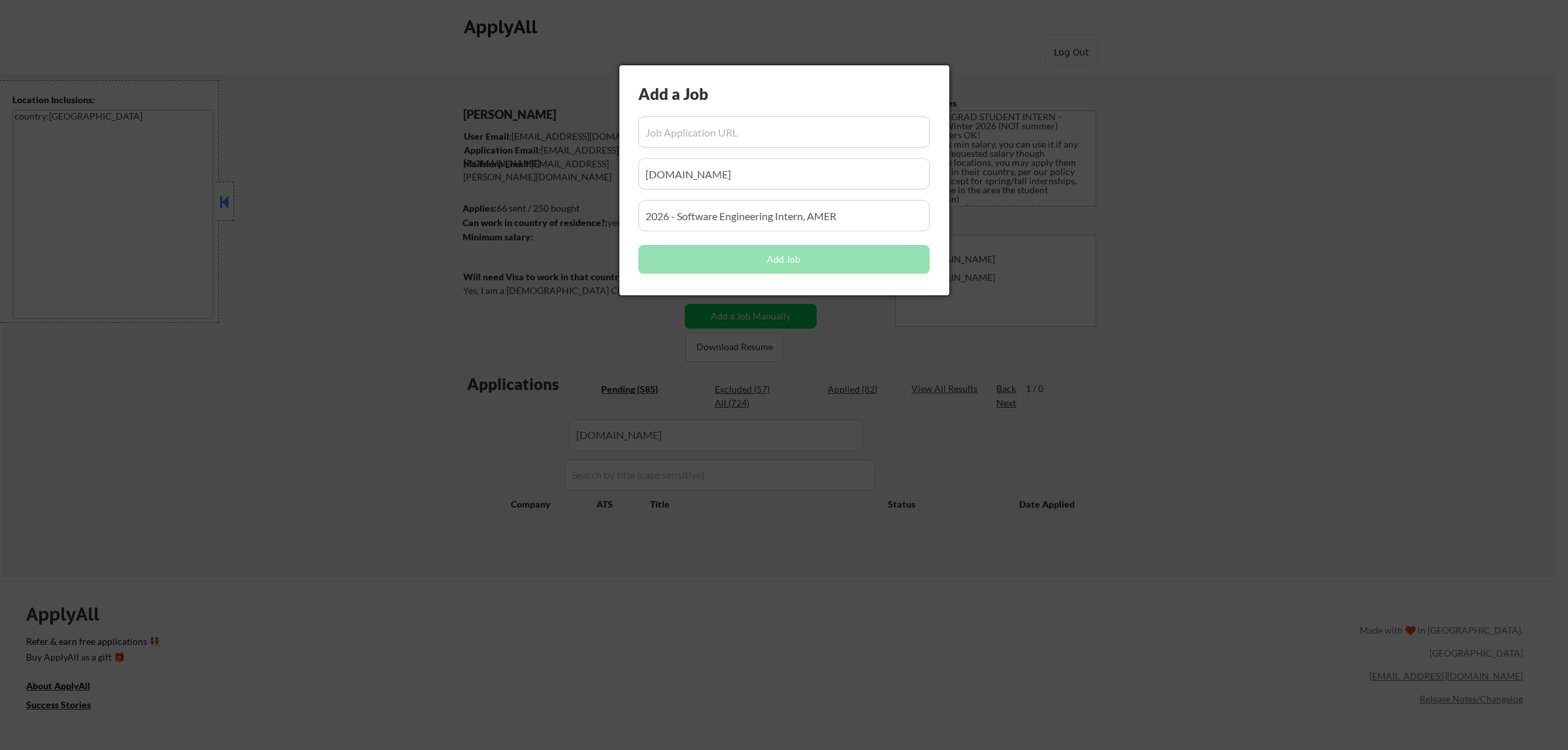
click at [800, 128] on input "input" at bounding box center [784, 132] width 292 height 31
paste input "https://jobs.rbc.com/ca/en/job/R-0000141113/2026-Technology-Summer-internship-U…"
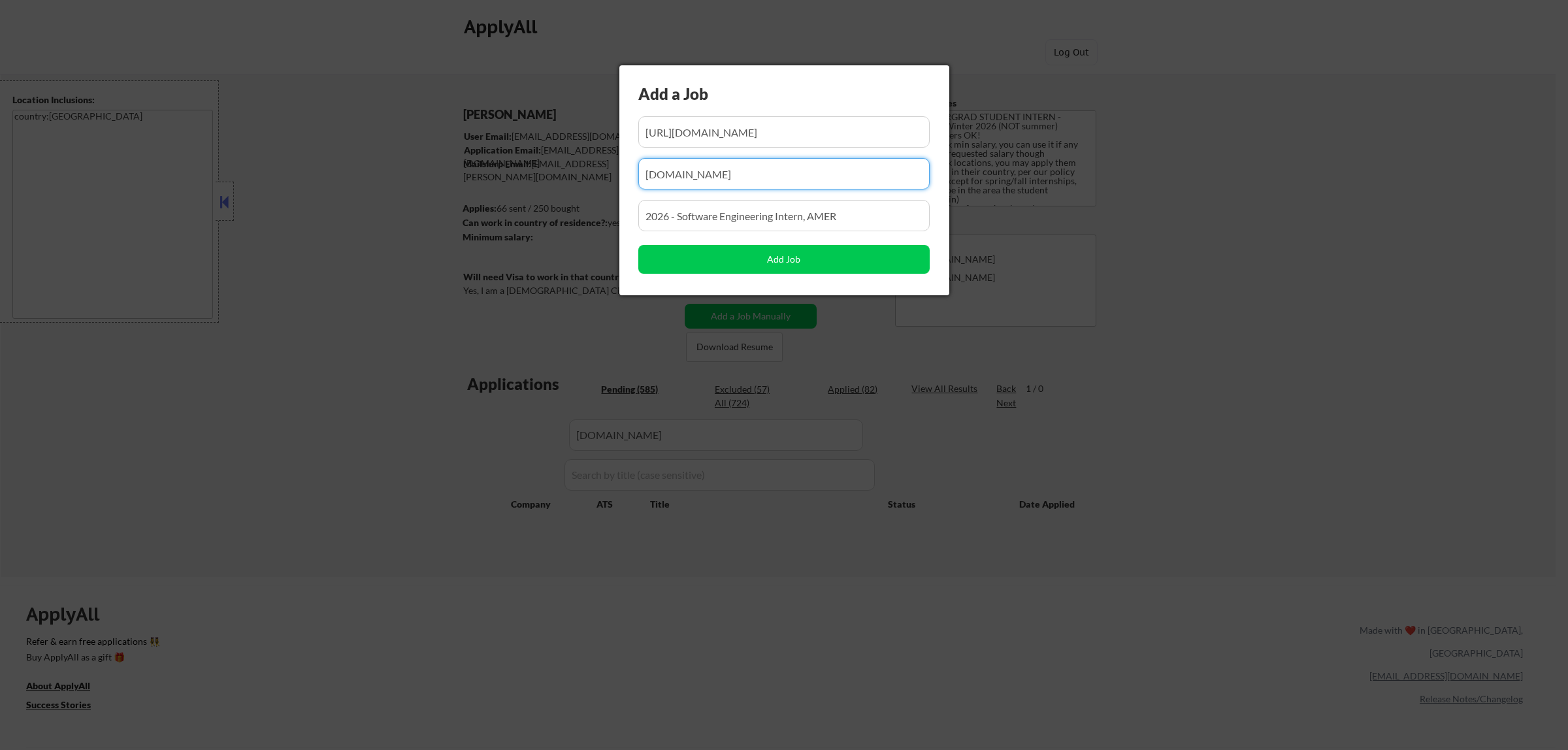
drag, startPoint x: 768, startPoint y: 185, endPoint x: 501, endPoint y: 199, distance: 267.4
click at [501, 199] on body "← Return to /applysquad Mailslurp Inbox Job Search Builder Atharva Berde User E…" at bounding box center [784, 375] width 1568 height 750
click at [726, 173] on input "input" at bounding box center [784, 173] width 292 height 31
paste input "/jobs.rbc.com"
click at [648, 173] on input "input" at bounding box center [784, 173] width 292 height 31
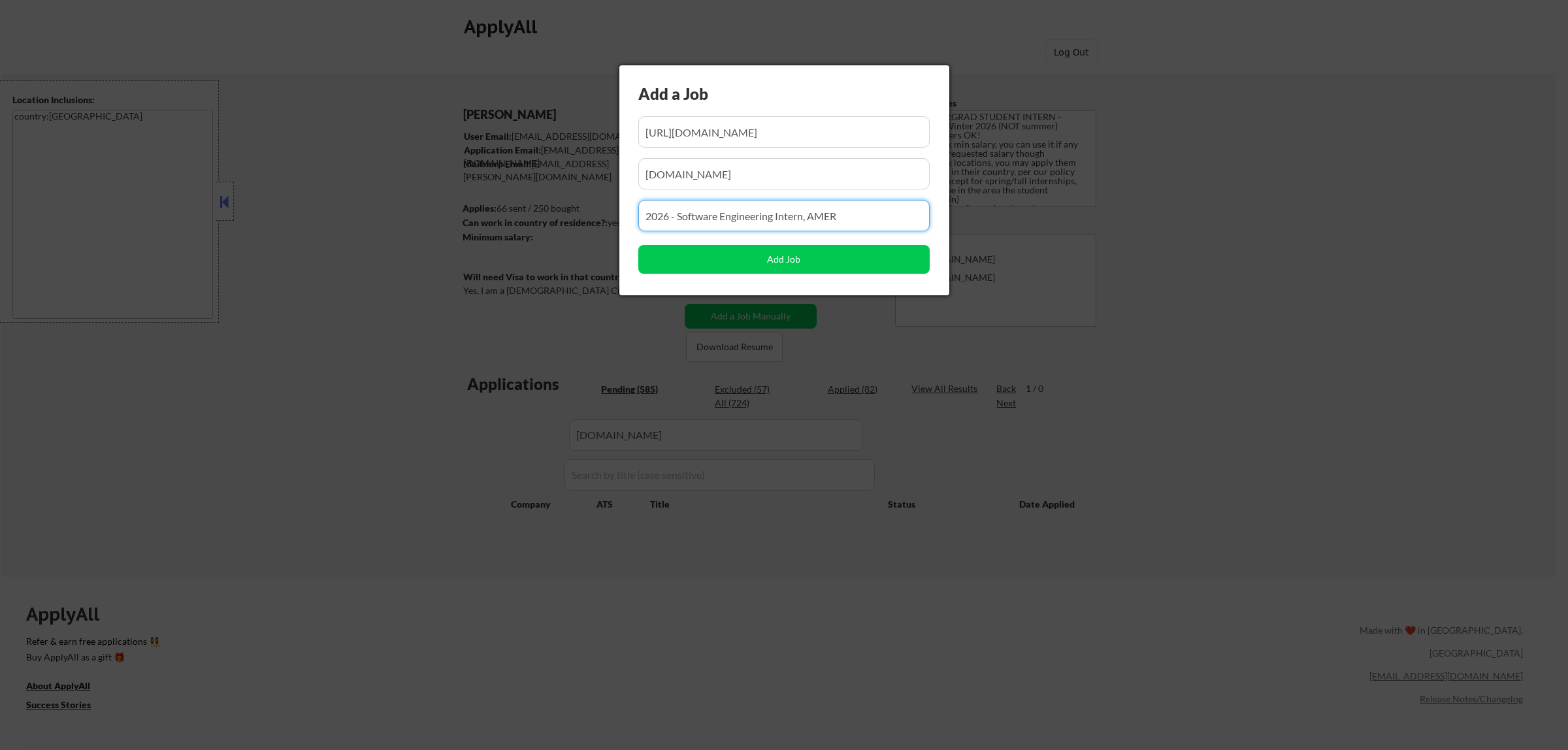
drag, startPoint x: 804, startPoint y: 218, endPoint x: 505, endPoint y: 221, distance: 299.0
click at [505, 221] on body "← Return to /applysquad Mailslurp Inbox Job Search Builder Atharva Berde User E…" at bounding box center [784, 375] width 1568 height 750
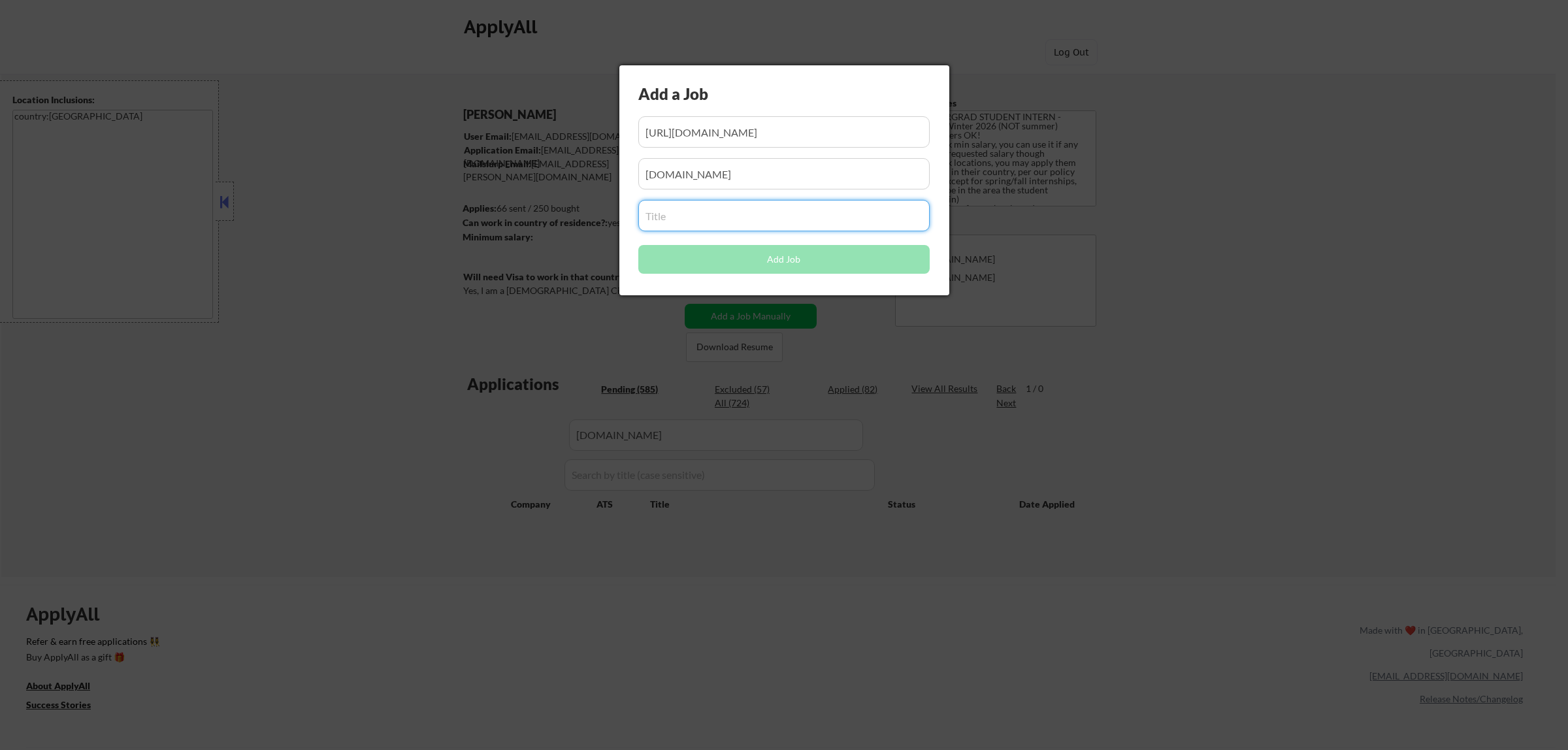
click at [719, 212] on input "input" at bounding box center [784, 215] width 292 height 31
paste input "2026 Technology Summer internship - USWM"
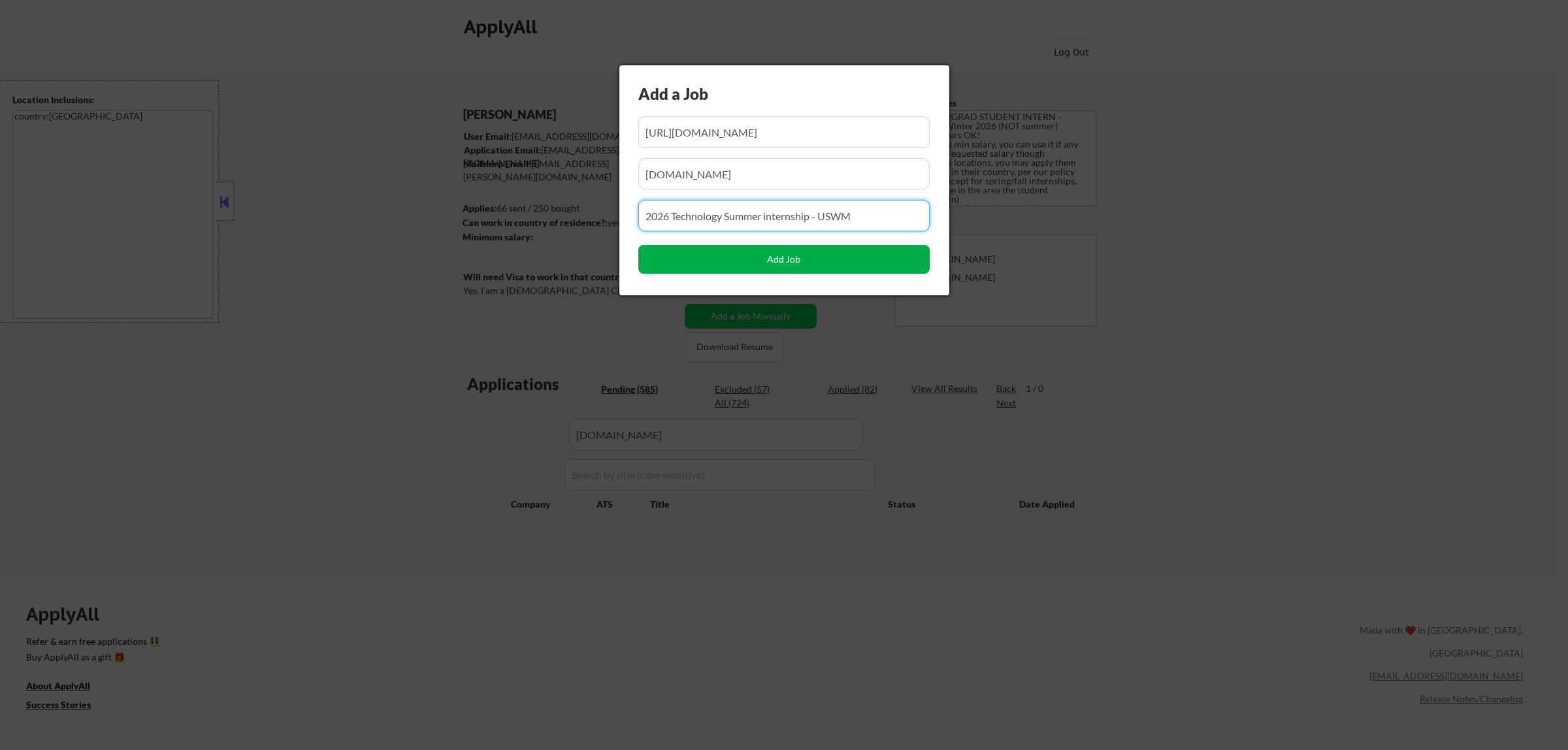
click at [771, 262] on button "Add Job" at bounding box center [784, 259] width 292 height 28
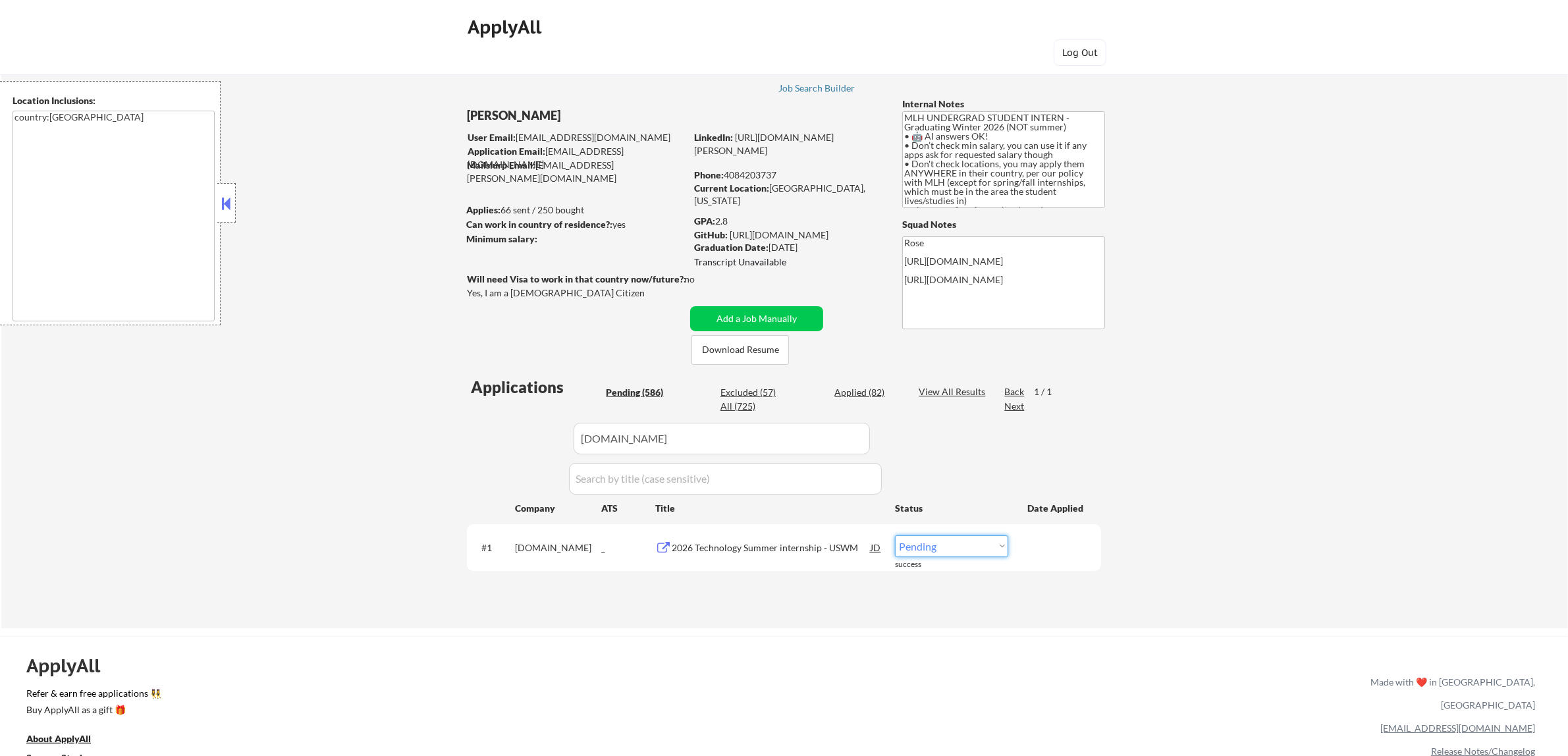
click at [979, 544] on select "Choose an option... Pending Applied Excluded (Questions) Excluded (Expired) Exc…" at bounding box center [951, 546] width 114 height 22
click at [894, 536] on select "Choose an option... Pending Applied Excluded (Questions) Excluded (Expired) Exc…" at bounding box center [951, 546] width 114 height 22
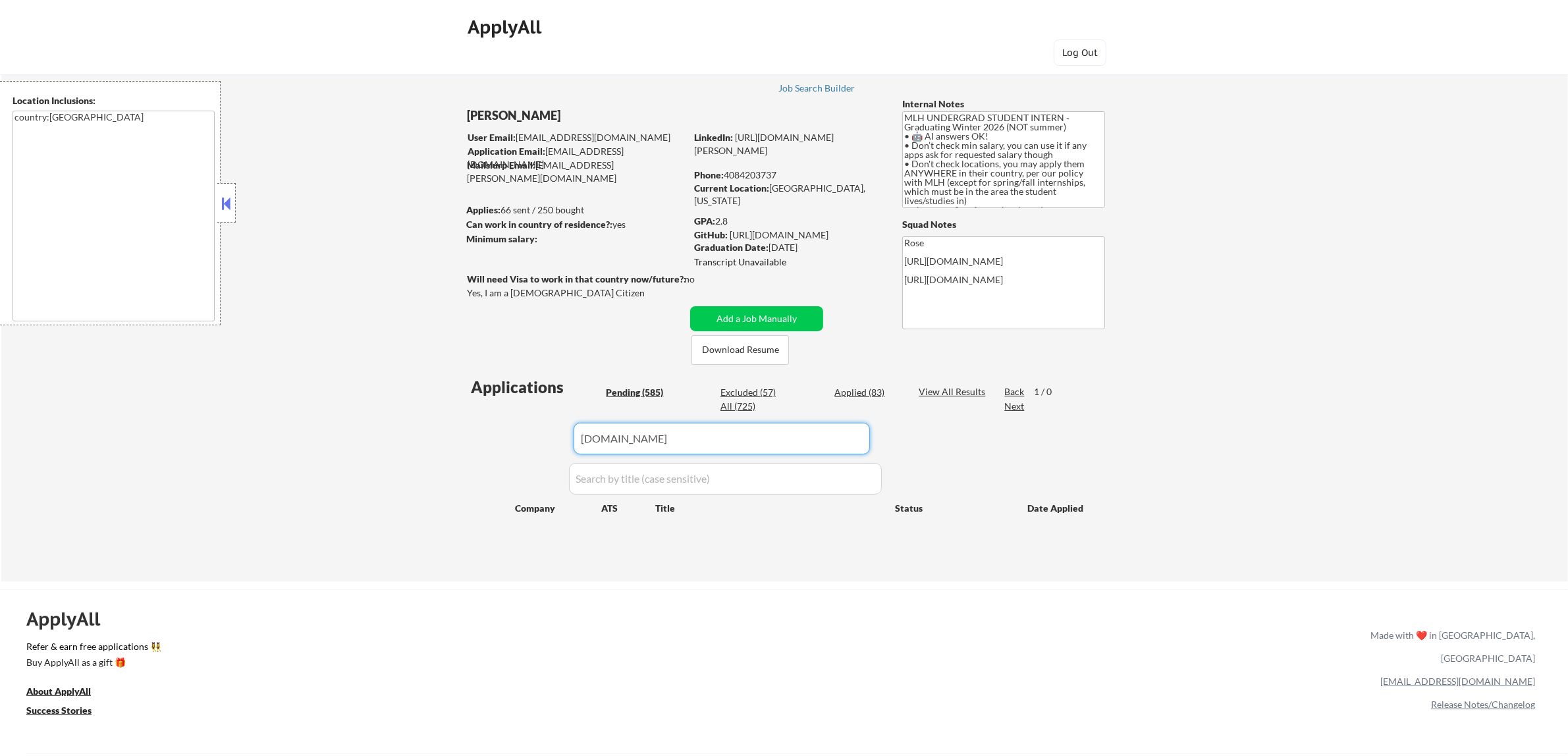
drag, startPoint x: 826, startPoint y: 438, endPoint x: 495, endPoint y: 439, distance: 331.0
click at [495, 439] on div "Applications Pending (585) Excluded (57) Applied (83) All (725) View All Result…" at bounding box center [784, 466] width 634 height 180
paste input "snowflake"
click at [874, 392] on div "Applied (83)" at bounding box center [867, 392] width 66 height 13
click at [638, 396] on div "Pending (585)" at bounding box center [638, 392] width 66 height 13
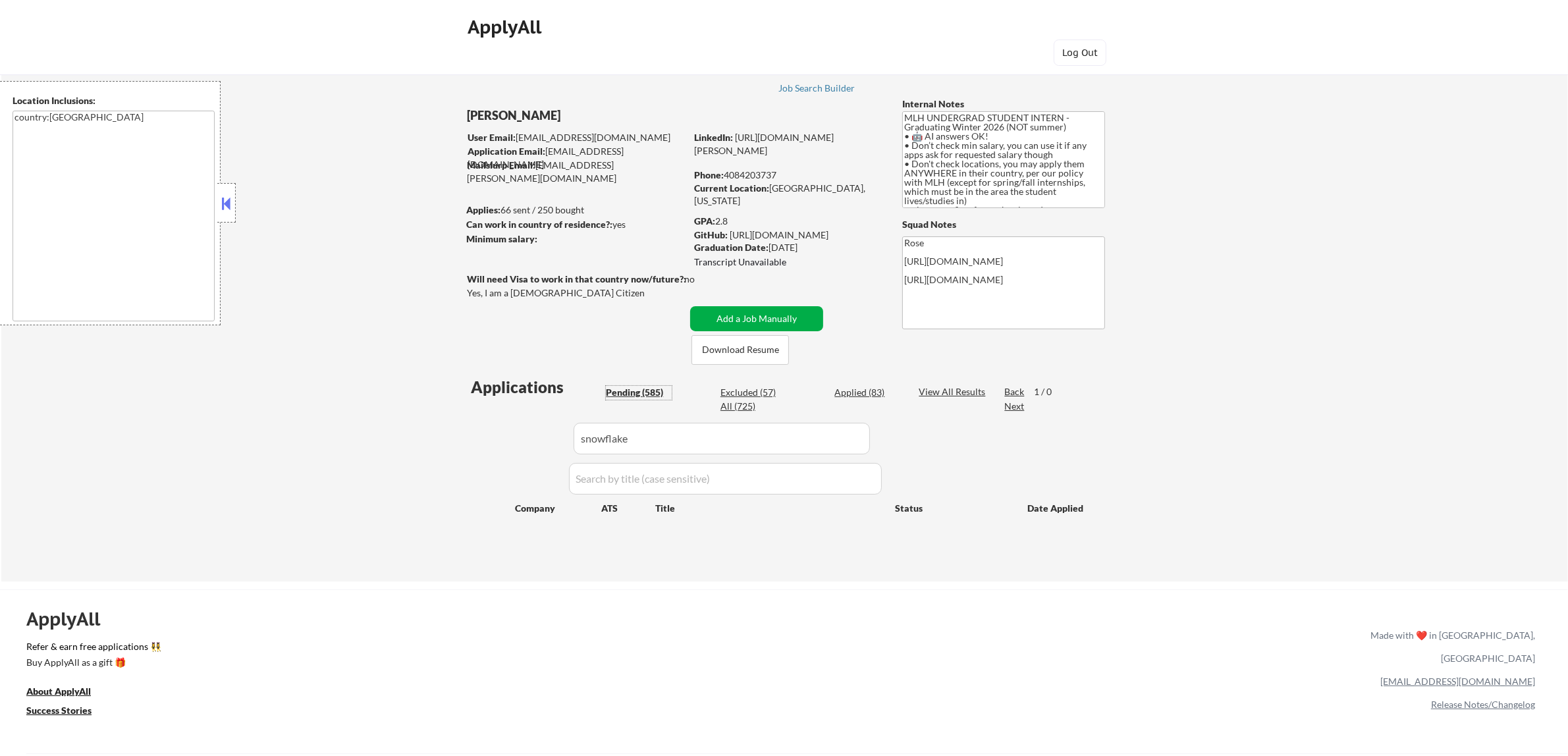
click at [716, 316] on button "Add a Job Manually" at bounding box center [756, 319] width 133 height 25
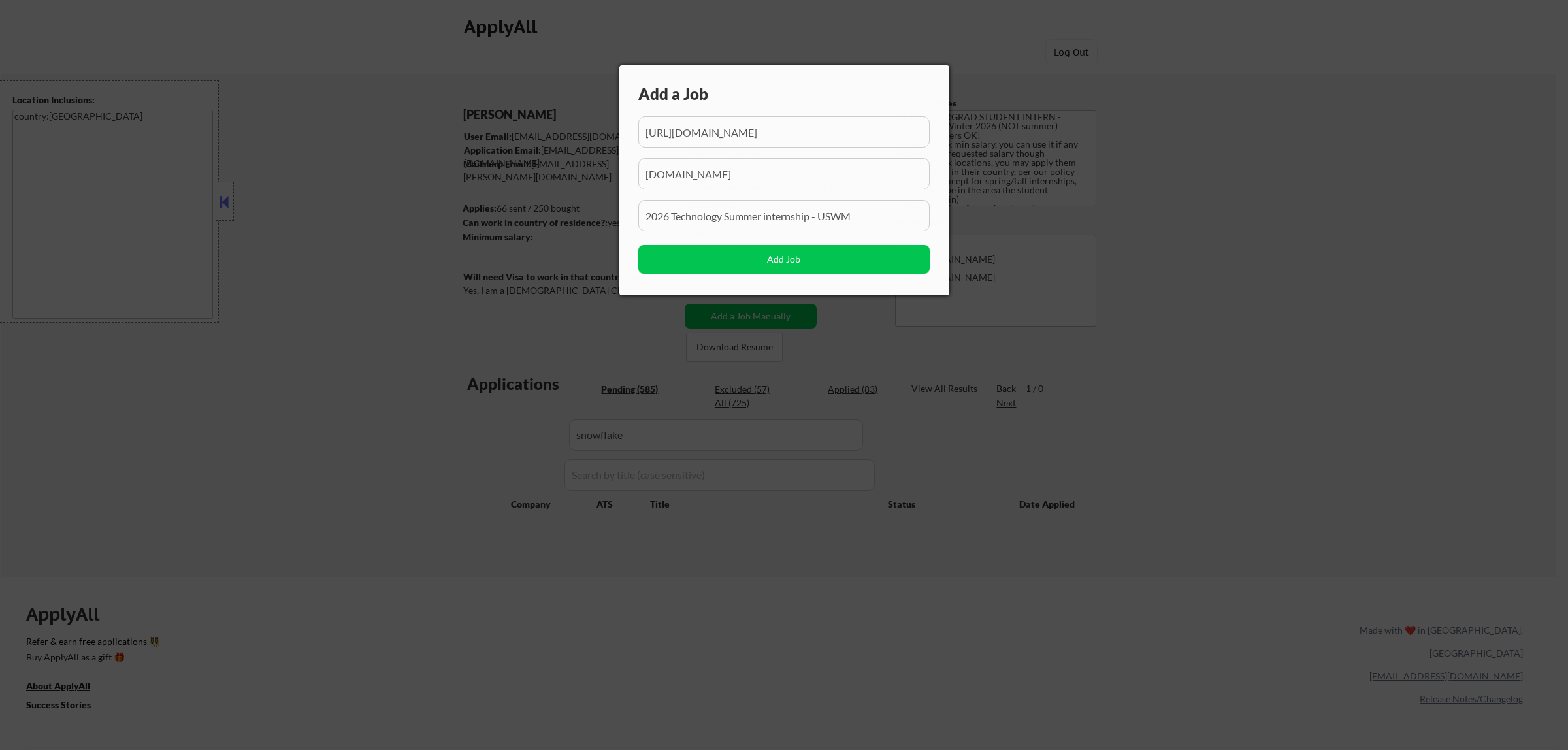
scroll to position [0, 148]
drag, startPoint x: 739, startPoint y: 141, endPoint x: 722, endPoint y: 144, distance: 17.3
click at [722, 144] on input "input" at bounding box center [784, 132] width 292 height 31
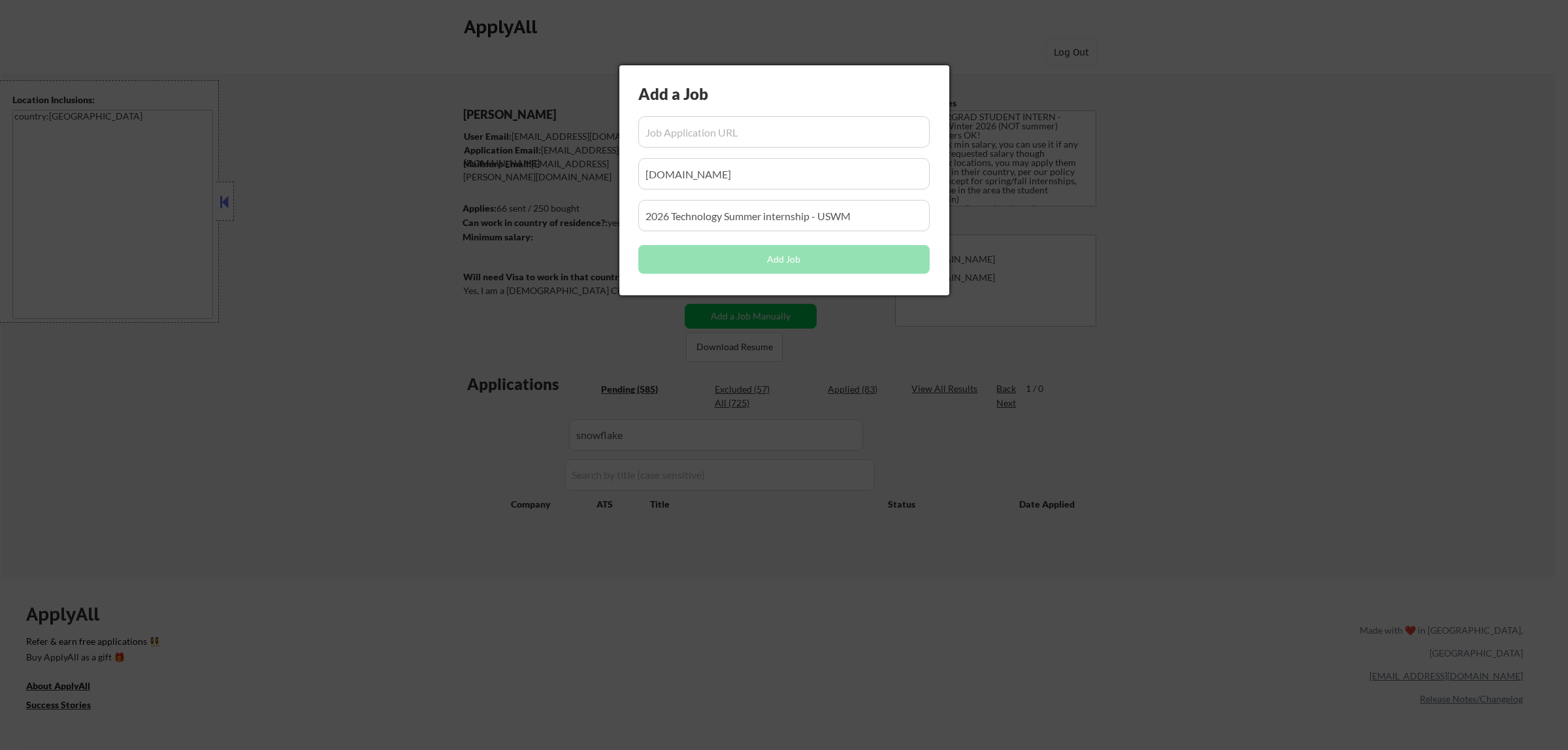
click at [725, 135] on input "input" at bounding box center [784, 132] width 292 height 31
paste input "https://jobs.ashbyhq.com/snowflake/3eb872af-0ab1-4986-8f72-e7321fcd1538"
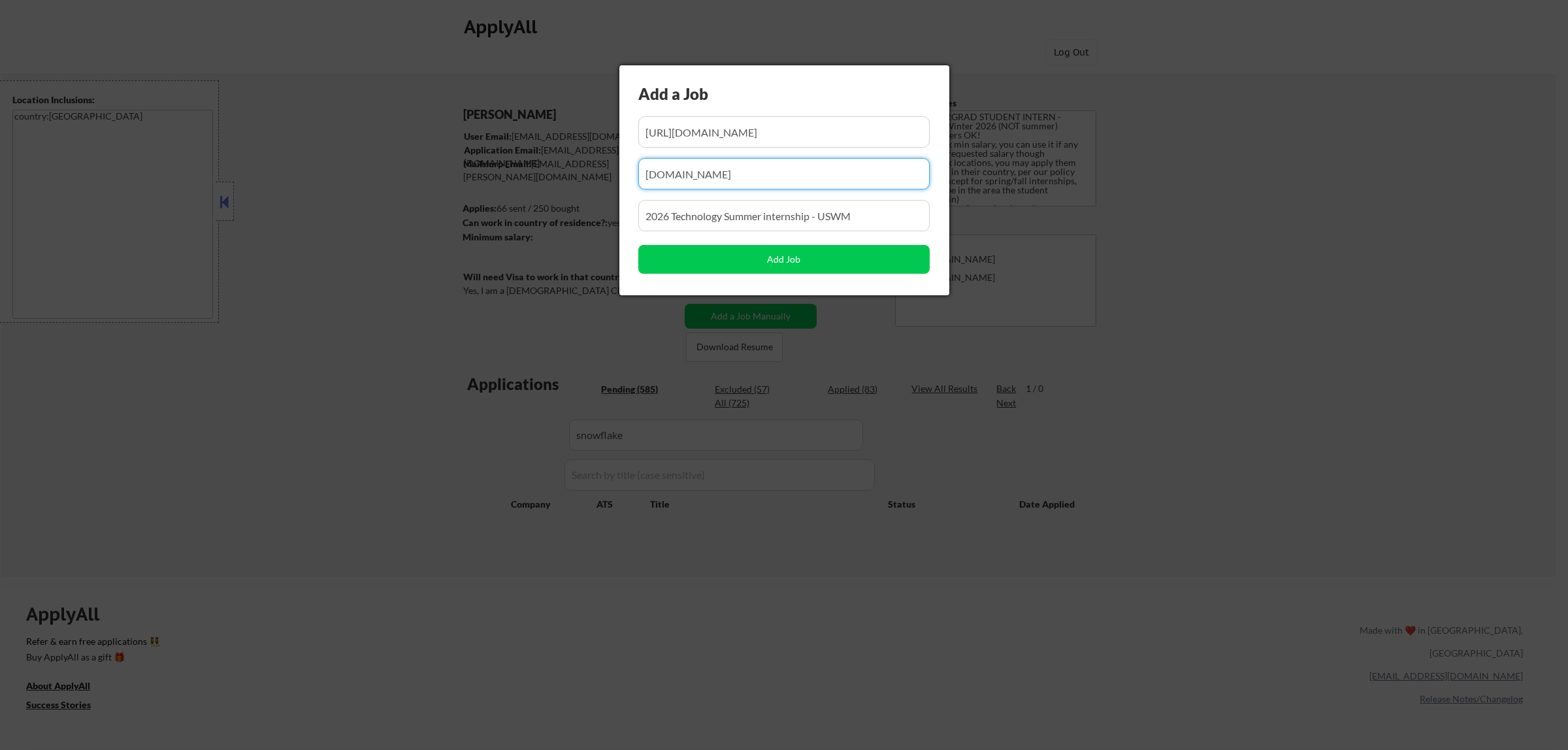
drag, startPoint x: 719, startPoint y: 178, endPoint x: 557, endPoint y: 187, distance: 162.2
click at [553, 187] on body "← Return to /applysquad Mailslurp Inbox Job Search Builder Atharva Berde User E…" at bounding box center [784, 375] width 1568 height 750
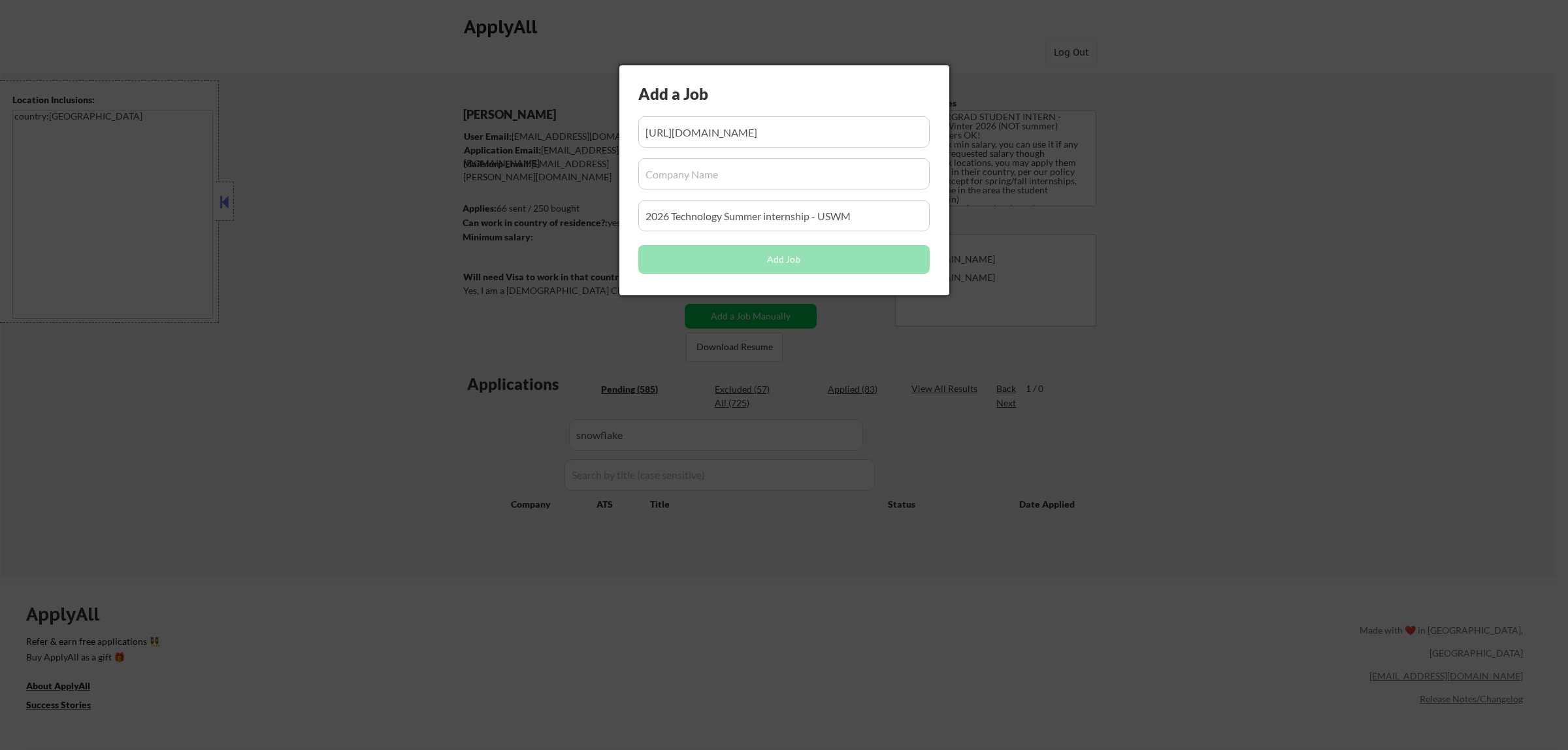
click at [793, 177] on input "input" at bounding box center [784, 173] width 292 height 31
paste input "snowflake"
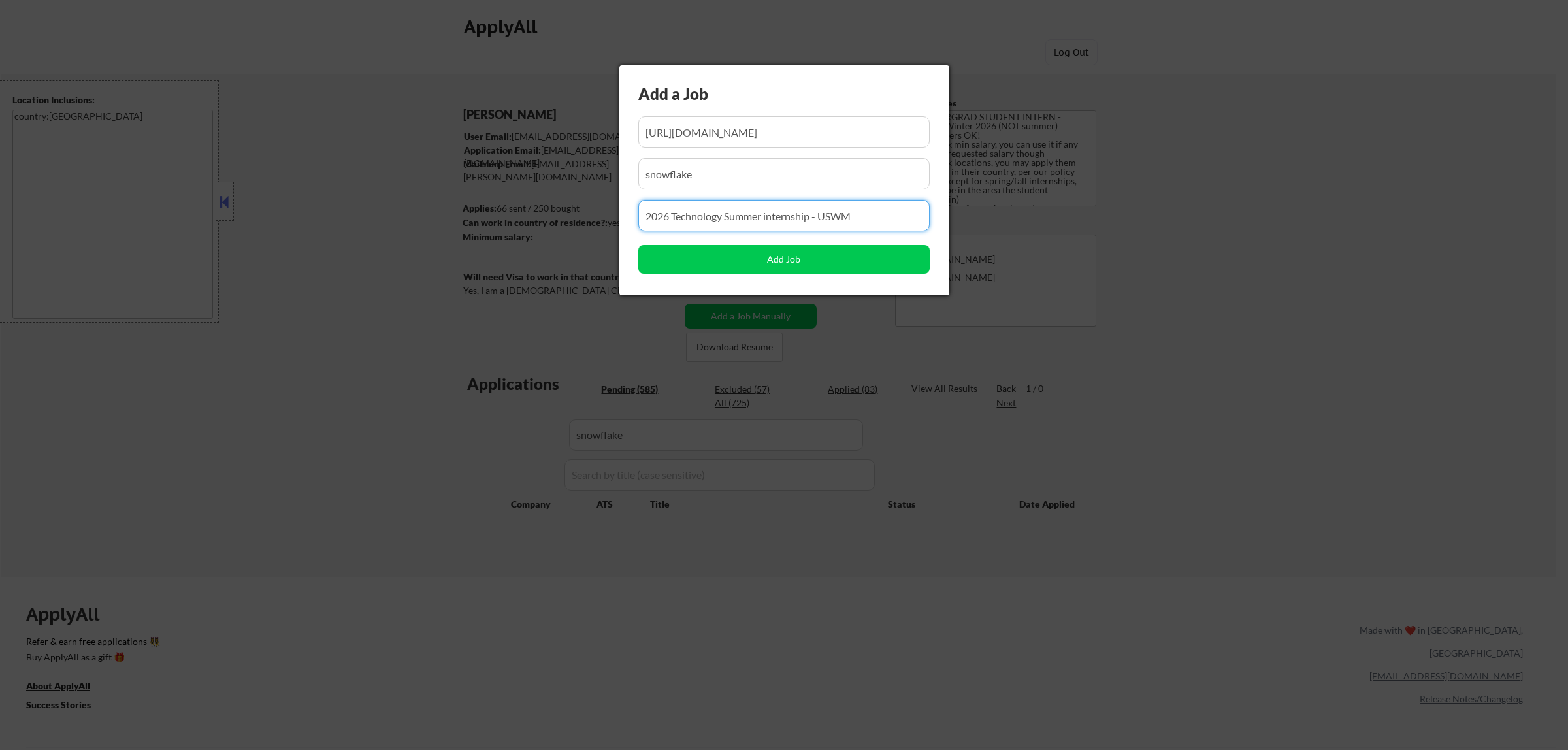
drag, startPoint x: 876, startPoint y: 213, endPoint x: 620, endPoint y: 210, distance: 256.0
click at [619, 213] on div "Add a Job Add Job" at bounding box center [784, 180] width 330 height 230
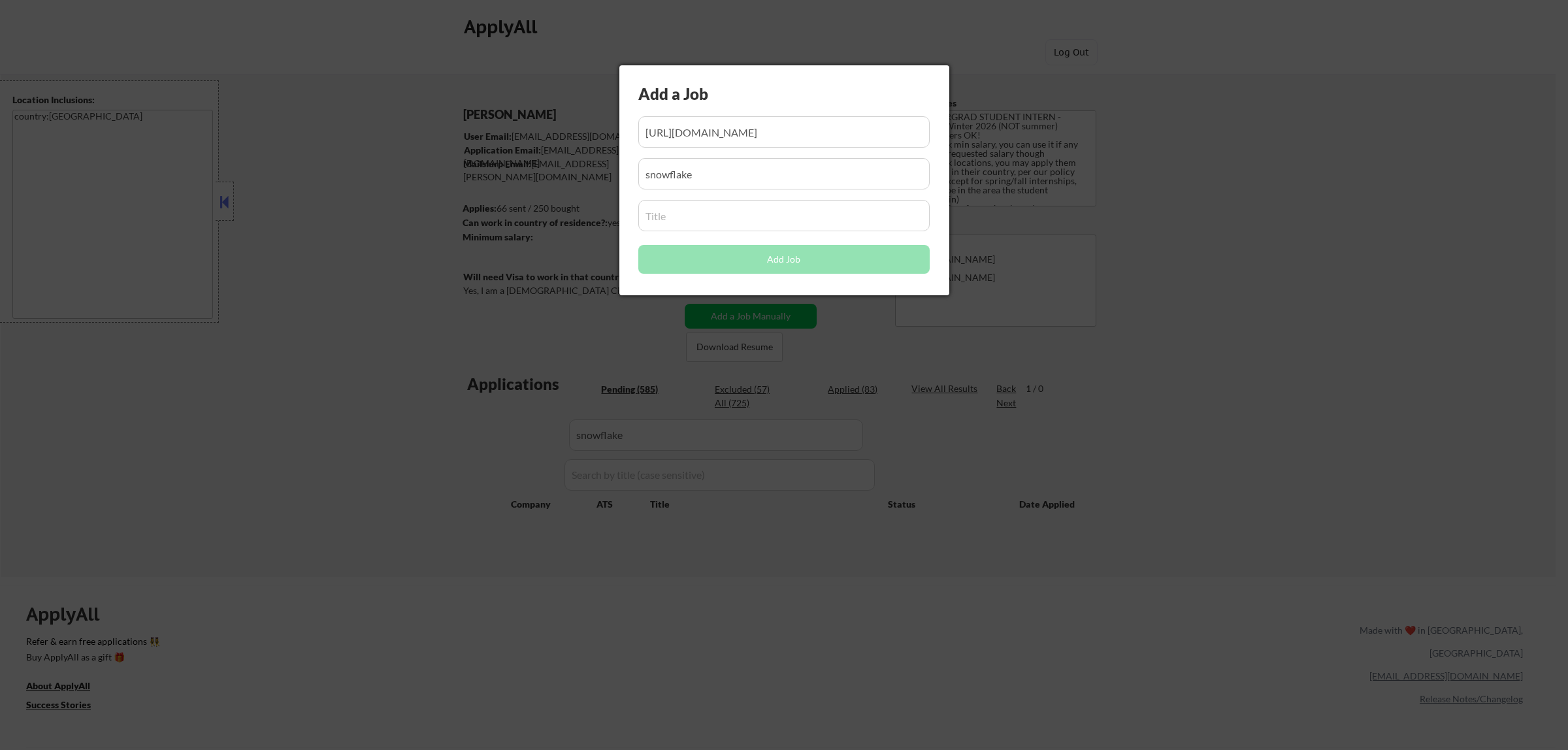
click at [709, 220] on input "input" at bounding box center [784, 215] width 292 height 31
paste input "Software Engineer - Backend"
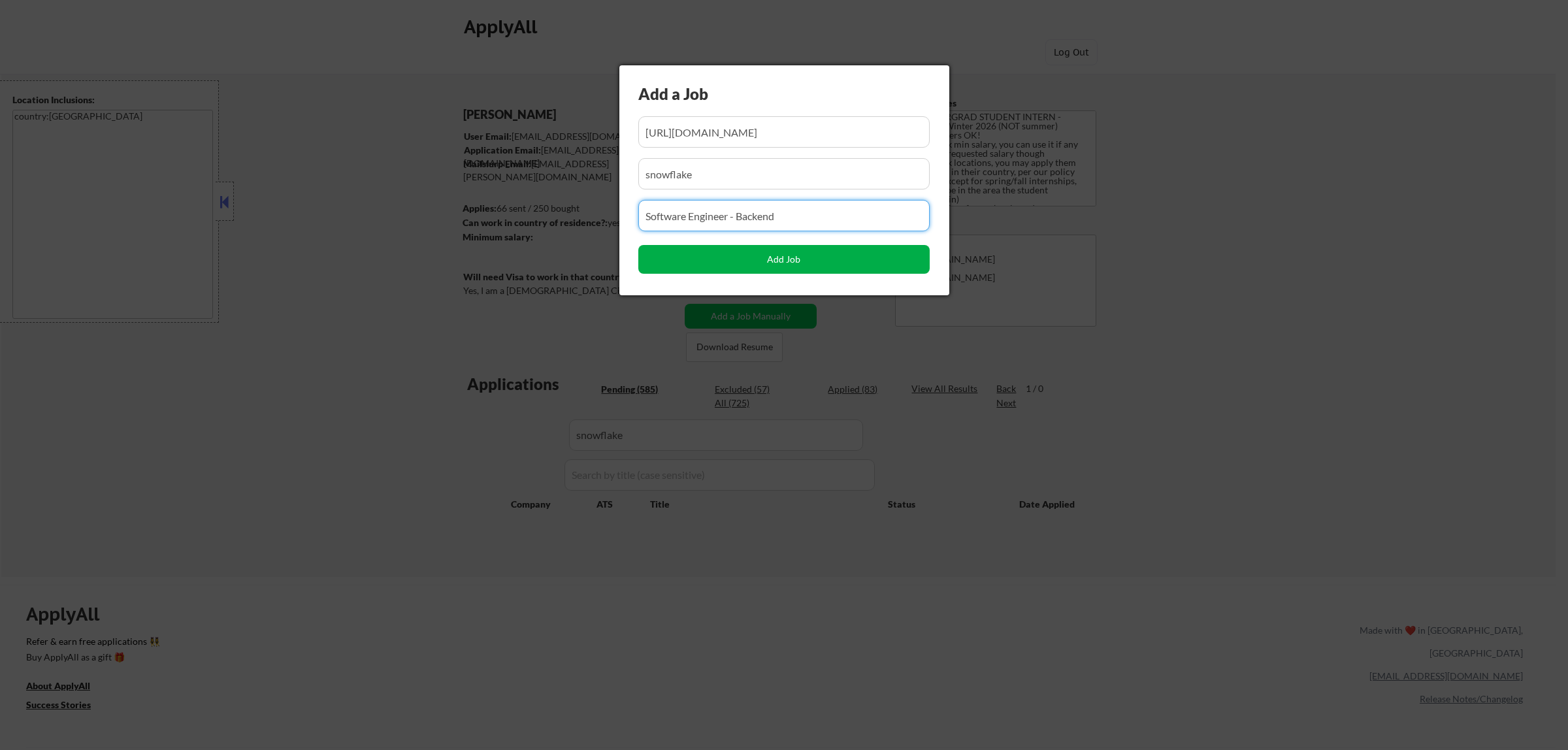
click at [748, 260] on button "Add Job" at bounding box center [784, 259] width 292 height 28
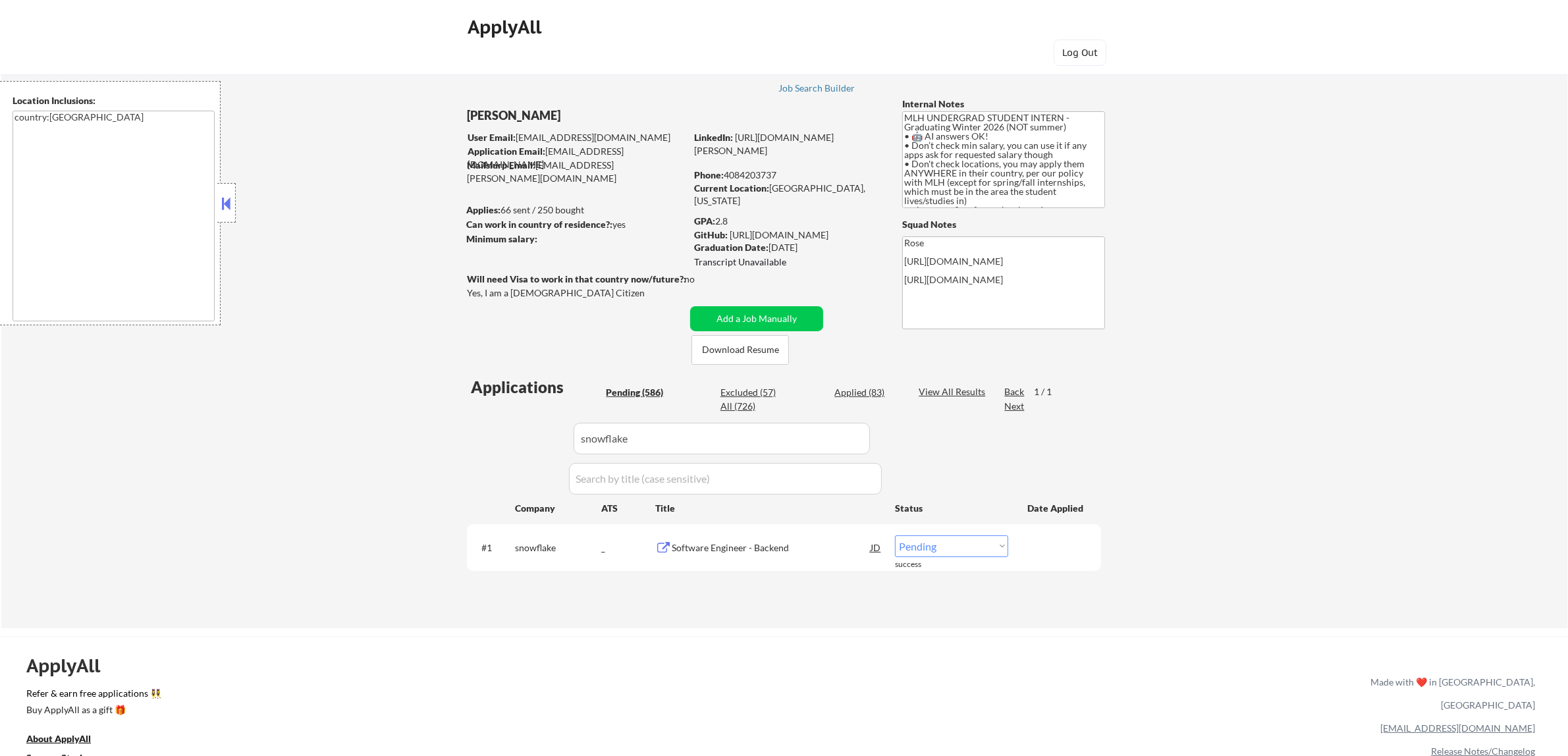
click at [991, 545] on select "Choose an option... Pending Applied Excluded (Questions) Excluded (Expired) Exc…" at bounding box center [951, 546] width 114 height 22
click at [894, 536] on select "Choose an option... Pending Applied Excluded (Questions) Excluded (Expired) Exc…" at bounding box center [951, 546] width 114 height 22
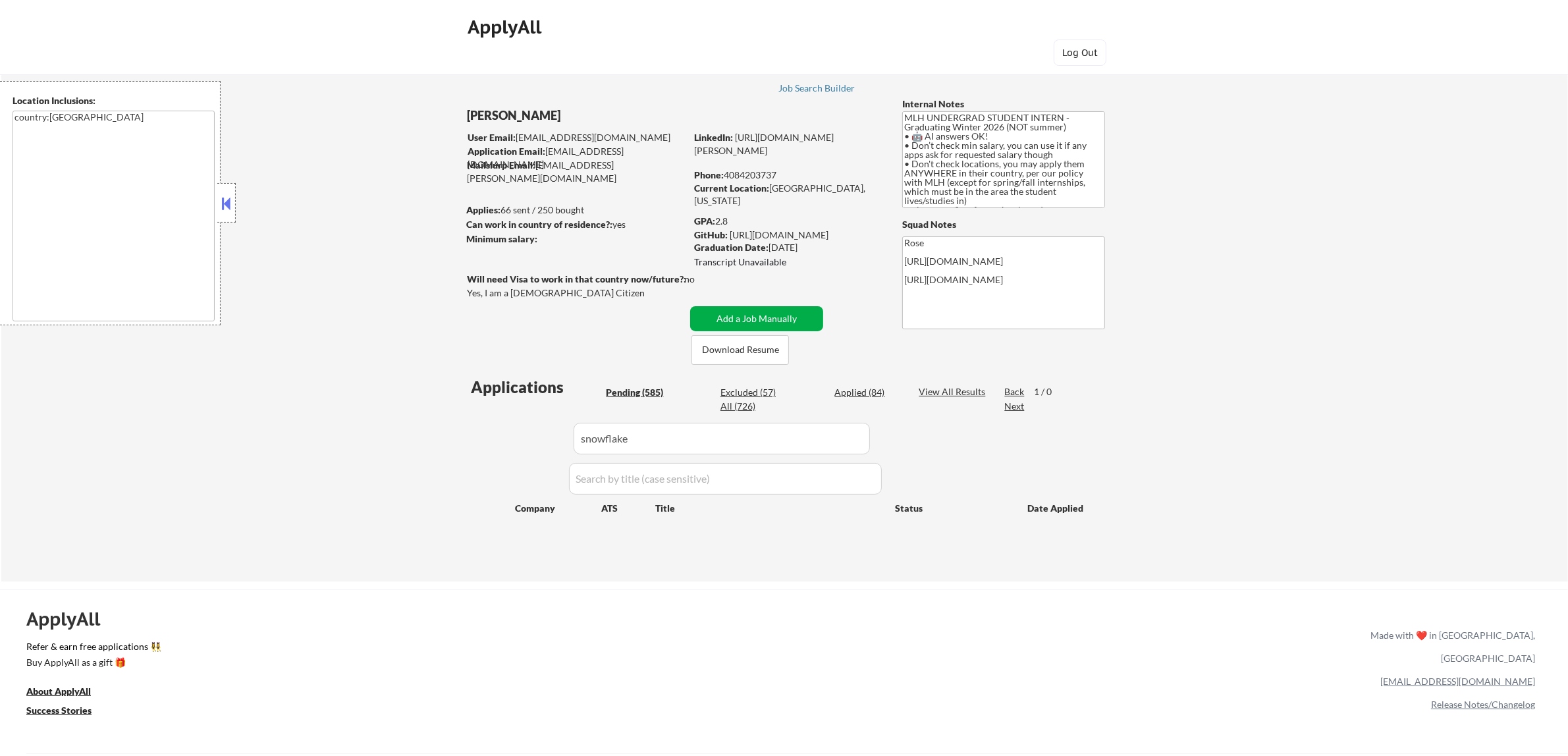
click at [731, 318] on button "Add a Job Manually" at bounding box center [756, 319] width 133 height 25
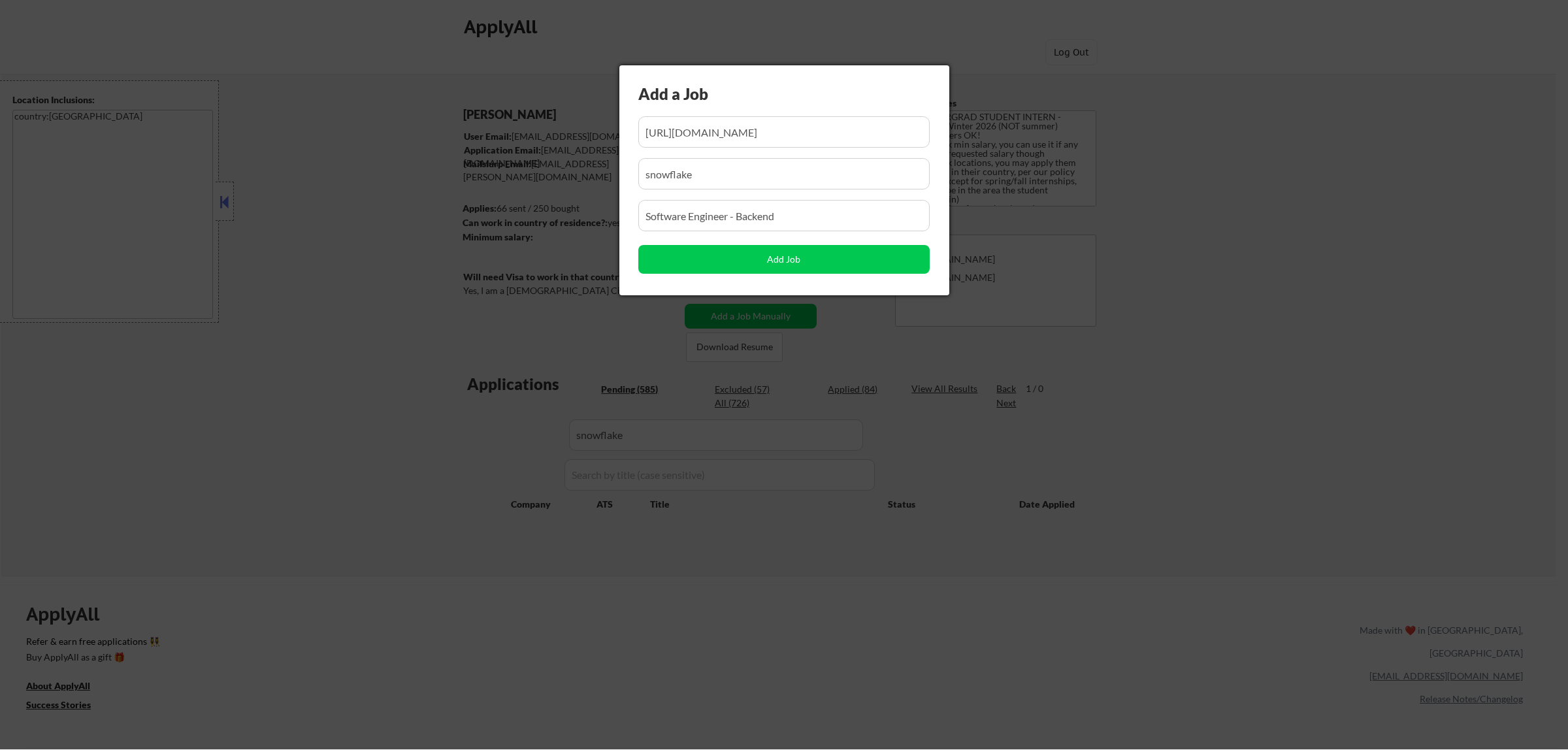
scroll to position [0, 87]
drag, startPoint x: 845, startPoint y: 124, endPoint x: 748, endPoint y: 132, distance: 97.3
click at [749, 132] on input "input" at bounding box center [784, 132] width 292 height 31
click at [711, 135] on input "input" at bounding box center [784, 132] width 292 height 31
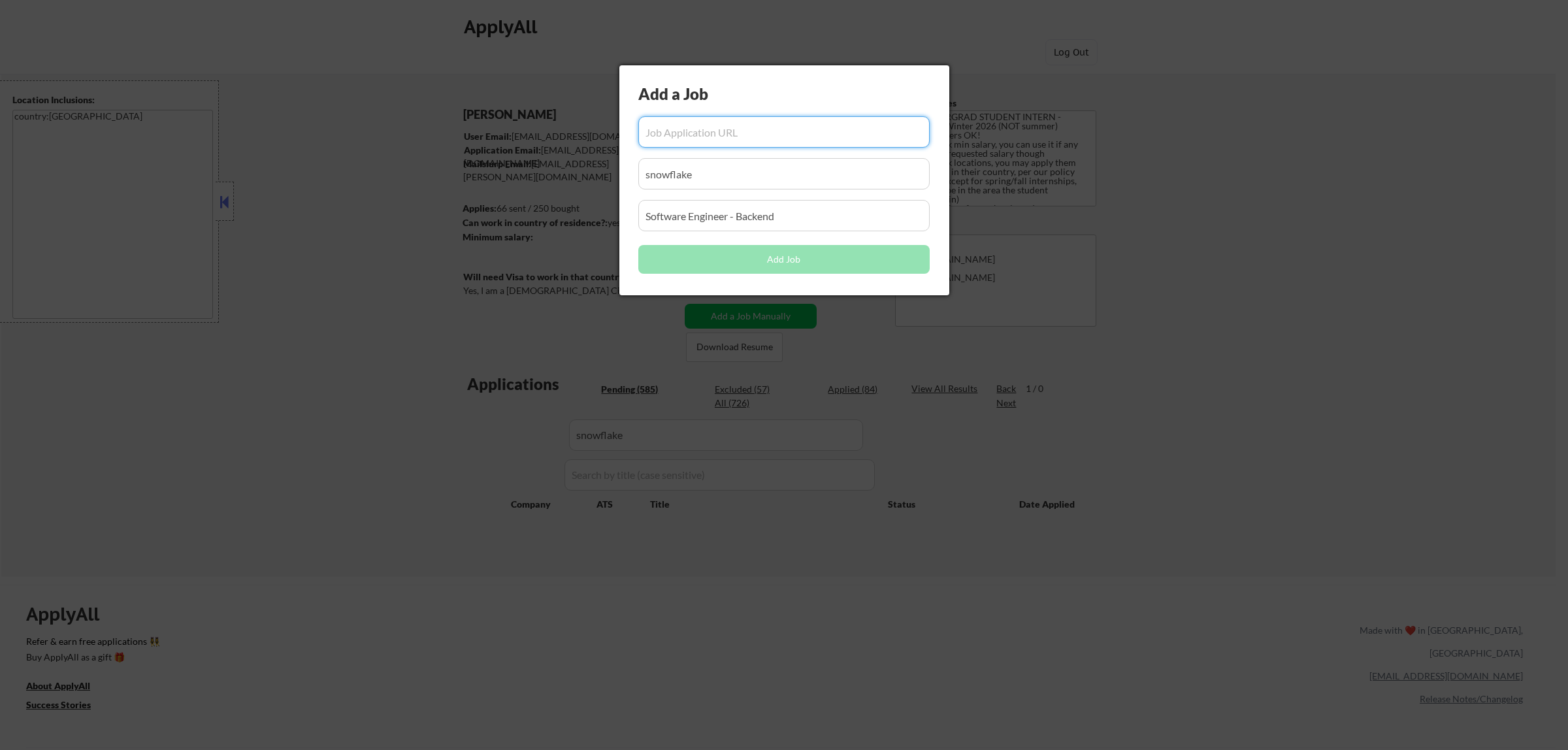
paste input "https://careers.snowflake.com/us/en/job/SNCOUS57CBD2B658C64B259CBE2E9000E0B67EE…"
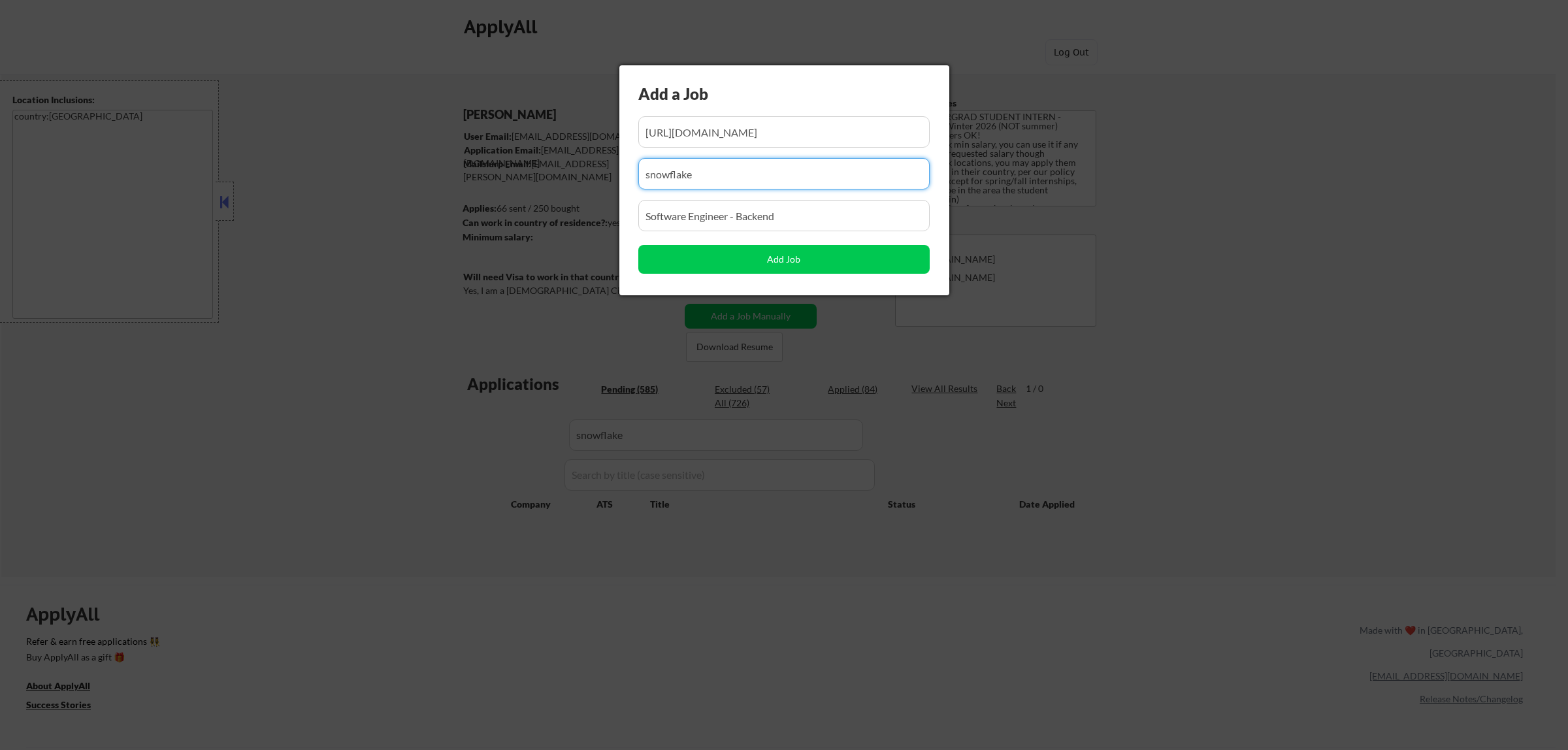
drag, startPoint x: 706, startPoint y: 175, endPoint x: 676, endPoint y: 176, distance: 30.0
click at [676, 176] on input "input" at bounding box center [784, 173] width 292 height 31
click at [711, 175] on input "input" at bounding box center [784, 173] width 292 height 31
drag, startPoint x: 726, startPoint y: 177, endPoint x: 616, endPoint y: 176, distance: 110.0
click at [616, 176] on body "← Return to /applysquad Mailslurp Inbox Job Search Builder Atharva Berde User E…" at bounding box center [784, 375] width 1568 height 750
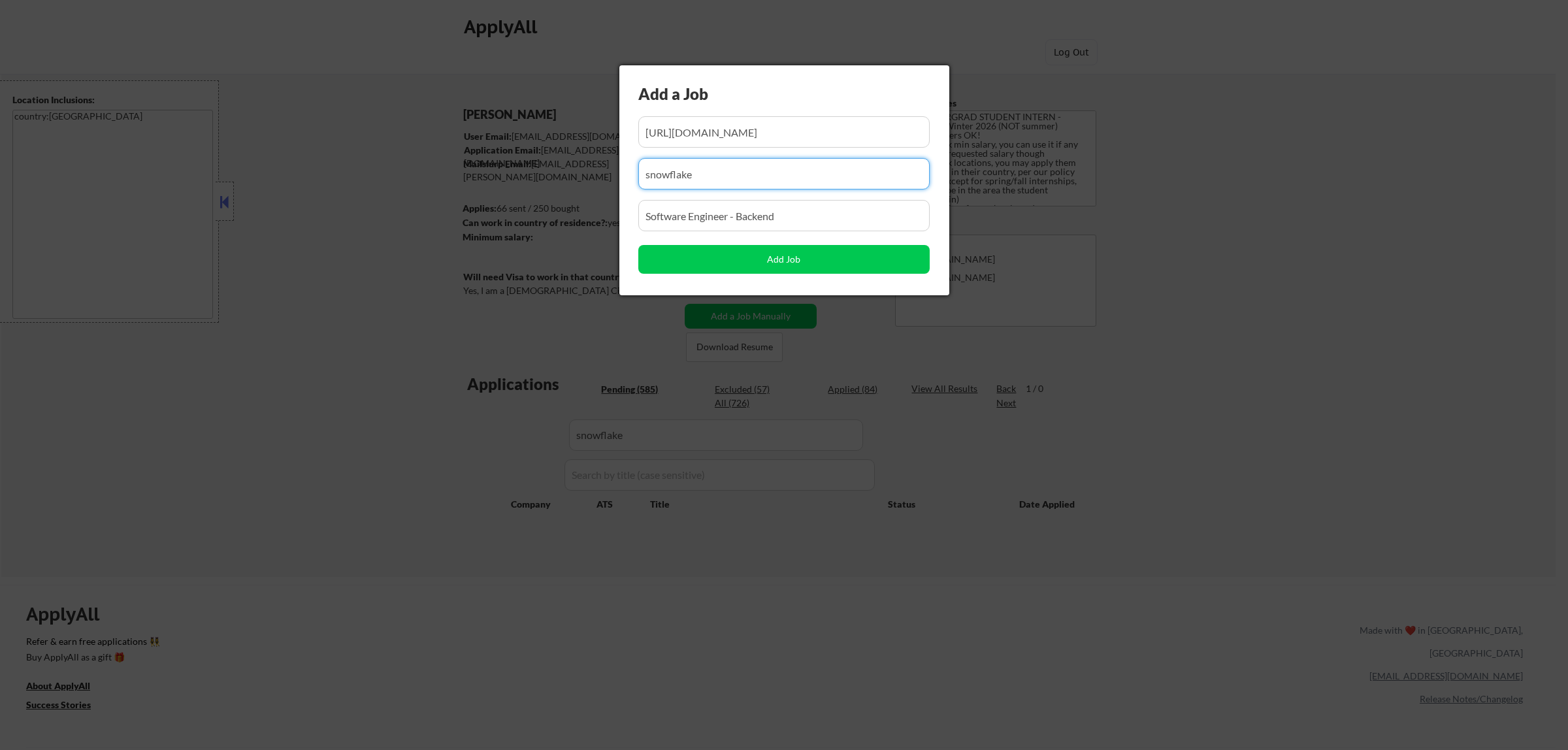
paste input "careers.snowflake.com"
drag, startPoint x: 786, startPoint y: 221, endPoint x: 505, endPoint y: 245, distance: 282.0
click at [505, 245] on body "← Return to /applysquad Mailslurp Inbox Job Search Builder Atharva Berde User E…" at bounding box center [784, 375] width 1568 height 750
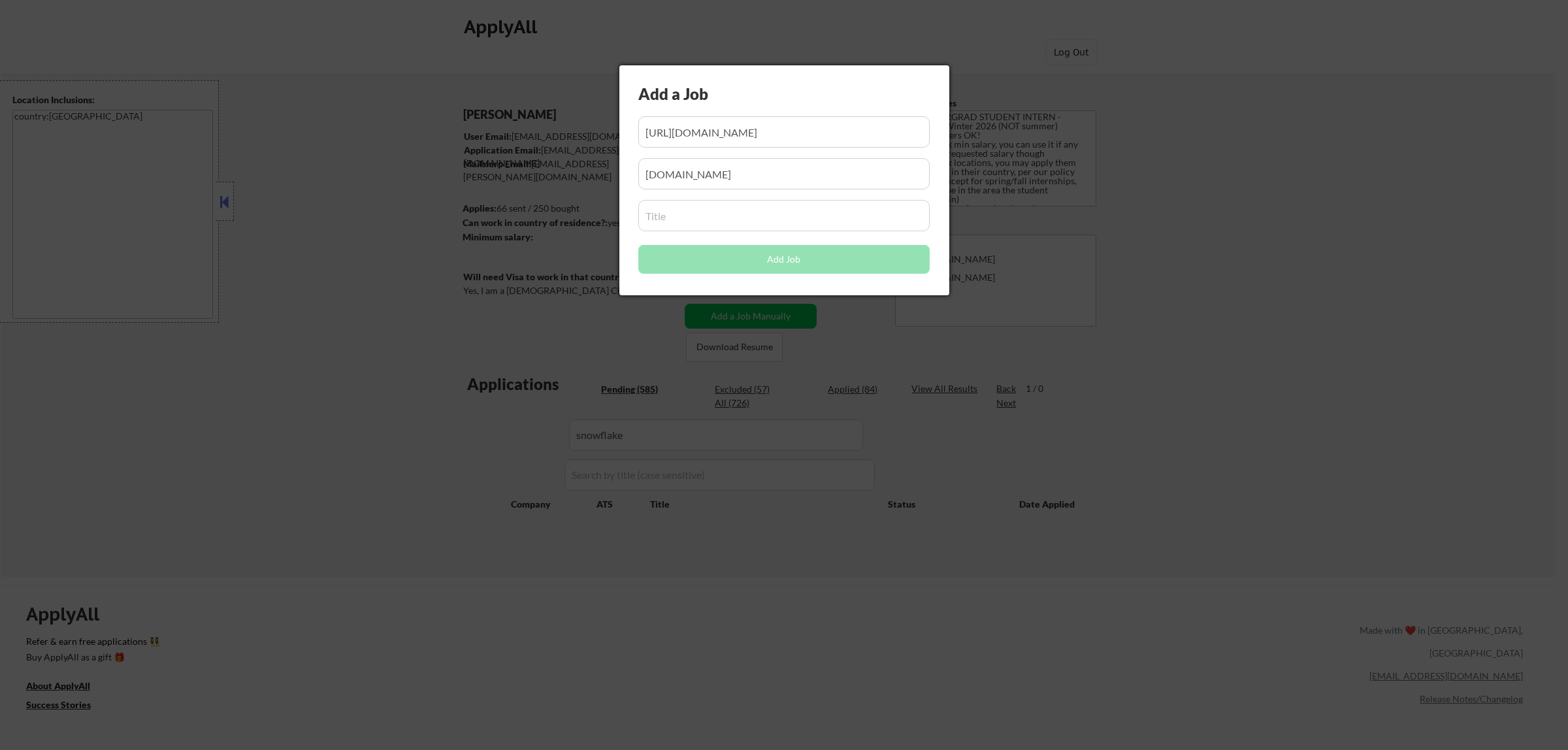
click at [739, 223] on input "input" at bounding box center [784, 215] width 292 height 31
paste input "Software Engineer - Machine Learning Feature Store"
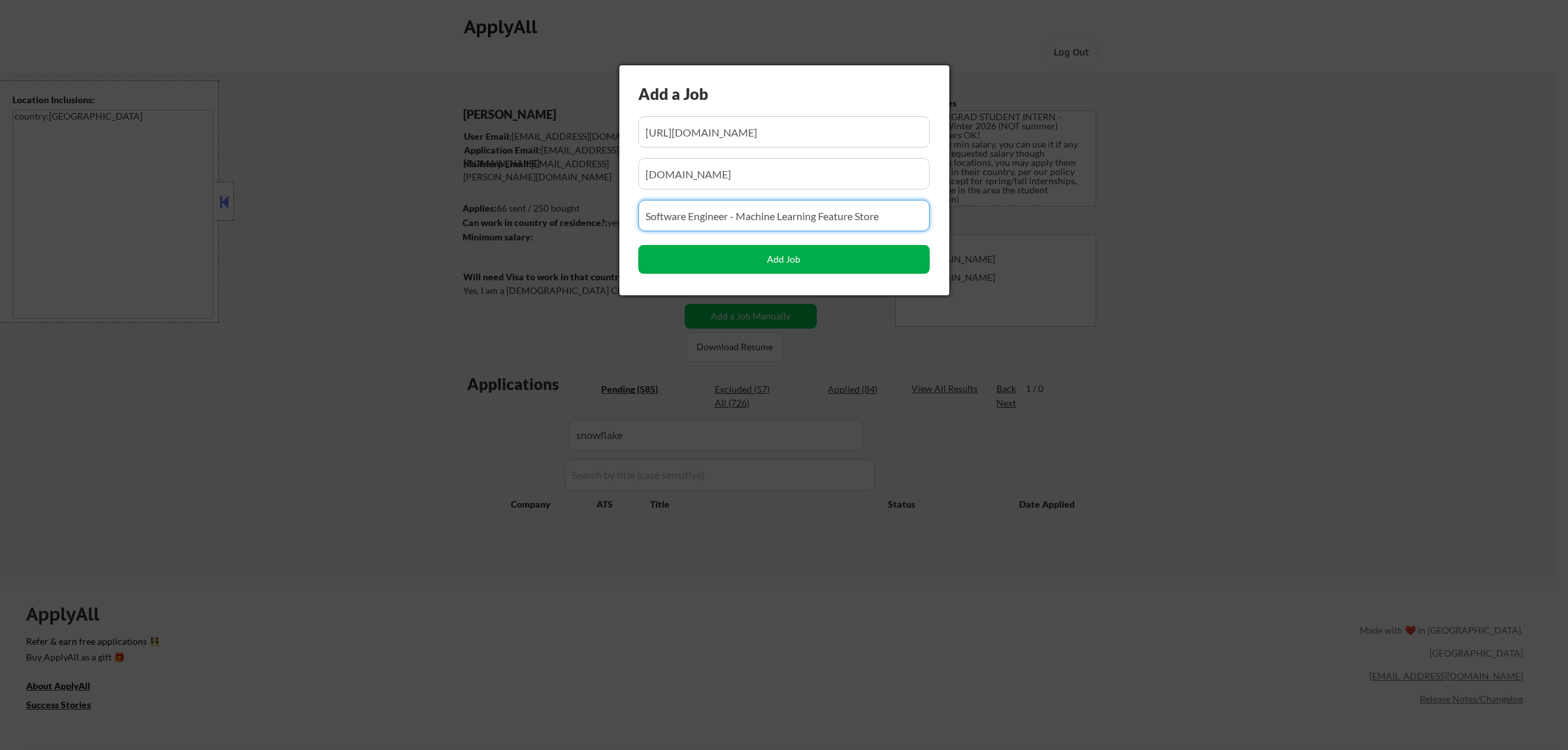
click at [765, 259] on button "Add Job" at bounding box center [784, 259] width 292 height 28
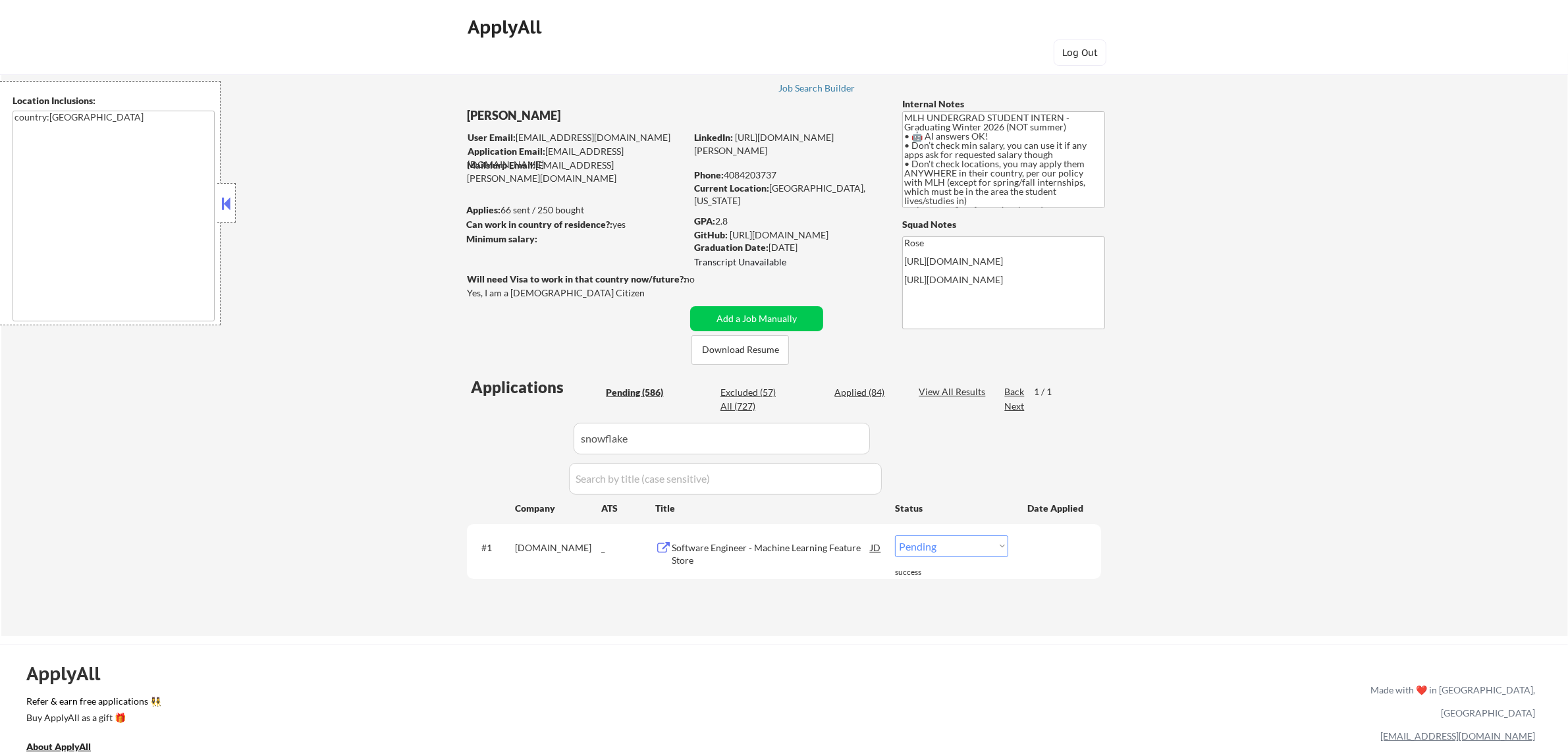
click at [972, 543] on select "Choose an option... Pending Applied Excluded (Questions) Excluded (Expired) Exc…" at bounding box center [951, 546] width 114 height 22
click at [894, 536] on select "Choose an option... Pending Applied Excluded (Questions) Excluded (Expired) Exc…" at bounding box center [951, 546] width 114 height 22
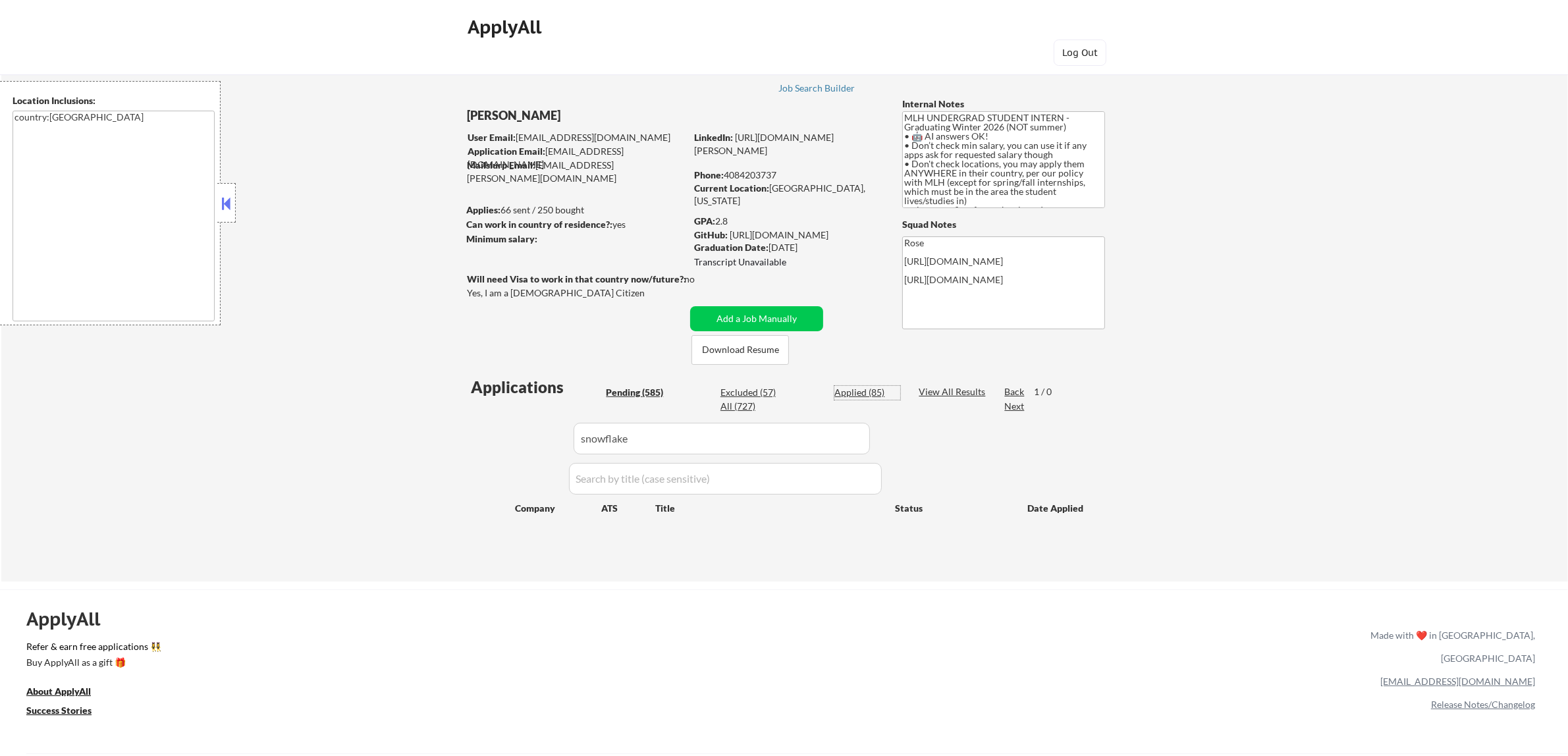
click at [873, 388] on div "Applied (85)" at bounding box center [867, 392] width 66 height 13
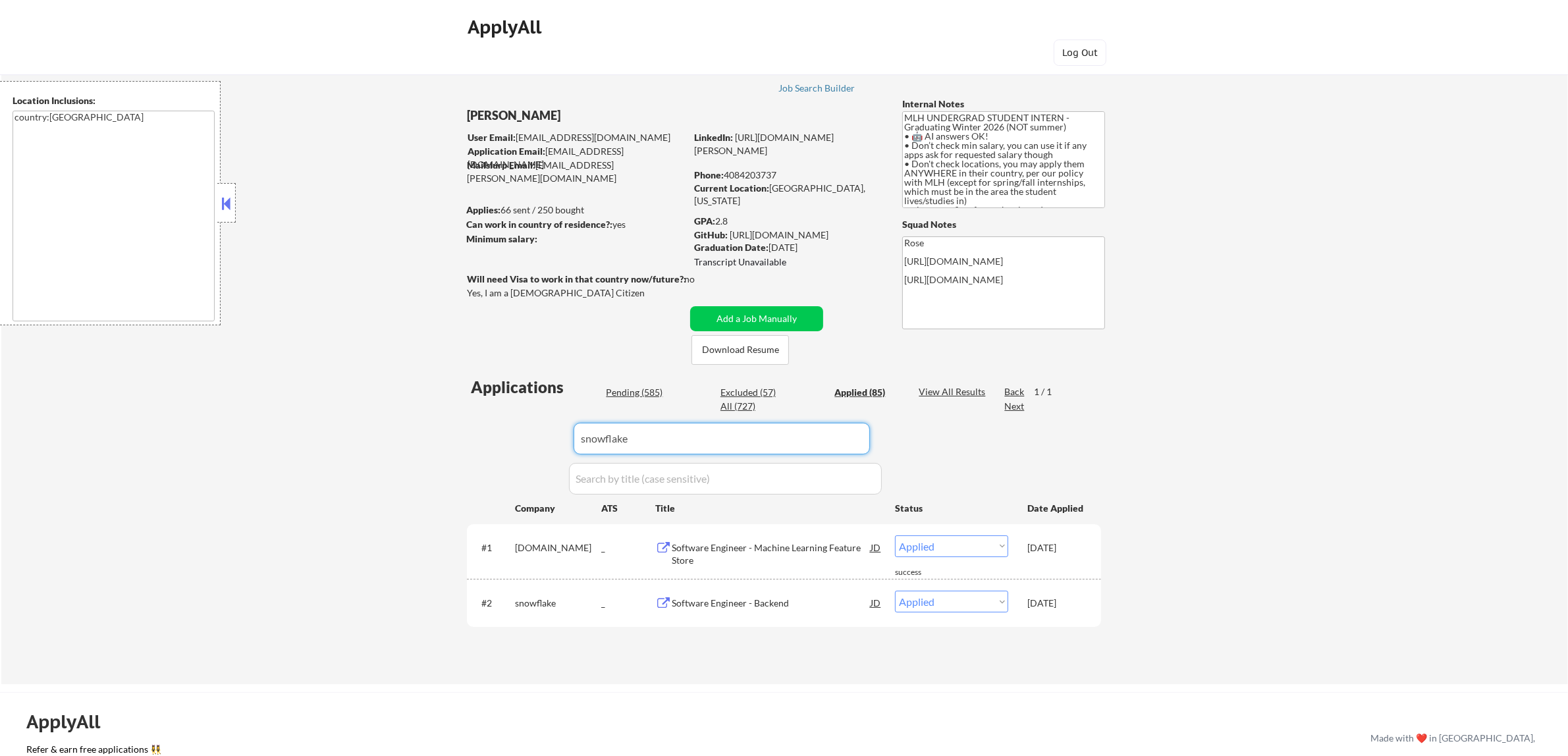
click at [709, 442] on input "input" at bounding box center [721, 438] width 296 height 32
drag, startPoint x: 649, startPoint y: 419, endPoint x: 499, endPoint y: 419, distance: 150.0
click at [499, 419] on div "Applications Pending (585) Excluded (57) Applied (85) All (727) View All Result…" at bounding box center [784, 517] width 634 height 284
drag, startPoint x: 646, startPoint y: 438, endPoint x: 514, endPoint y: 435, distance: 132.0
click at [514, 435] on div "Applications Pending (585) Excluded (57) Applied (85) All (727) View All Result…" at bounding box center [784, 517] width 634 height 284
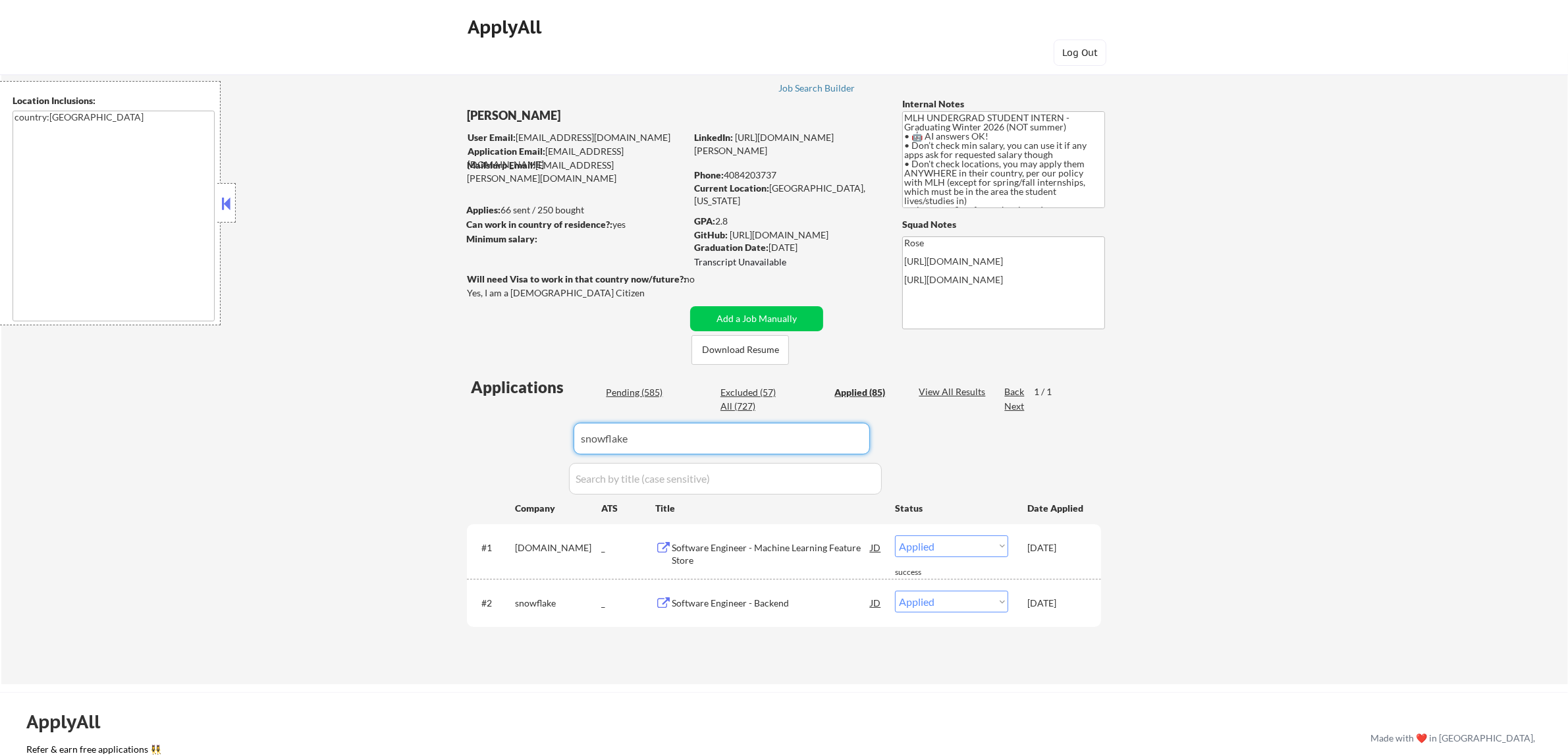
paste input "www.databricks.com/"
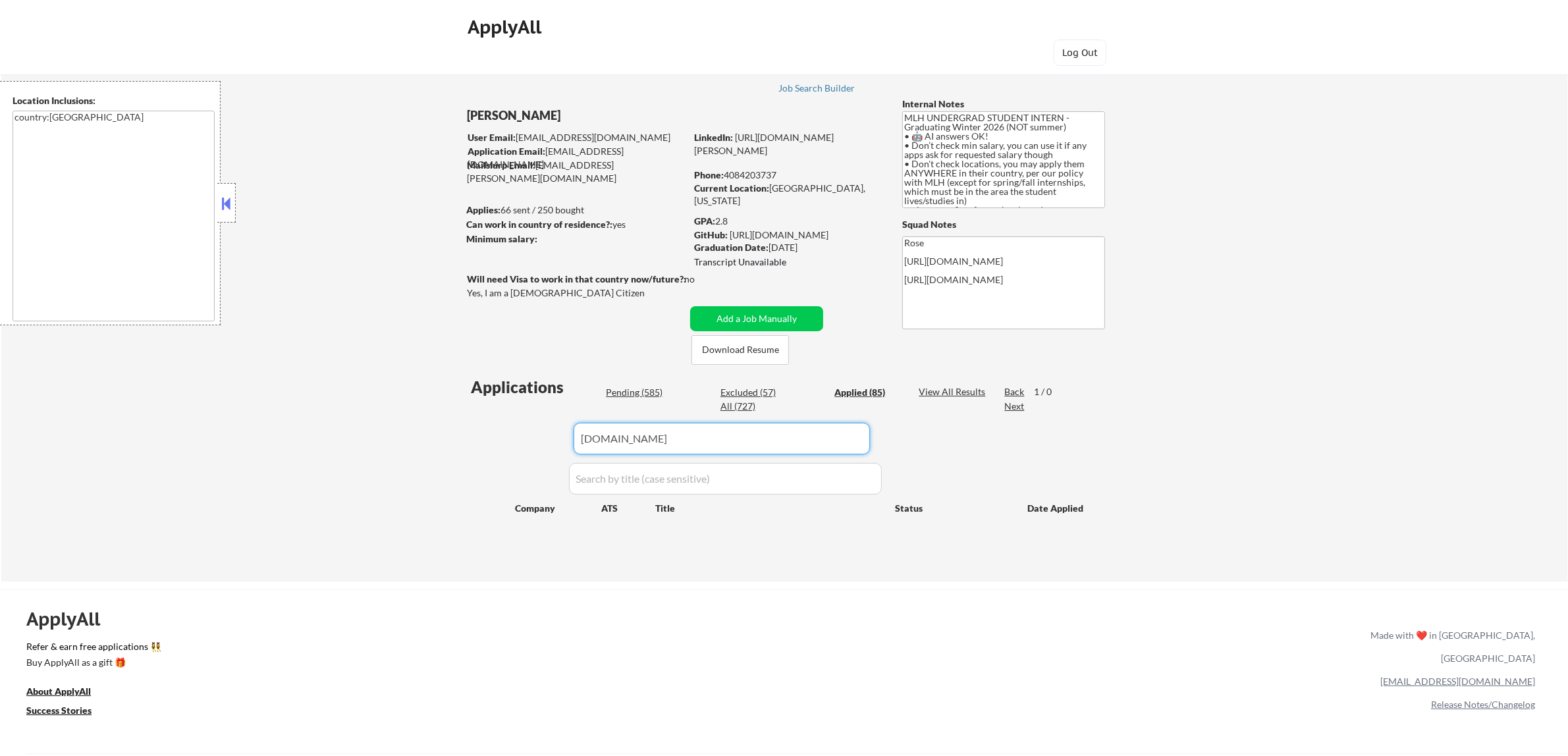
click at [645, 394] on div "Pending (585)" at bounding box center [638, 392] width 66 height 13
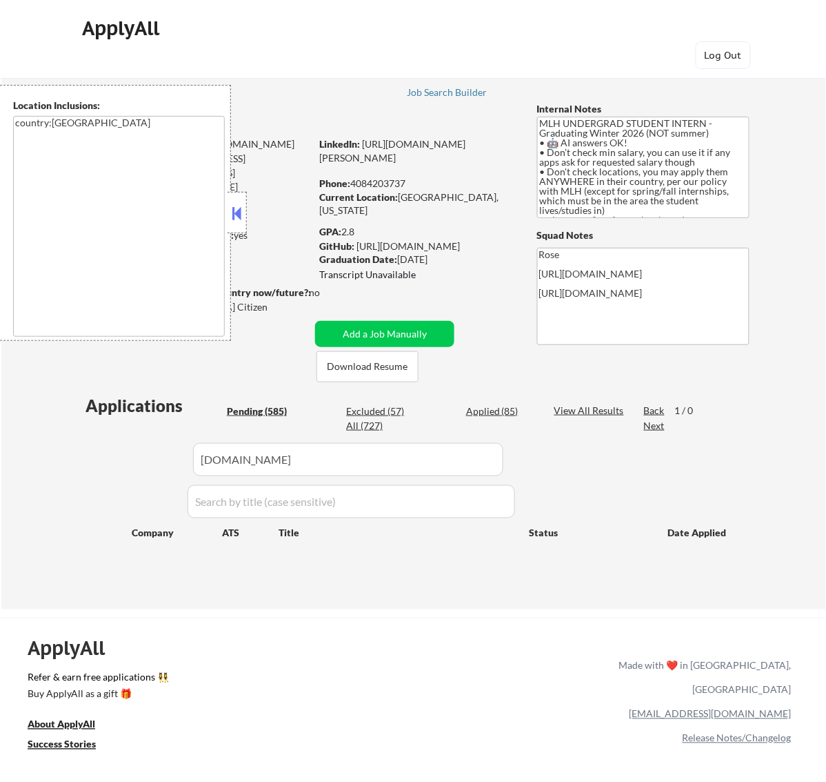
click at [239, 209] on button at bounding box center [236, 213] width 15 height 21
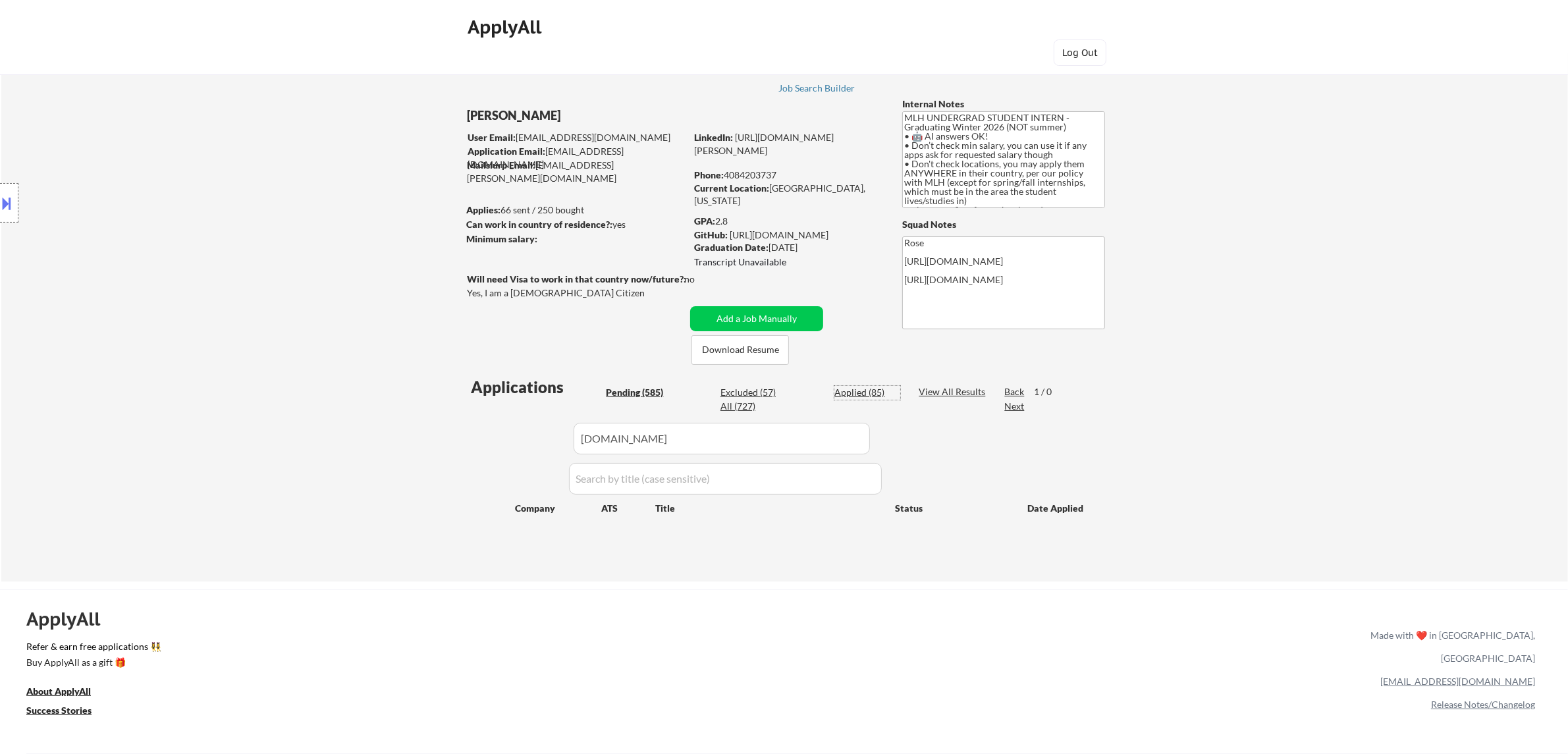
click at [879, 389] on div "Applied (85)" at bounding box center [867, 392] width 66 height 13
click at [837, 440] on input "input" at bounding box center [721, 438] width 296 height 32
drag, startPoint x: 757, startPoint y: 445, endPoint x: 596, endPoint y: 443, distance: 161.0
click at [596, 445] on input "input" at bounding box center [721, 438] width 296 height 32
click at [747, 440] on input "input" at bounding box center [721, 438] width 296 height 32
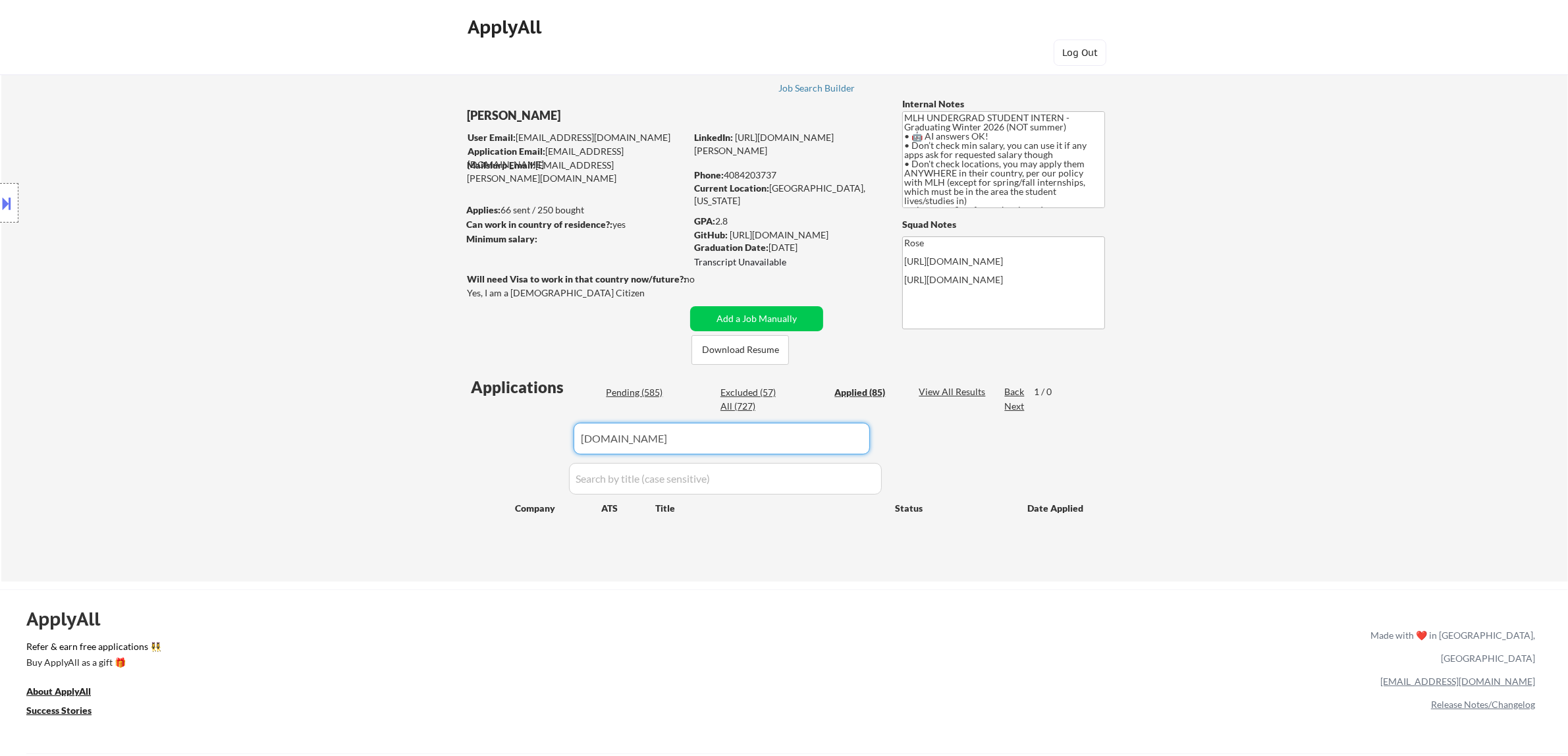
drag, startPoint x: 781, startPoint y: 436, endPoint x: 553, endPoint y: 442, distance: 228.1
click at [554, 442] on div "Applications Pending (585) Excluded (57) Applied (85) All (727) View All Result…" at bounding box center [784, 466] width 634 height 180
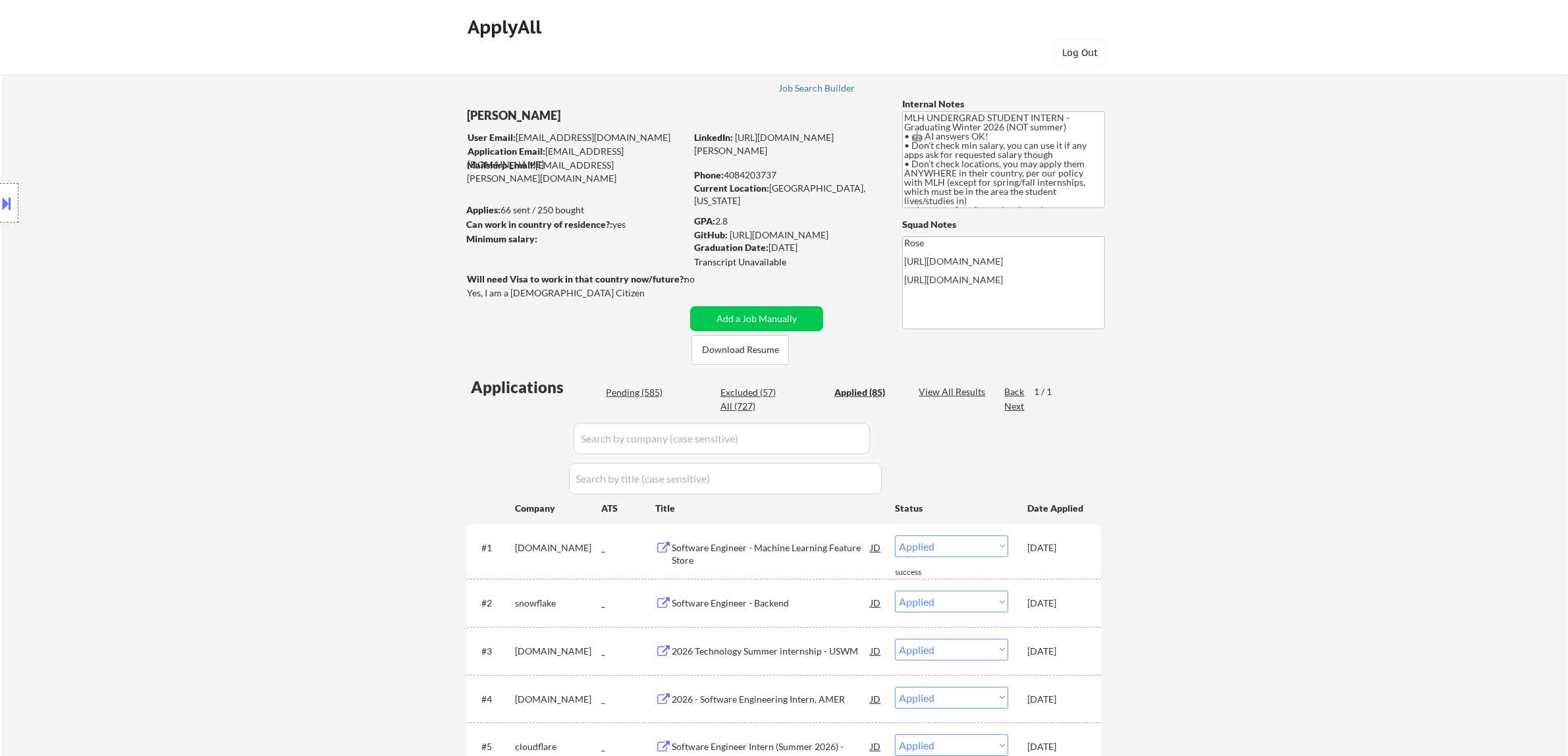
click at [847, 441] on input "input" at bounding box center [721, 438] width 296 height 32
paste input "figma"
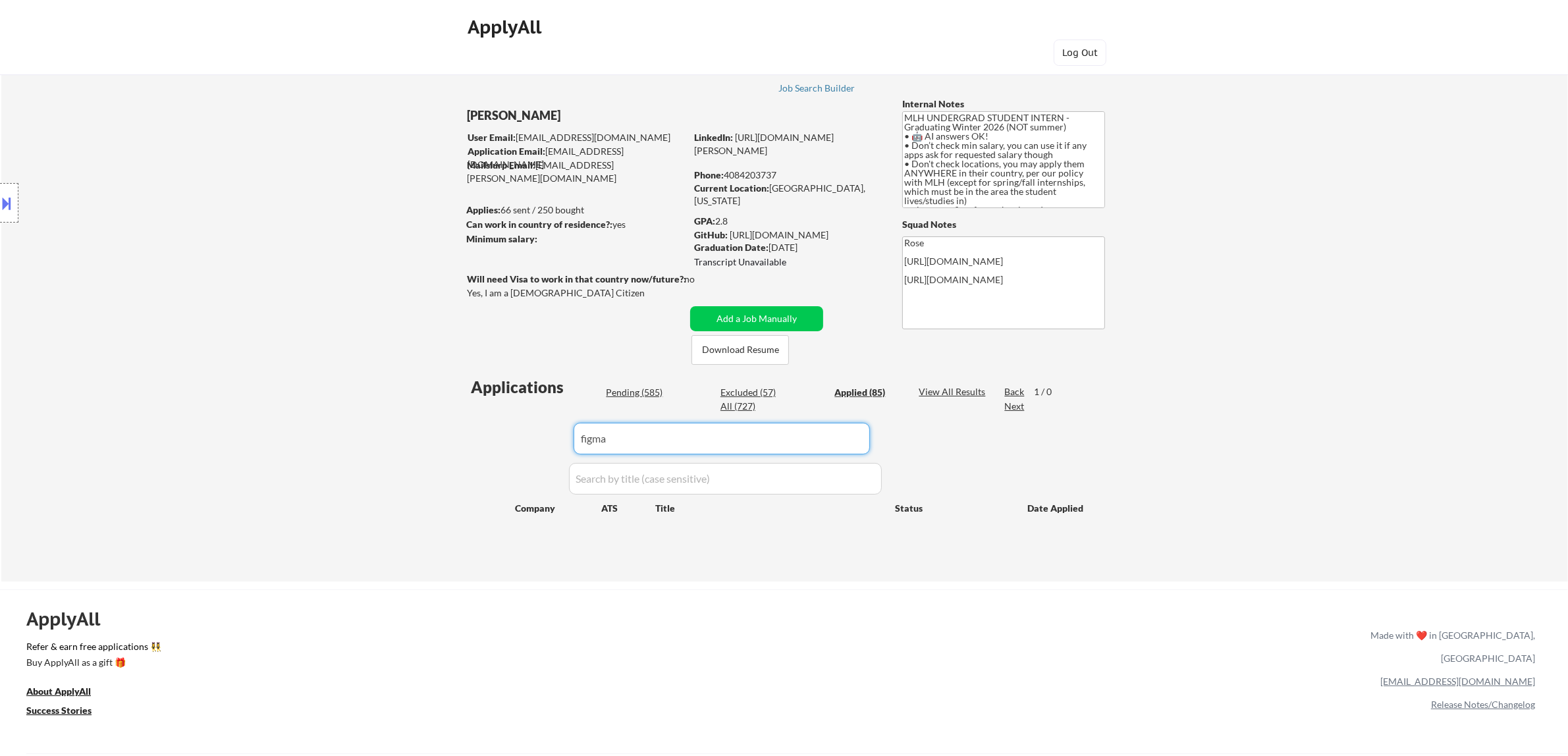
click at [633, 394] on div "Pending (585)" at bounding box center [638, 392] width 66 height 13
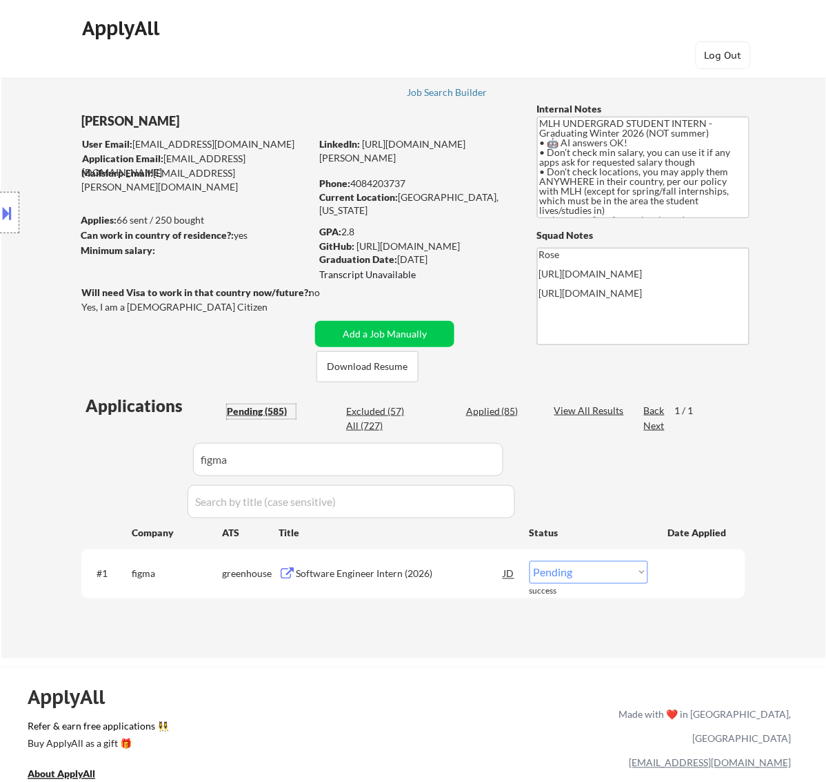
click at [594, 571] on select "Choose an option... Pending Applied Excluded (Questions) Excluded (Expired) Exc…" at bounding box center [589, 572] width 119 height 23
click at [530, 561] on select "Choose an option... Pending Applied Excluded (Questions) Excluded (Expired) Exc…" at bounding box center [589, 572] width 119 height 23
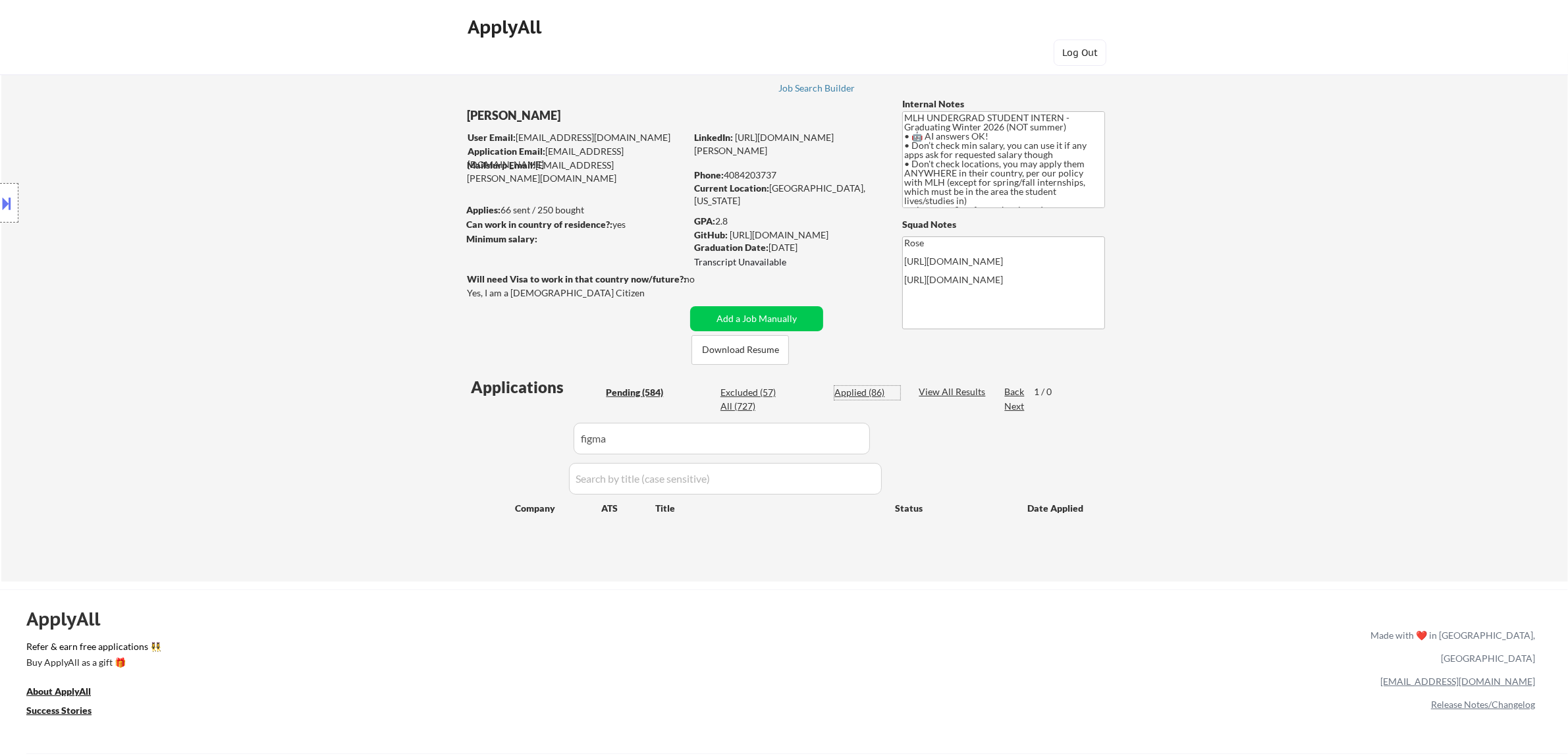
click at [861, 391] on div "Applied (86)" at bounding box center [867, 392] width 66 height 13
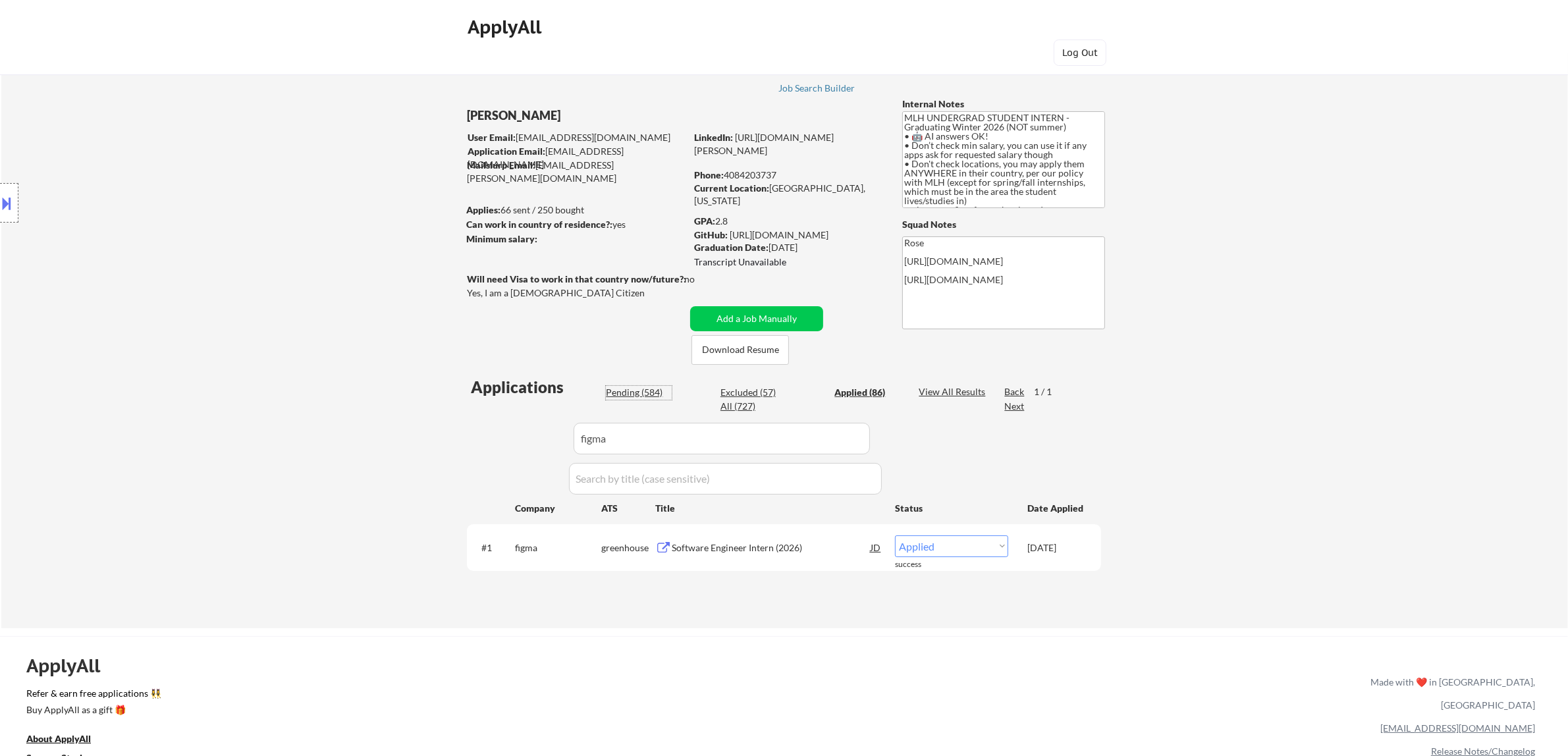
click at [638, 392] on div "Pending (584)" at bounding box center [638, 392] width 66 height 13
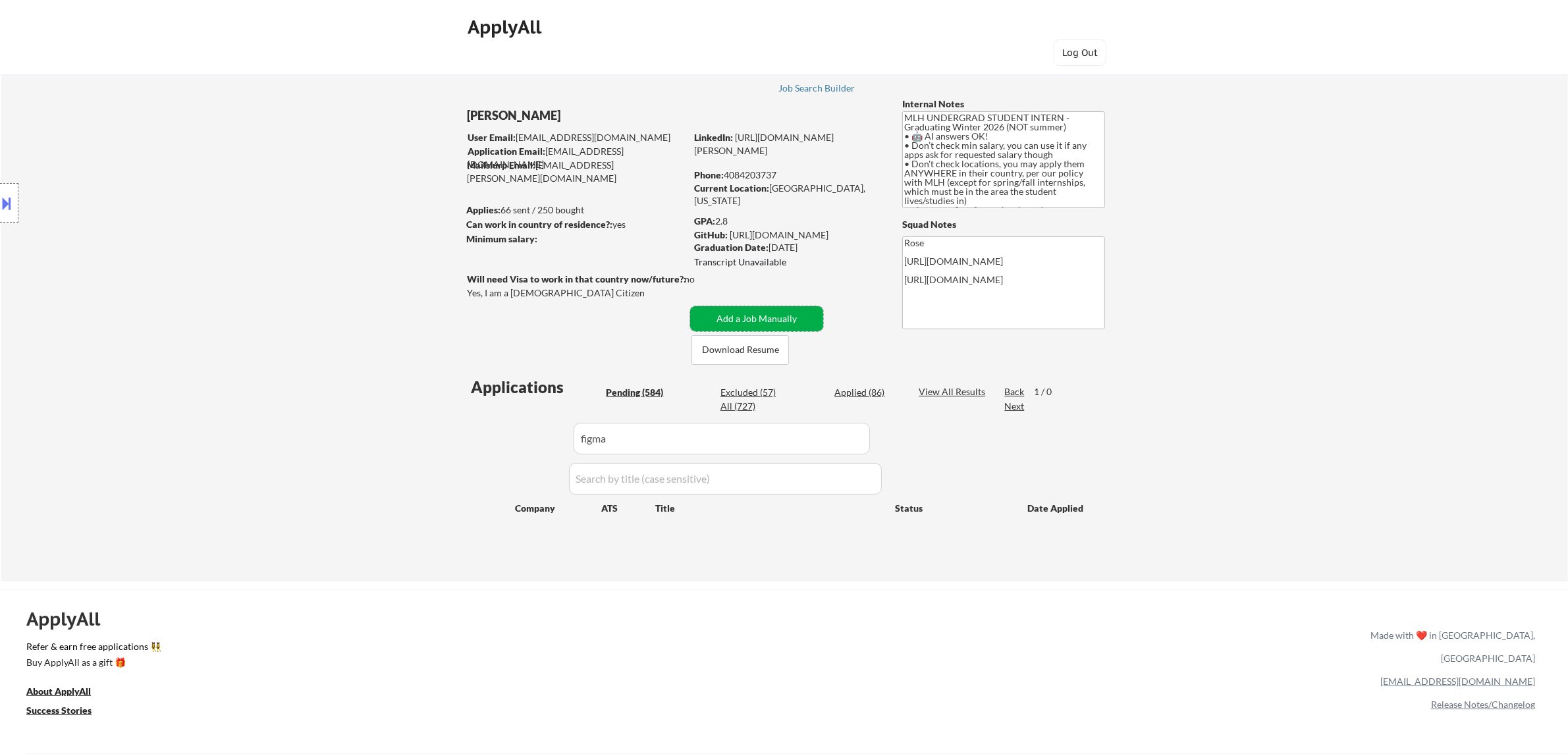
click at [768, 316] on button "Add a Job Manually" at bounding box center [756, 319] width 133 height 25
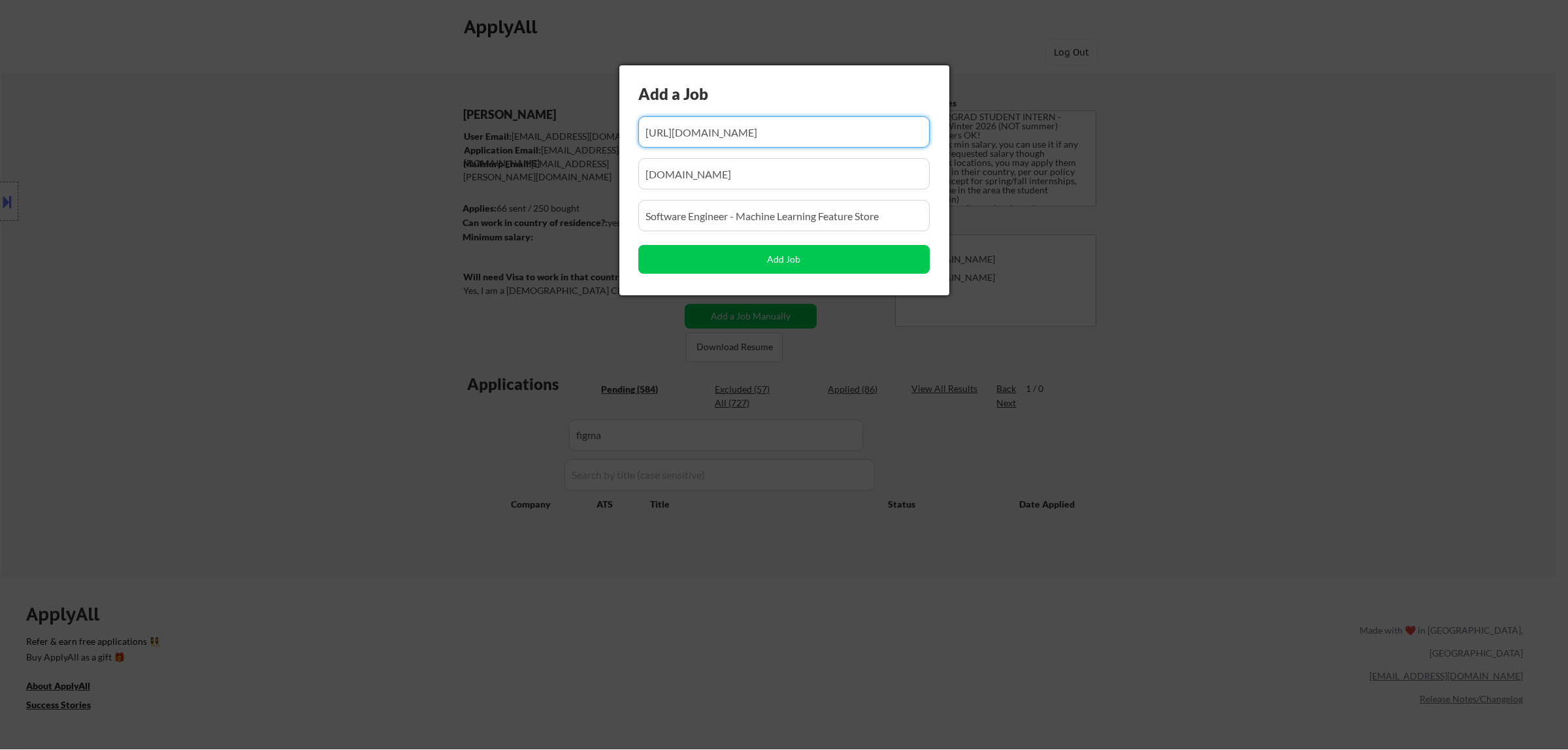
scroll to position [0, 681]
drag, startPoint x: 811, startPoint y: 134, endPoint x: 763, endPoint y: 135, distance: 48.0
click at [763, 135] on input "input" at bounding box center [784, 132] width 292 height 31
click at [784, 135] on input "input" at bounding box center [784, 132] width 292 height 31
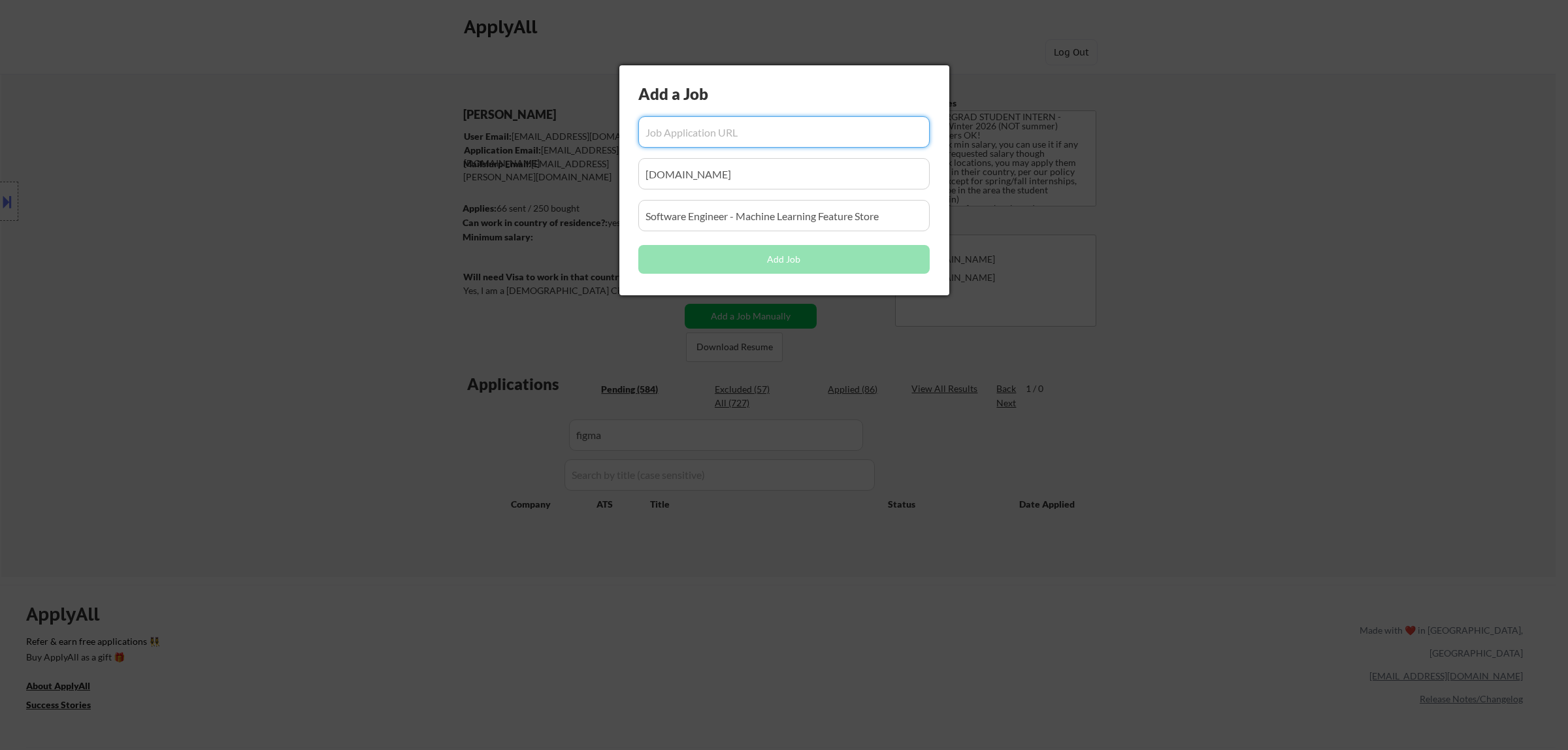
paste input "https://job-boards.greenhouse.io/figma/jobs/5616603004?gh_jid=5616603004"
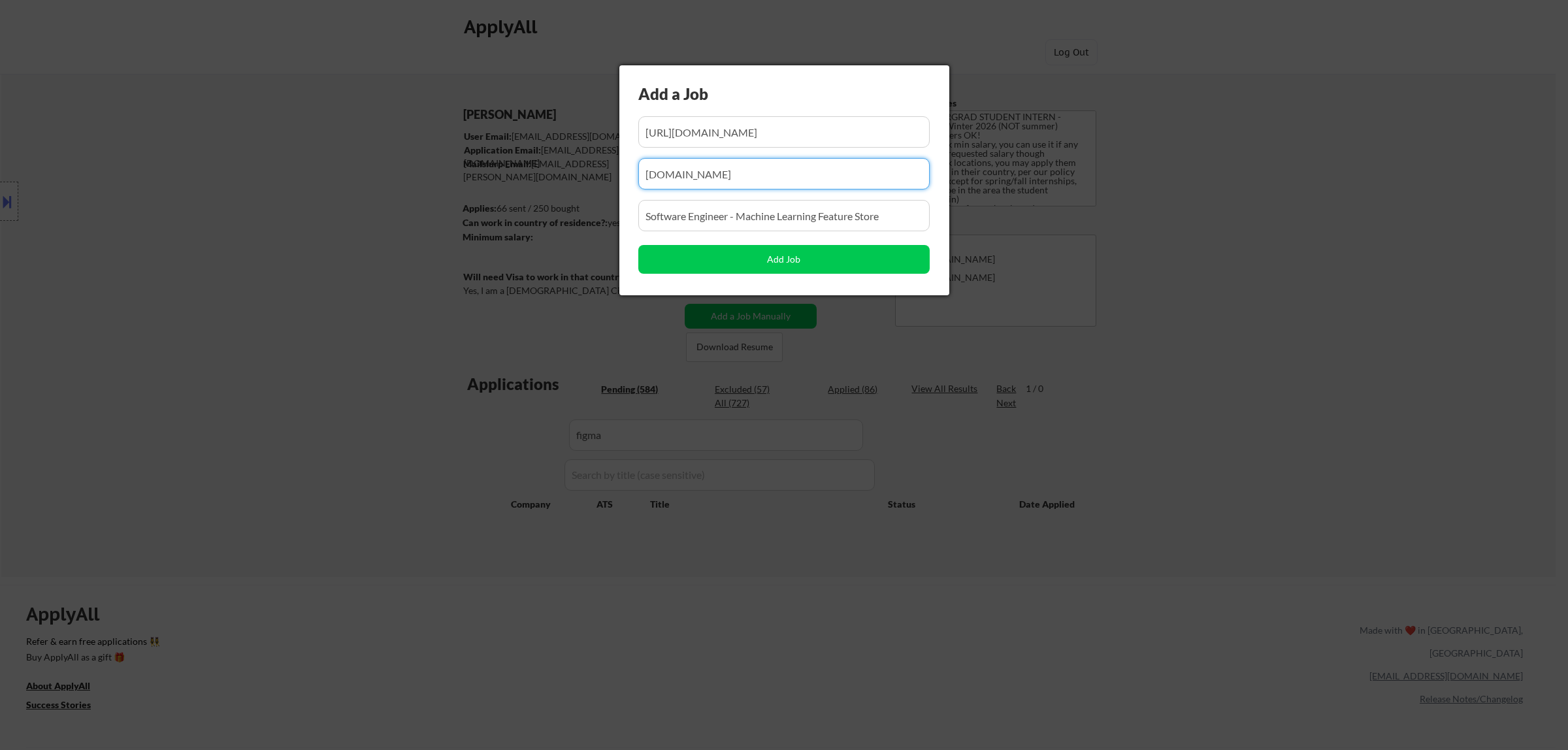
drag, startPoint x: 653, startPoint y: 203, endPoint x: 443, endPoint y: 220, distance: 210.7
click at [441, 223] on body "← Return to /applysquad Mailslurp Inbox Job Search Builder Atharva Berde User E…" at bounding box center [784, 375] width 1568 height 750
click at [744, 177] on input "input" at bounding box center [784, 173] width 292 height 31
paste input "figma"
drag, startPoint x: 899, startPoint y: 214, endPoint x: 538, endPoint y: 223, distance: 361.1
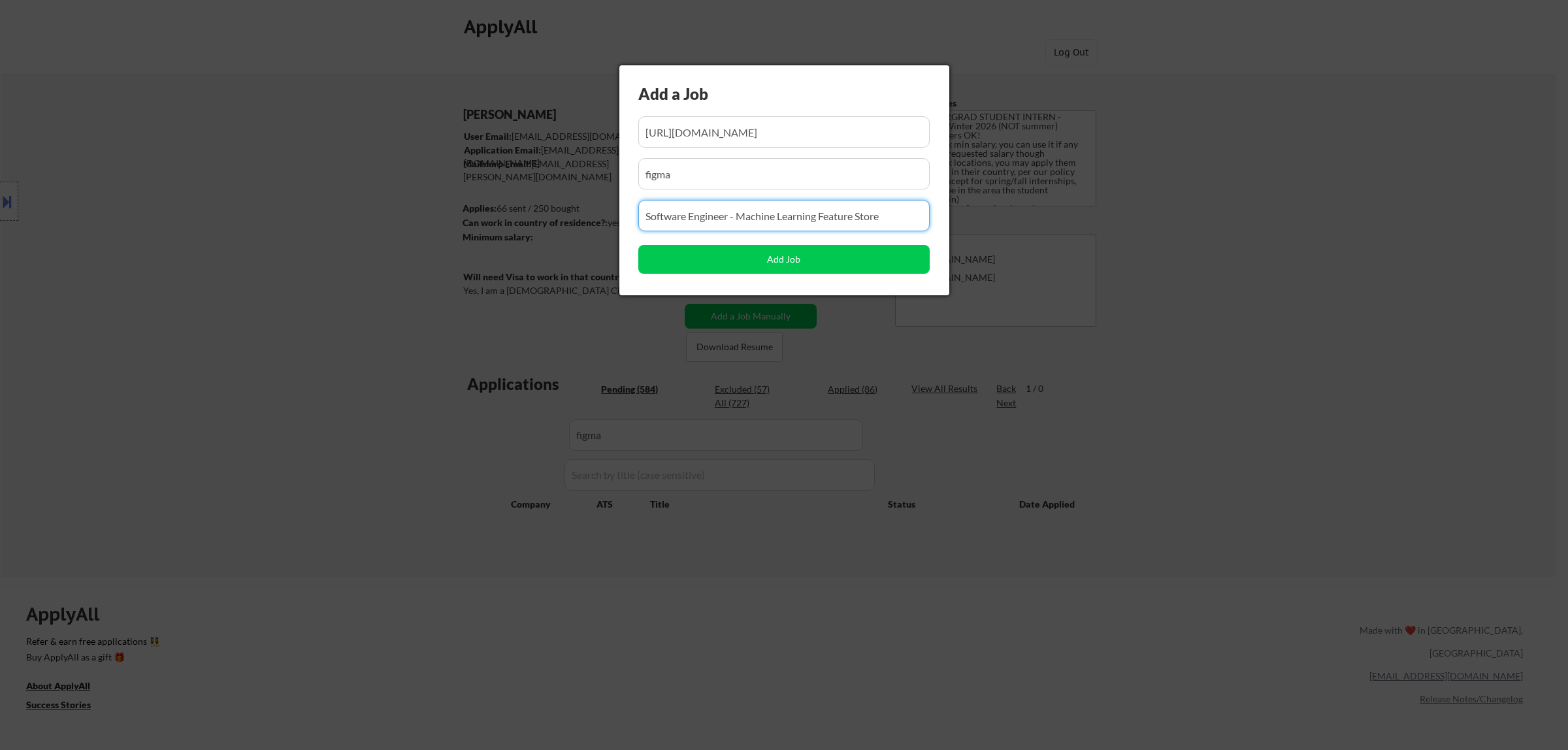
click at [538, 223] on body "← Return to /applysquad Mailslurp Inbox Job Search Builder Atharva Berde User E…" at bounding box center [784, 375] width 1568 height 750
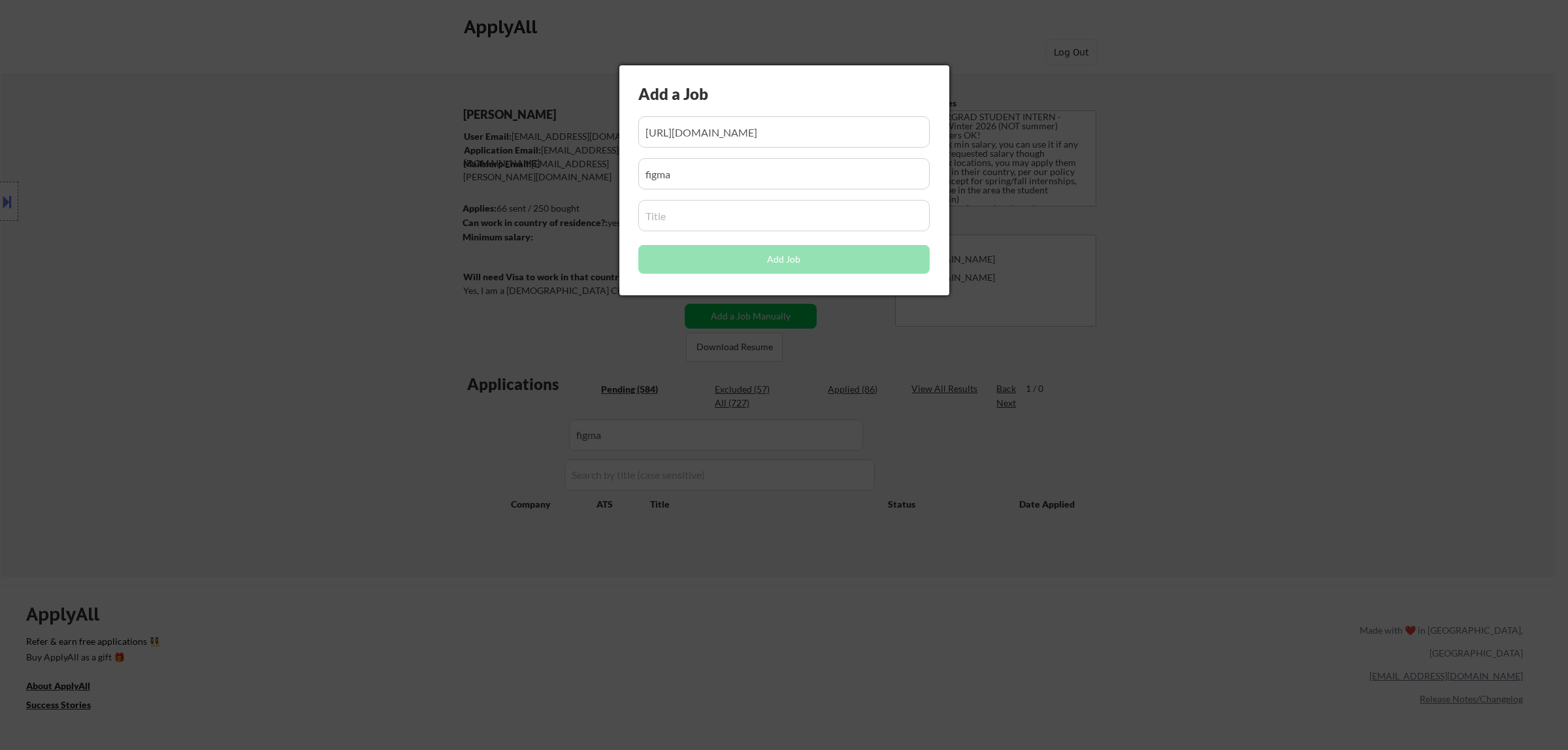
click at [671, 220] on input "input" at bounding box center [784, 215] width 292 height 31
paste input "Early Career, Software Engineer (2026)"
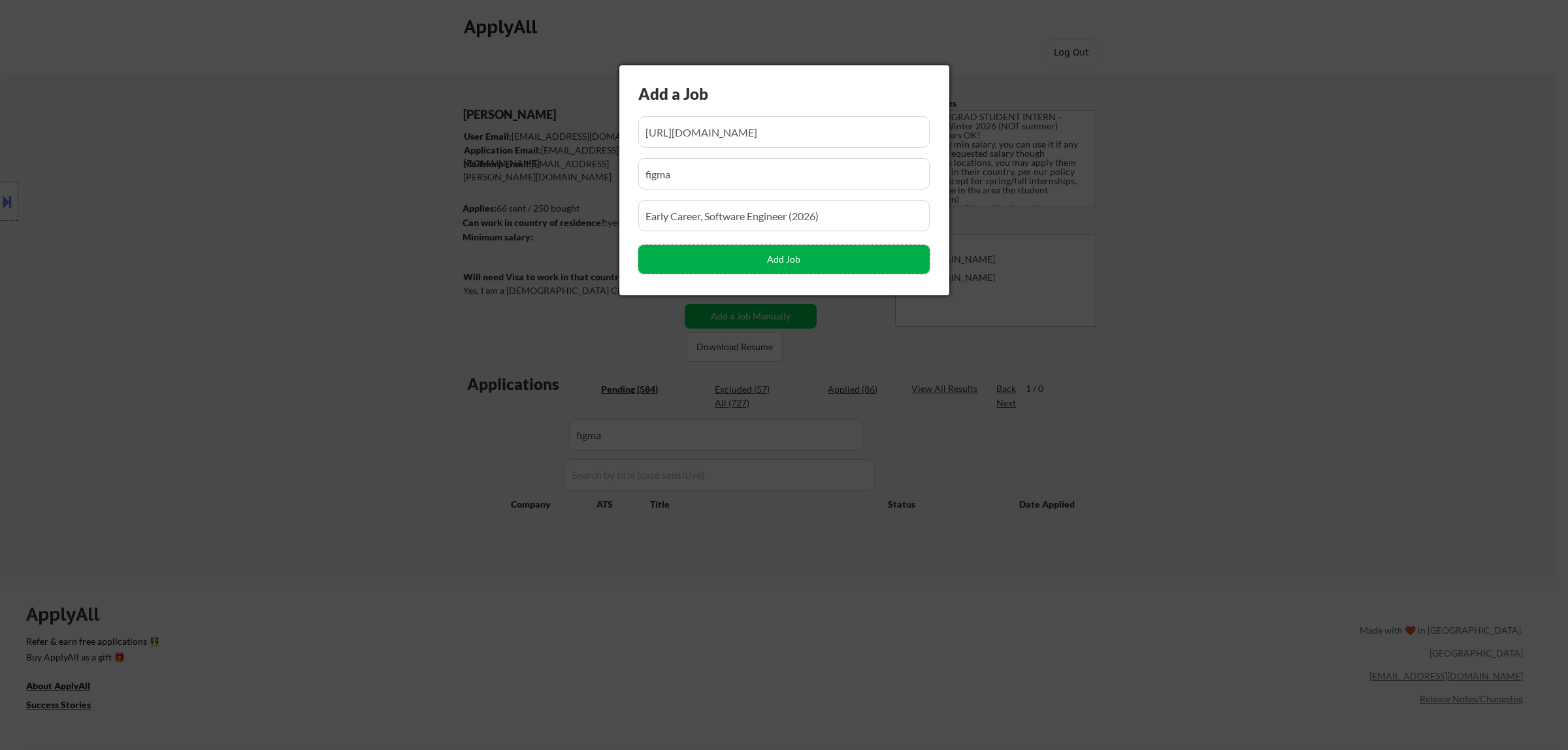
click at [779, 262] on button "Add Job" at bounding box center [784, 259] width 292 height 28
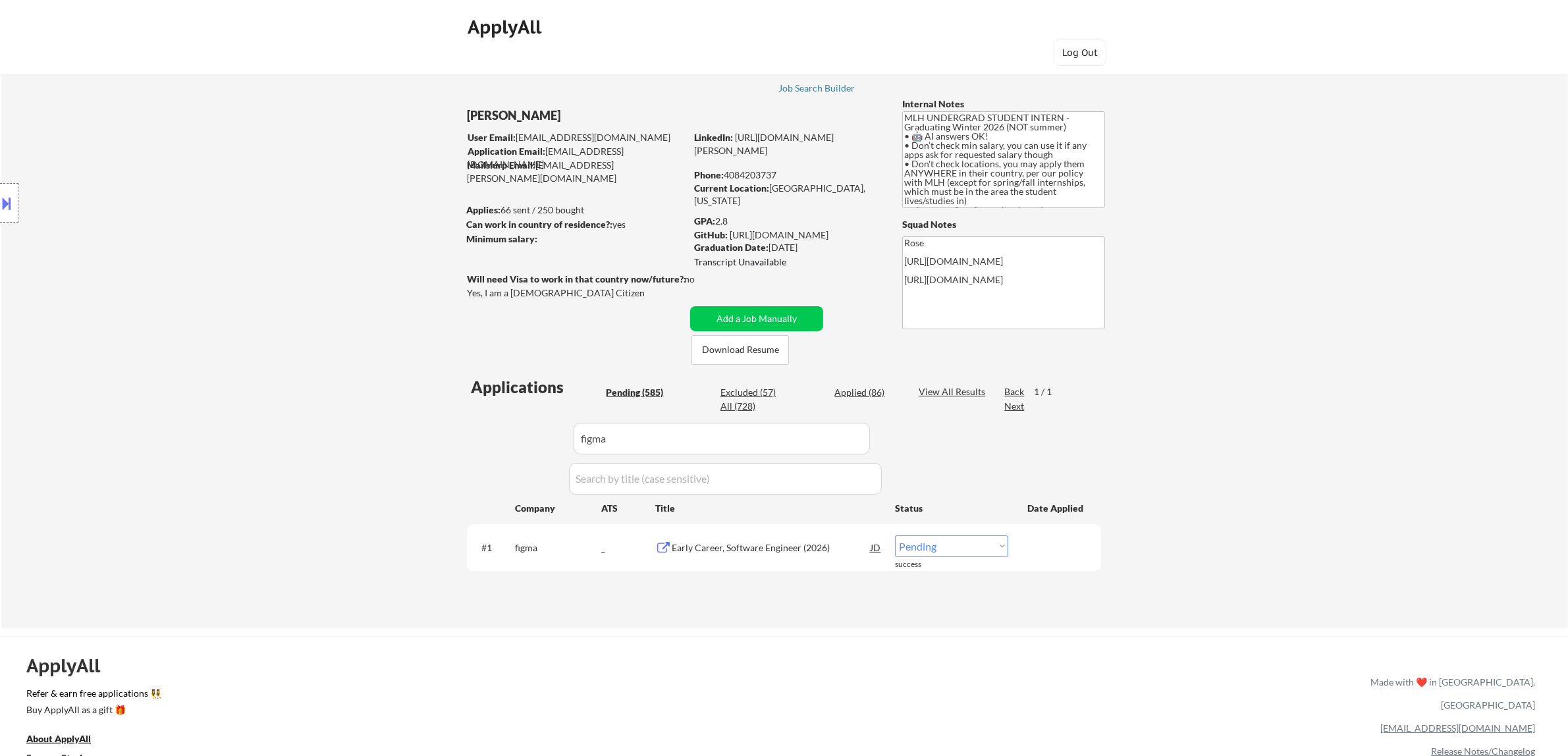
click at [973, 547] on select "Choose an option... Pending Applied Excluded (Questions) Excluded (Expired) Exc…" at bounding box center [951, 546] width 114 height 22
click at [894, 536] on select "Choose an option... Pending Applied Excluded (Questions) Excluded (Expired) Exc…" at bounding box center [951, 546] width 114 height 22
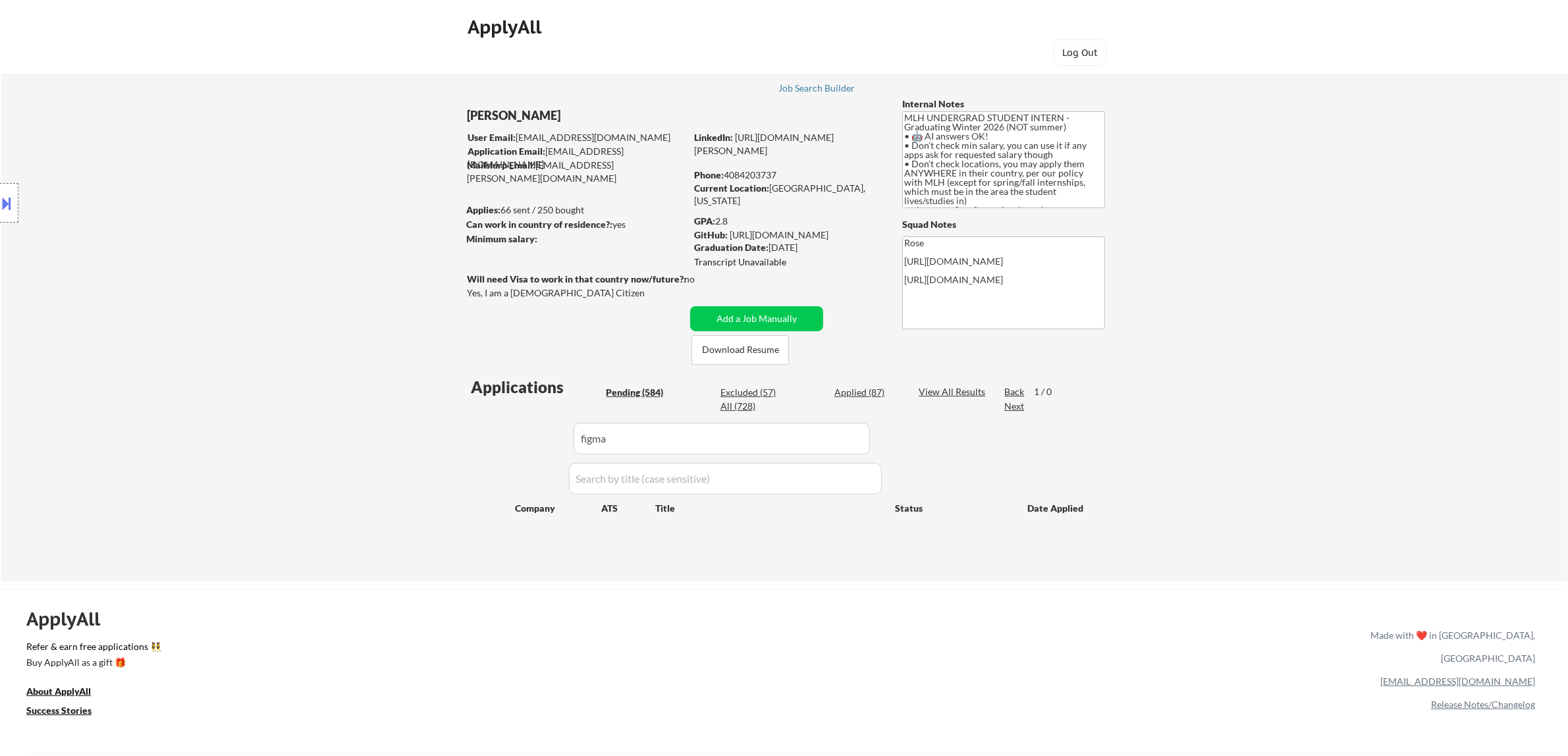
click at [865, 390] on div "Applied (87)" at bounding box center [867, 392] width 66 height 13
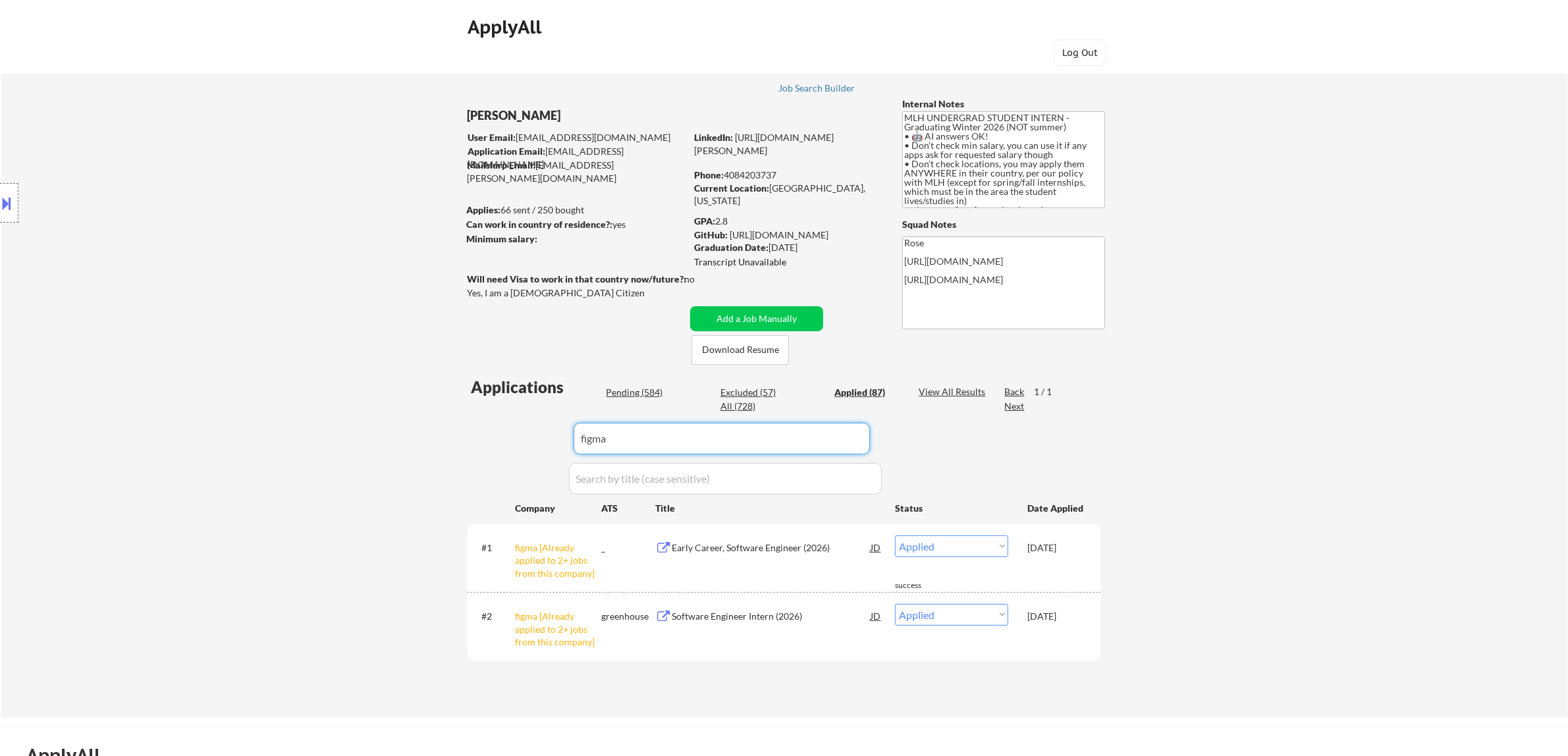
drag, startPoint x: 786, startPoint y: 427, endPoint x: 494, endPoint y: 434, distance: 292.1
click at [494, 434] on div "Applications Pending (584) Excluded (57) Applied (87) All (728) View All Result…" at bounding box center [784, 535] width 634 height 317
paste input "vultr"
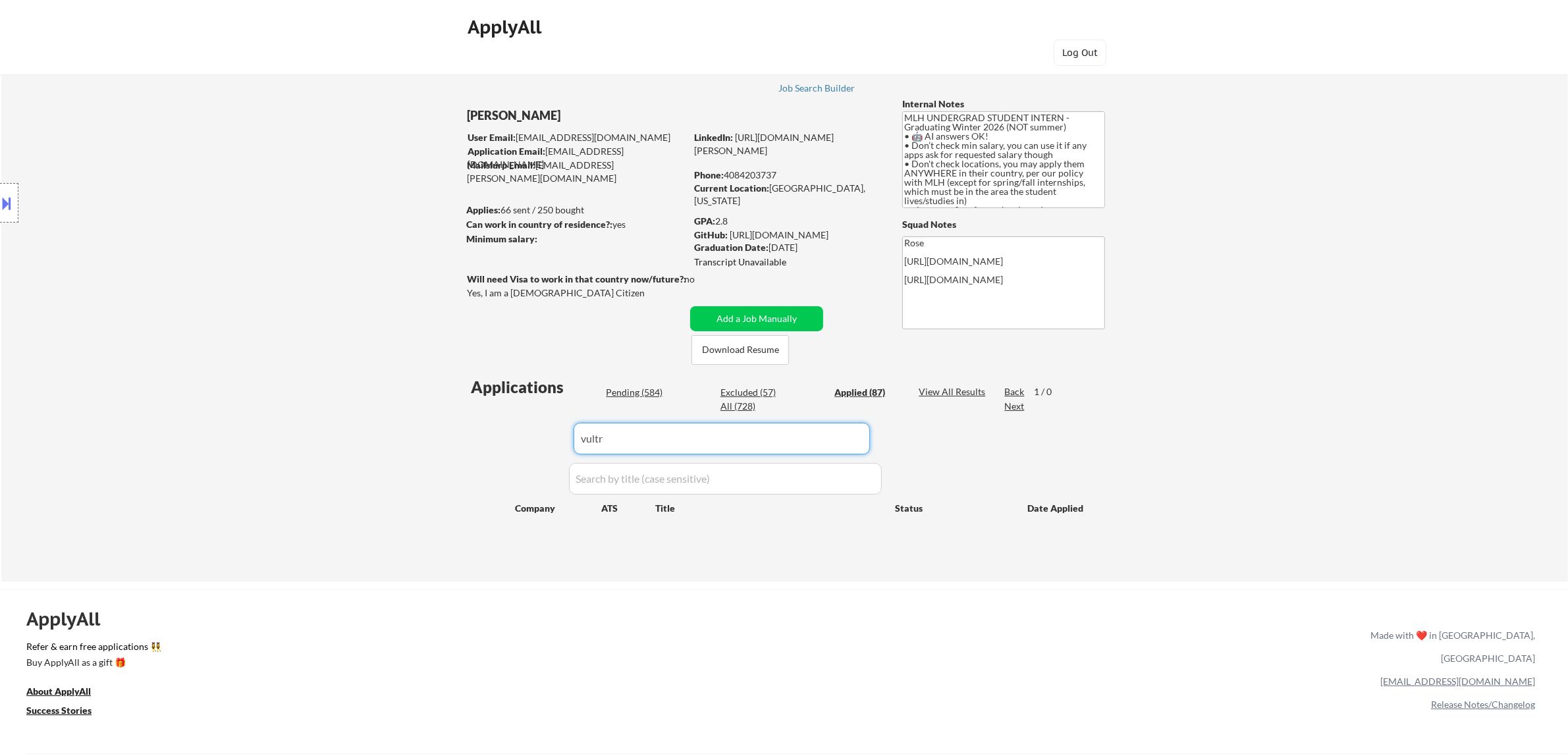
click at [643, 389] on div "Pending (584)" at bounding box center [638, 392] width 66 height 13
click at [747, 318] on button "Add a Job Manually" at bounding box center [756, 319] width 133 height 25
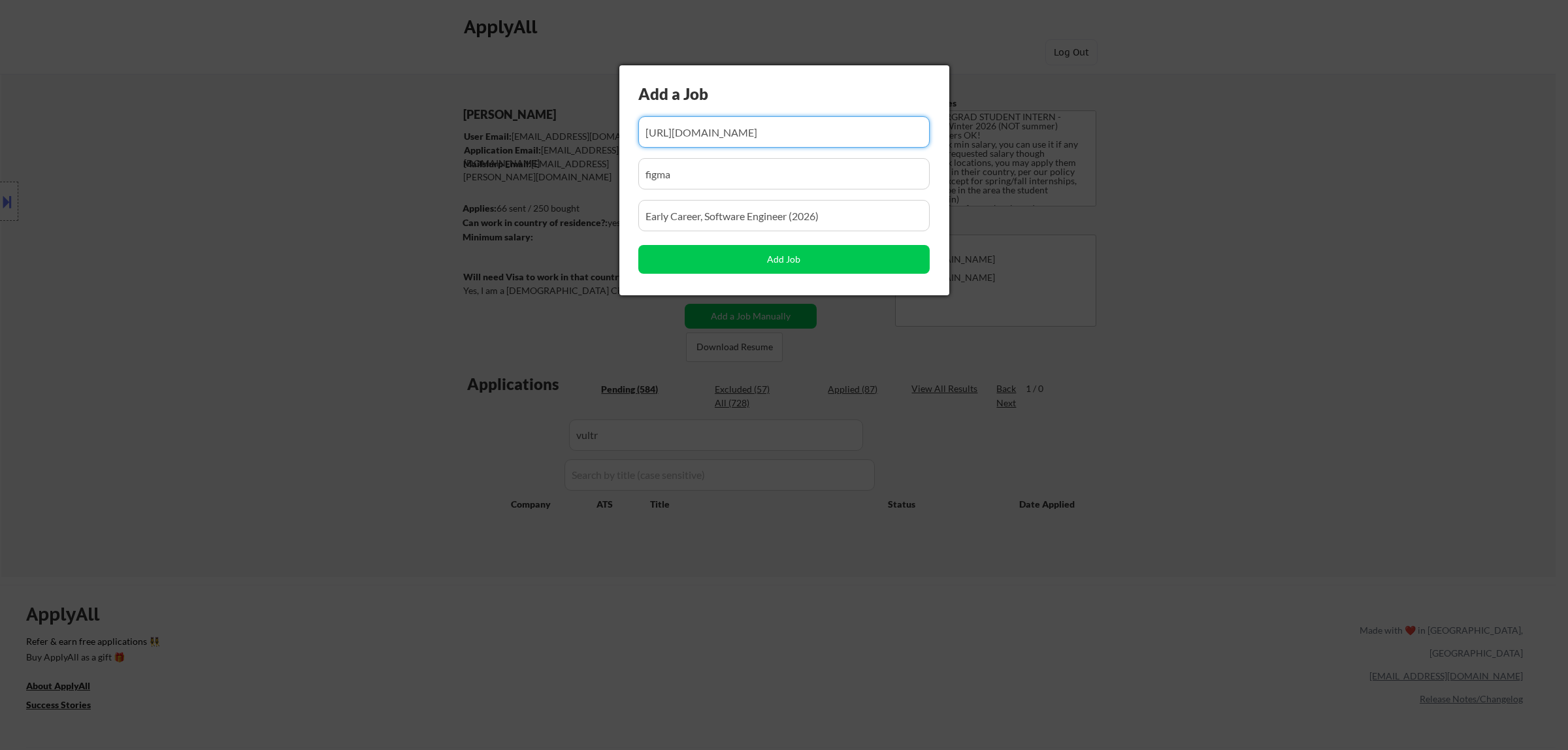
drag, startPoint x: 835, startPoint y: 144, endPoint x: 698, endPoint y: 139, distance: 137.1
click at [698, 139] on input "input" at bounding box center [784, 132] width 292 height 31
paste input "https://job-boards.greenhouse.io/vultr/jobs/4602862006"
drag, startPoint x: 677, startPoint y: 176, endPoint x: 582, endPoint y: 197, distance: 97.3
click at [582, 197] on body "← Return to /applysquad Mailslurp Inbox Job Search Builder Atharva Berde User E…" at bounding box center [784, 375] width 1568 height 750
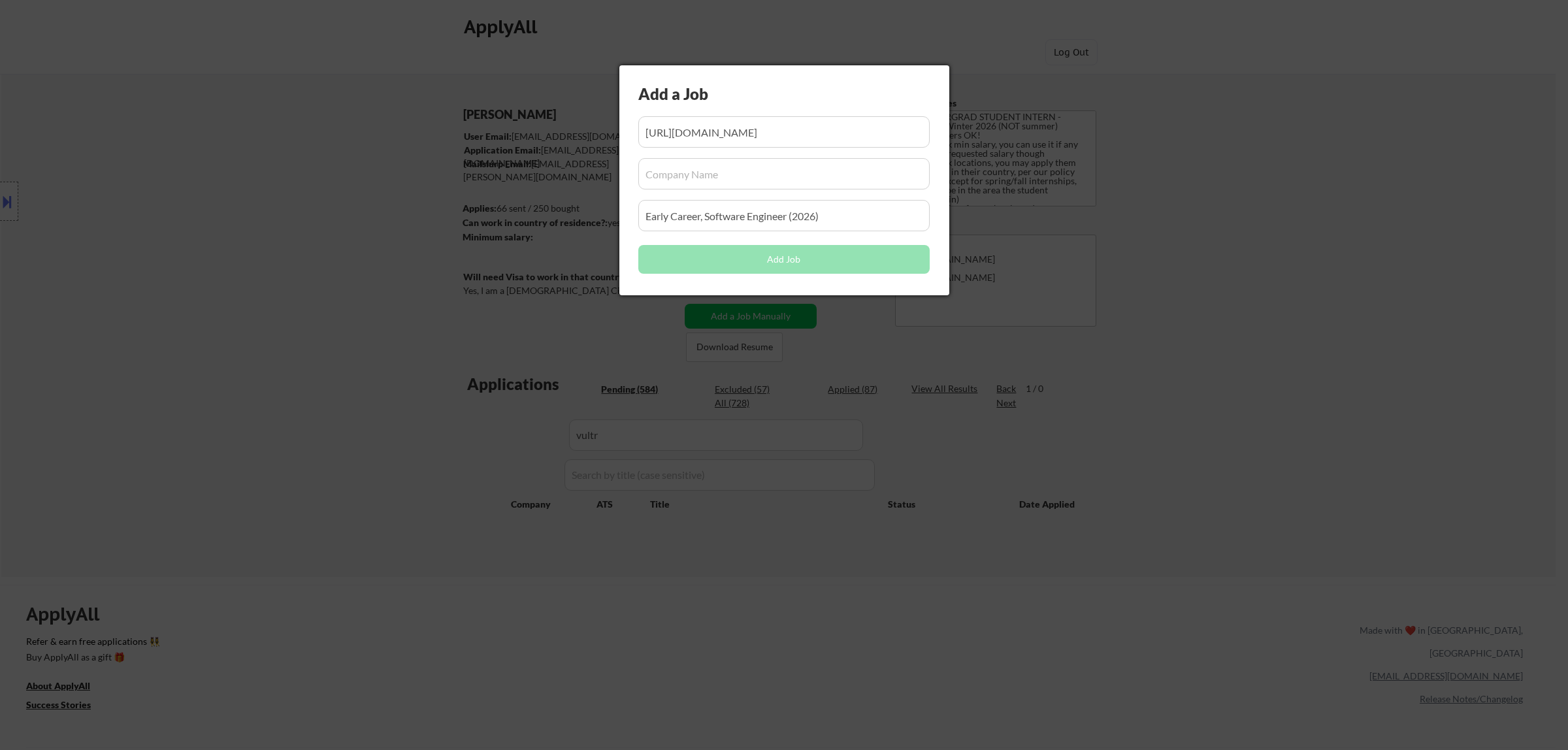
click at [792, 168] on input "input" at bounding box center [784, 173] width 292 height 31
paste input "vultr"
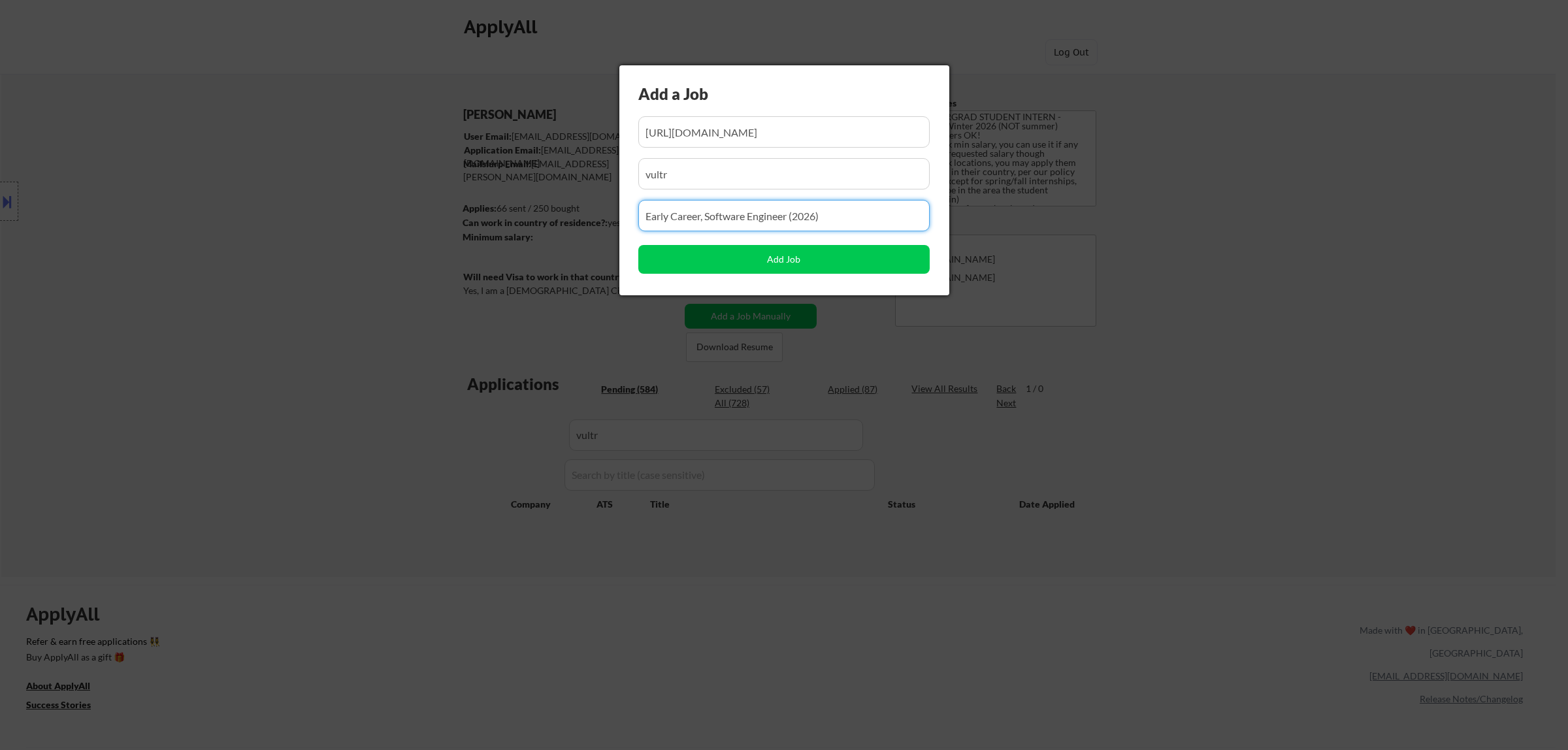
drag, startPoint x: 732, startPoint y: 223, endPoint x: 503, endPoint y: 249, distance: 230.5
click at [500, 254] on body "← Return to /applysquad Mailslurp Inbox Job Search Builder Atharva Berde User E…" at bounding box center [784, 375] width 1568 height 750
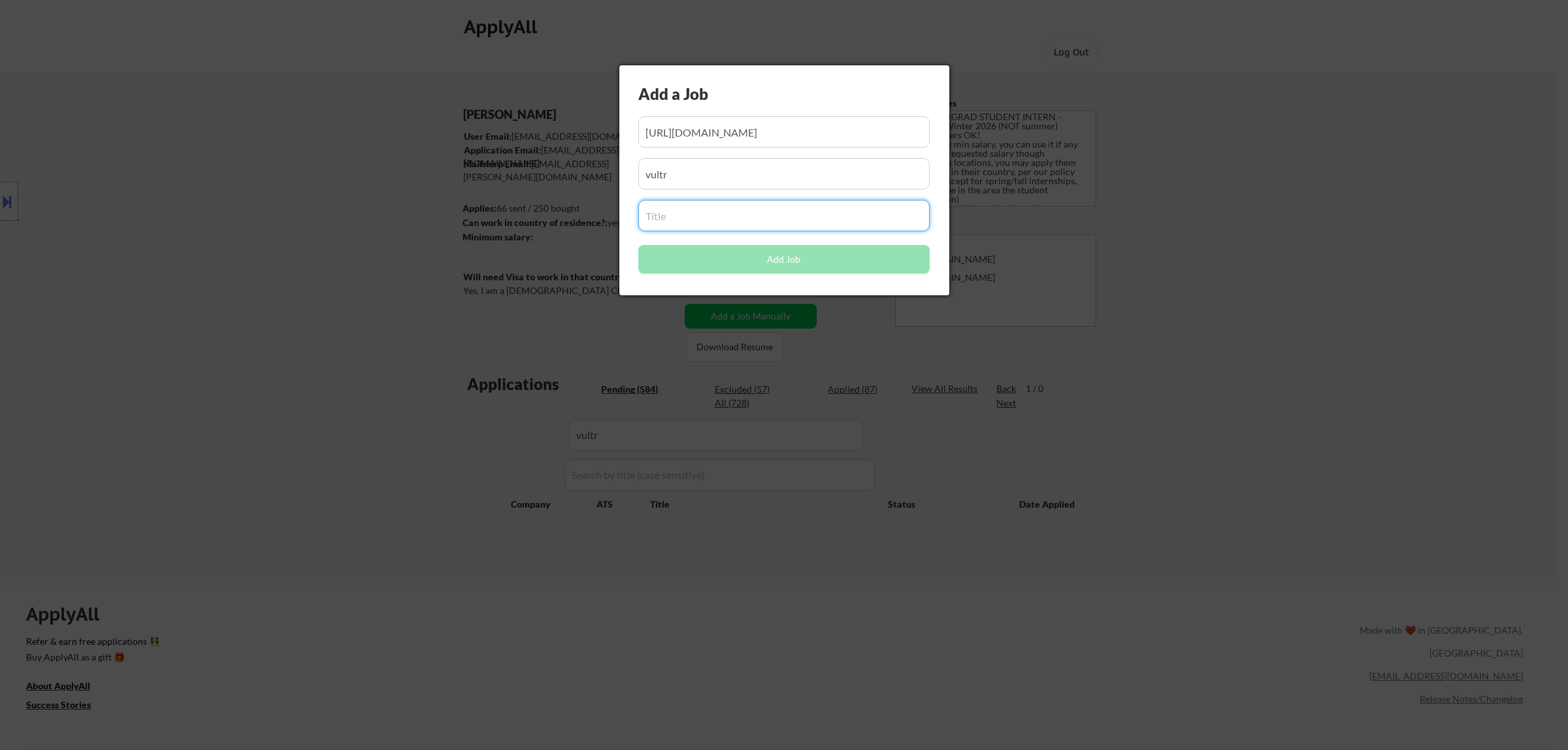
click at [813, 214] on input "input" at bounding box center [784, 215] width 292 height 31
paste input "Junior Frontend Engineer"
click at [786, 259] on button "Add Job" at bounding box center [784, 259] width 292 height 28
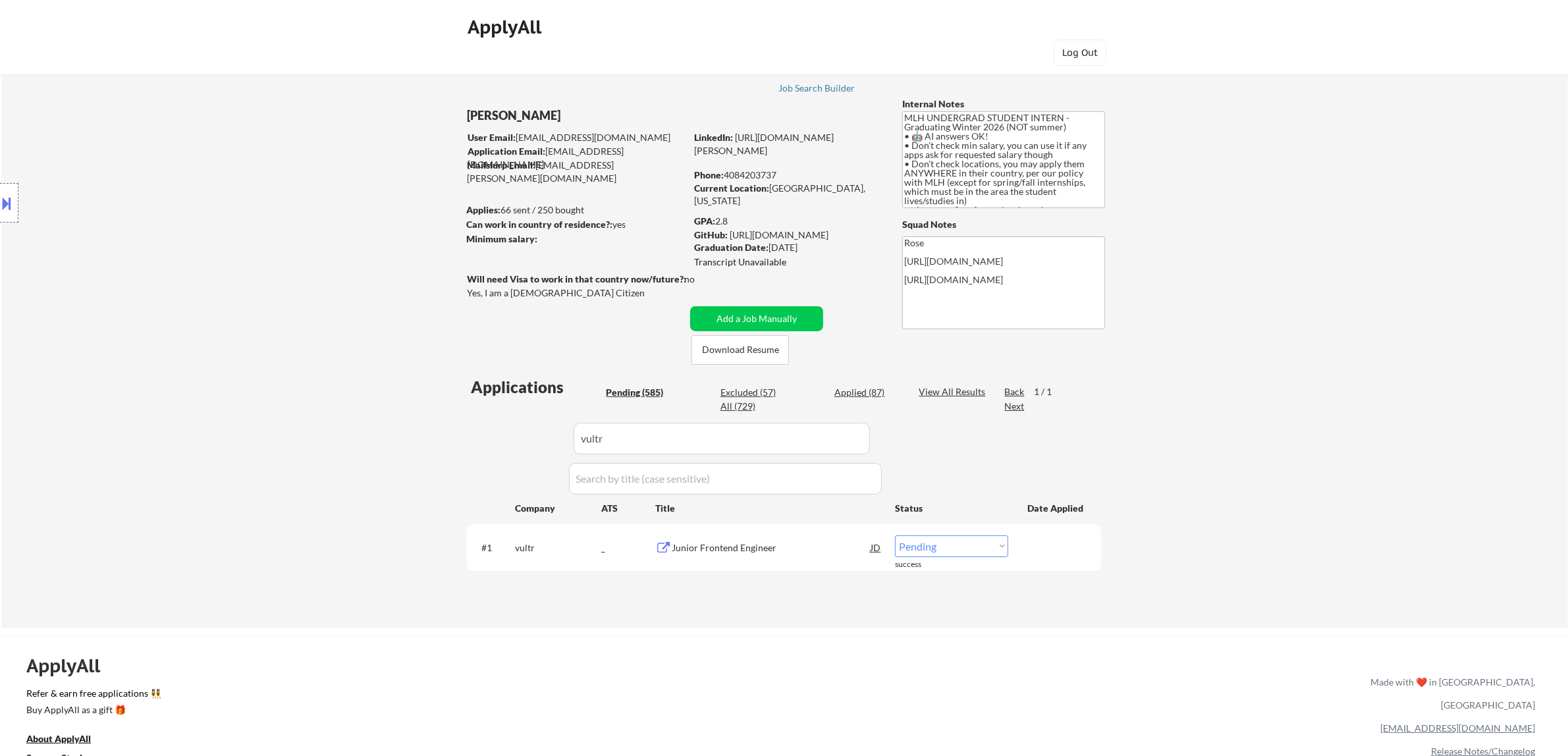
click at [984, 538] on select "Choose an option... Pending Applied Excluded (Questions) Excluded (Expired) Exc…" at bounding box center [951, 546] width 114 height 22
click at [894, 536] on select "Choose an option... Pending Applied Excluded (Questions) Excluded (Expired) Exc…" at bounding box center [951, 546] width 114 height 22
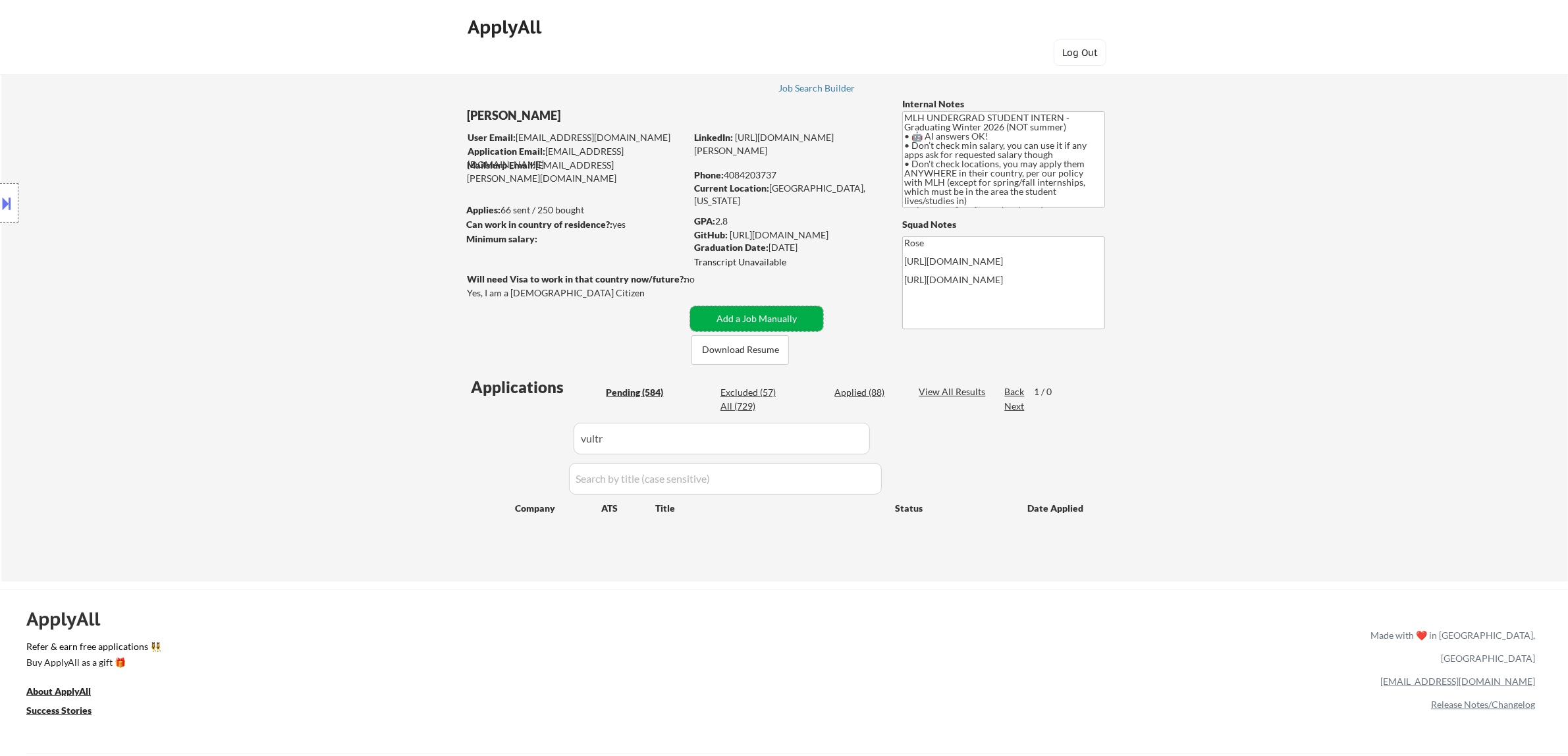
click at [772, 320] on button "Add a Job Manually" at bounding box center [756, 319] width 133 height 25
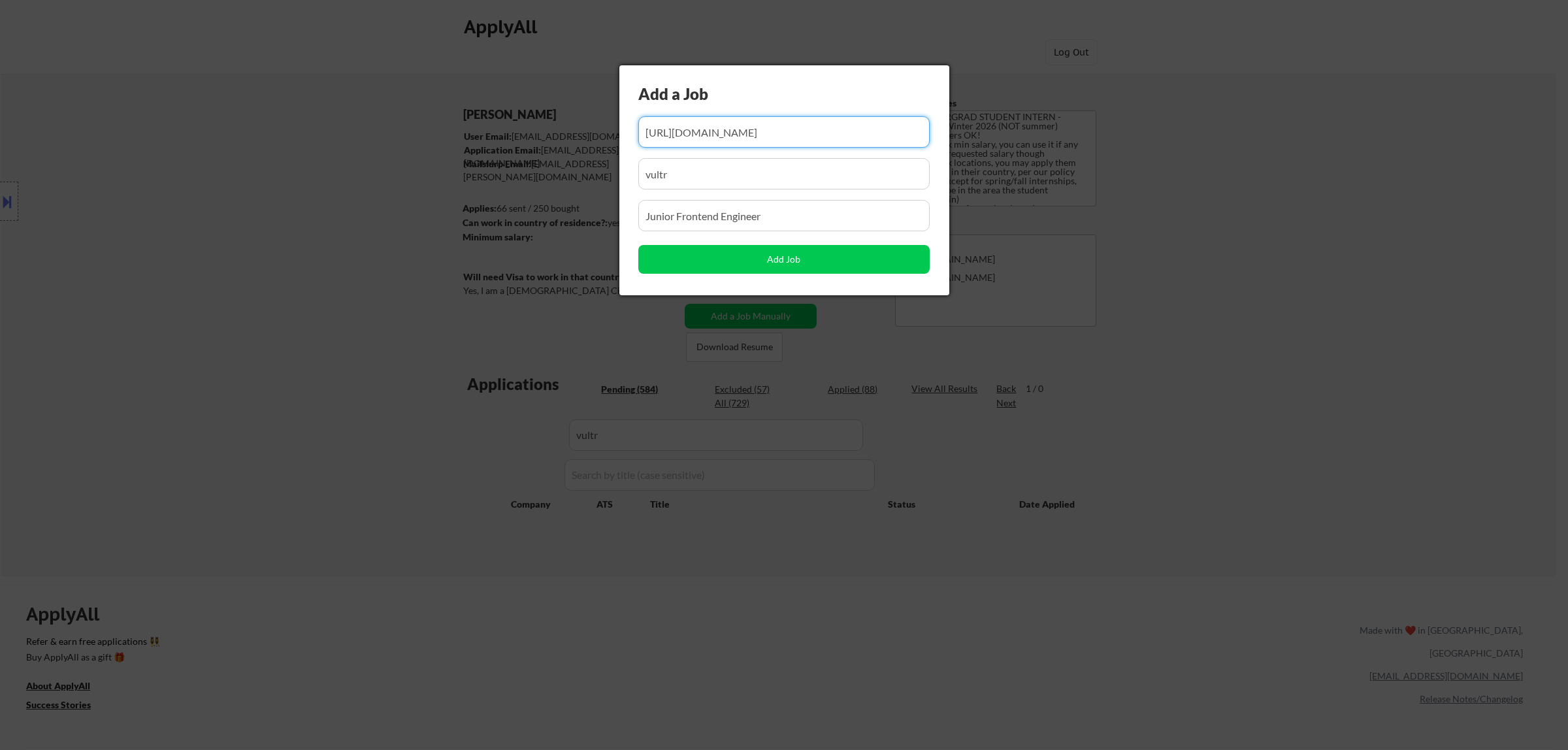
drag, startPoint x: 750, startPoint y: 134, endPoint x: 739, endPoint y: 134, distance: 11.0
click at [739, 134] on input "input" at bounding box center [784, 132] width 292 height 31
click at [730, 135] on input "input" at bounding box center [784, 132] width 292 height 31
paste input "https://job-boards.greenhouse.io/vultr/jobs/4232279006"
drag, startPoint x: 714, startPoint y: 182, endPoint x: 572, endPoint y: 187, distance: 142.1
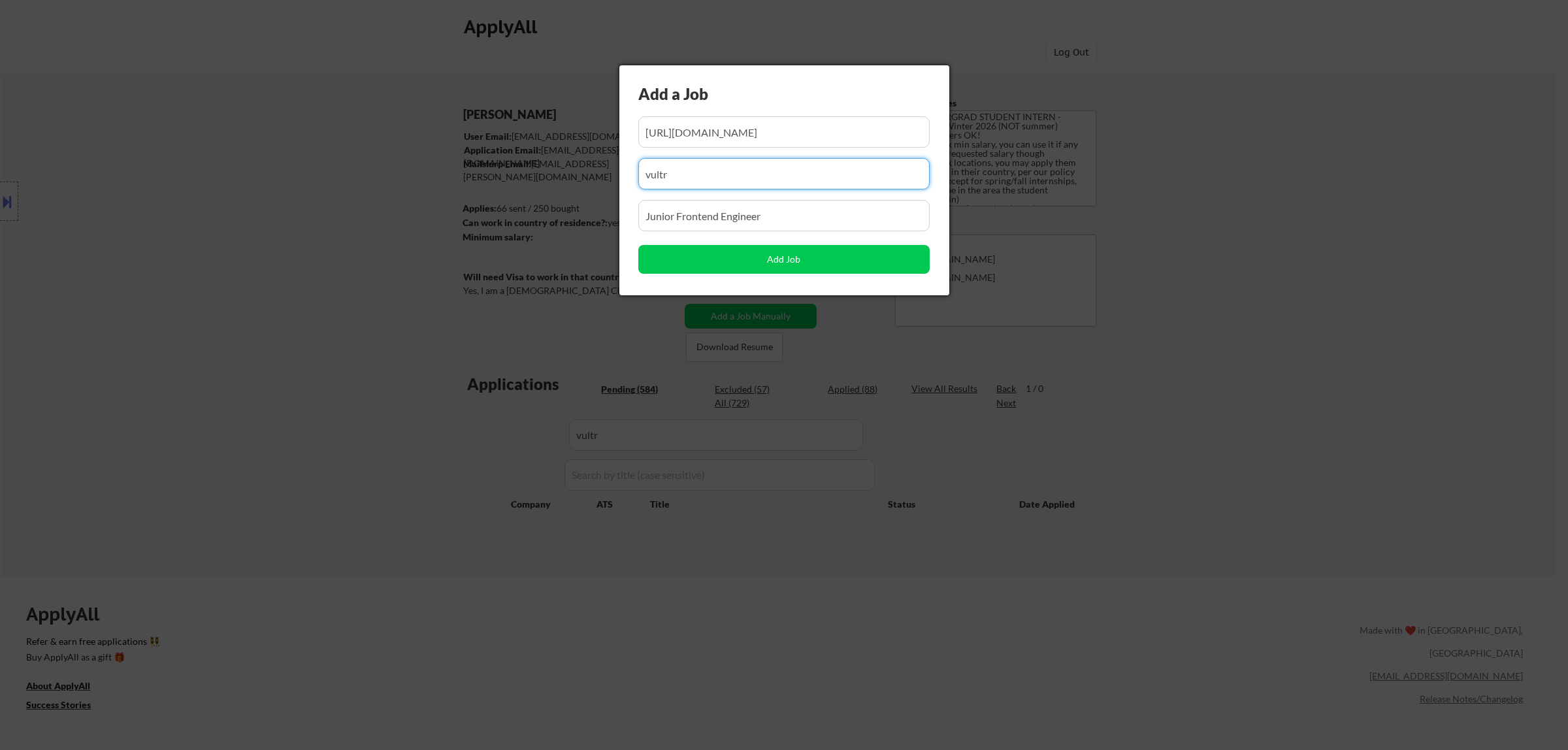
click at [572, 187] on body "← Return to /applysquad Mailslurp Inbox Job Search Builder Atharva Berde User E…" at bounding box center [784, 375] width 1568 height 750
click at [704, 194] on div "Add a Job Add Job" at bounding box center [784, 180] width 330 height 230
drag, startPoint x: 795, startPoint y: 213, endPoint x: 581, endPoint y: 224, distance: 214.3
click at [581, 224] on body "← Return to /applysquad Mailslurp Inbox Job Search Builder Atharva Berde User E…" at bounding box center [784, 375] width 1568 height 750
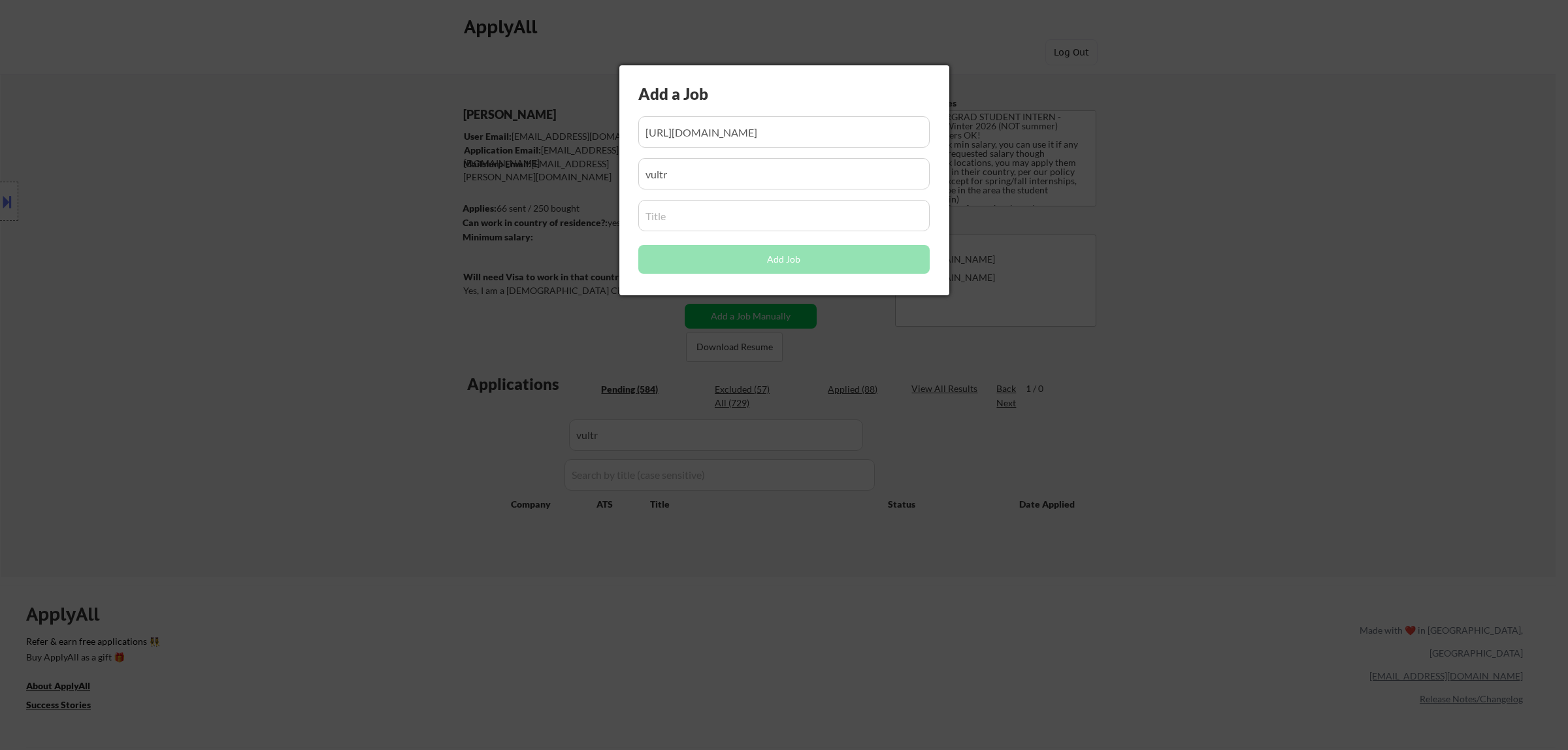
click at [732, 214] on input "input" at bounding box center [784, 215] width 292 height 31
paste input "General Talent Application – Software/Engineering (Remote)"
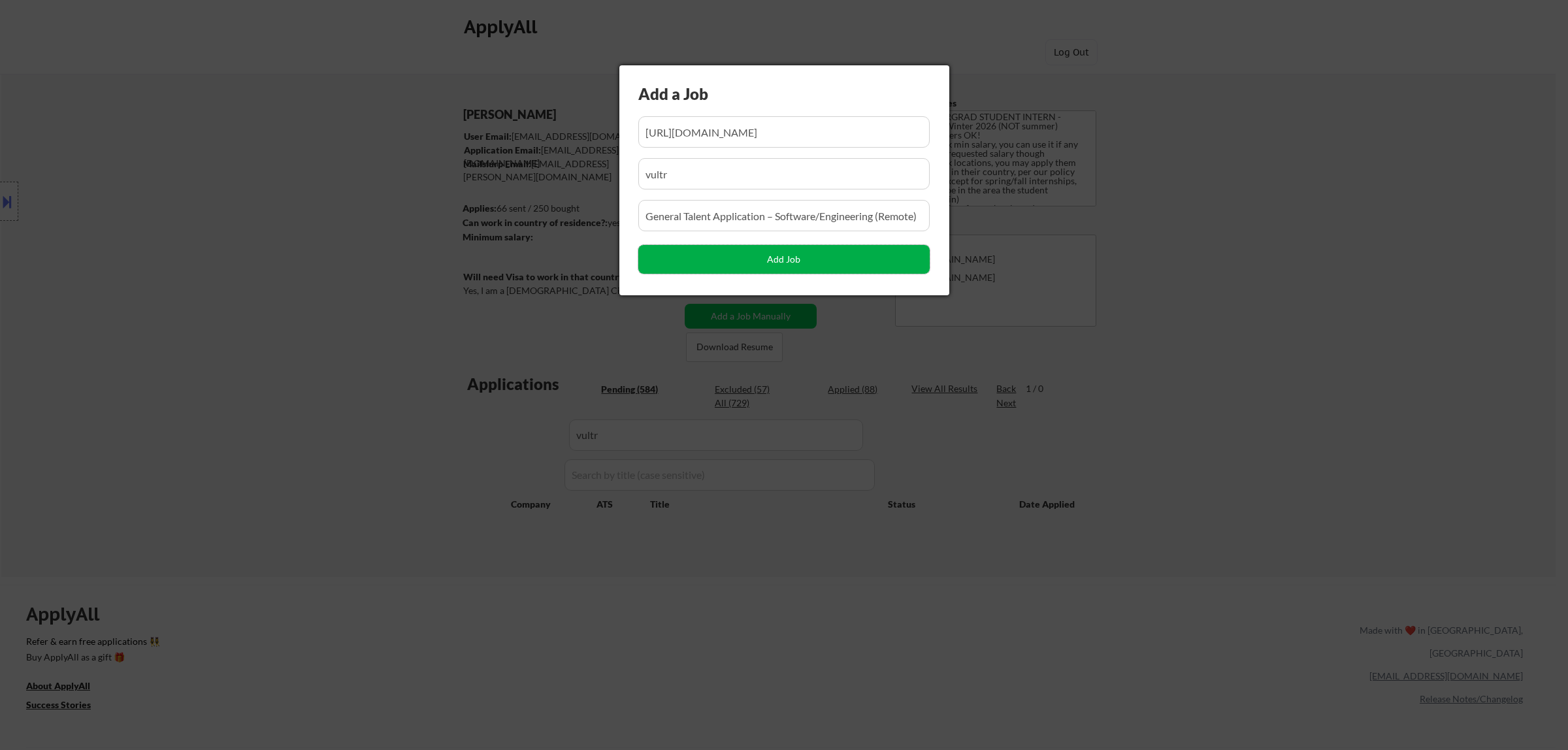
click at [818, 260] on button "Add Job" at bounding box center [784, 259] width 292 height 28
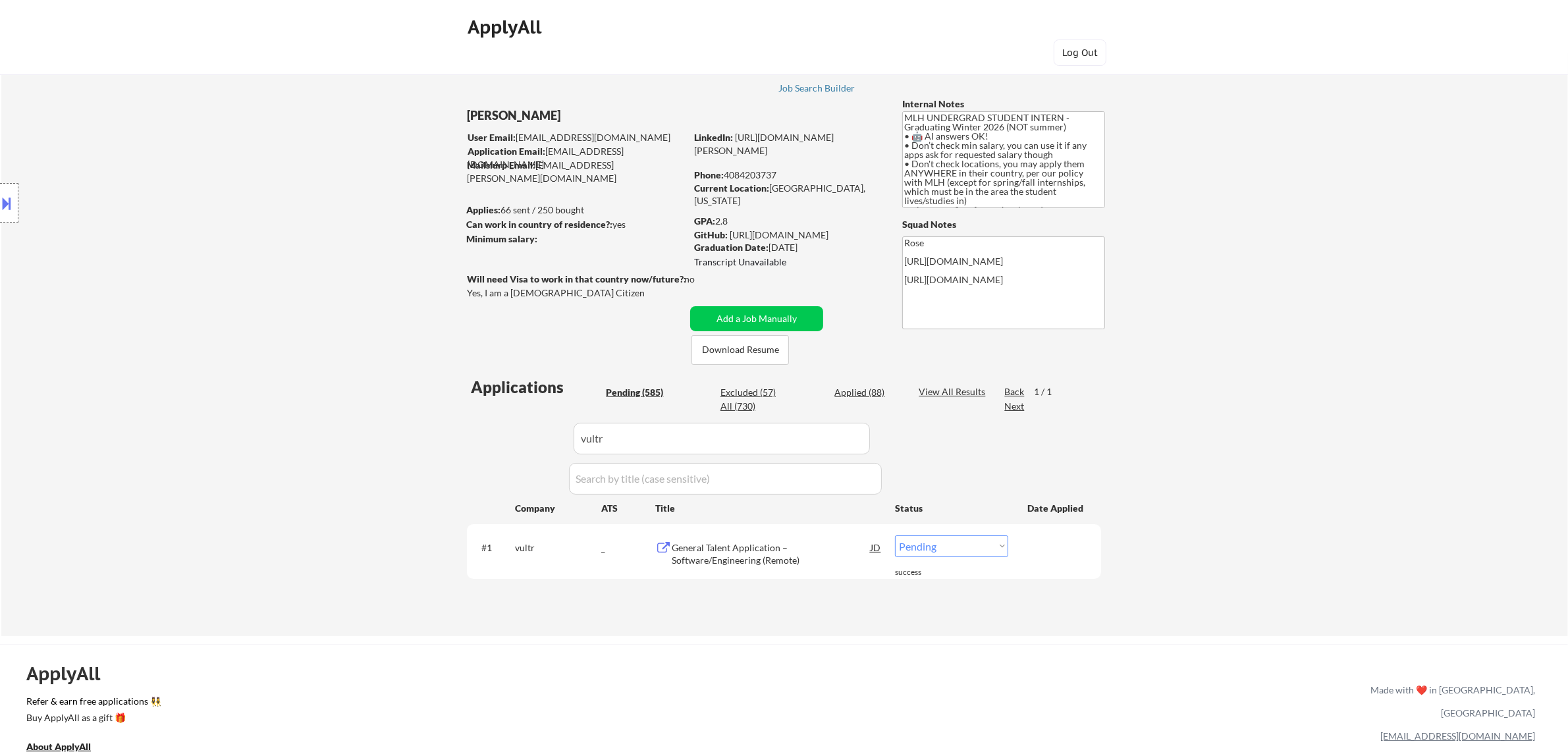
click at [981, 547] on select "Choose an option... Pending Applied Excluded (Questions) Excluded (Expired) Exc…" at bounding box center [951, 546] width 114 height 22
click at [894, 536] on select "Choose an option... Pending Applied Excluded (Questions) Excluded (Expired) Exc…" at bounding box center [951, 546] width 114 height 22
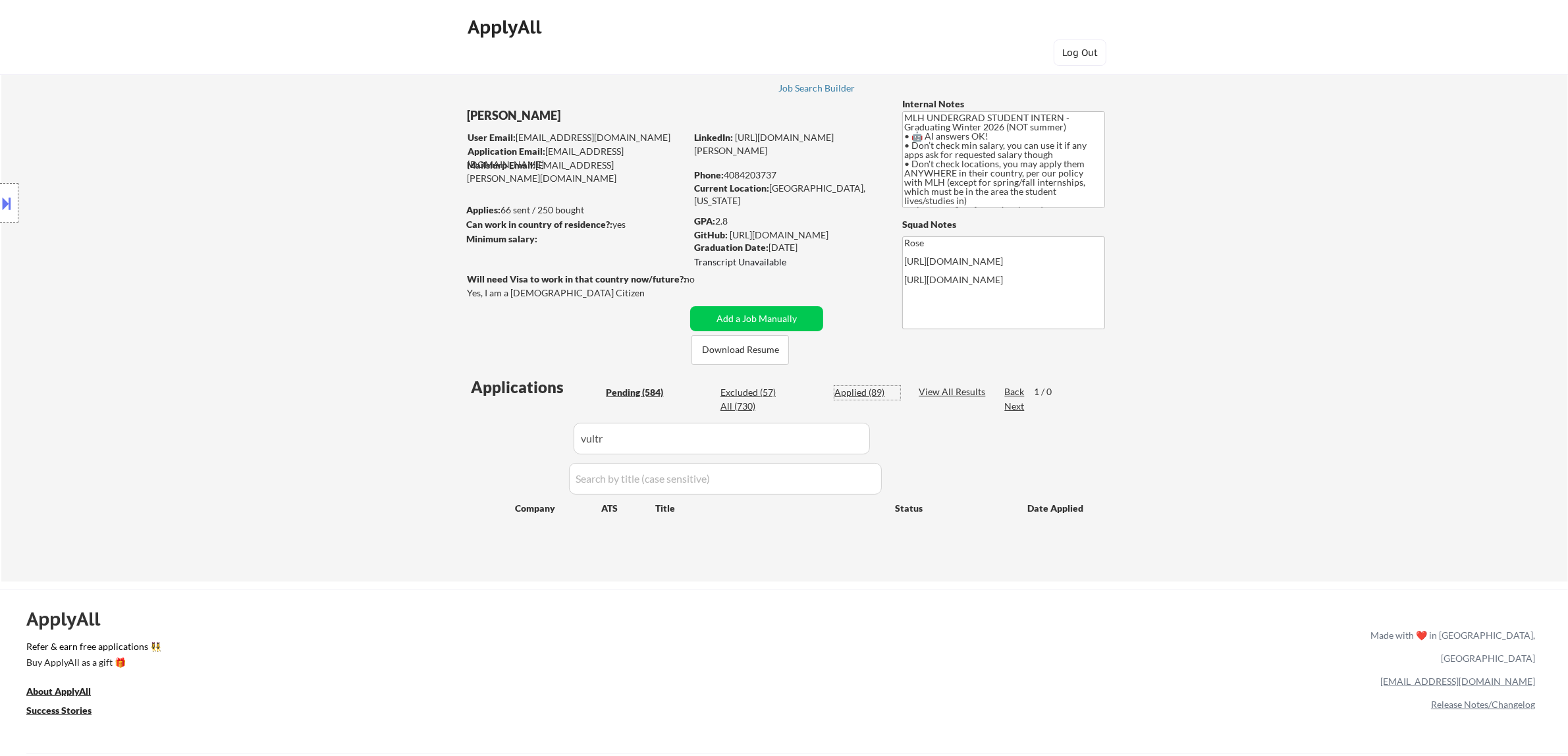
click at [867, 391] on div "Applied (89)" at bounding box center [867, 392] width 66 height 13
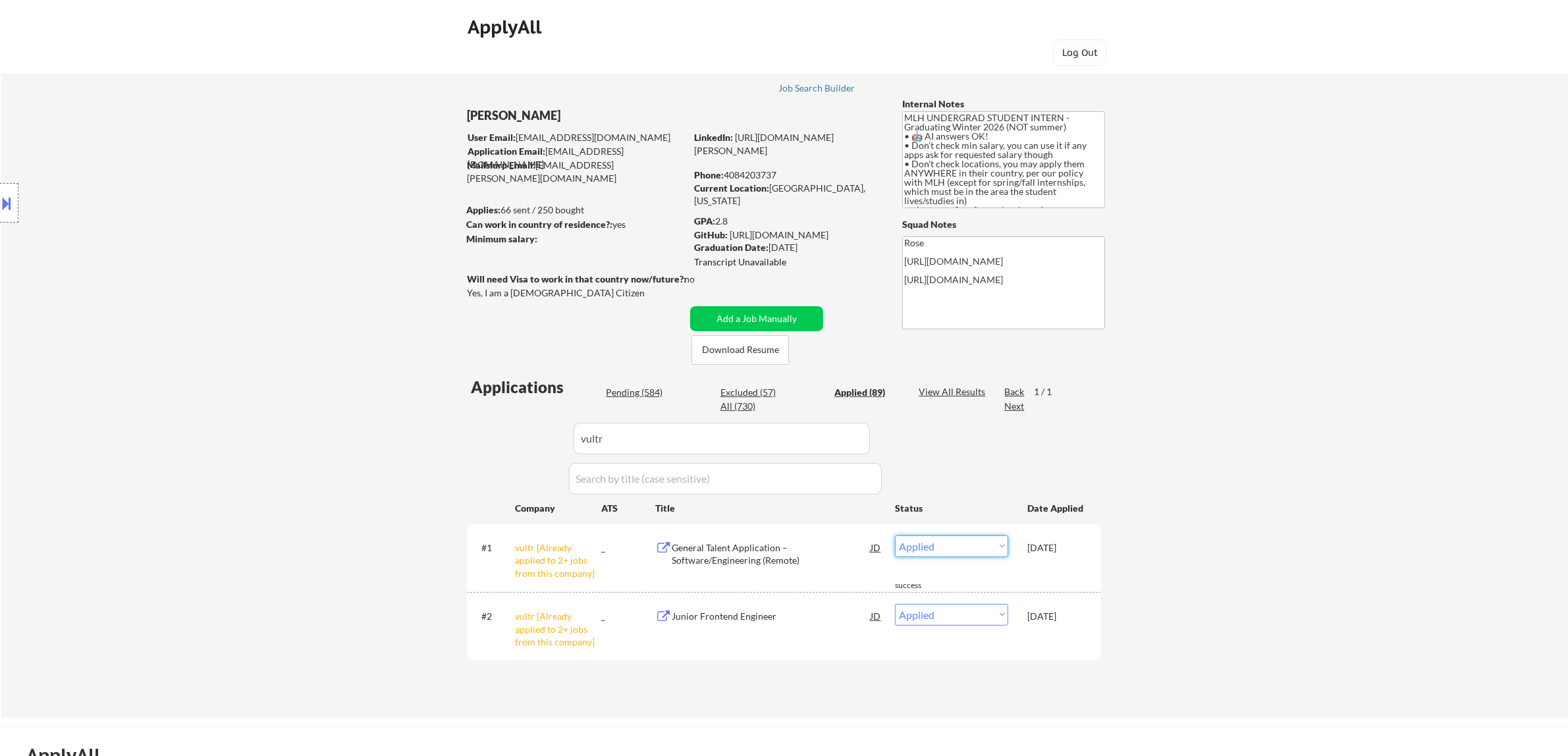
click at [981, 541] on select "Choose an option... Pending Applied Excluded (Questions) Excluded (Expired) Exc…" at bounding box center [951, 546] width 114 height 22
click at [894, 536] on select "Choose an option... Pending Applied Excluded (Questions) Excluded (Expired) Exc…" at bounding box center [951, 546] width 114 height 22
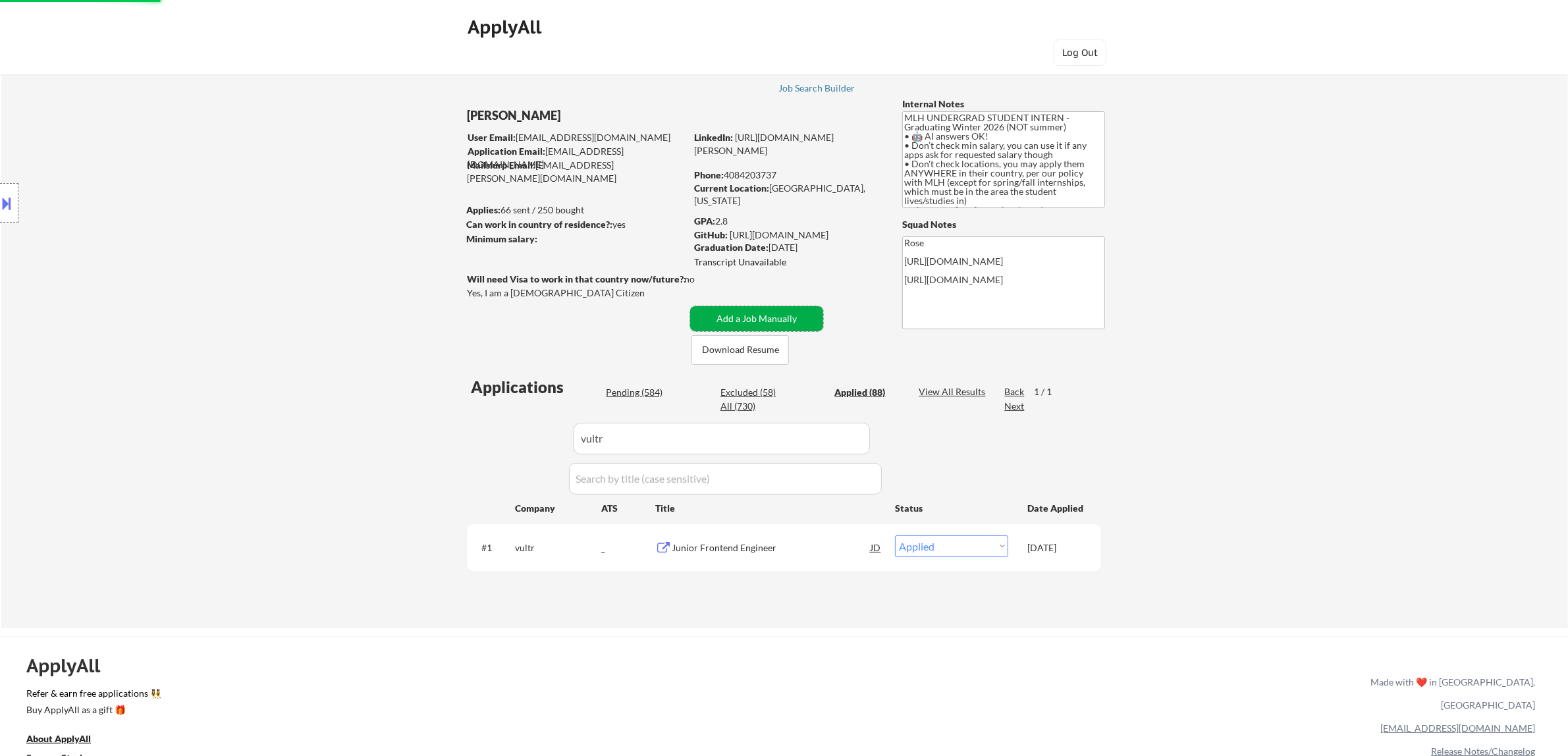
click at [736, 318] on button "Add a Job Manually" at bounding box center [756, 319] width 133 height 25
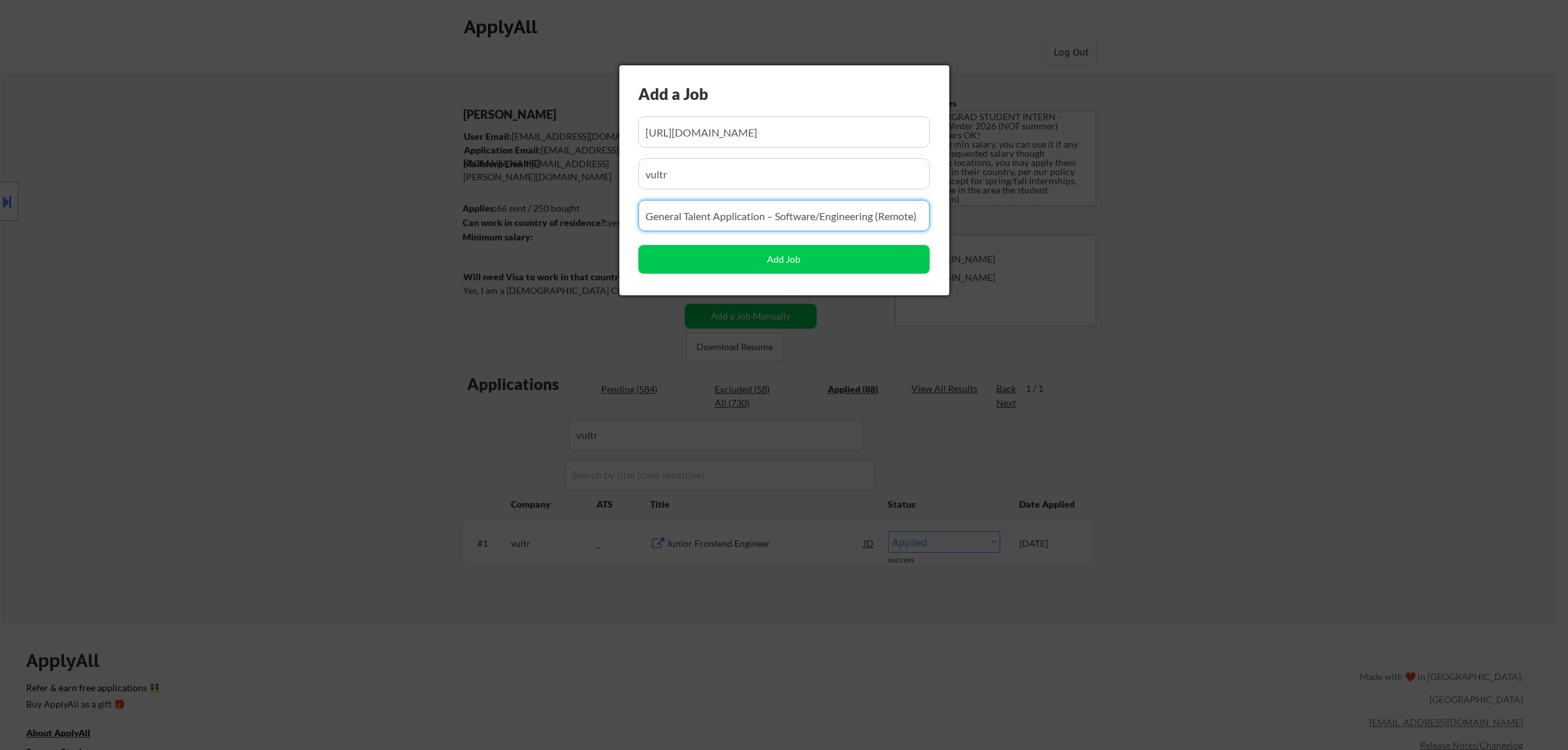
drag, startPoint x: 926, startPoint y: 217, endPoint x: 589, endPoint y: 219, distance: 337.0
click at [589, 219] on body "← Return to /applysquad Mailslurp Inbox Job Search Builder Atharva Berde User E…" at bounding box center [784, 375] width 1568 height 750
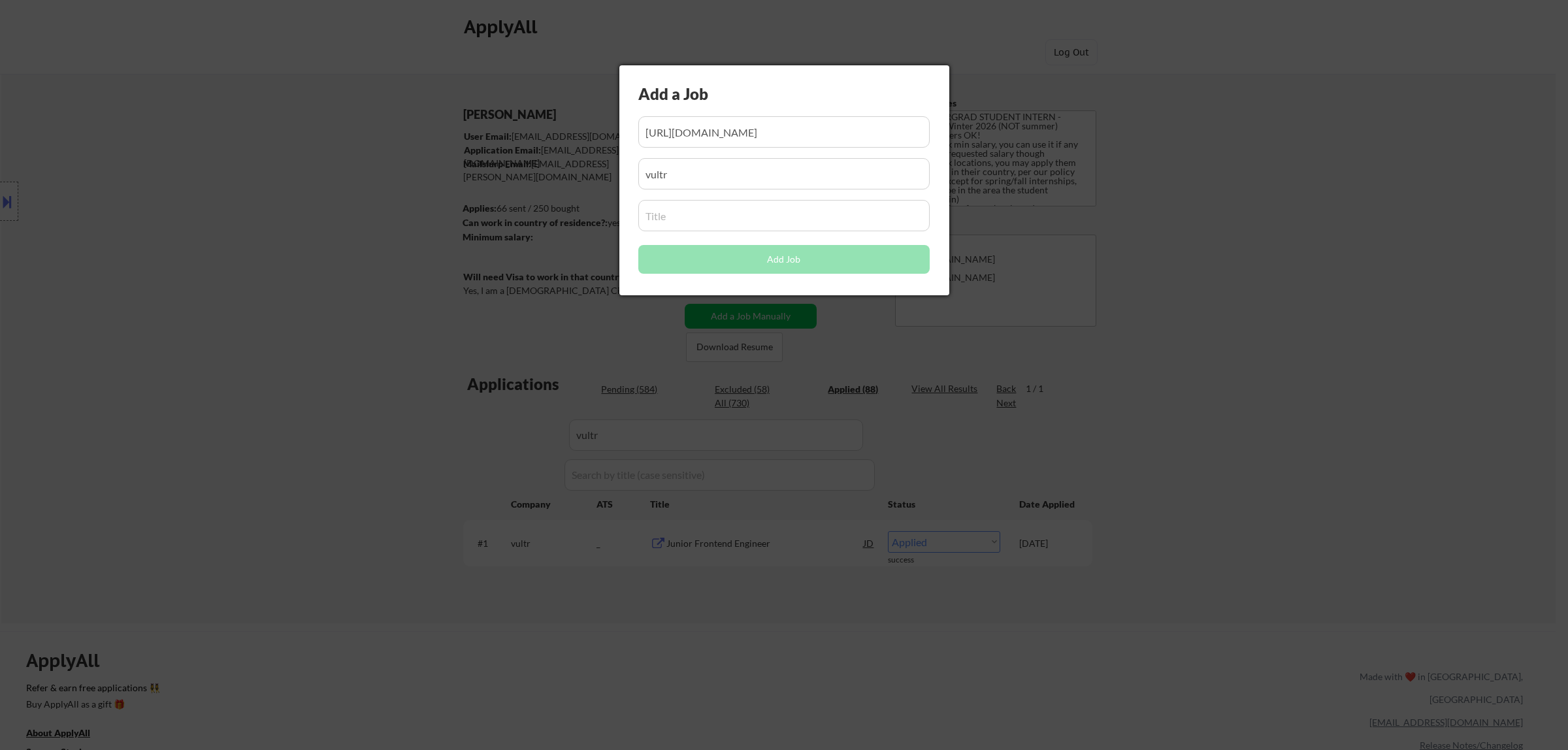
click at [733, 209] on input "input" at bounding box center [784, 215] width 292 height 31
paste input "Resume Drop - Don't see what you are looking for?"
drag, startPoint x: 717, startPoint y: 213, endPoint x: 589, endPoint y: 218, distance: 128.1
click at [588, 219] on body "← Return to /applysquad Mailslurp Inbox Job Search Builder Atharva Berde User E…" at bounding box center [784, 375] width 1568 height 750
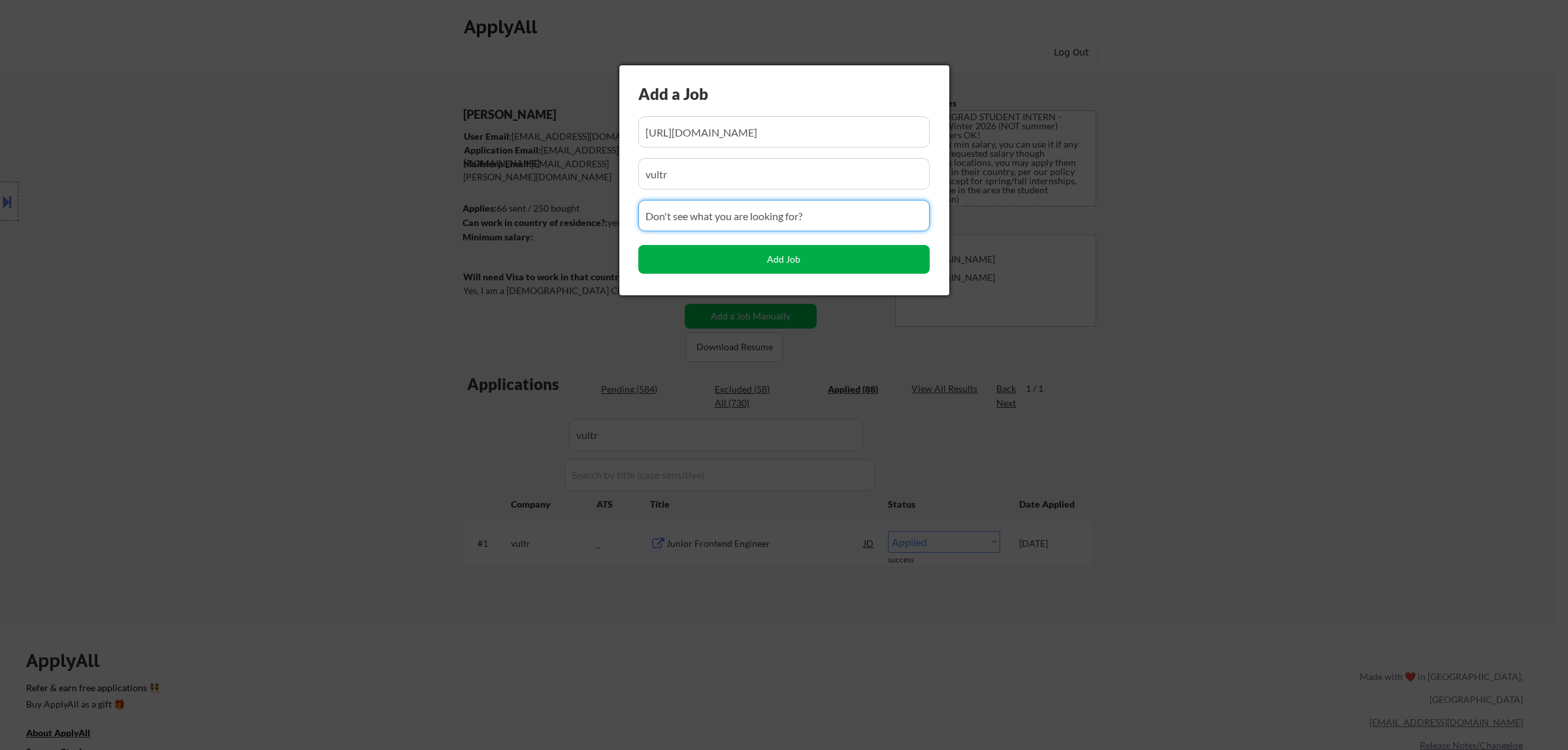
click at [782, 260] on button "Add Job" at bounding box center [784, 259] width 292 height 28
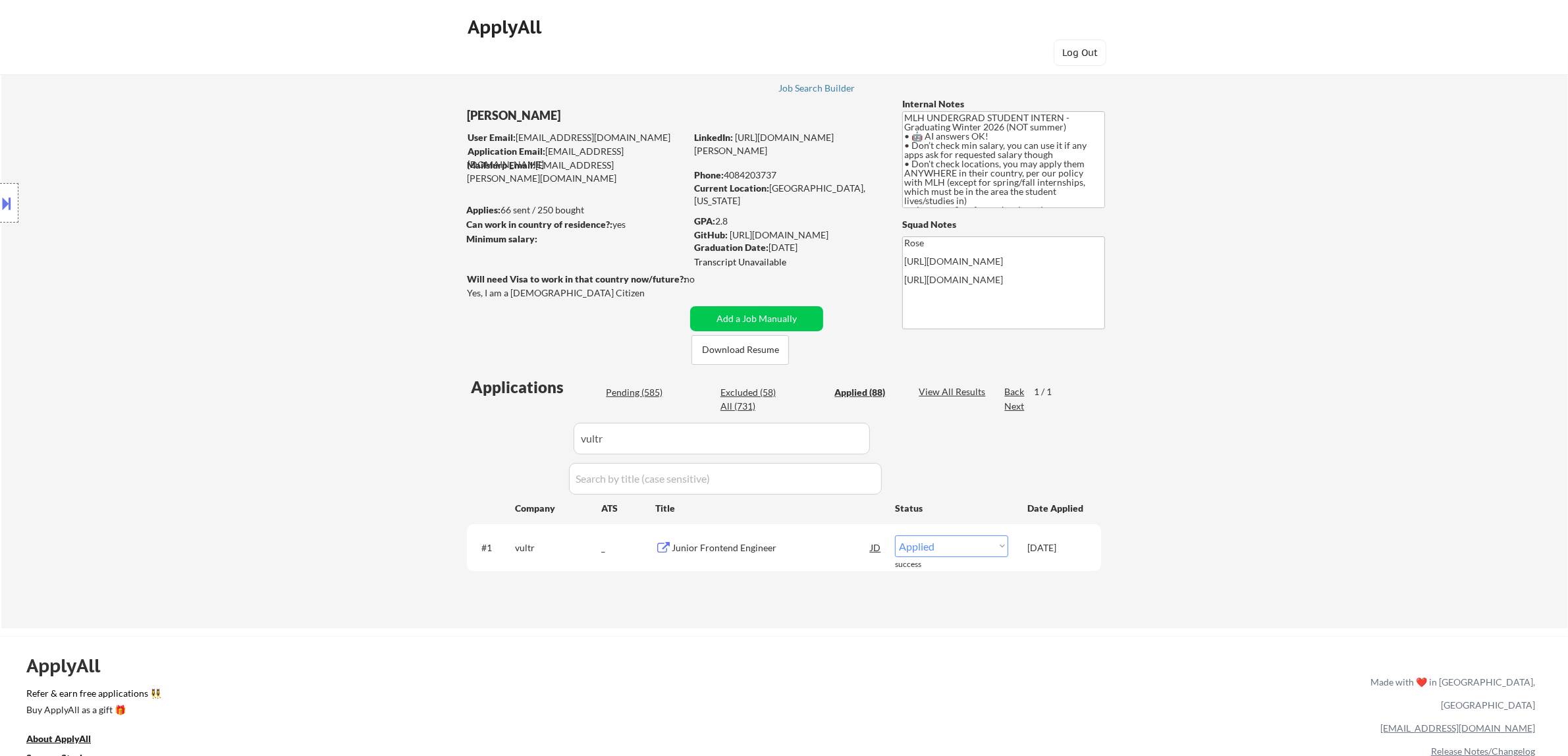
click at [648, 389] on div "Pending (585)" at bounding box center [638, 392] width 66 height 13
click at [967, 545] on select "Choose an option... Pending Applied Excluded (Questions) Excluded (Expired) Exc…" at bounding box center [951, 546] width 114 height 22
click at [894, 536] on select "Choose an option... Pending Applied Excluded (Questions) Excluded (Expired) Exc…" at bounding box center [951, 546] width 114 height 22
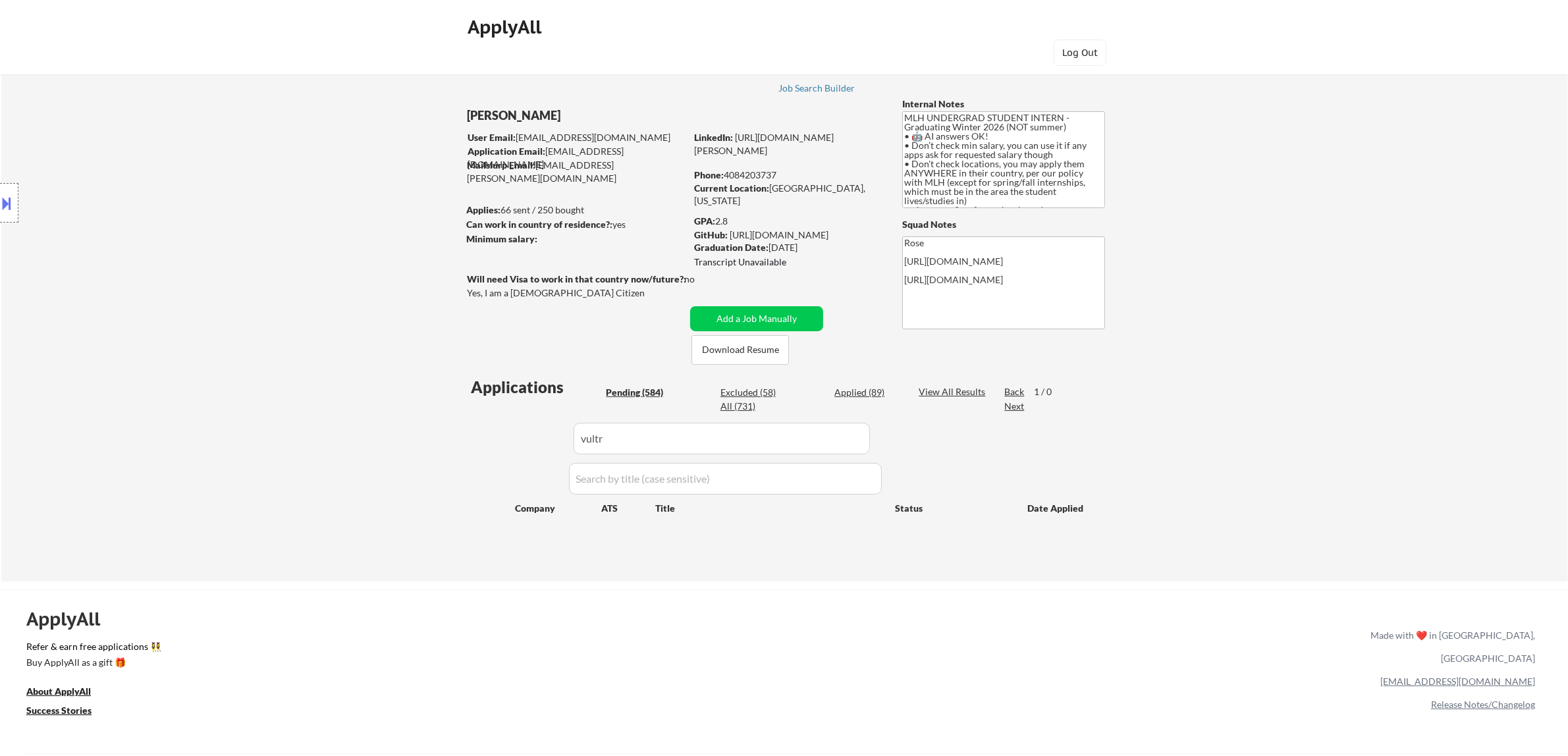
click at [861, 394] on div "Applied (89)" at bounding box center [867, 392] width 66 height 13
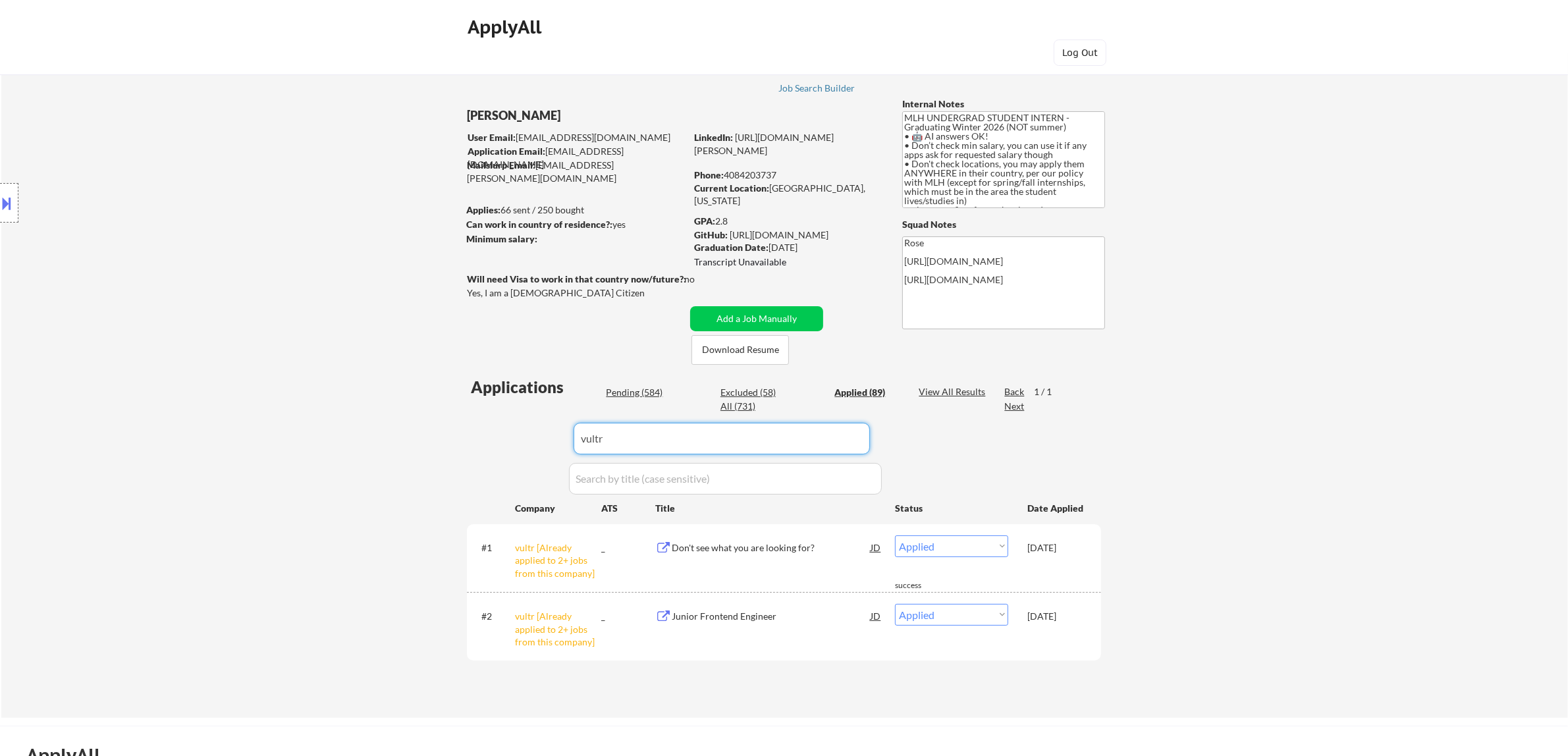
click at [842, 443] on input "input" at bounding box center [721, 438] width 296 height 32
drag, startPoint x: 748, startPoint y: 438, endPoint x: 550, endPoint y: 438, distance: 198.0
click at [550, 438] on div "Applications Pending (584) Excluded (58) Applied (89) All (731) View All Result…" at bounding box center [784, 535] width 634 height 317
paste input "careers.arm.com"
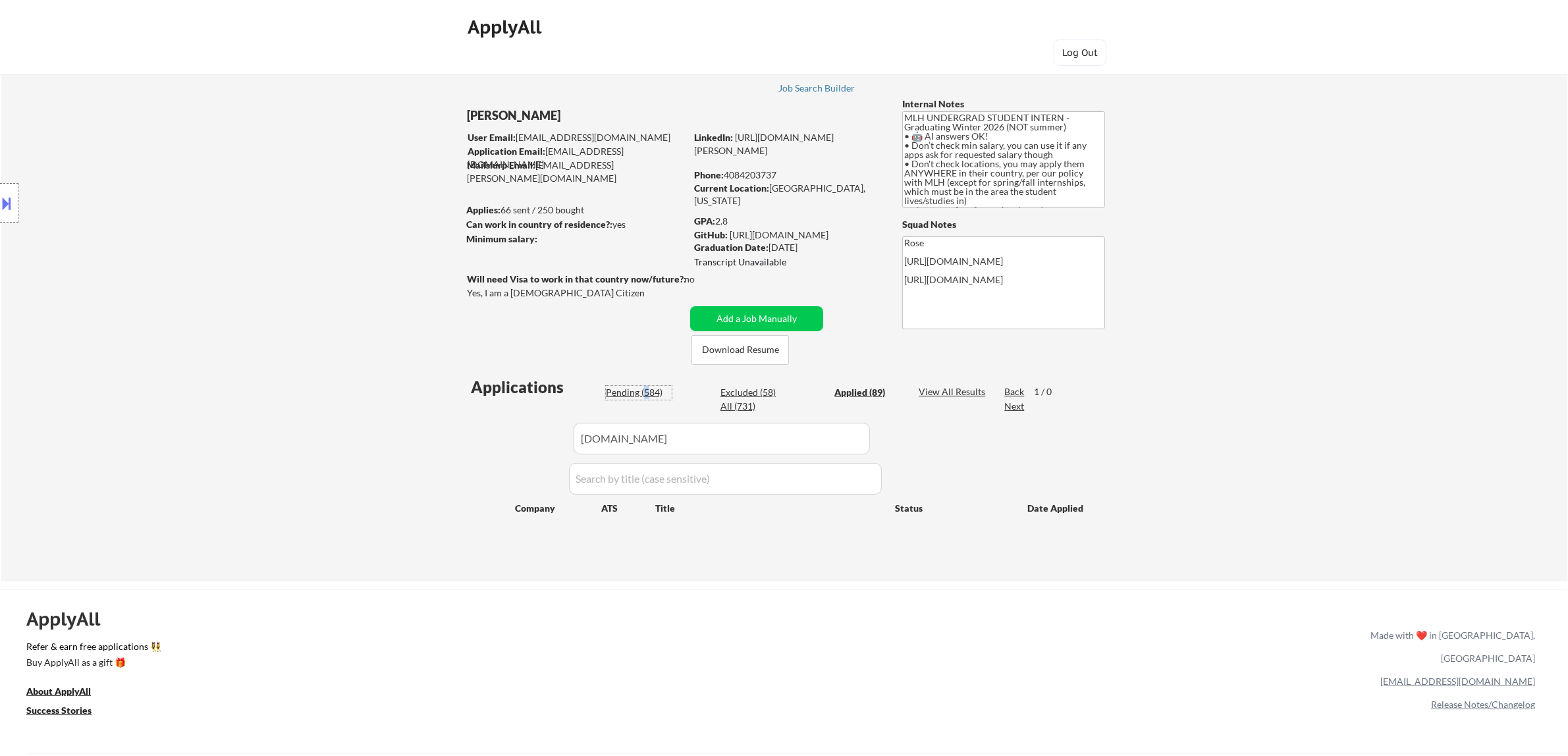
click at [646, 390] on div "Pending (584)" at bounding box center [638, 392] width 66 height 13
click at [638, 389] on div "Pending (584)" at bounding box center [638, 392] width 66 height 13
click at [654, 391] on div "Pending (584)" at bounding box center [638, 392] width 66 height 13
click at [637, 389] on div "Pending (584)" at bounding box center [638, 392] width 66 height 13
click at [857, 389] on div "Applied (89)" at bounding box center [867, 392] width 66 height 13
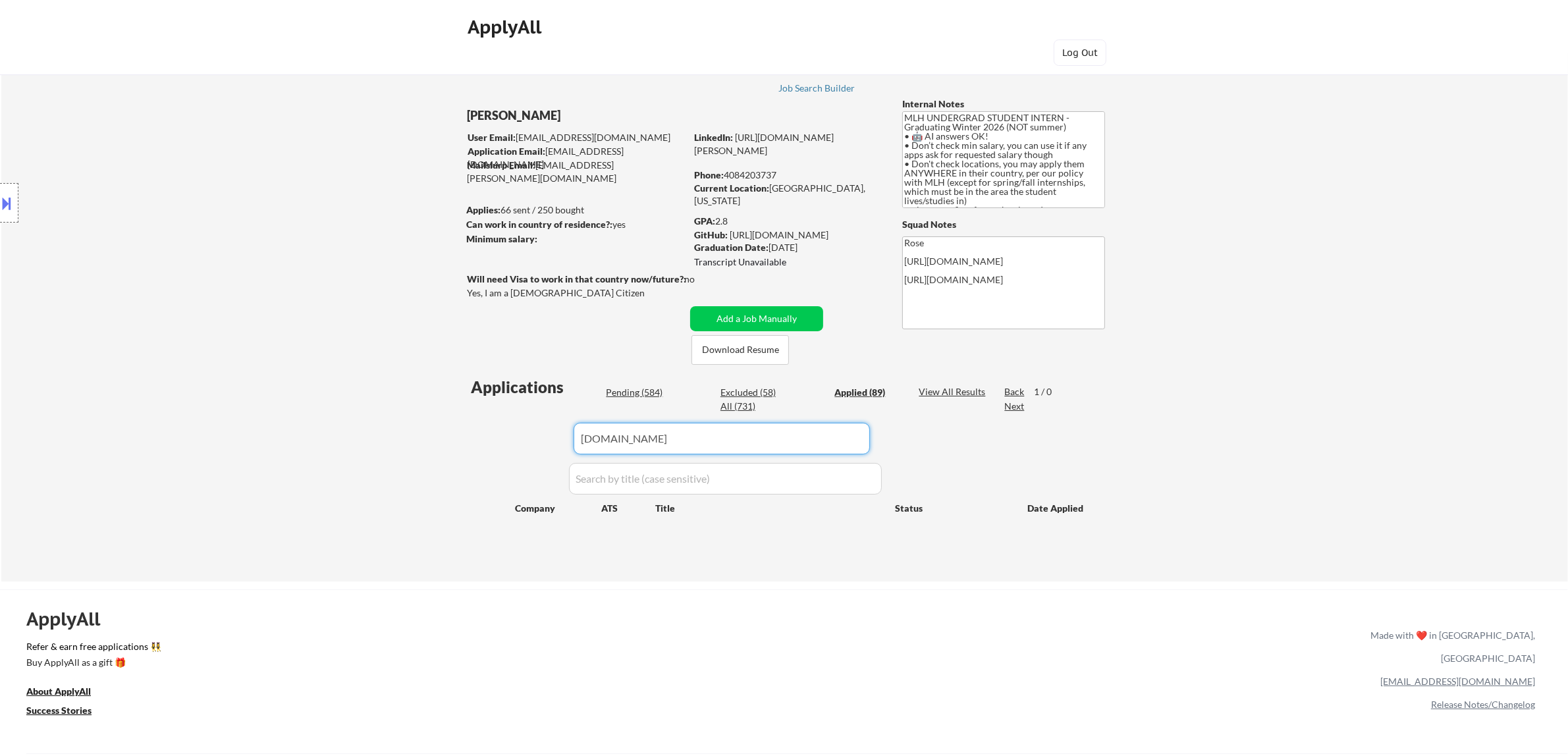
drag, startPoint x: 840, startPoint y: 436, endPoint x: 575, endPoint y: 439, distance: 265.0
click at [536, 438] on div "Applications Pending (584) Excluded (58) Applied (89) All (731) View All Result…" at bounding box center [784, 466] width 634 height 180
paste input "elevenlabs.i"
click at [642, 389] on div "Pending (584)" at bounding box center [638, 392] width 66 height 13
drag, startPoint x: 842, startPoint y: 436, endPoint x: 568, endPoint y: 424, distance: 274.3
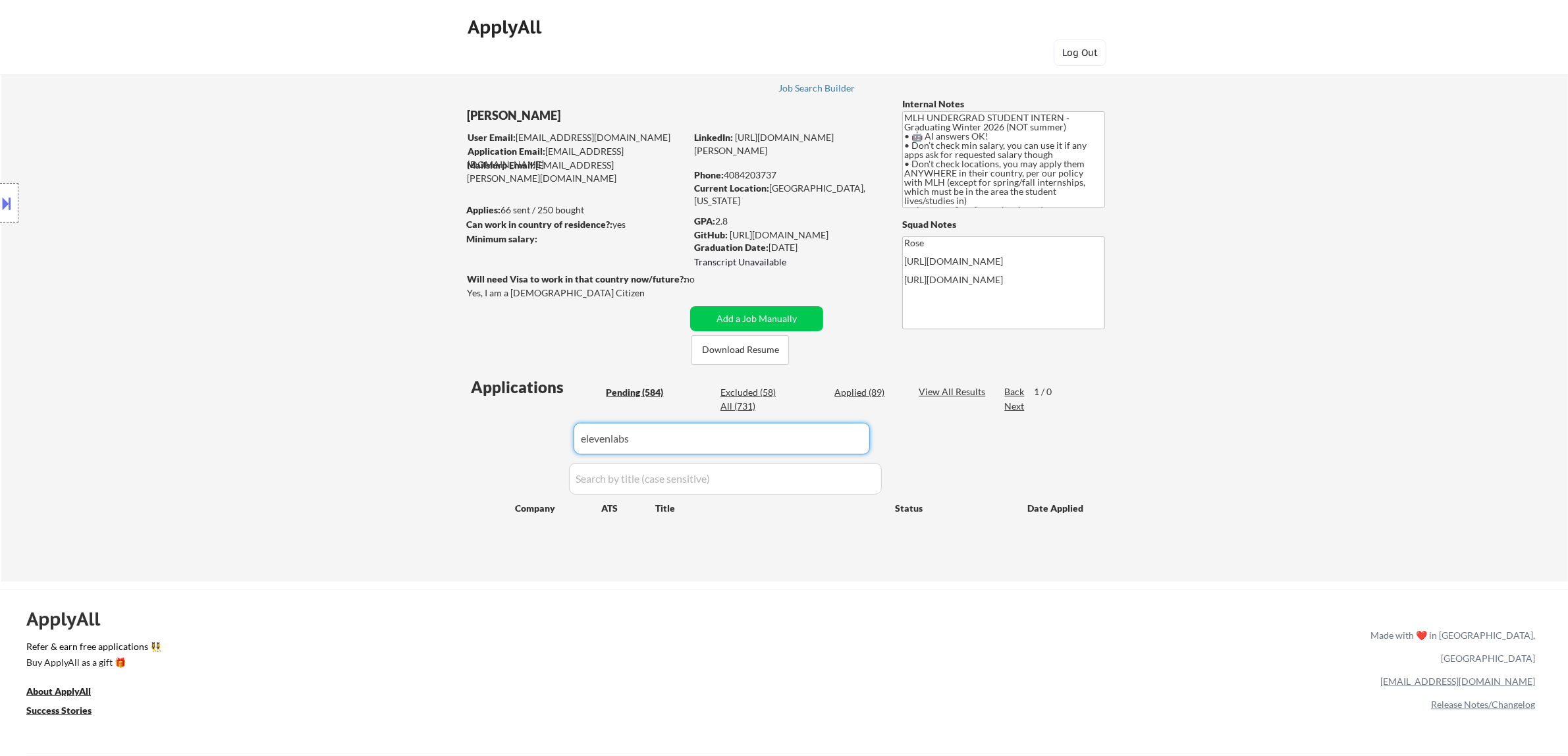
click at [565, 427] on div "Applications Pending (584) Excluded (58) Applied (89) All (731) View All Result…" at bounding box center [784, 466] width 634 height 180
click at [859, 394] on div "Applied (89)" at bounding box center [867, 392] width 66 height 13
drag, startPoint x: 831, startPoint y: 438, endPoint x: 565, endPoint y: 447, distance: 266.2
click at [563, 448] on div "Applications Pending (584) Excluded (58) Applied (89) All (731) View All Result…" at bounding box center [784, 466] width 634 height 180
paste input "www.digitalocean.com"
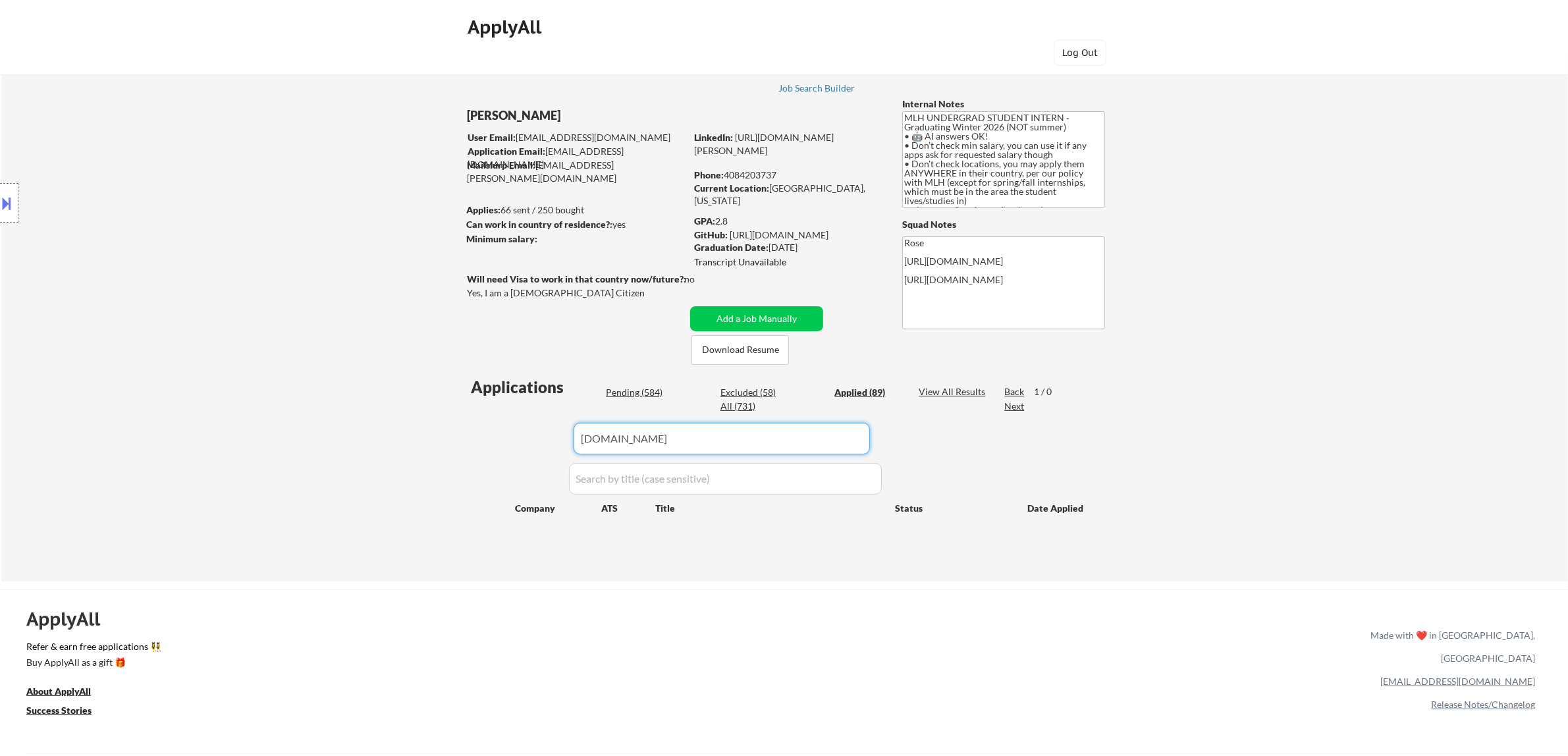
click at [646, 392] on div "Pending (584)" at bounding box center [638, 392] width 66 height 13
click at [835, 445] on input "input" at bounding box center [721, 438] width 296 height 32
drag, startPoint x: 731, startPoint y: 440, endPoint x: 543, endPoint y: 445, distance: 188.1
click at [543, 445] on div "Applications Pending (584) Excluded (58) Applied (89) All (731) View All Result…" at bounding box center [784, 466] width 634 height 180
paste input "jobs.solana.com"
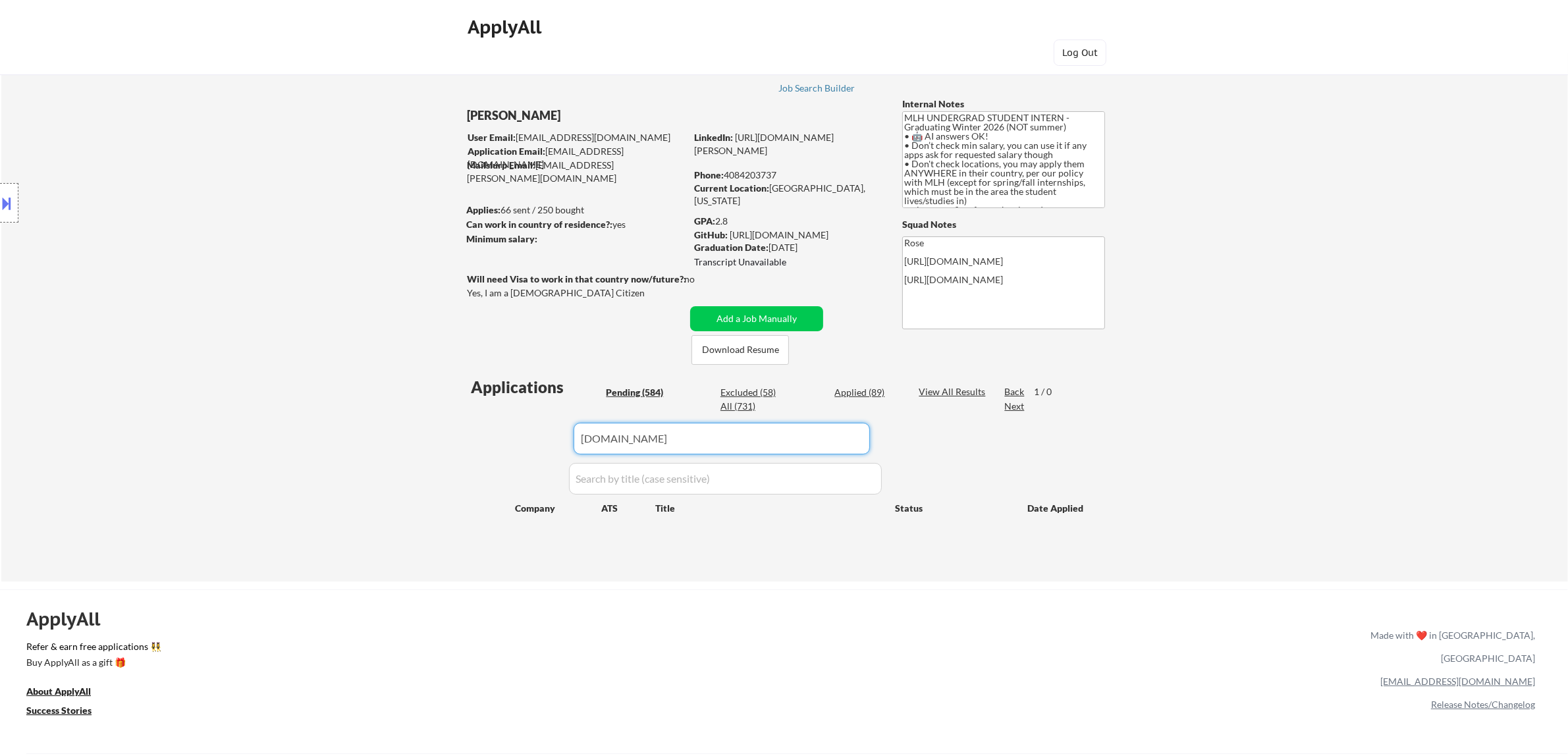
click at [858, 388] on div "Applied (89)" at bounding box center [867, 392] width 66 height 13
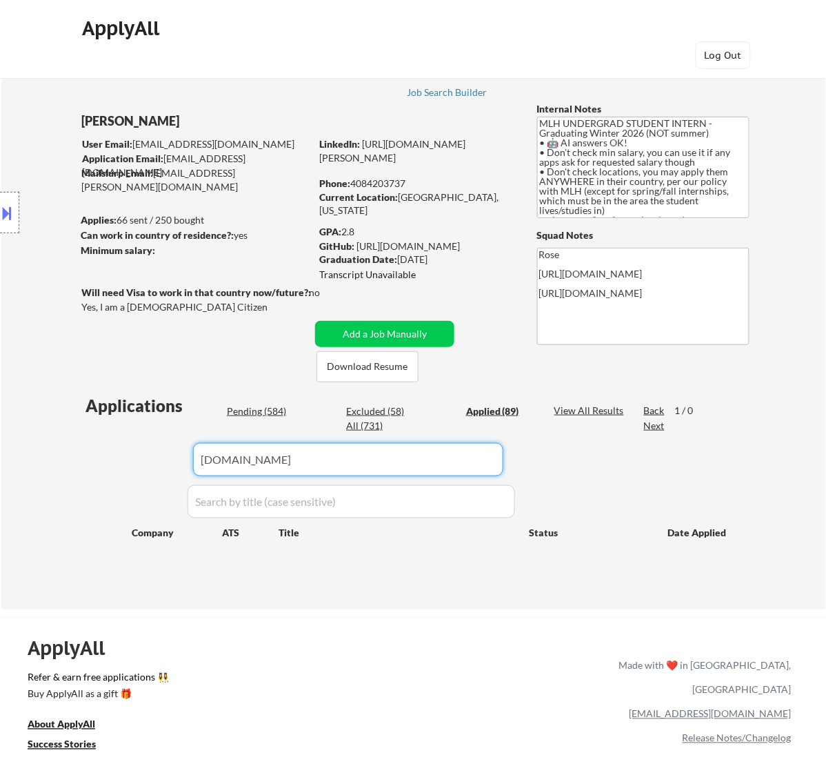
drag, startPoint x: 446, startPoint y: 462, endPoint x: 147, endPoint y: 435, distance: 299.9
click at [126, 457] on div "Applications Pending (584) Excluded (58) Applied (89) All (731) View All Result…" at bounding box center [413, 488] width 664 height 189
click at [447, 449] on input "input" at bounding box center [348, 459] width 310 height 33
drag, startPoint x: 304, startPoint y: 464, endPoint x: 187, endPoint y: 474, distance: 117.0
click at [186, 474] on div "Applications Pending (584) Excluded (58) Applied (89) All (731) View All Result…" at bounding box center [413, 488] width 664 height 189
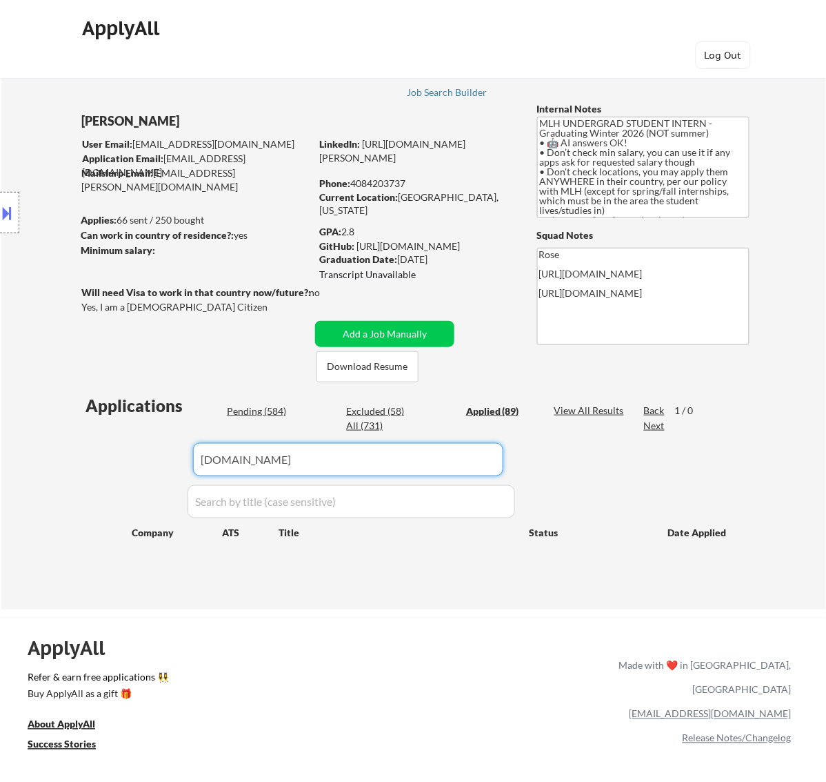
paste input "ellipsis-labs"
click at [272, 409] on div "Pending (584)" at bounding box center [261, 411] width 69 height 14
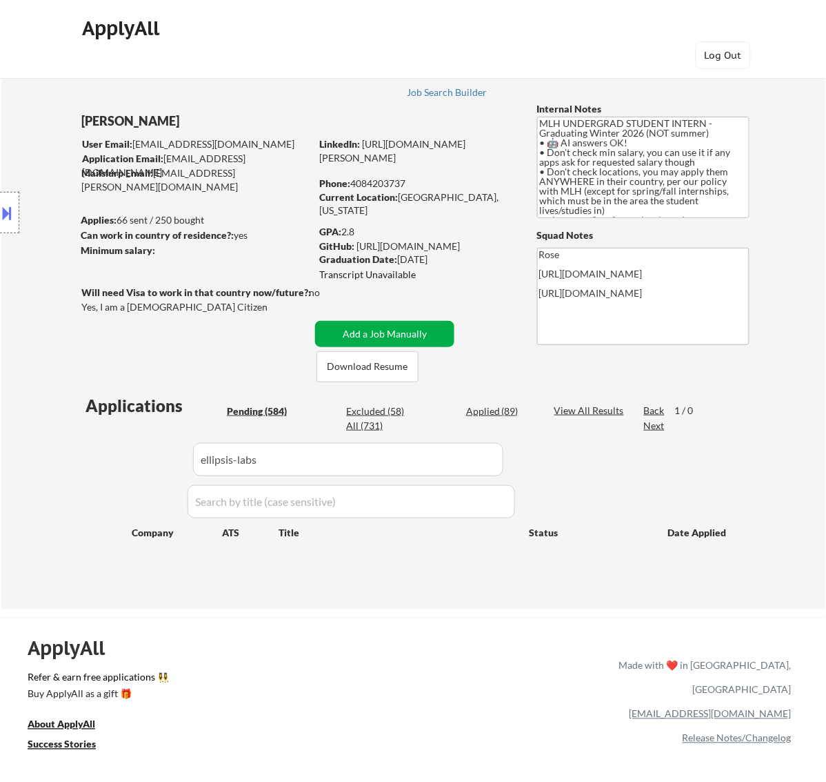
click at [406, 331] on button "Add a Job Manually" at bounding box center [384, 334] width 139 height 26
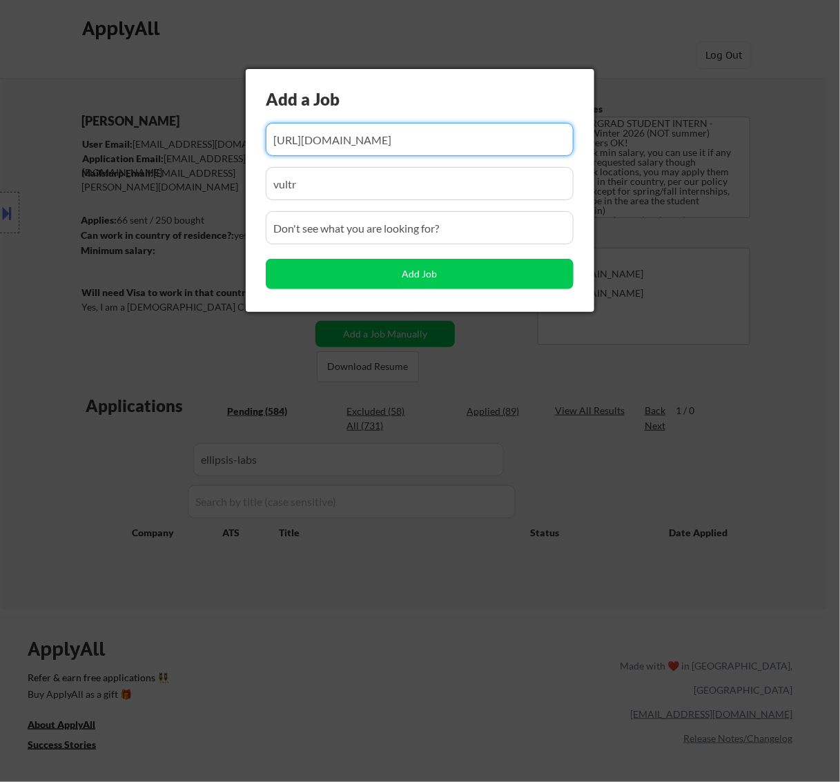
drag, startPoint x: 397, startPoint y: 133, endPoint x: 305, endPoint y: 166, distance: 98.0
click at [305, 166] on div "Add a Job Add Job" at bounding box center [420, 190] width 348 height 243
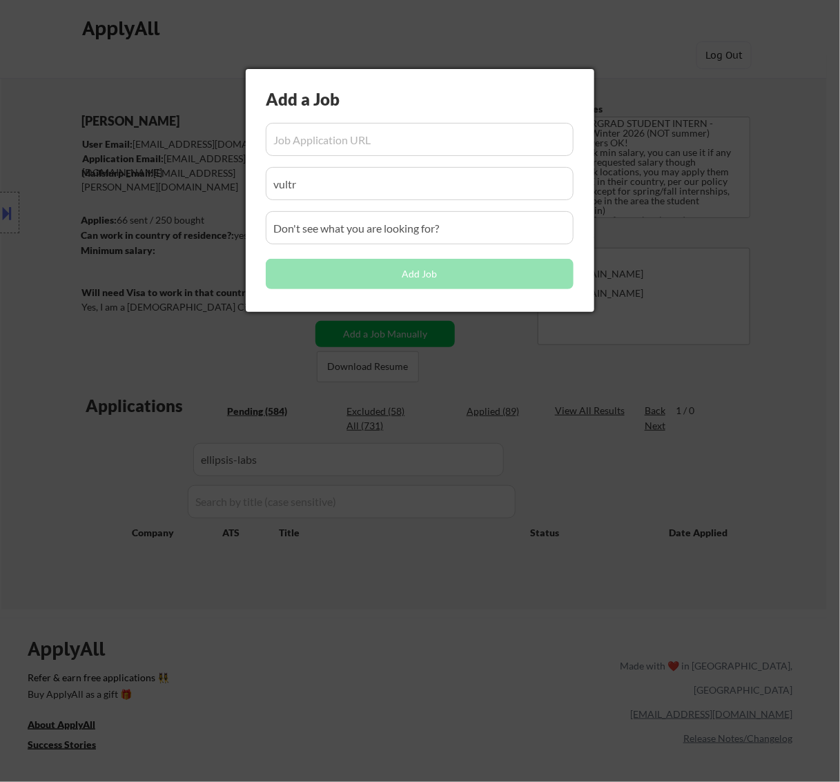
click at [377, 146] on input "input" at bounding box center [420, 139] width 308 height 33
paste input "https://jobs.solana.com/companies/ellipsis-labs/jobs/58302557-software-engineer…"
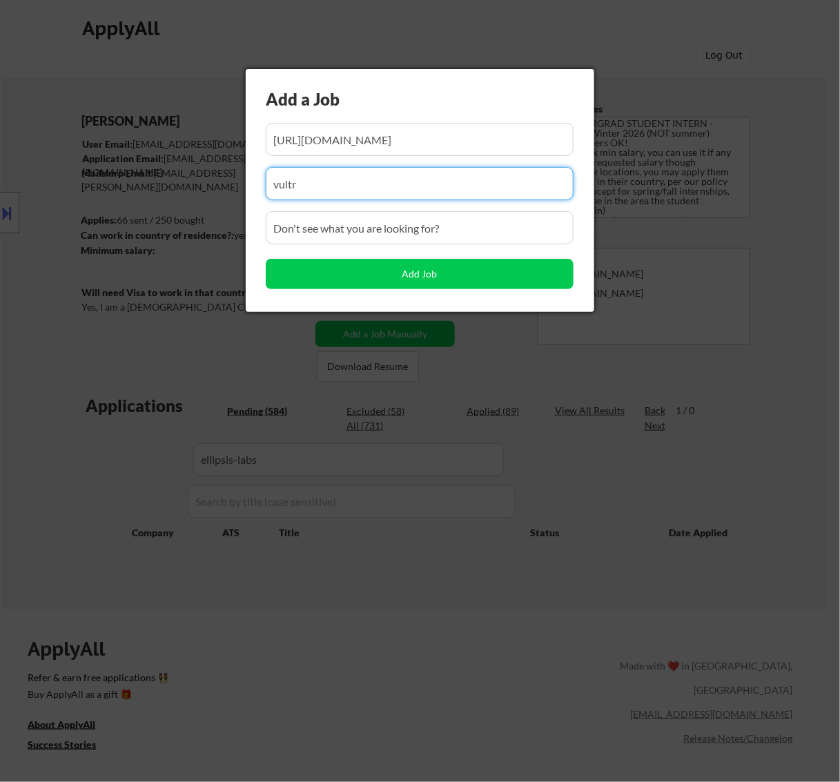
drag, startPoint x: 284, startPoint y: 199, endPoint x: 204, endPoint y: 219, distance: 82.0
click at [207, 218] on body "← Return to /applysquad Mailslurp Inbox Job Search Builder Atharva Berde User E…" at bounding box center [420, 391] width 840 height 782
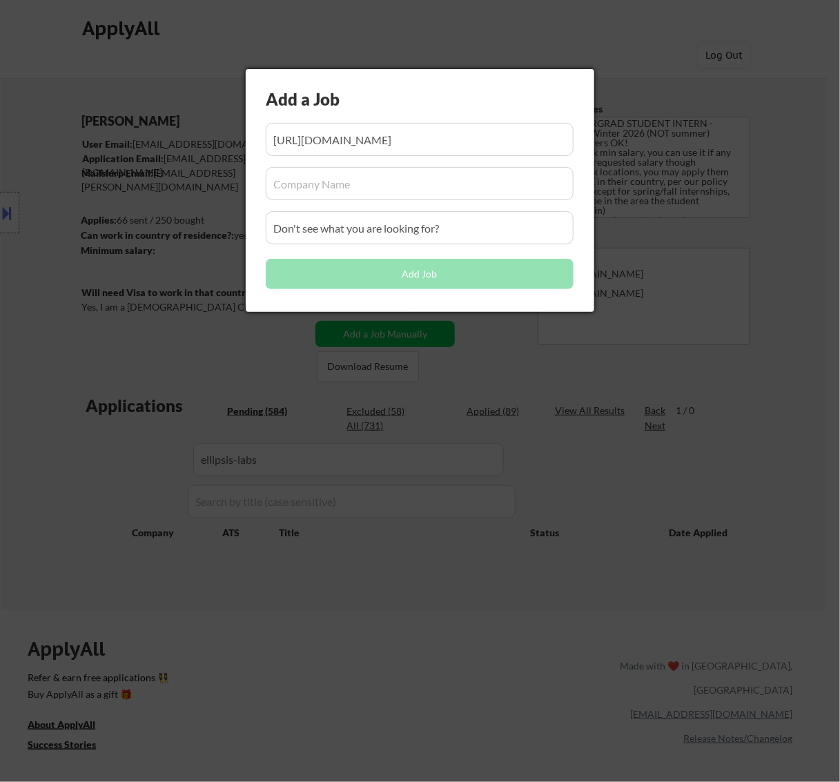
click at [408, 181] on input "input" at bounding box center [420, 183] width 308 height 33
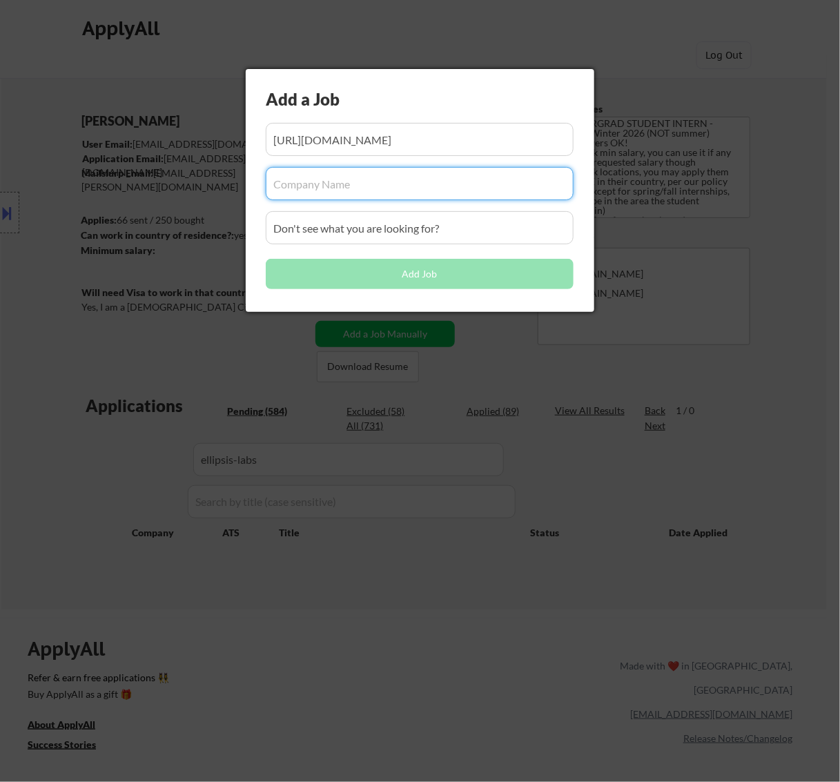
paste input "ellipsis-labs"
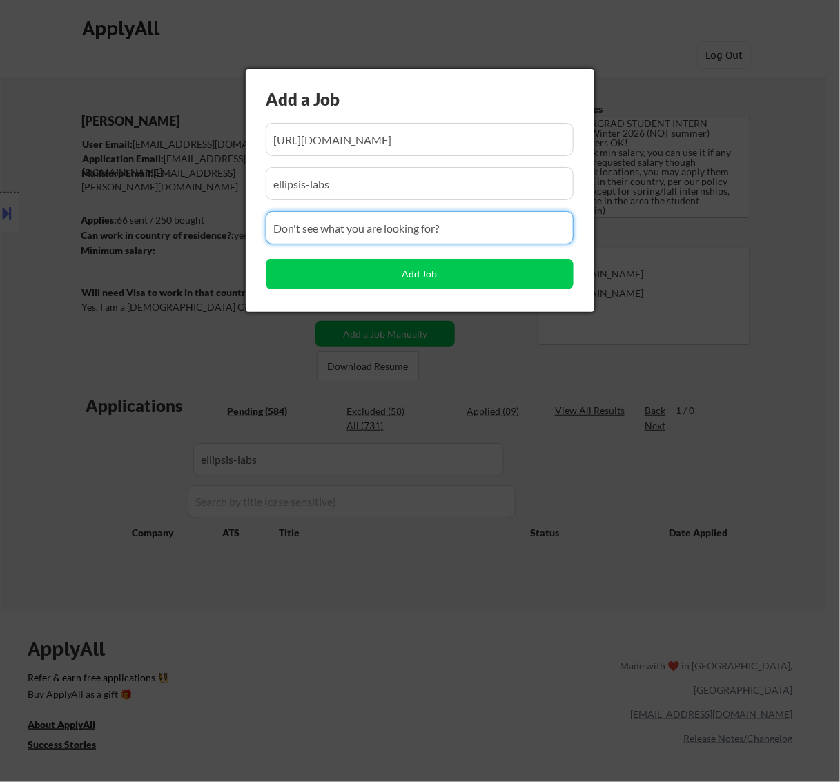
drag, startPoint x: 454, startPoint y: 226, endPoint x: 249, endPoint y: 245, distance: 205.8
click at [249, 245] on div "Add a Job Add Job" at bounding box center [420, 190] width 348 height 243
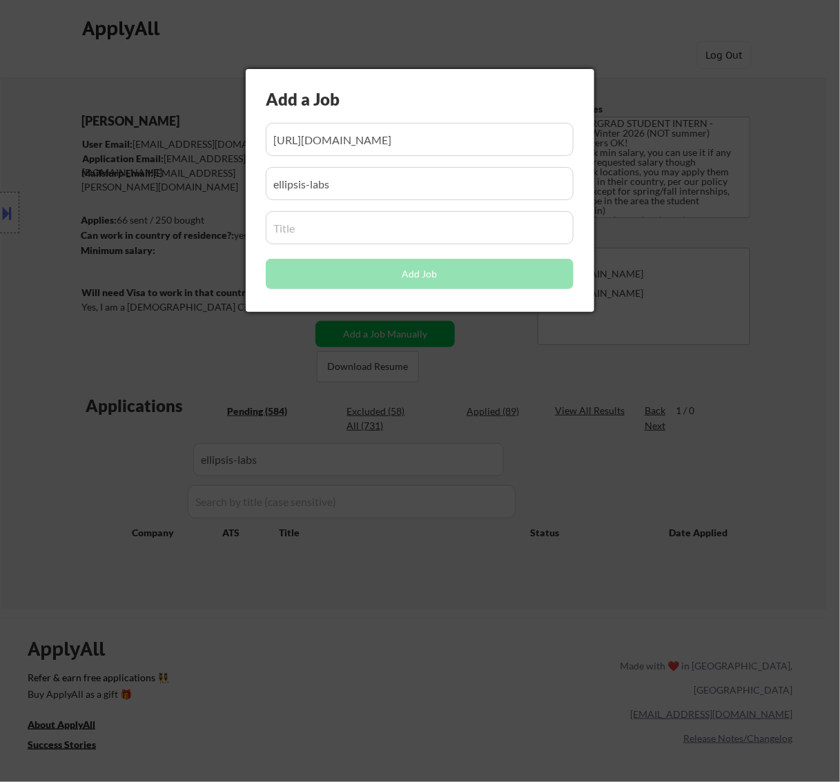
click at [404, 229] on input "input" at bounding box center [420, 227] width 308 height 33
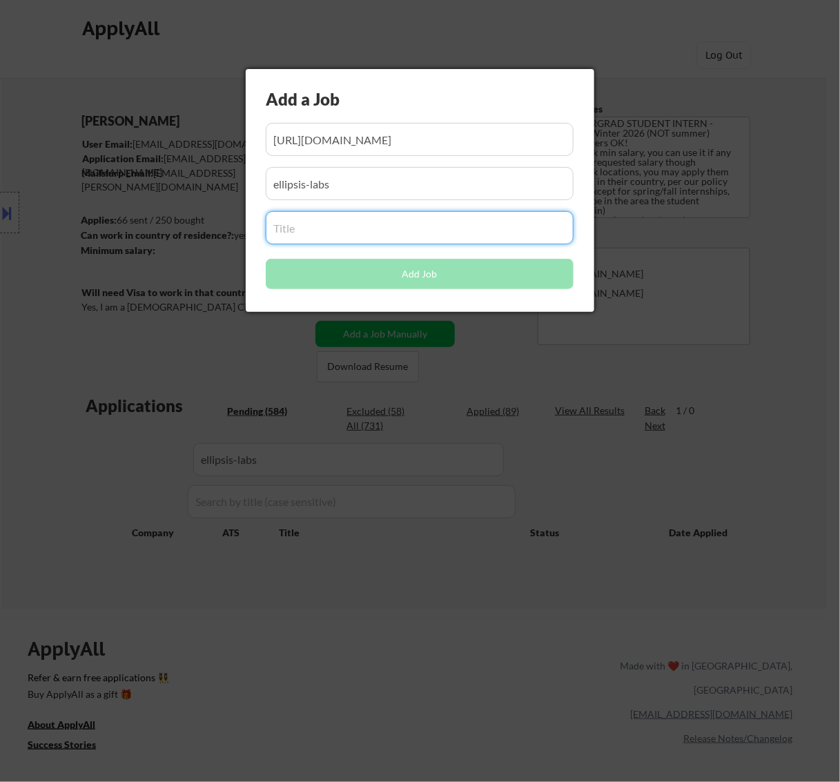
paste input "Software Engineer - Campus (Intern & New Grad)"
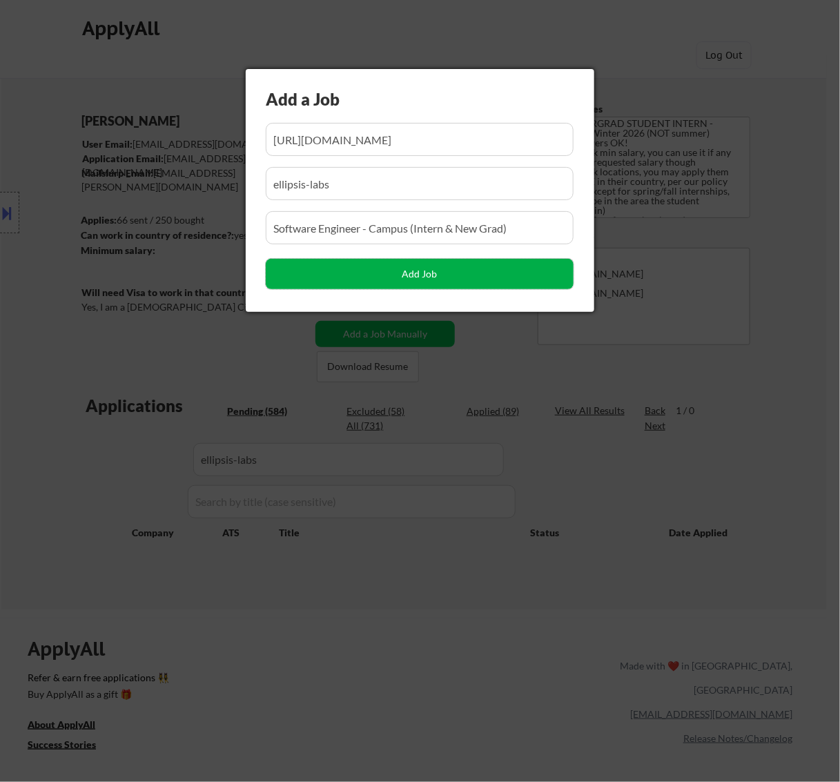
click at [422, 273] on button "Add Job" at bounding box center [420, 274] width 308 height 30
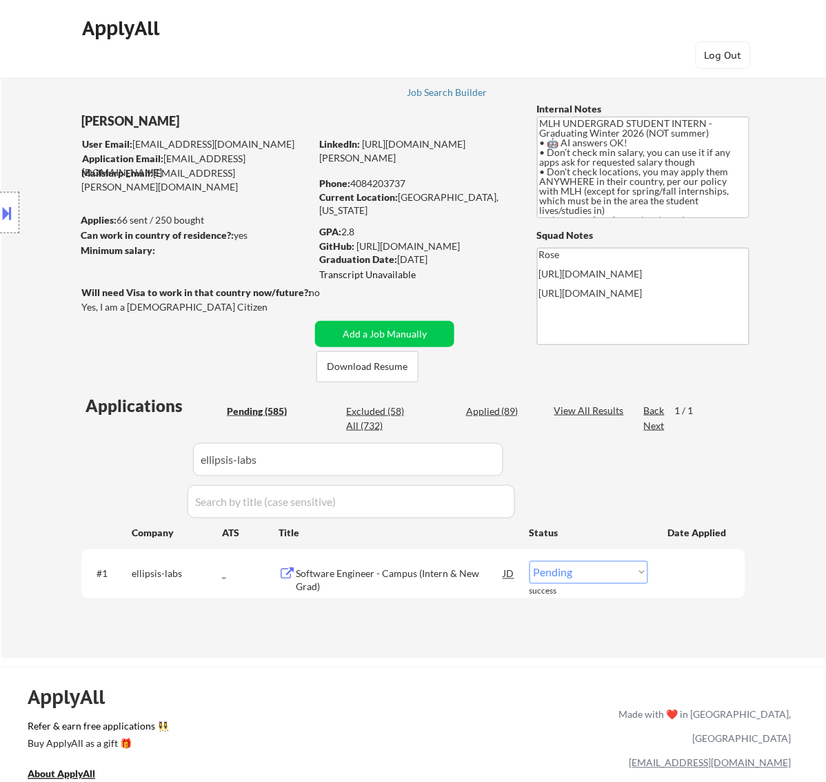
click at [567, 568] on select "Choose an option... Pending Applied Excluded (Questions) Excluded (Expired) Exc…" at bounding box center [589, 572] width 119 height 23
click at [530, 561] on select "Choose an option... Pending Applied Excluded (Questions) Excluded (Expired) Exc…" at bounding box center [589, 572] width 119 height 23
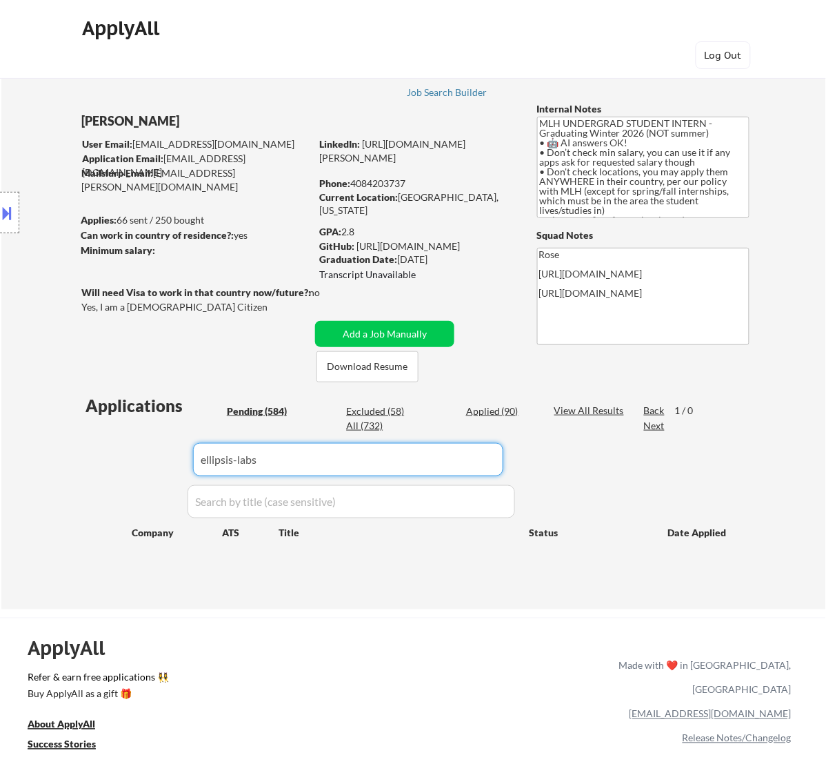
drag, startPoint x: 291, startPoint y: 453, endPoint x: 139, endPoint y: 460, distance: 151.9
click at [139, 466] on div "Applications Pending (584) Excluded (58) Applied (90) All (732) View All Result…" at bounding box center [413, 488] width 664 height 189
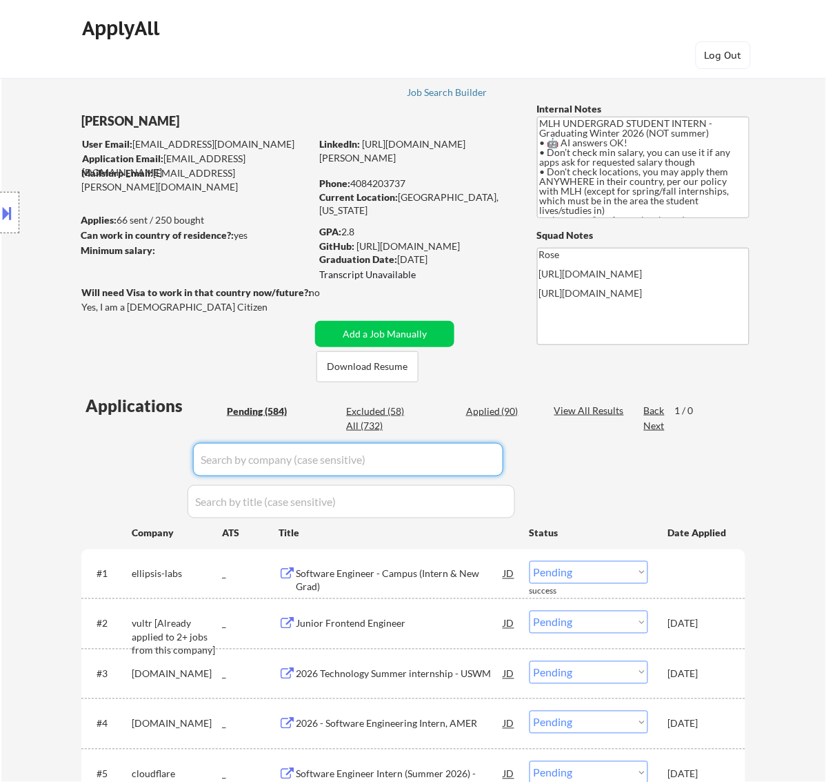
click at [488, 449] on input "input" at bounding box center [348, 459] width 310 height 33
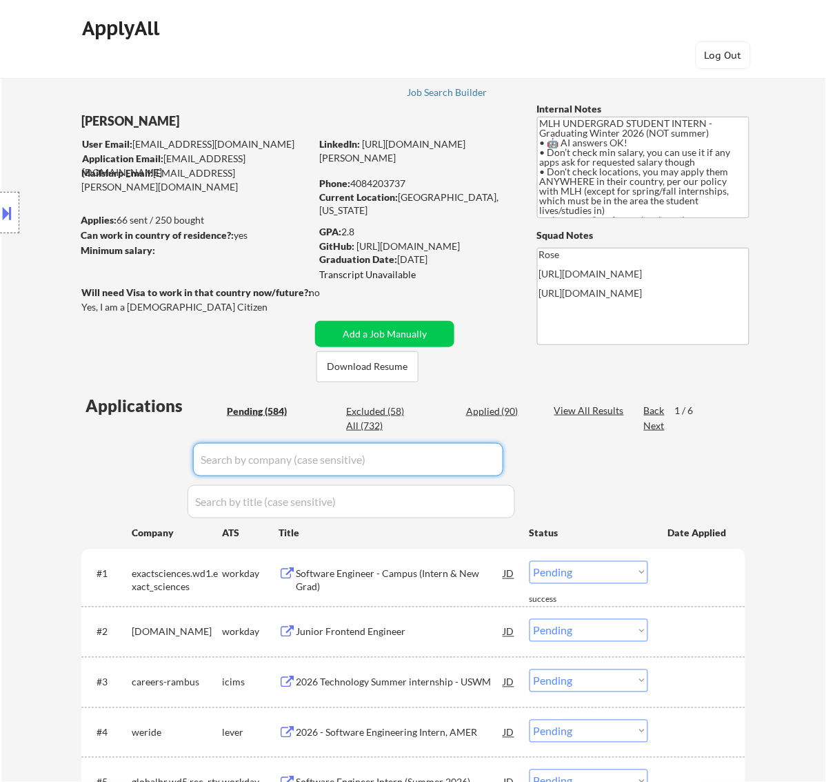
paste input "skytrade-2"
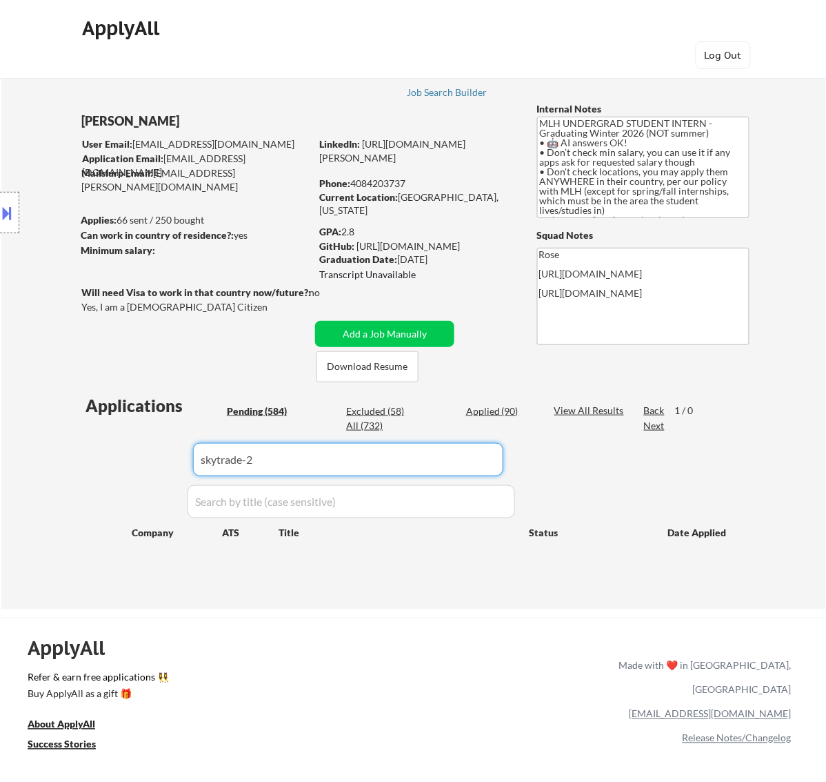
click at [279, 413] on div "Pending (584)" at bounding box center [261, 411] width 69 height 14
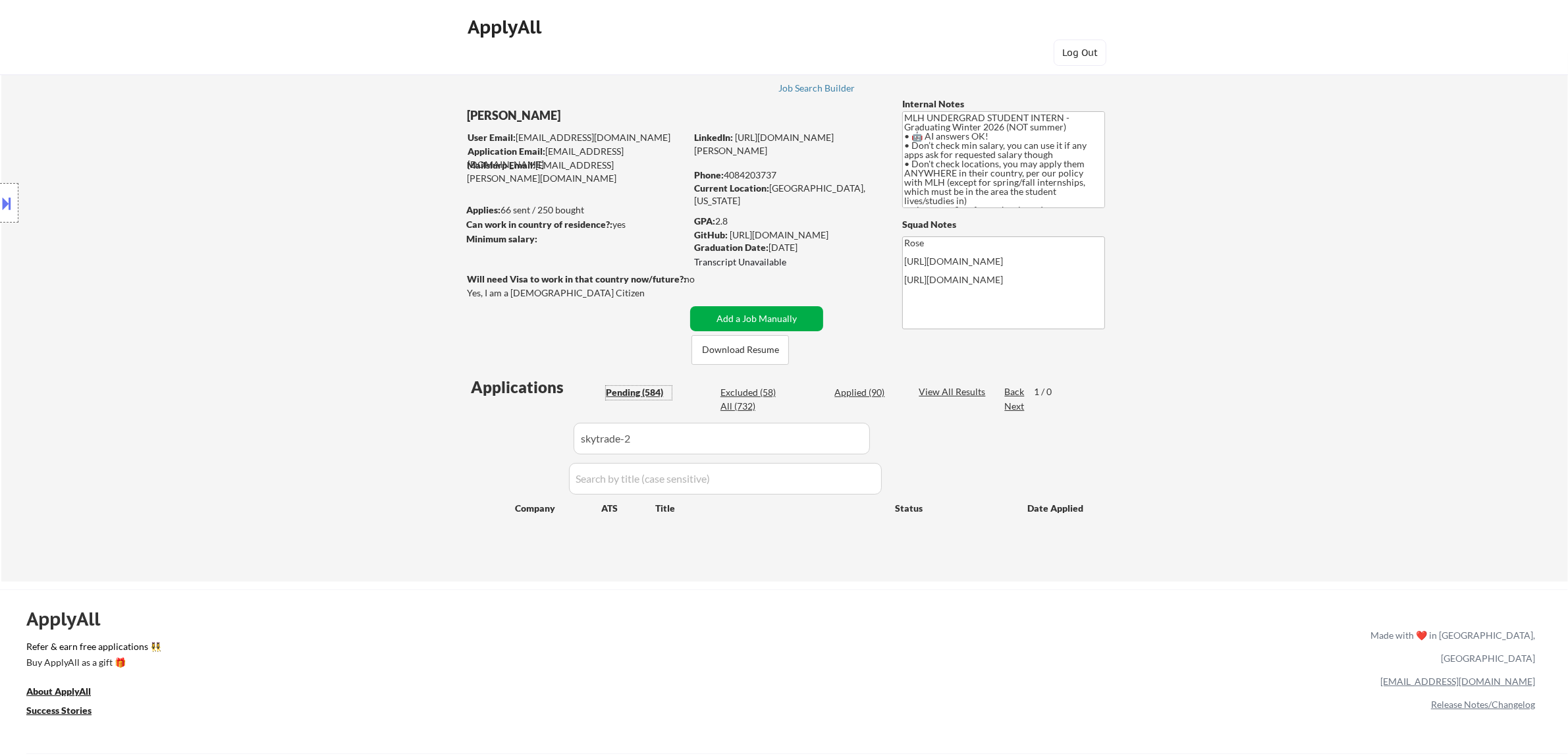
click at [759, 313] on button "Add a Job Manually" at bounding box center [756, 319] width 133 height 25
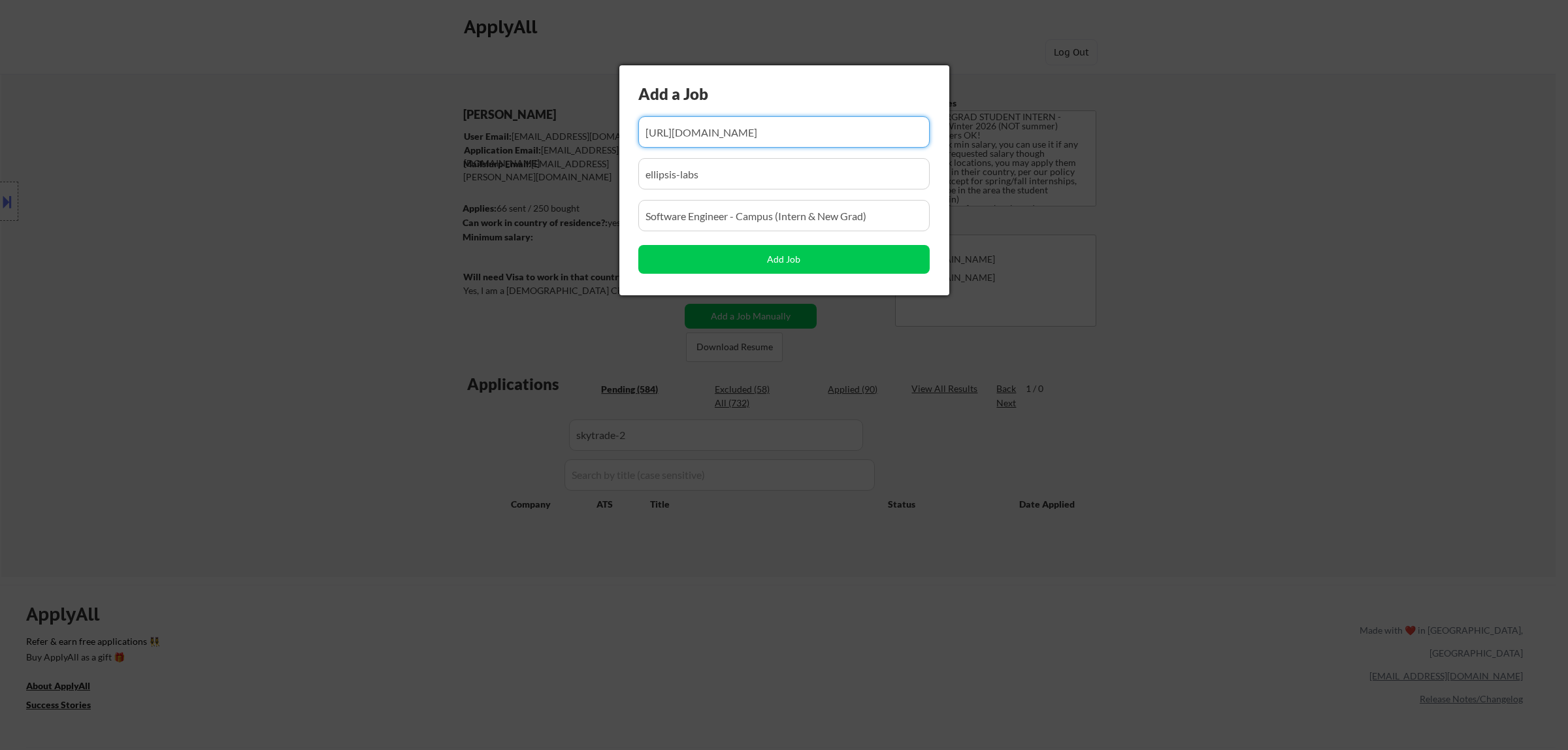
drag, startPoint x: 793, startPoint y: 128, endPoint x: 703, endPoint y: 137, distance: 90.4
click at [703, 137] on input "input" at bounding box center [784, 132] width 292 height 31
paste input "https://jobs.solana.com/companies/skytrade-2/jobs/56731083-blockchain-and-full-…"
drag, startPoint x: 723, startPoint y: 178, endPoint x: 565, endPoint y: 190, distance: 158.5
click at [566, 190] on body "← Return to /applysquad Mailslurp Inbox Job Search Builder Atharva Berde User E…" at bounding box center [784, 375] width 1568 height 750
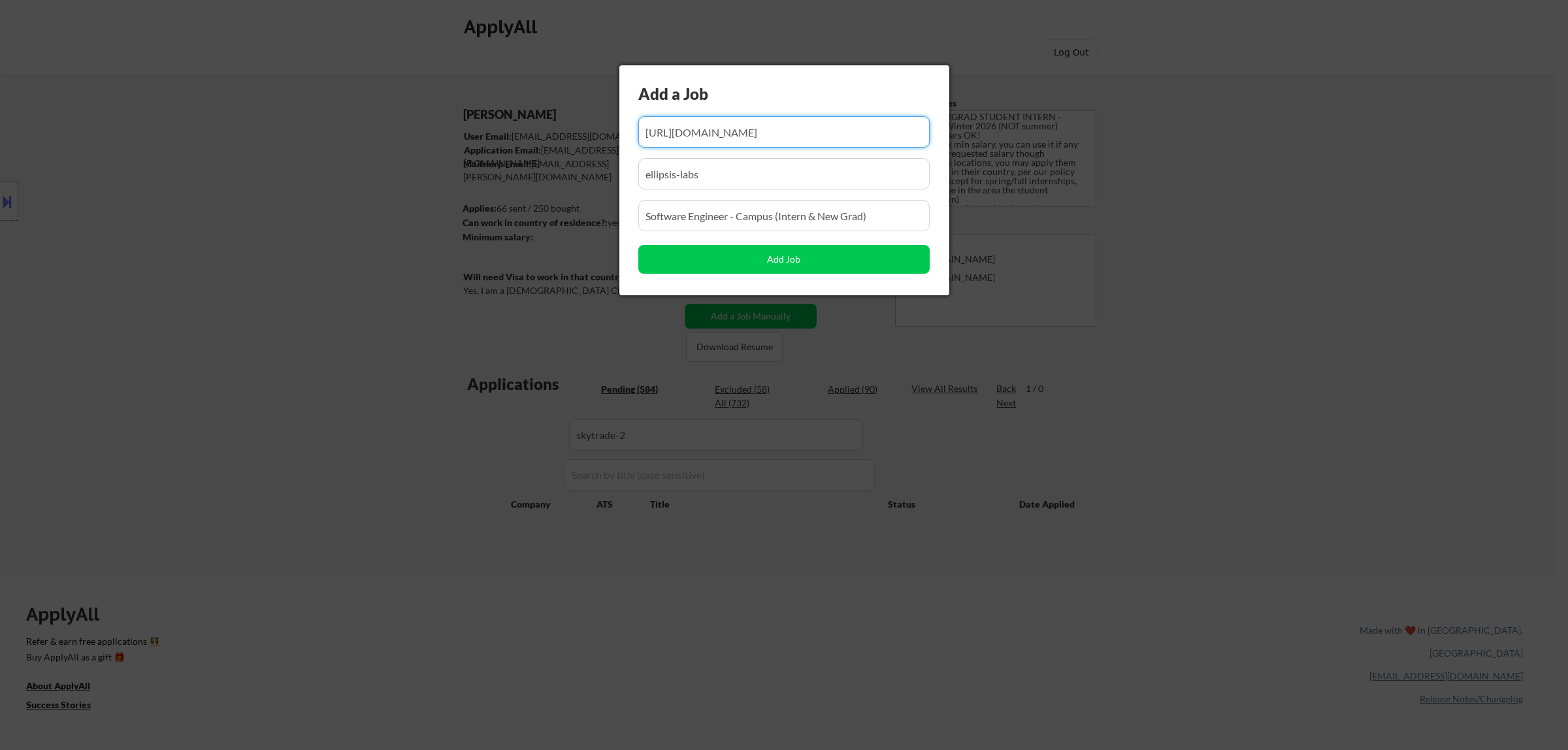
drag, startPoint x: 697, startPoint y: 132, endPoint x: 675, endPoint y: 132, distance: 22.0
click at [676, 132] on input "input" at bounding box center [784, 132] width 292 height 31
paste input "https://jobs.solana.com/companies/skytrade-2/jobs/56731083-blockchain-and-full-…"
drag, startPoint x: 712, startPoint y: 187, endPoint x: 513, endPoint y: 201, distance: 199.5
click at [513, 201] on body "← Return to /applysquad Mailslurp Inbox Job Search Builder Atharva Berde User E…" at bounding box center [784, 375] width 1568 height 750
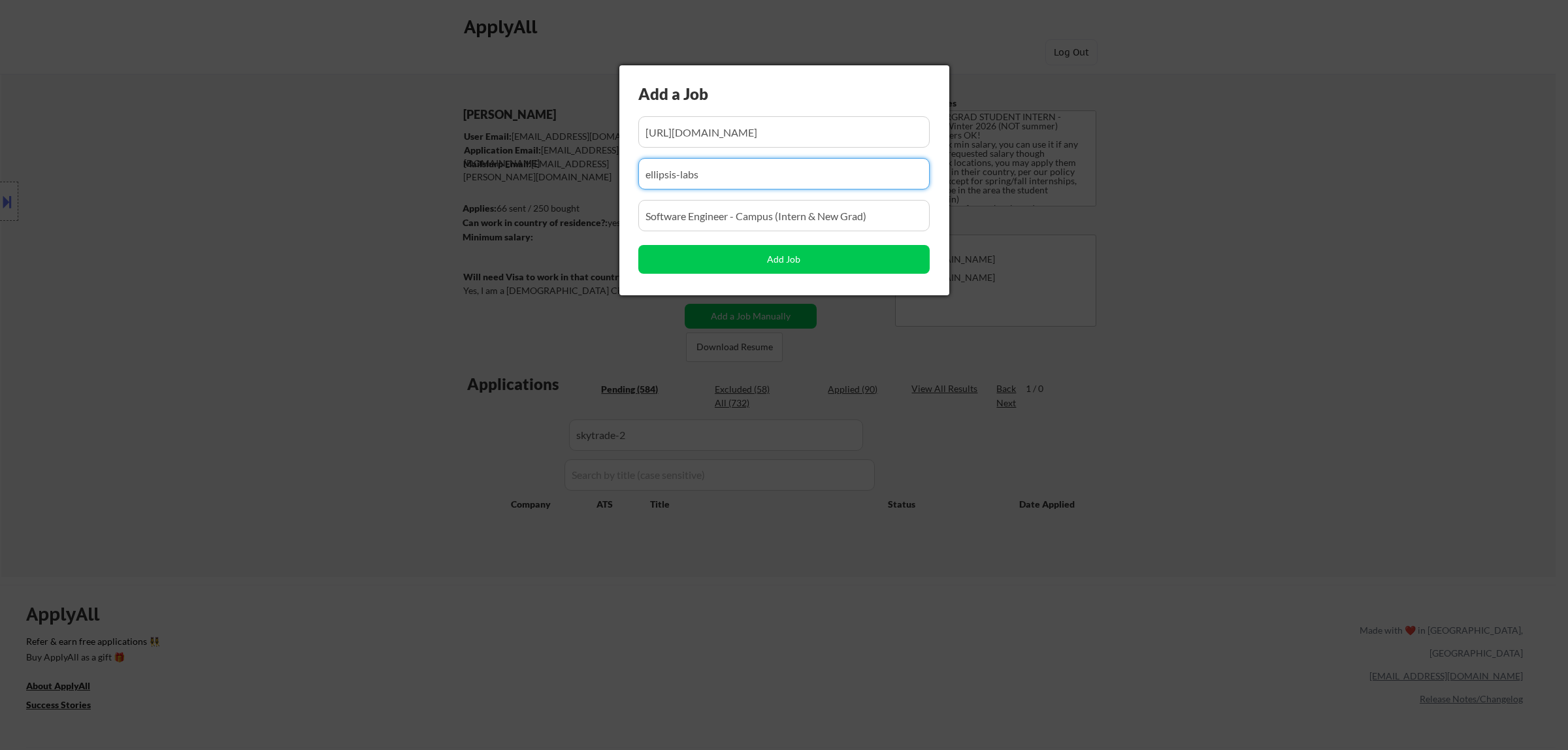
drag, startPoint x: 705, startPoint y: 175, endPoint x: 494, endPoint y: 180, distance: 211.1
click at [497, 181] on body "← Return to /applysquad Mailslurp Inbox Job Search Builder Atharva Berde User E…" at bounding box center [784, 375] width 1568 height 750
click at [742, 171] on input "input" at bounding box center [784, 173] width 292 height 31
paste input "skytrade-2"
drag, startPoint x: 883, startPoint y: 216, endPoint x: 567, endPoint y: 235, distance: 316.6
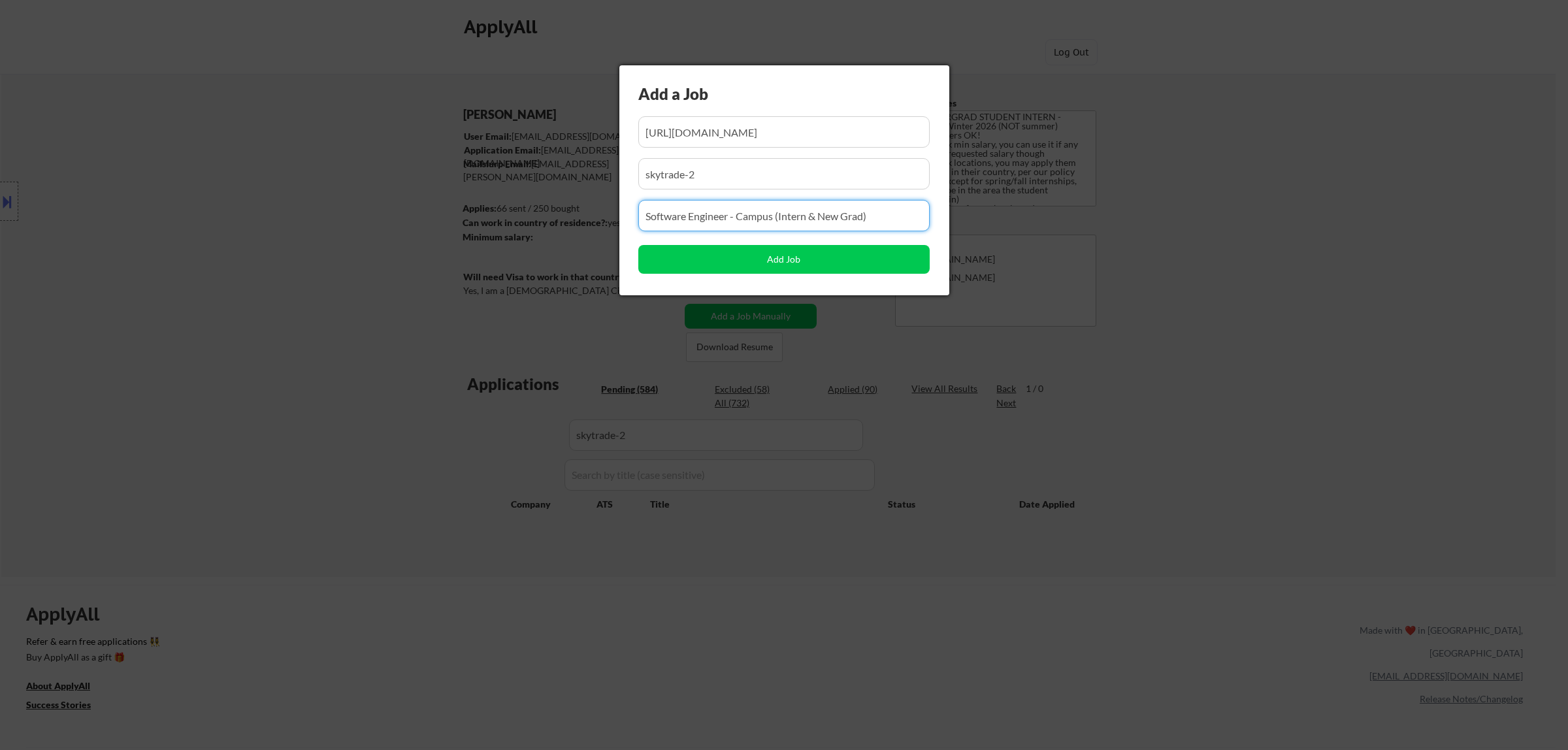
click at [567, 236] on body "← Return to /applysquad Mailslurp Inbox Job Search Builder Atharva Berde User E…" at bounding box center [784, 375] width 1568 height 750
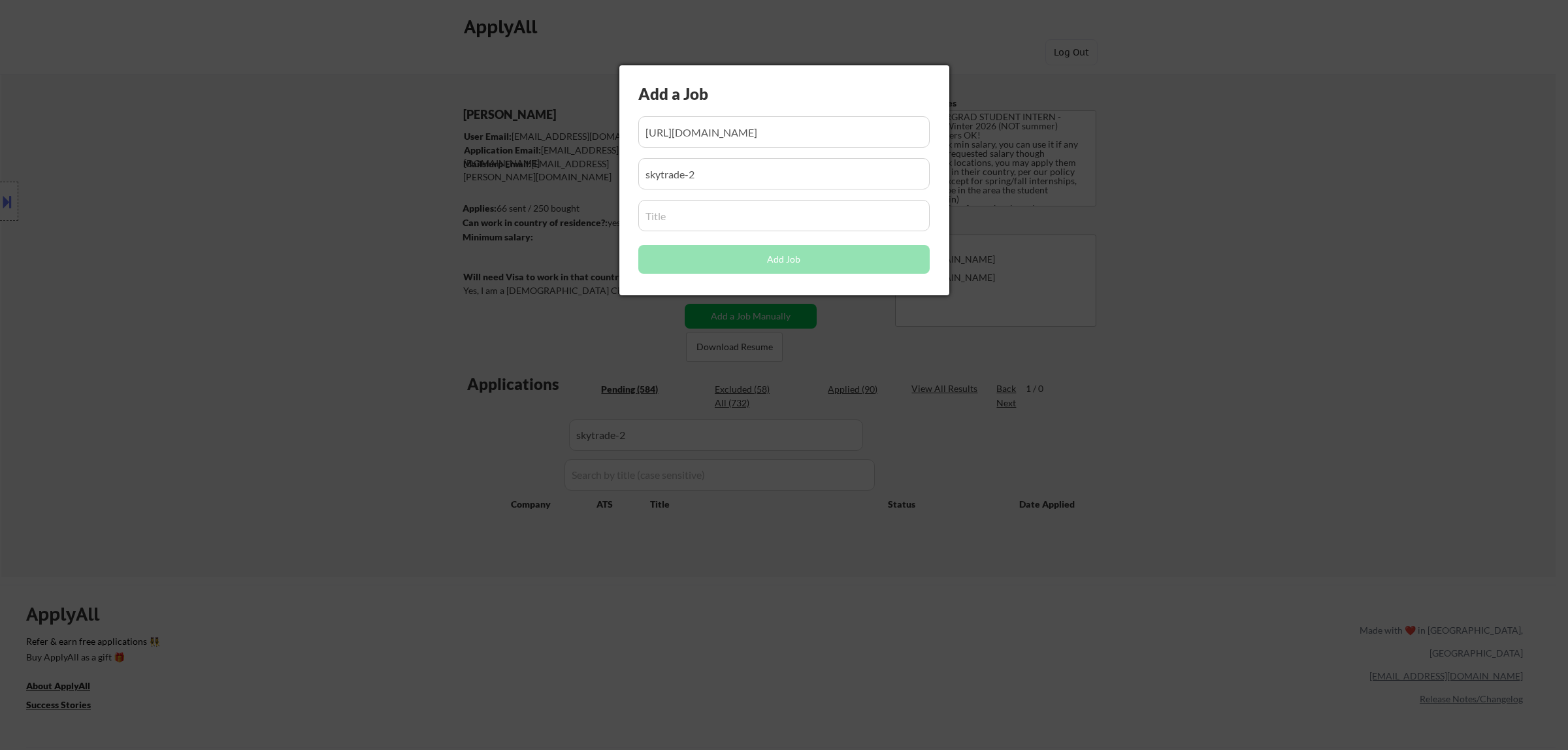
click at [739, 205] on input "input" at bounding box center [784, 215] width 292 height 31
paste input "Blockchain and Full Stack Engineer Intern"
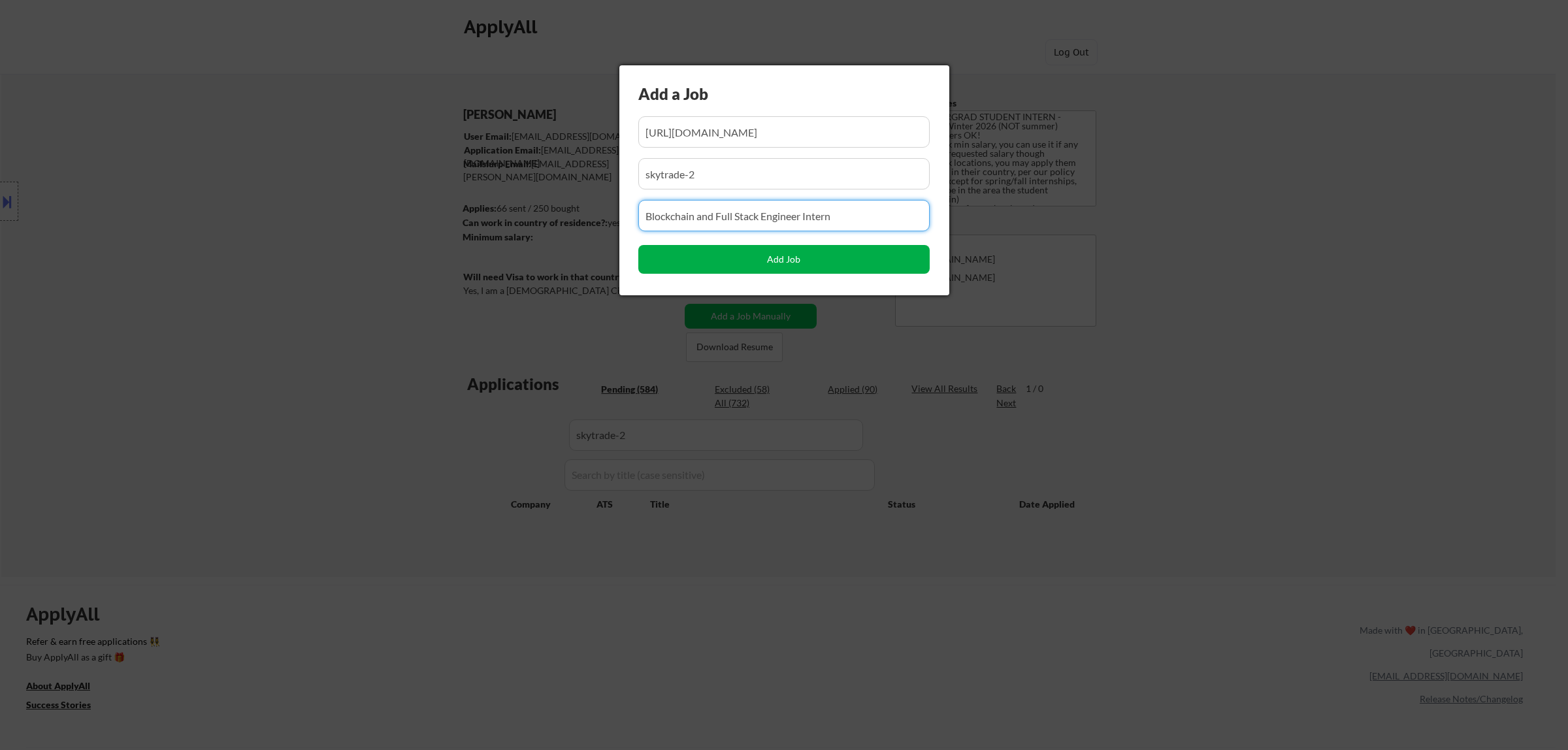
click at [801, 257] on button "Add Job" at bounding box center [784, 259] width 292 height 28
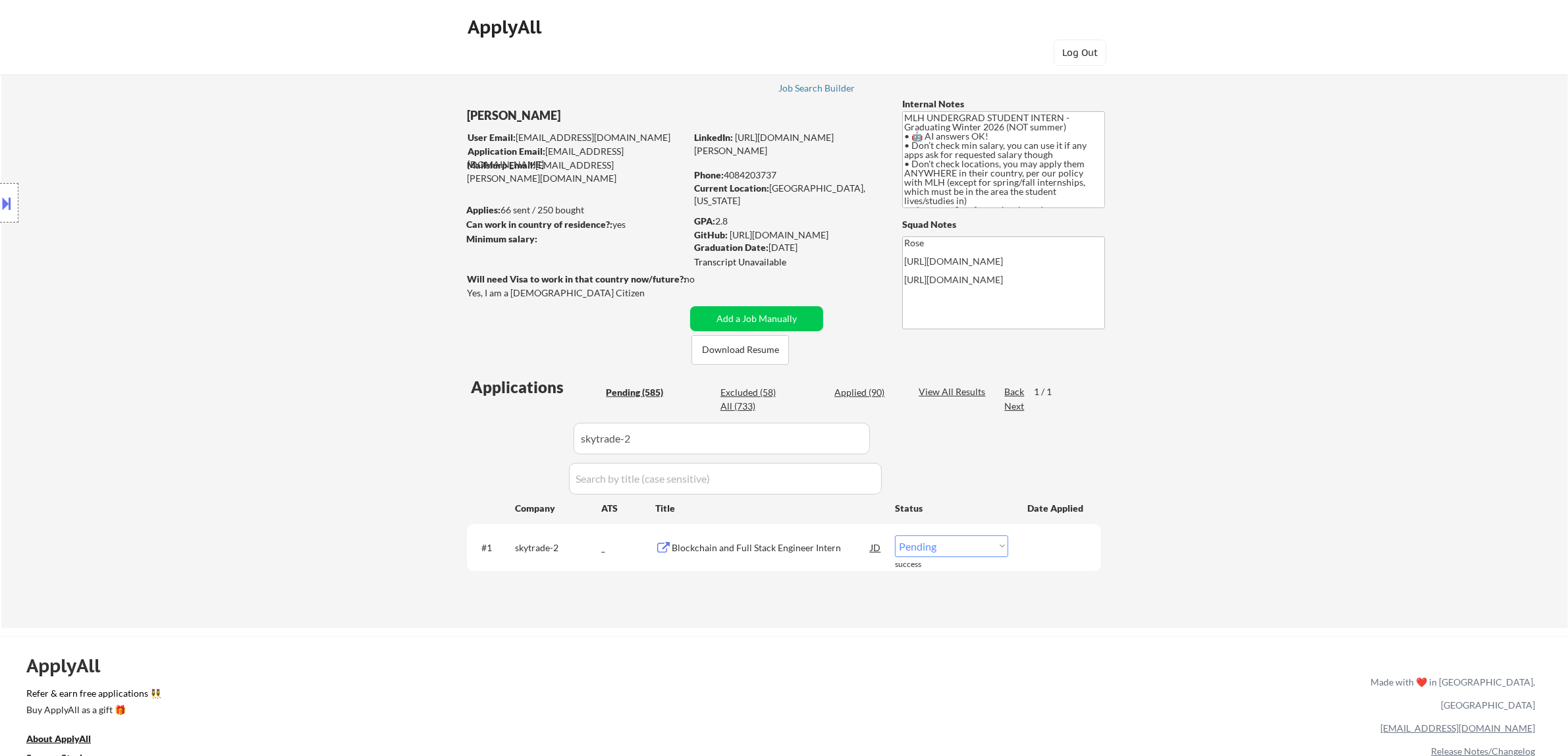
click at [994, 545] on select "Choose an option... Pending Applied Excluded (Questions) Excluded (Expired) Exc…" at bounding box center [951, 546] width 114 height 22
click at [894, 536] on select "Choose an option... Pending Applied Excluded (Questions) Excluded (Expired) Exc…" at bounding box center [951, 546] width 114 height 22
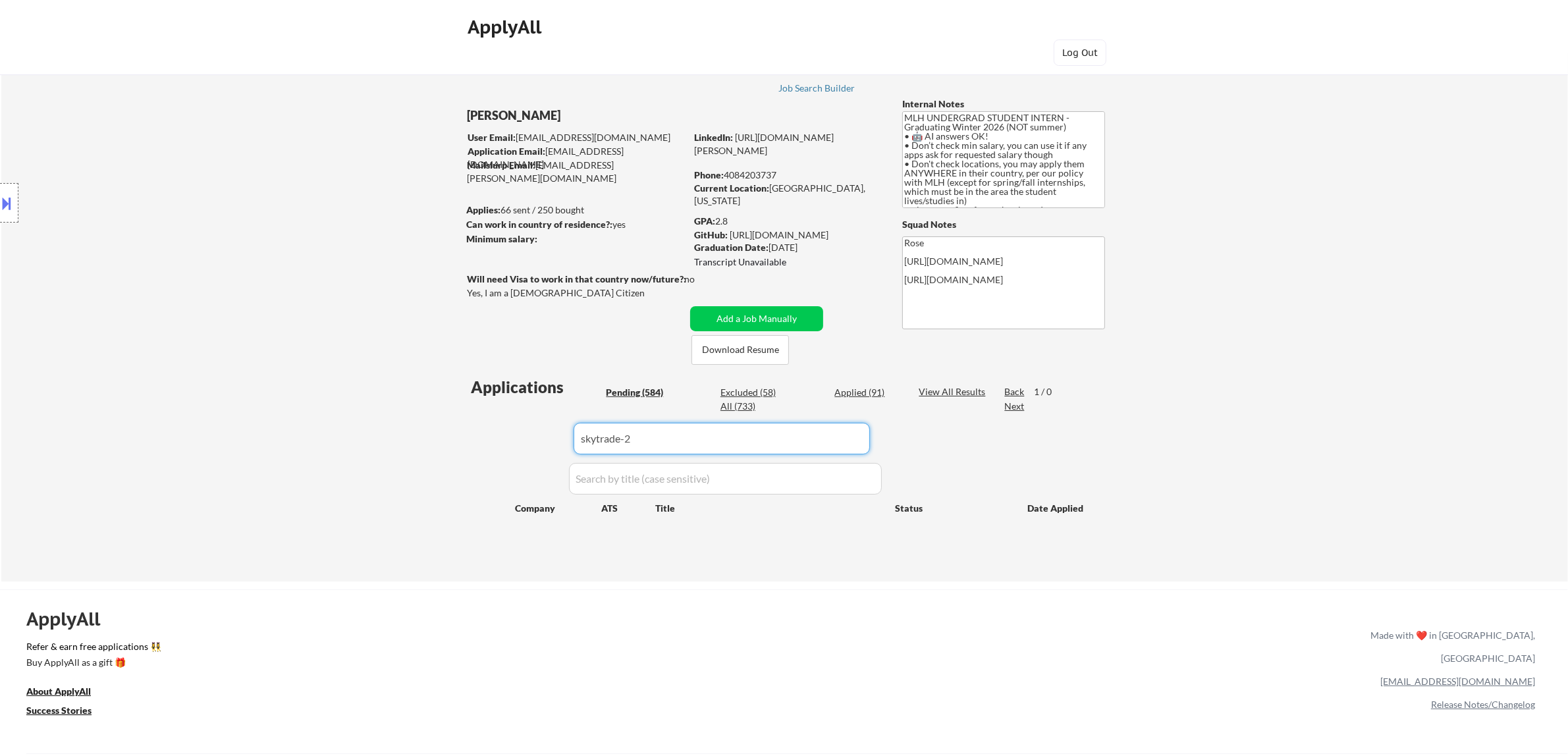
drag, startPoint x: 762, startPoint y: 431, endPoint x: 500, endPoint y: 425, distance: 262.1
click at [500, 425] on div "Applications Pending (584) Excluded (58) Applied (91) All (733) View All Result…" at bounding box center [784, 466] width 634 height 180
paste input "io.net/"
click at [854, 390] on div "Applied (91)" at bounding box center [867, 392] width 66 height 13
click at [643, 390] on div "Pending (584)" at bounding box center [638, 392] width 66 height 13
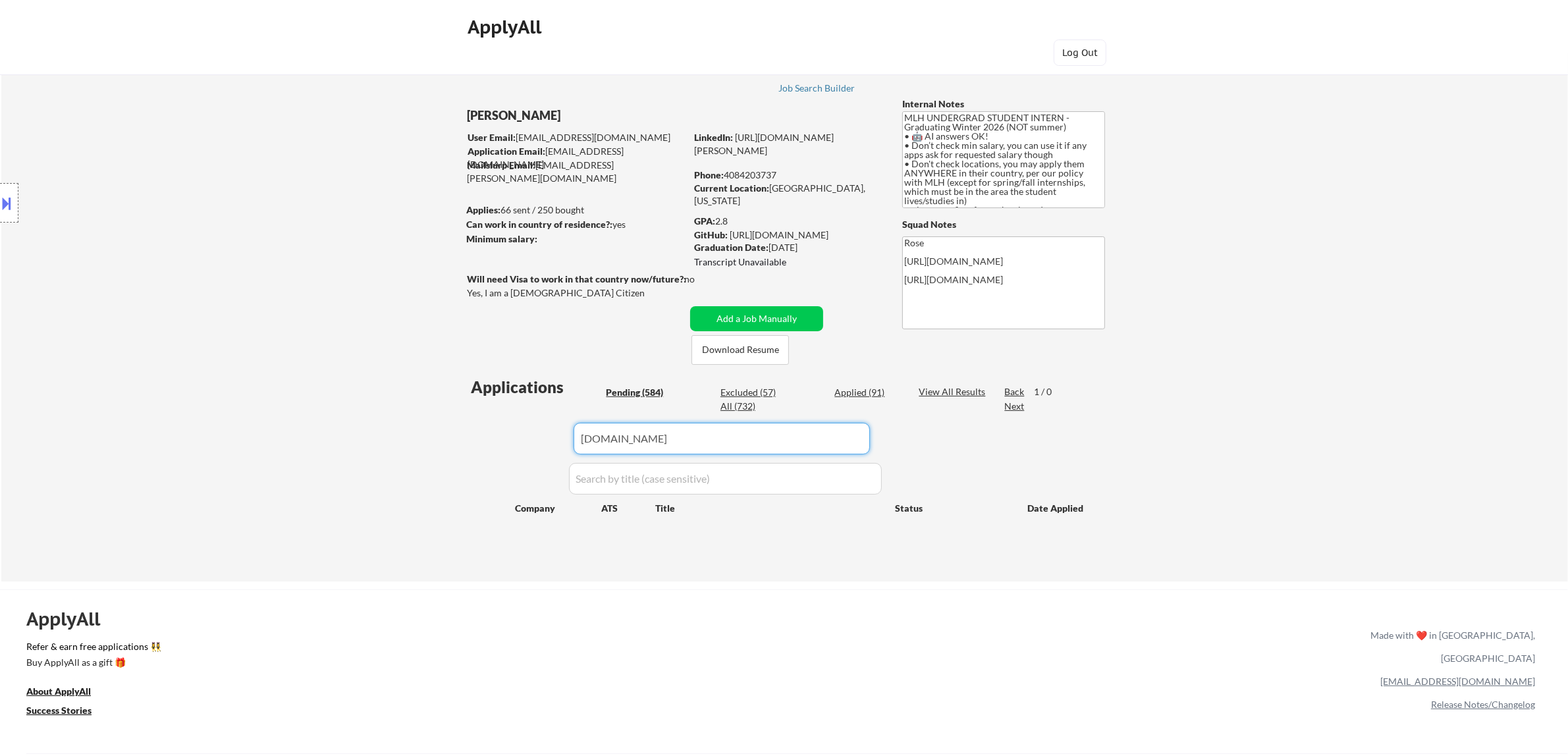
drag, startPoint x: 686, startPoint y: 430, endPoint x: 489, endPoint y: 439, distance: 197.2
click at [491, 439] on div "Applications Pending (584) Excluded (57) Applied (91) All (732) View All Result…" at bounding box center [784, 466] width 634 height 180
click at [0, 0] on div "#2 [DOMAIN_NAME] workday 2026 Early Talent Internship: Technology JD Choose an …" at bounding box center [0, 0] width 0 height 0
